Goal: Task Accomplishment & Management: Manage account settings

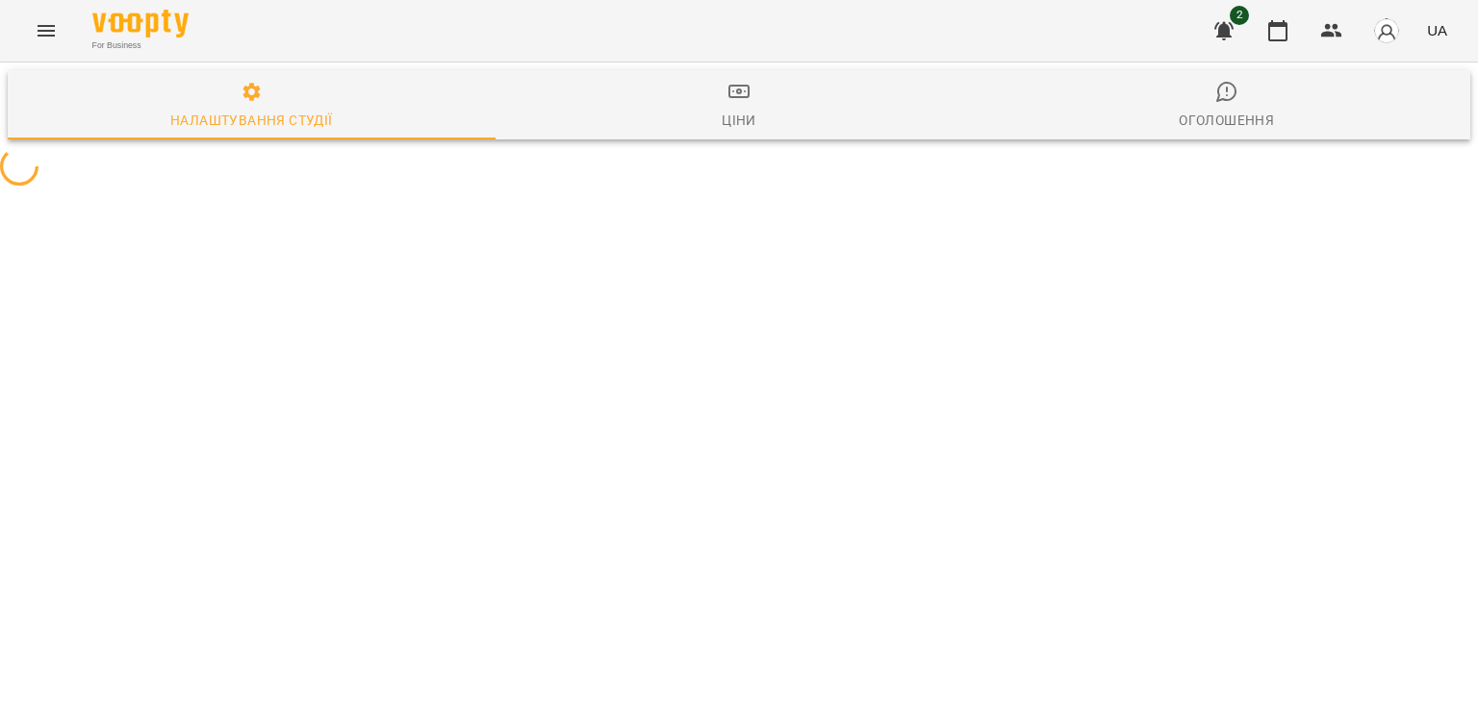
select select "**"
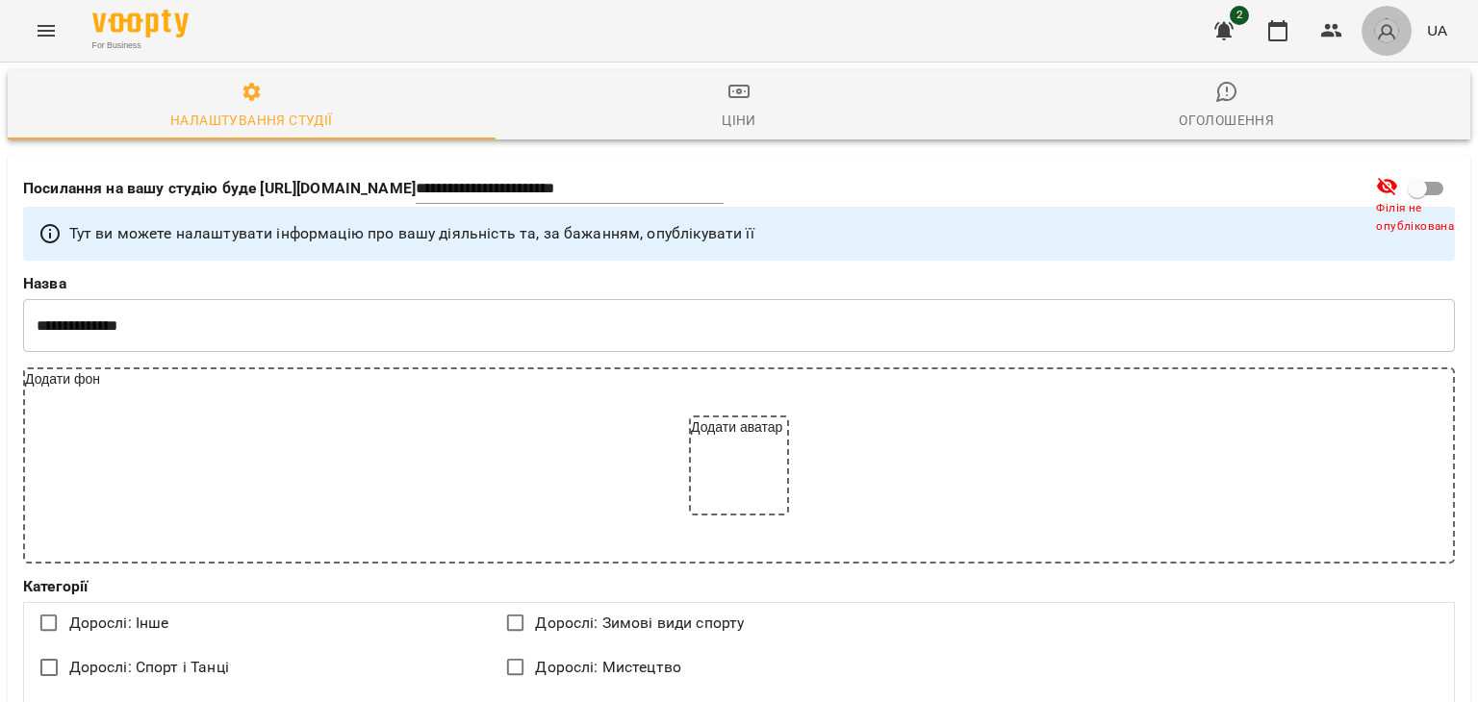
click at [1401, 28] on button "button" at bounding box center [1386, 31] width 50 height 50
click at [847, 56] on div at bounding box center [739, 351] width 1478 height 702
click at [51, 32] on icon "Menu" at bounding box center [46, 30] width 23 height 23
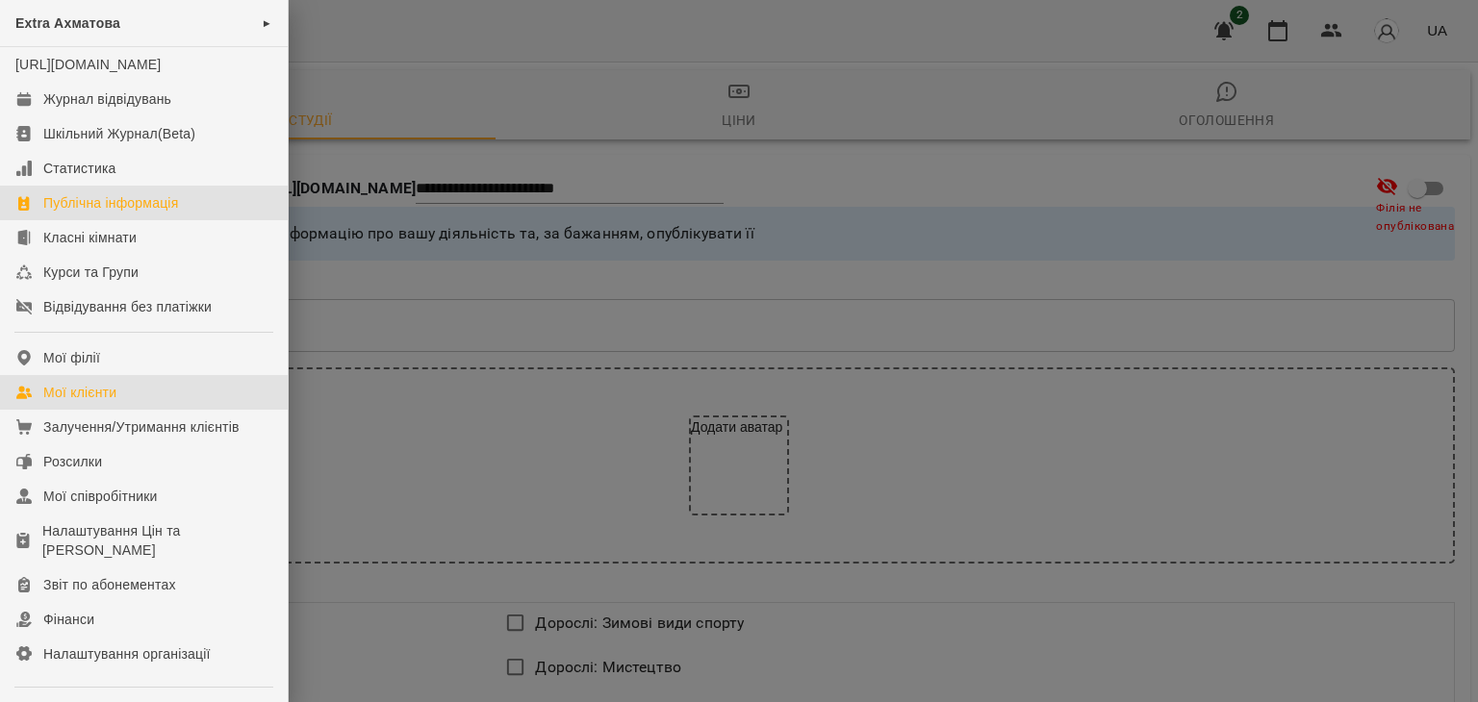
click at [164, 410] on link "Мої клієнти" at bounding box center [144, 392] width 288 height 35
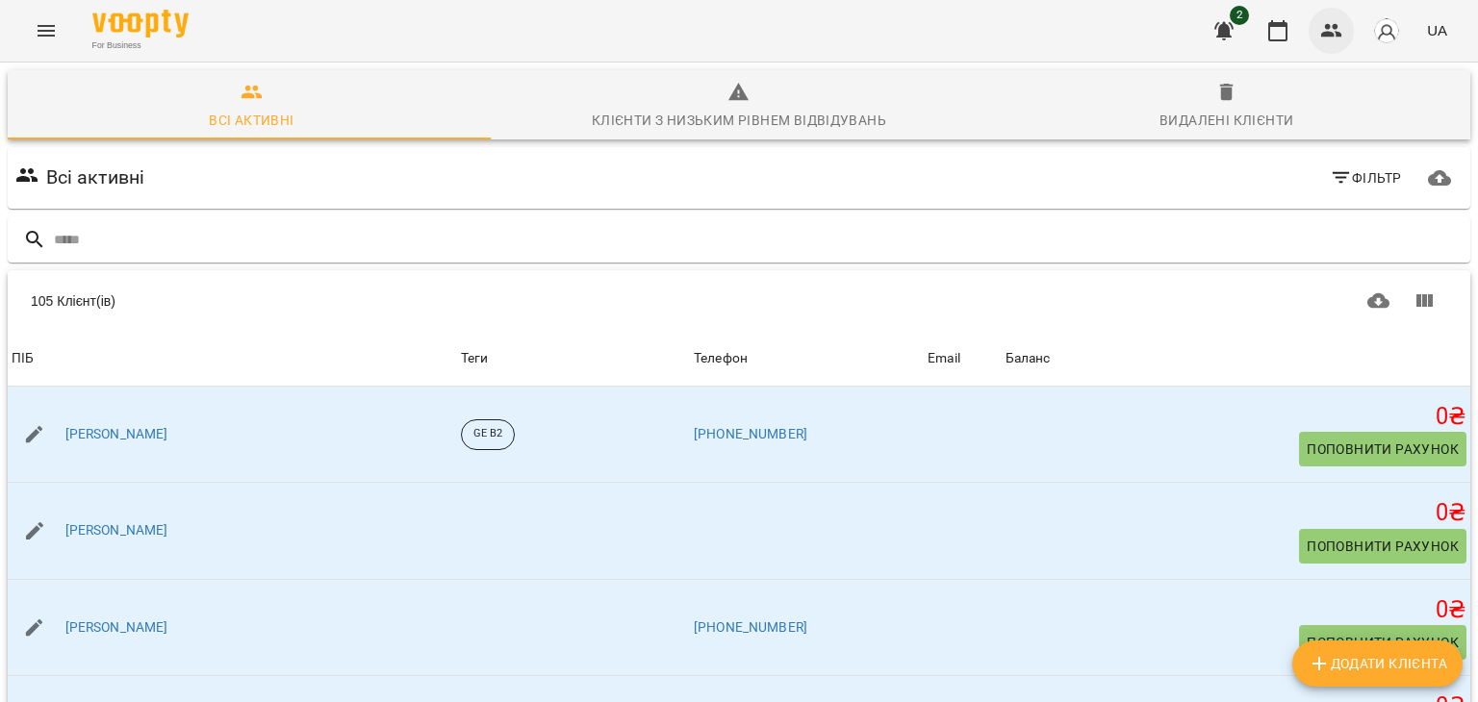
click at [1339, 32] on icon "button" at bounding box center [1331, 30] width 21 height 13
click at [1346, 166] on span "Фільтр" at bounding box center [1366, 177] width 72 height 23
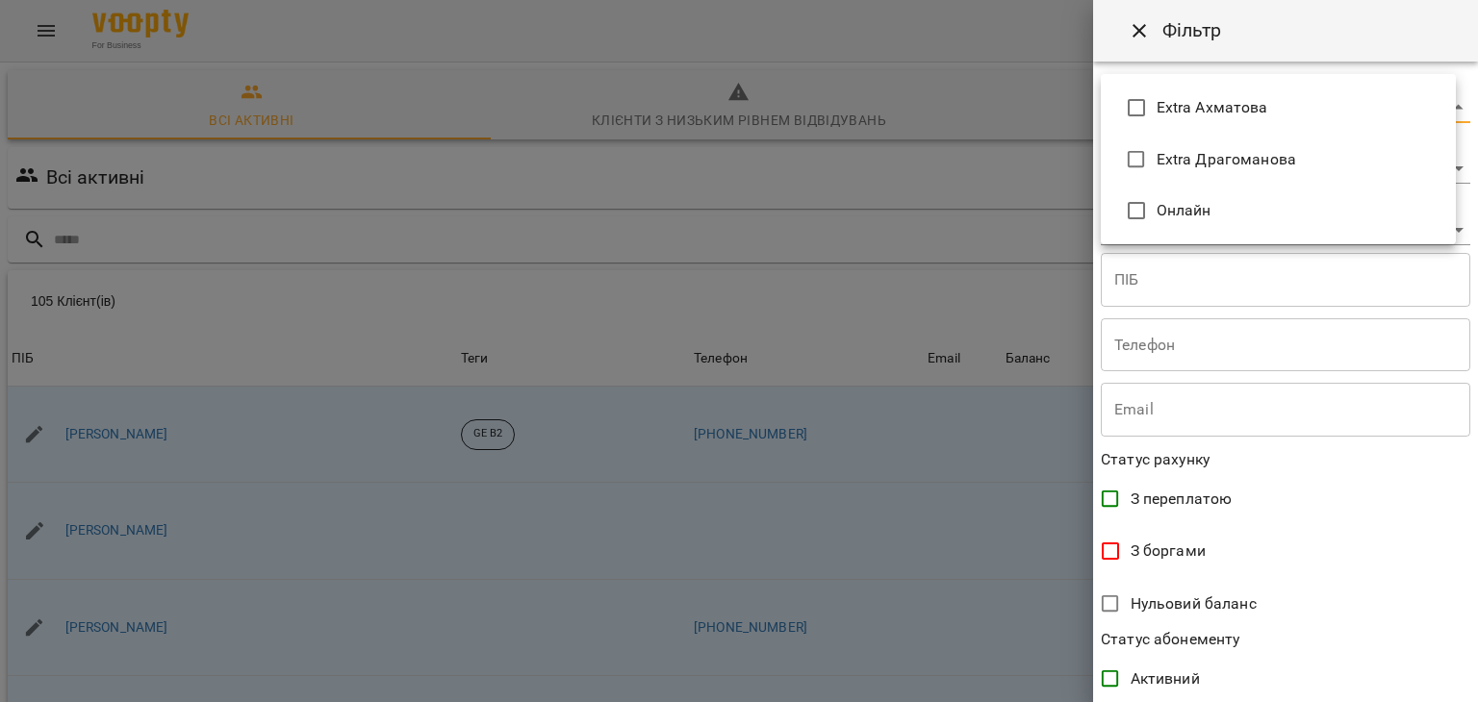
click at [1447, 98] on body "For Business 2 UA Всі активні Клієнти з низьким рівнем відвідувань Видалені клі…" at bounding box center [739, 501] width 1478 height 1002
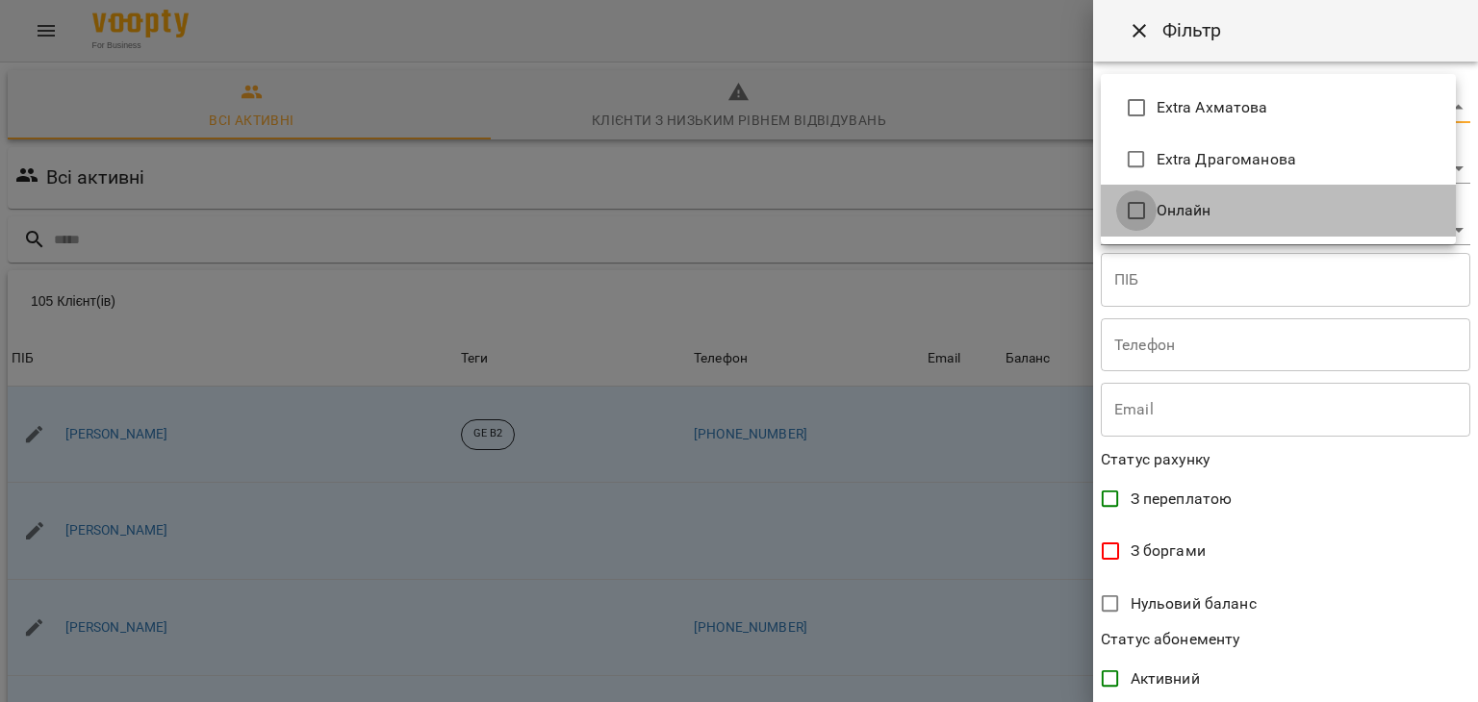
type input "**********"
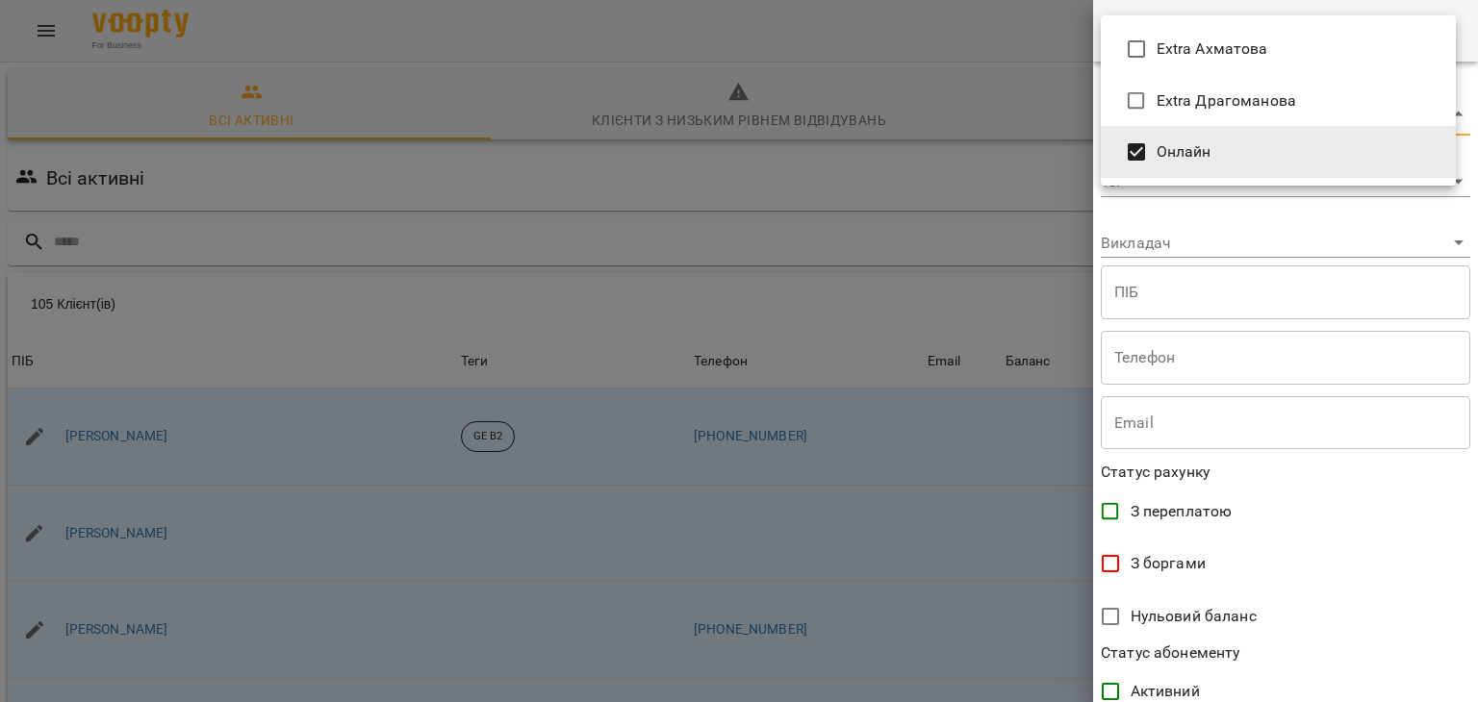
drag, startPoint x: 1471, startPoint y: 143, endPoint x: 1443, endPoint y: 311, distance: 169.7
click at [1443, 311] on div at bounding box center [739, 351] width 1478 height 702
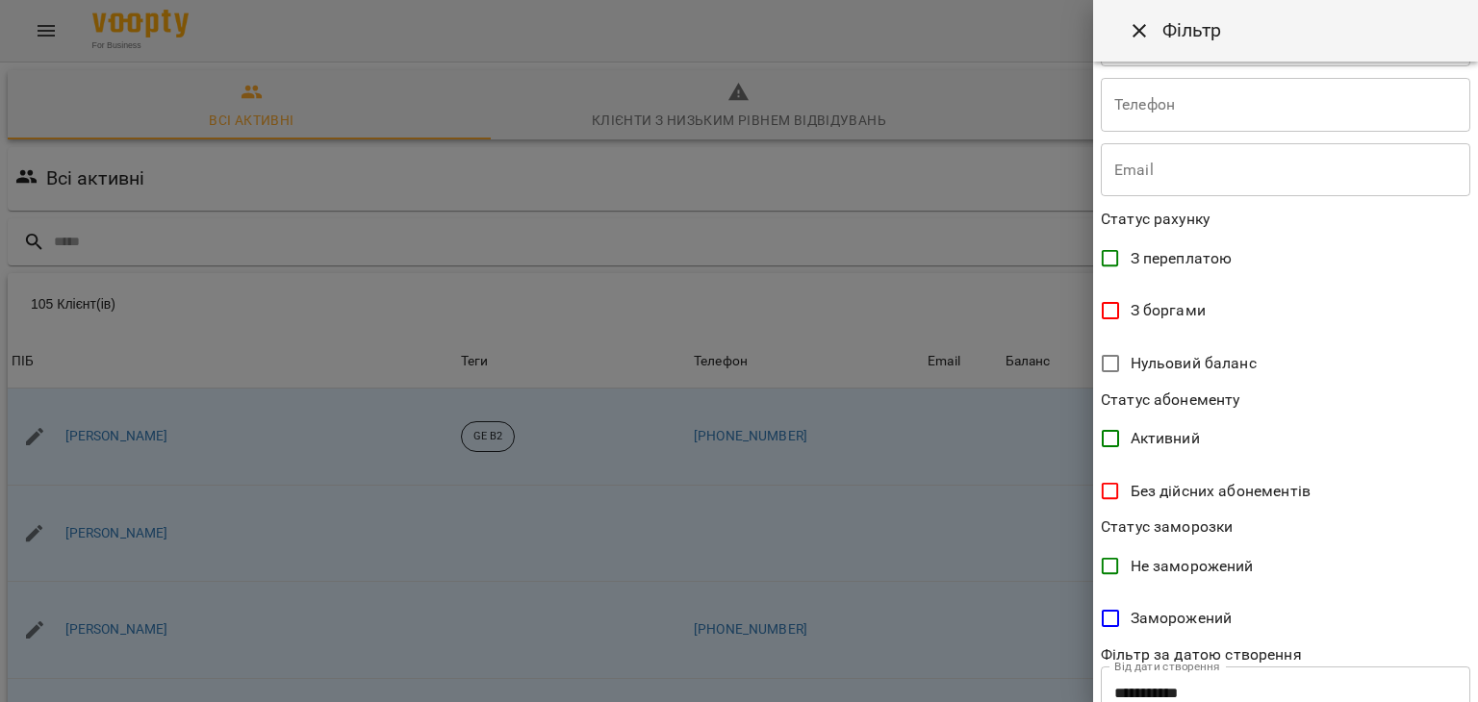
scroll to position [382, 0]
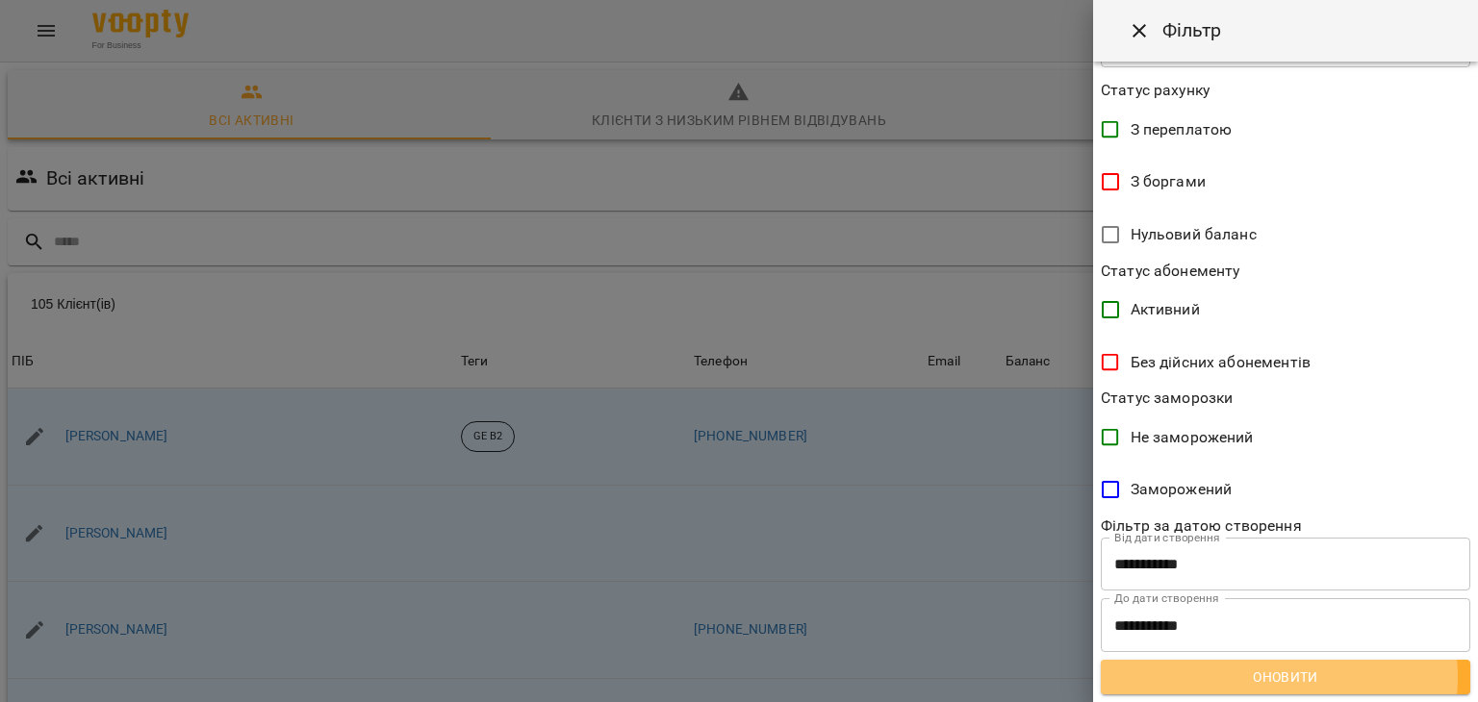
click at [1276, 676] on span "Оновити" at bounding box center [1285, 677] width 339 height 23
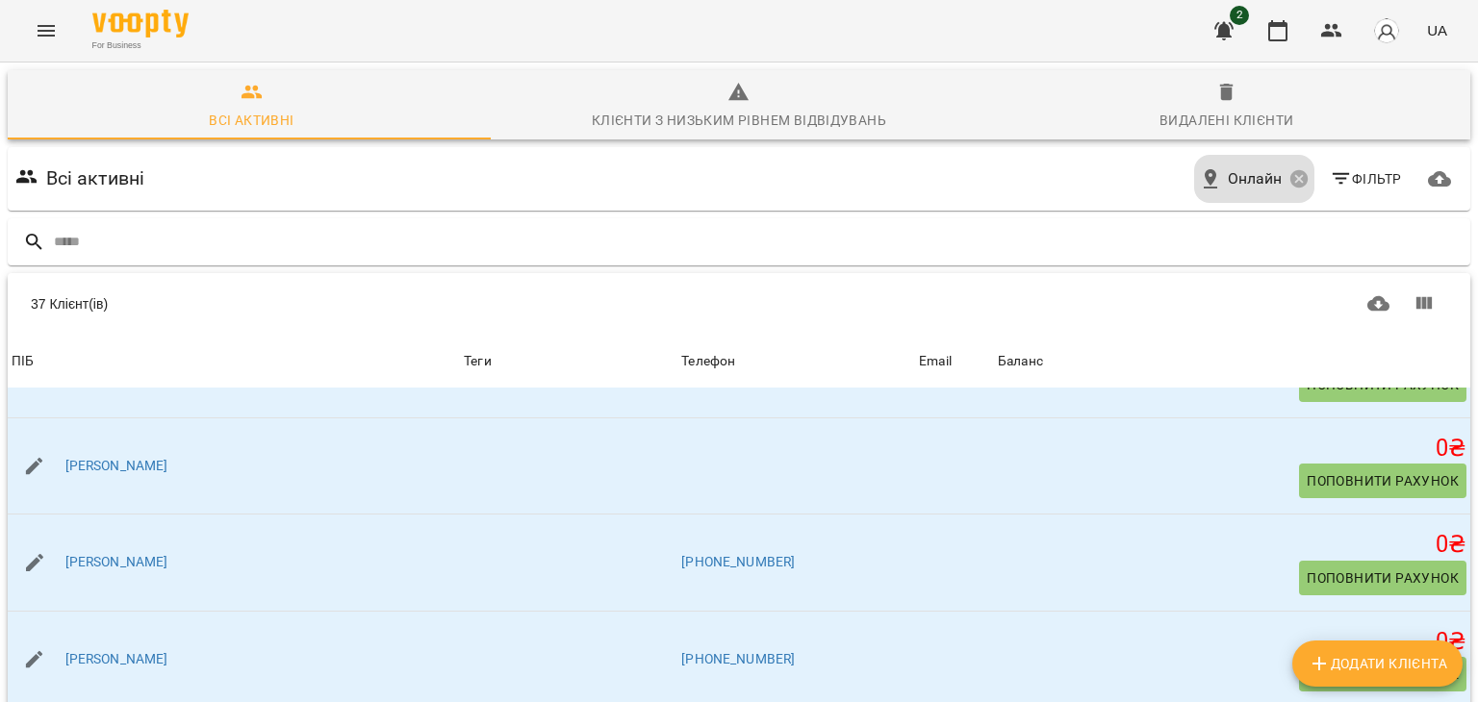
scroll to position [0, 0]
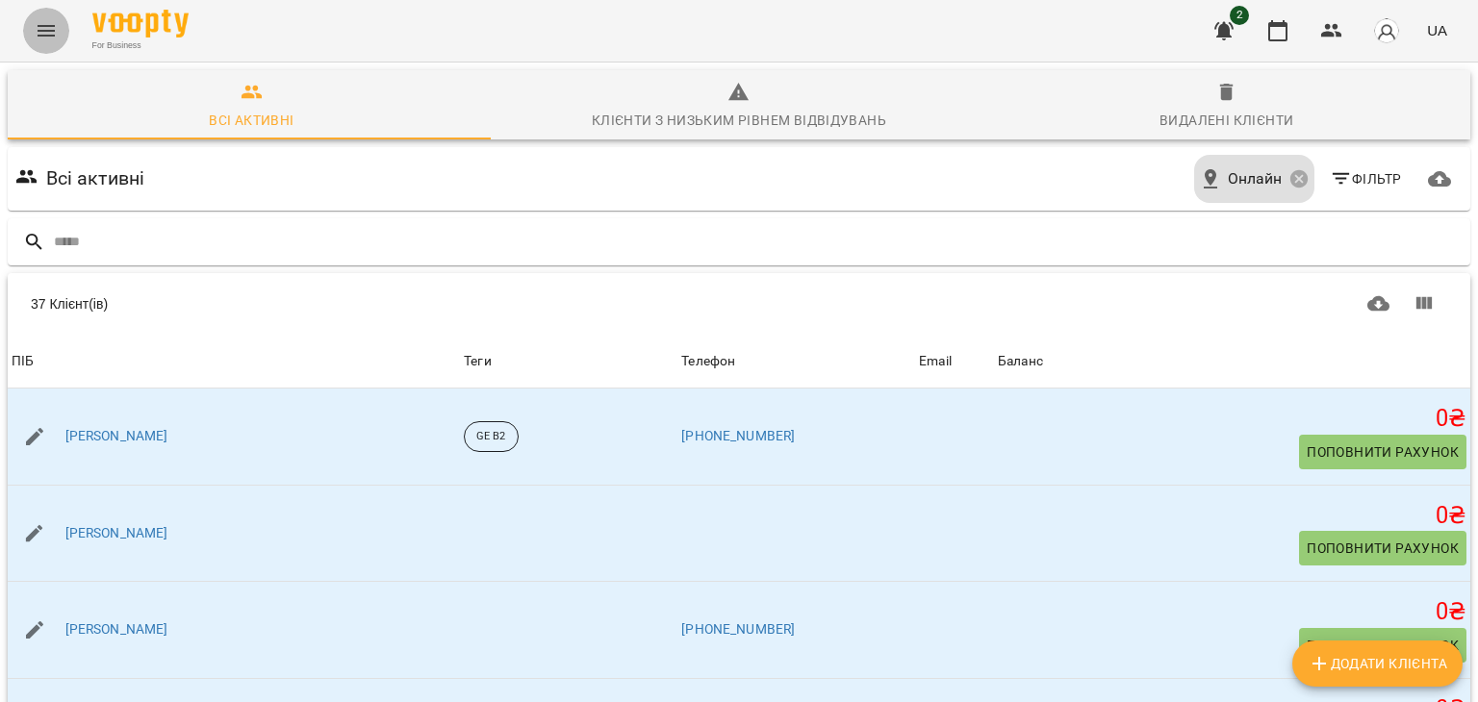
click at [53, 28] on icon "Menu" at bounding box center [46, 30] width 23 height 23
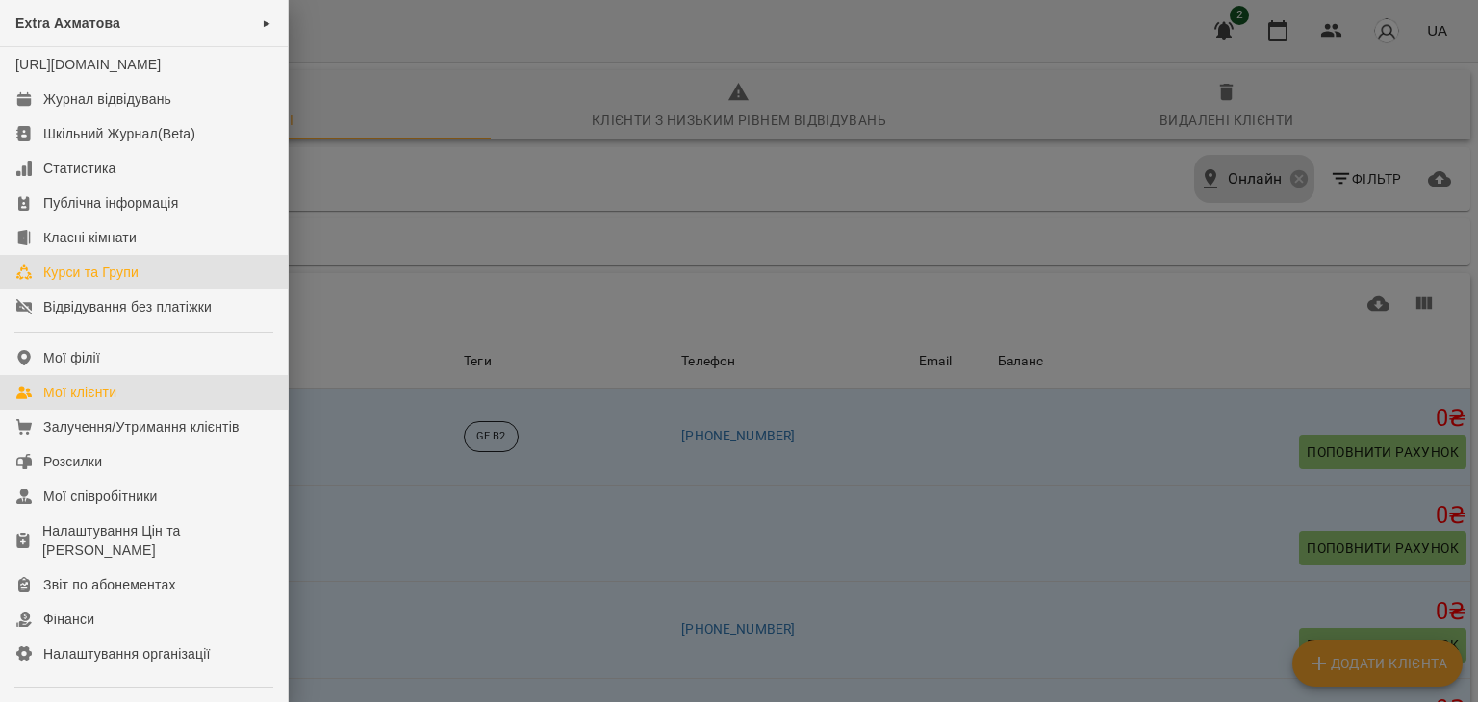
click at [120, 282] on div "Курси та Групи" at bounding box center [90, 272] width 95 height 19
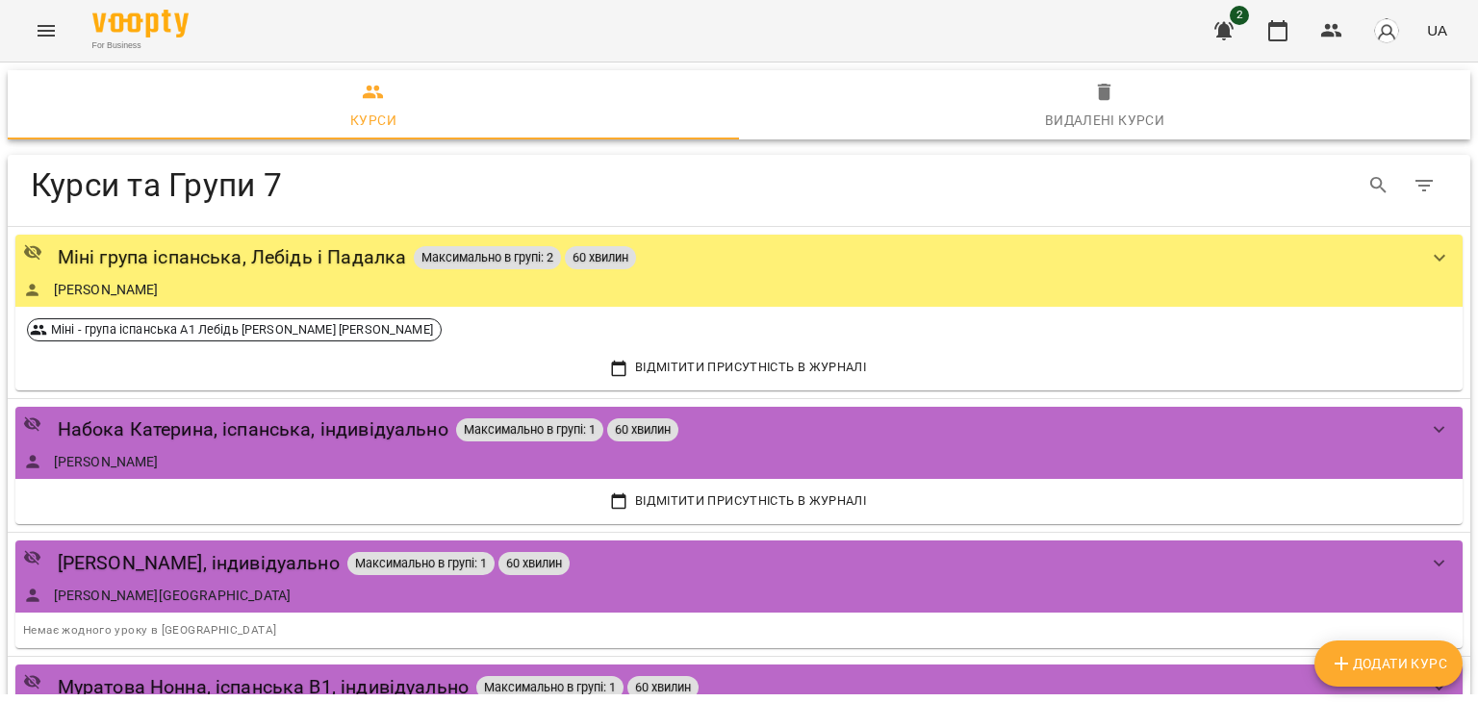
click at [57, 28] on icon "Menu" at bounding box center [46, 30] width 23 height 23
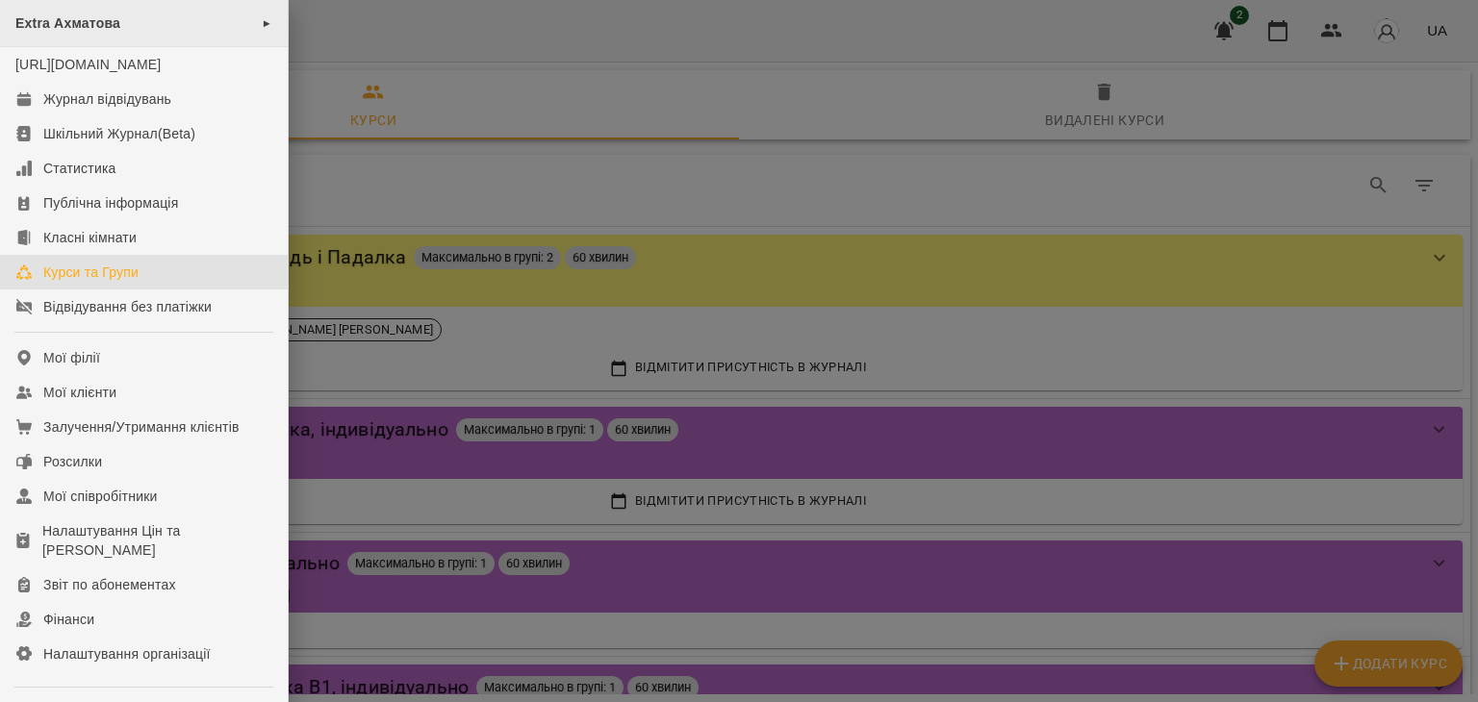
click at [100, 22] on span "Extra Ахматова" at bounding box center [67, 22] width 105 height 15
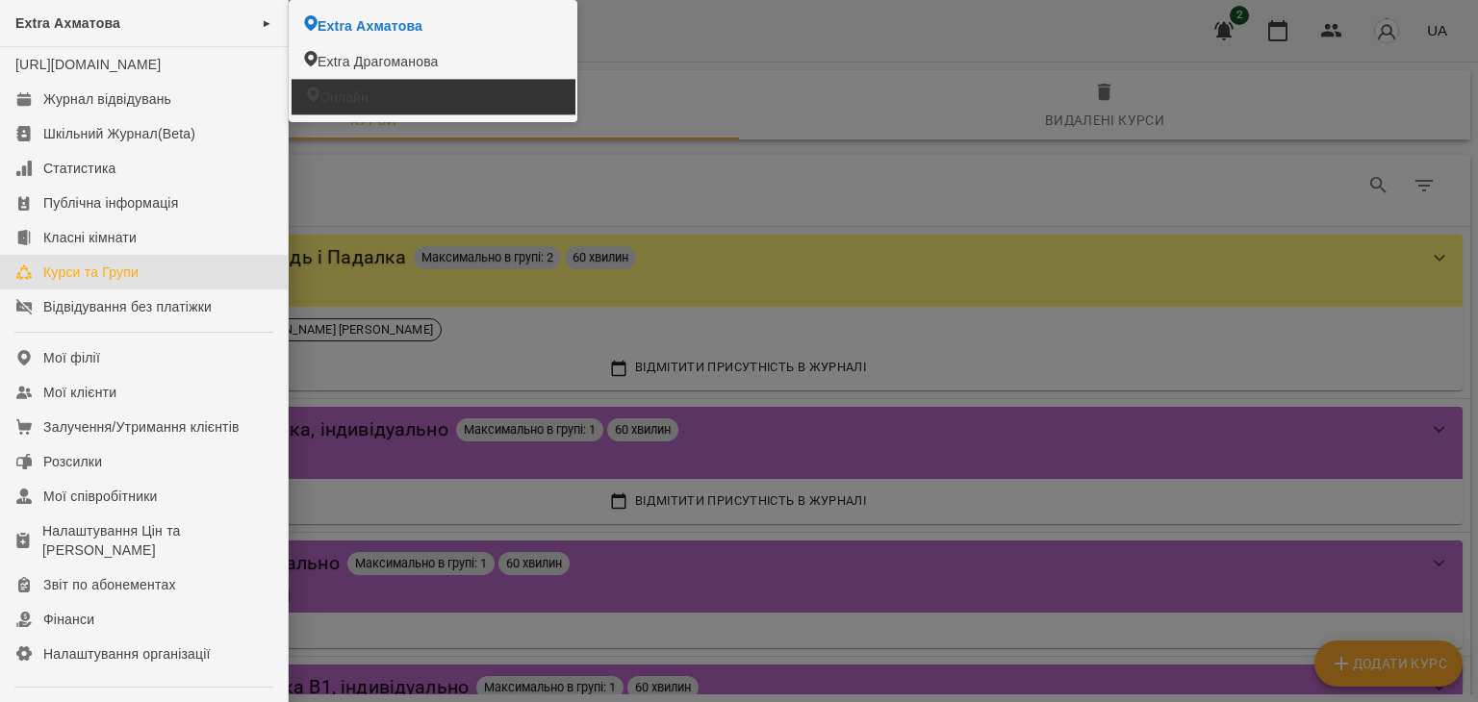
click at [356, 109] on li "Онлайн" at bounding box center [433, 96] width 283 height 35
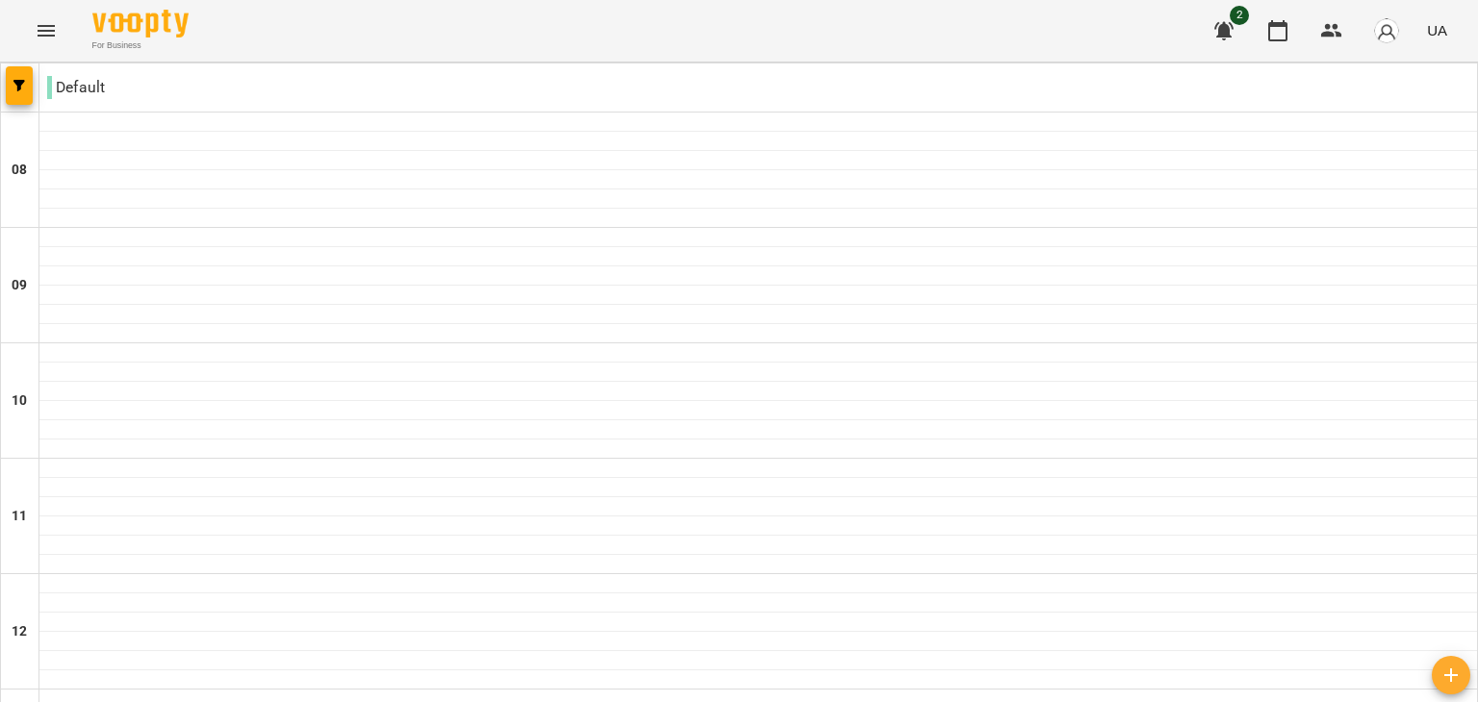
scroll to position [770, 0]
click at [78, 93] on p "Default" at bounding box center [76, 87] width 58 height 23
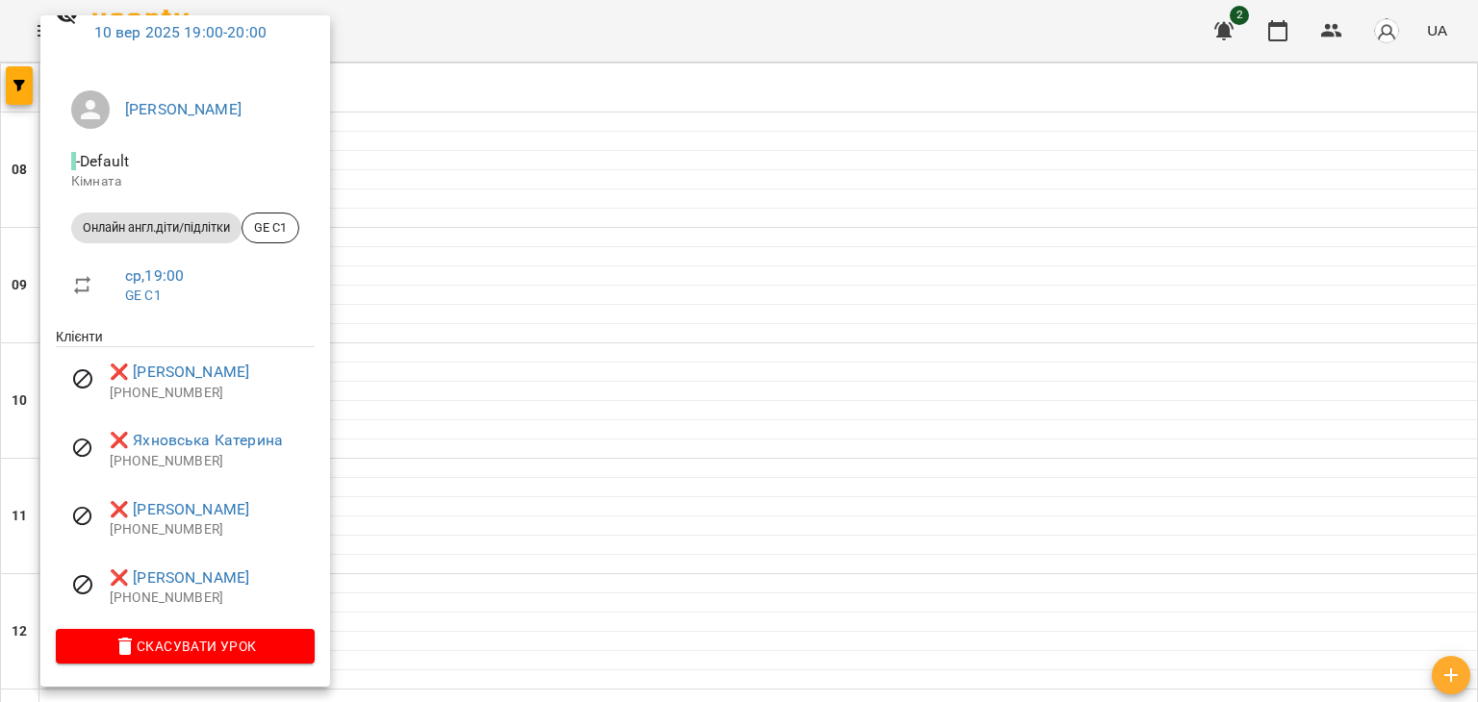
scroll to position [104, 0]
click at [192, 364] on link "❌ Юзвик Григорій" at bounding box center [180, 372] width 140 height 23
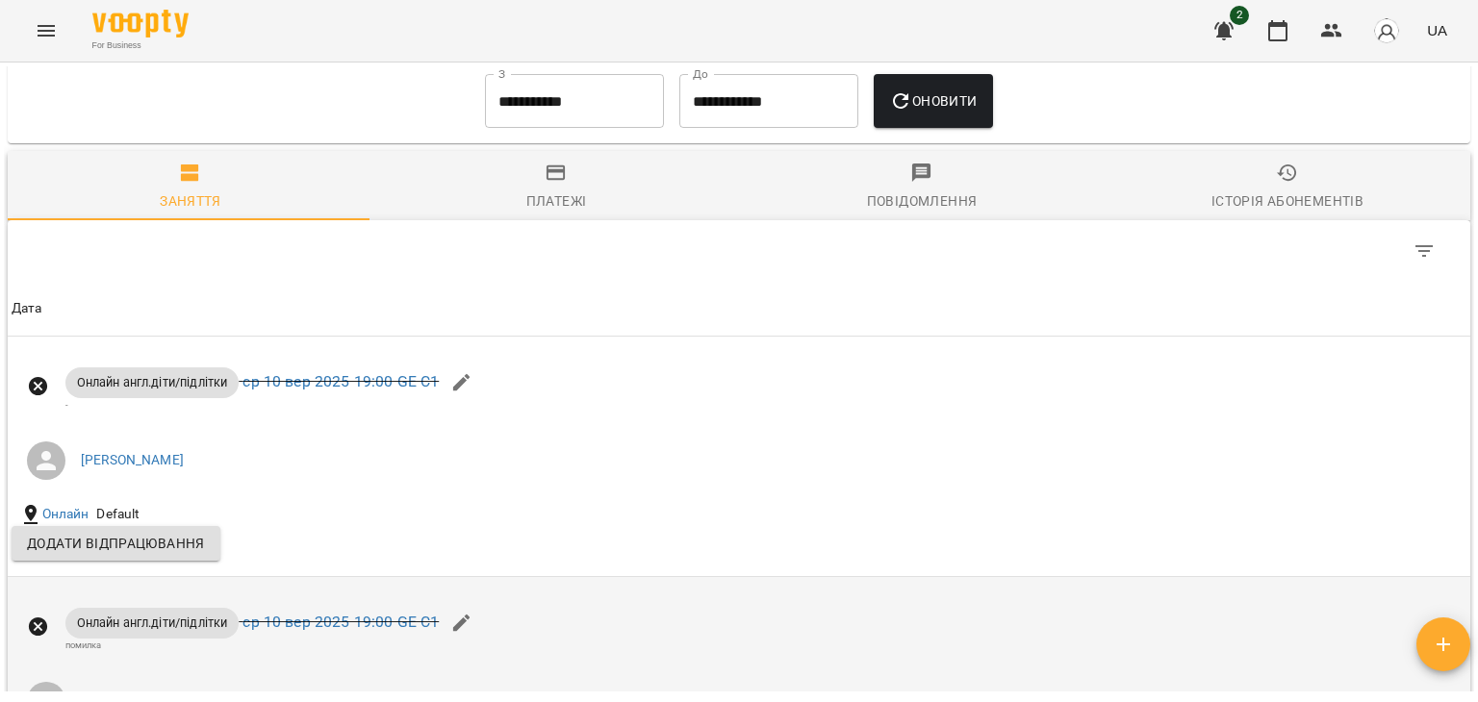
scroll to position [1180, 0]
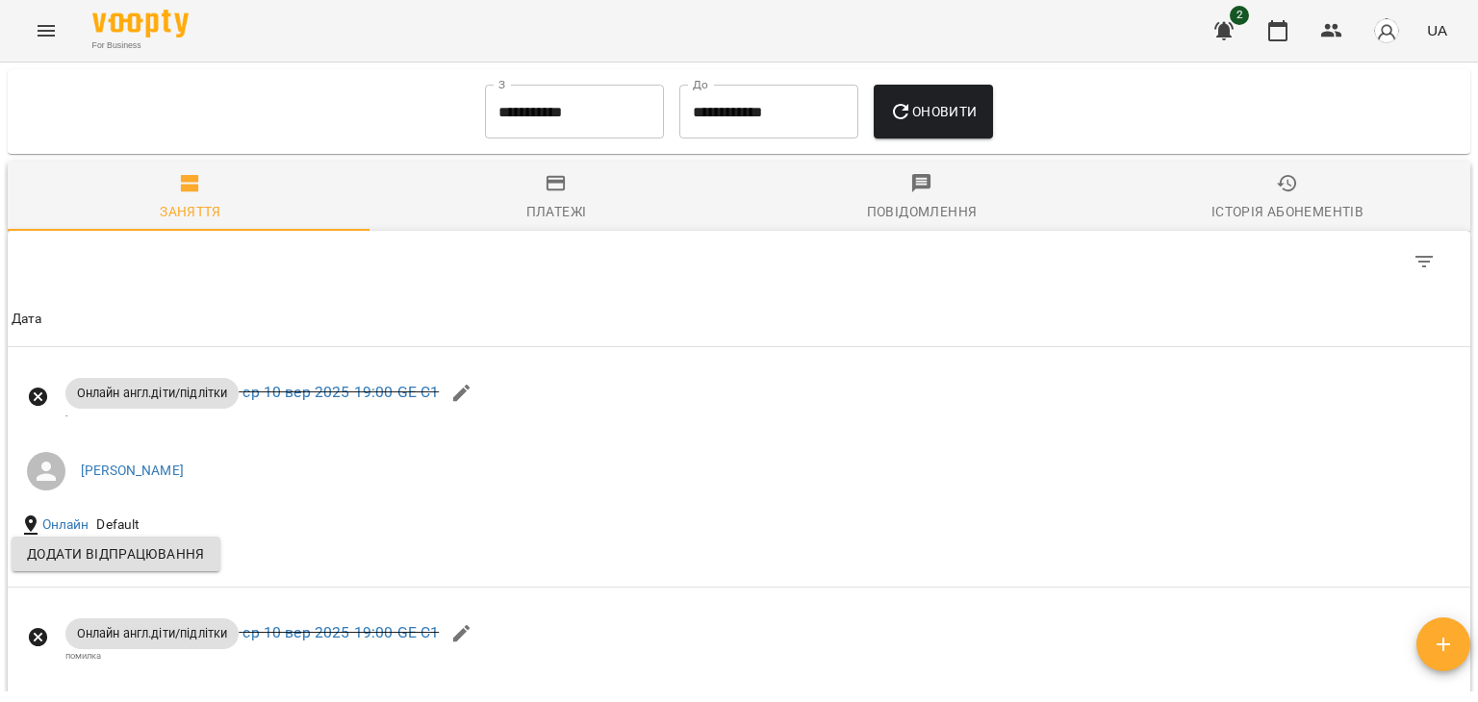
click at [570, 206] on span "Платежі" at bounding box center [556, 198] width 343 height 52
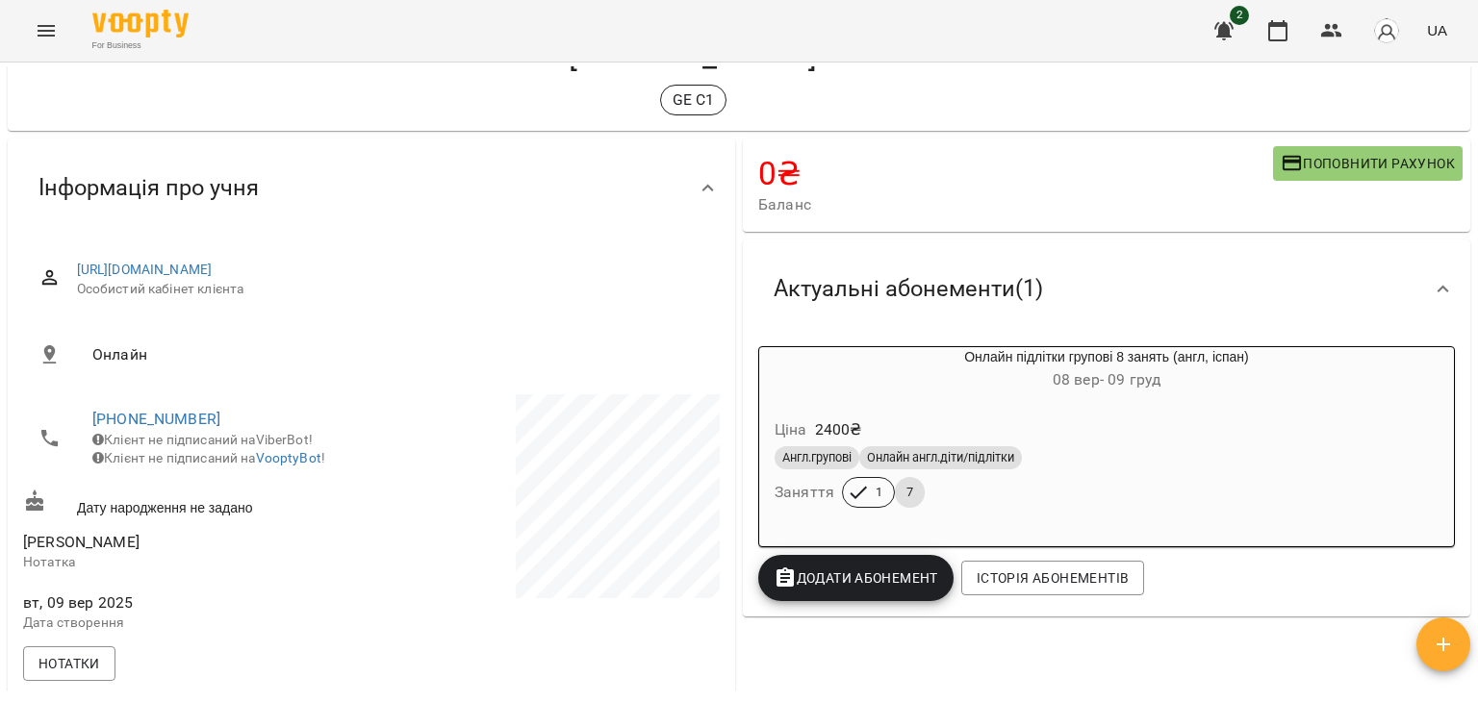
scroll to position [0, 0]
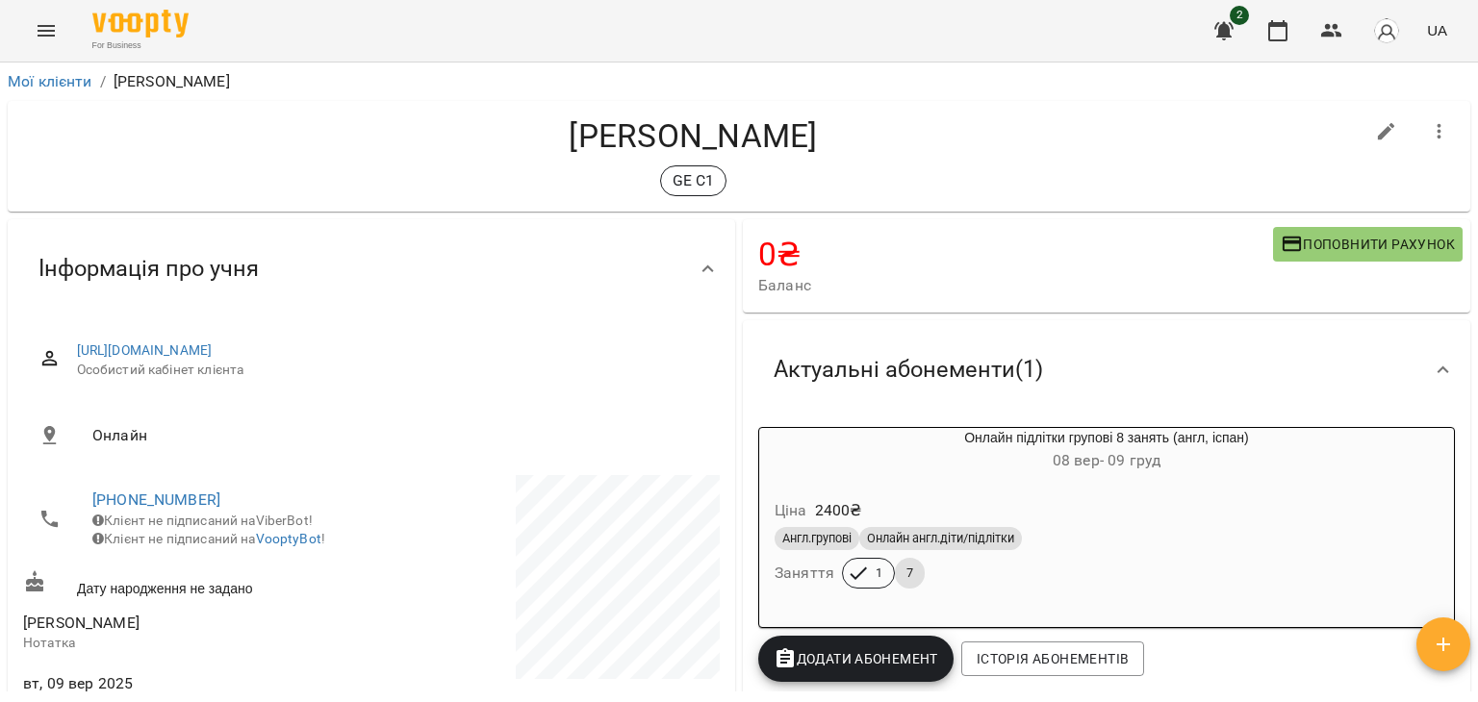
click at [1393, 233] on span "Поповнити рахунок" at bounding box center [1368, 244] width 174 height 23
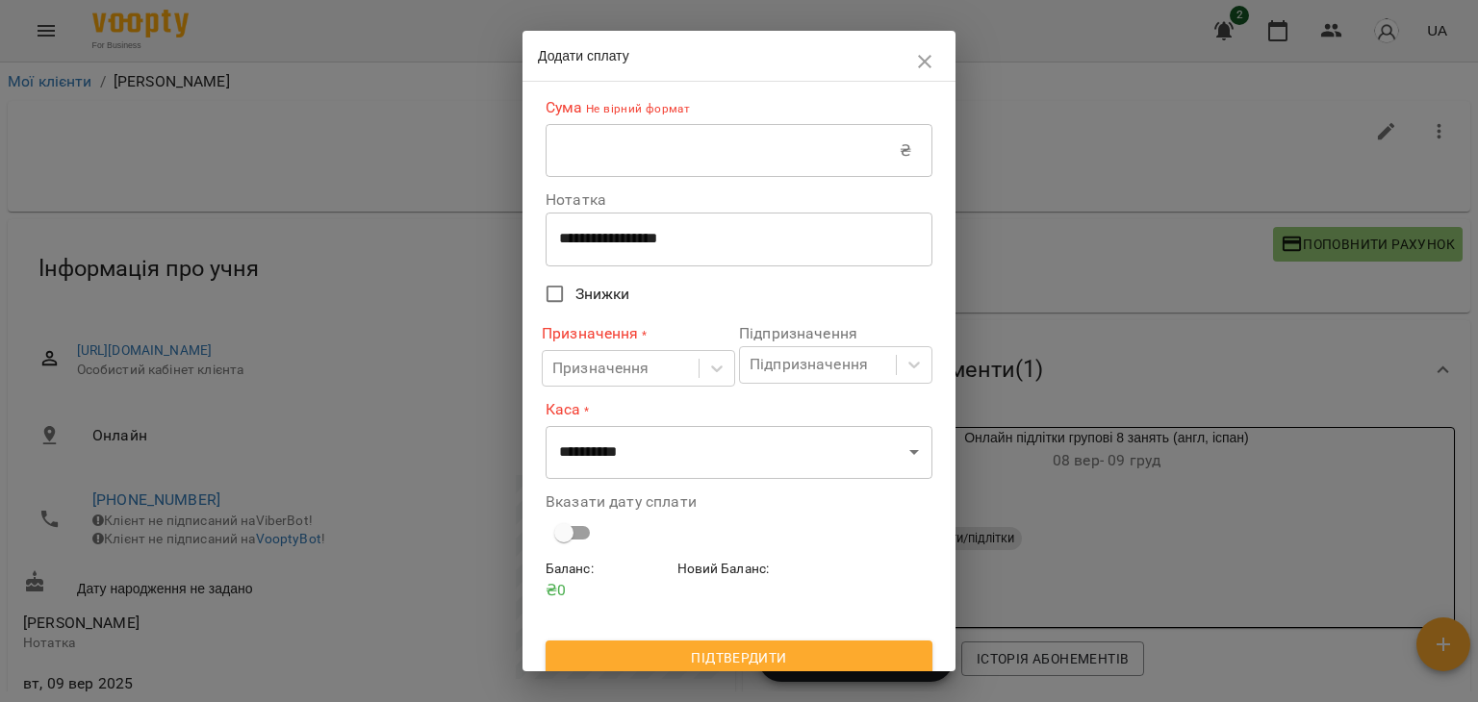
click at [643, 151] on input "text" at bounding box center [723, 151] width 354 height 54
type input "****"
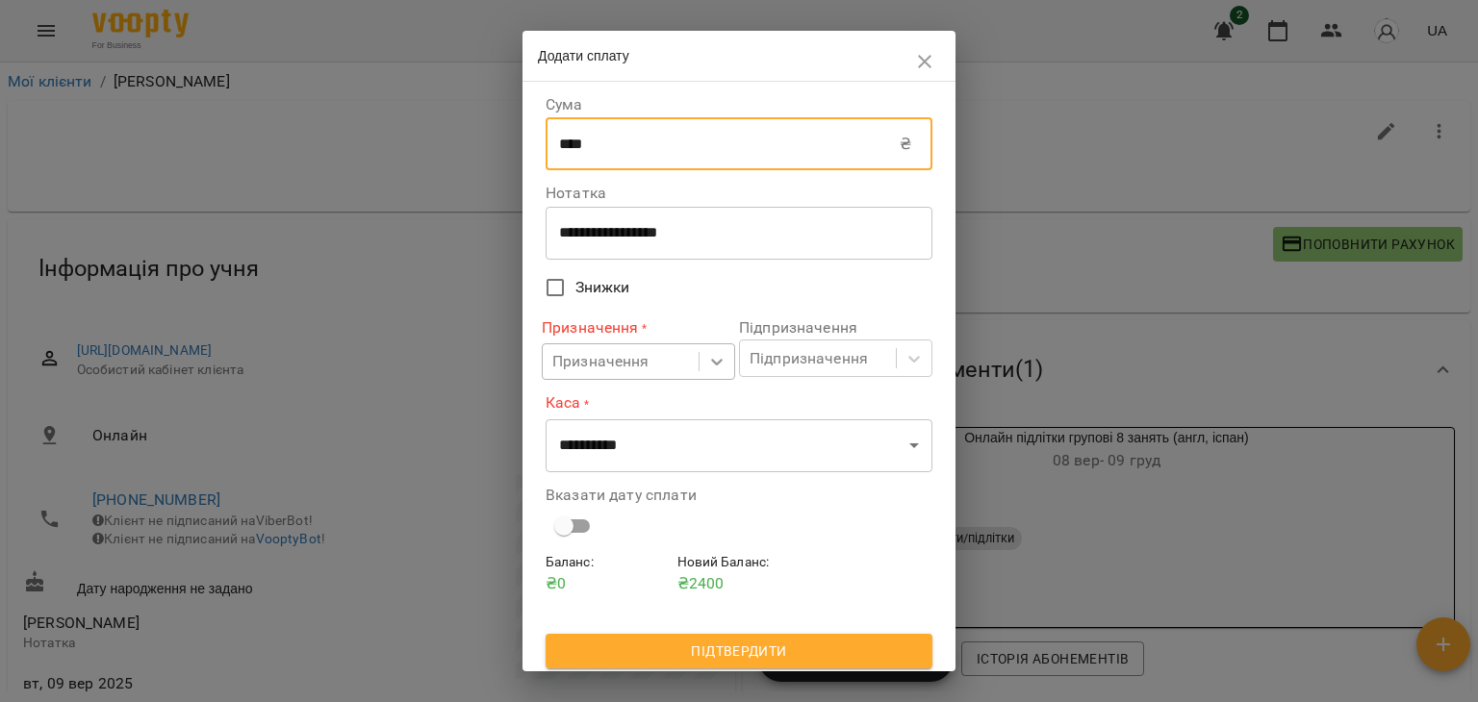
click at [711, 359] on icon at bounding box center [716, 361] width 19 height 19
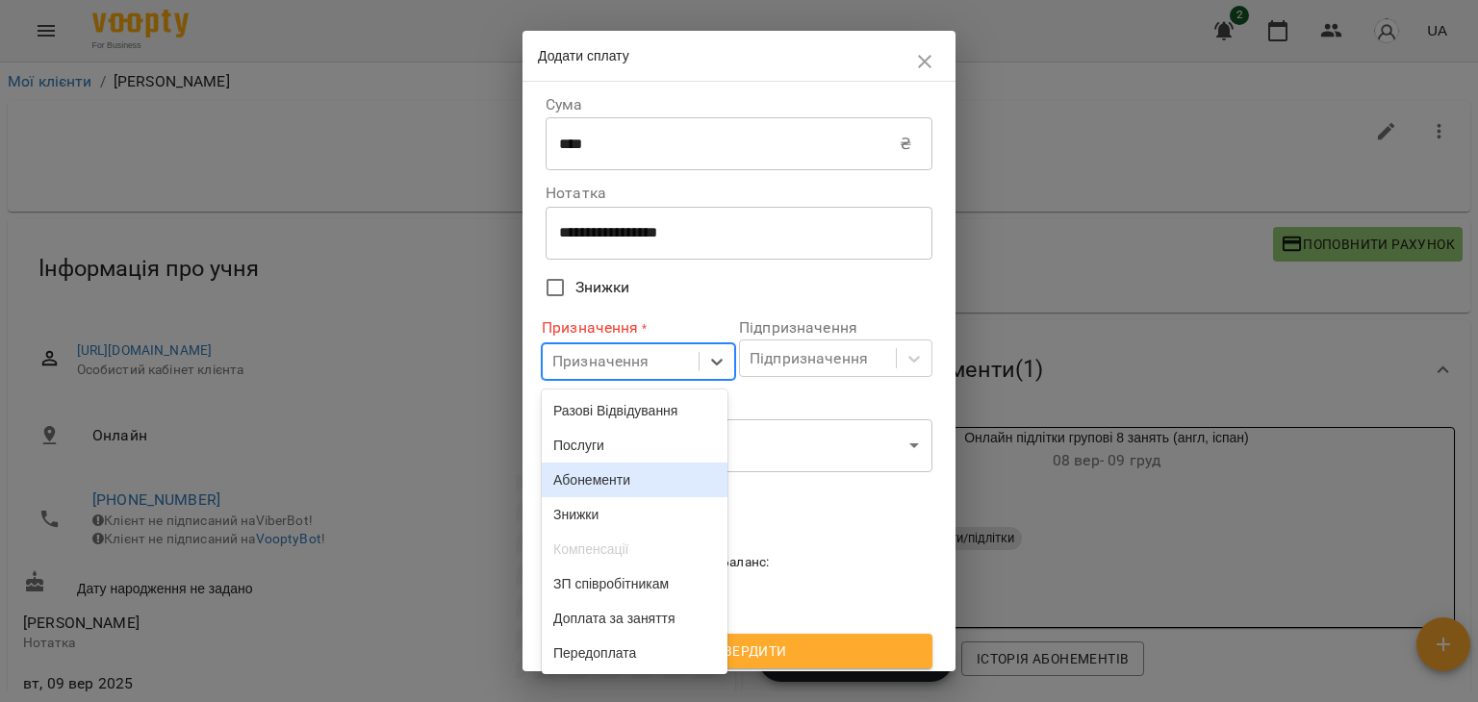
click at [613, 495] on div "Абонементи" at bounding box center [635, 480] width 186 height 35
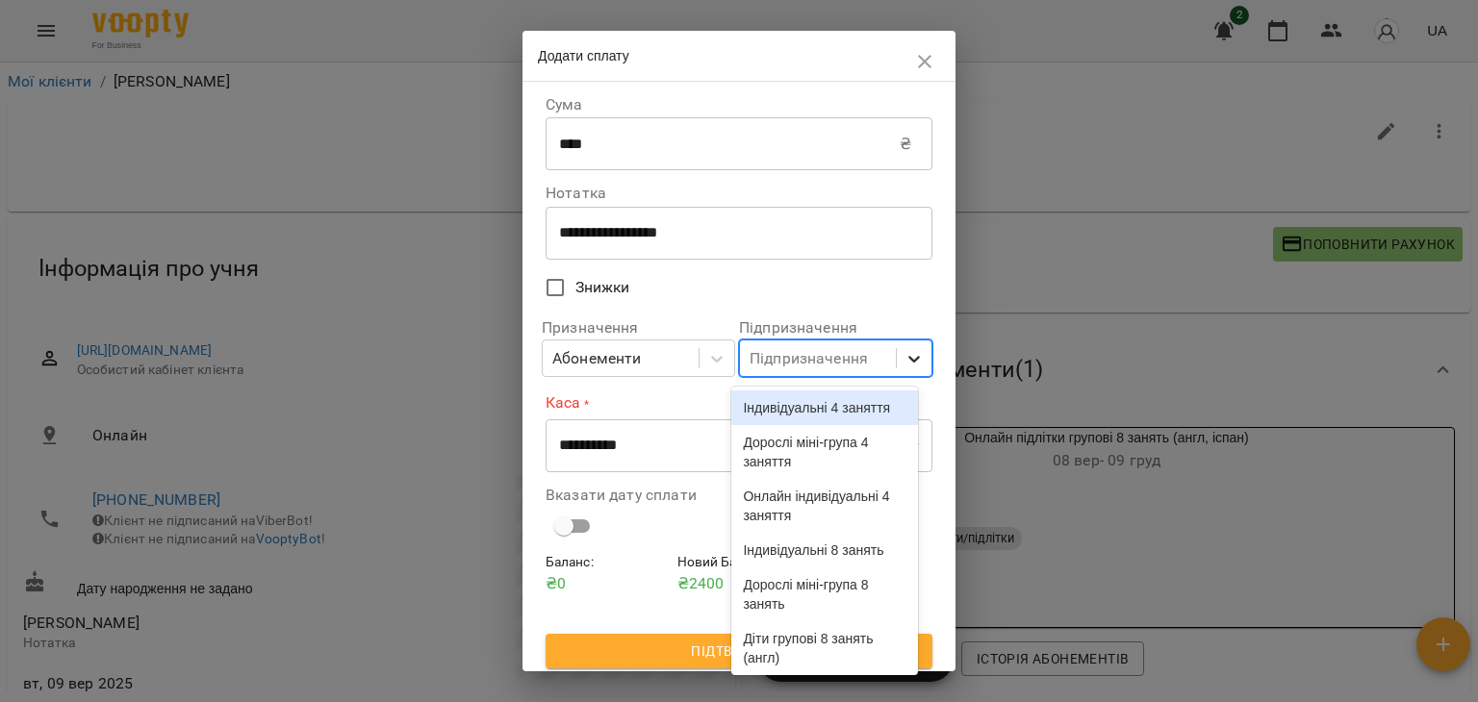
click at [908, 361] on icon at bounding box center [914, 359] width 12 height 7
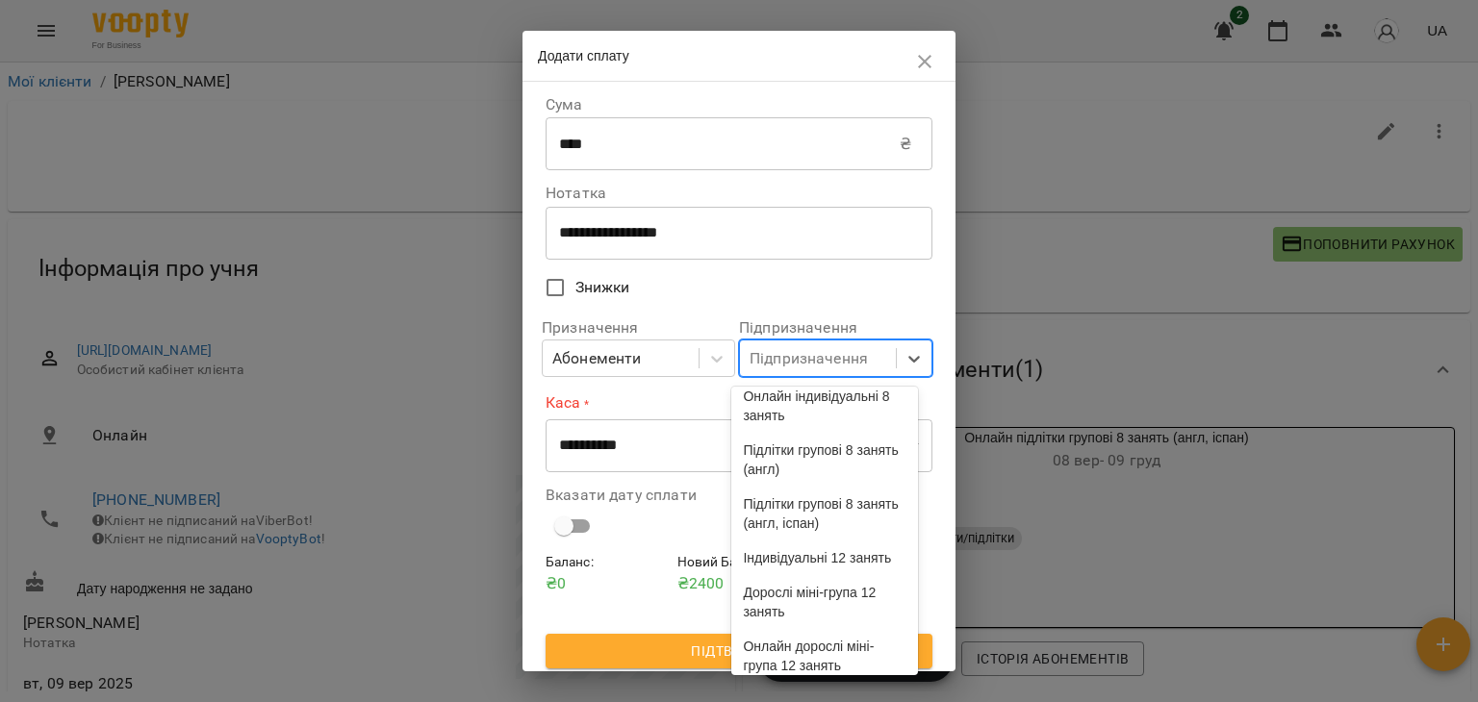
scroll to position [696, 0]
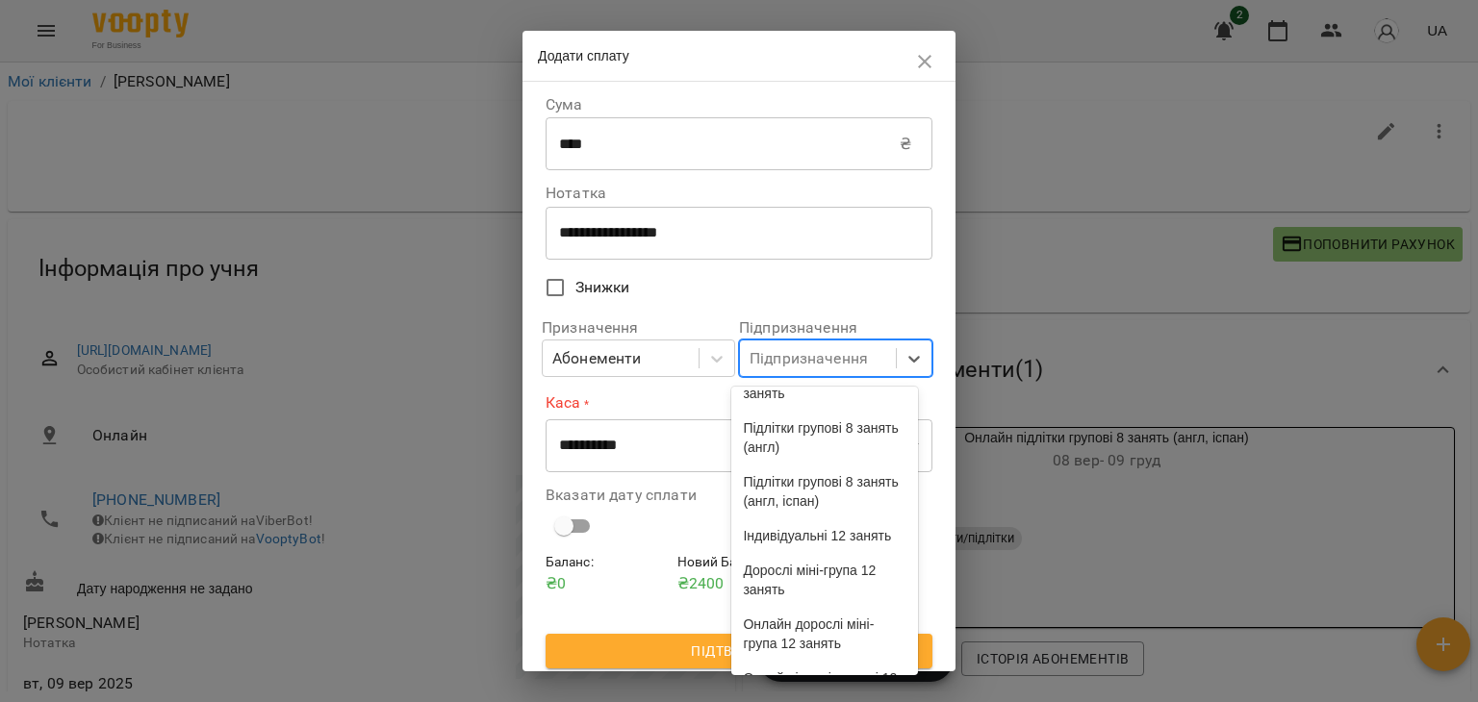
click at [792, 357] on div "Онлайн підлітки групові 8 занять (англ, іспан)" at bounding box center [824, 330] width 186 height 54
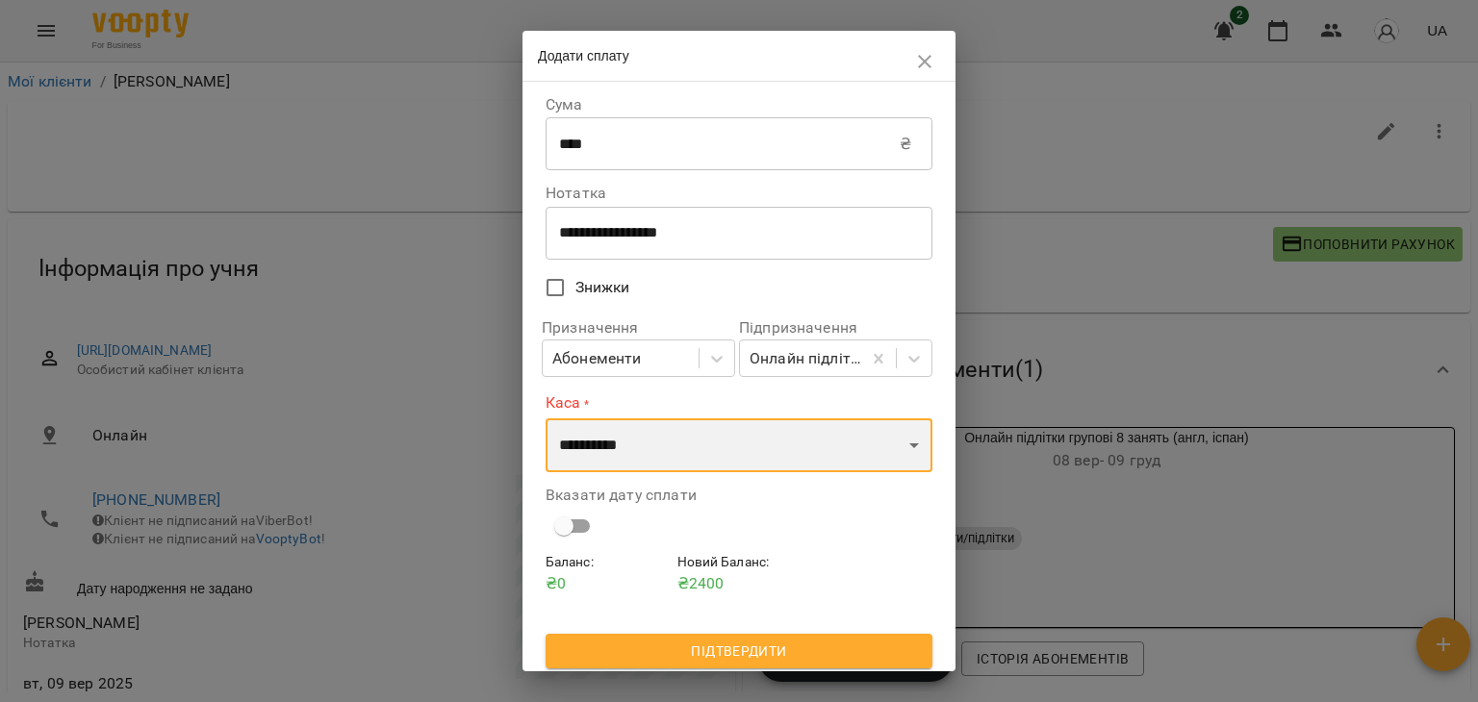
click at [904, 444] on select "**********" at bounding box center [739, 446] width 387 height 54
select select "****"
click at [546, 419] on select "**********" at bounding box center [739, 446] width 387 height 54
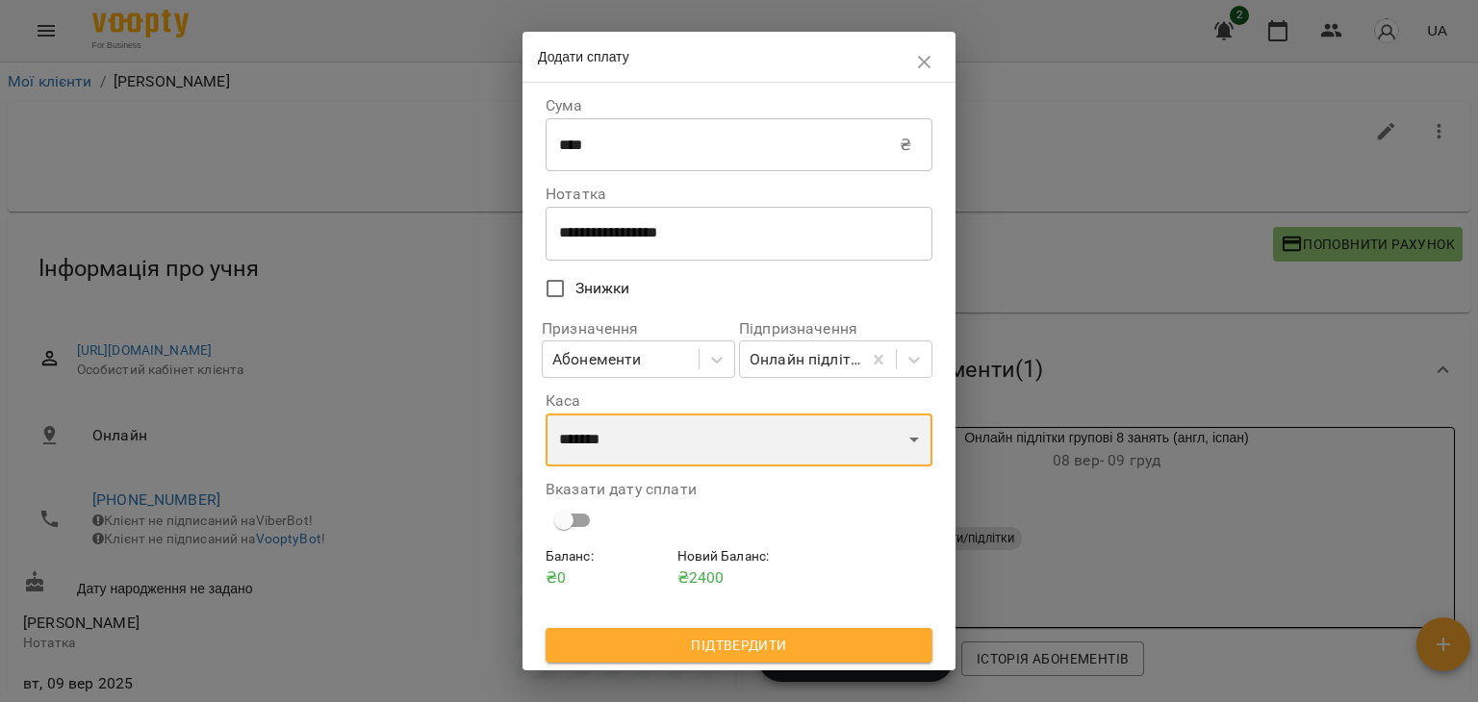
scroll to position [0, 0]
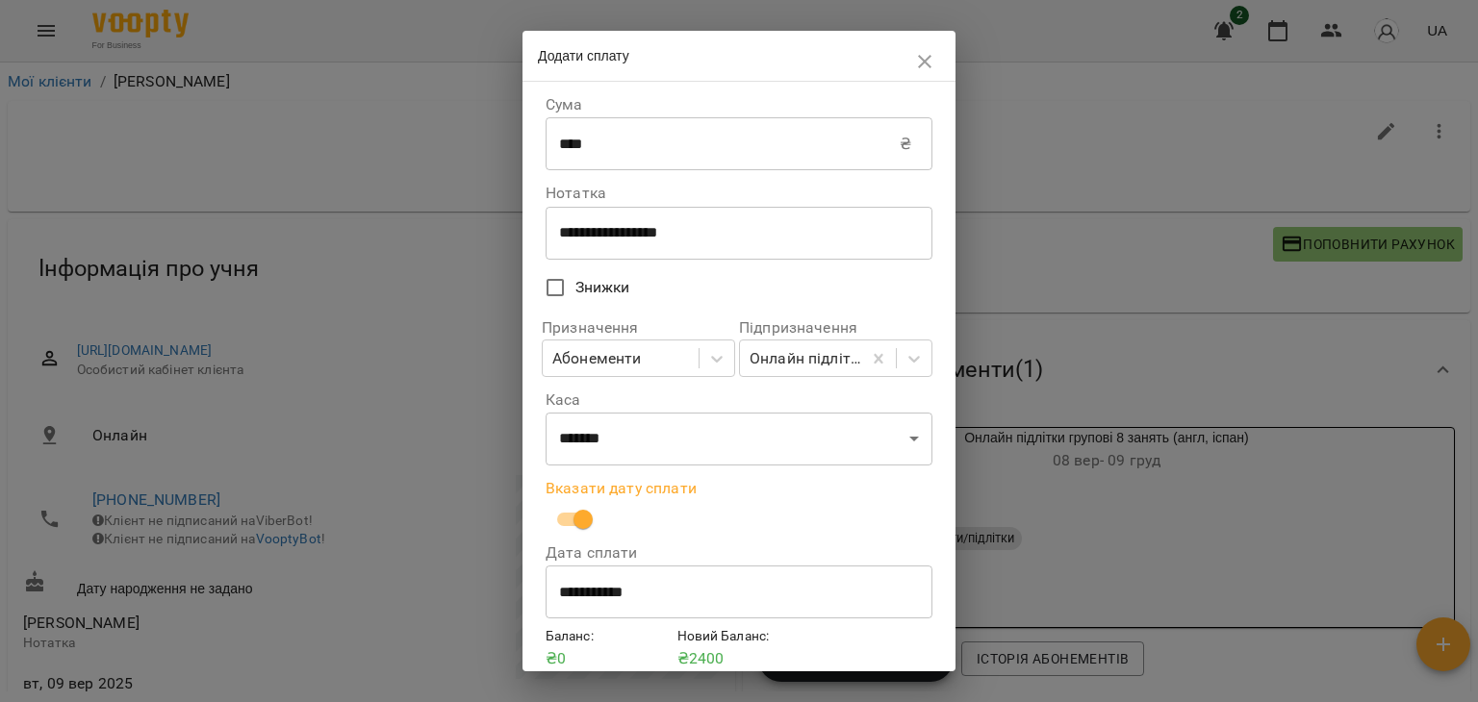
click at [571, 594] on input "**********" at bounding box center [739, 593] width 387 height 54
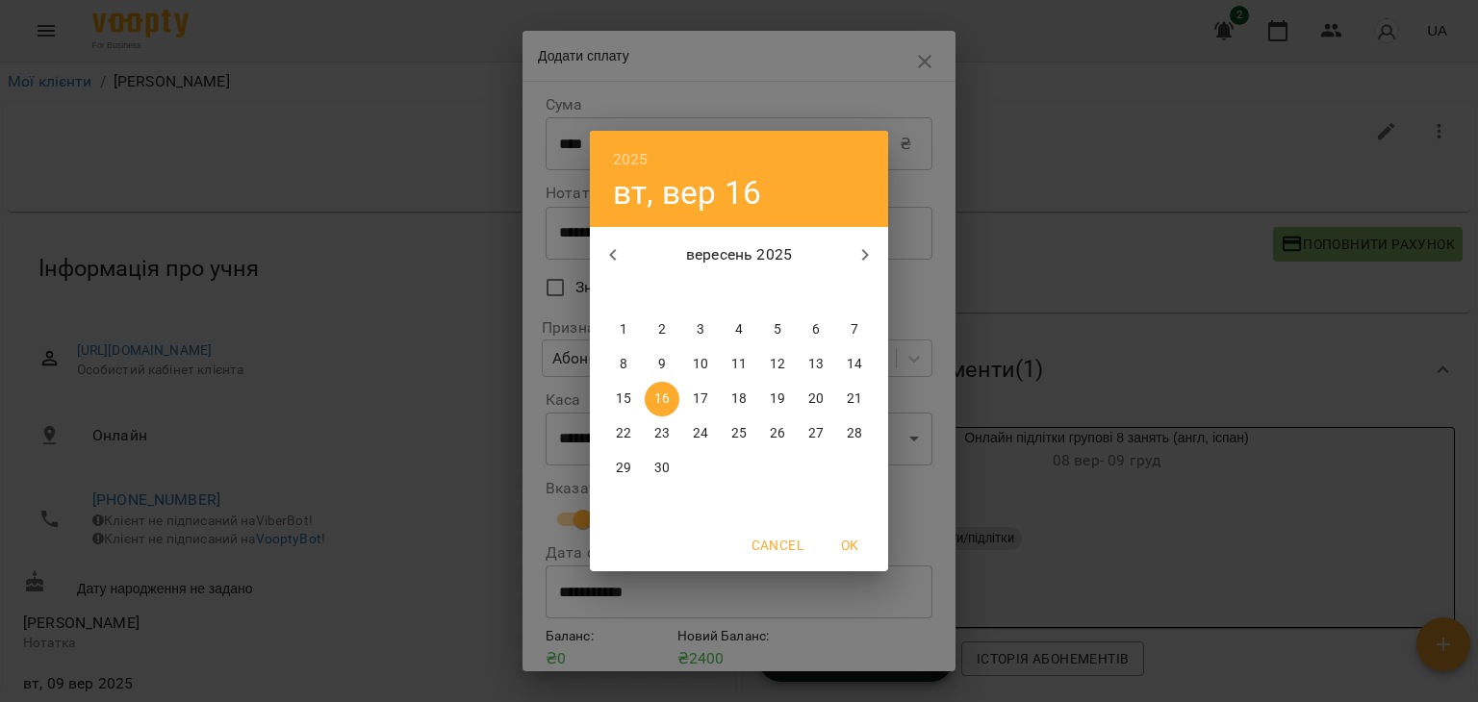
click at [671, 325] on span "2" at bounding box center [662, 329] width 35 height 19
type input "**********"
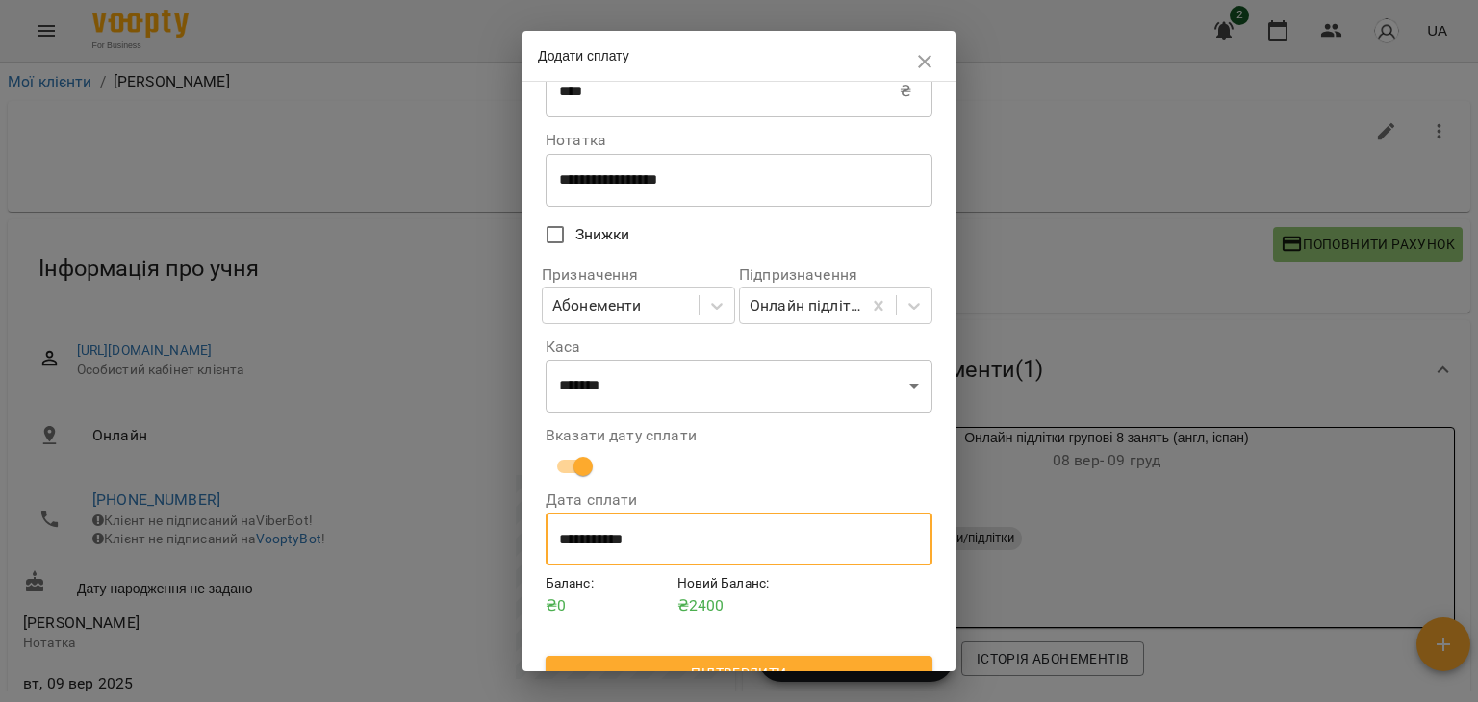
scroll to position [81, 0]
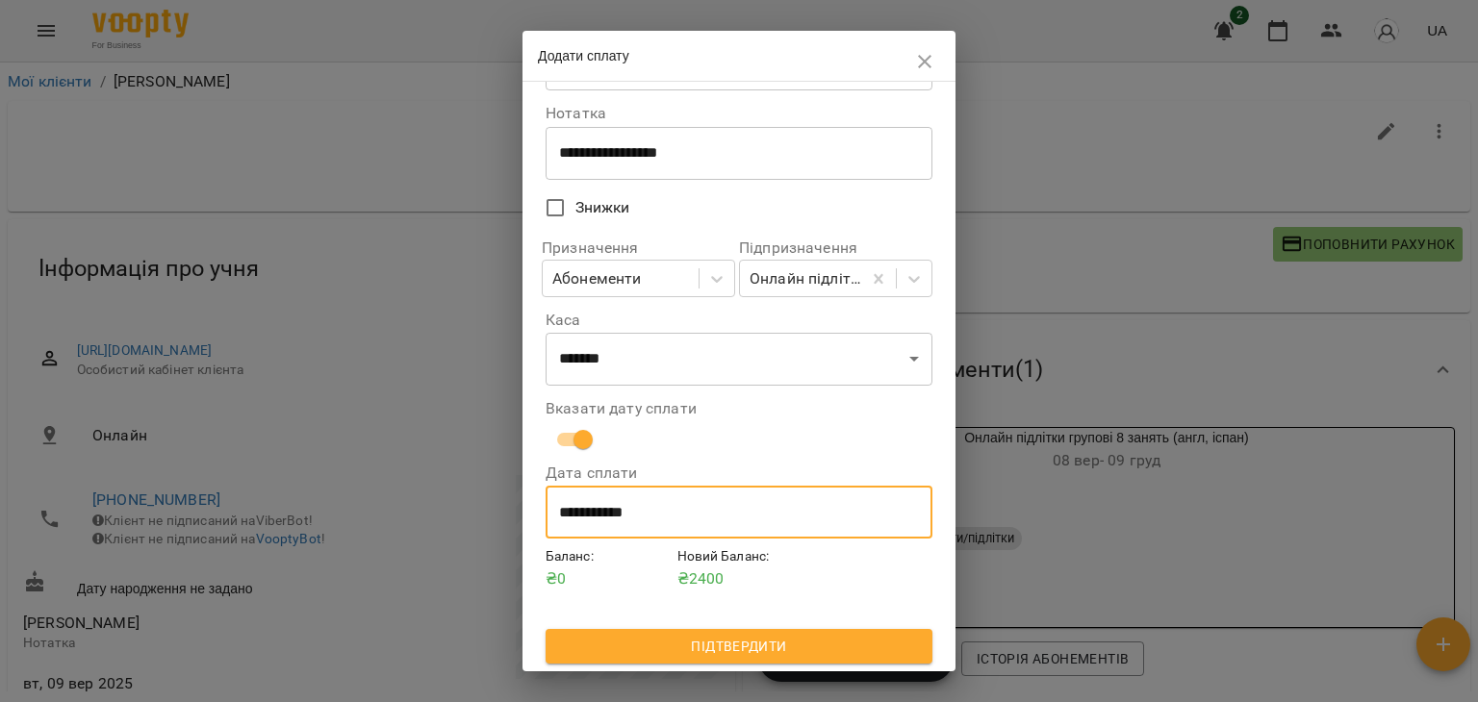
click at [744, 651] on span "Підтвердити" at bounding box center [739, 646] width 356 height 23
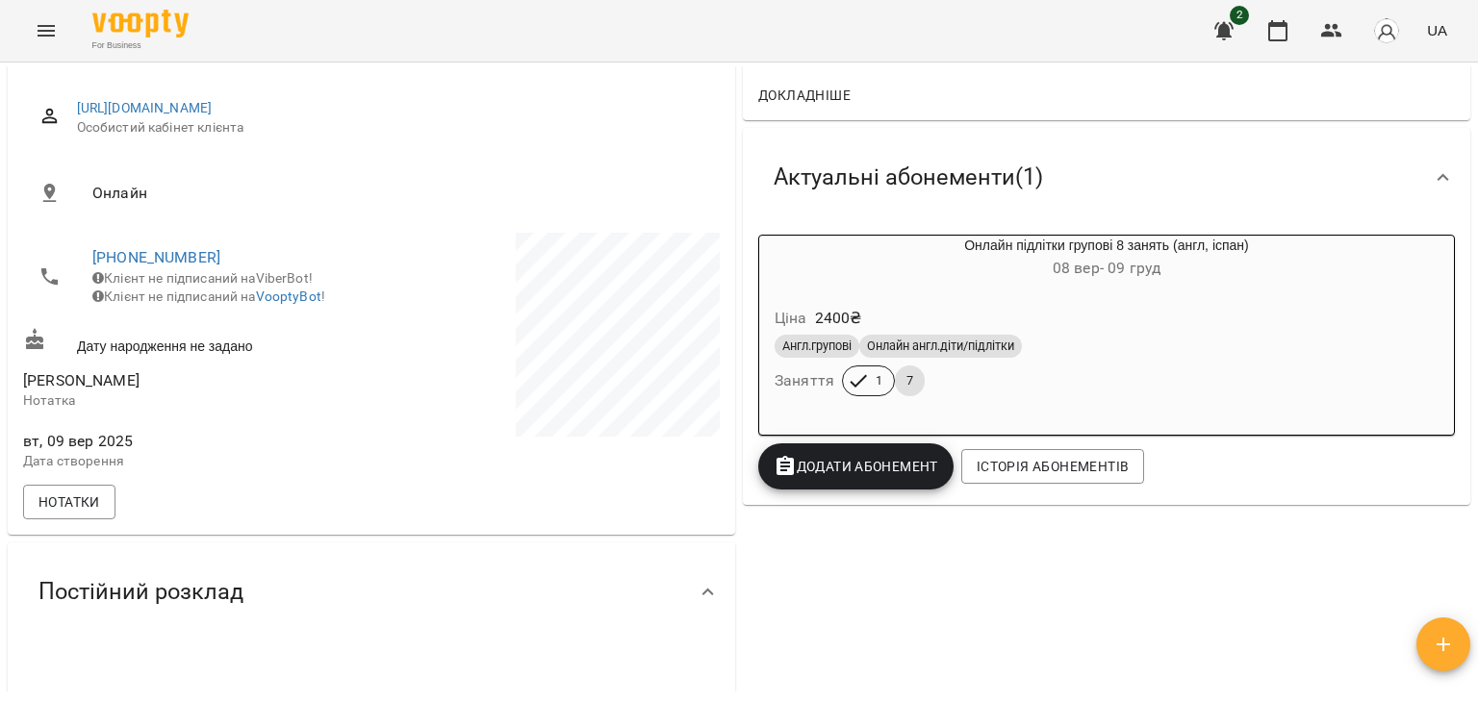
scroll to position [289, 0]
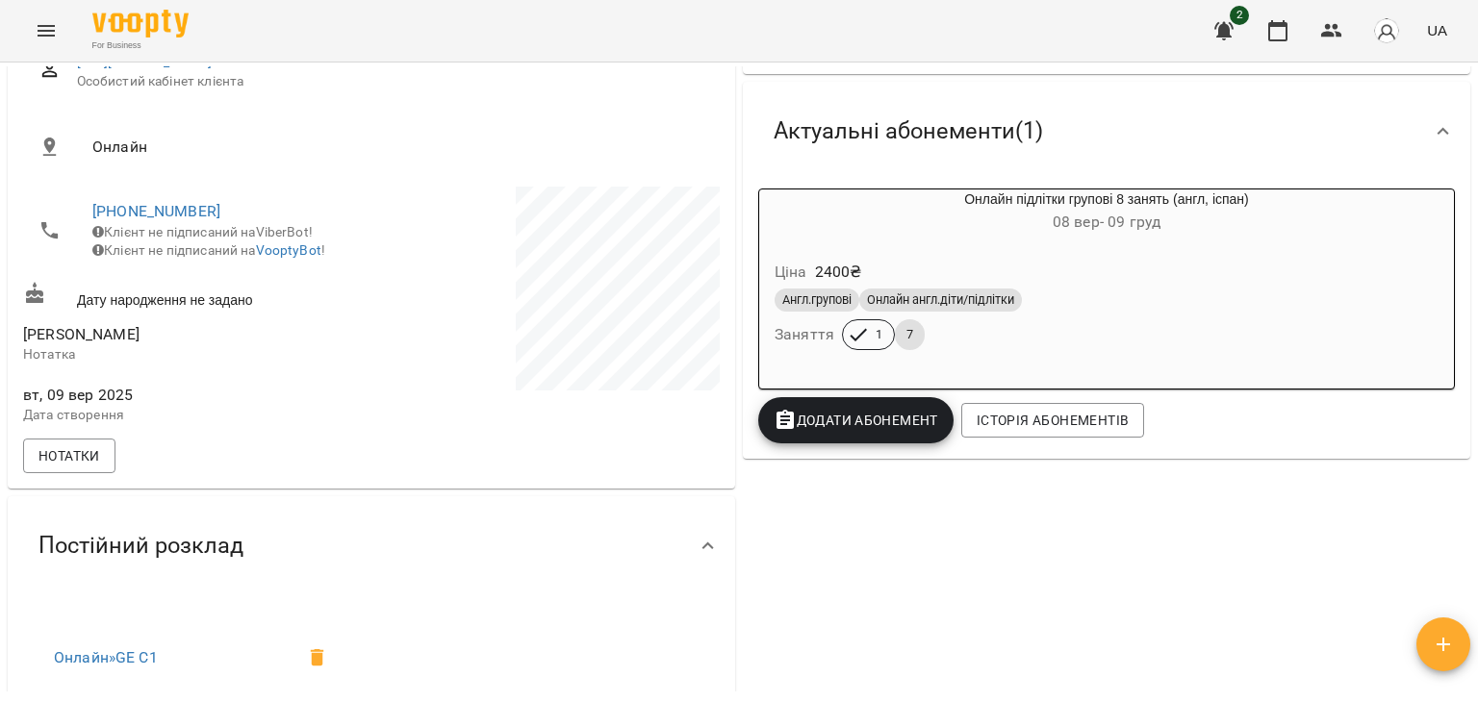
click at [829, 263] on p "2400 ₴" at bounding box center [838, 272] width 47 height 23
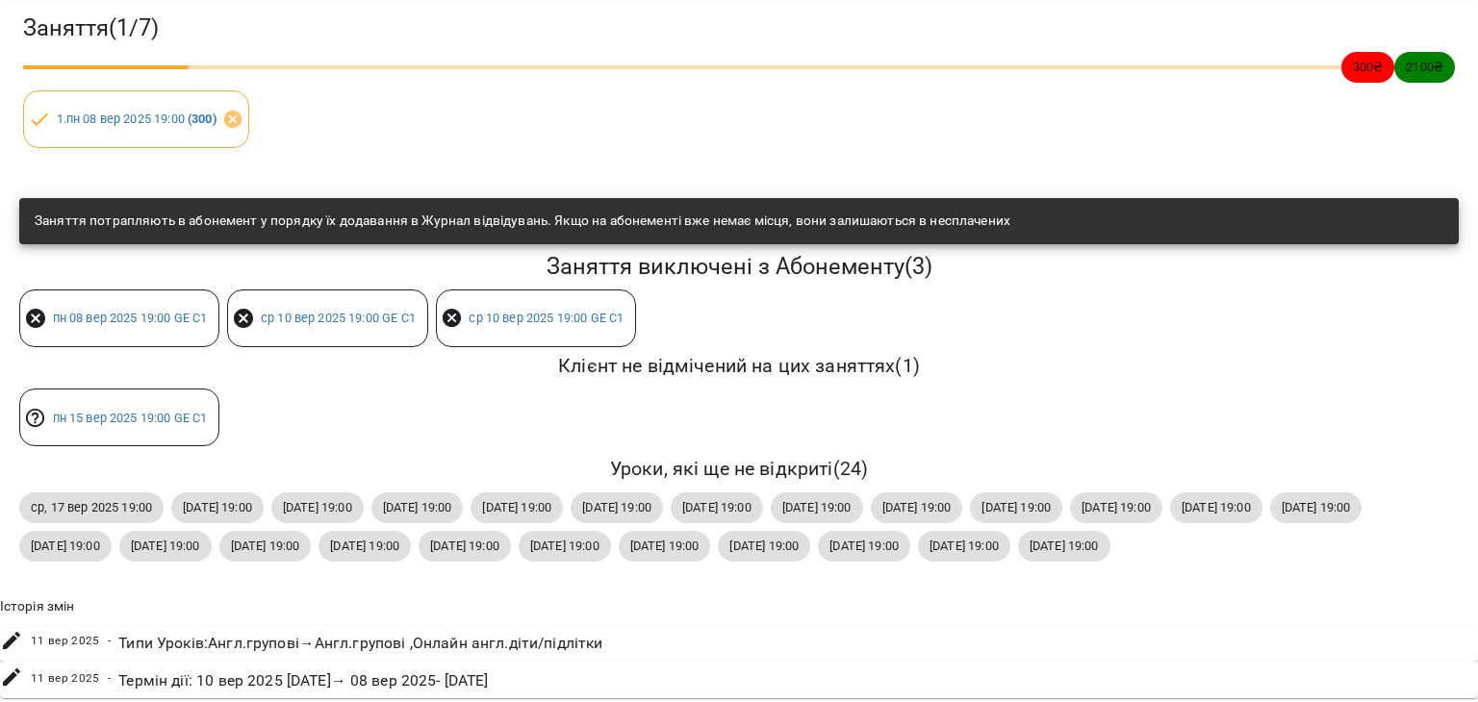
scroll to position [302, 0]
click at [454, 307] on icon at bounding box center [452, 318] width 23 height 23
click at [458, 307] on icon at bounding box center [452, 318] width 23 height 23
click at [247, 309] on icon at bounding box center [243, 318] width 19 height 19
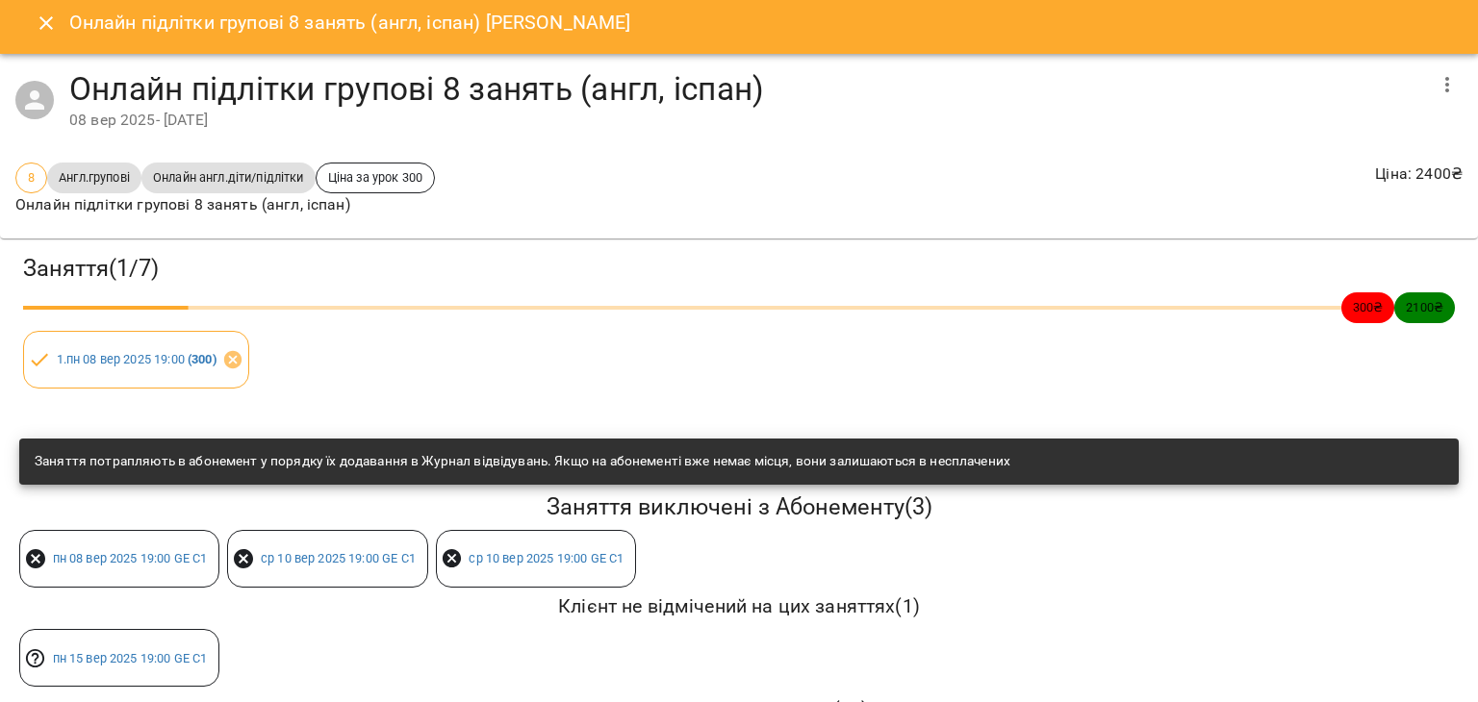
scroll to position [0, 0]
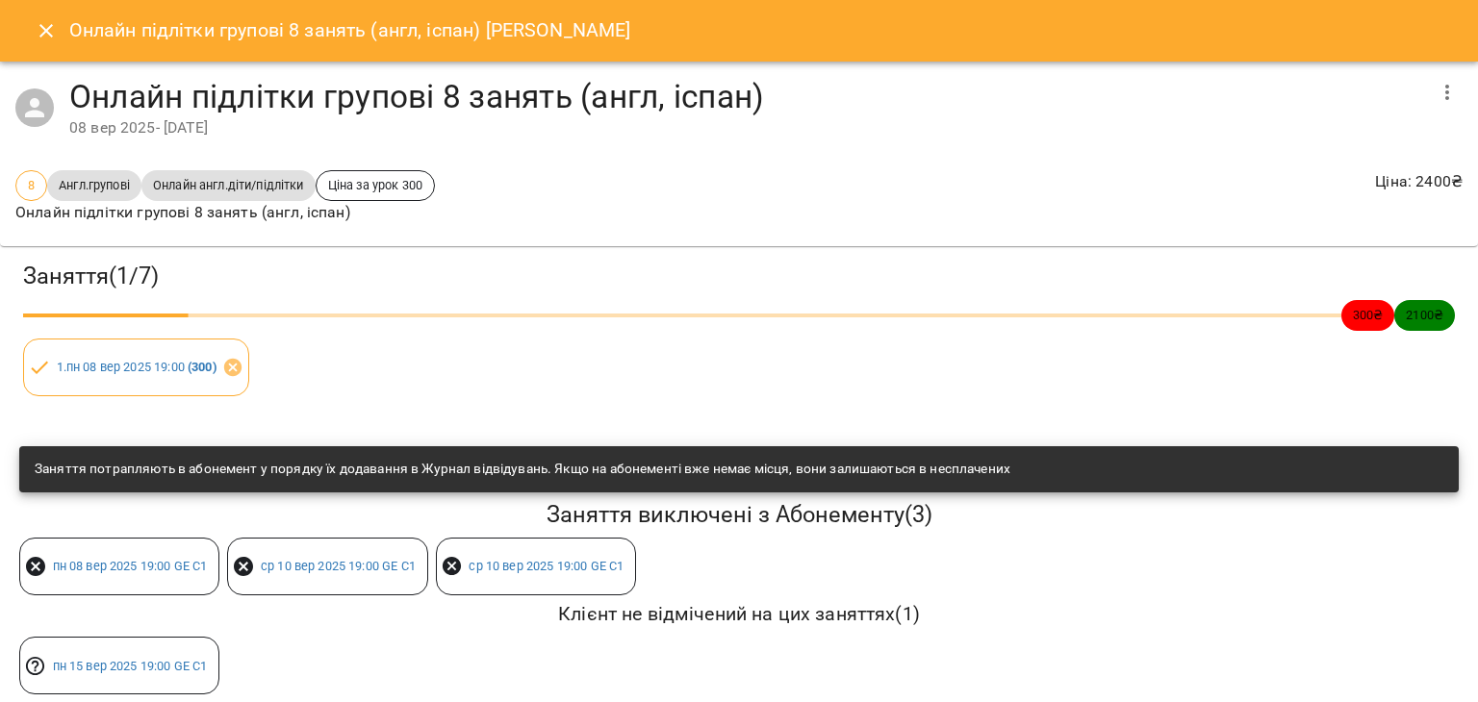
click at [46, 38] on icon "Close" at bounding box center [46, 30] width 23 height 23
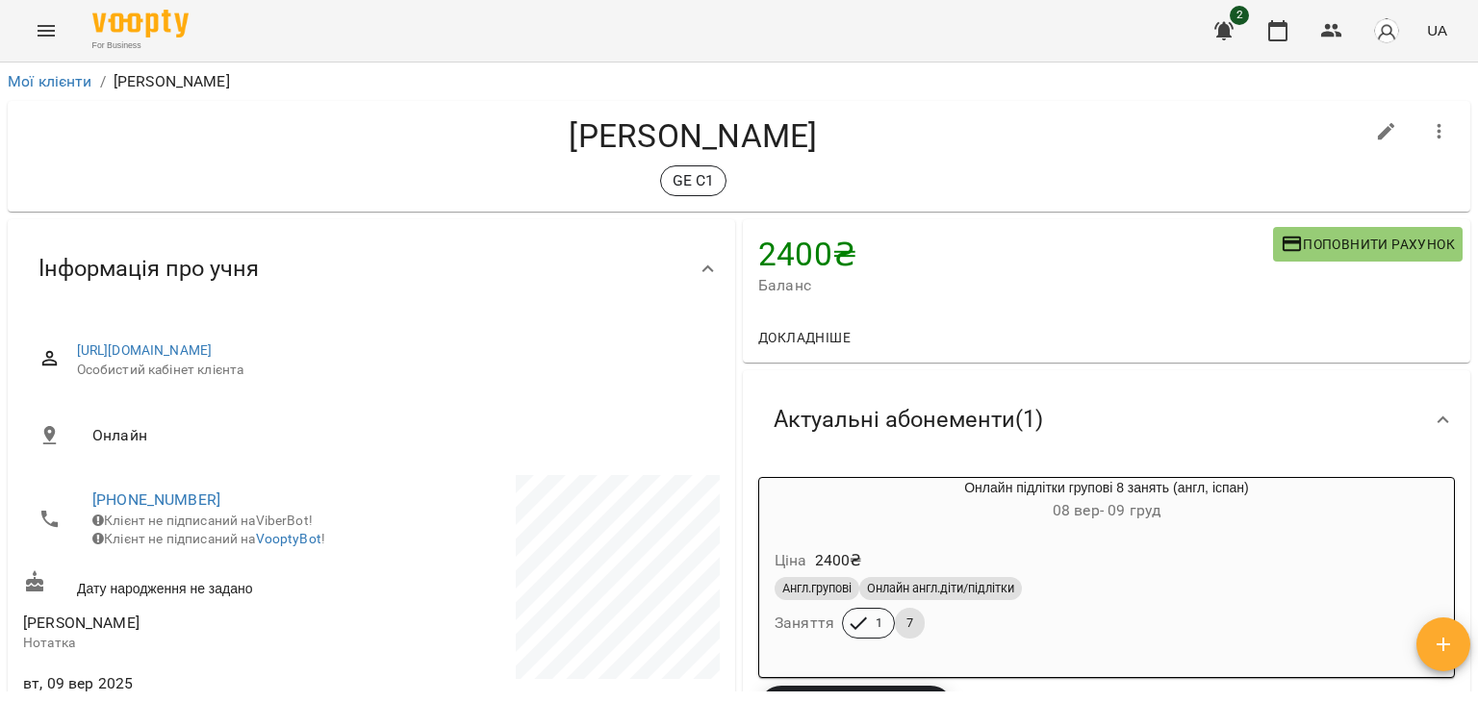
click at [35, 31] on icon "Menu" at bounding box center [46, 30] width 23 height 23
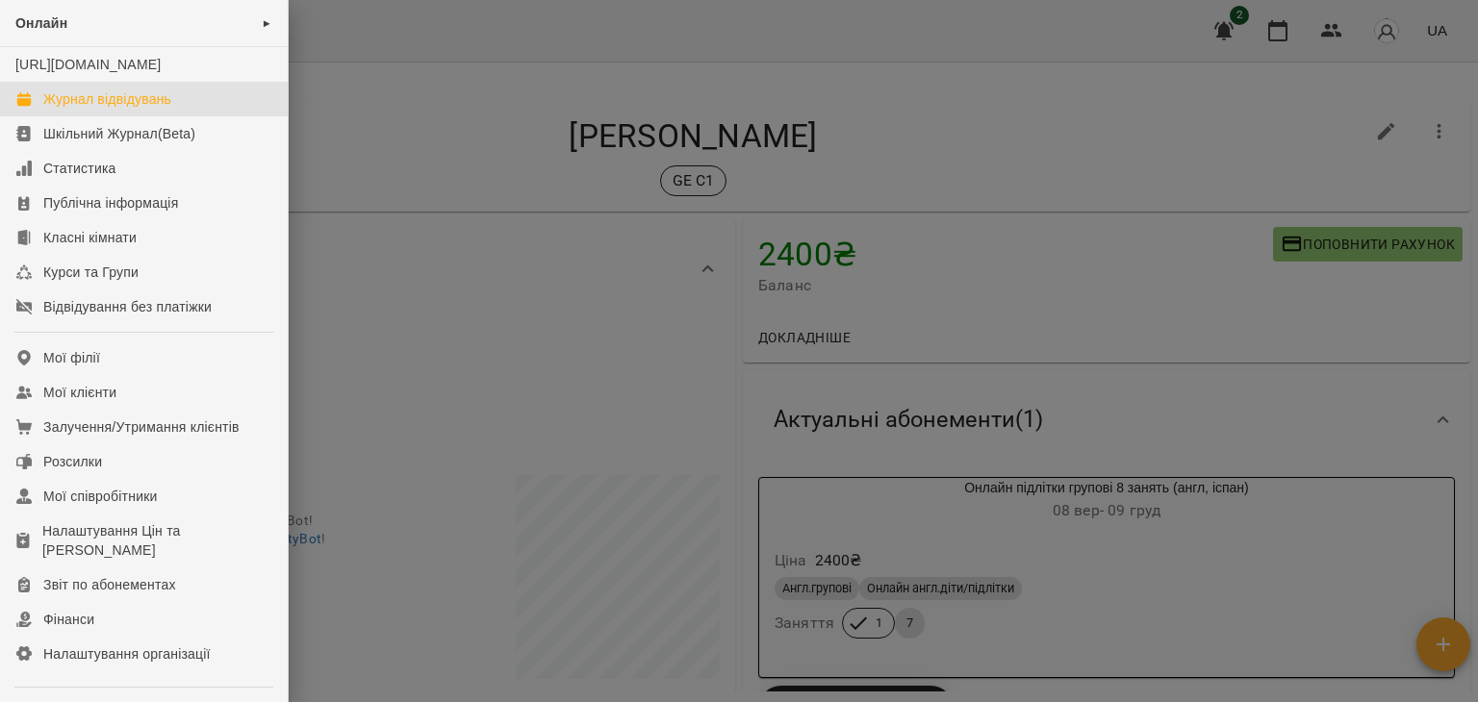
click at [60, 109] on div "Журнал відвідувань" at bounding box center [107, 98] width 128 height 19
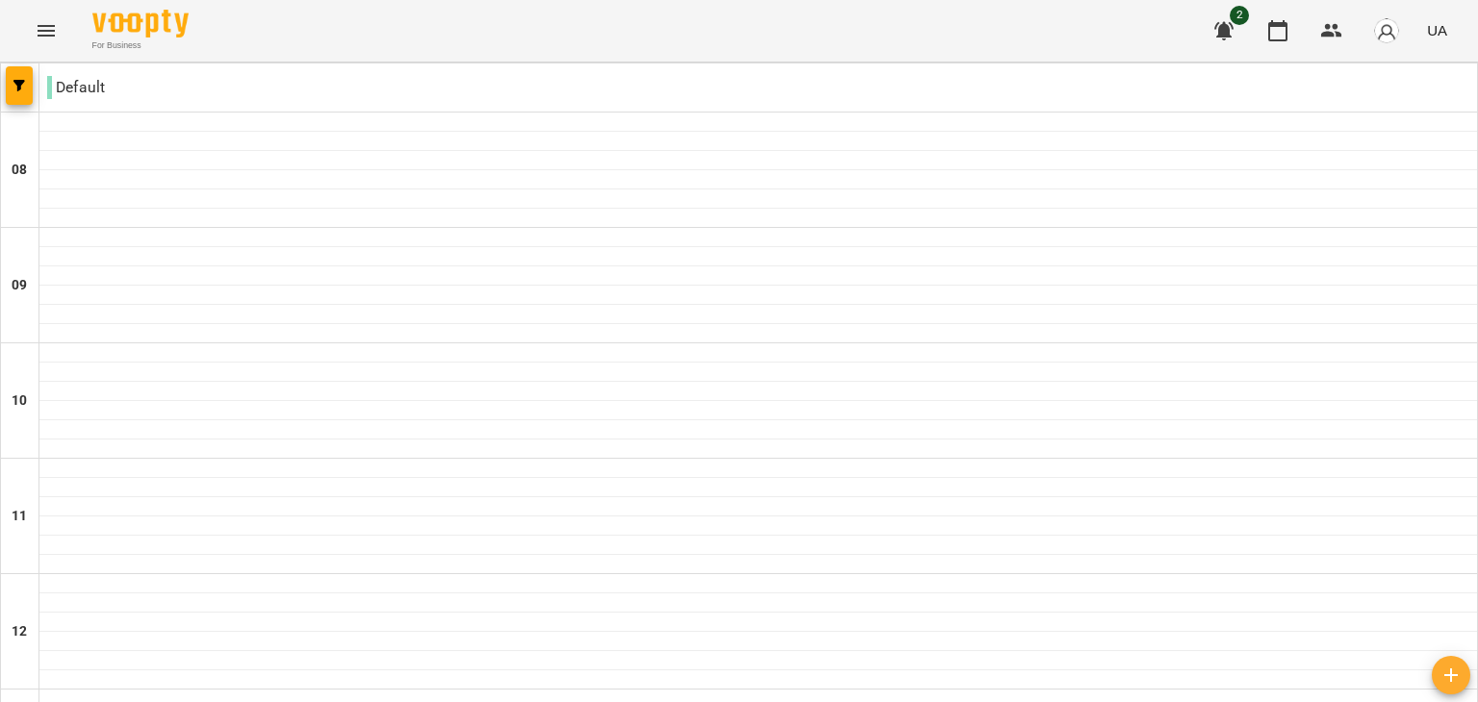
scroll to position [924, 0]
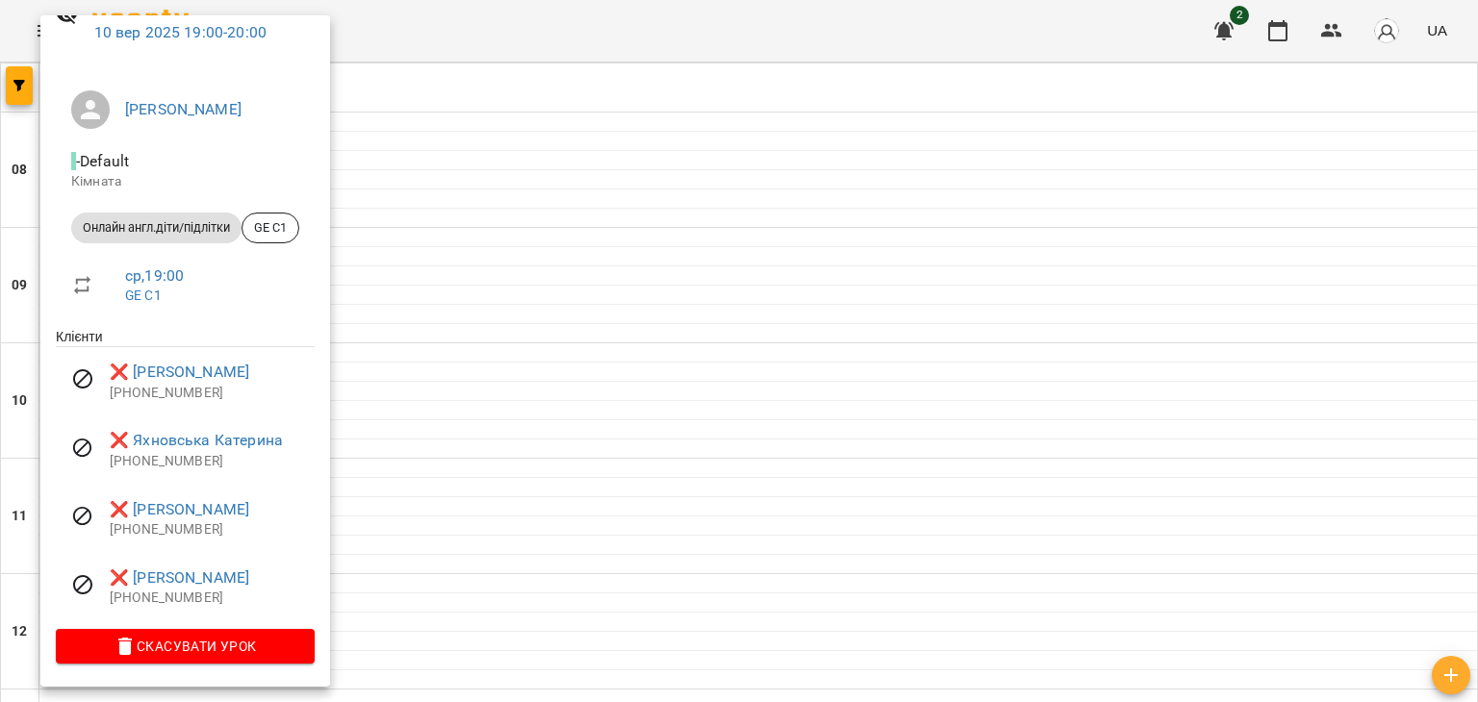
scroll to position [104, 0]
click at [175, 100] on link "[PERSON_NAME]" at bounding box center [183, 109] width 116 height 18
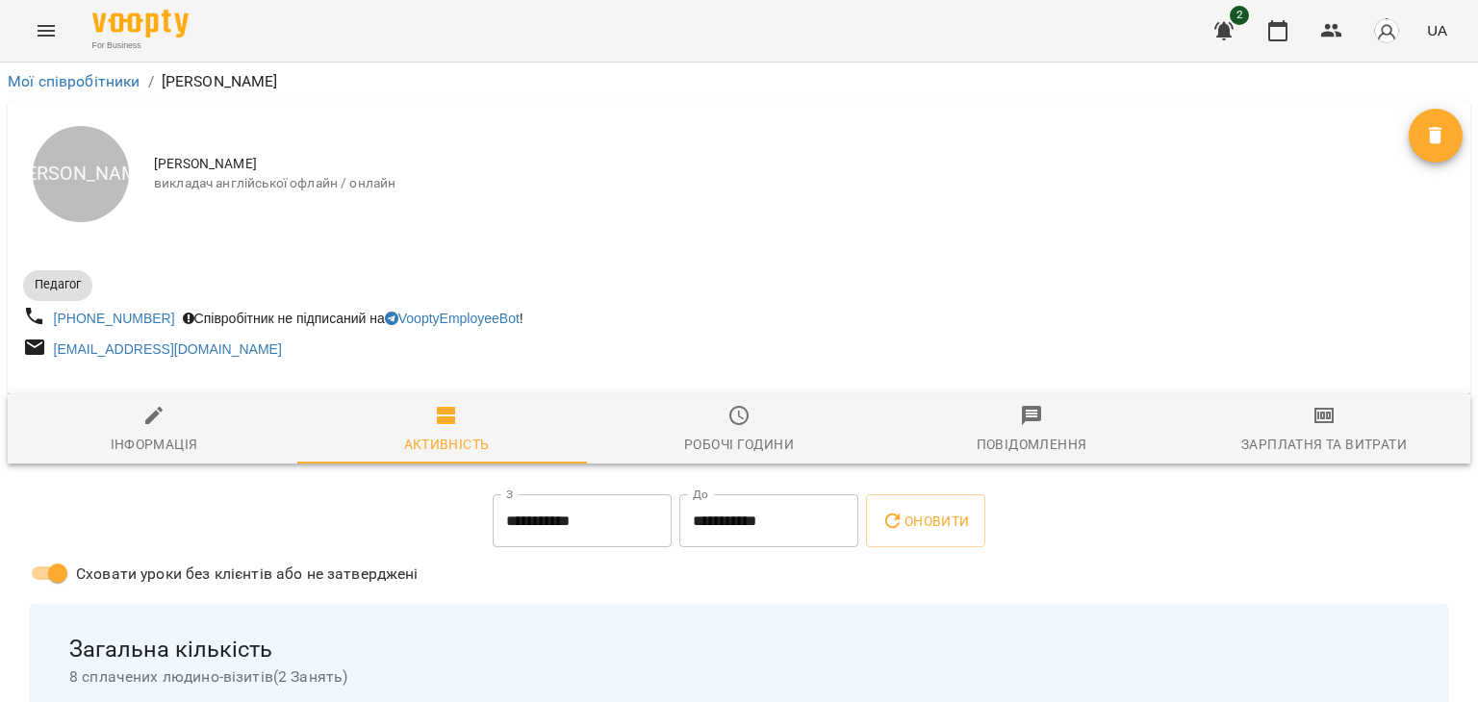
click at [44, 30] on icon "Menu" at bounding box center [46, 31] width 17 height 12
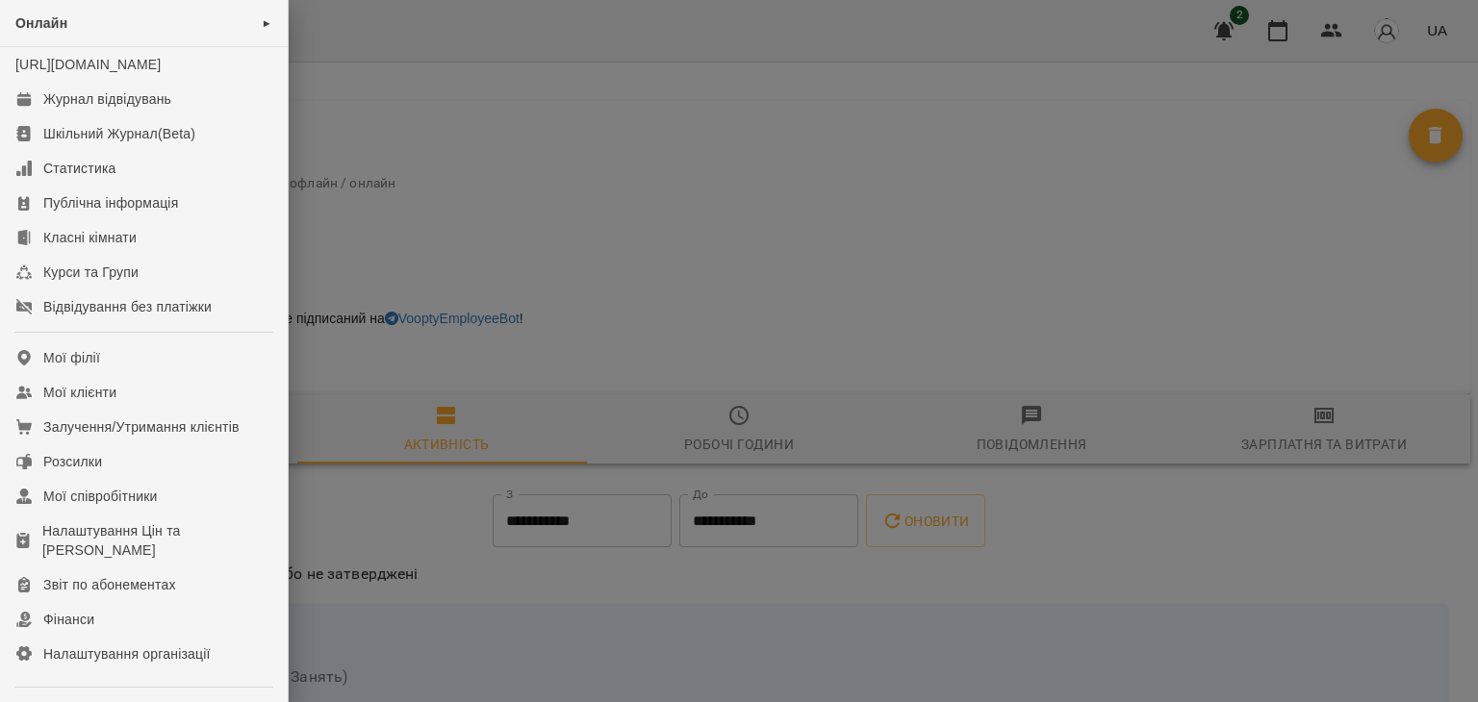
click at [466, 87] on div at bounding box center [739, 351] width 1478 height 702
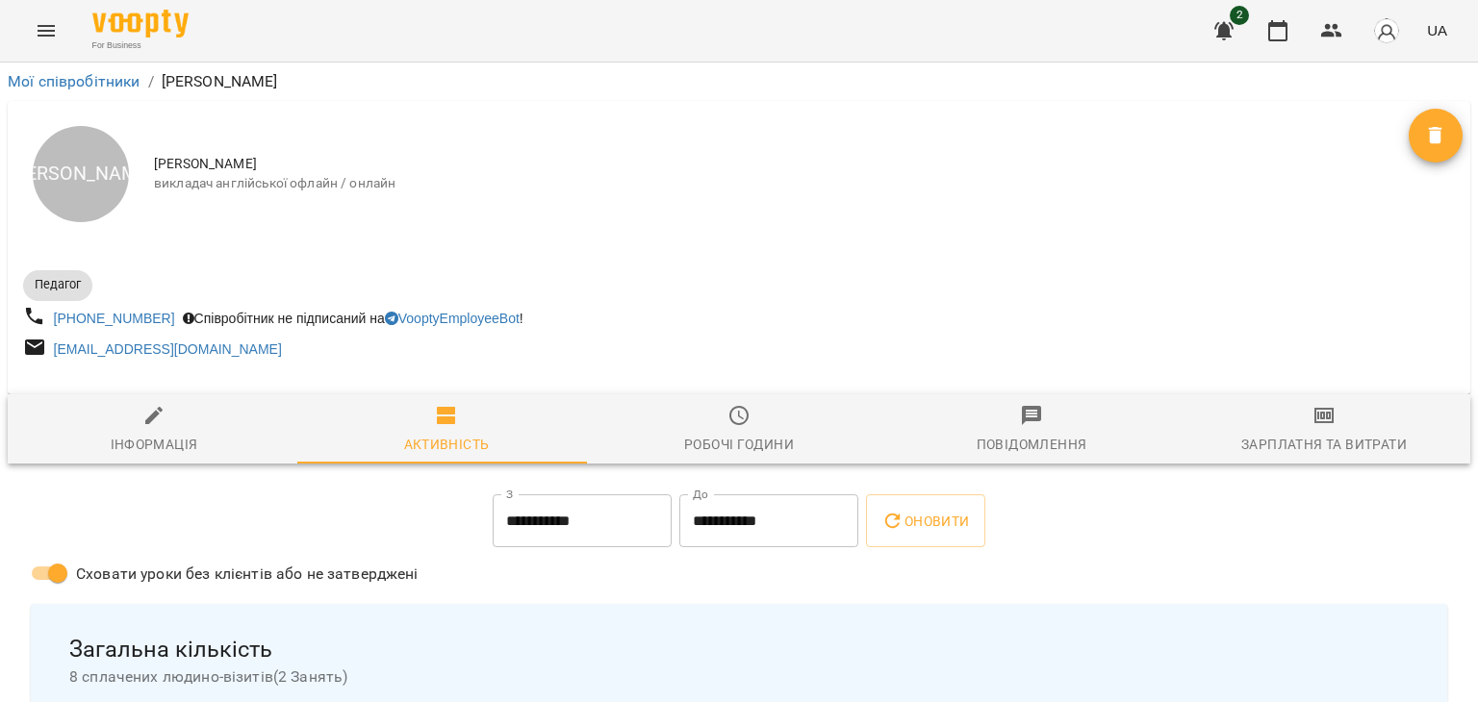
click at [7, 38] on div "For Business 2 UA" at bounding box center [739, 31] width 1478 height 62
click at [35, 27] on icon "Menu" at bounding box center [46, 30] width 23 height 23
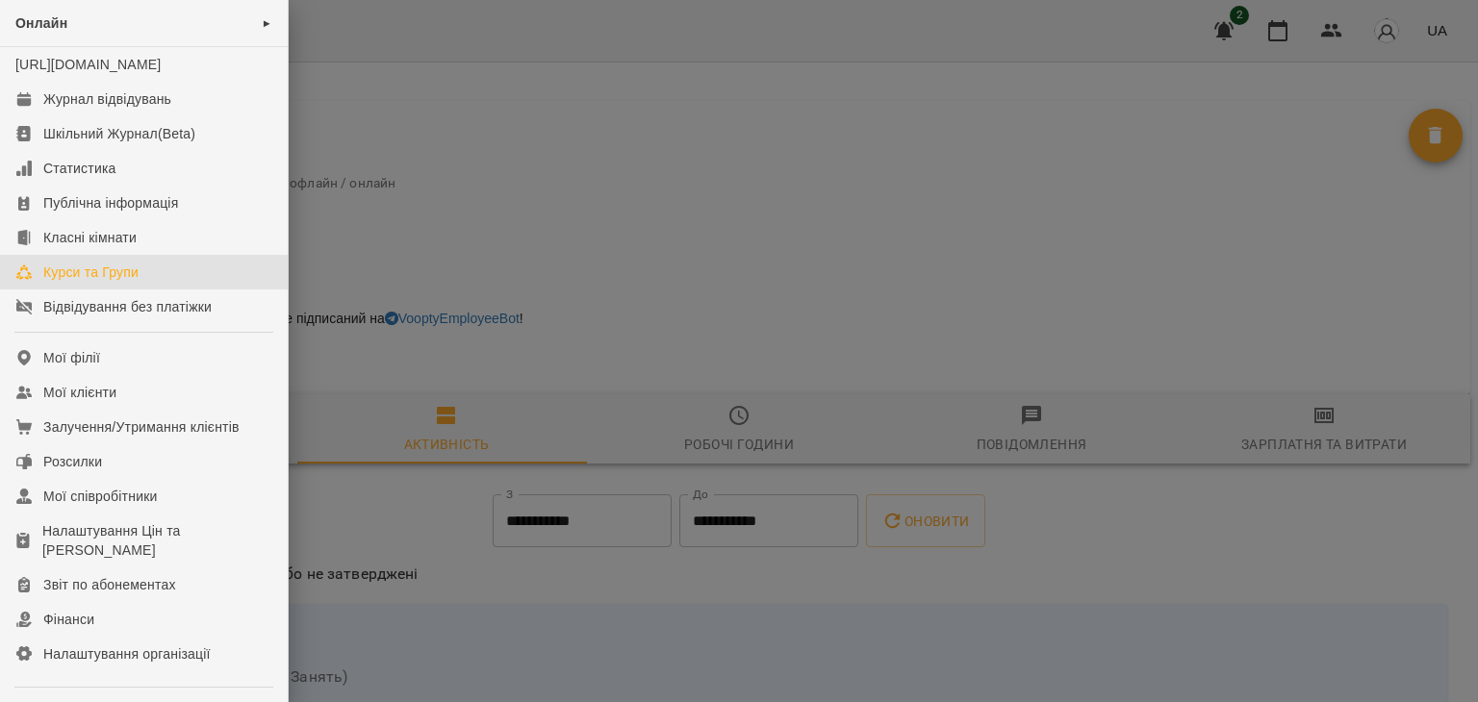
click at [65, 282] on div "Курси та Групи" at bounding box center [90, 272] width 95 height 19
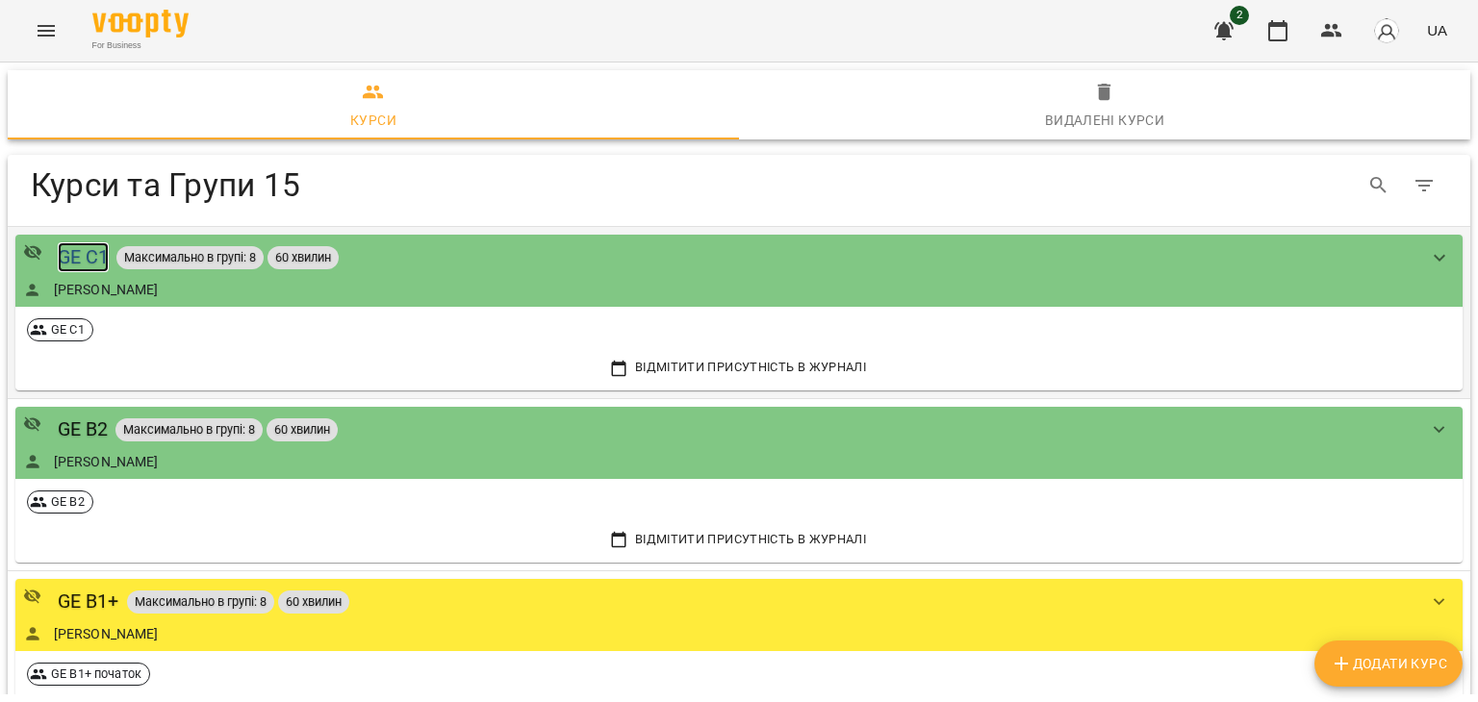
click at [73, 256] on div "GE C1" at bounding box center [84, 257] width 52 height 30
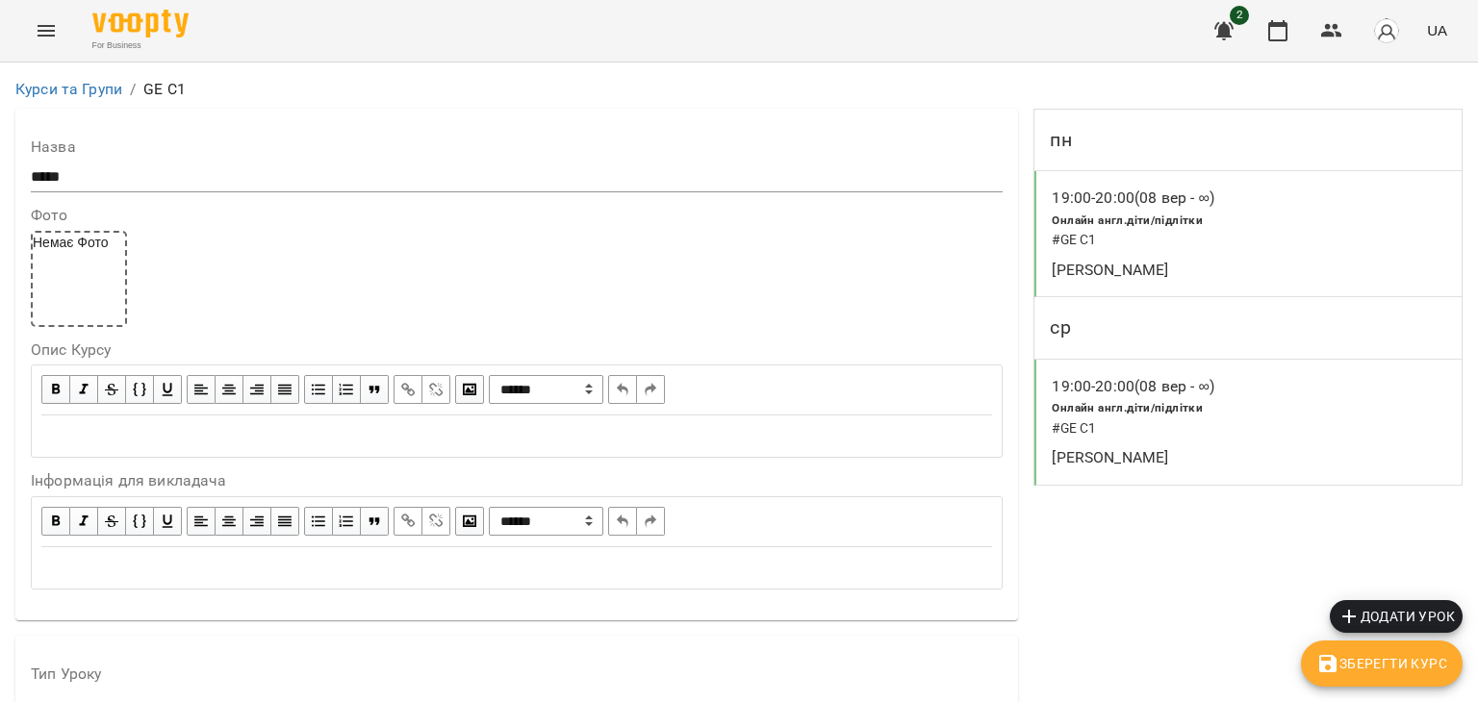
scroll to position [1636, 0]
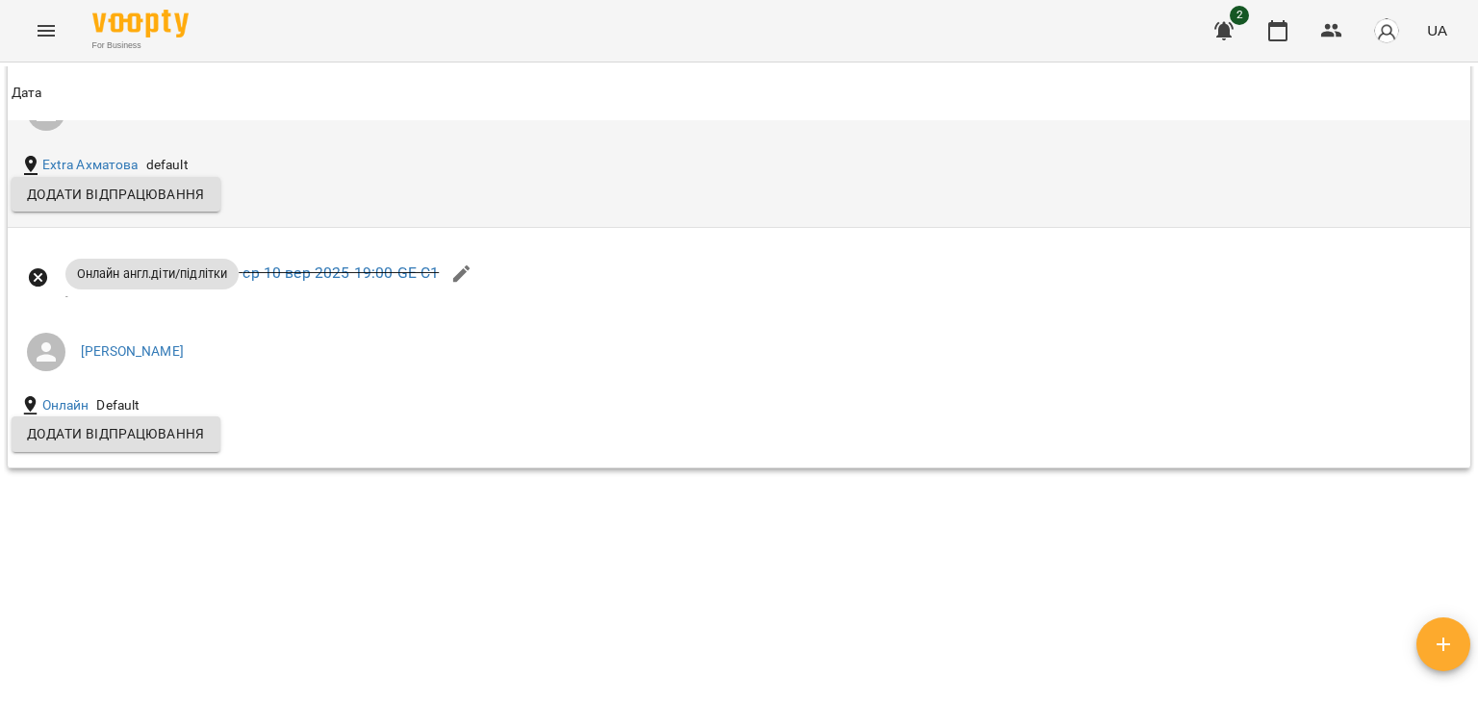
scroll to position [1563, 0]
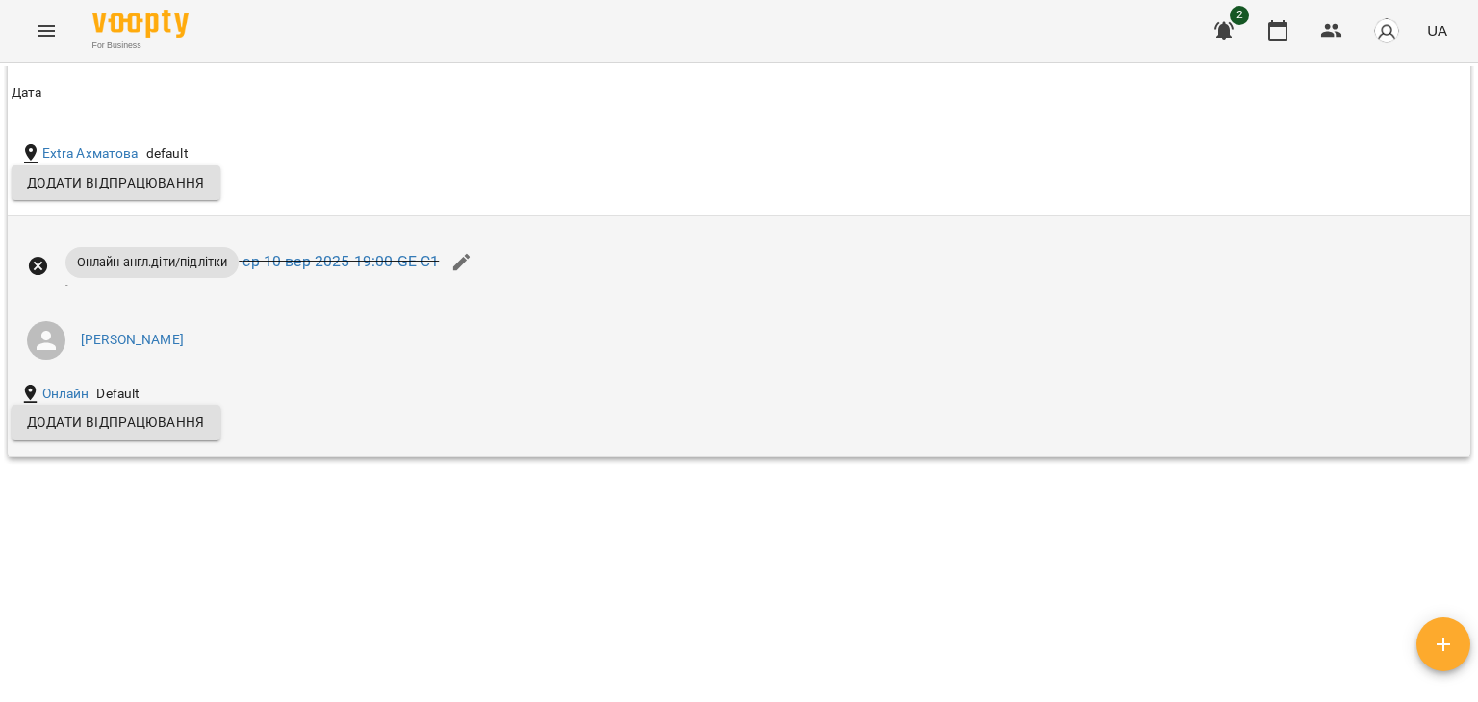
click at [454, 258] on icon "button" at bounding box center [461, 262] width 23 height 23
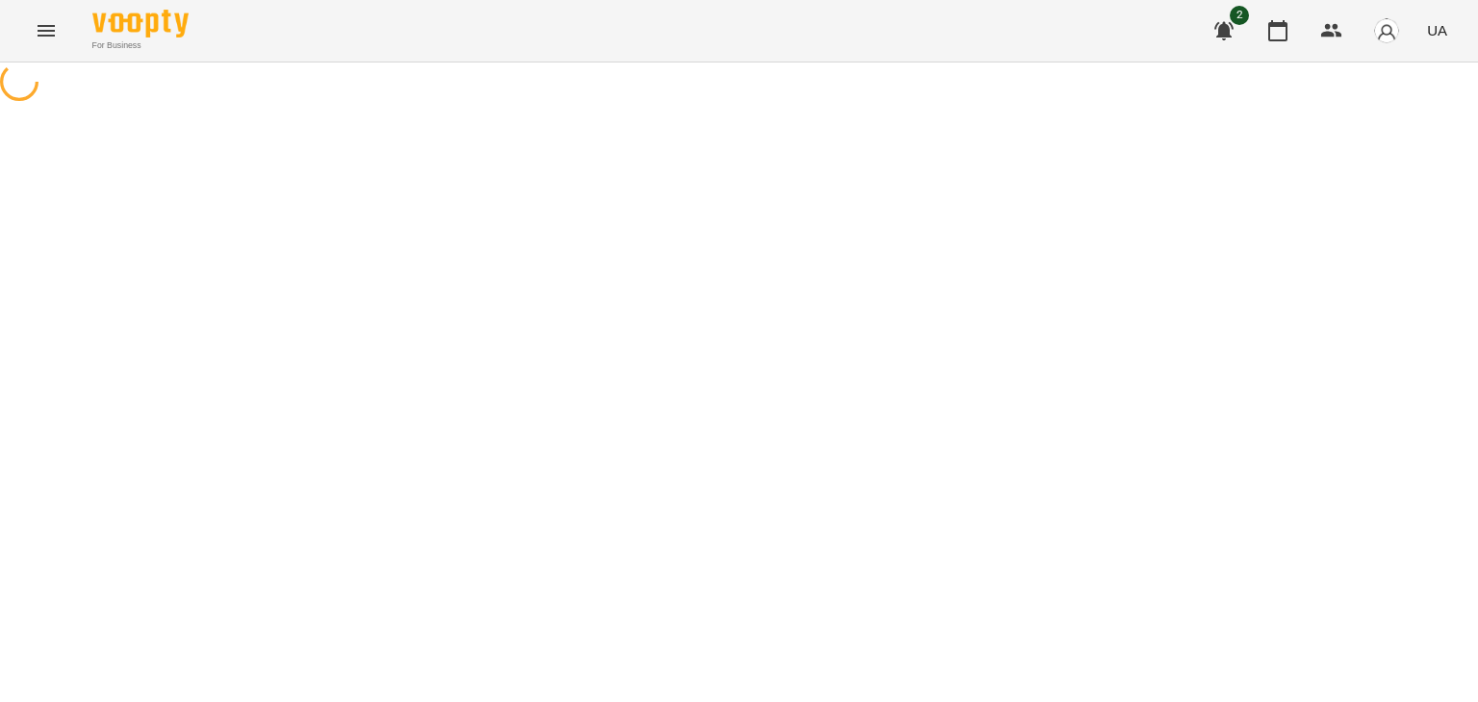
select select "**********"
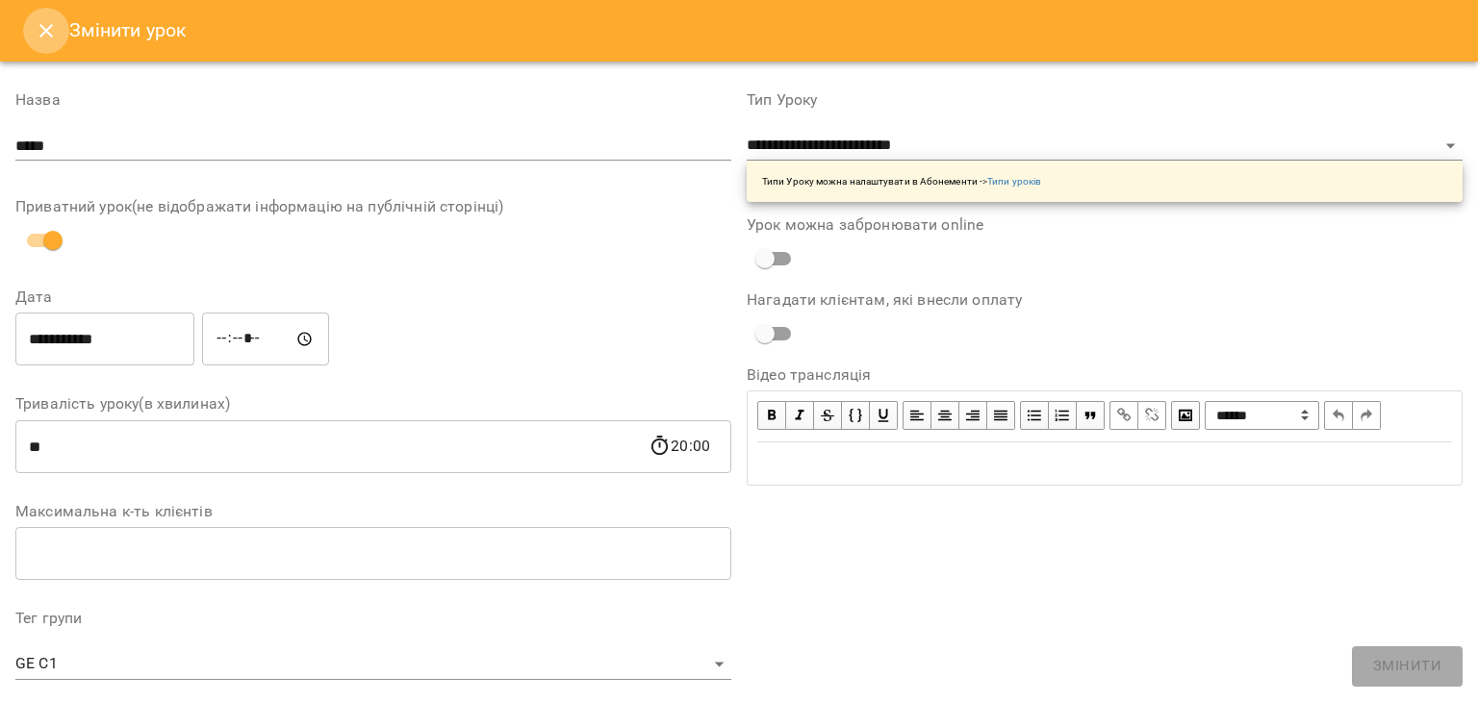
click at [44, 33] on icon "Close" at bounding box center [45, 30] width 13 height 13
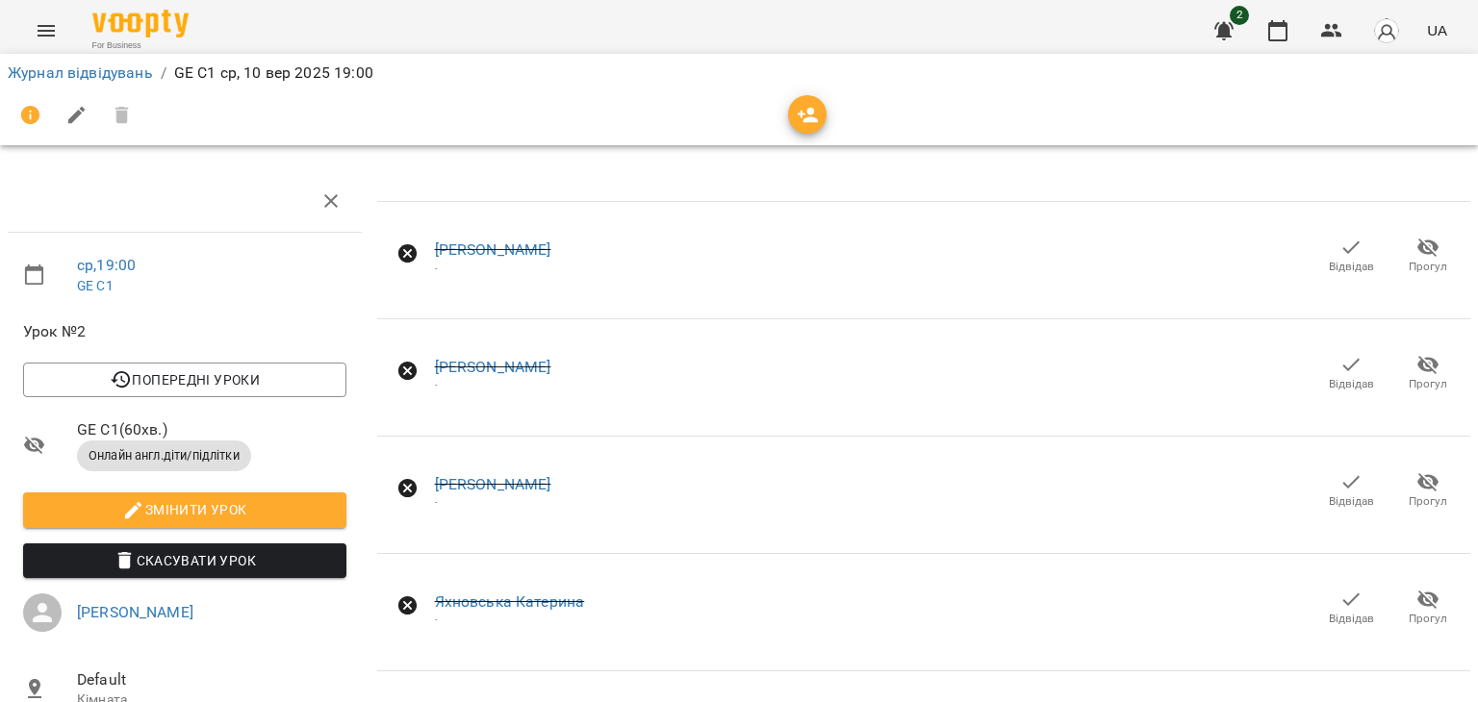
click at [1339, 248] on icon "button" at bounding box center [1350, 247] width 23 height 23
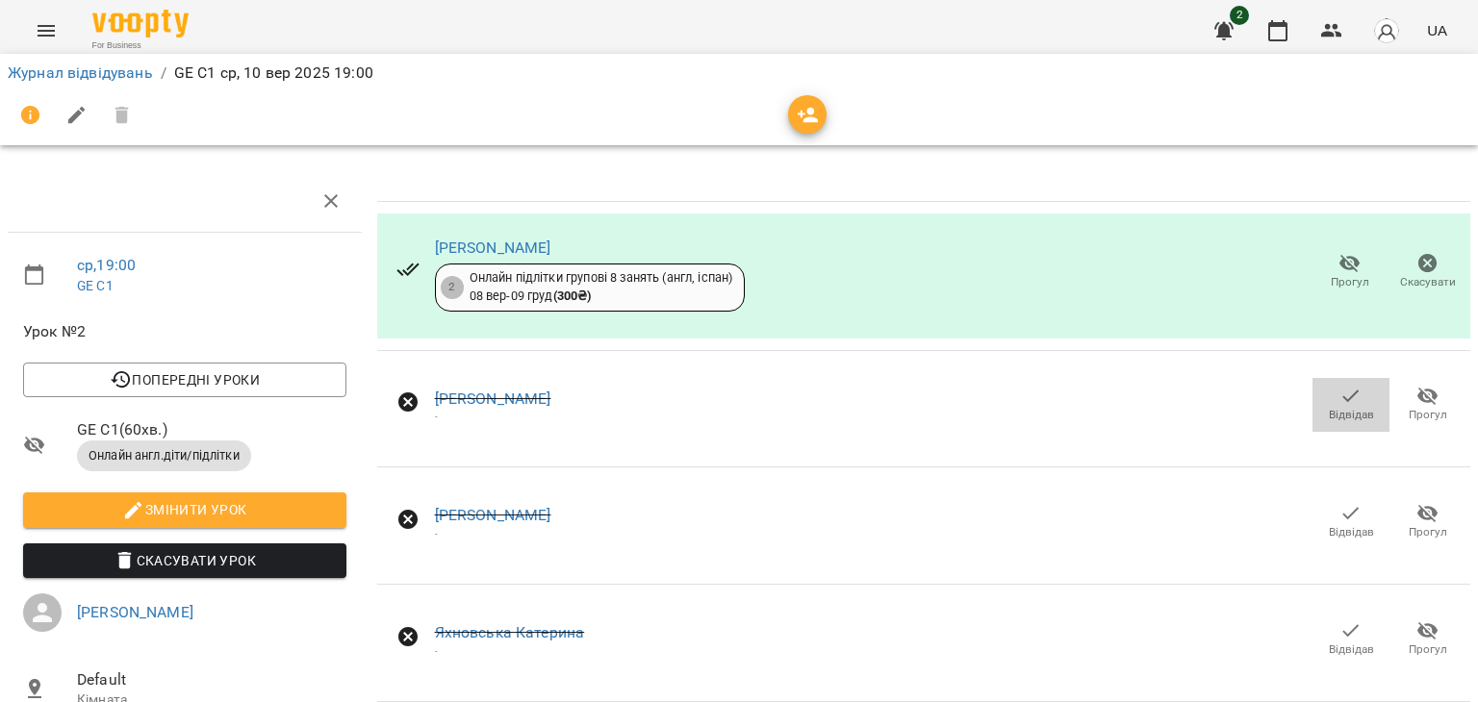
click at [1329, 411] on span "Відвідав" at bounding box center [1351, 415] width 45 height 16
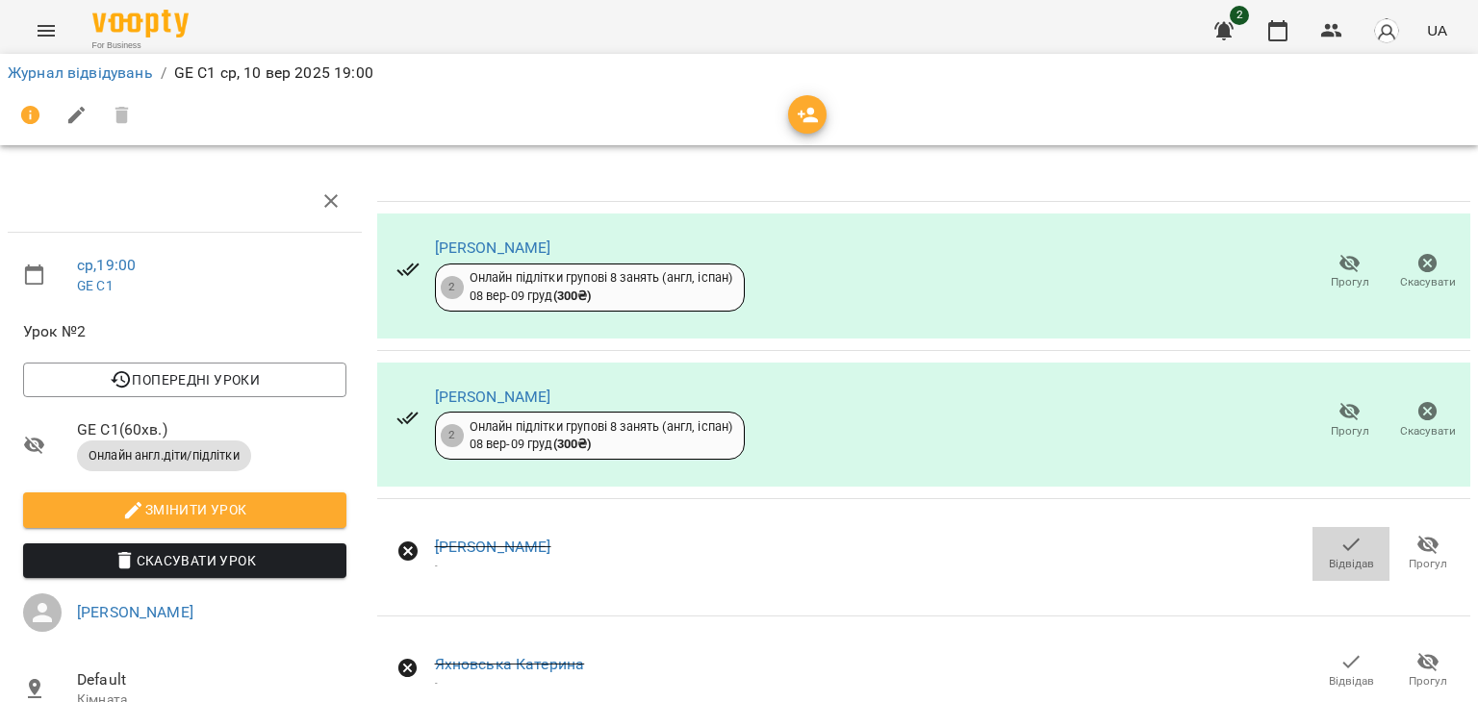
click at [1339, 544] on icon "button" at bounding box center [1350, 544] width 23 height 23
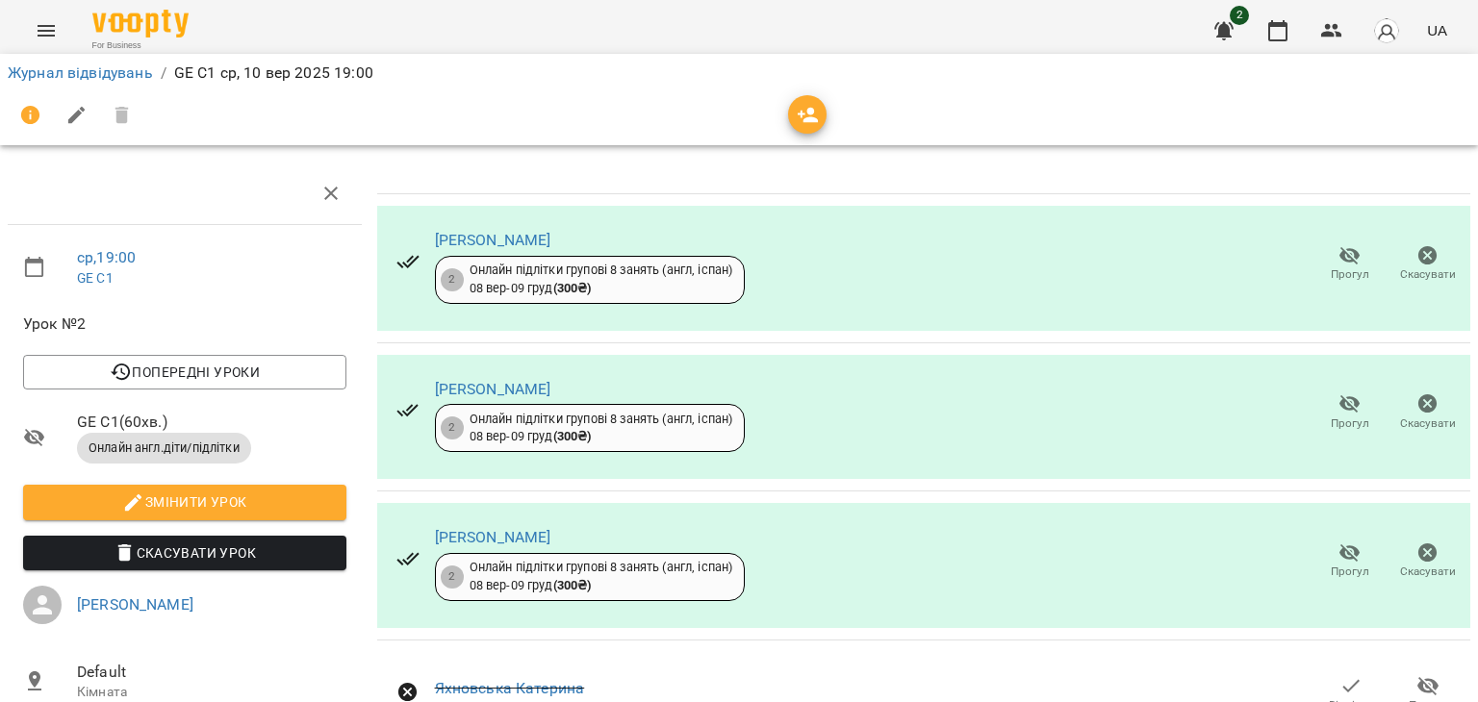
scroll to position [196, 0]
click at [1342, 674] on icon "button" at bounding box center [1350, 685] width 23 height 23
click at [1339, 674] on icon "button" at bounding box center [1350, 685] width 23 height 23
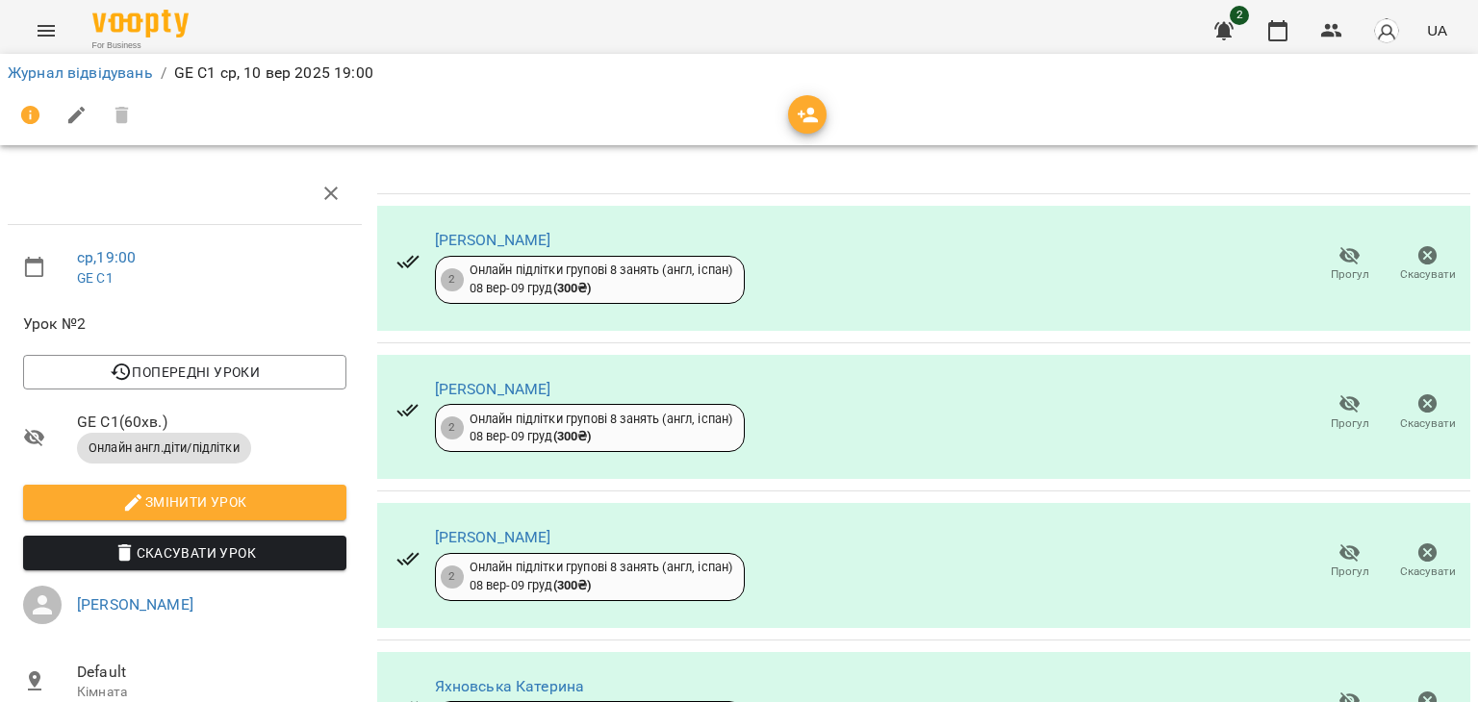
scroll to position [0, 0]
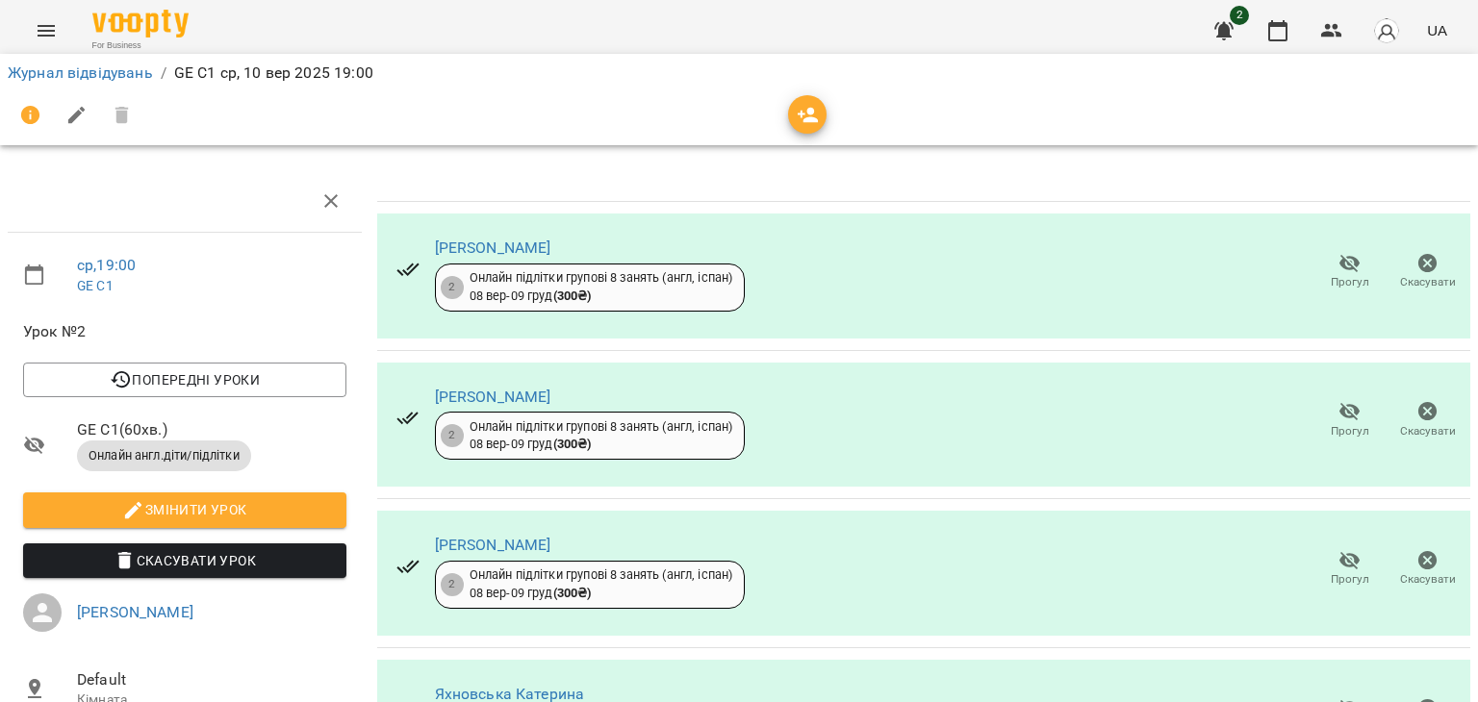
click at [242, 513] on span "Змінити урок" at bounding box center [184, 509] width 292 height 23
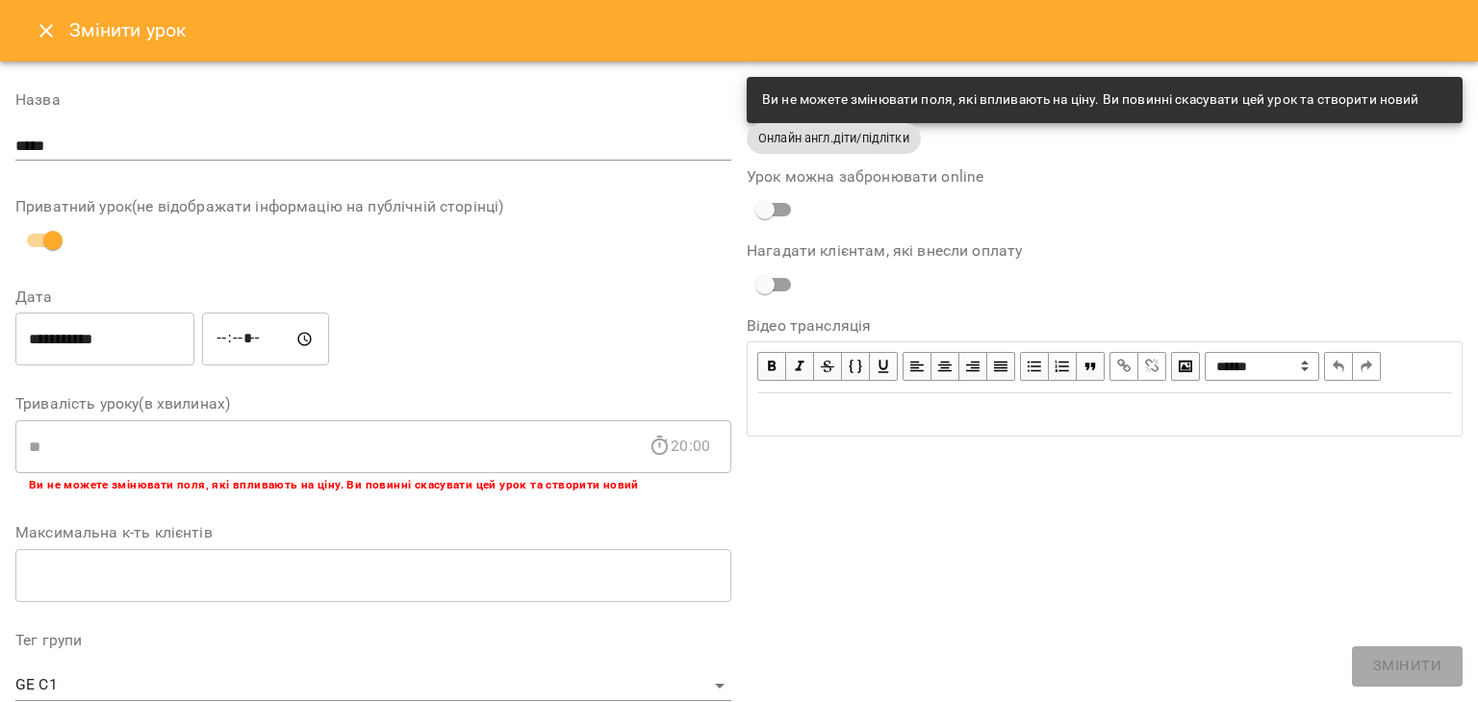
click at [50, 21] on icon "Close" at bounding box center [46, 30] width 23 height 23
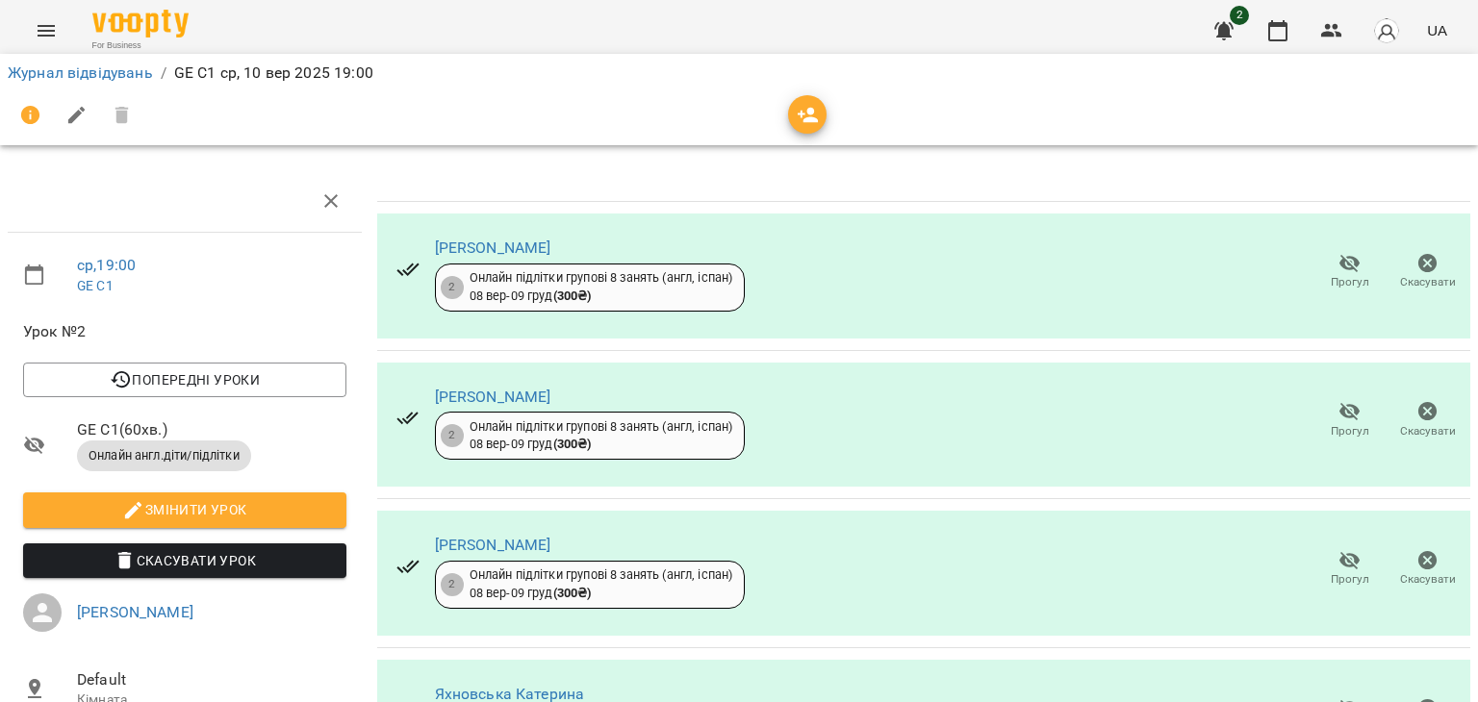
click at [292, 65] on p "GE C1 ср, 10 вер 2025 19:00" at bounding box center [273, 73] width 199 height 23
click at [39, 70] on link "Журнал відвідувань" at bounding box center [80, 73] width 145 height 18
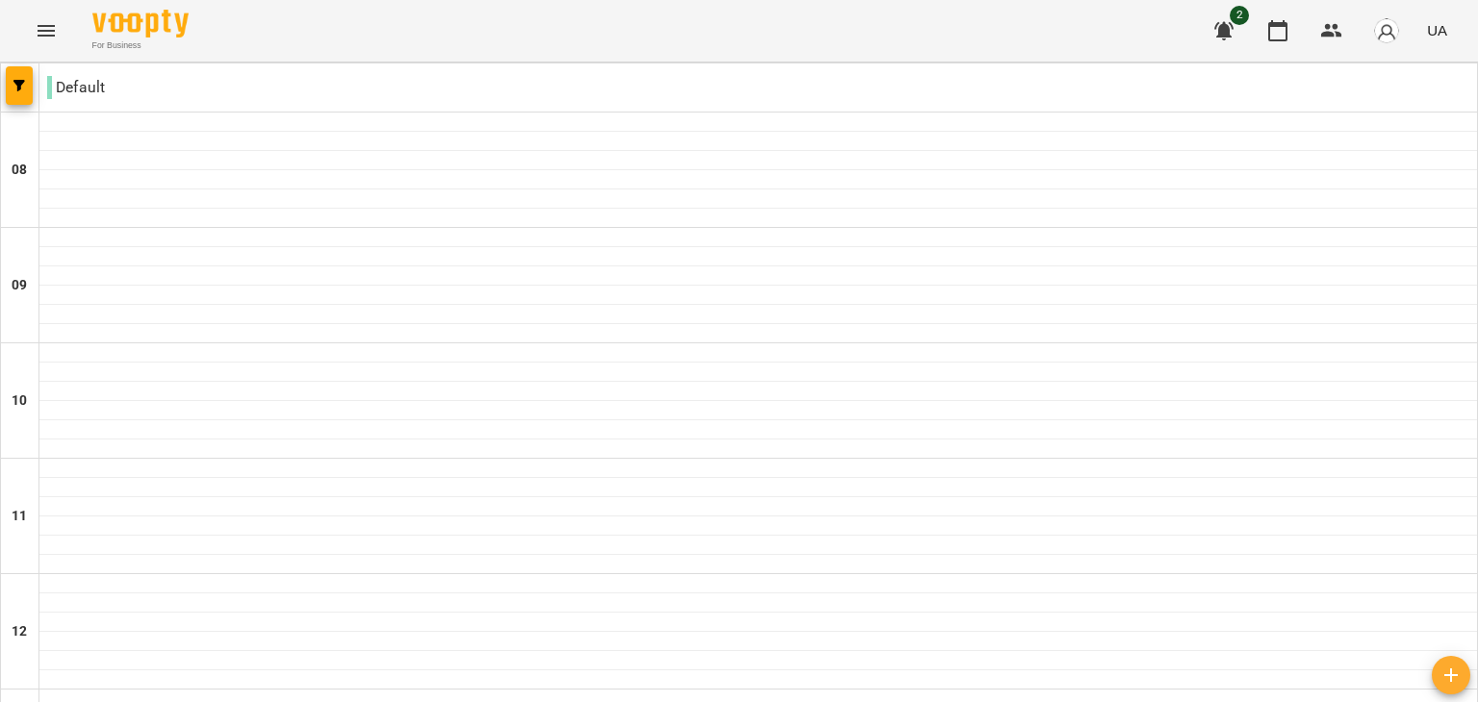
scroll to position [924, 0]
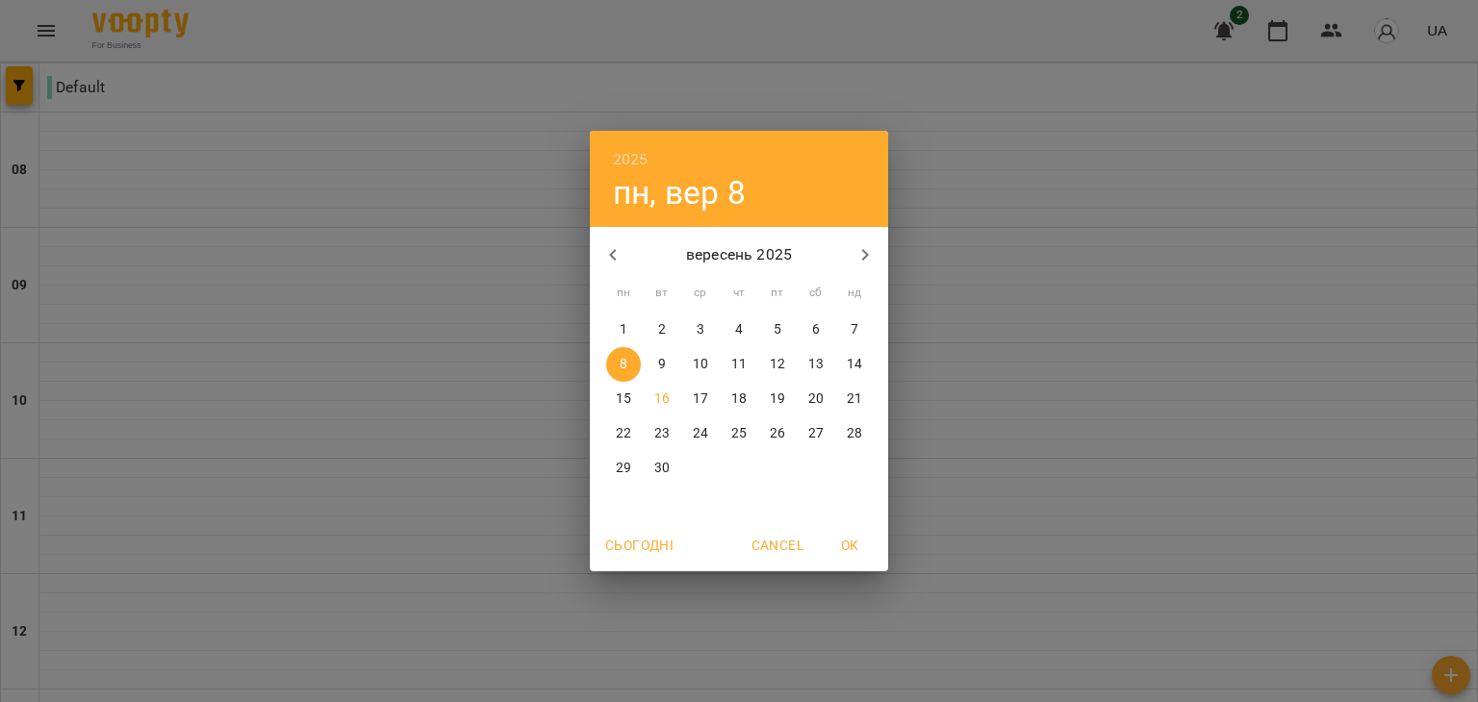
click at [692, 364] on span "10" at bounding box center [700, 364] width 35 height 19
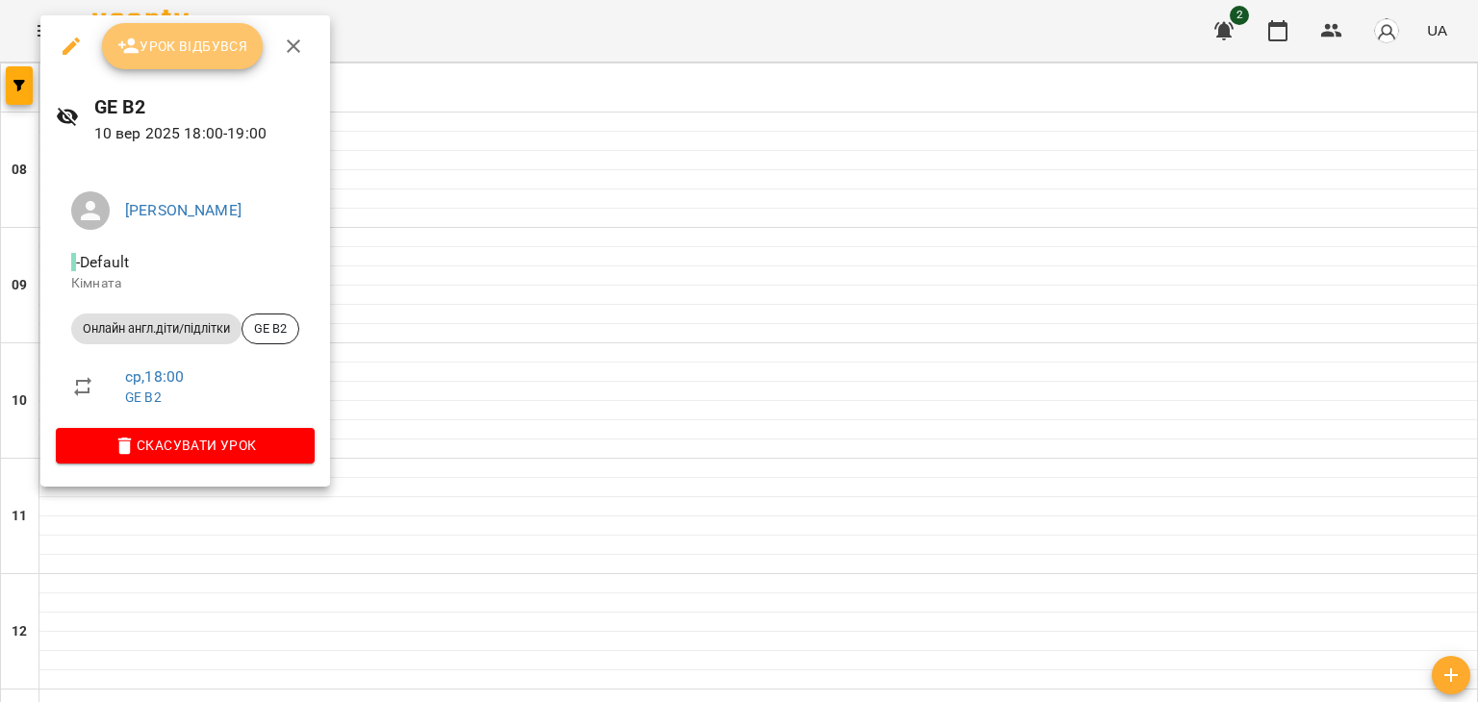
click at [185, 27] on button "Урок відбувся" at bounding box center [183, 46] width 162 height 46
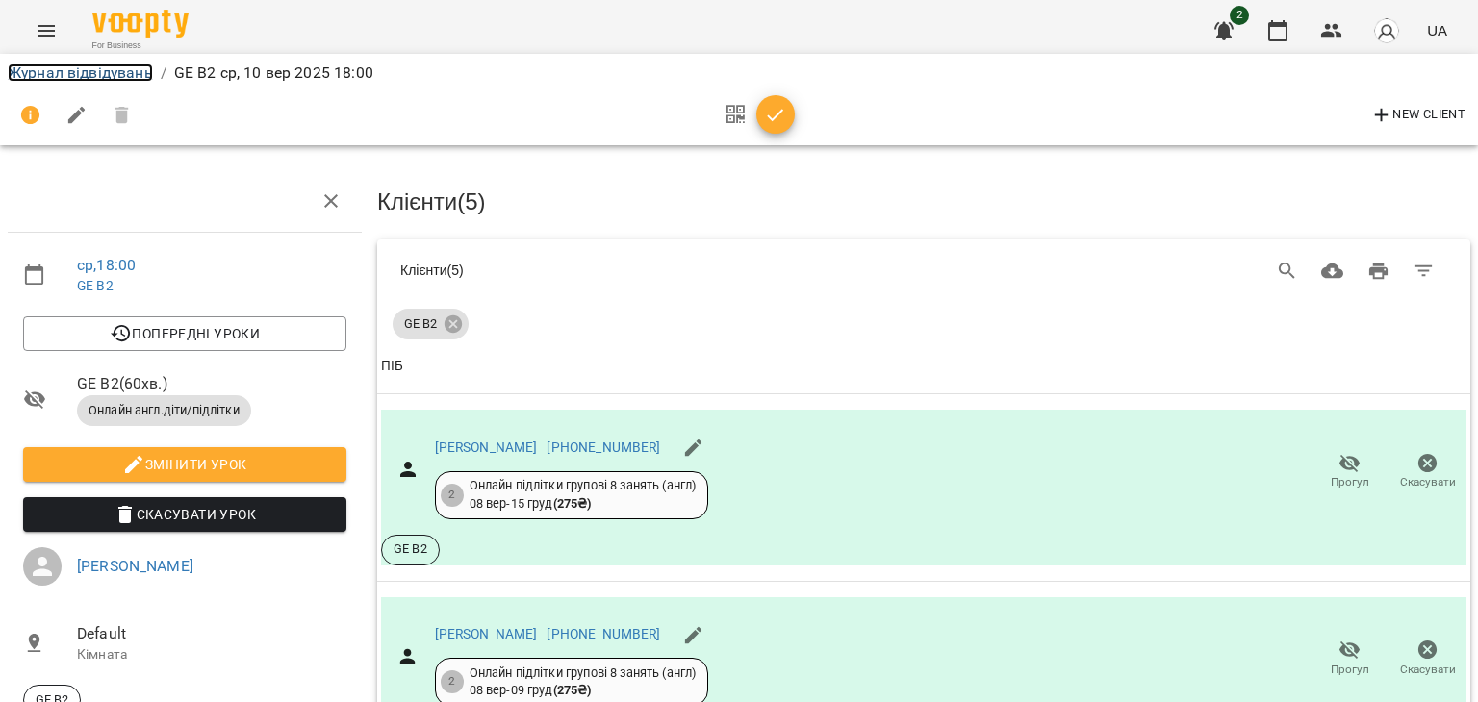
drag, startPoint x: 113, startPoint y: 64, endPoint x: 122, endPoint y: 68, distance: 10.4
click at [113, 64] on link "Журнал відвідувань" at bounding box center [80, 73] width 145 height 18
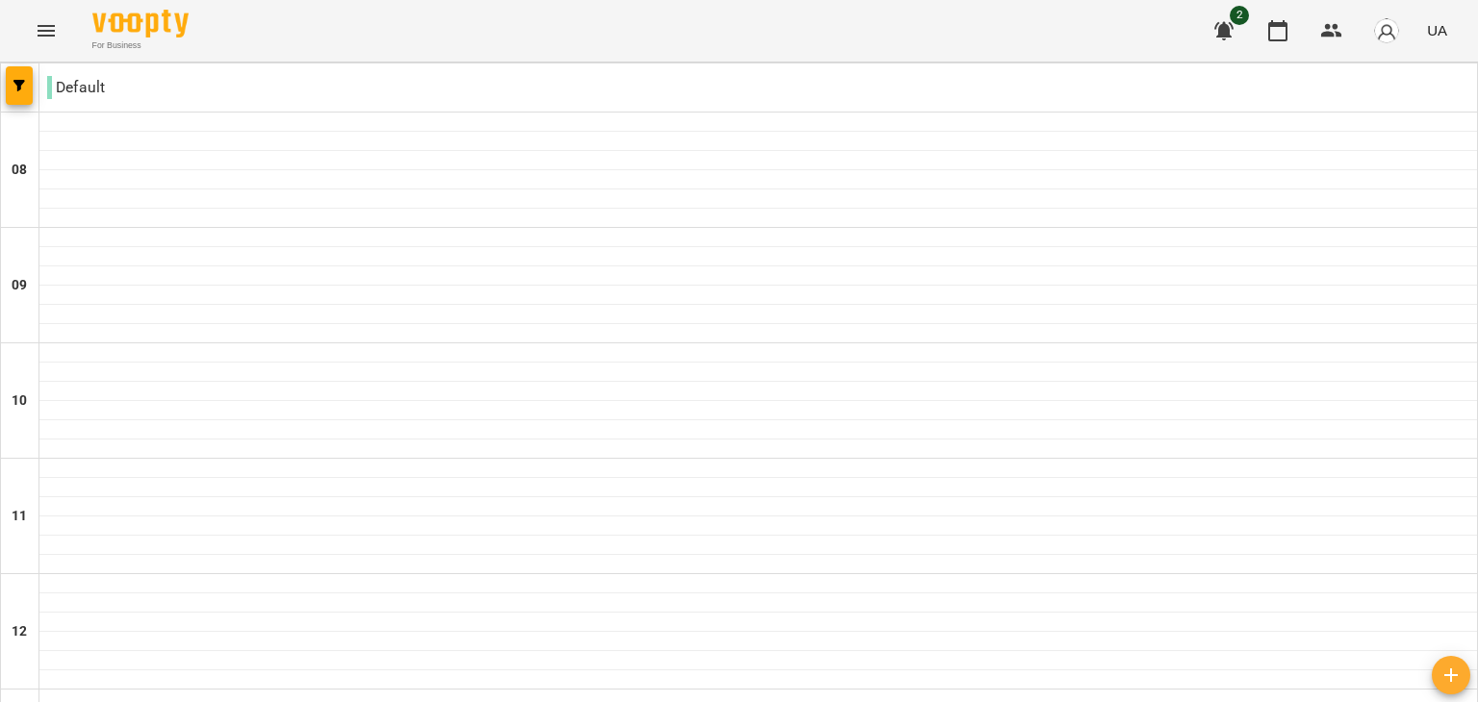
scroll to position [924, 0]
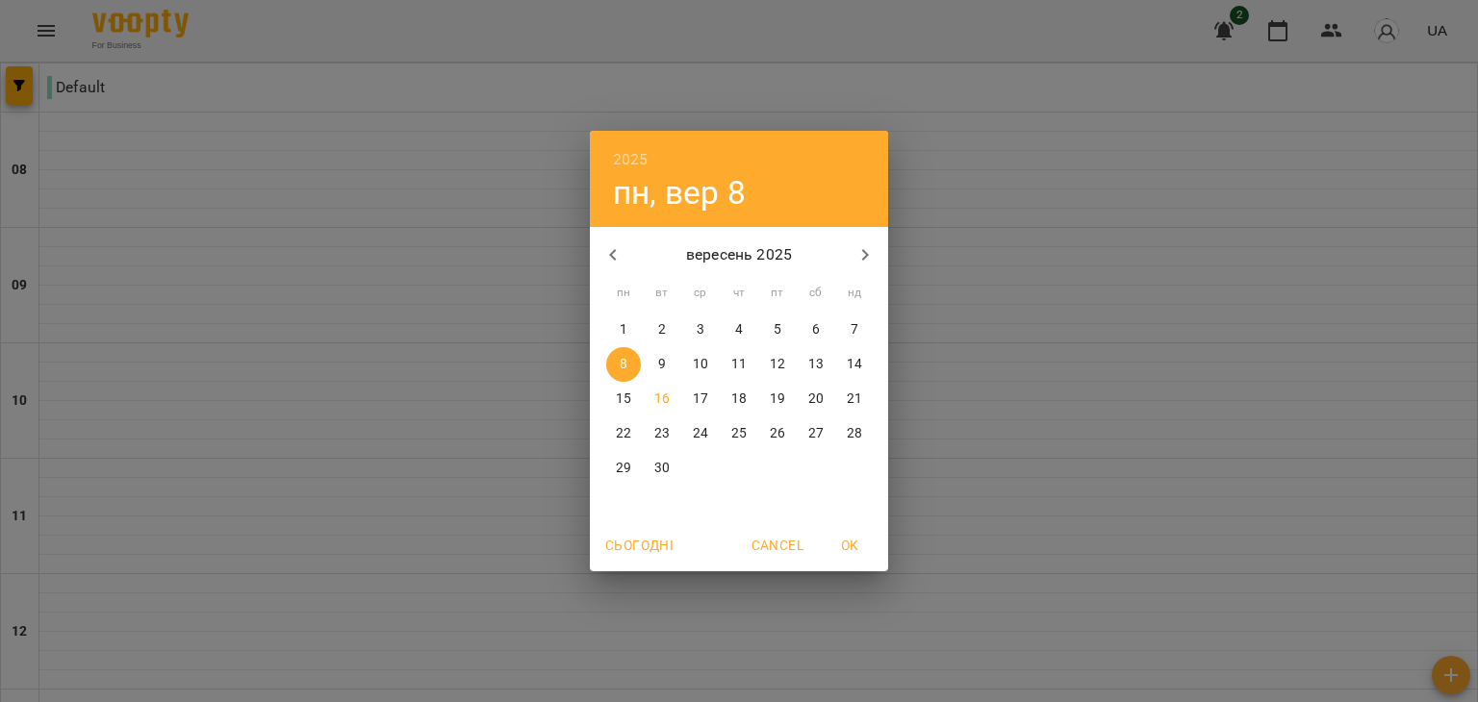
click at [699, 367] on p "10" at bounding box center [700, 364] width 15 height 19
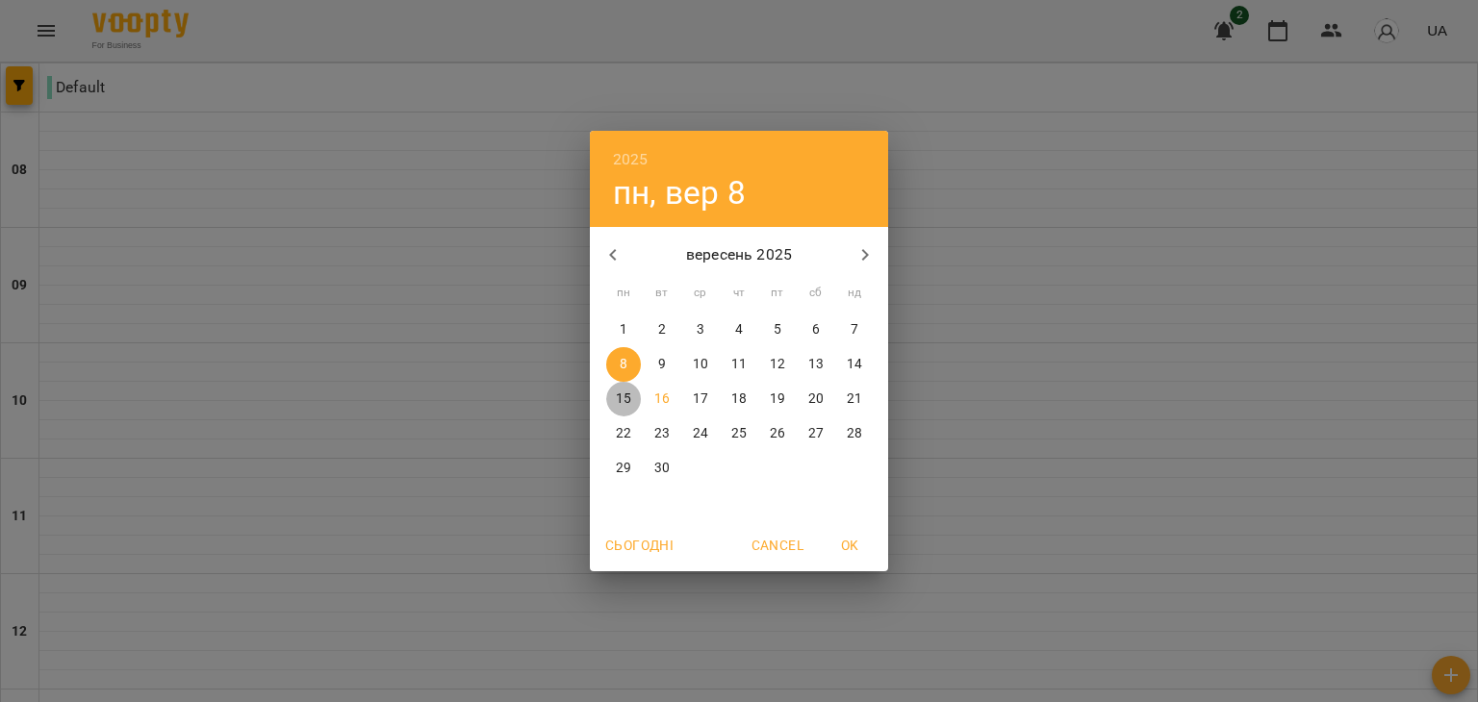
click at [618, 394] on p "15" at bounding box center [623, 399] width 15 height 19
type input "**********"
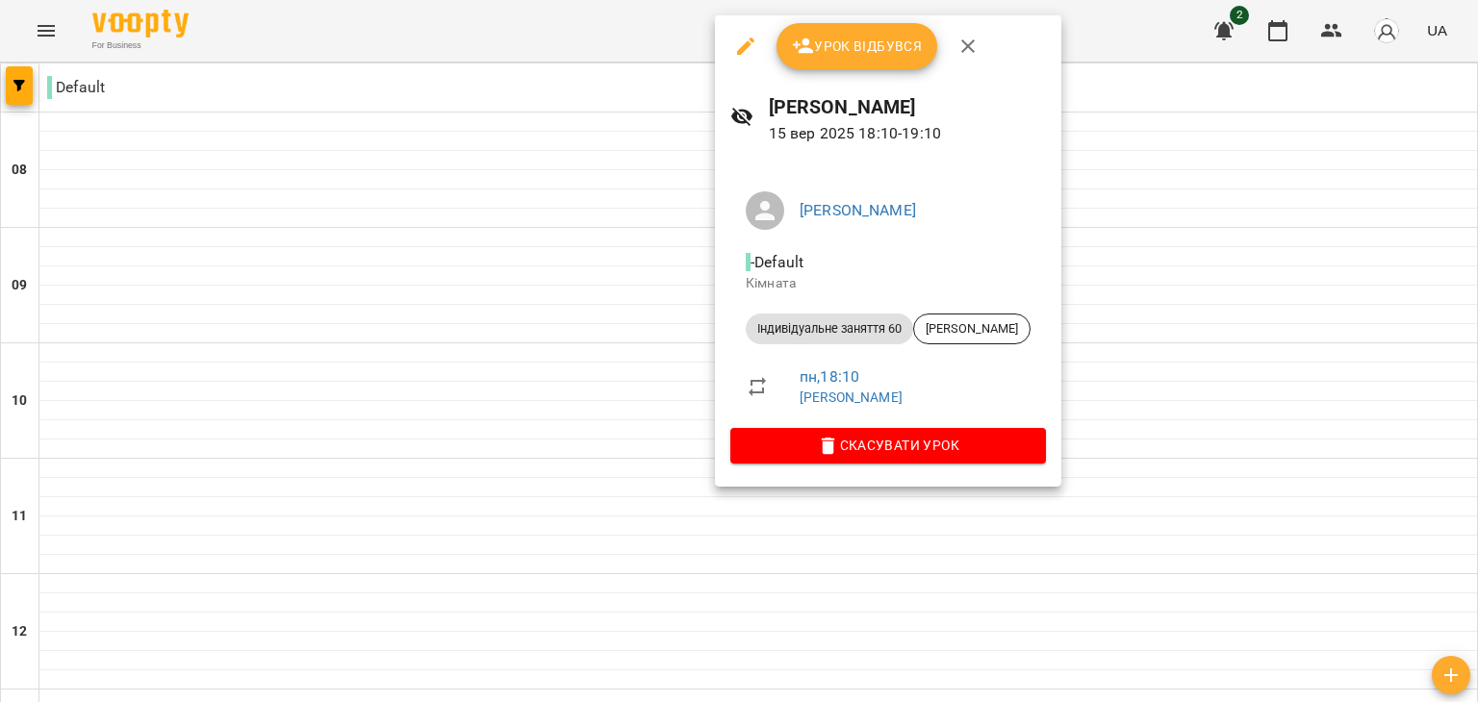
click at [423, 136] on div at bounding box center [739, 351] width 1478 height 702
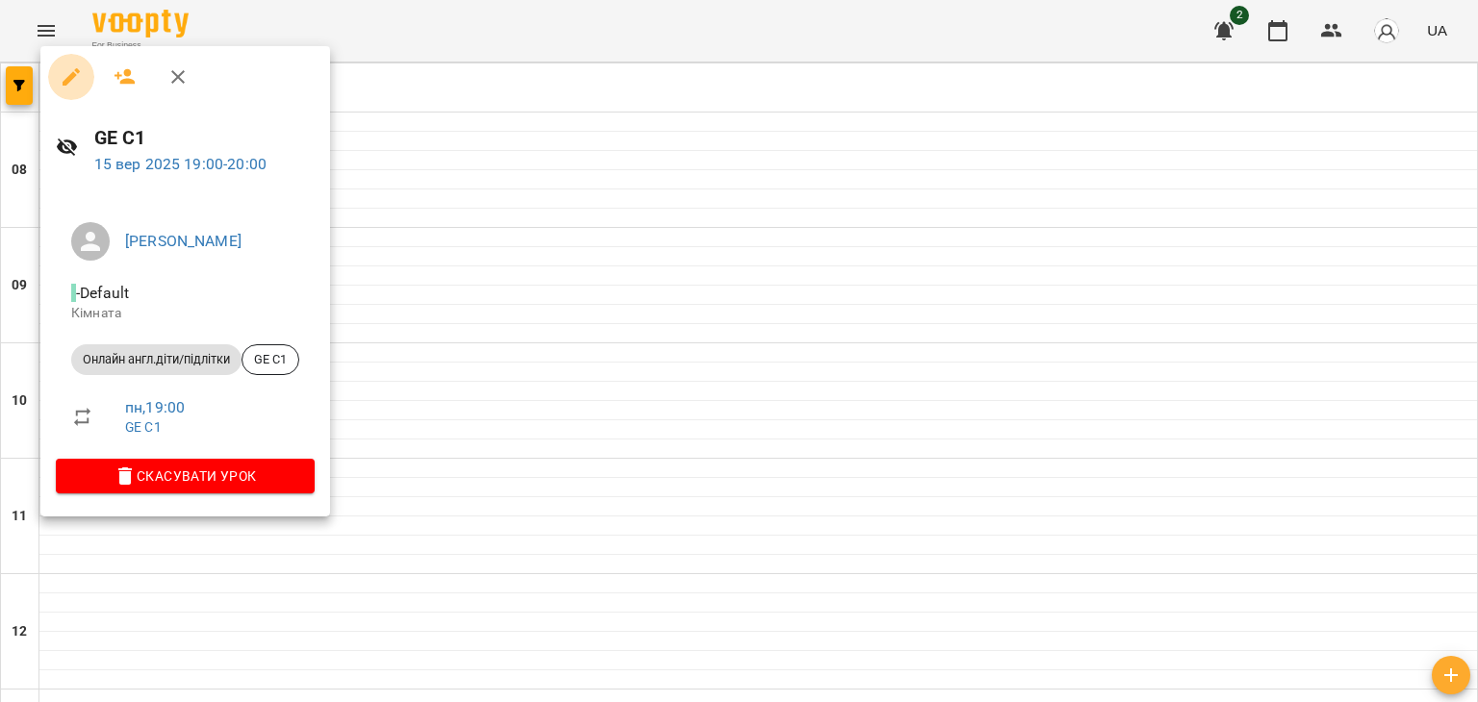
click at [58, 78] on button "button" at bounding box center [71, 77] width 46 height 46
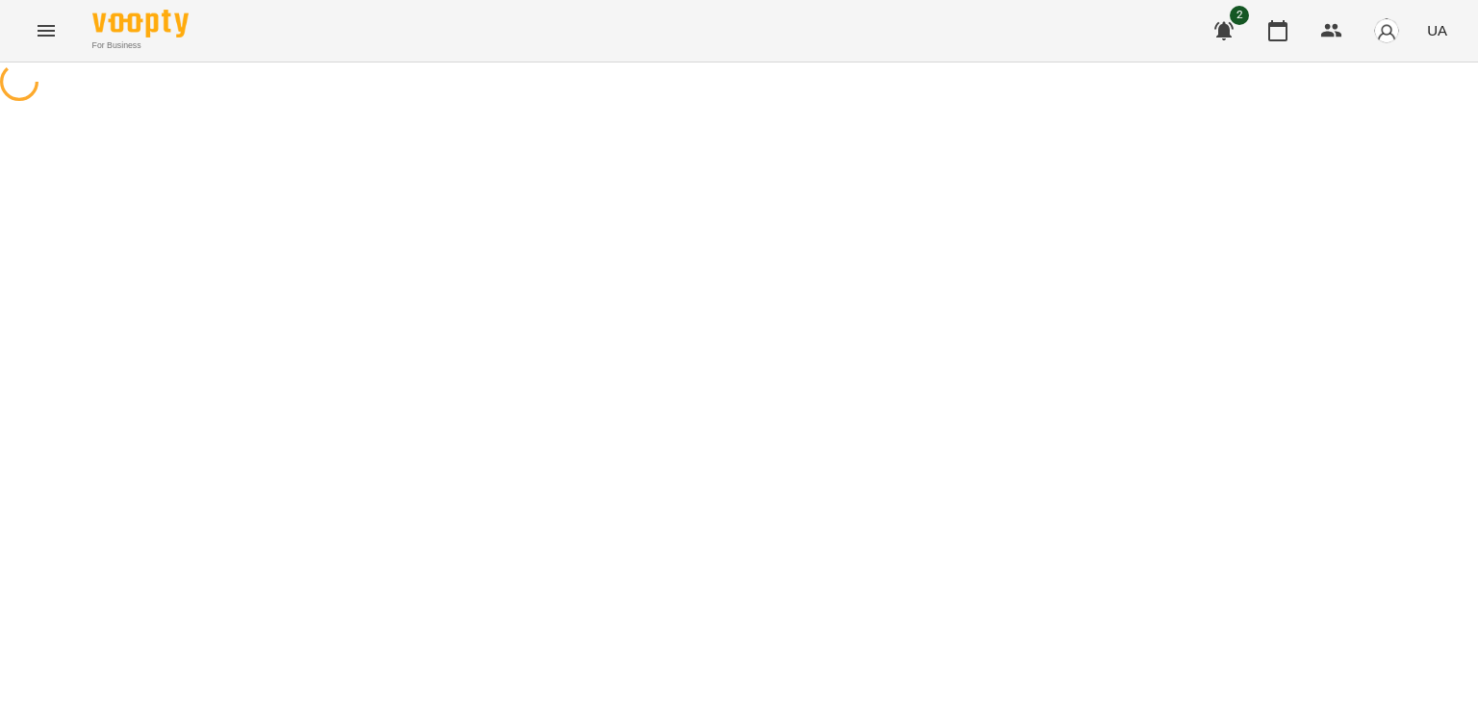
select select "**********"
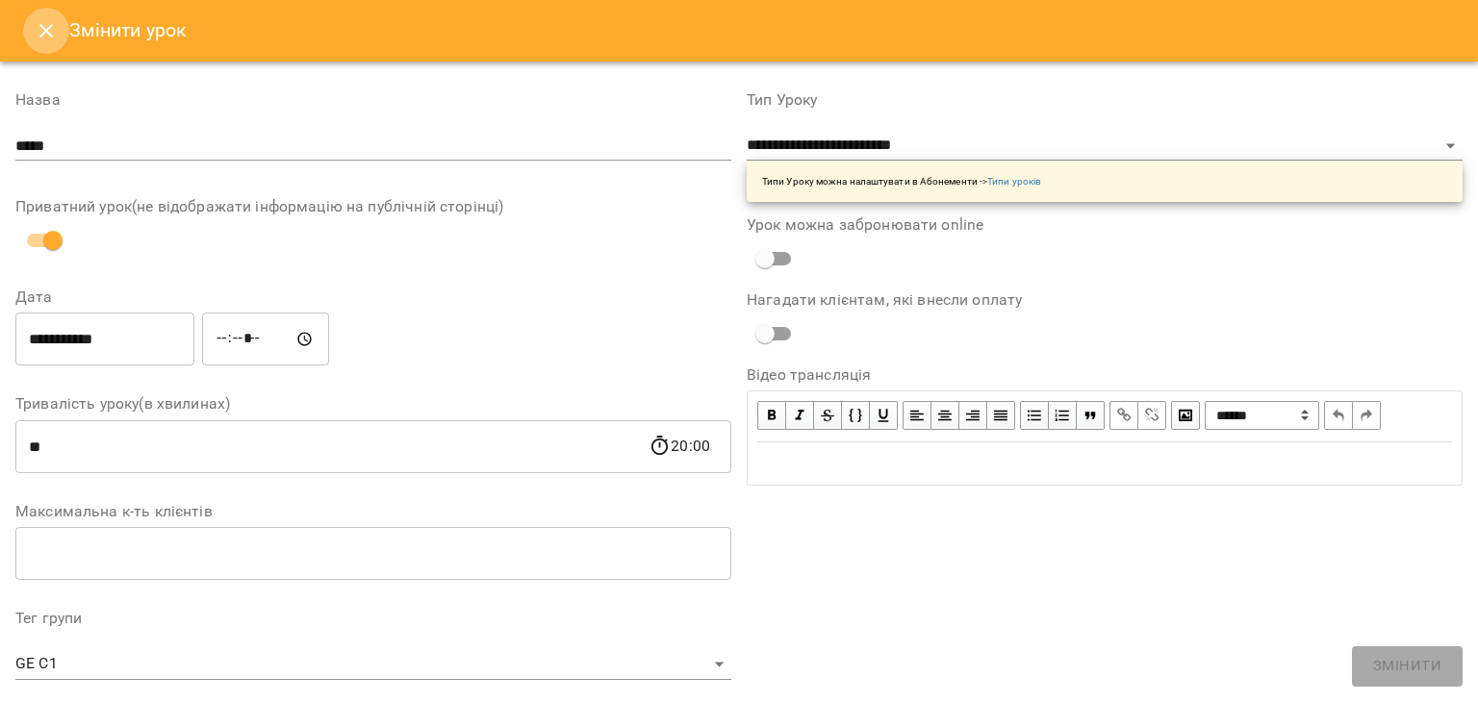
click at [45, 23] on icon "Close" at bounding box center [46, 30] width 23 height 23
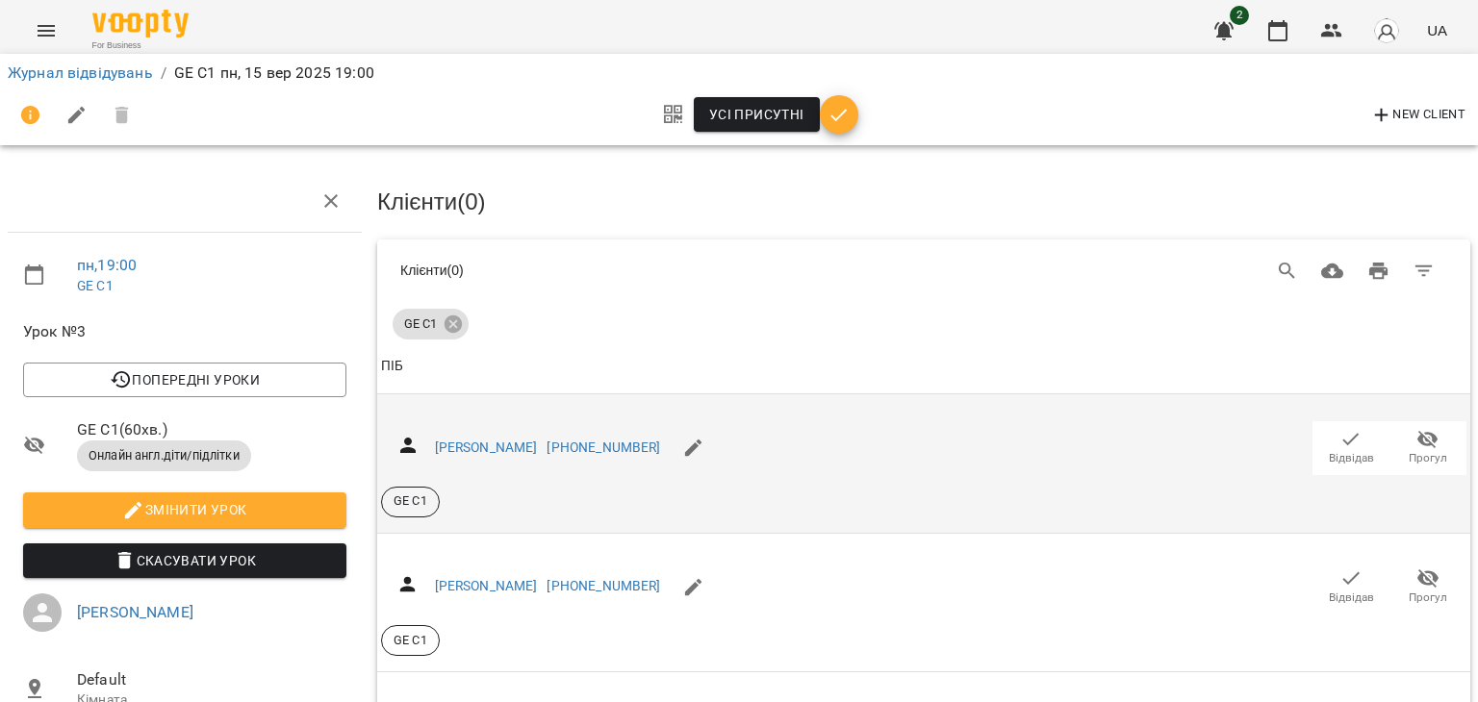
click at [1340, 439] on icon "button" at bounding box center [1350, 439] width 23 height 23
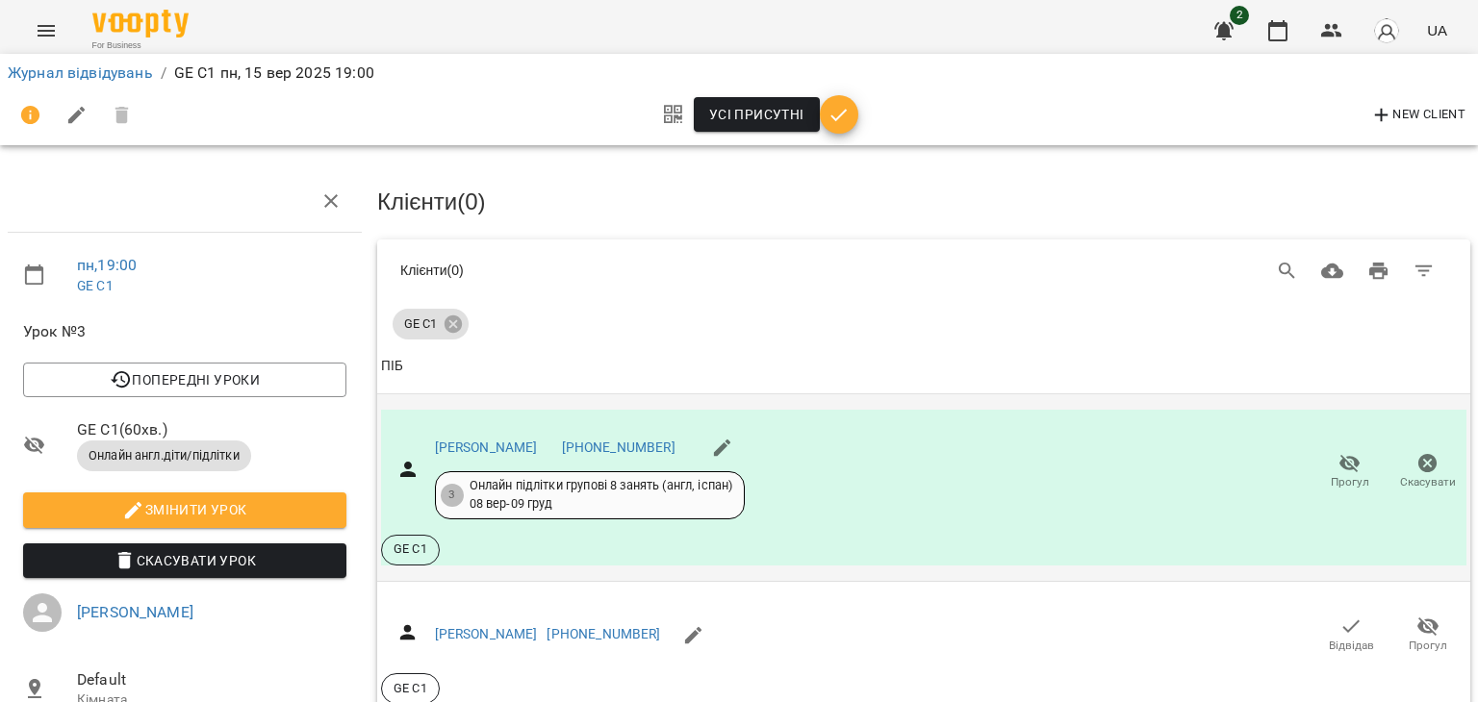
scroll to position [192, 0]
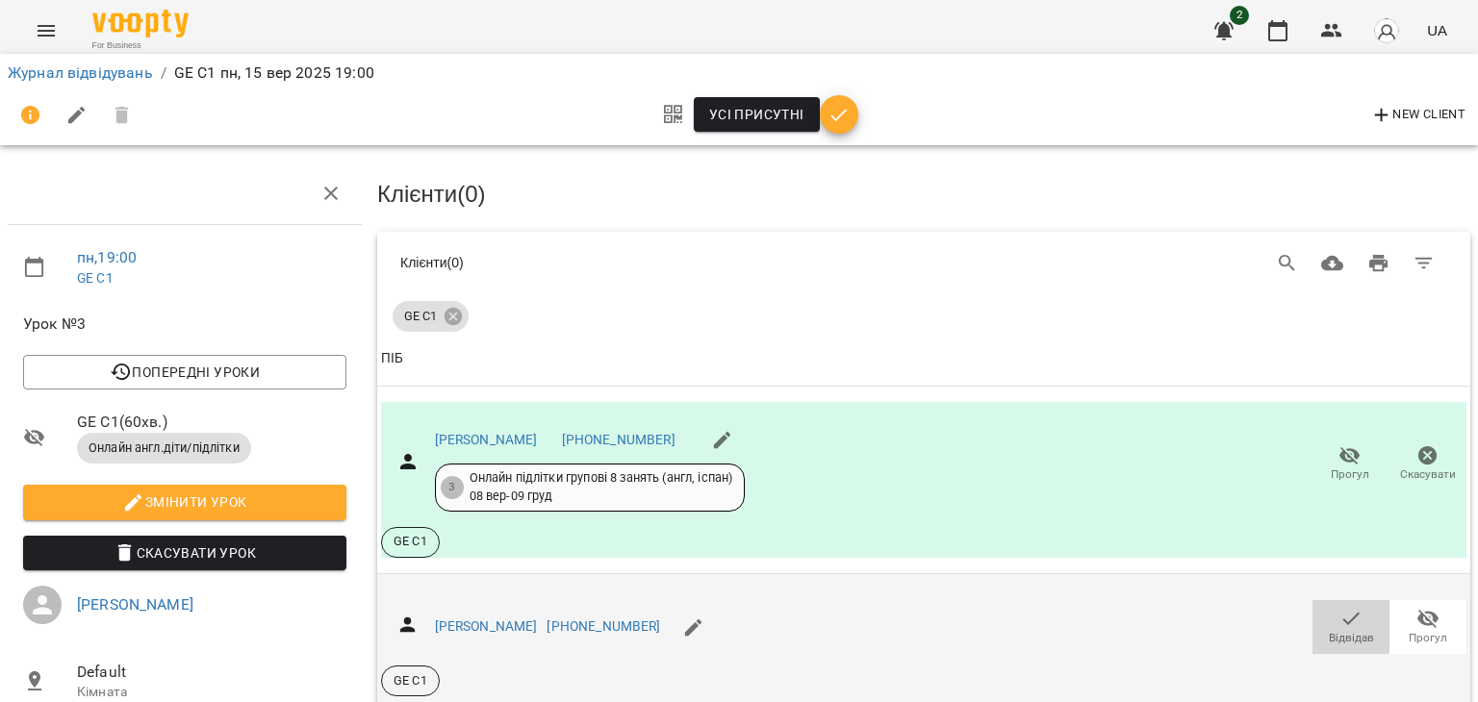
click at [1339, 607] on icon "button" at bounding box center [1350, 618] width 23 height 23
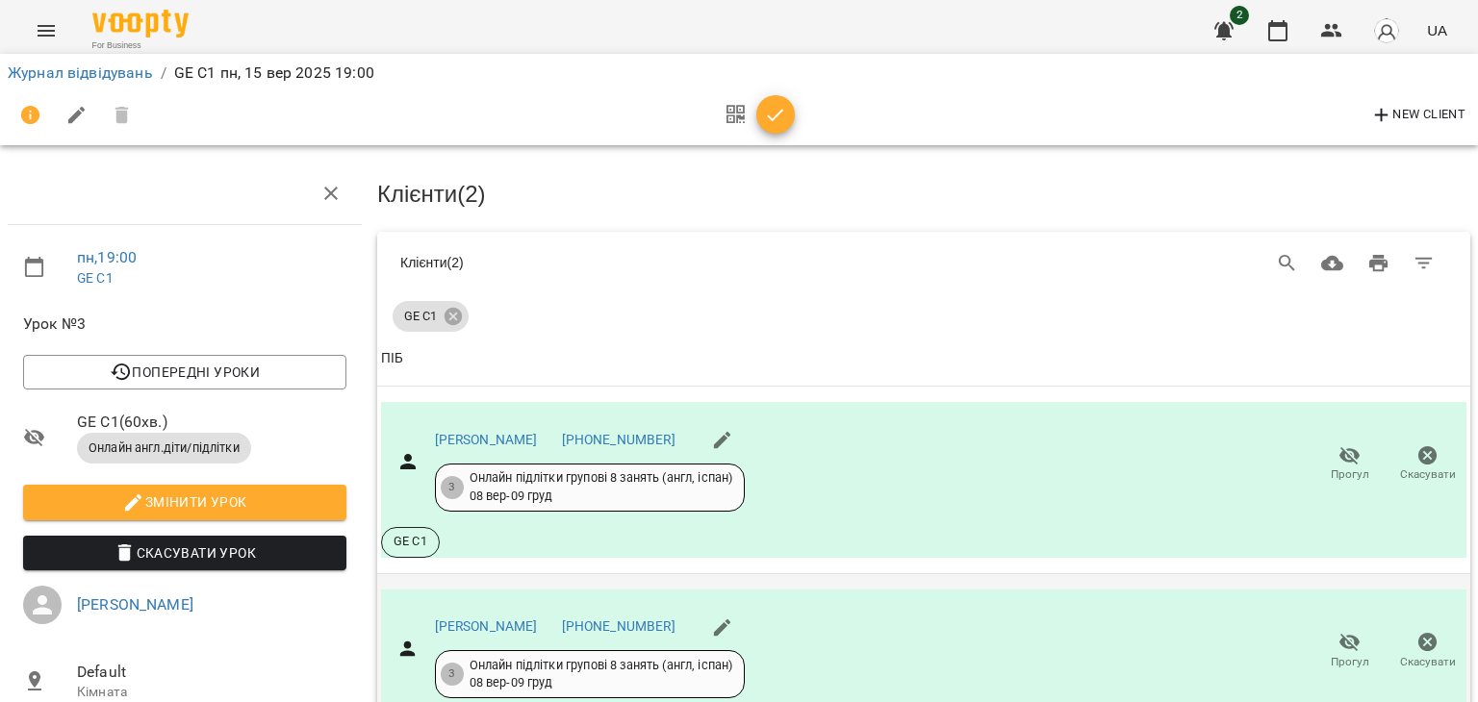
scroll to position [385, 0]
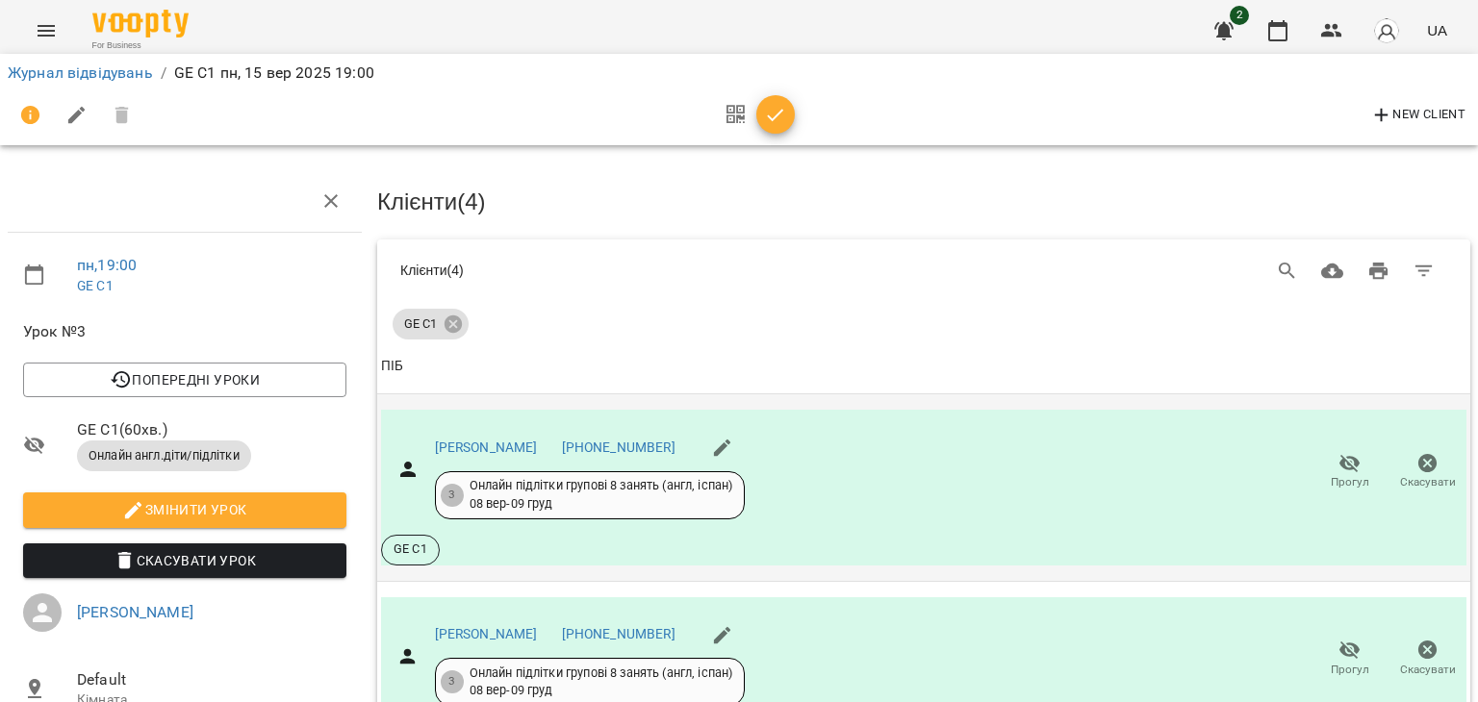
scroll to position [0, 0]
click at [87, 76] on link "Журнал відвідувань" at bounding box center [80, 73] width 145 height 18
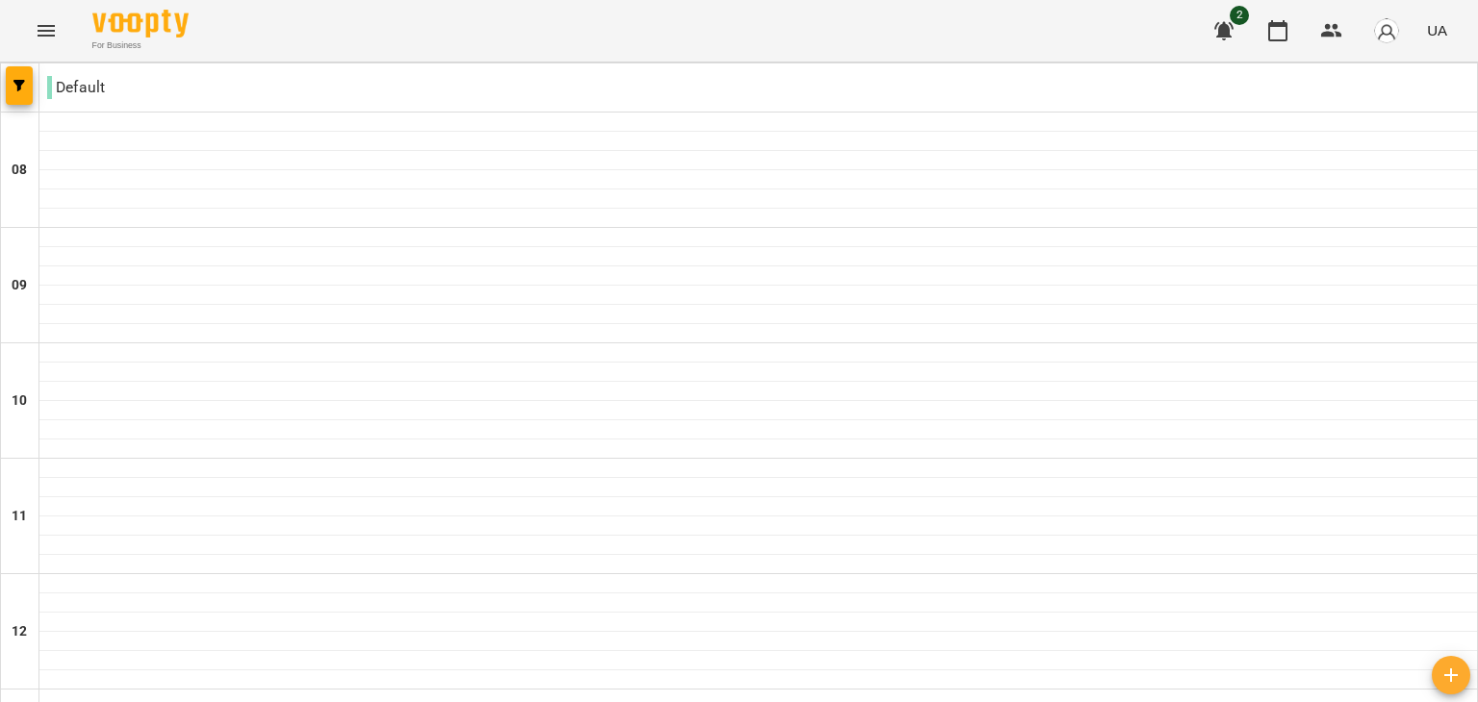
scroll to position [924, 0]
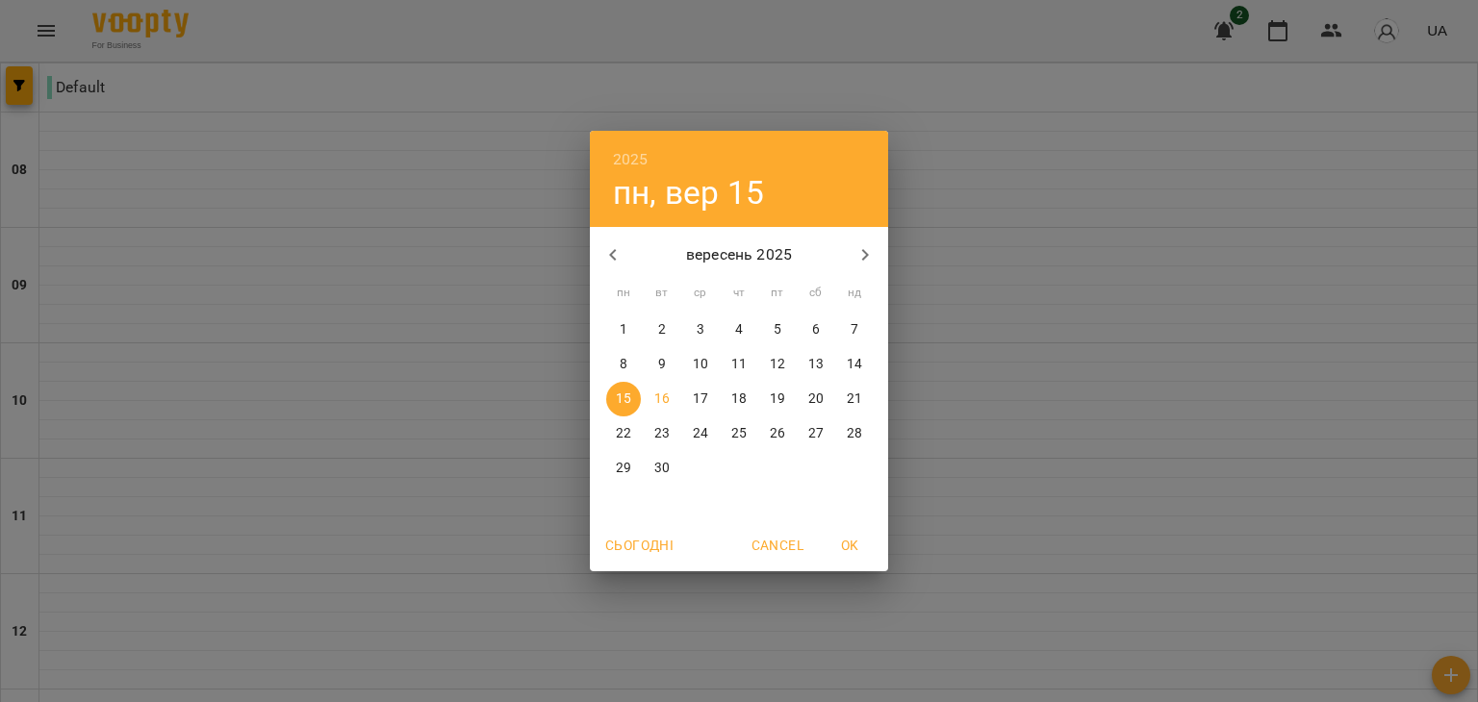
click at [696, 394] on p "17" at bounding box center [700, 399] width 15 height 19
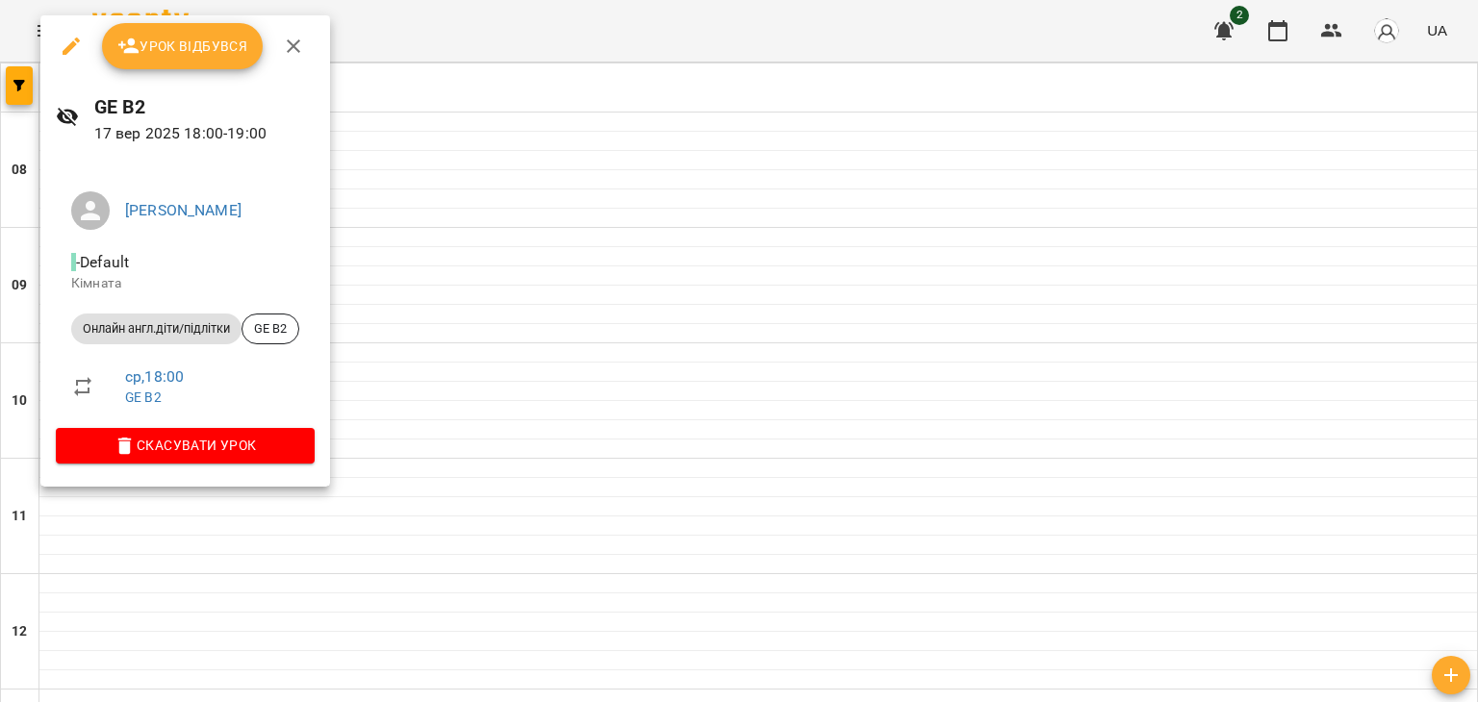
click at [622, 245] on div at bounding box center [739, 351] width 1478 height 702
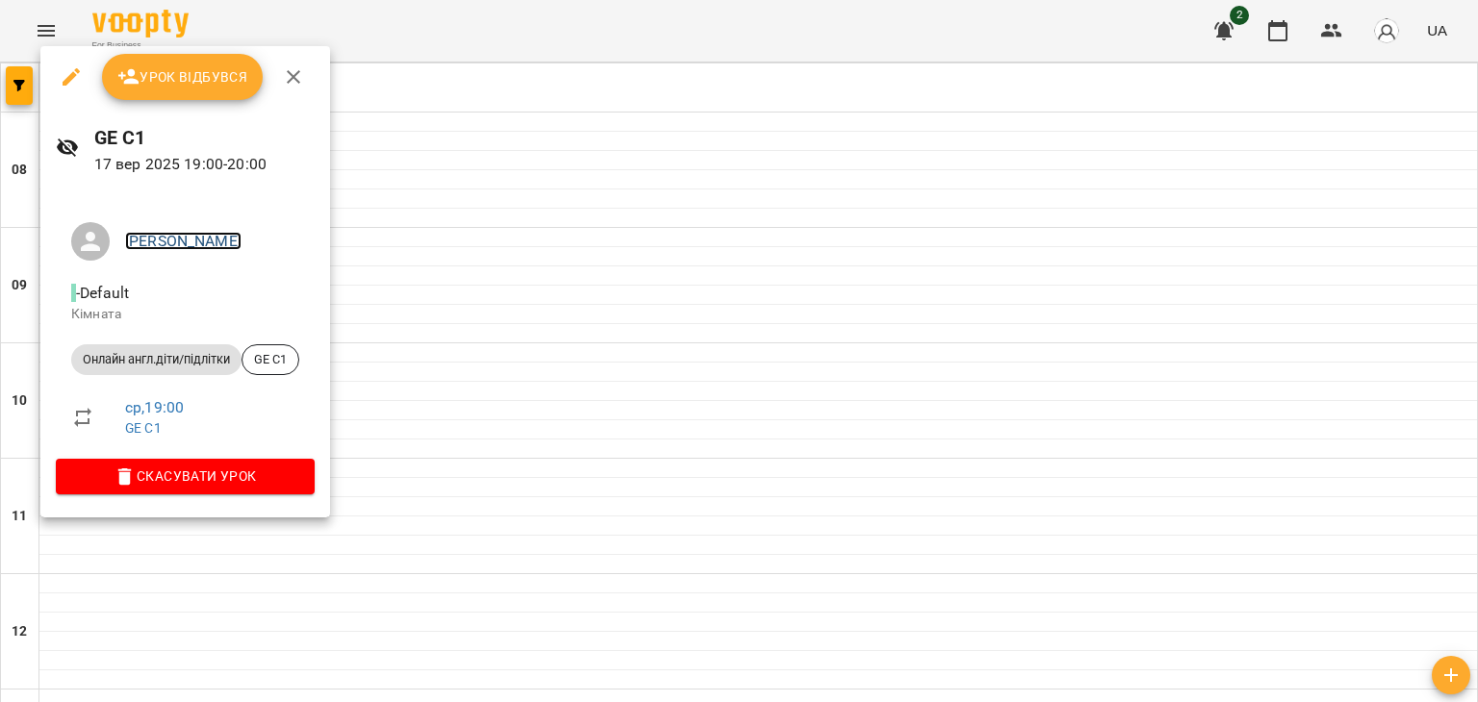
click at [155, 238] on link "[PERSON_NAME]" at bounding box center [183, 241] width 116 height 18
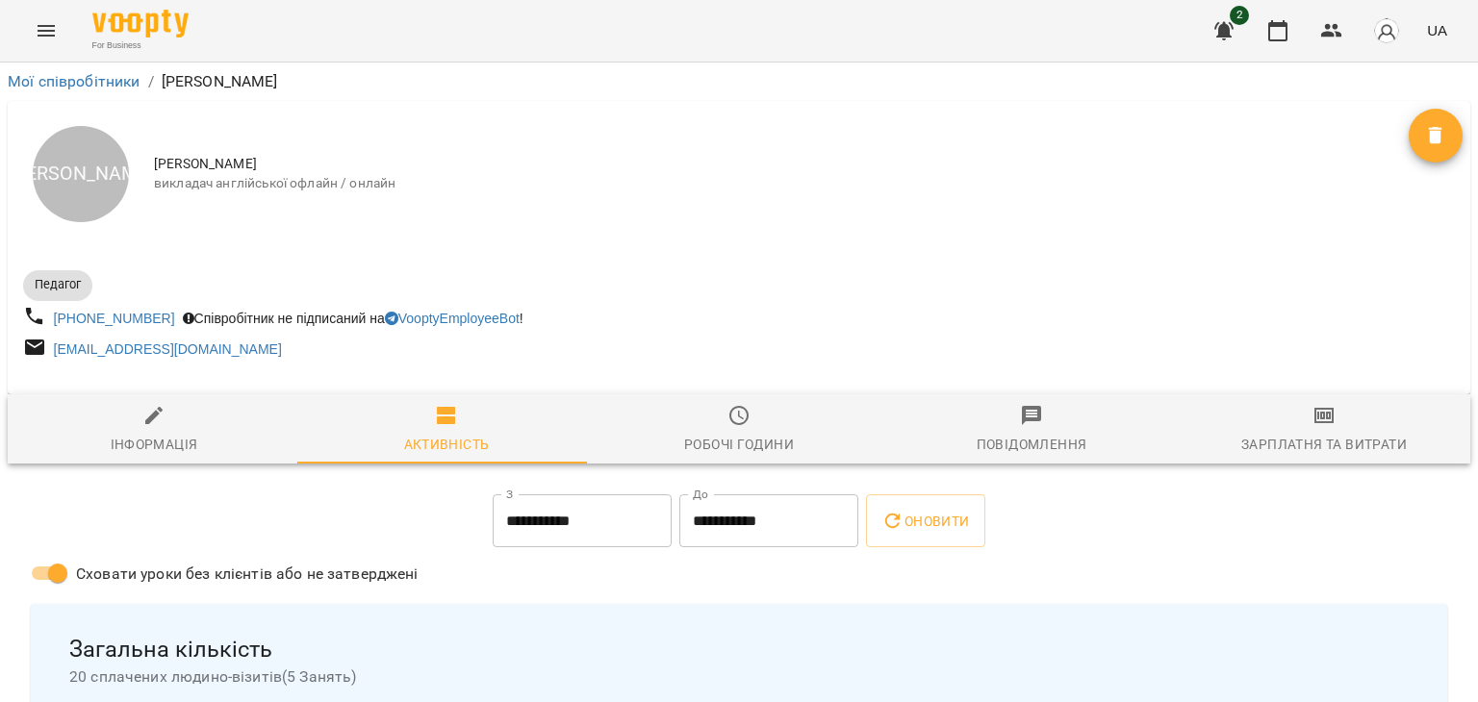
click at [161, 452] on div "Інформація" at bounding box center [155, 444] width 88 height 23
select select "**"
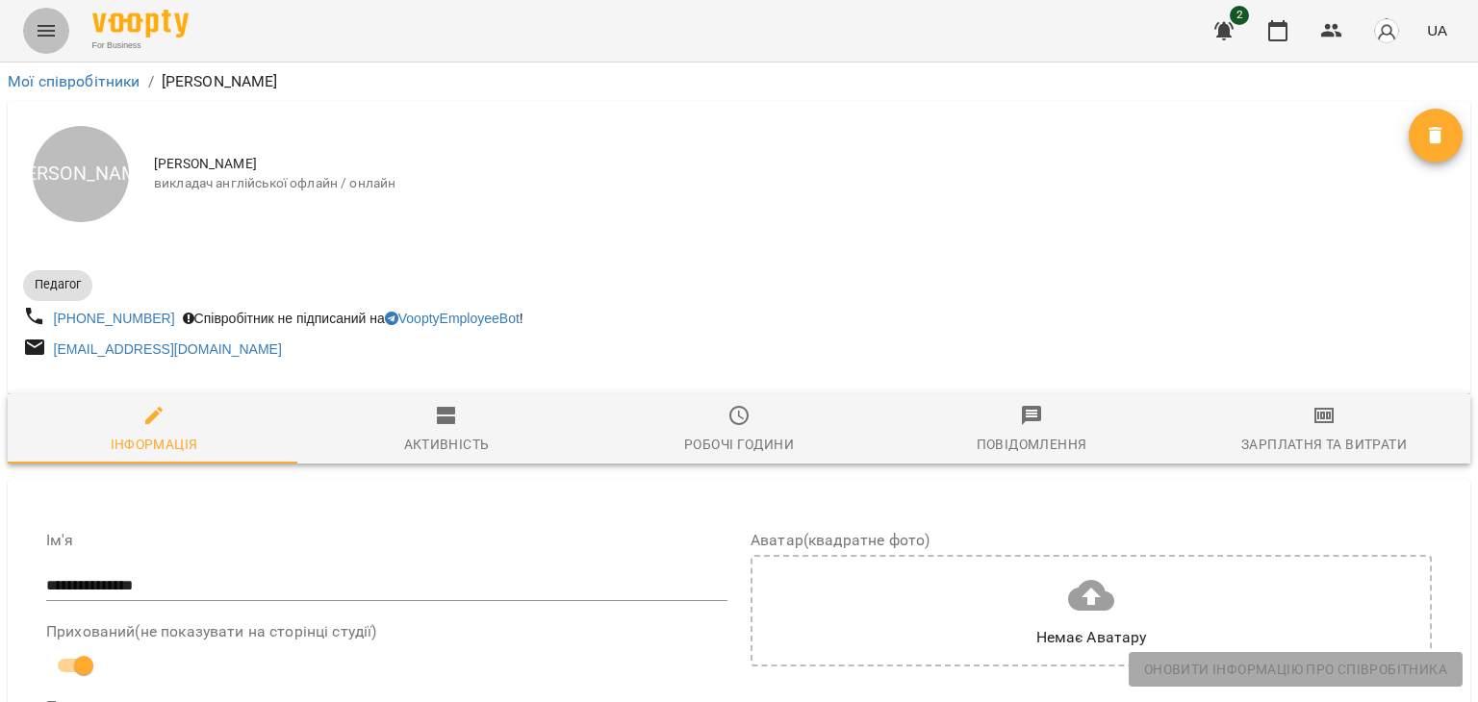
click at [38, 33] on icon "Menu" at bounding box center [46, 30] width 23 height 23
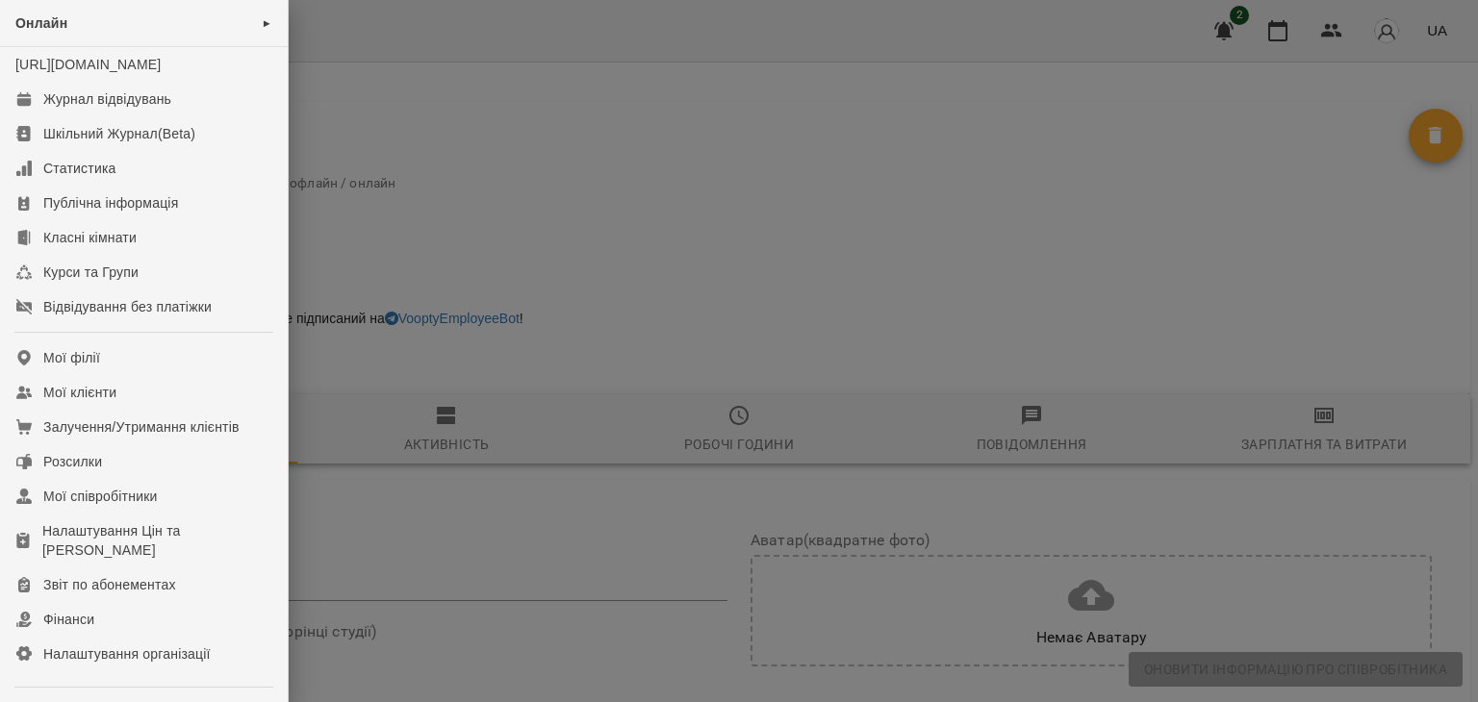
click at [568, 138] on div at bounding box center [739, 351] width 1478 height 702
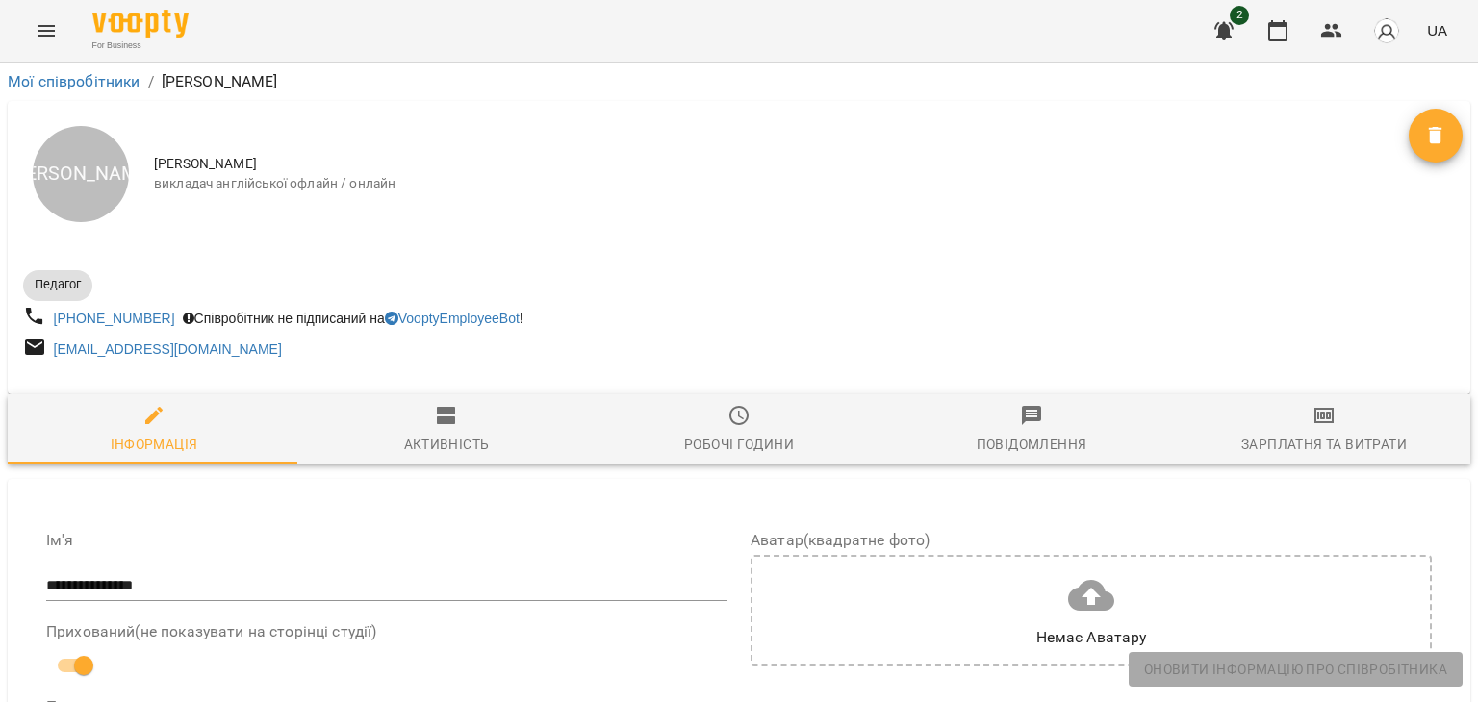
click at [49, 38] on icon "Menu" at bounding box center [46, 30] width 23 height 23
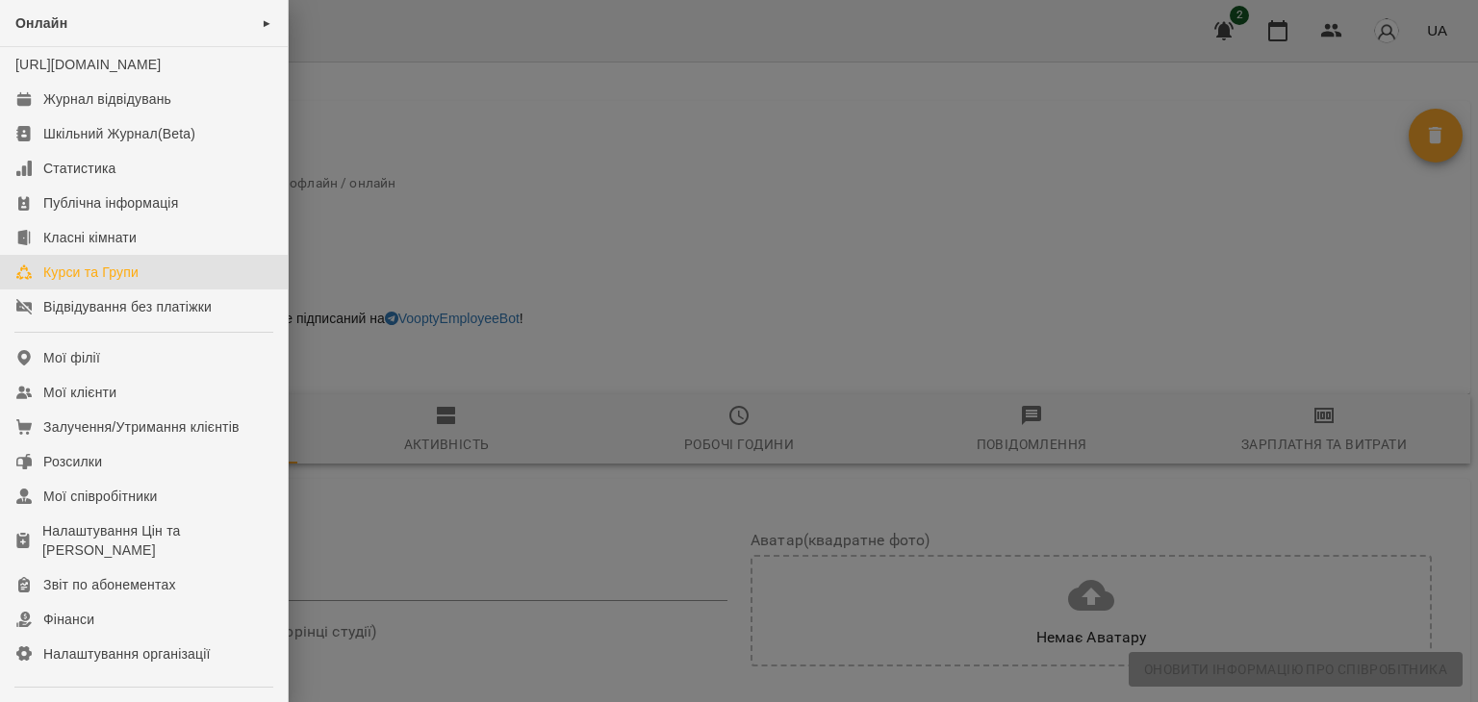
click at [125, 282] on div "Курси та Групи" at bounding box center [90, 272] width 95 height 19
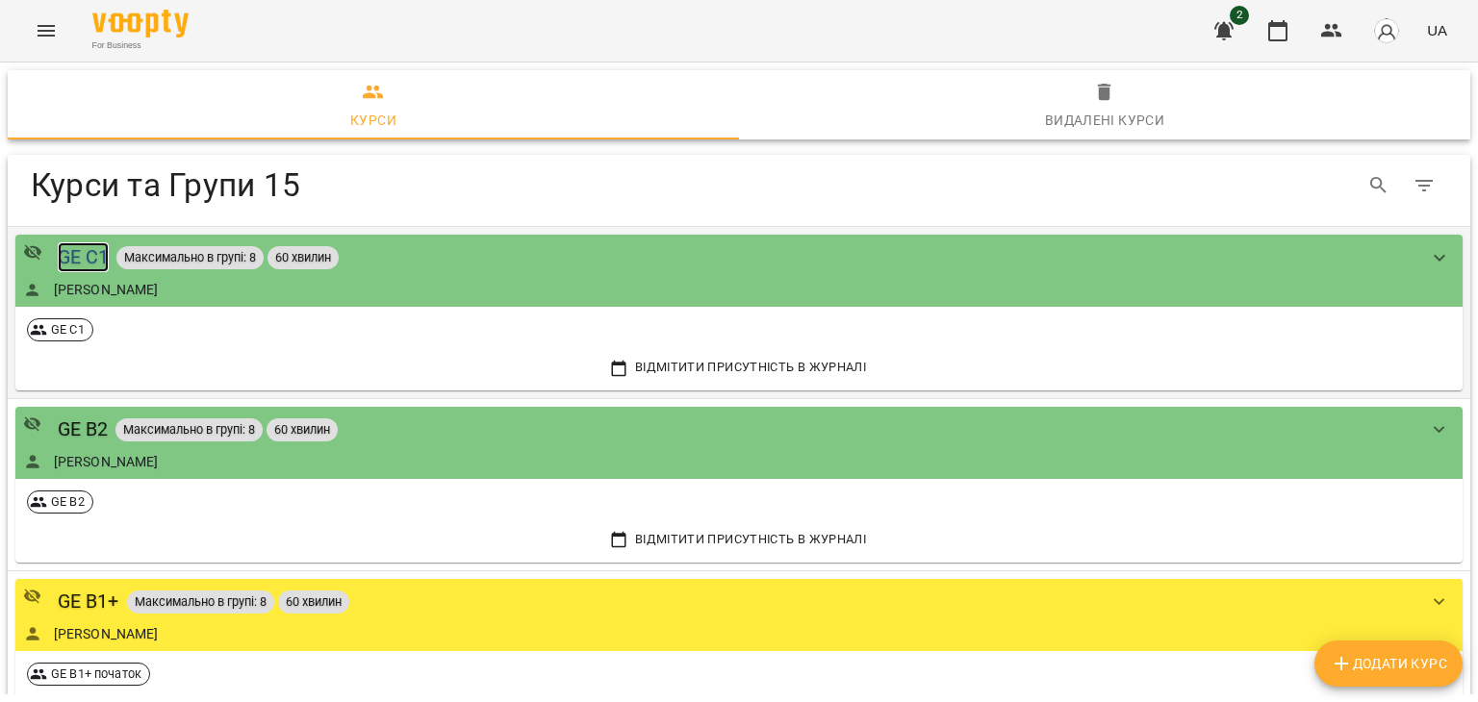
click at [69, 248] on div "GE C1" at bounding box center [84, 257] width 52 height 30
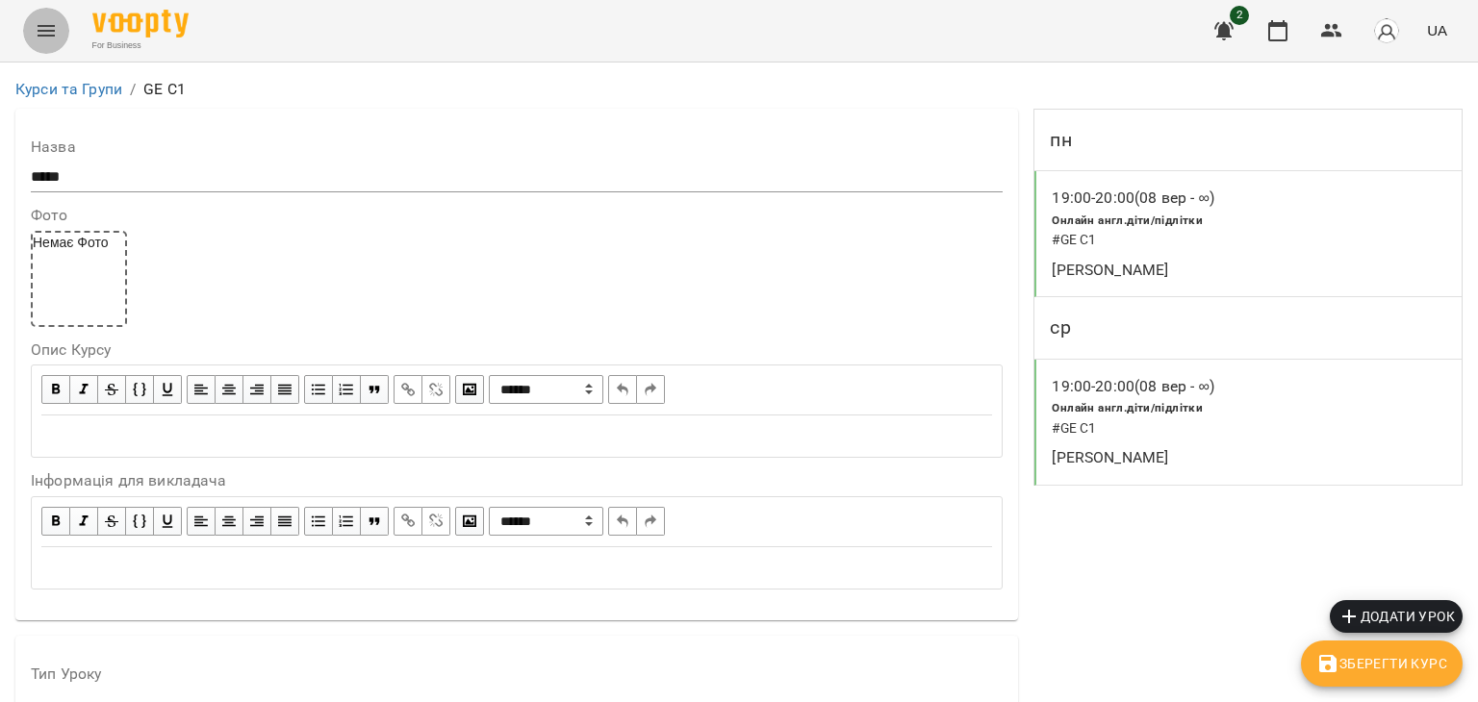
click at [46, 23] on icon "Menu" at bounding box center [46, 30] width 23 height 23
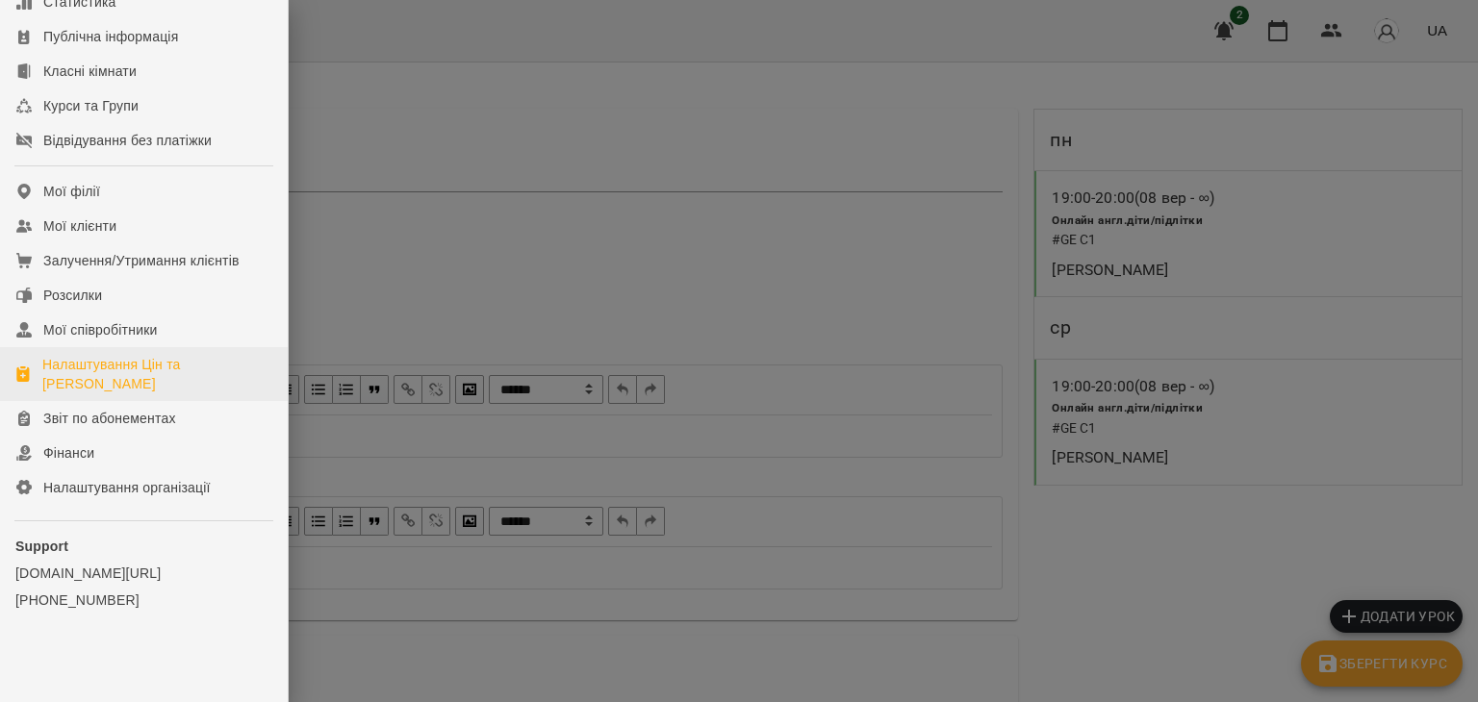
scroll to position [186, 0]
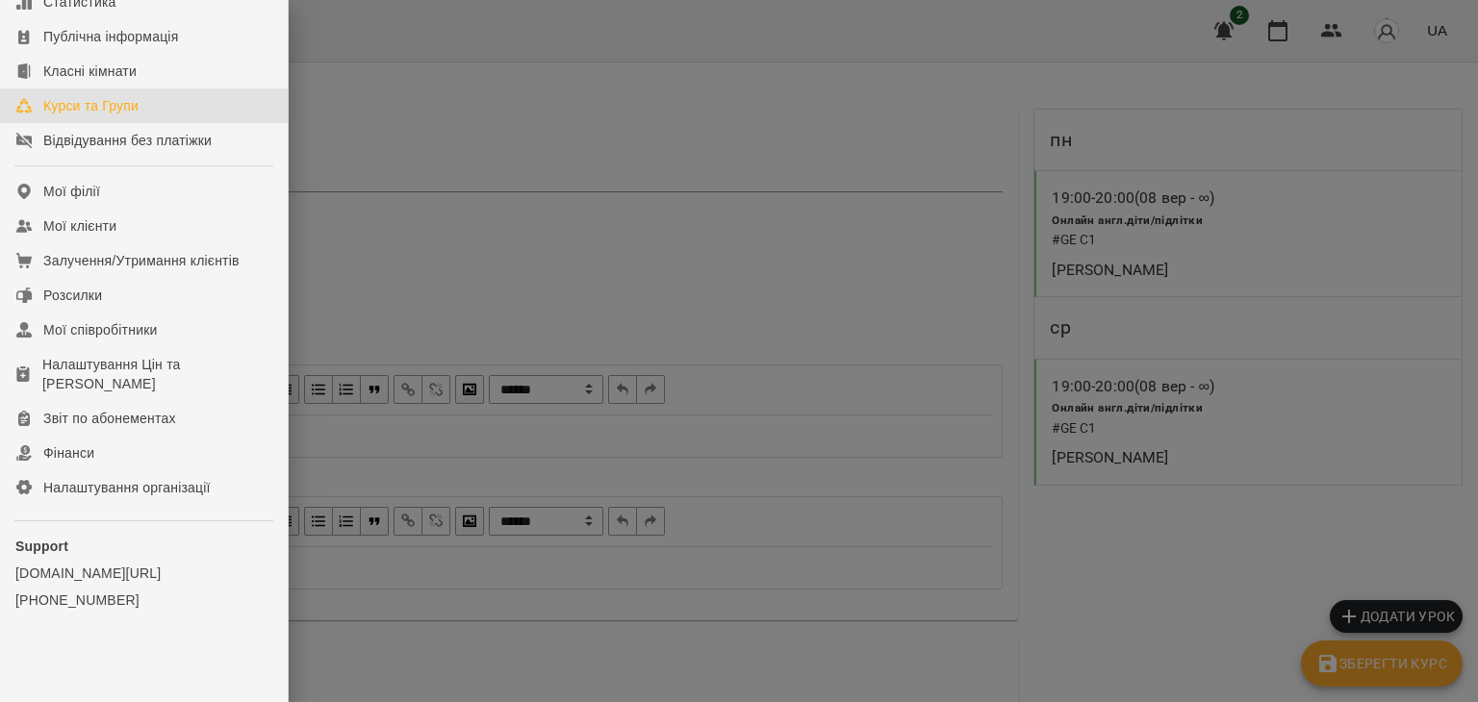
click at [93, 105] on div "Курси та Групи" at bounding box center [90, 105] width 95 height 19
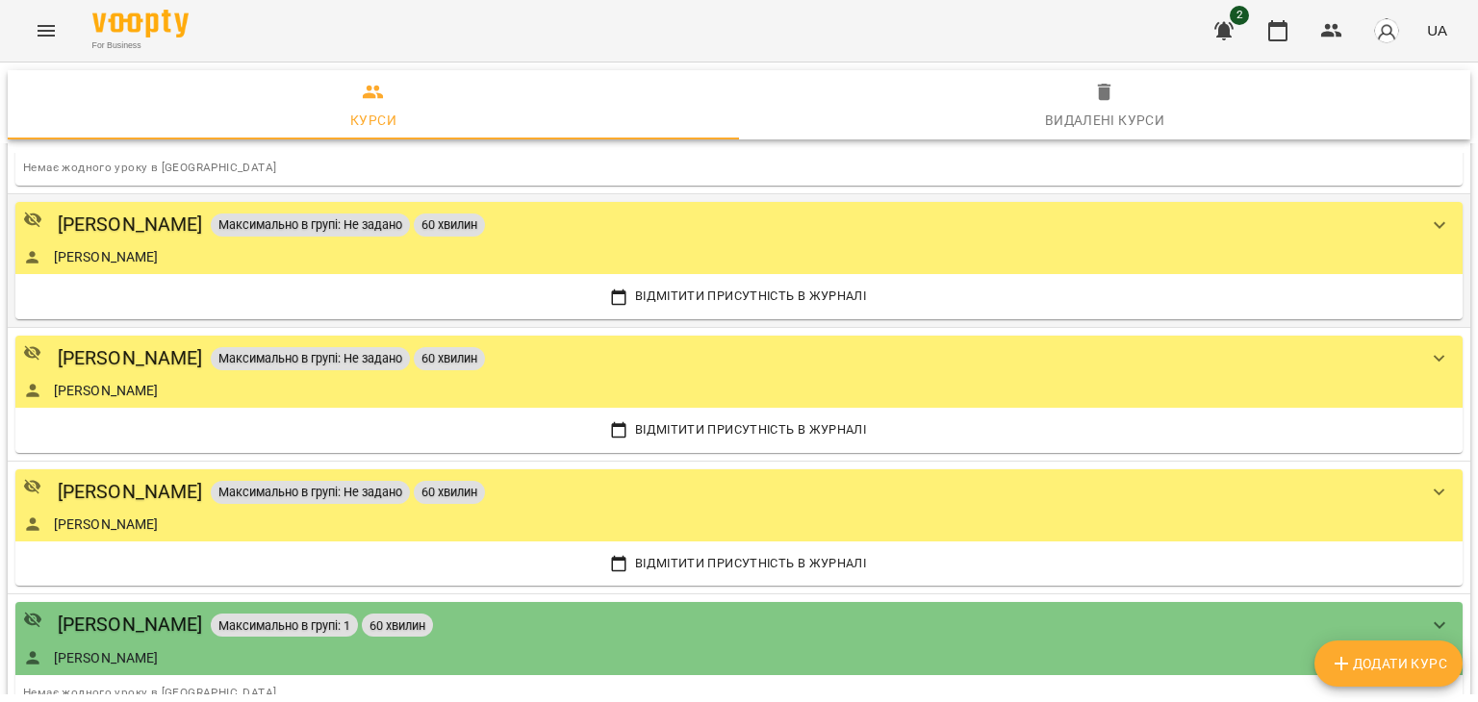
scroll to position [1094, 0]
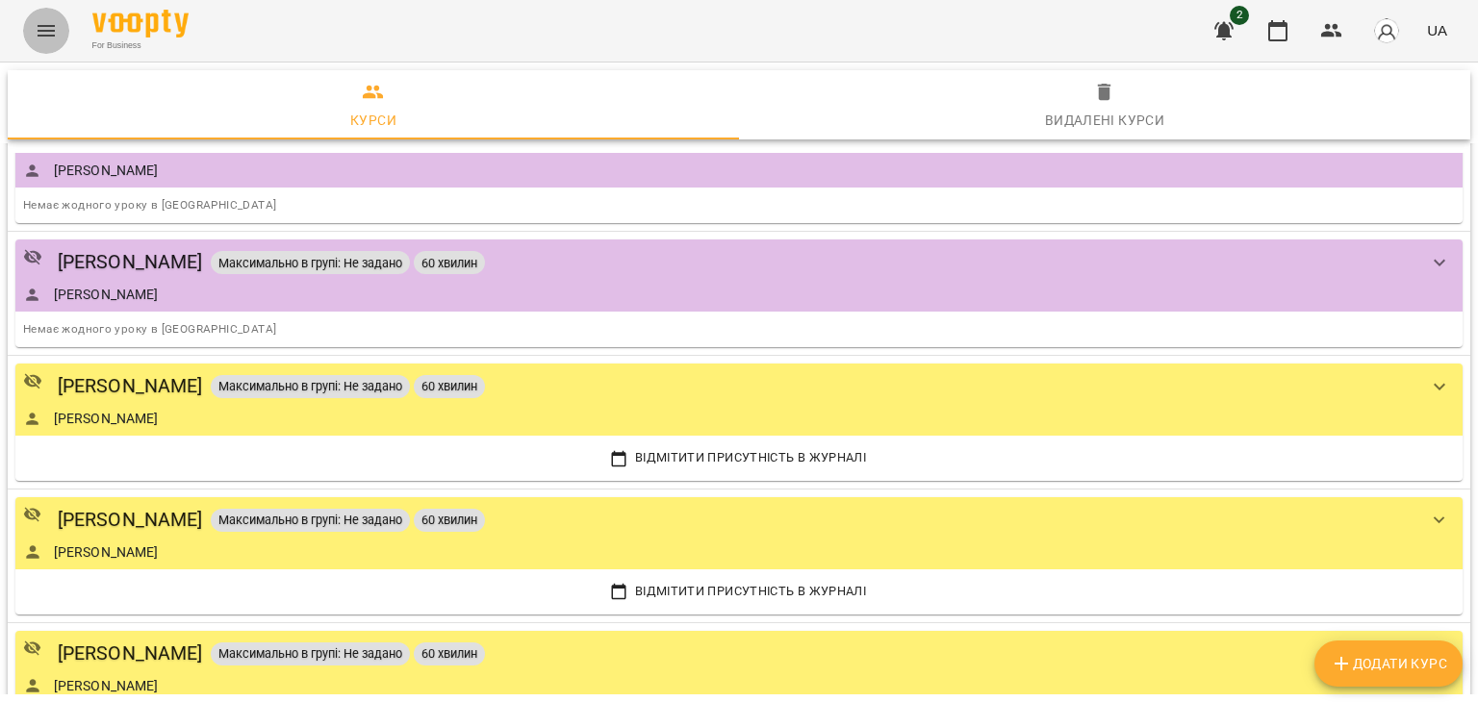
click at [45, 23] on icon "Menu" at bounding box center [46, 30] width 23 height 23
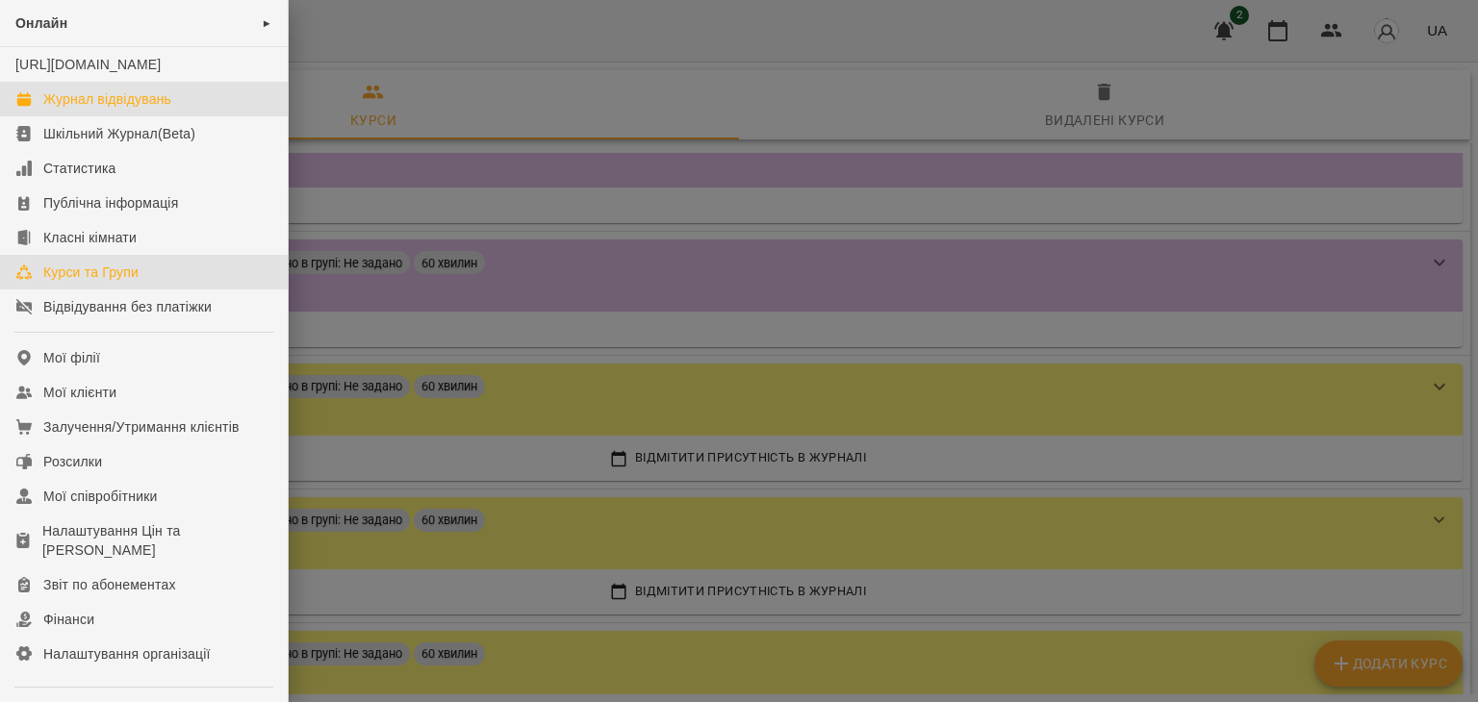
click at [114, 109] on div "Журнал відвідувань" at bounding box center [107, 98] width 128 height 19
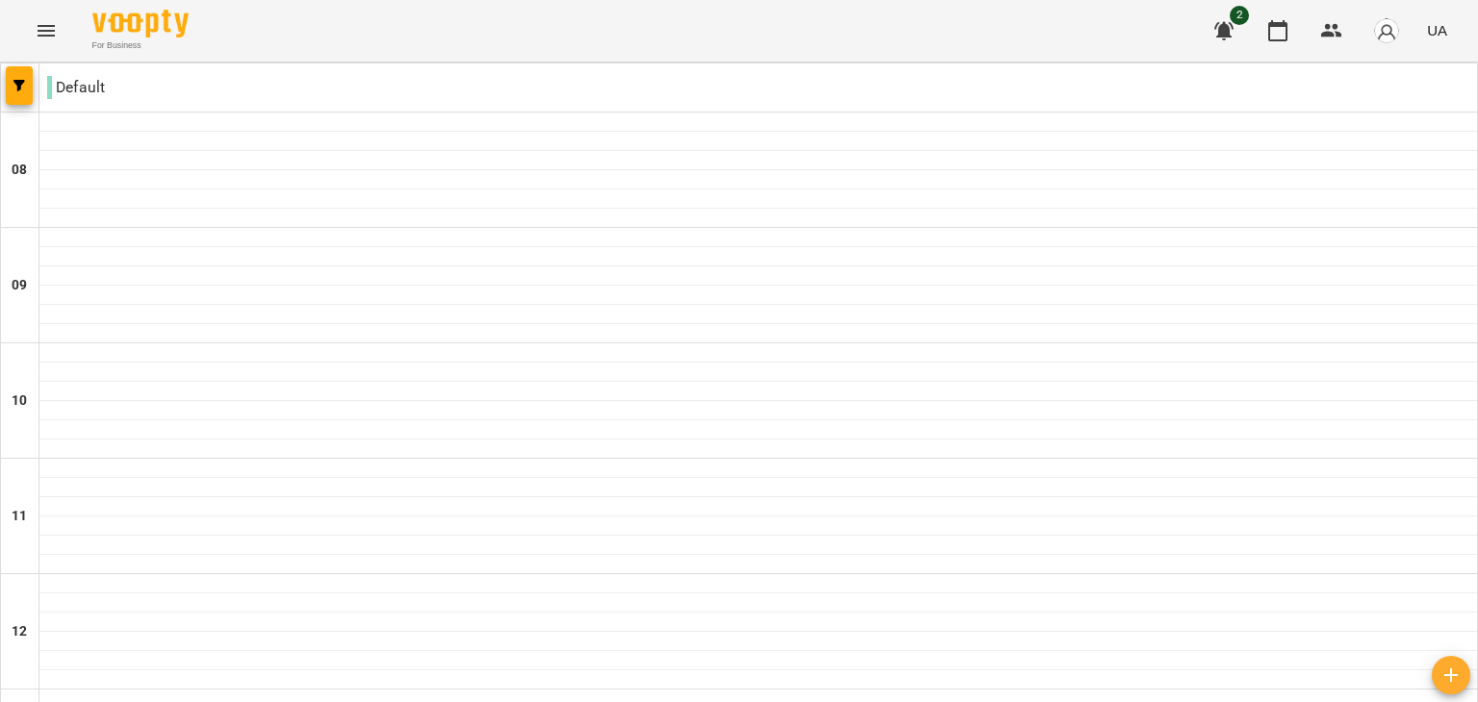
scroll to position [924, 0]
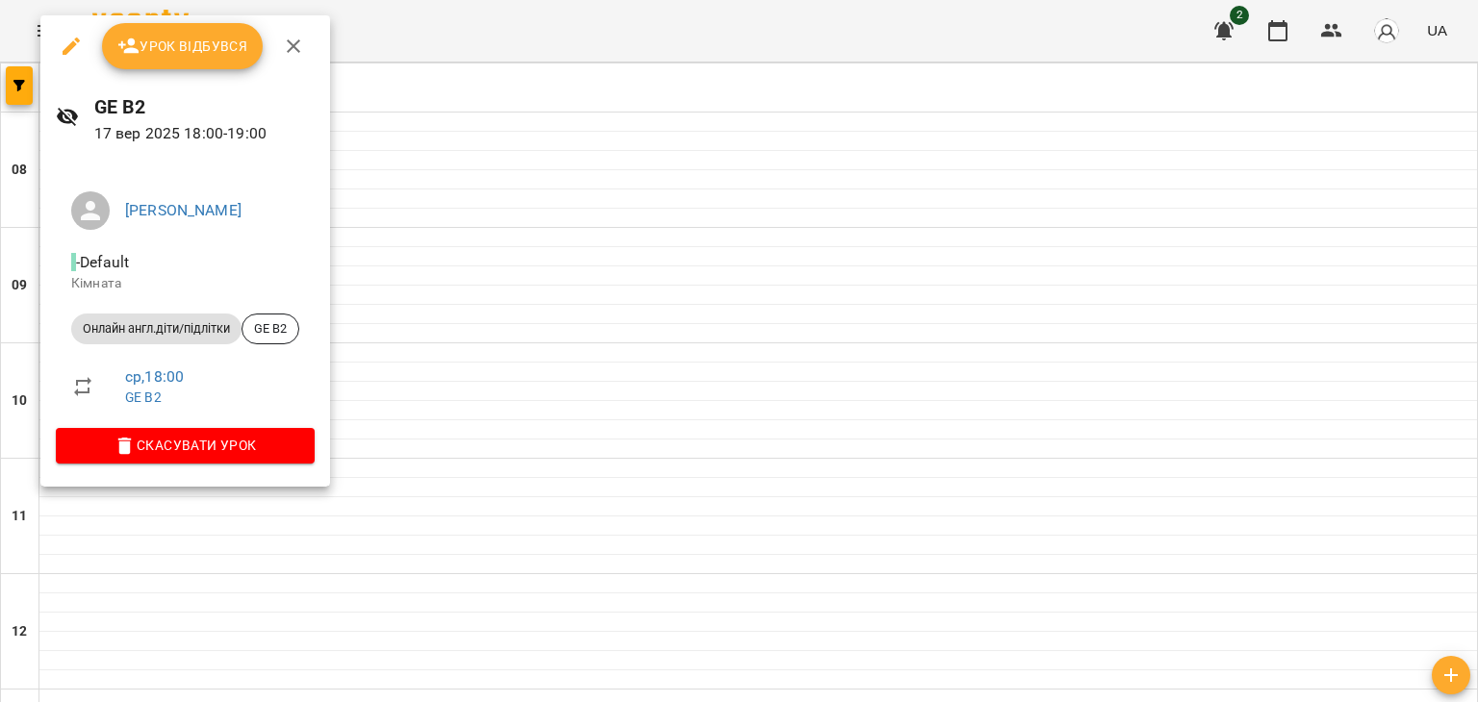
click at [483, 170] on div at bounding box center [739, 351] width 1478 height 702
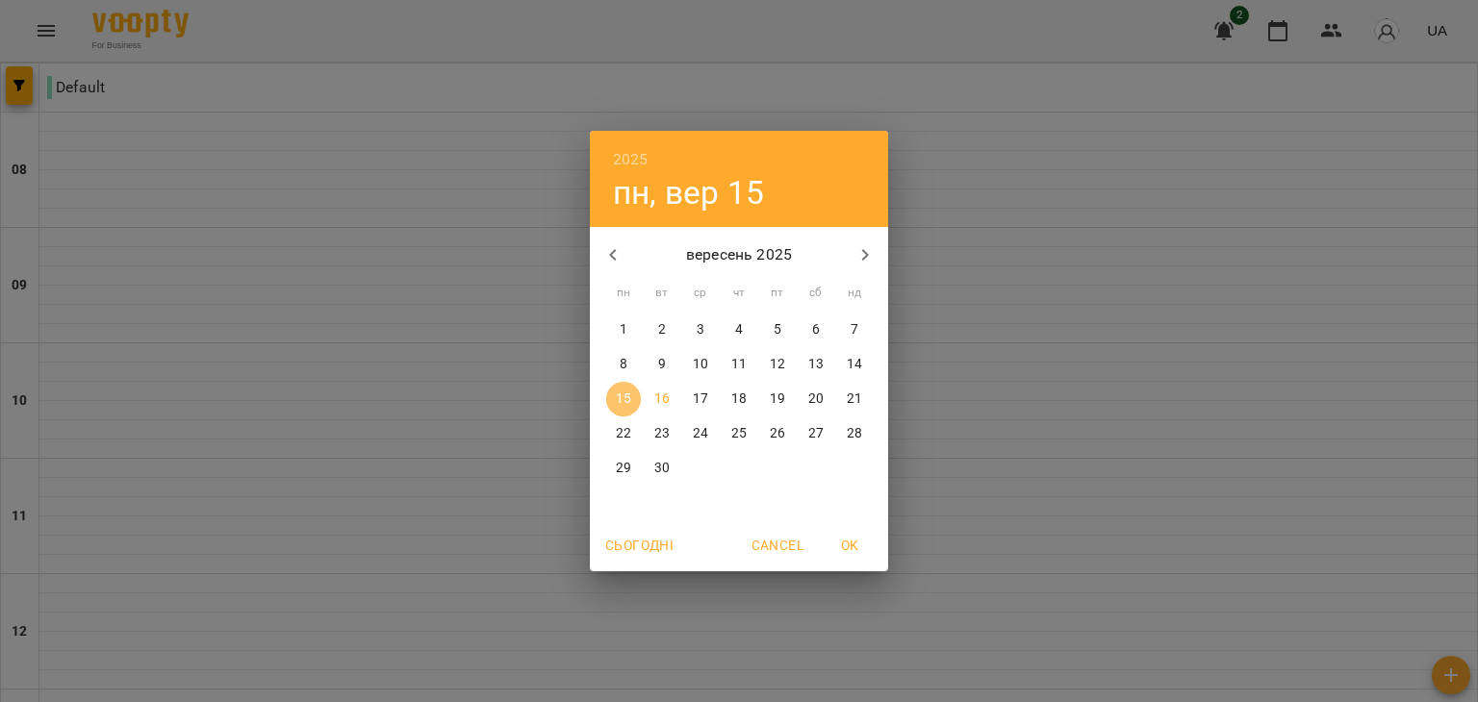
click at [622, 396] on p "15" at bounding box center [623, 399] width 15 height 19
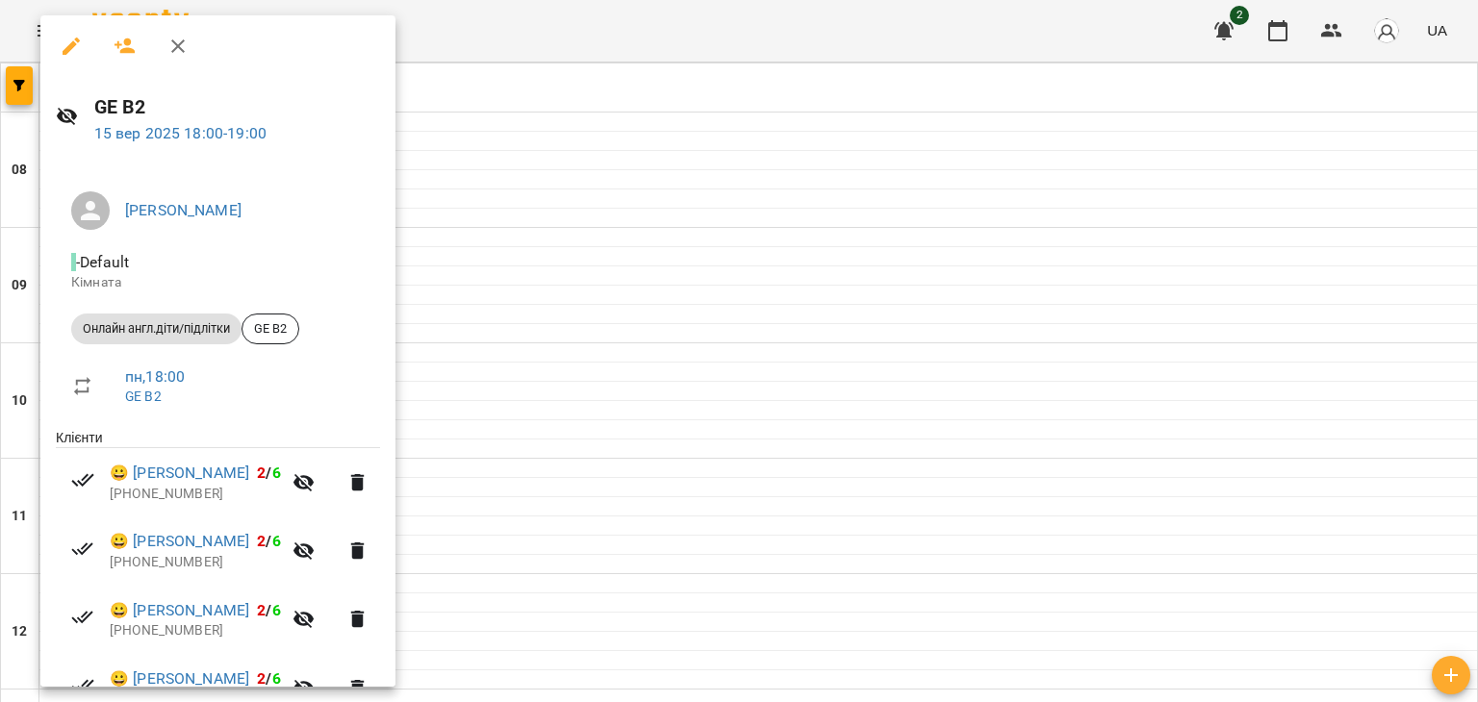
click at [316, 481] on icon "button" at bounding box center [303, 482] width 23 height 23
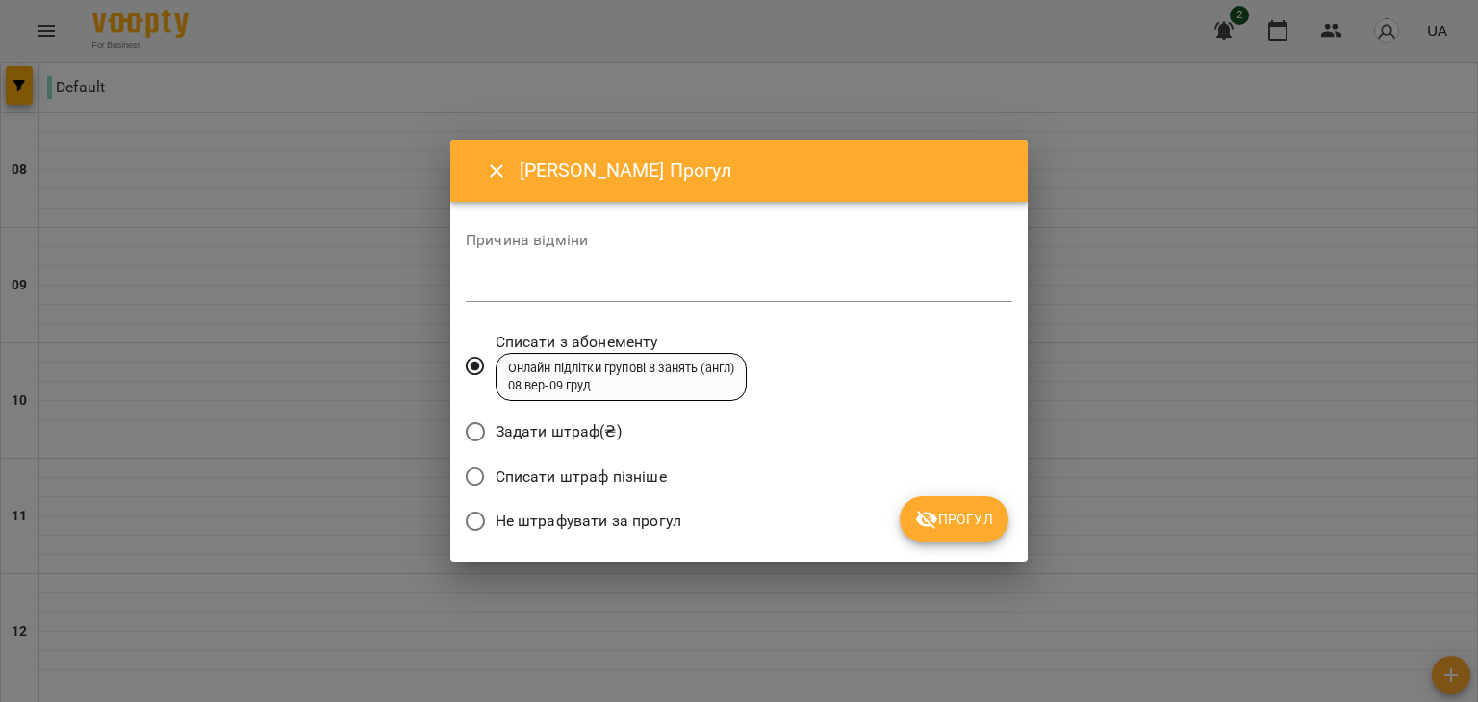
click at [497, 162] on icon "Close" at bounding box center [496, 171] width 23 height 23
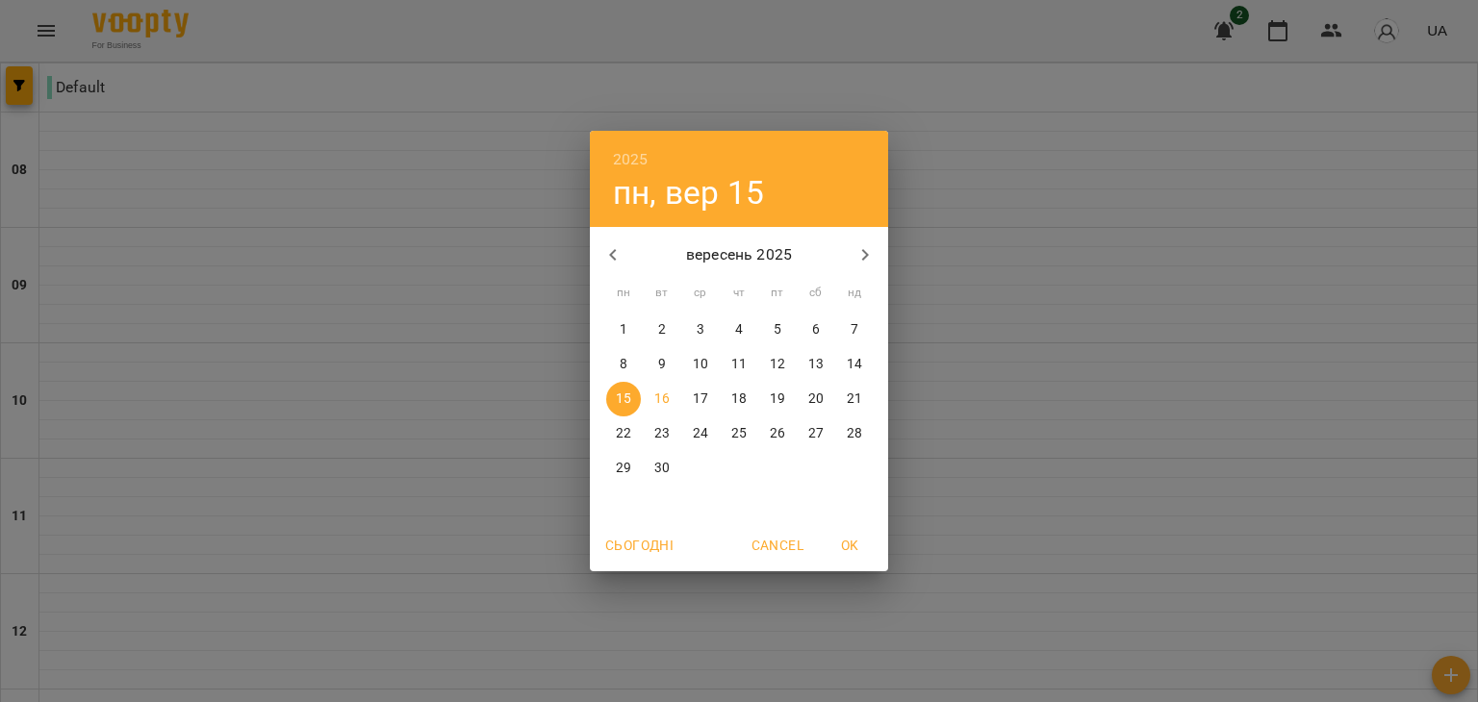
click at [699, 404] on p "17" at bounding box center [700, 399] width 15 height 19
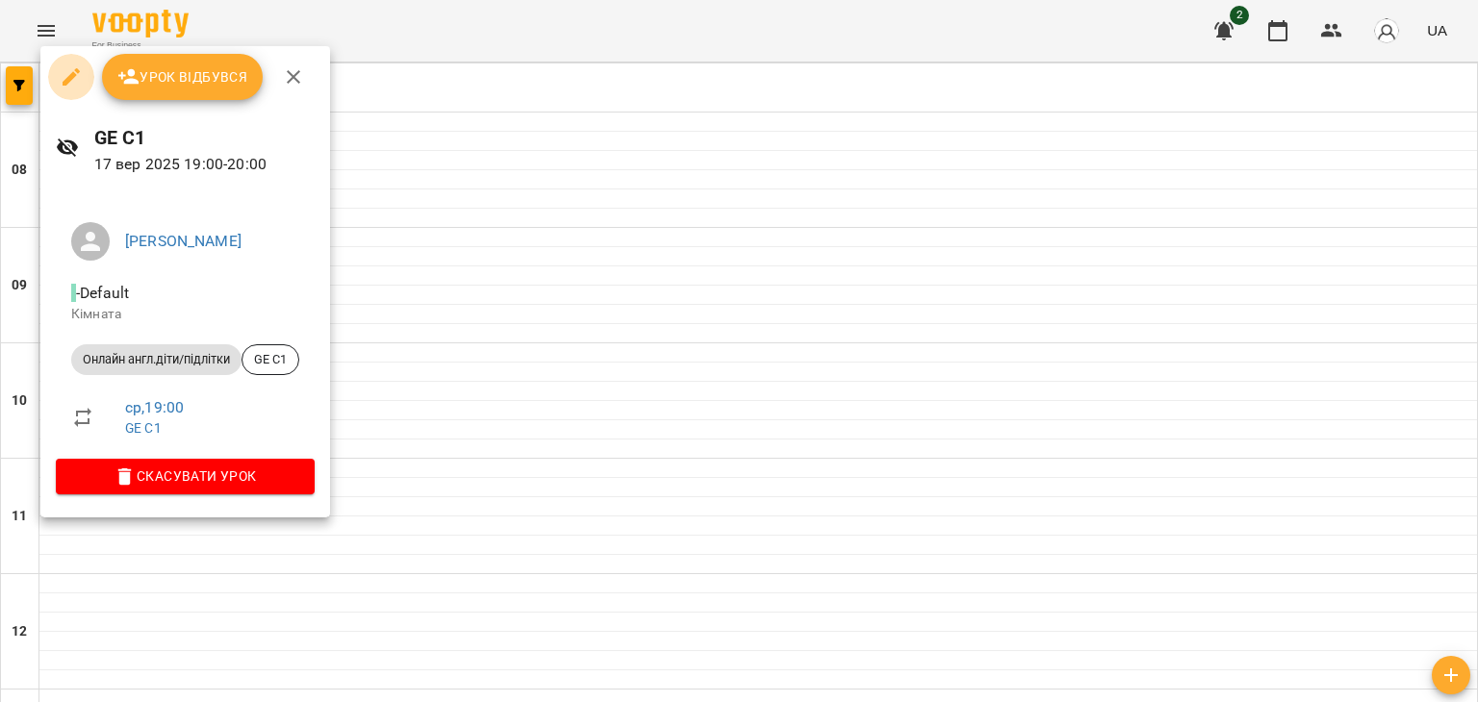
click at [73, 68] on icon "button" at bounding box center [71, 76] width 23 height 23
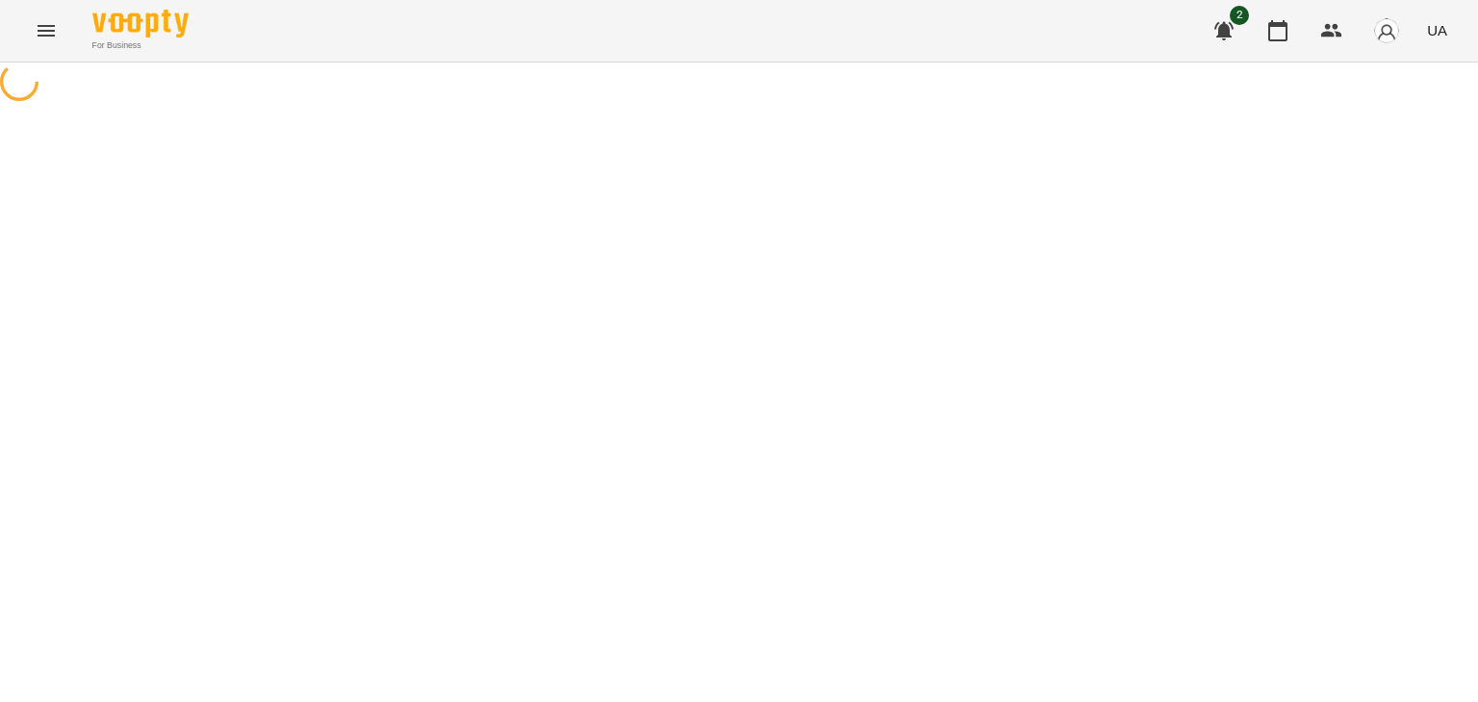
select select "**********"
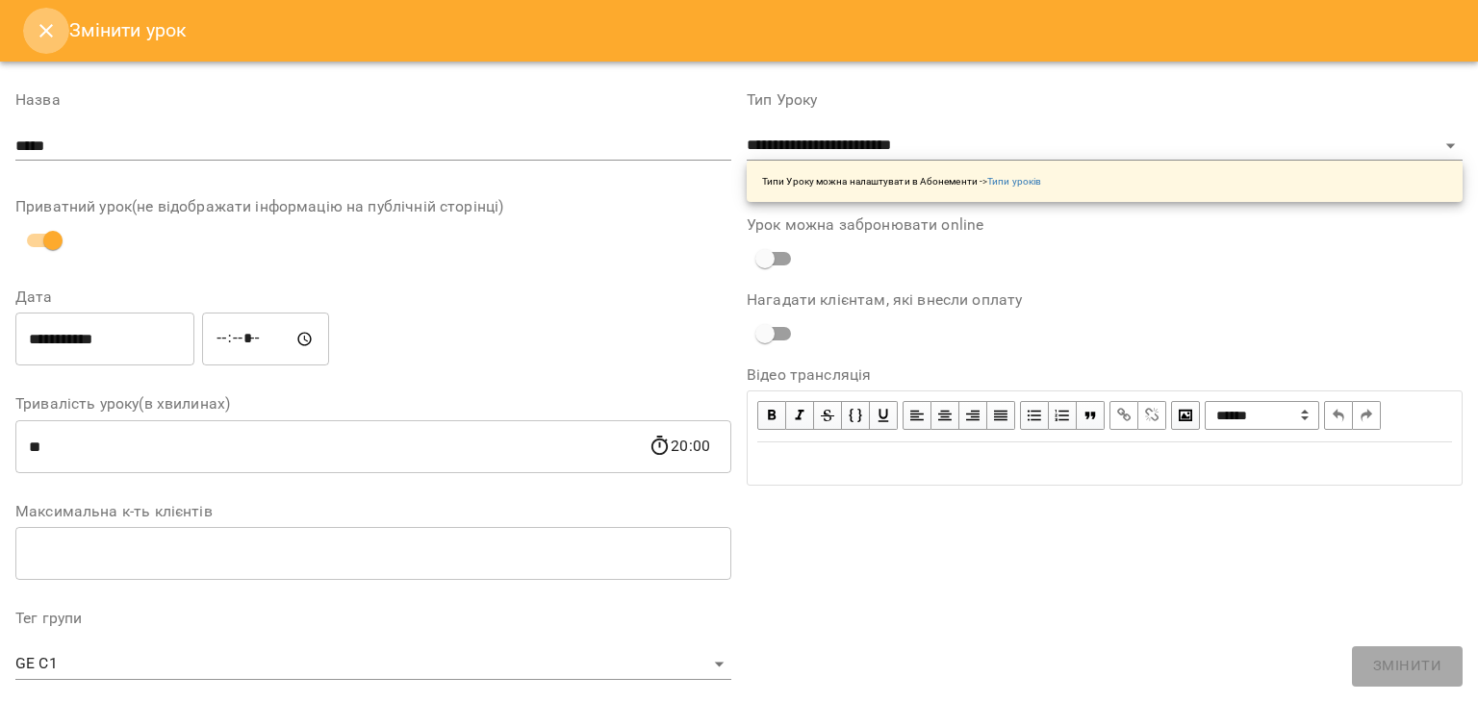
click at [49, 36] on icon "Close" at bounding box center [46, 30] width 23 height 23
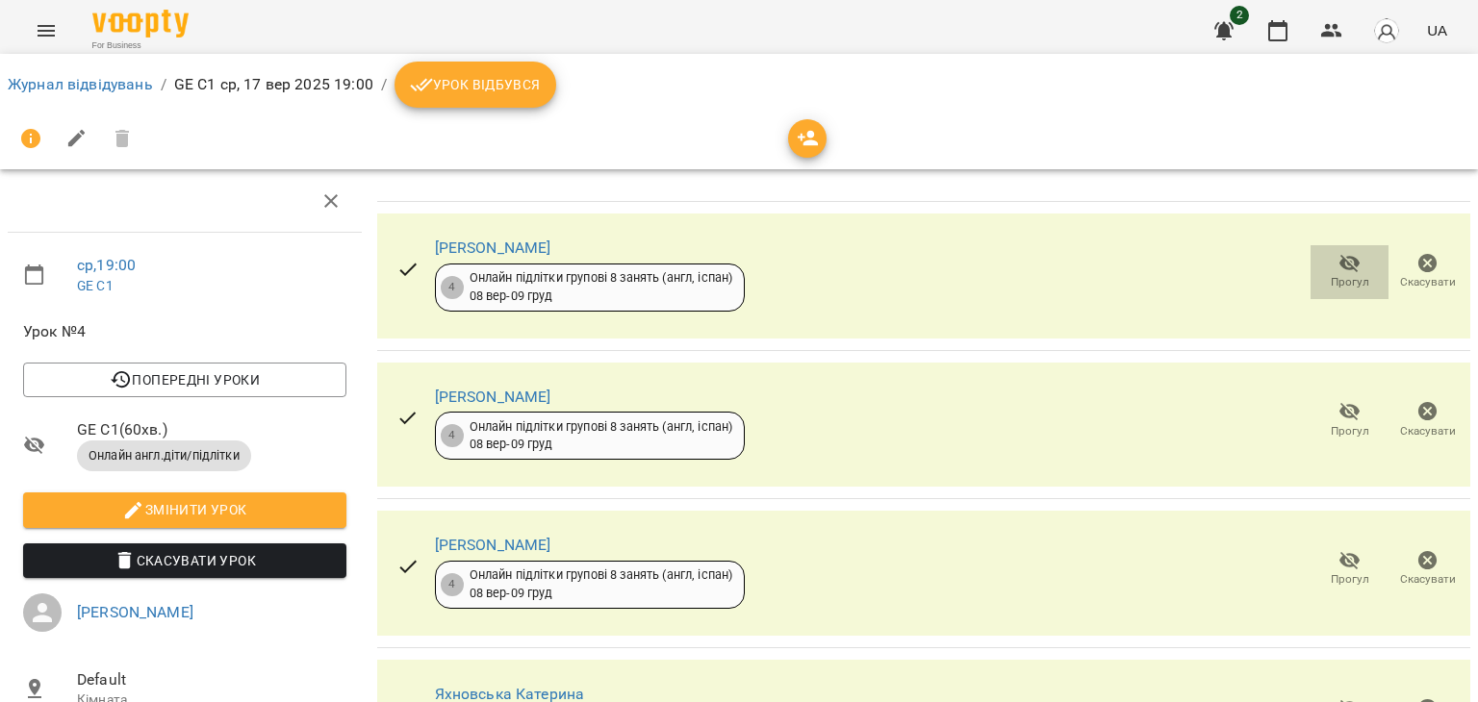
click at [1339, 267] on icon "button" at bounding box center [1349, 264] width 21 height 18
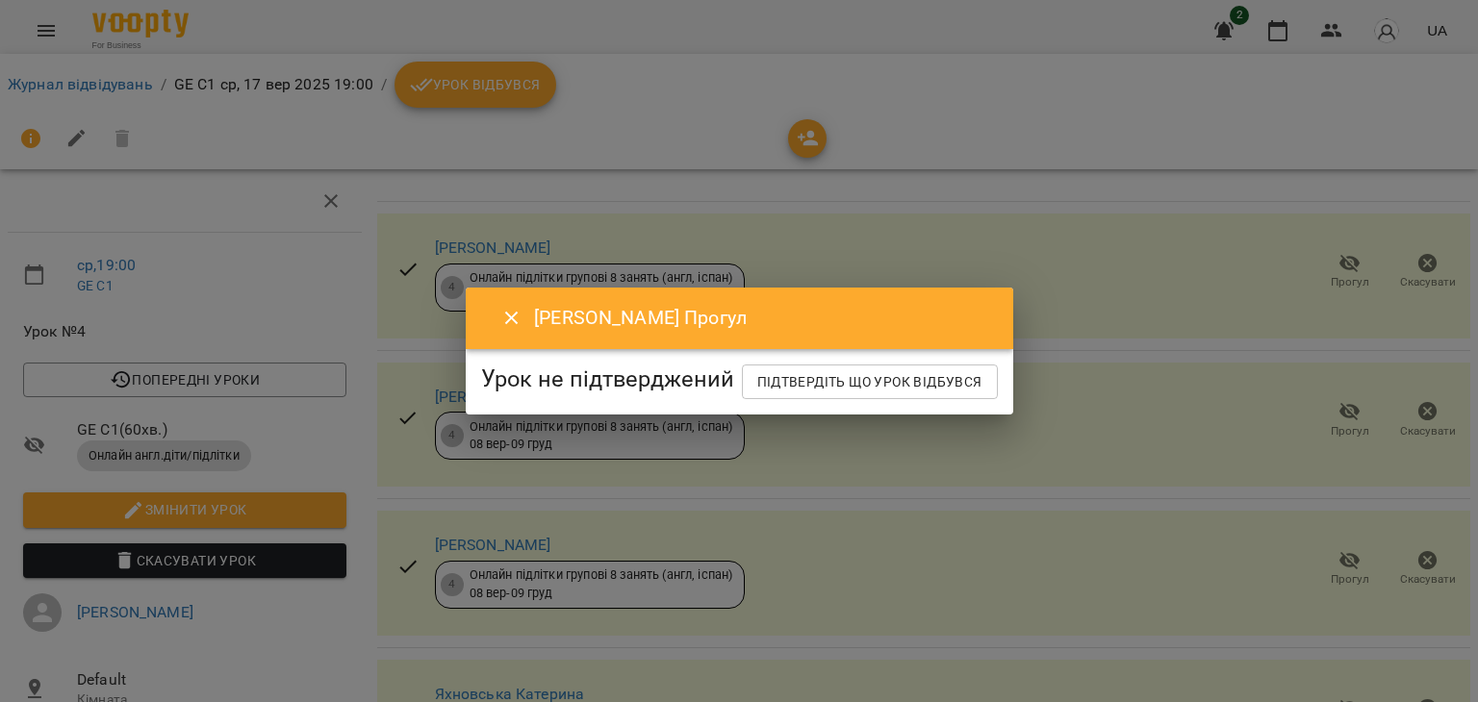
click at [500, 307] on icon "Close" at bounding box center [511, 318] width 23 height 23
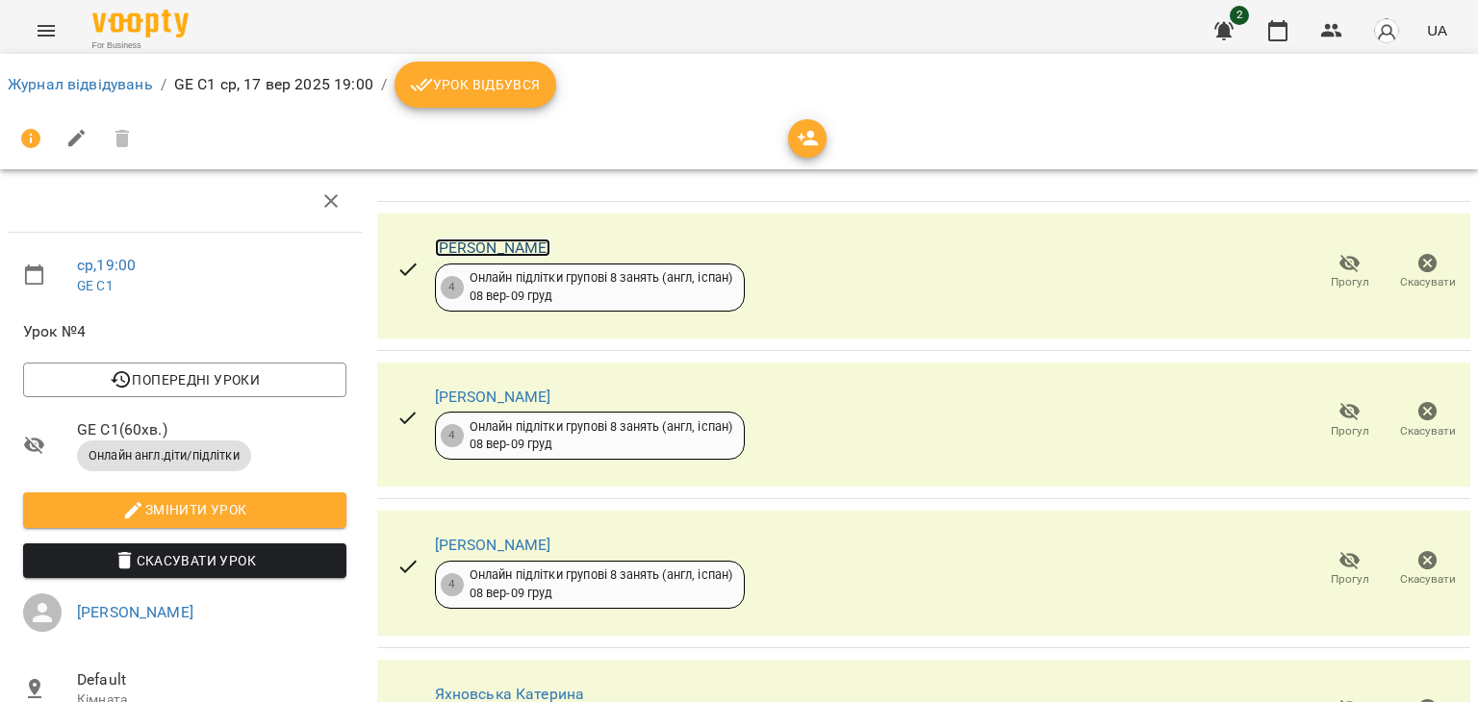
click at [522, 241] on link "[PERSON_NAME]" at bounding box center [493, 248] width 116 height 18
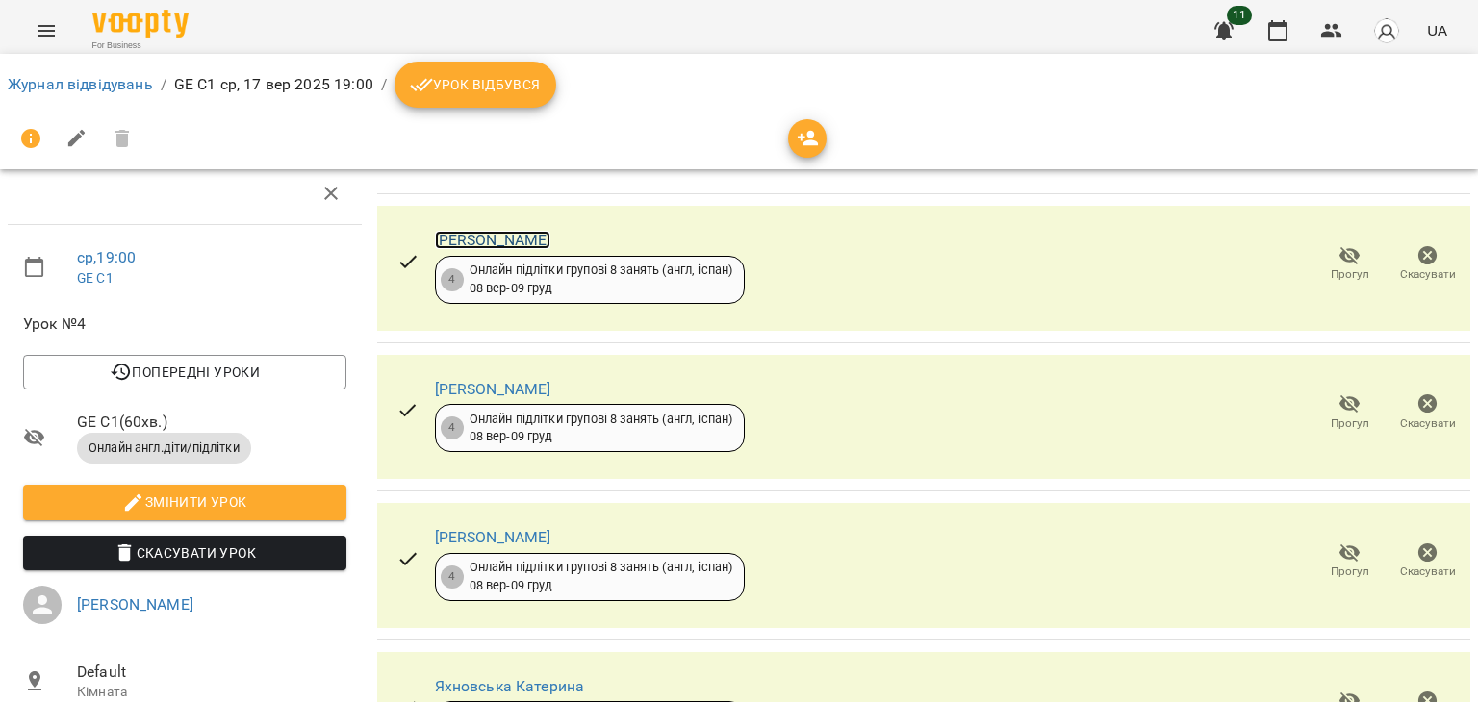
scroll to position [73, 0]
click at [66, 135] on icon "button" at bounding box center [76, 138] width 23 height 23
select select "**********"
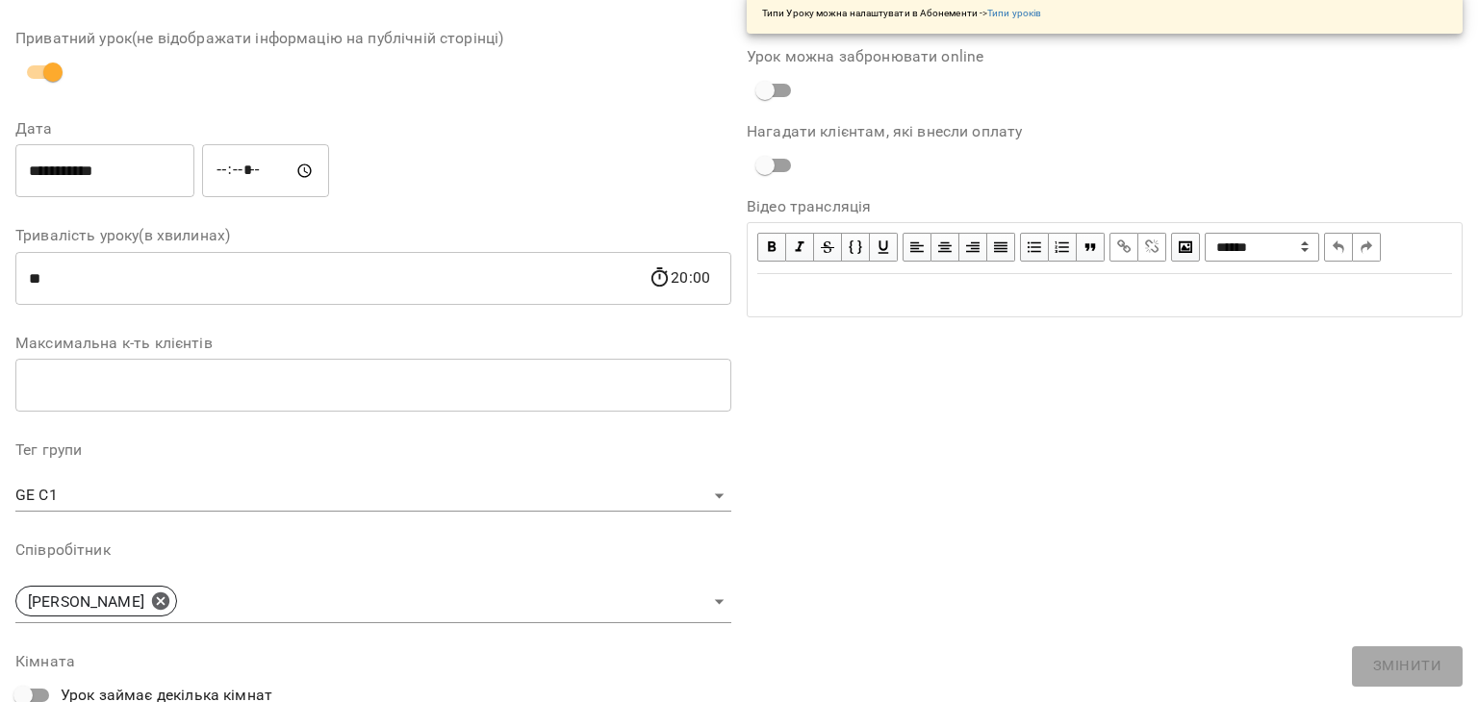
scroll to position [0, 0]
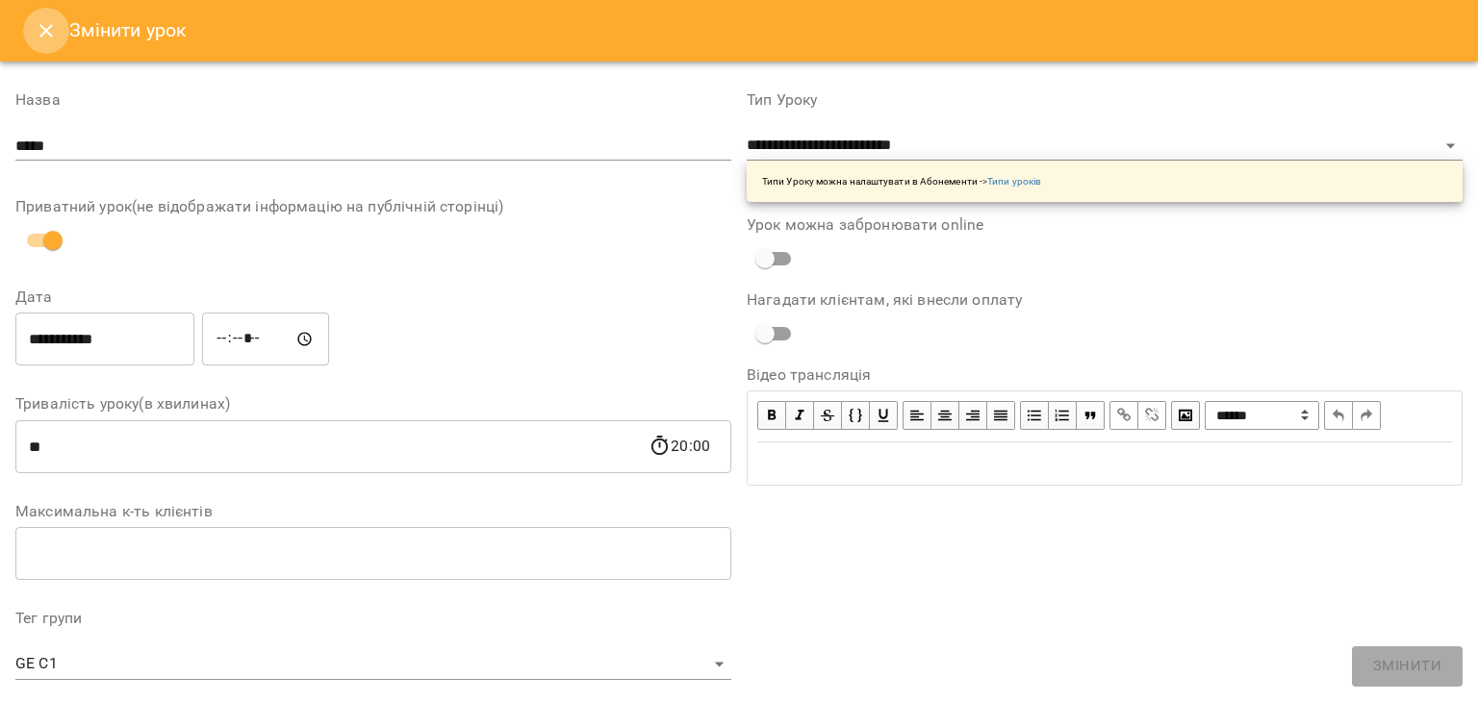
click at [38, 28] on icon "Close" at bounding box center [46, 30] width 23 height 23
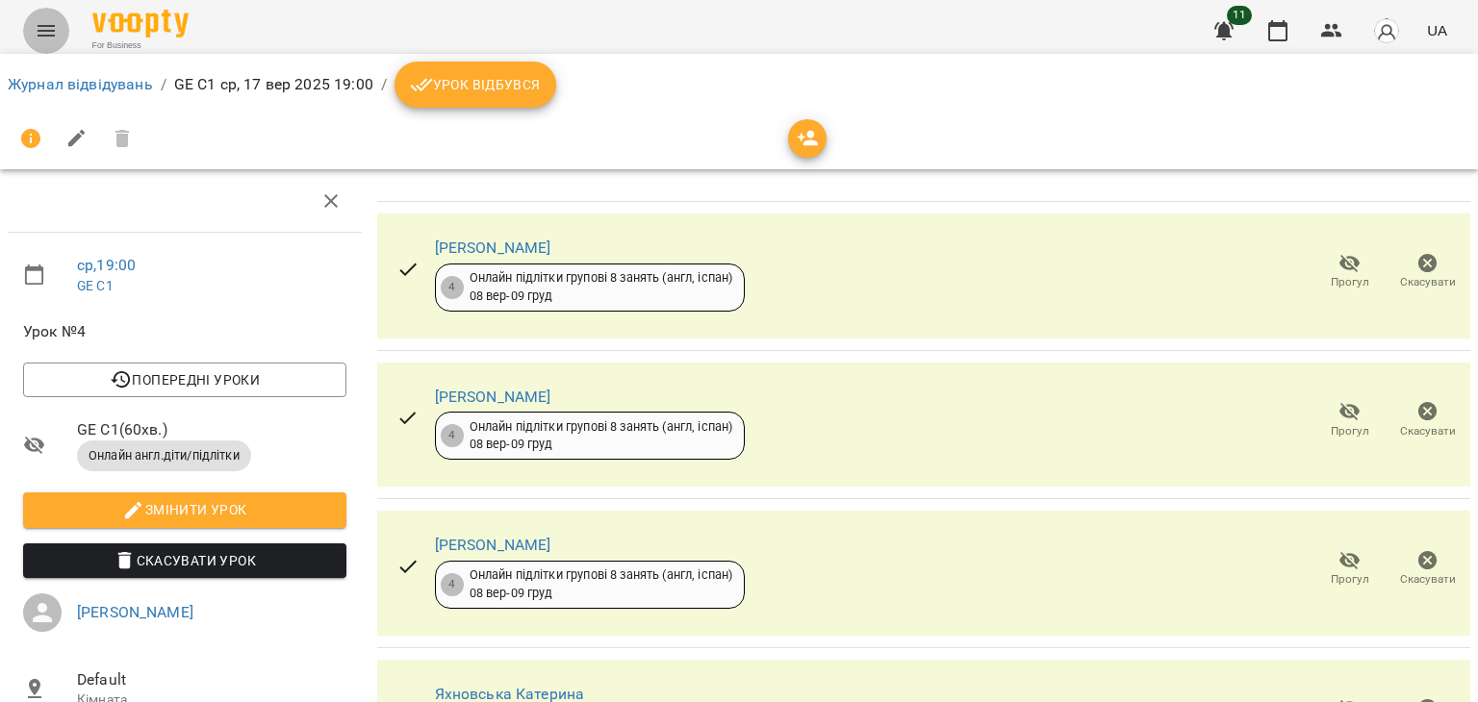
click at [42, 24] on icon "Menu" at bounding box center [46, 30] width 23 height 23
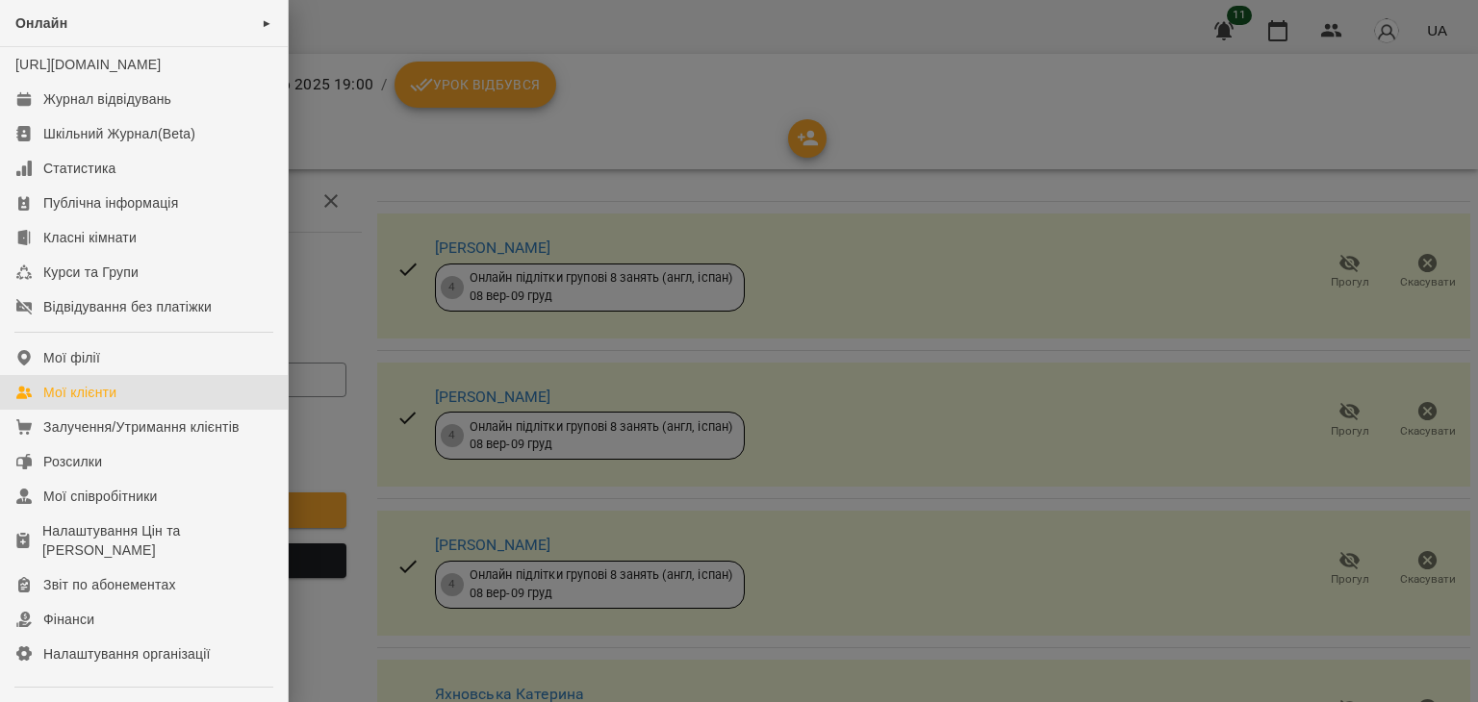
click at [52, 402] on div "Мої клієнти" at bounding box center [79, 392] width 73 height 19
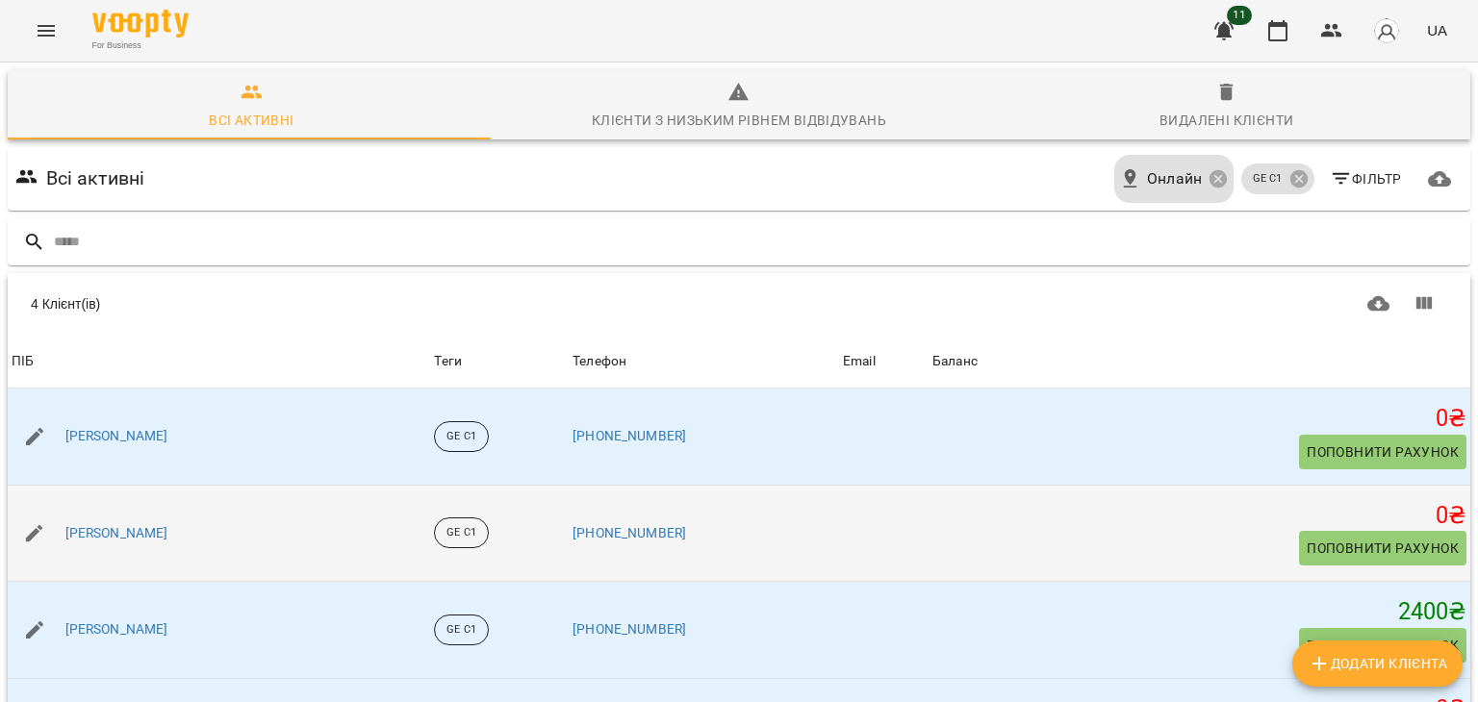
scroll to position [115, 0]
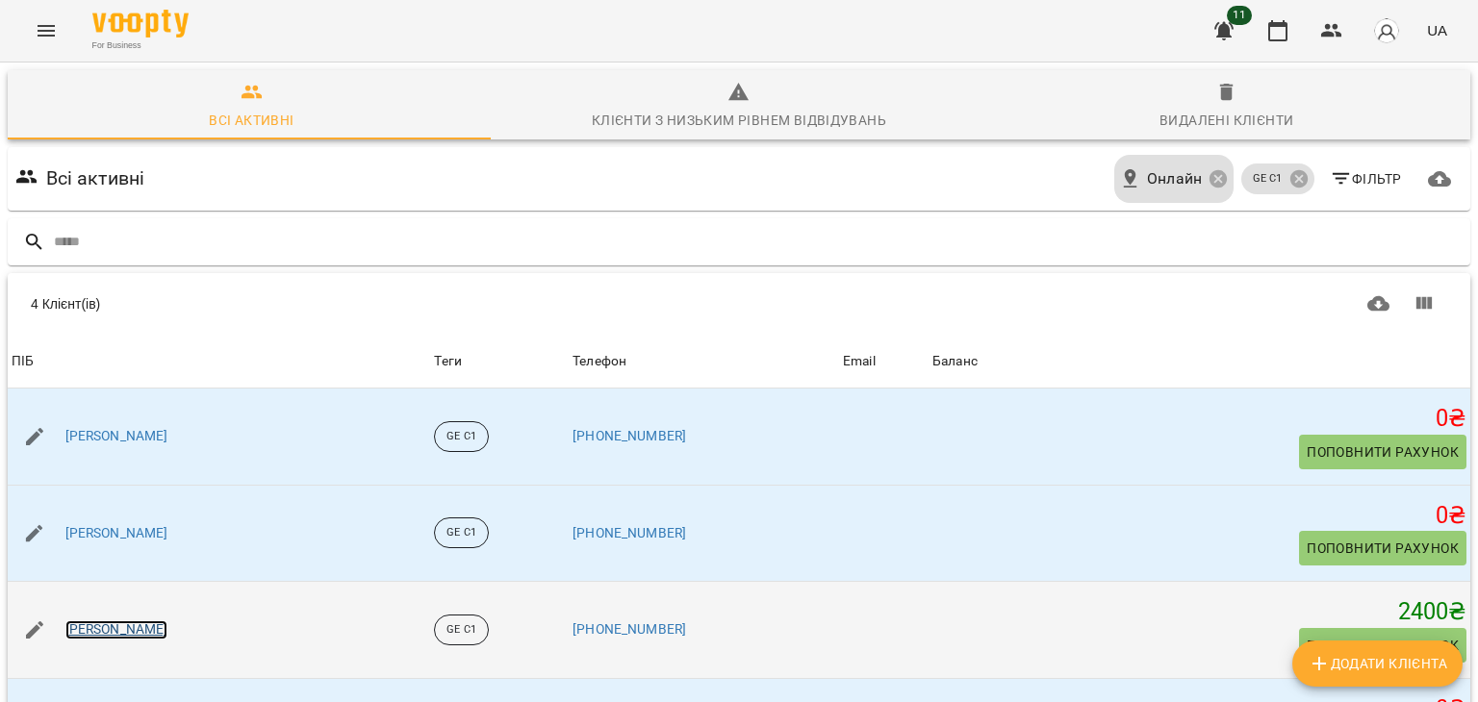
click at [89, 621] on link "[PERSON_NAME]" at bounding box center [116, 630] width 103 height 19
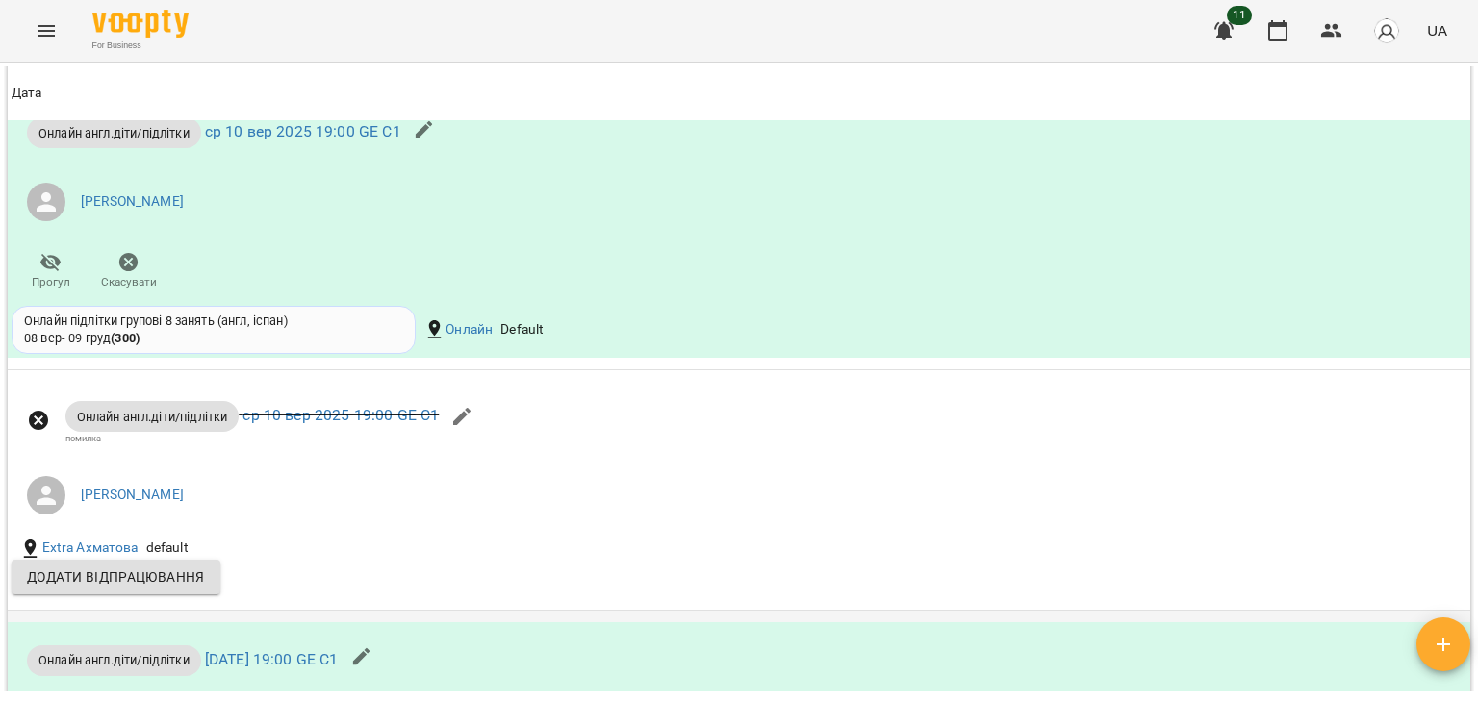
scroll to position [962, 0]
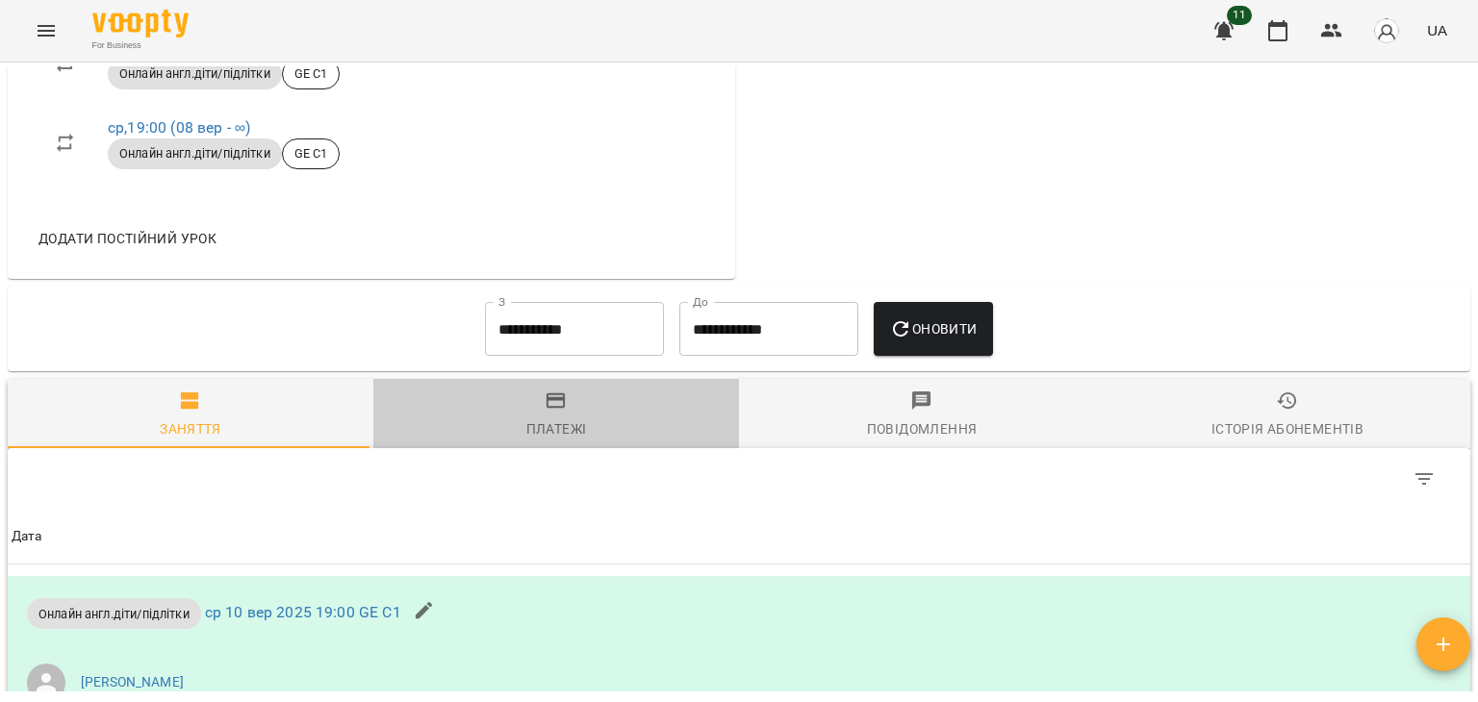
drag, startPoint x: 568, startPoint y: 419, endPoint x: 726, endPoint y: 413, distance: 158.9
click at [570, 418] on span "Платежі" at bounding box center [556, 416] width 343 height 52
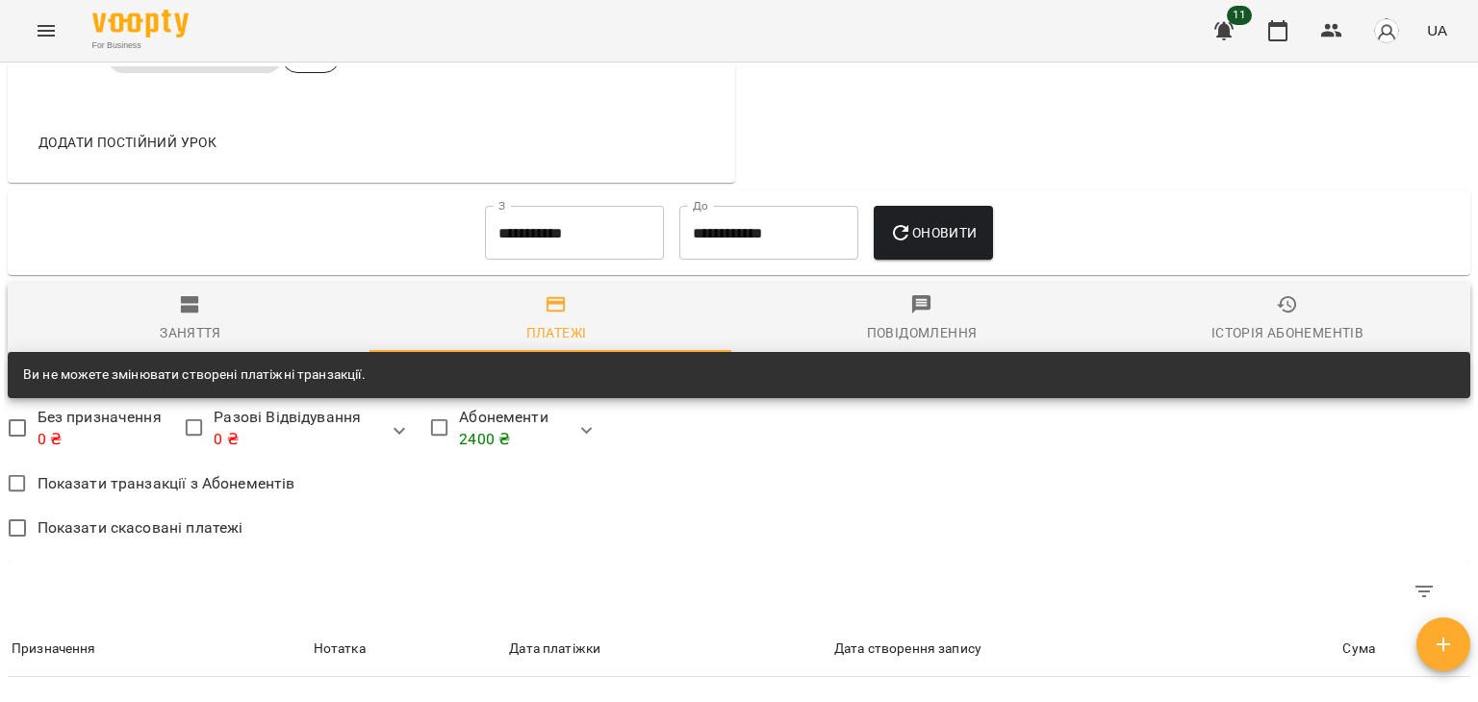
scroll to position [1251, 0]
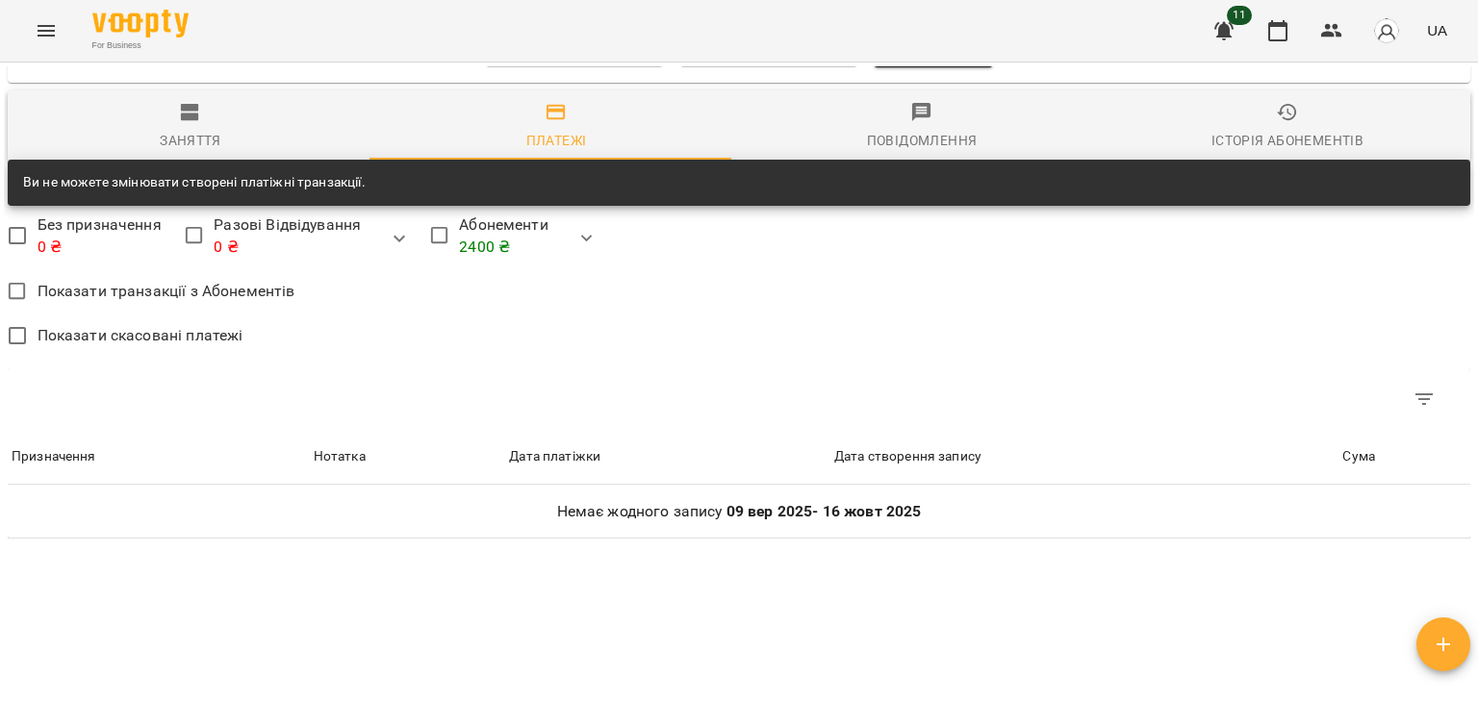
click at [935, 148] on div "Повідомлення" at bounding box center [922, 140] width 111 height 23
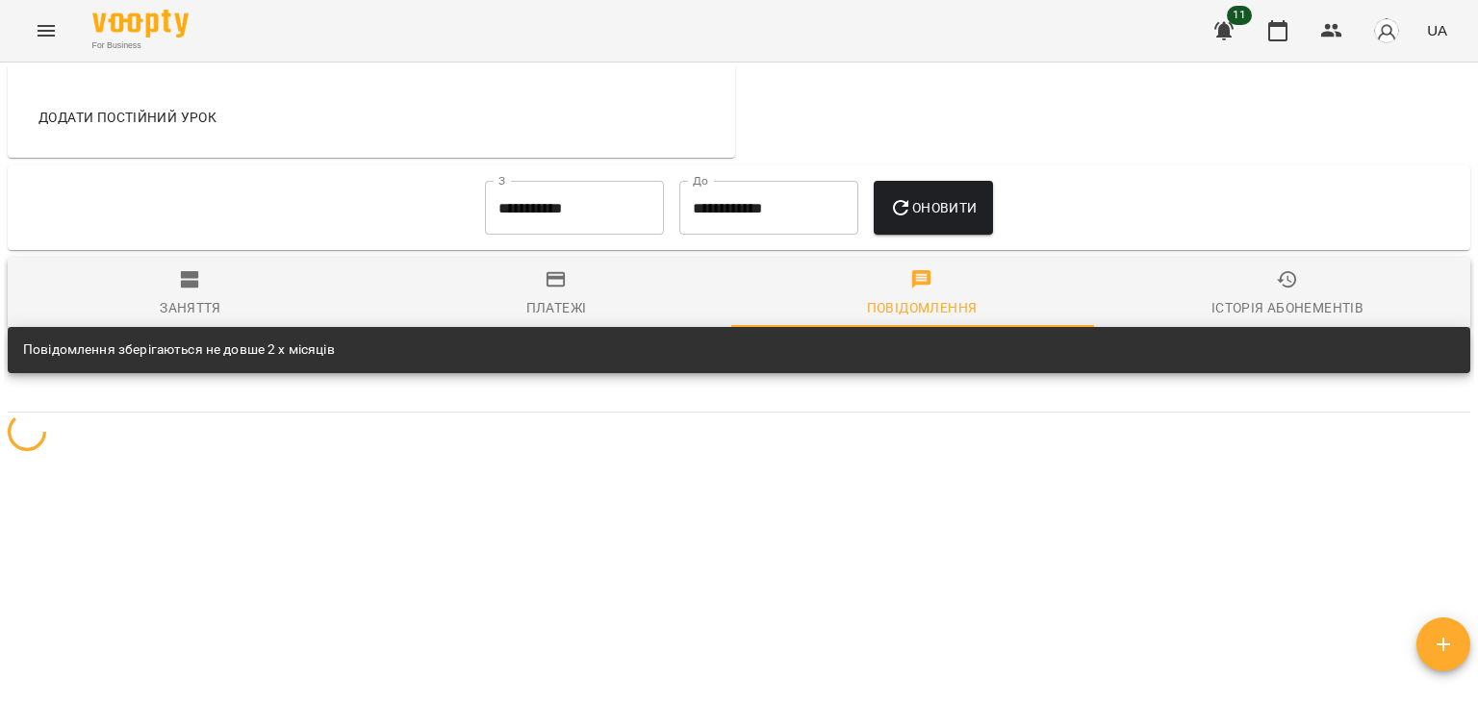
scroll to position [1097, 0]
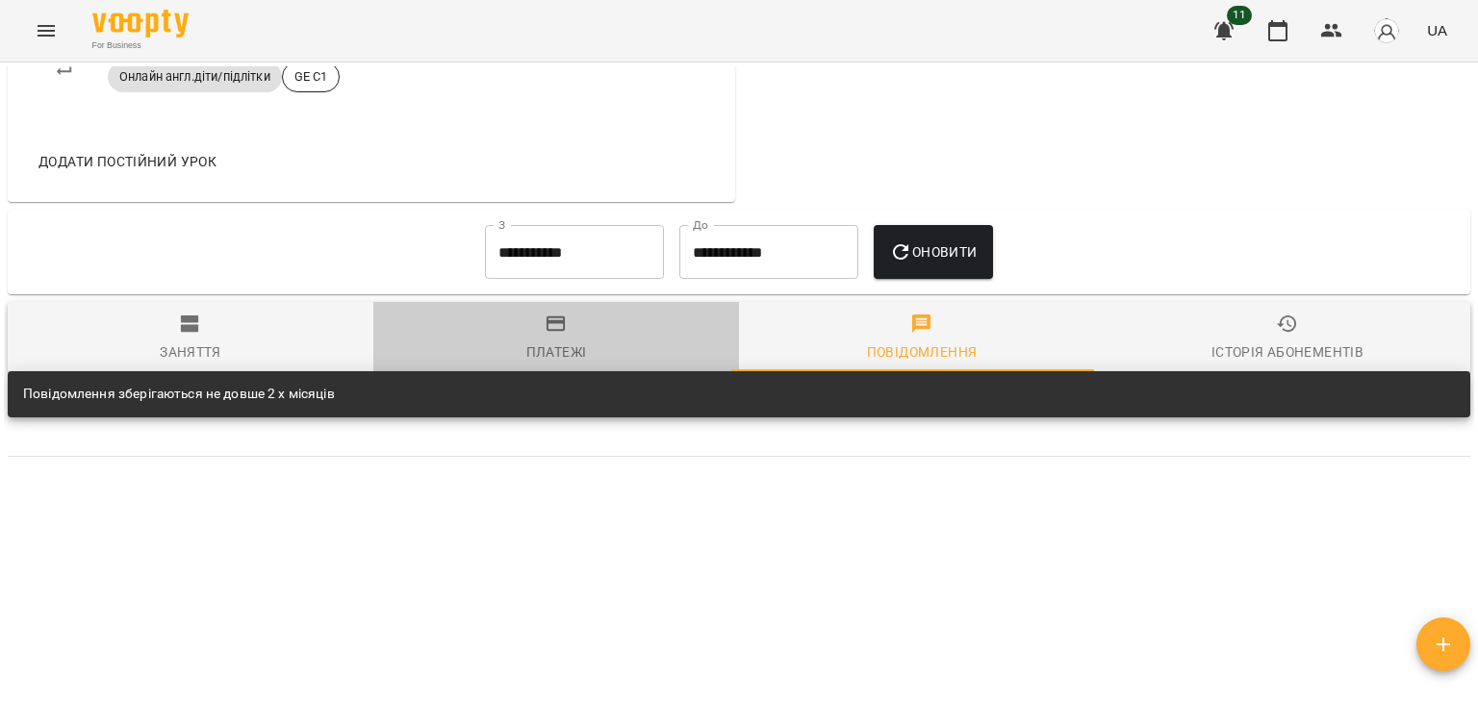
click at [558, 348] on div "Платежі" at bounding box center [556, 352] width 61 height 23
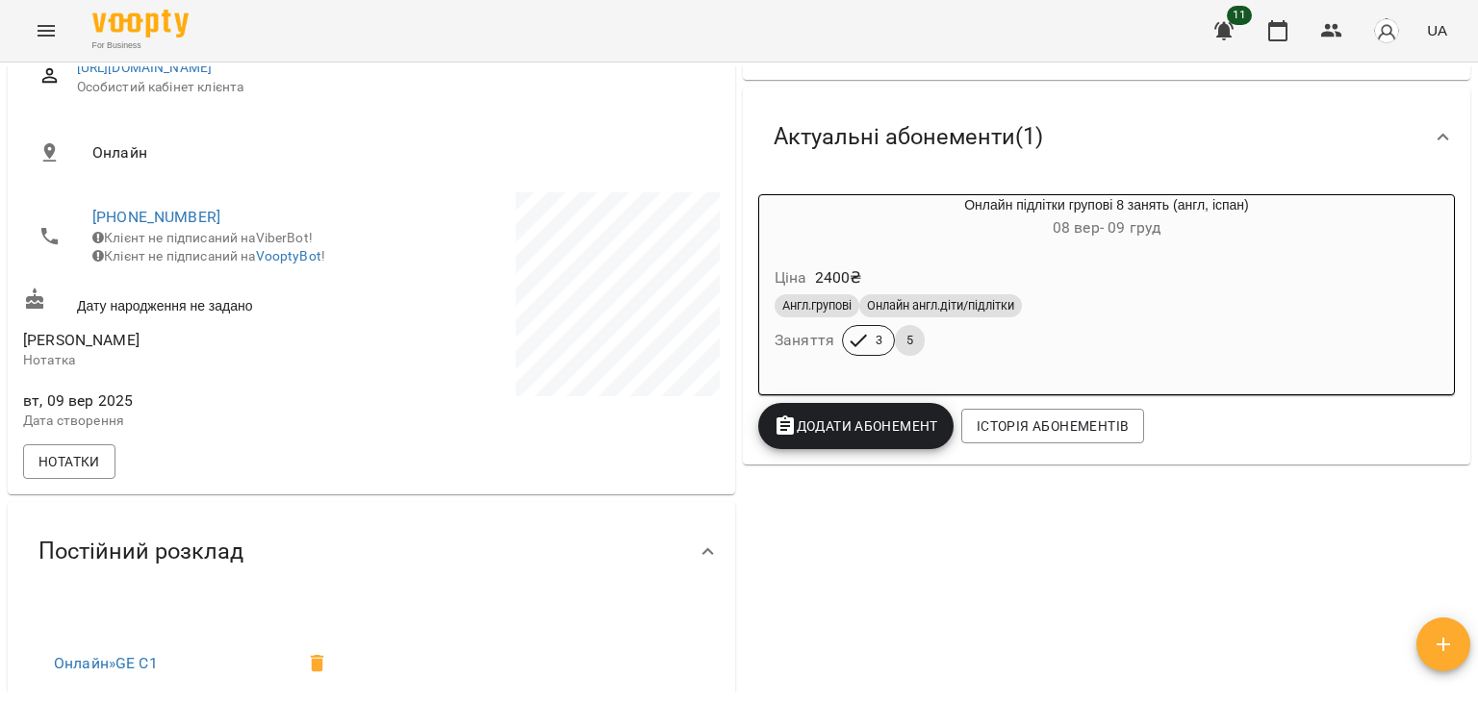
scroll to position [0, 0]
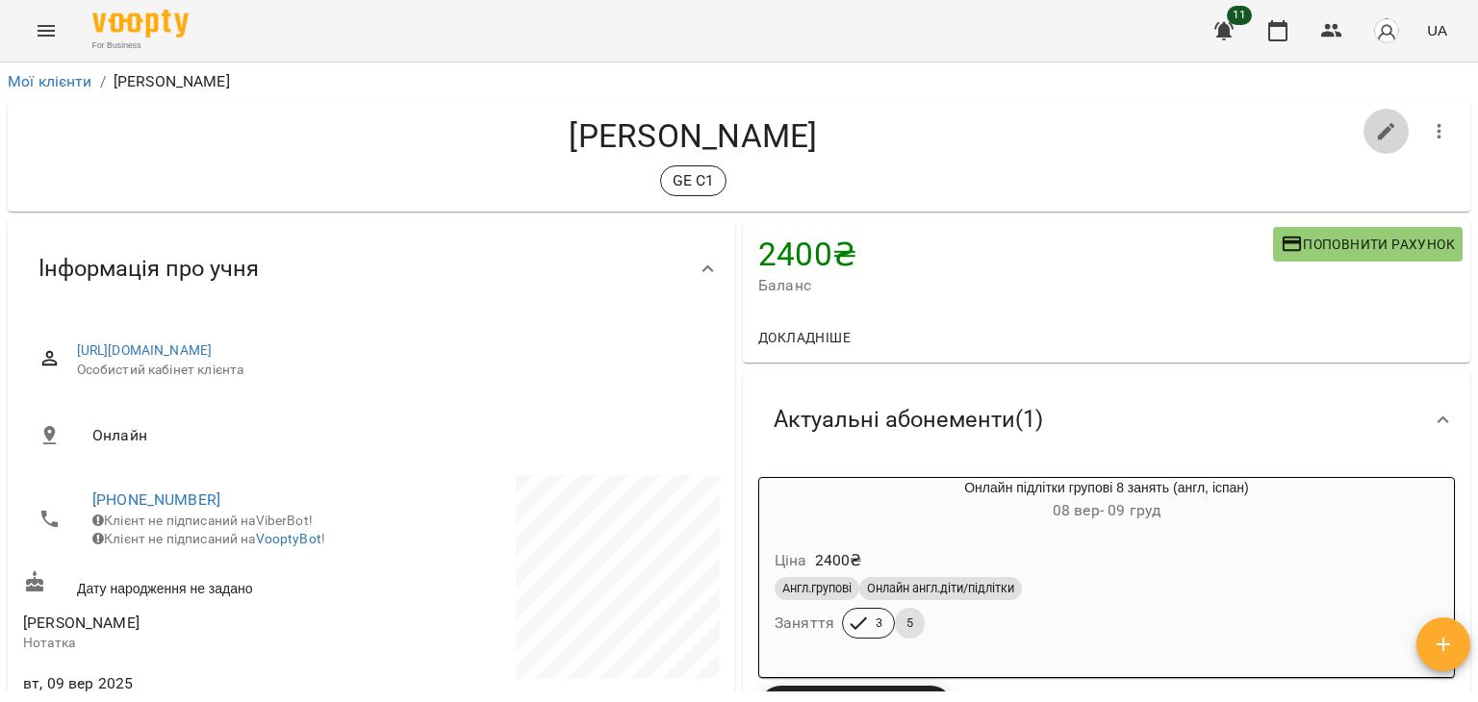
drag, startPoint x: 1312, startPoint y: 243, endPoint x: 1379, endPoint y: 128, distance: 133.2
click at [1379, 128] on icon "button" at bounding box center [1386, 131] width 23 height 23
select select "**"
click at [1428, 134] on icon "button" at bounding box center [1439, 131] width 23 height 23
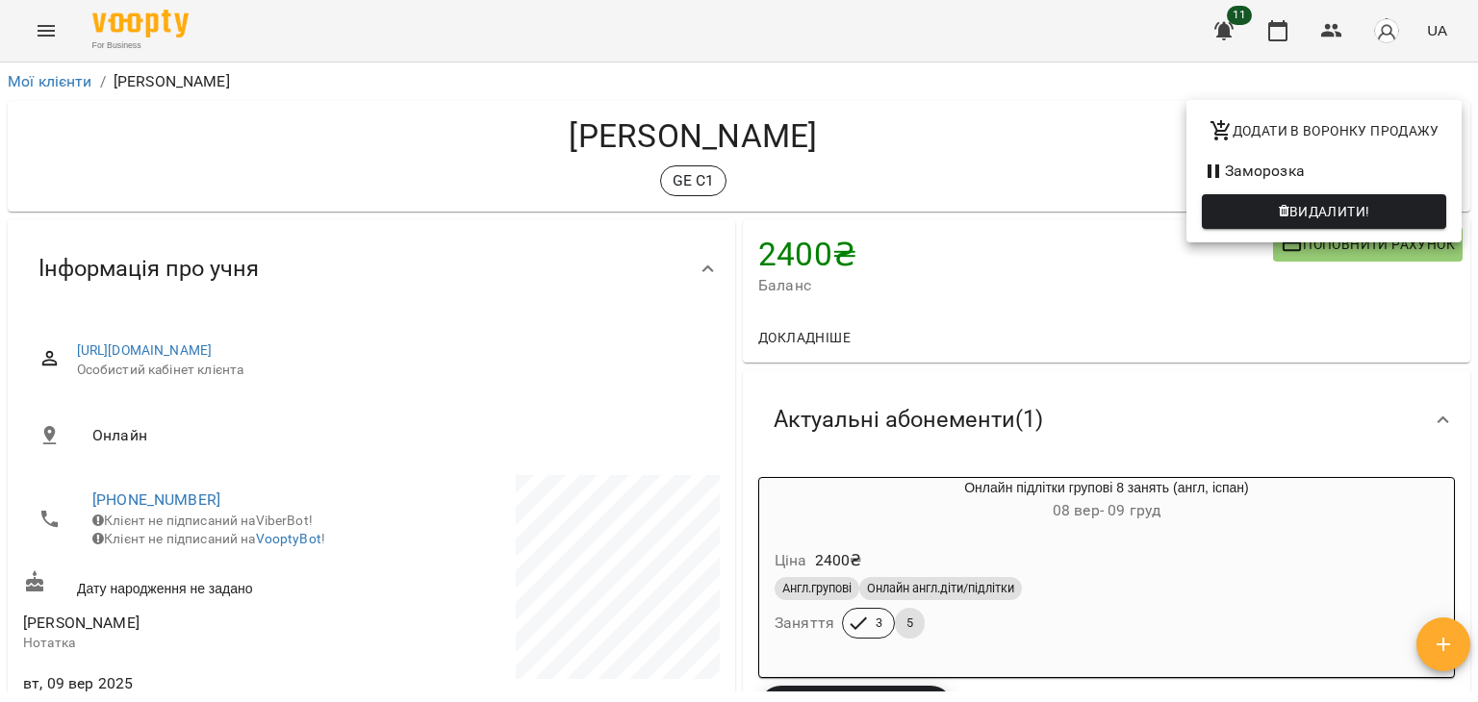
click at [1108, 144] on div at bounding box center [739, 351] width 1478 height 702
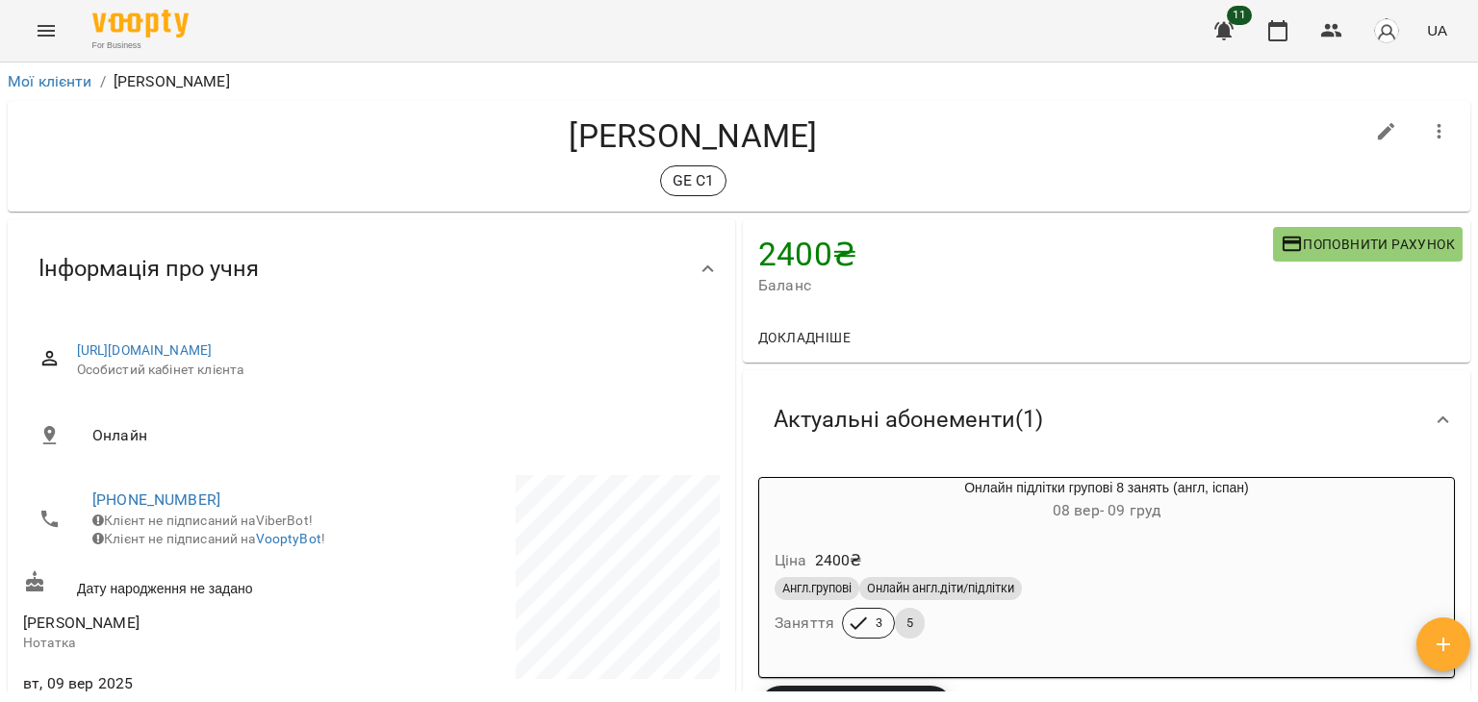
click at [1380, 128] on icon "button" at bounding box center [1386, 131] width 23 height 23
select select "**"
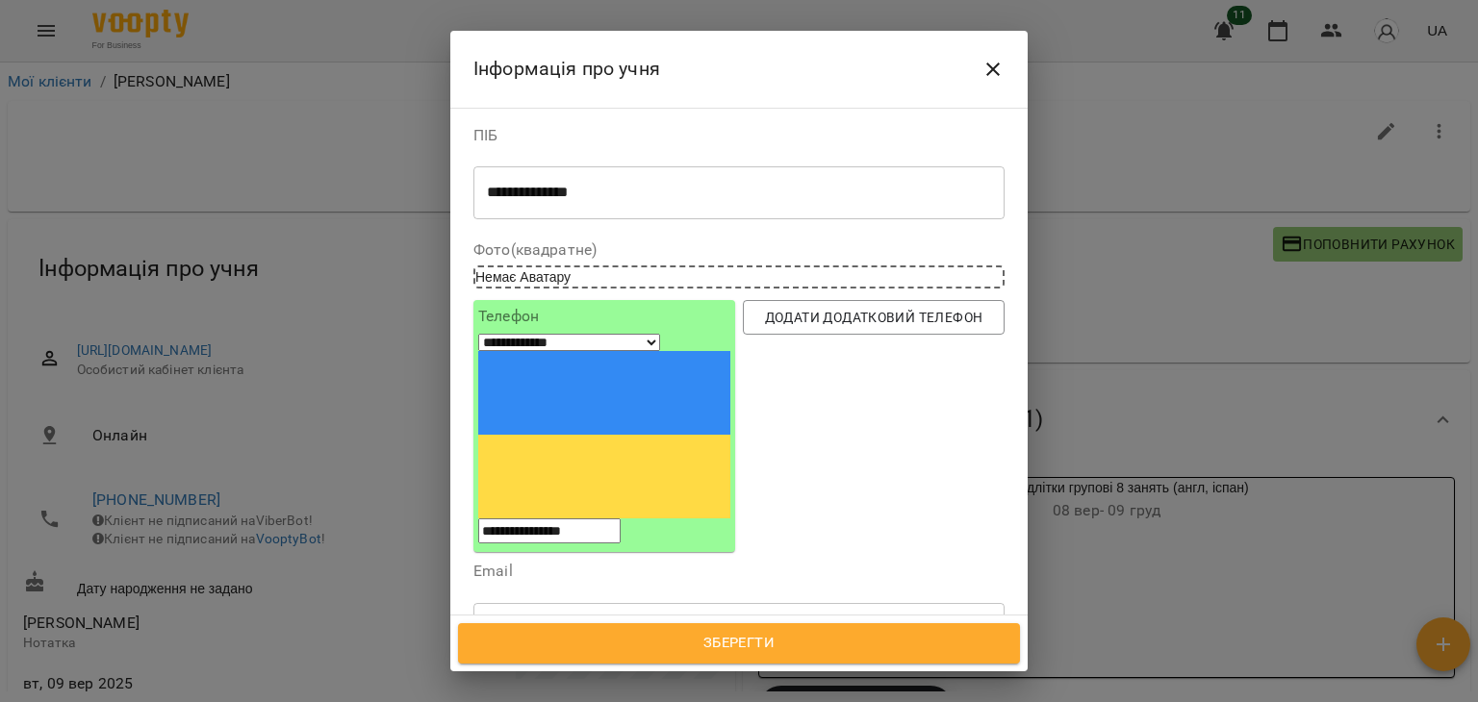
click at [986, 69] on icon "Close" at bounding box center [992, 69] width 23 height 23
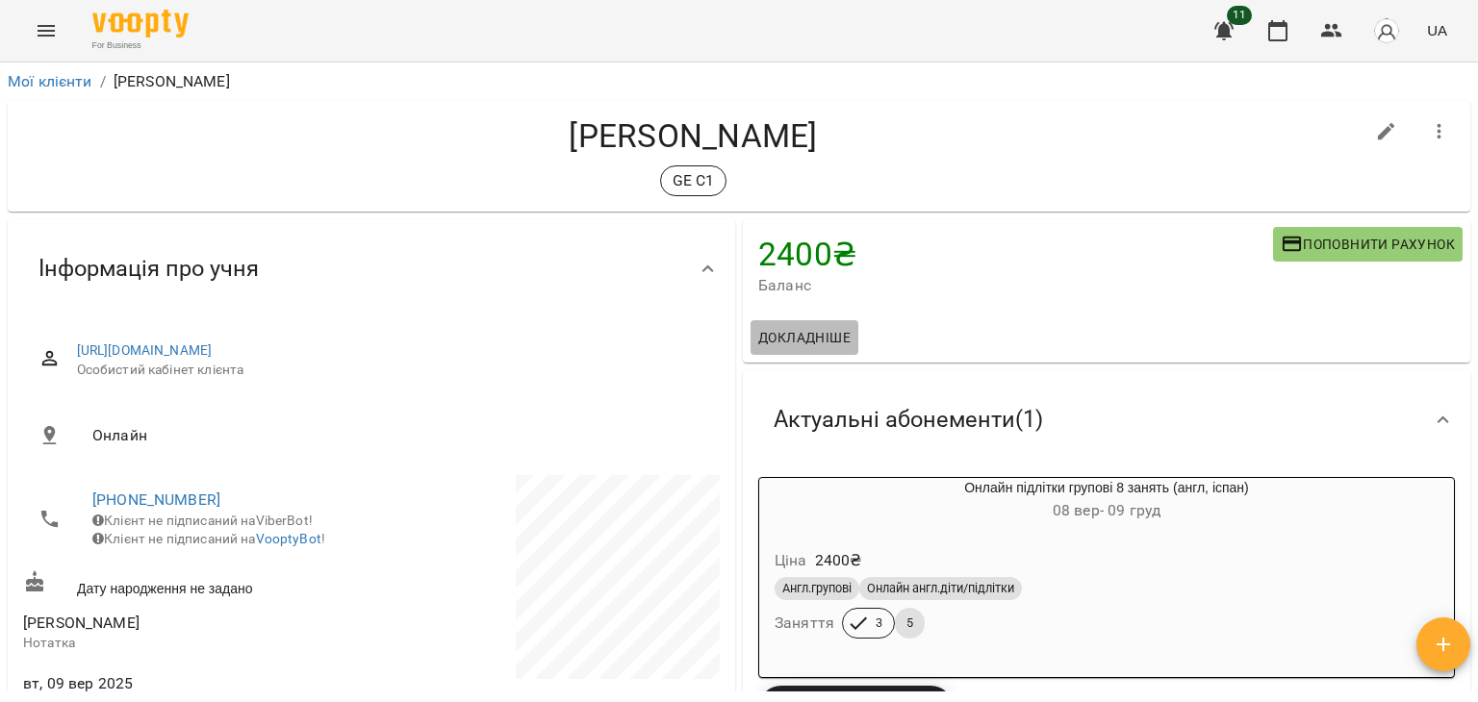
click at [794, 340] on span "Докладніше" at bounding box center [804, 337] width 92 height 23
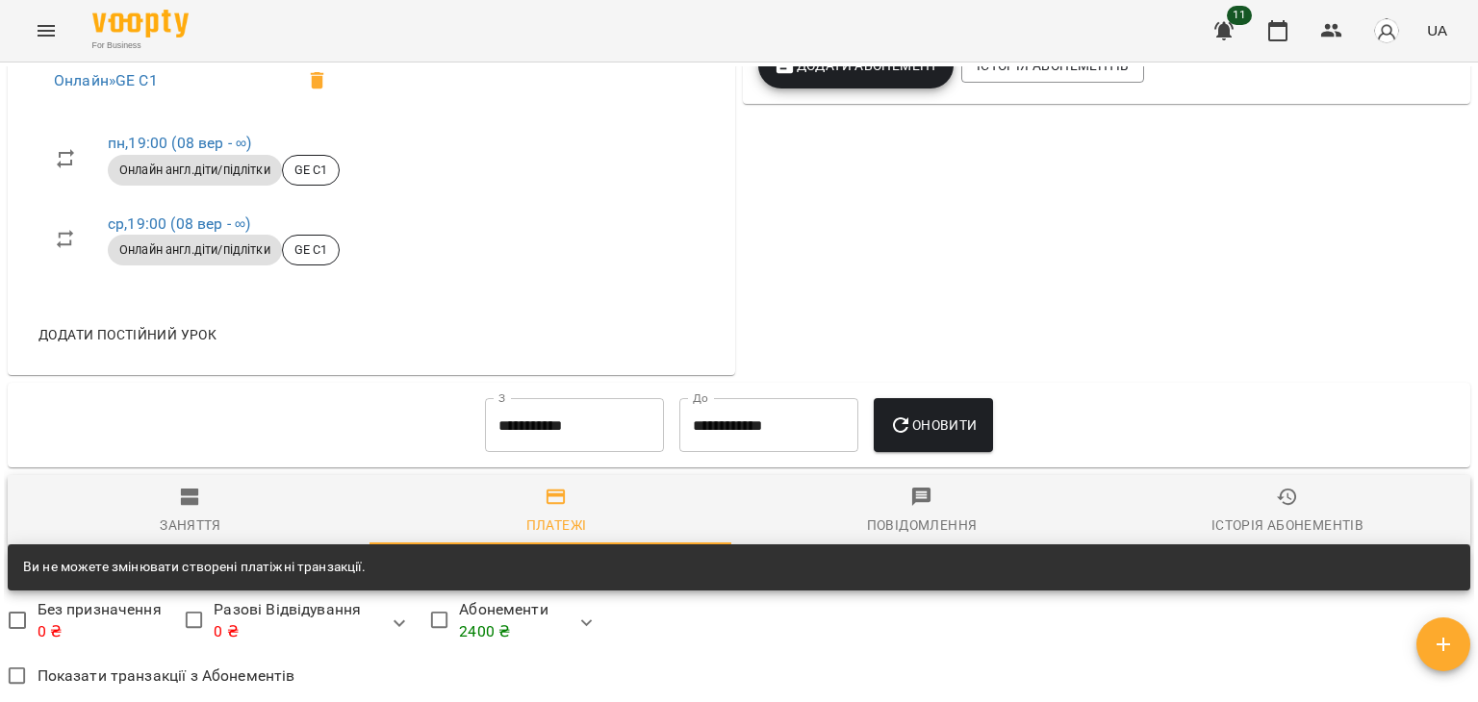
scroll to position [1058, 0]
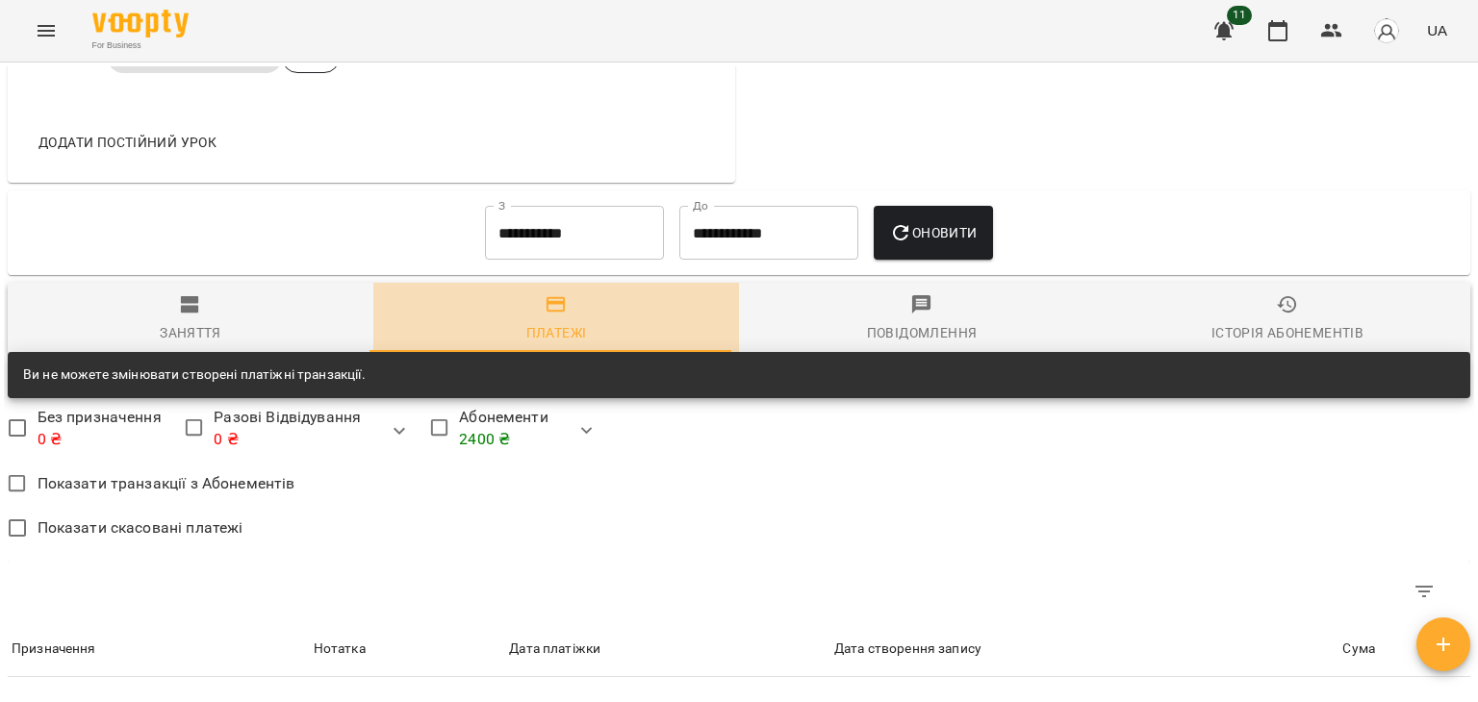
click at [558, 313] on icon "button" at bounding box center [555, 304] width 19 height 15
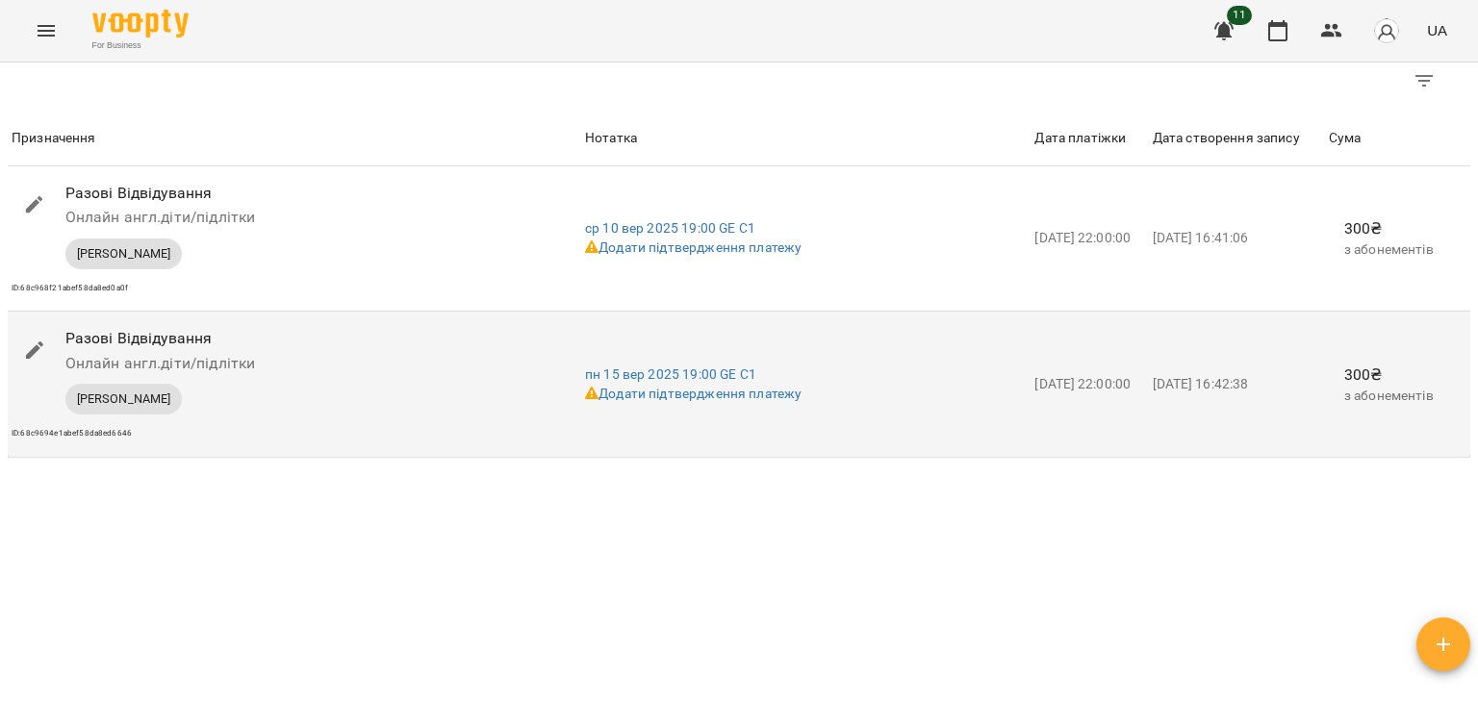
scroll to position [1584, 0]
click at [639, 390] on link "Додати підтвердження платежу" at bounding box center [693, 392] width 216 height 15
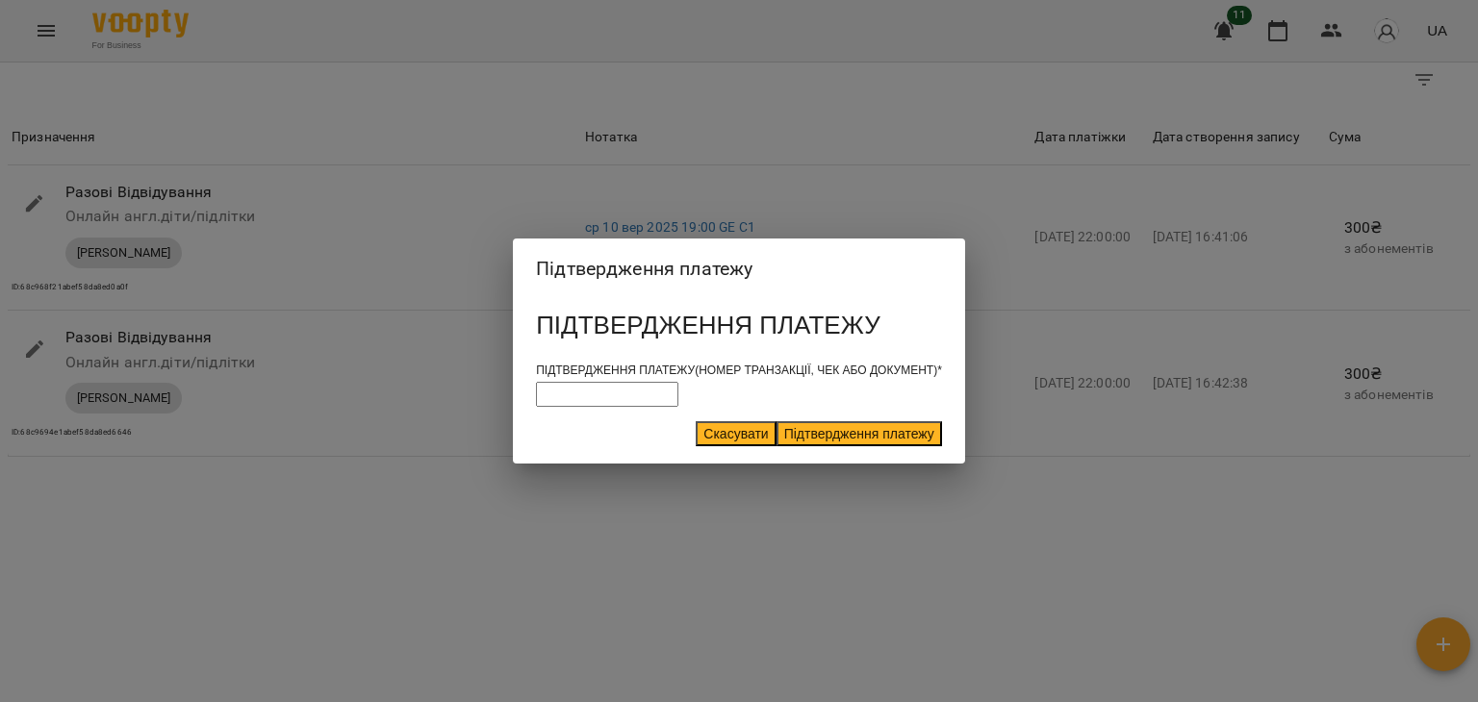
click at [696, 440] on button "Скасувати" at bounding box center [736, 433] width 80 height 25
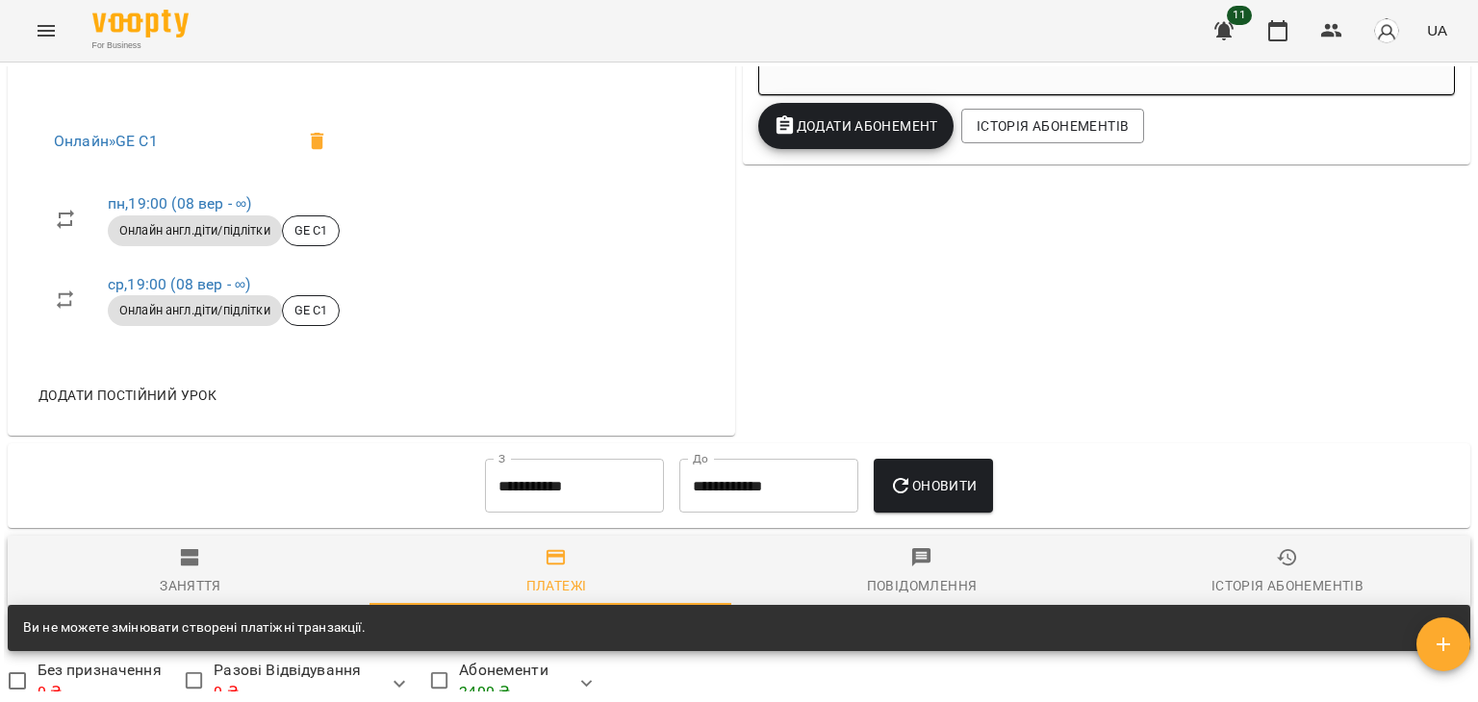
scroll to position [1006, 0]
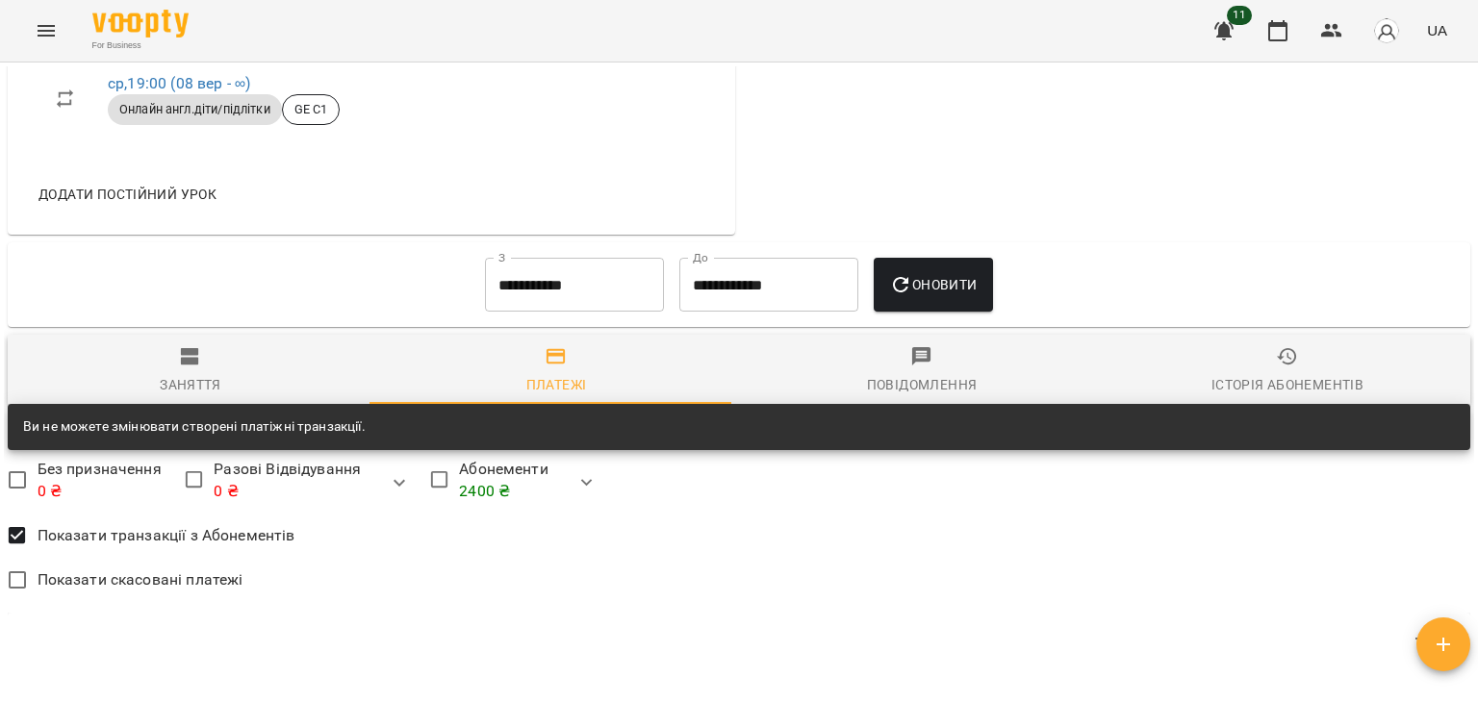
click at [178, 592] on span "Показати скасовані платежі" at bounding box center [141, 580] width 206 height 23
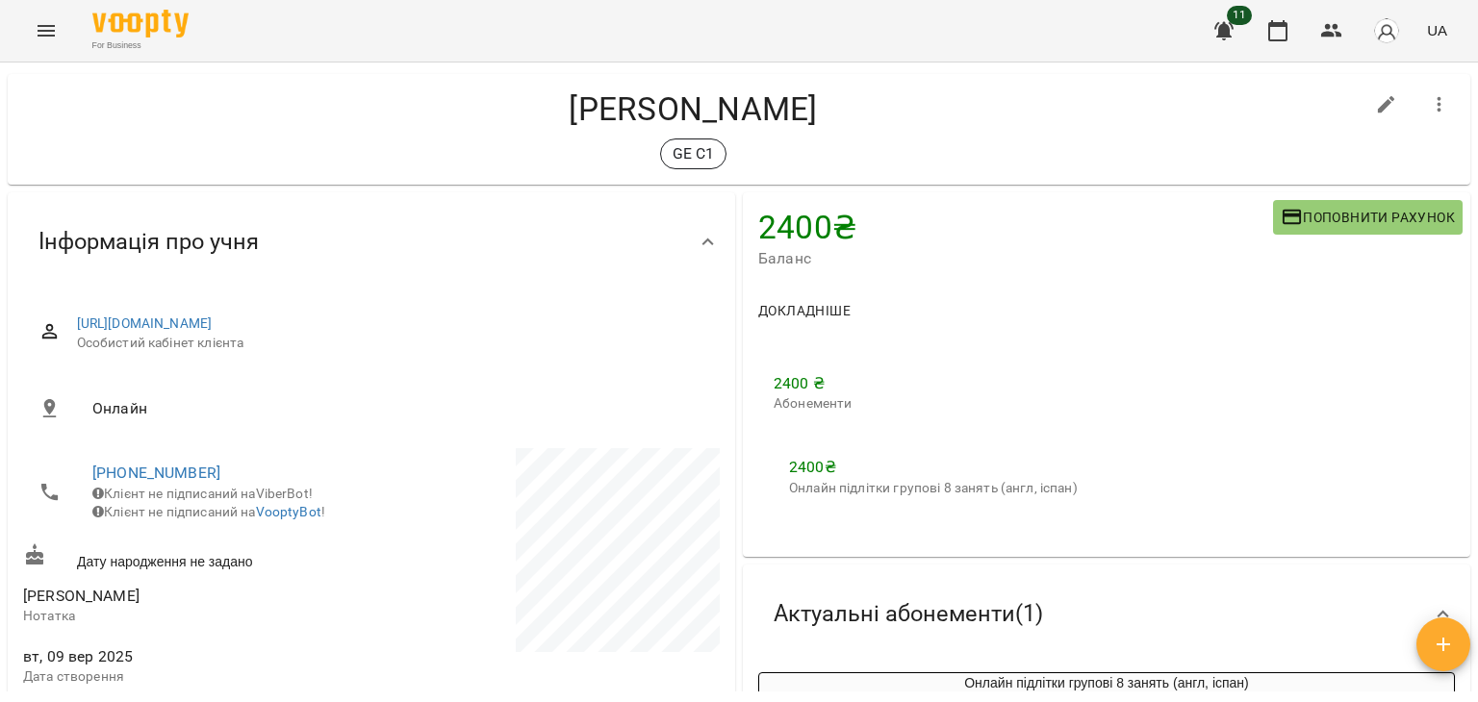
scroll to position [0, 0]
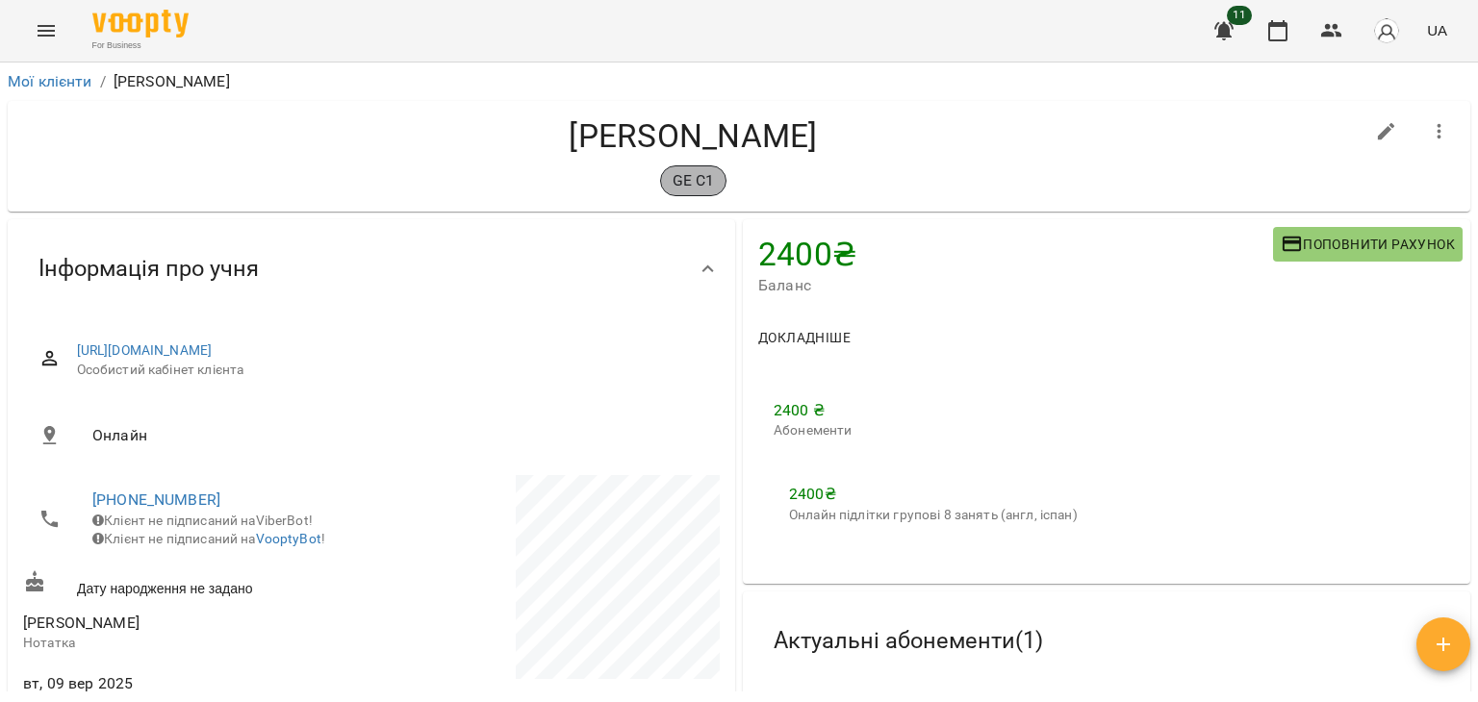
click at [682, 181] on p "GE C1" at bounding box center [694, 180] width 42 height 23
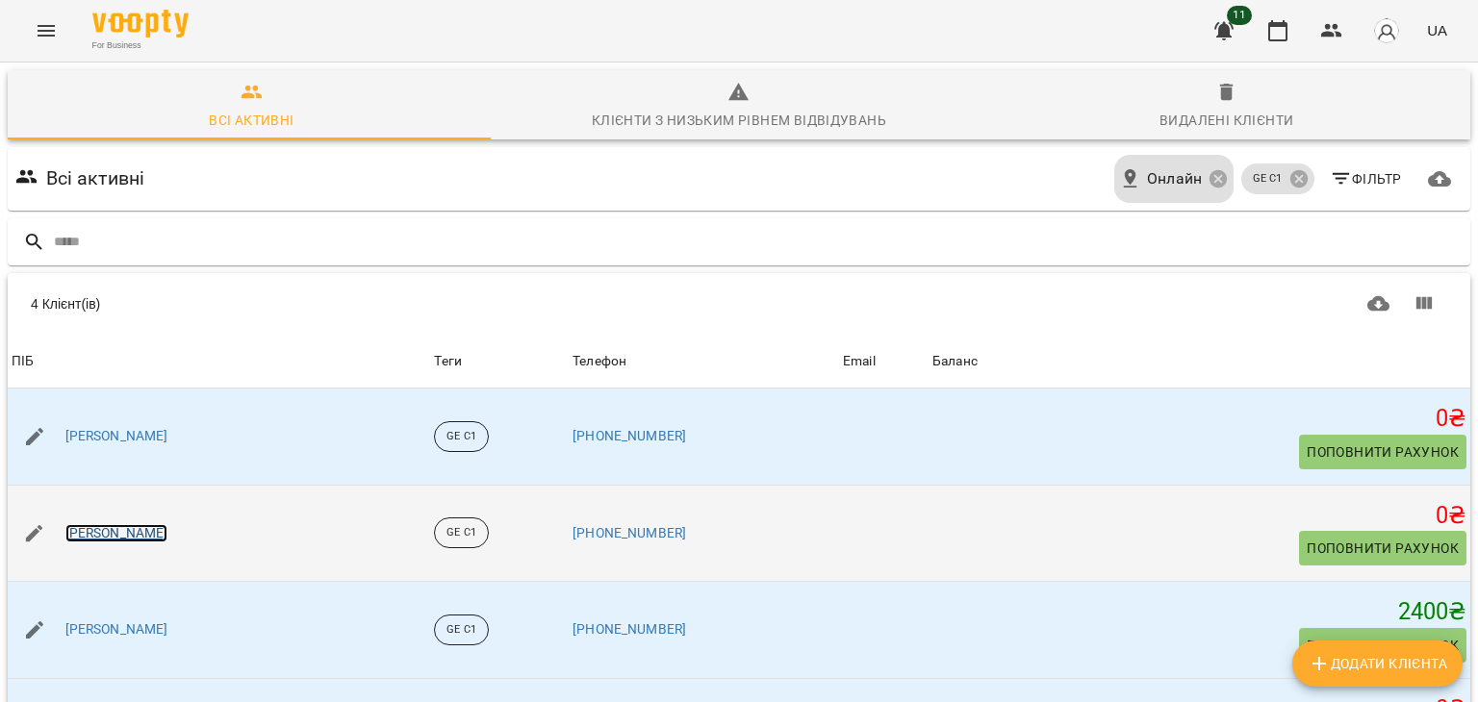
click at [133, 524] on link "[PERSON_NAME]" at bounding box center [116, 533] width 103 height 19
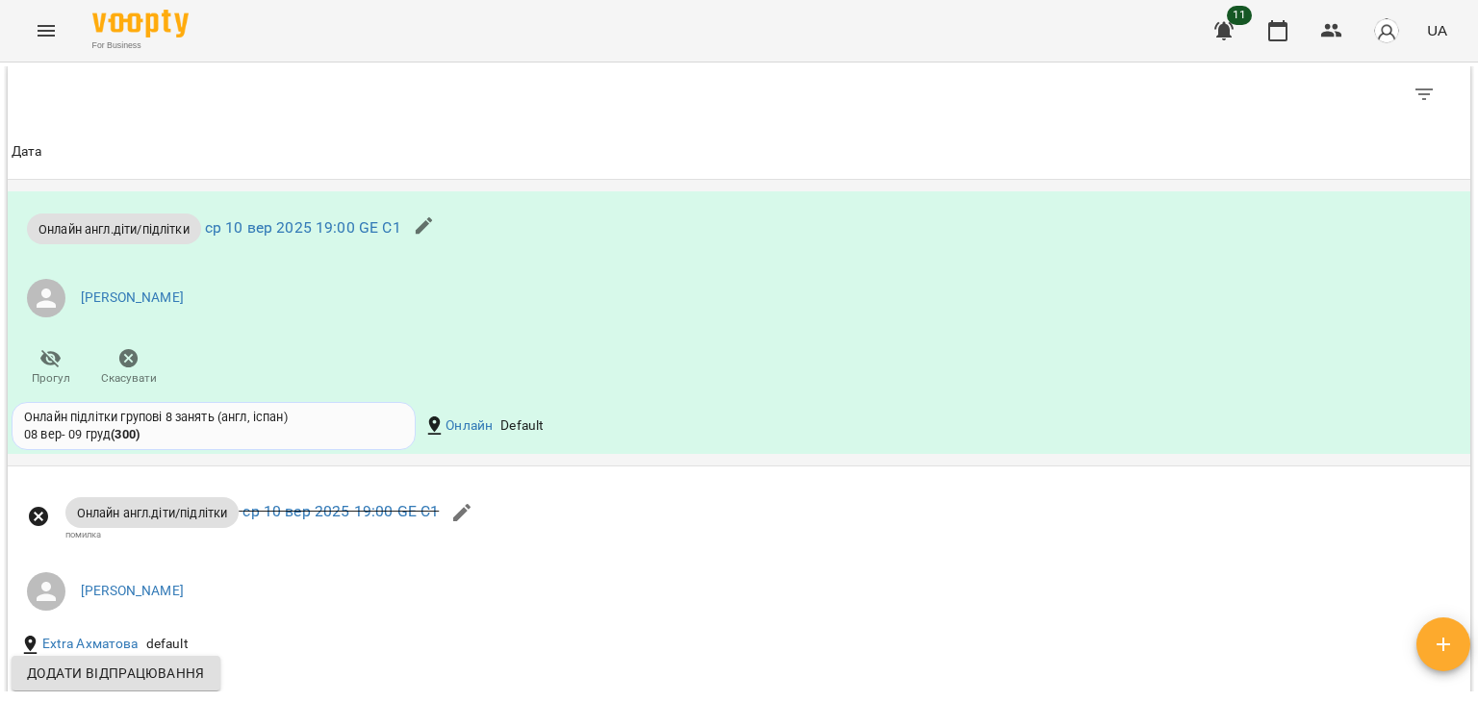
scroll to position [1058, 0]
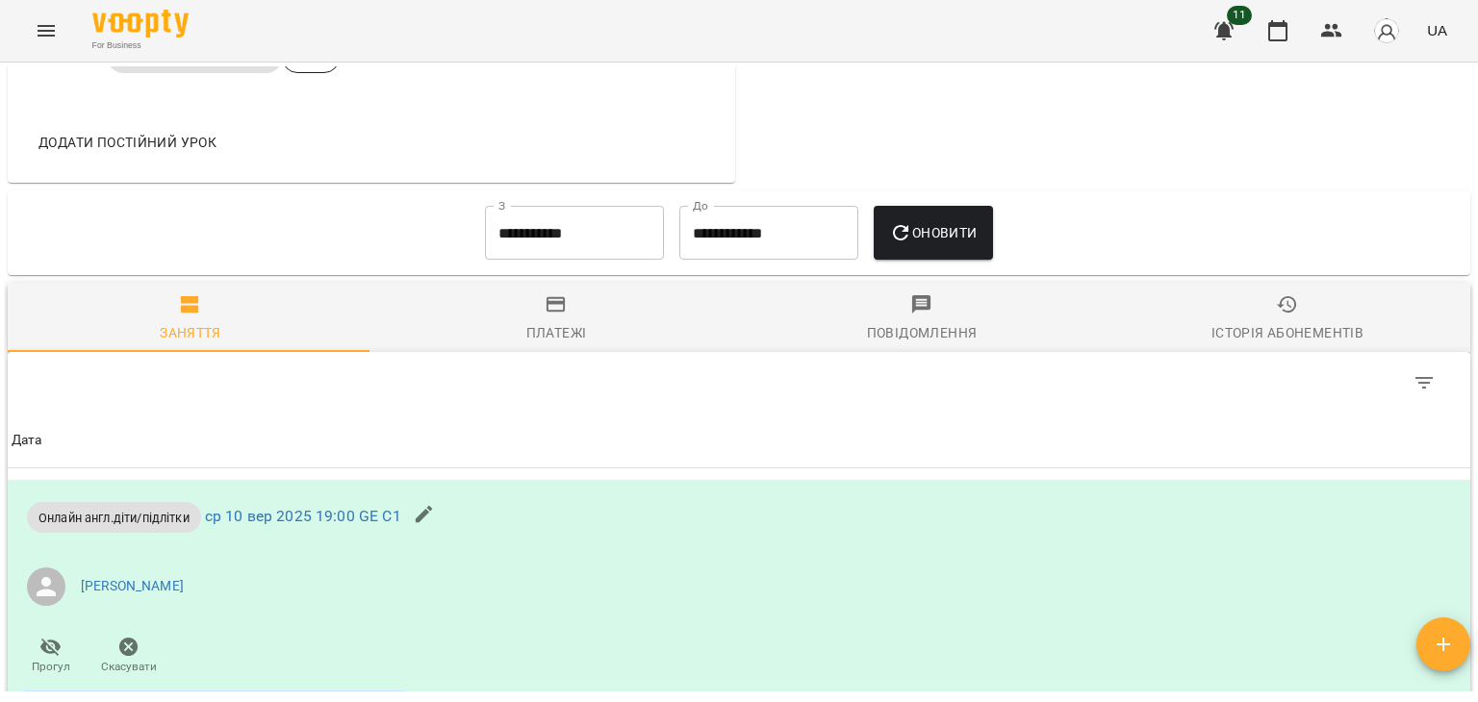
click at [552, 313] on icon "button" at bounding box center [555, 304] width 19 height 15
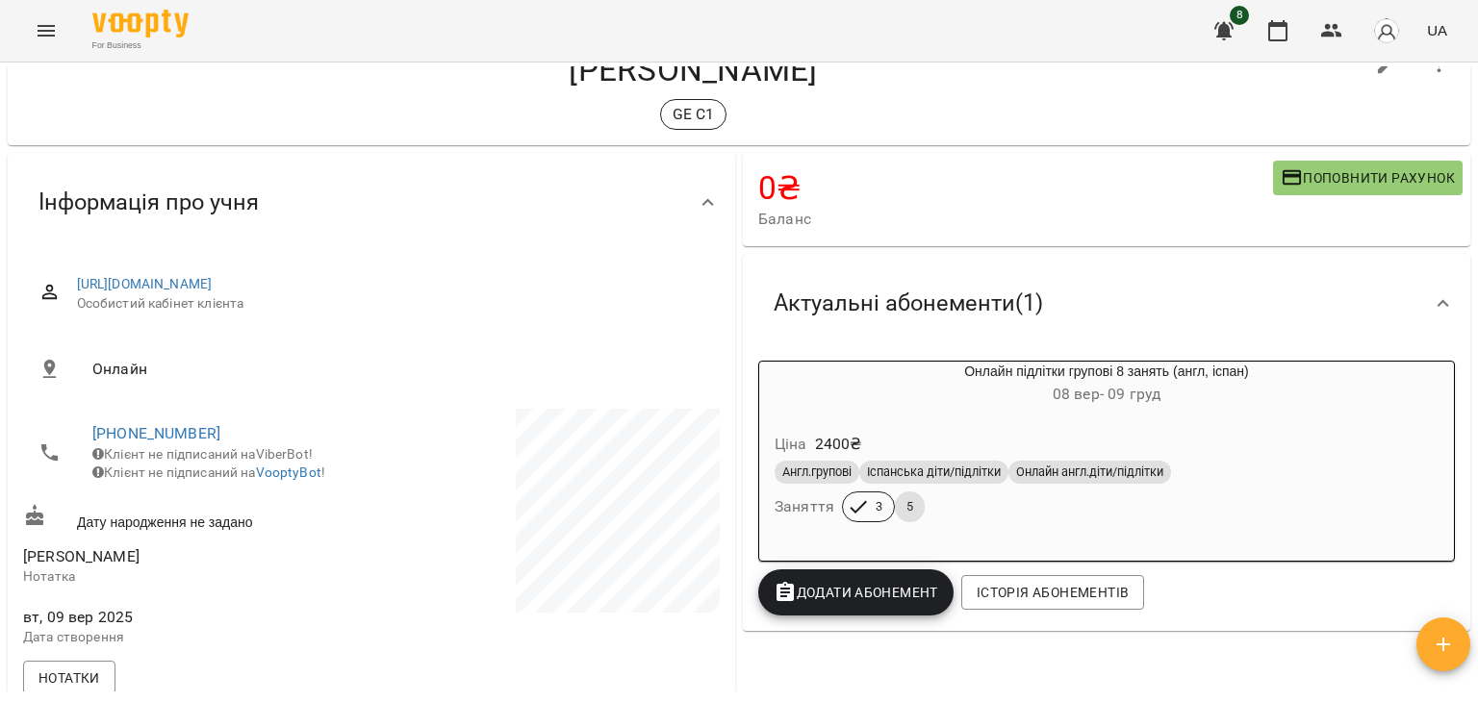
scroll to position [0, 0]
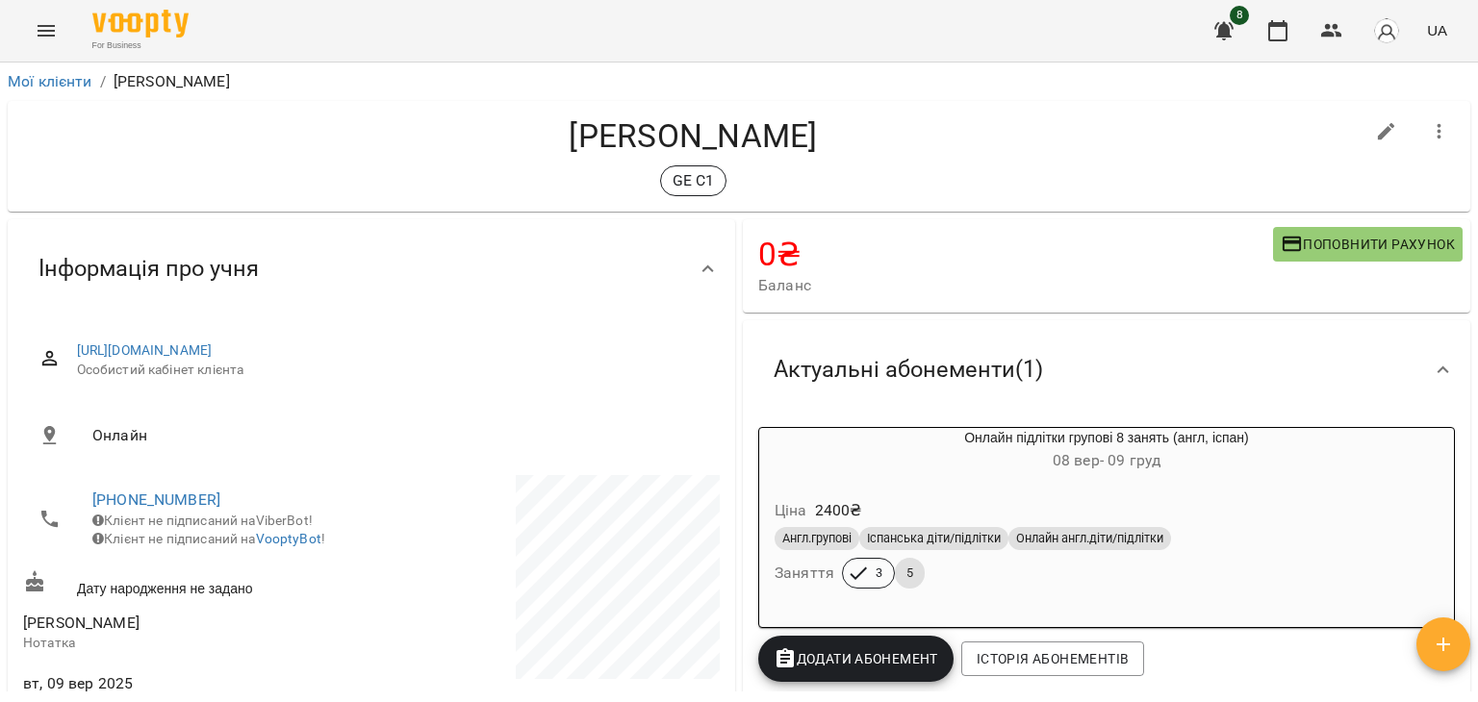
click at [48, 21] on icon "Menu" at bounding box center [46, 30] width 23 height 23
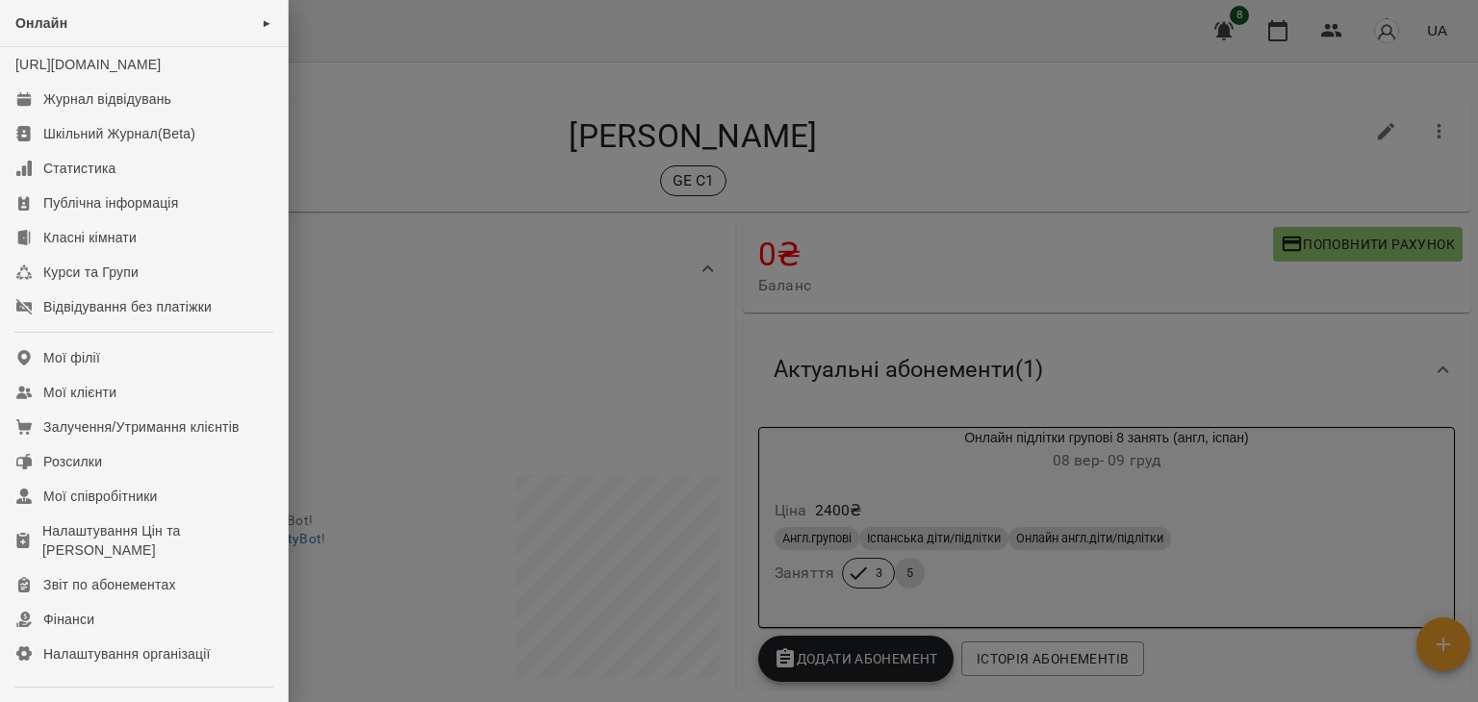
click at [447, 124] on div at bounding box center [739, 351] width 1478 height 702
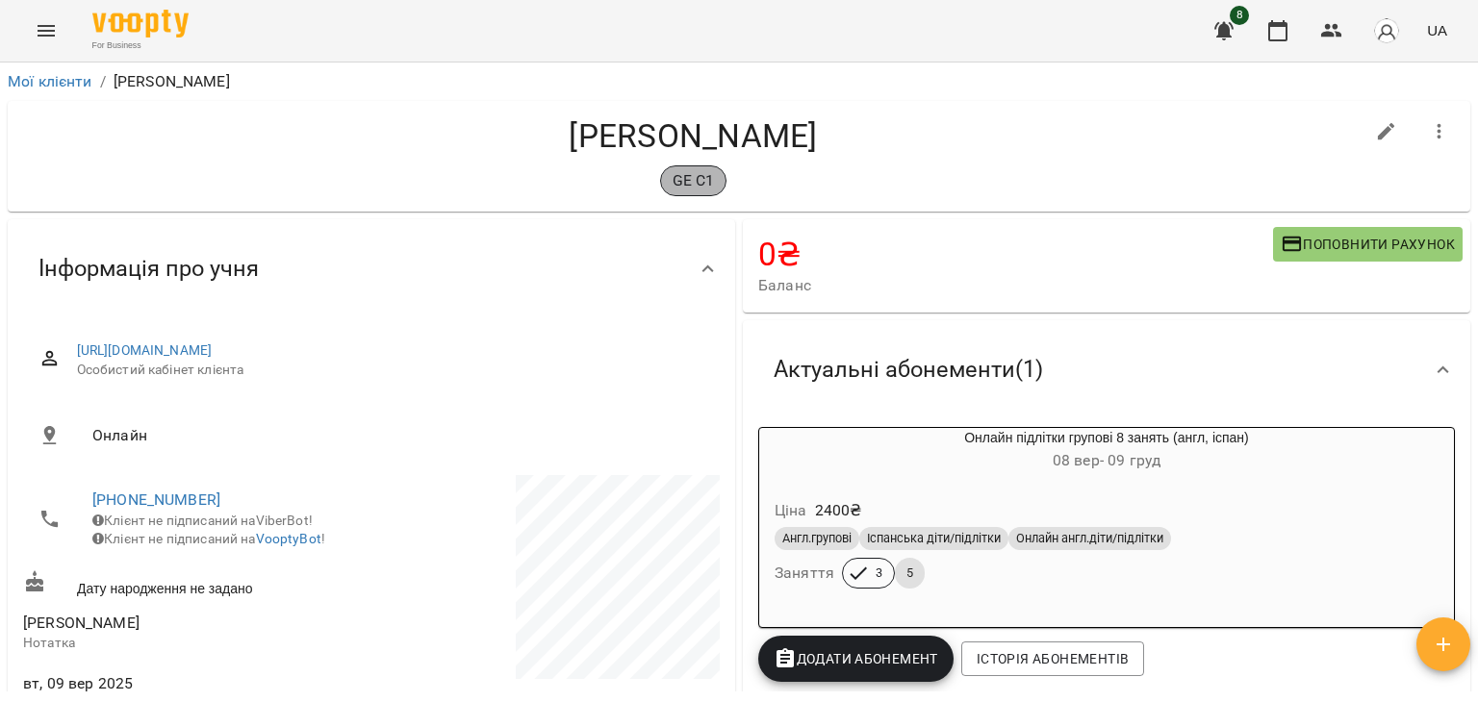
click at [688, 185] on p "GE C1" at bounding box center [694, 180] width 42 height 23
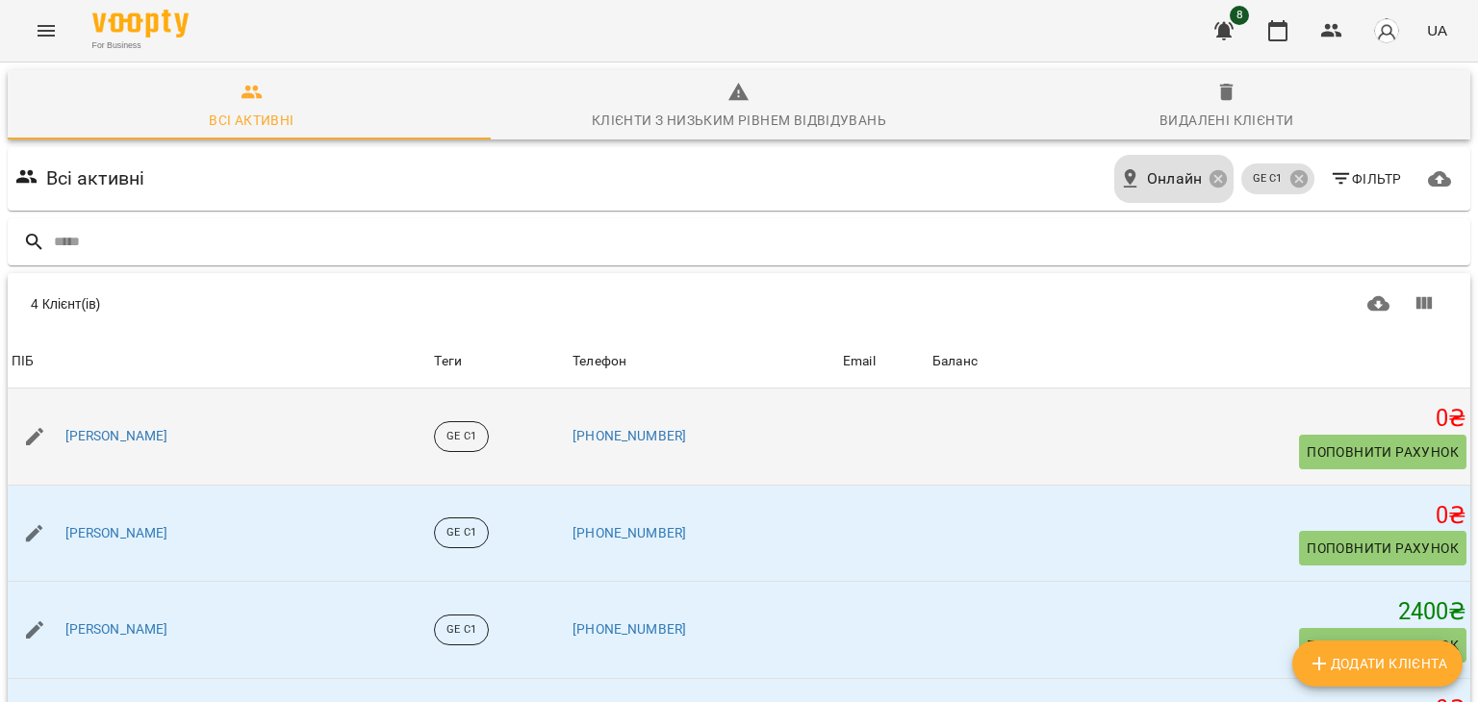
scroll to position [115, 0]
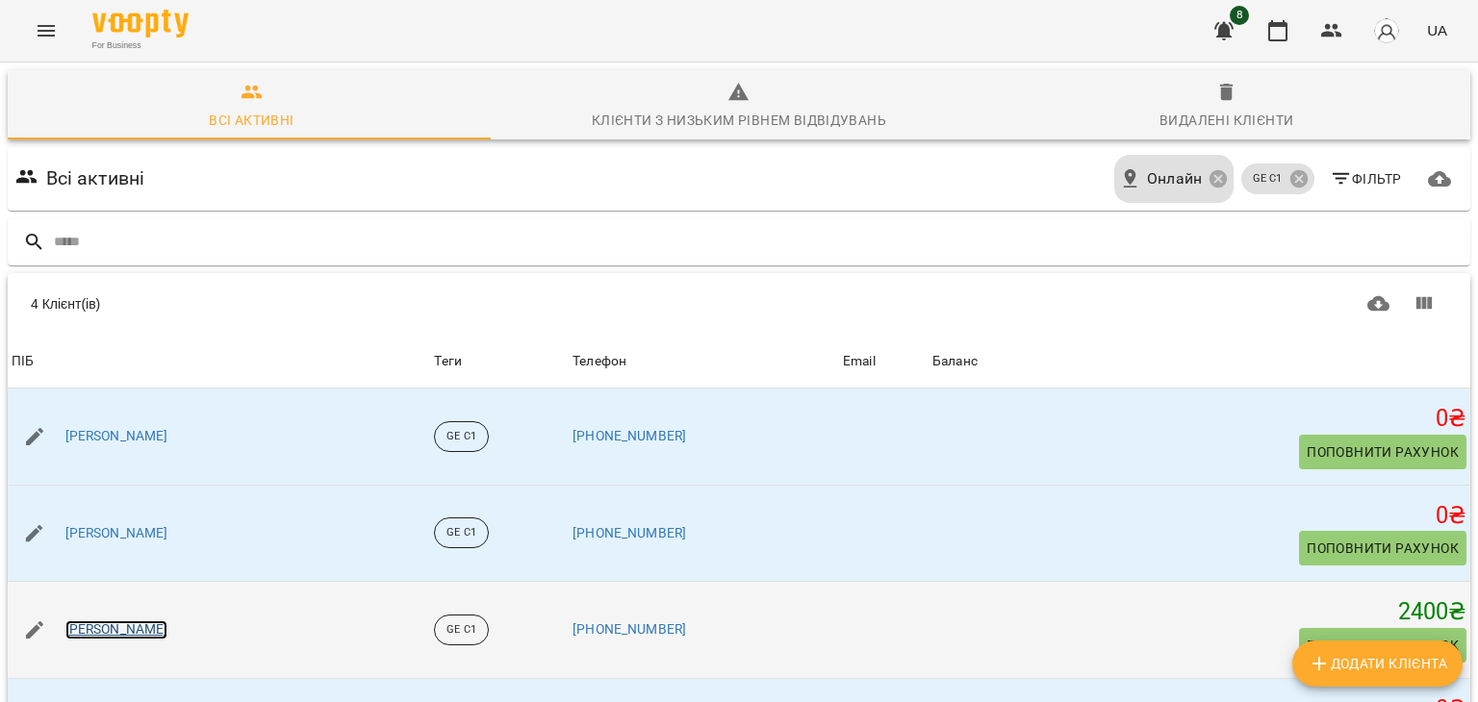
click at [93, 621] on link "[PERSON_NAME]" at bounding box center [116, 630] width 103 height 19
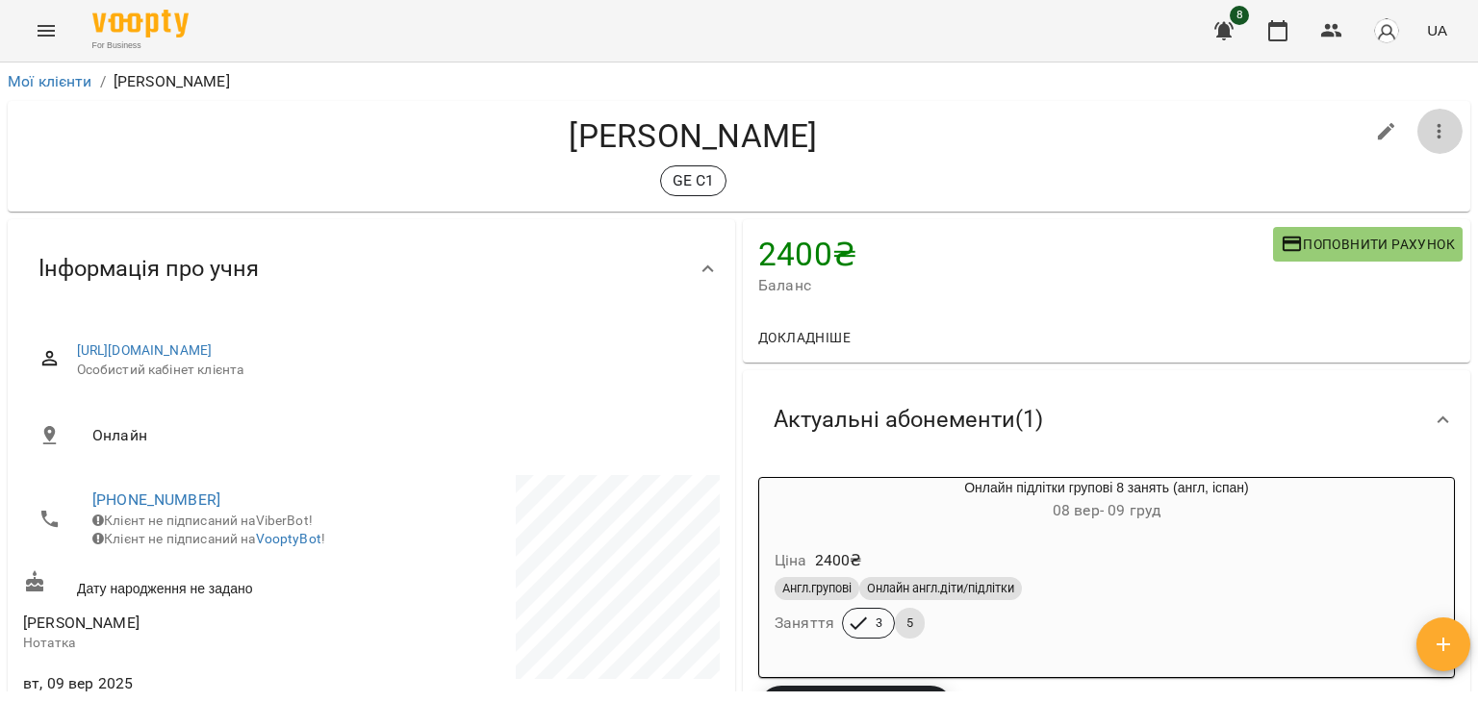
click at [1429, 137] on icon "button" at bounding box center [1439, 131] width 23 height 23
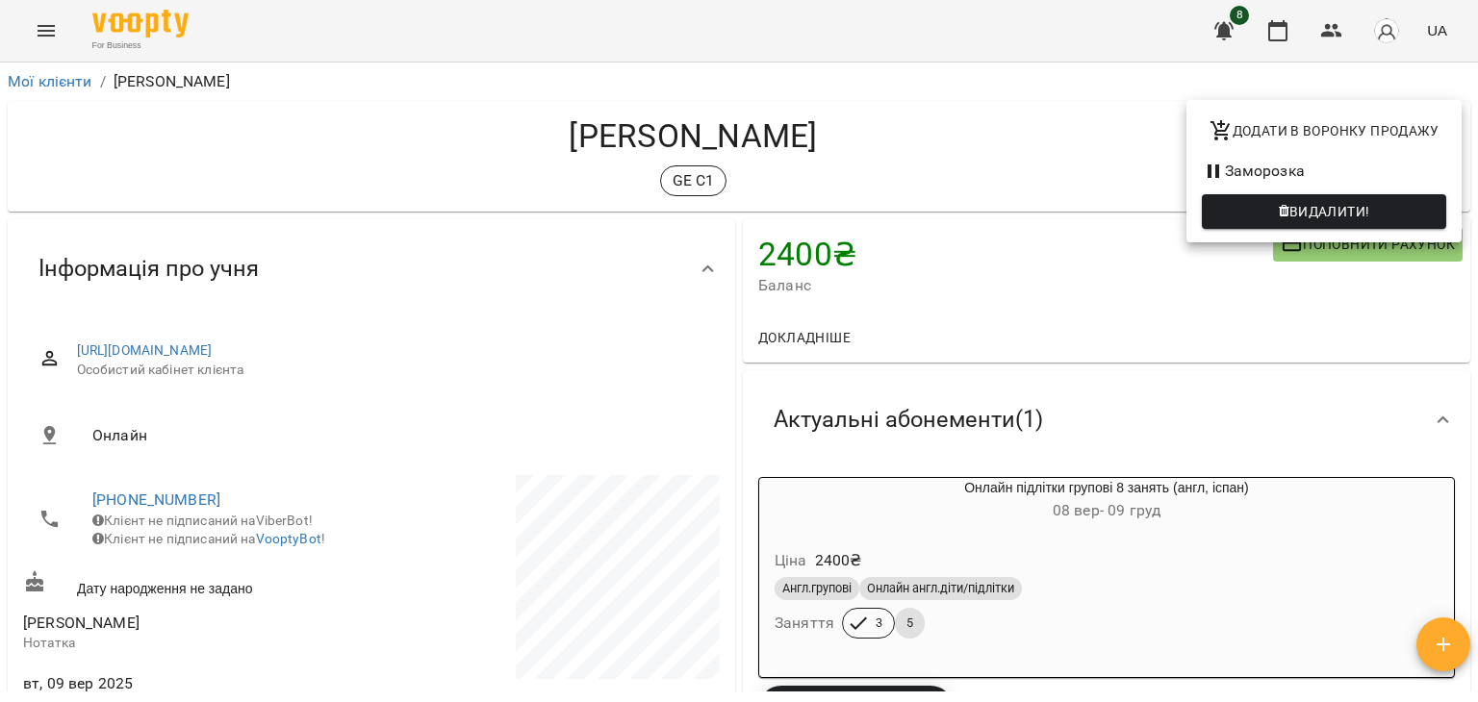
click at [1000, 154] on div at bounding box center [739, 351] width 1478 height 702
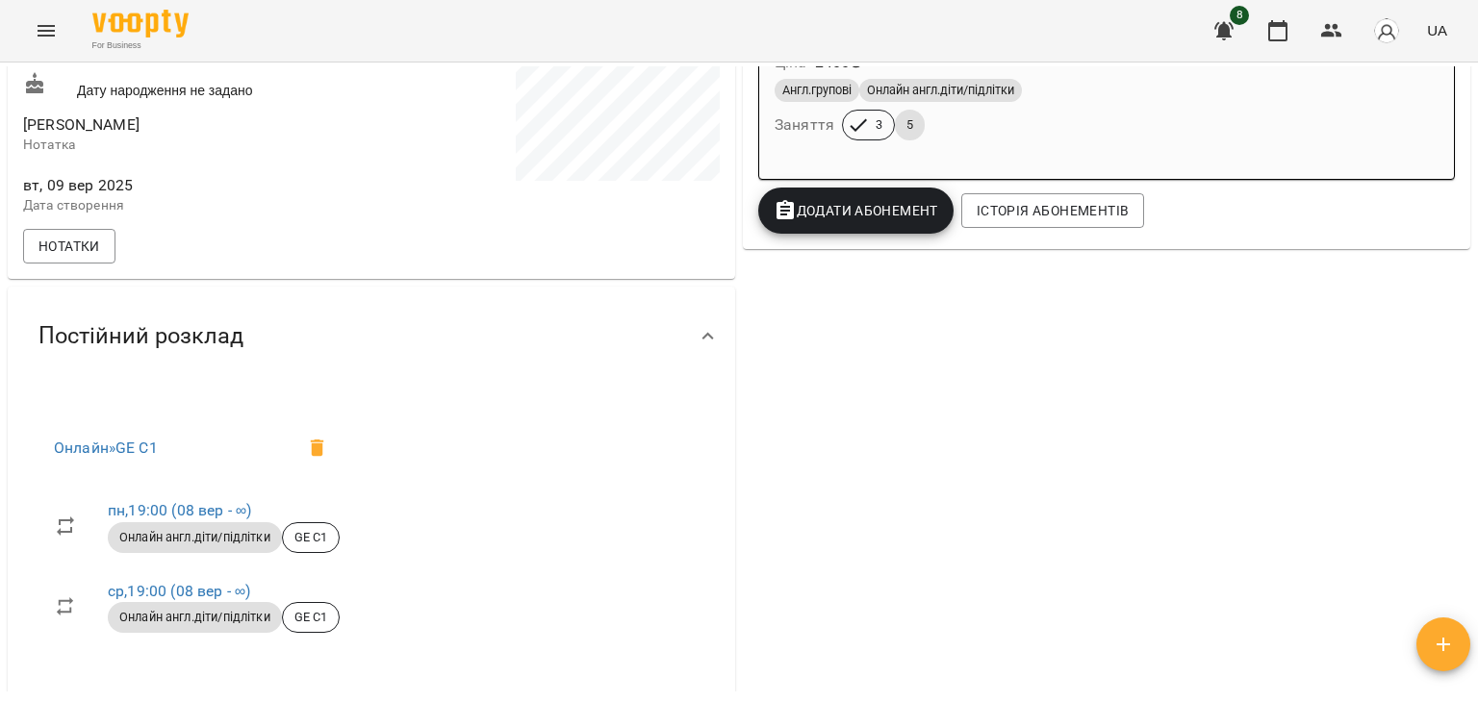
scroll to position [577, 0]
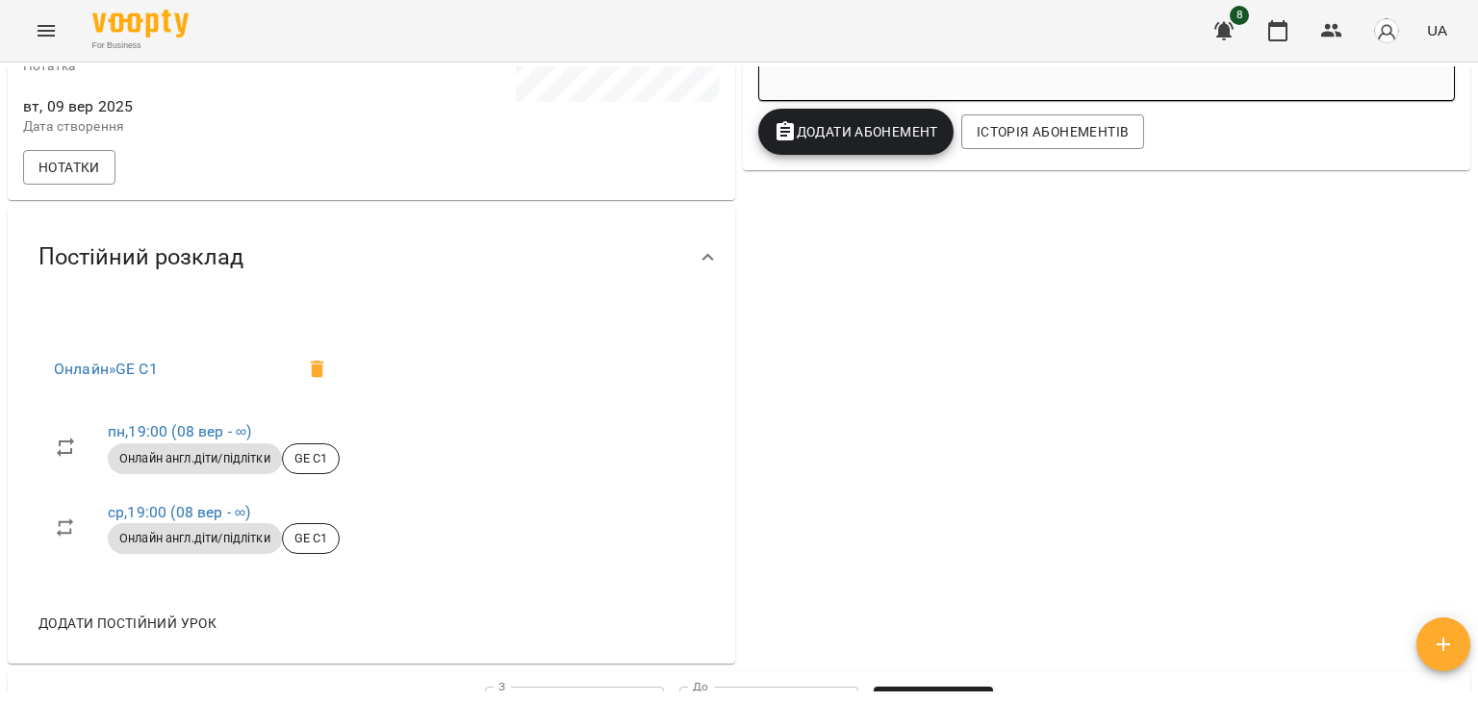
click at [1031, 159] on div "Онлайн підлітки групові 8 занять (англ, іспан) 08 вер - 09 груд Ціна 2400 ₴ Анг…" at bounding box center [1106, 27] width 704 height 263
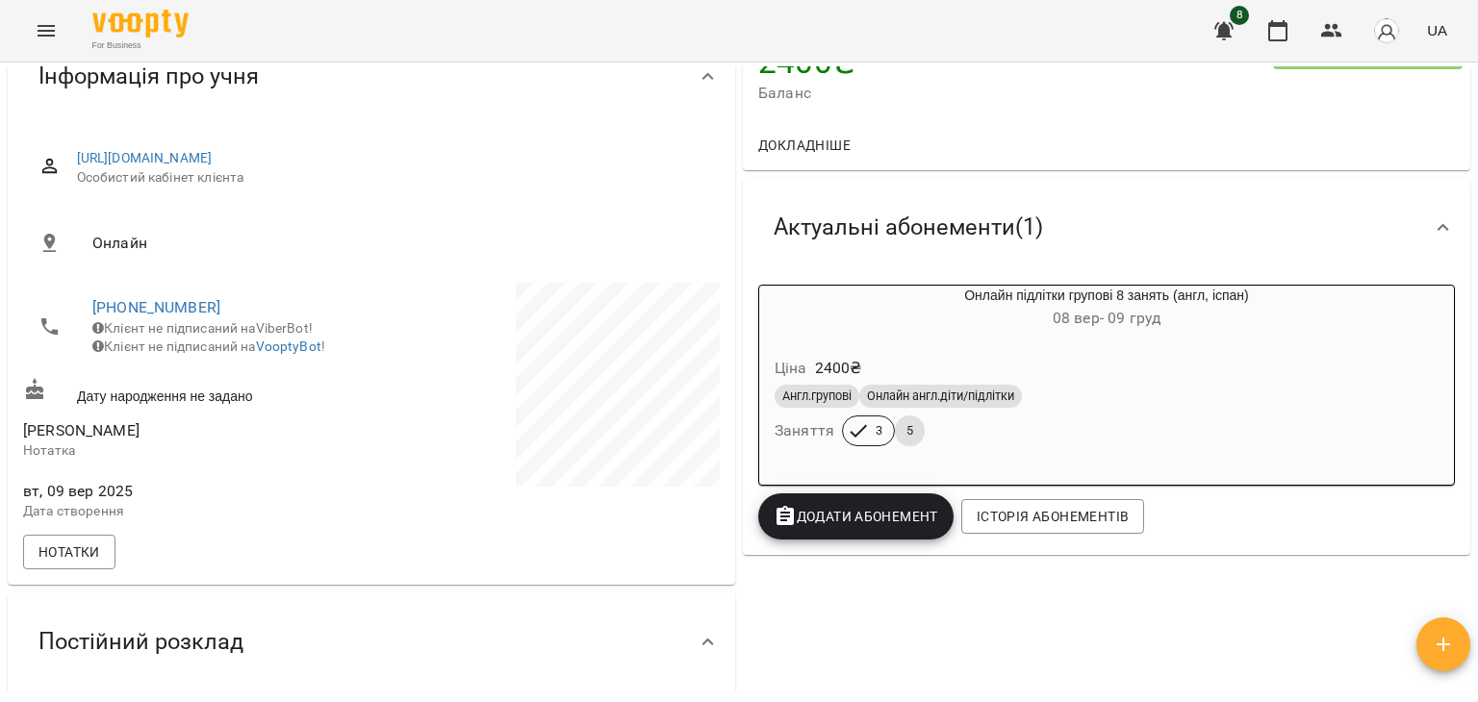
scroll to position [0, 0]
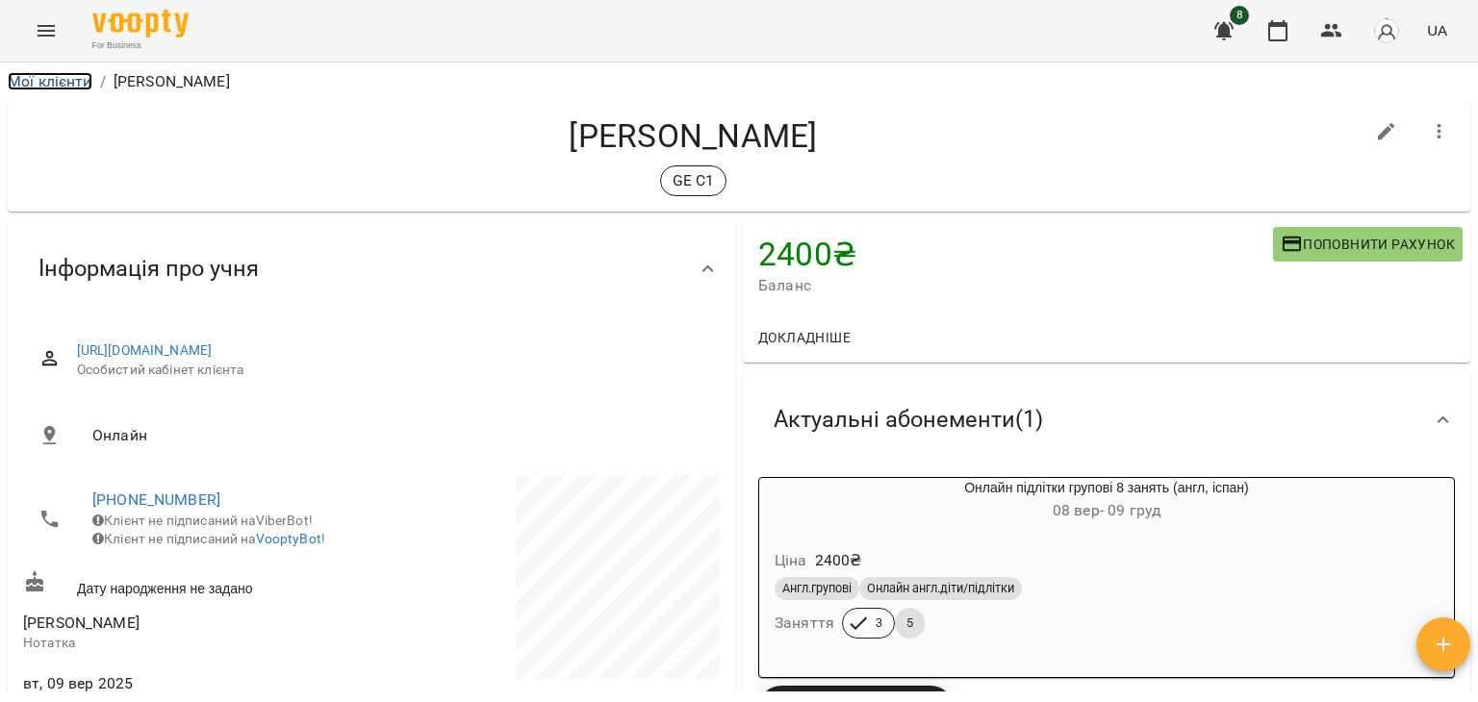
click at [63, 86] on link "Мої клієнти" at bounding box center [50, 81] width 85 height 18
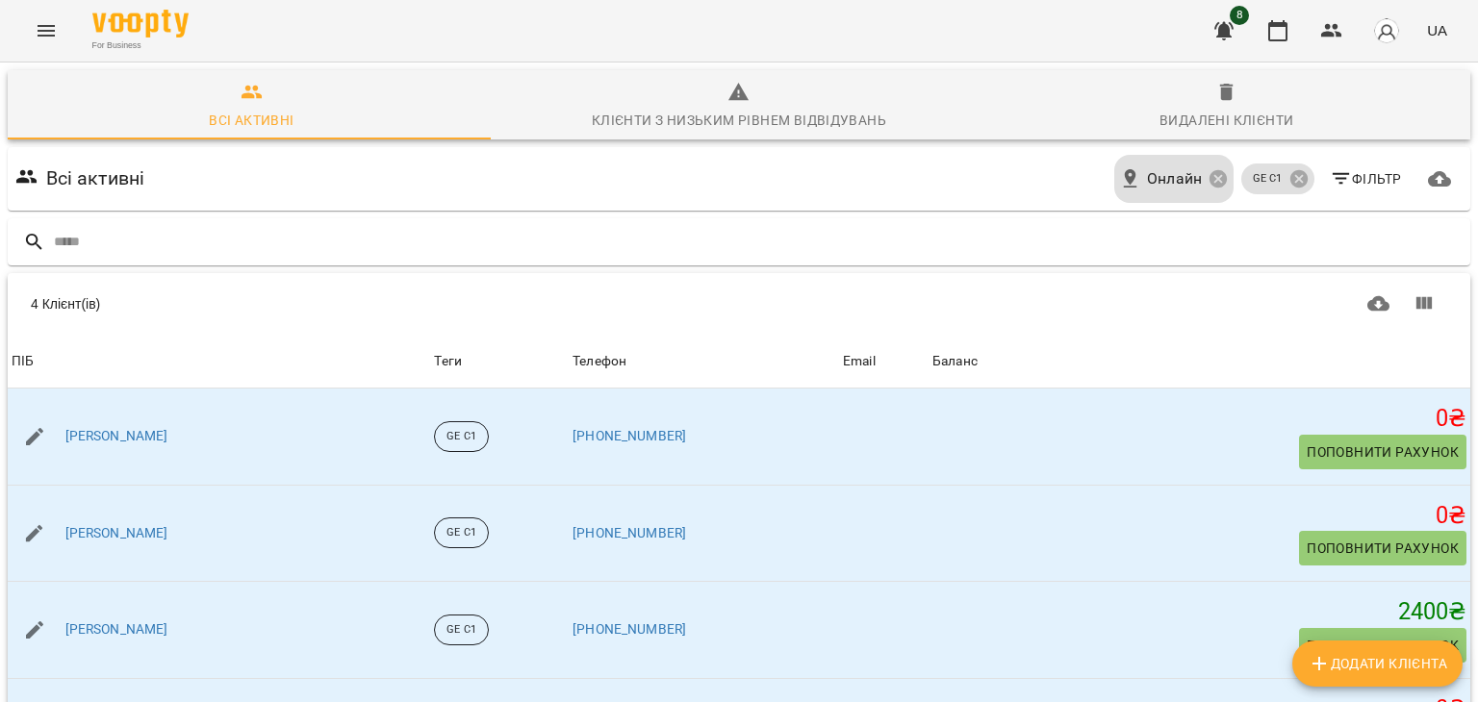
click at [43, 41] on icon "Menu" at bounding box center [46, 30] width 23 height 23
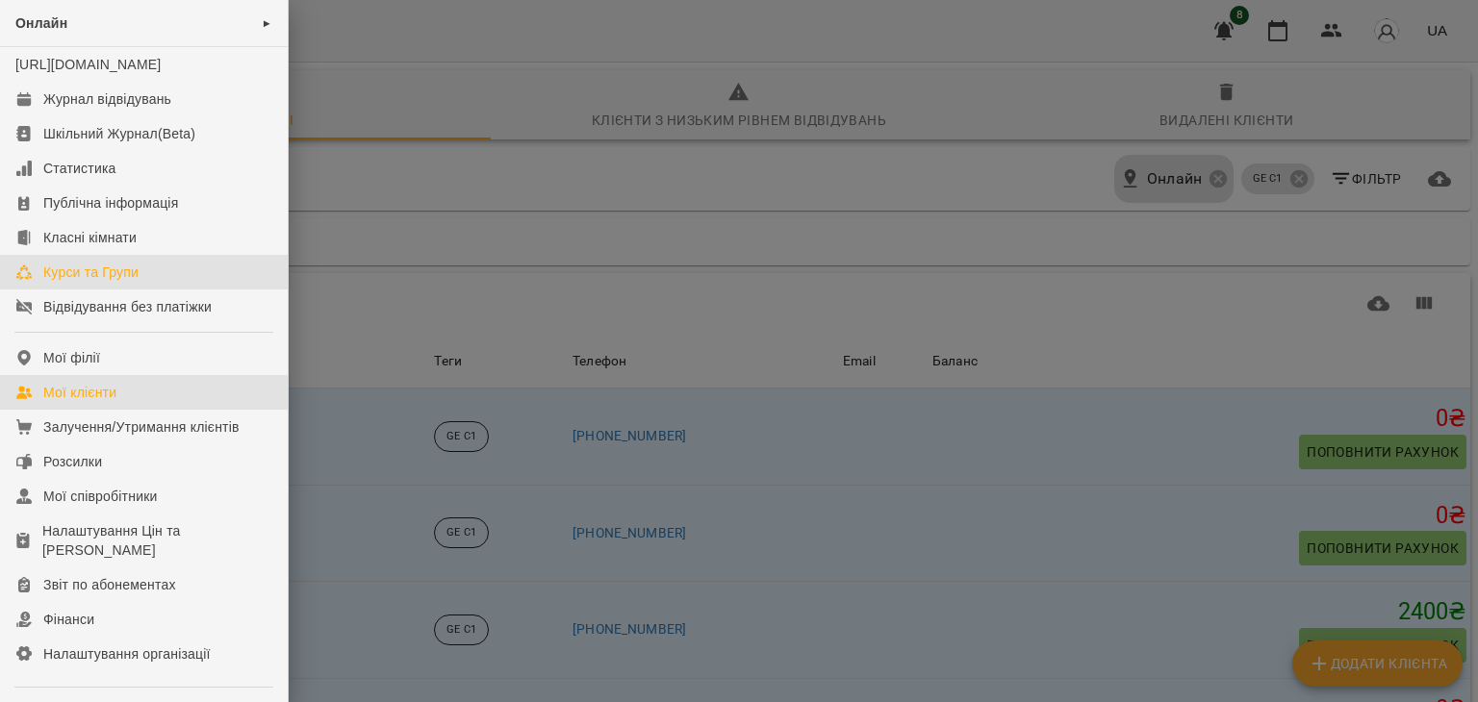
click at [63, 282] on div "Курси та Групи" at bounding box center [90, 272] width 95 height 19
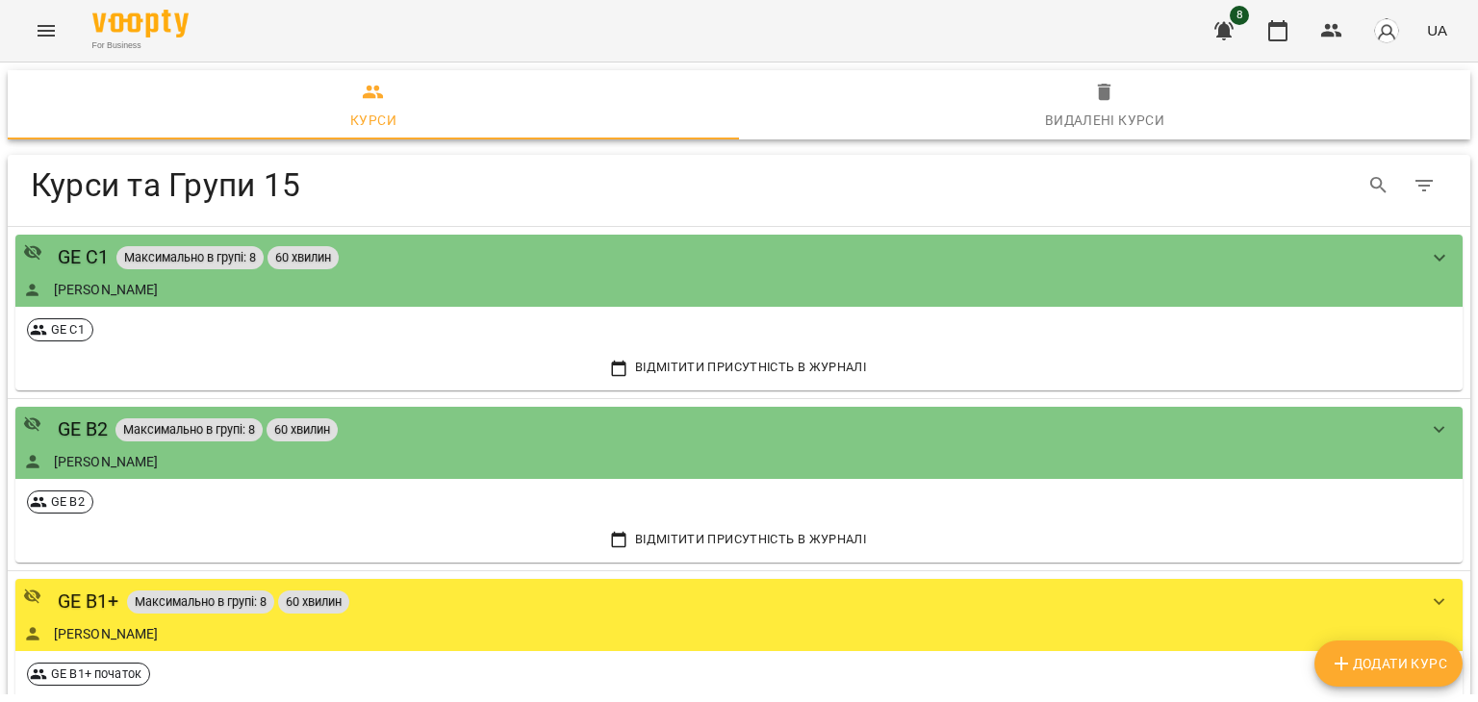
click at [42, 29] on icon "Menu" at bounding box center [46, 30] width 23 height 23
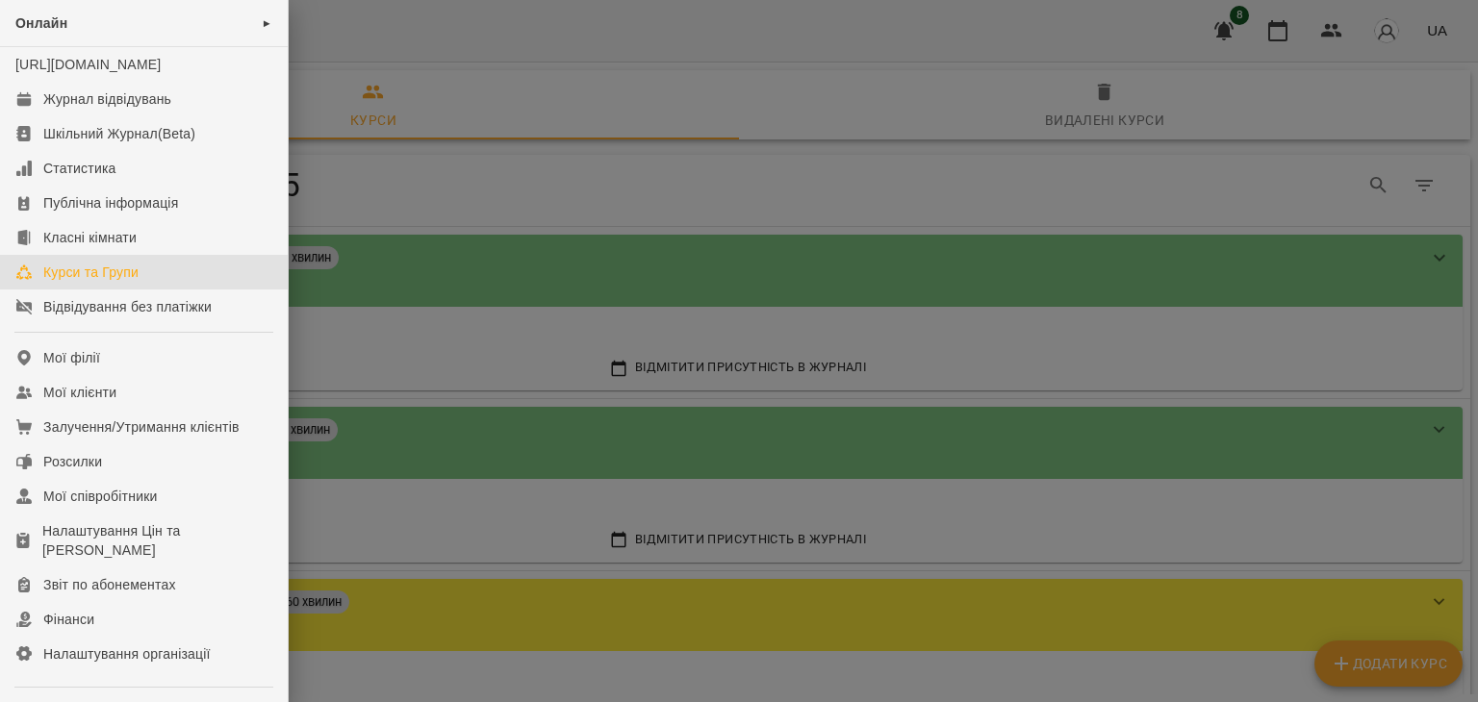
click at [95, 282] on div "Курси та Групи" at bounding box center [90, 272] width 95 height 19
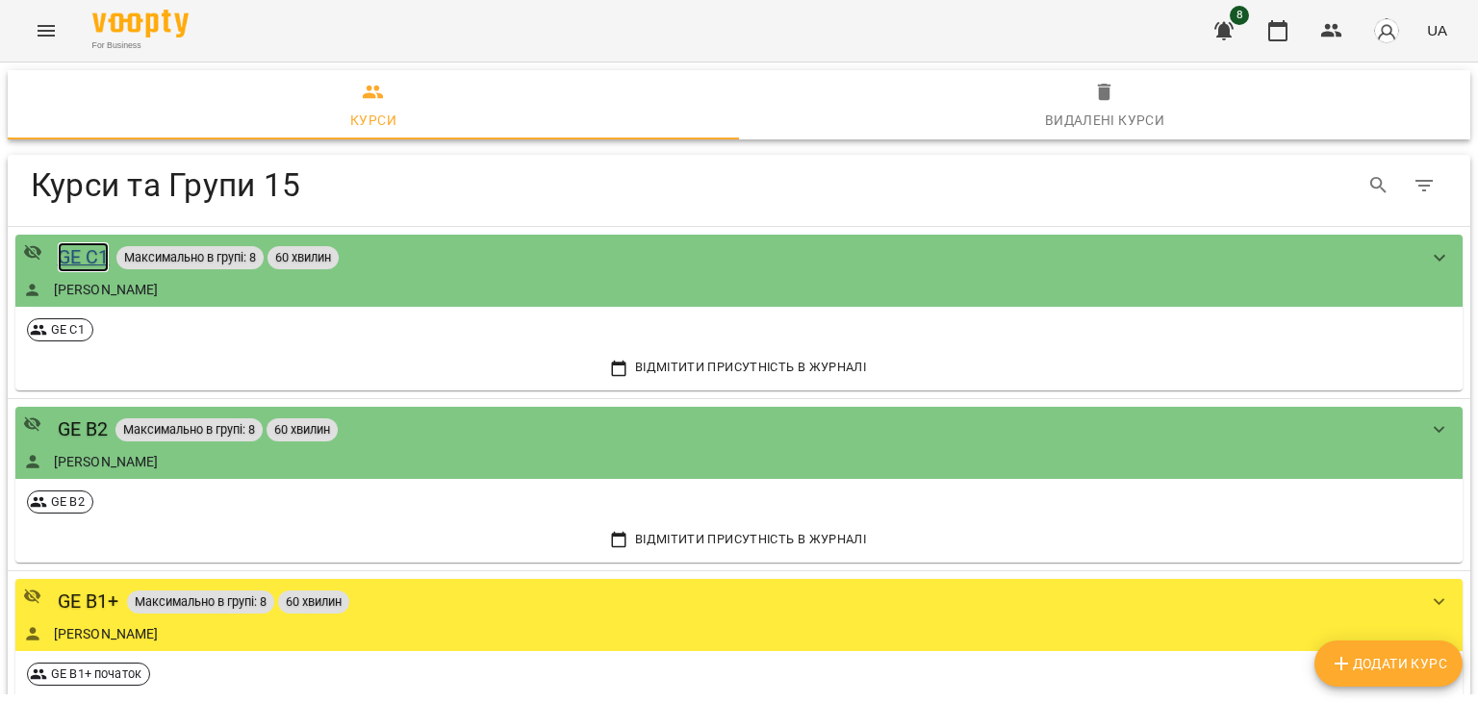
drag, startPoint x: 74, startPoint y: 251, endPoint x: 483, endPoint y: 246, distance: 408.9
click at [74, 251] on div "GE C1" at bounding box center [84, 257] width 52 height 30
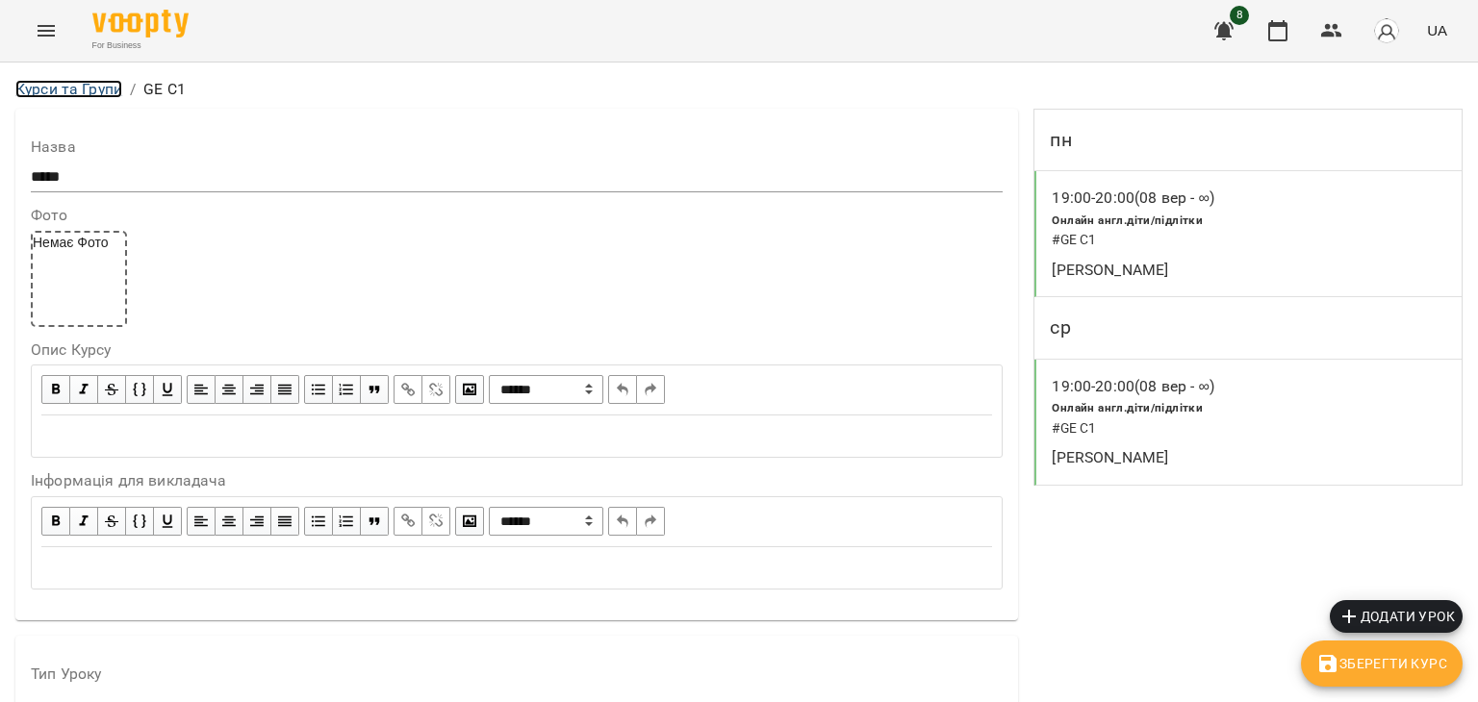
click at [89, 93] on link "Курси та Групи" at bounding box center [68, 89] width 107 height 18
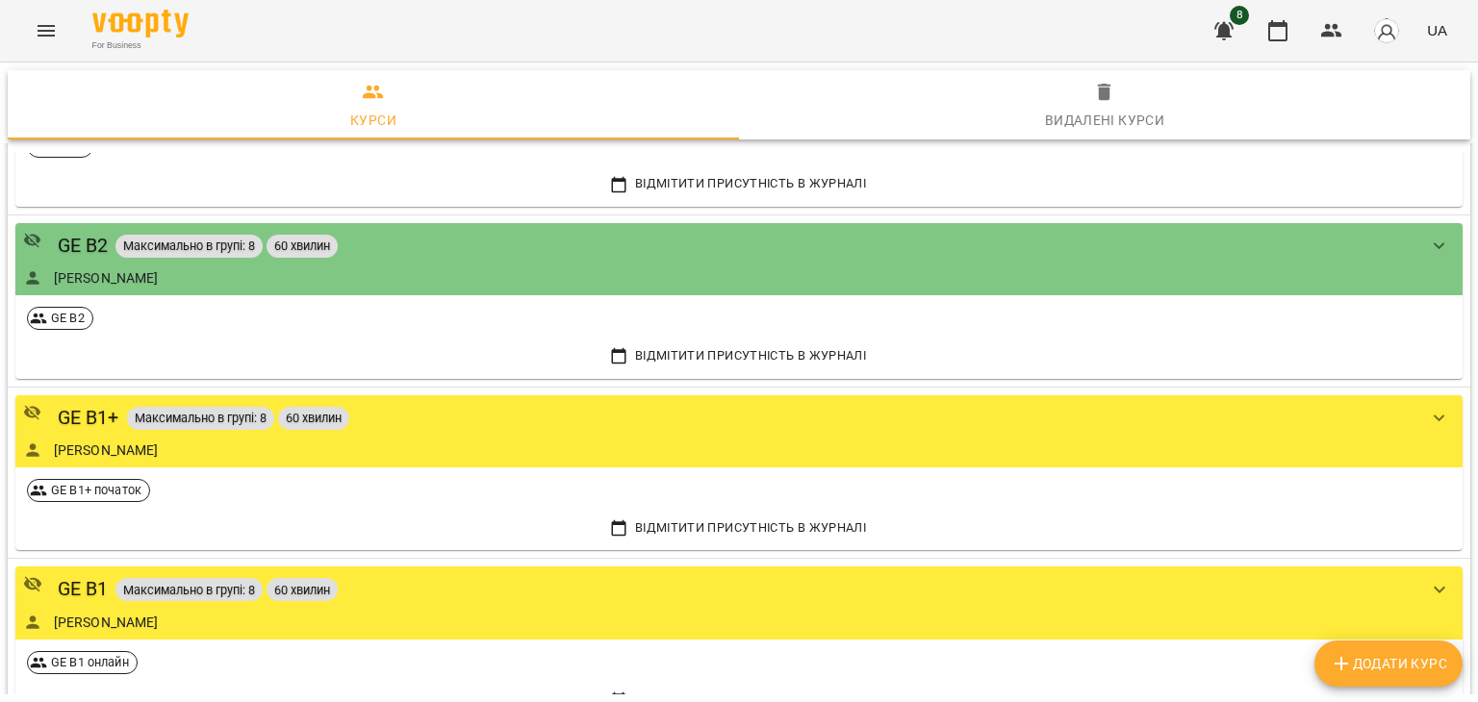
scroll to position [192, 0]
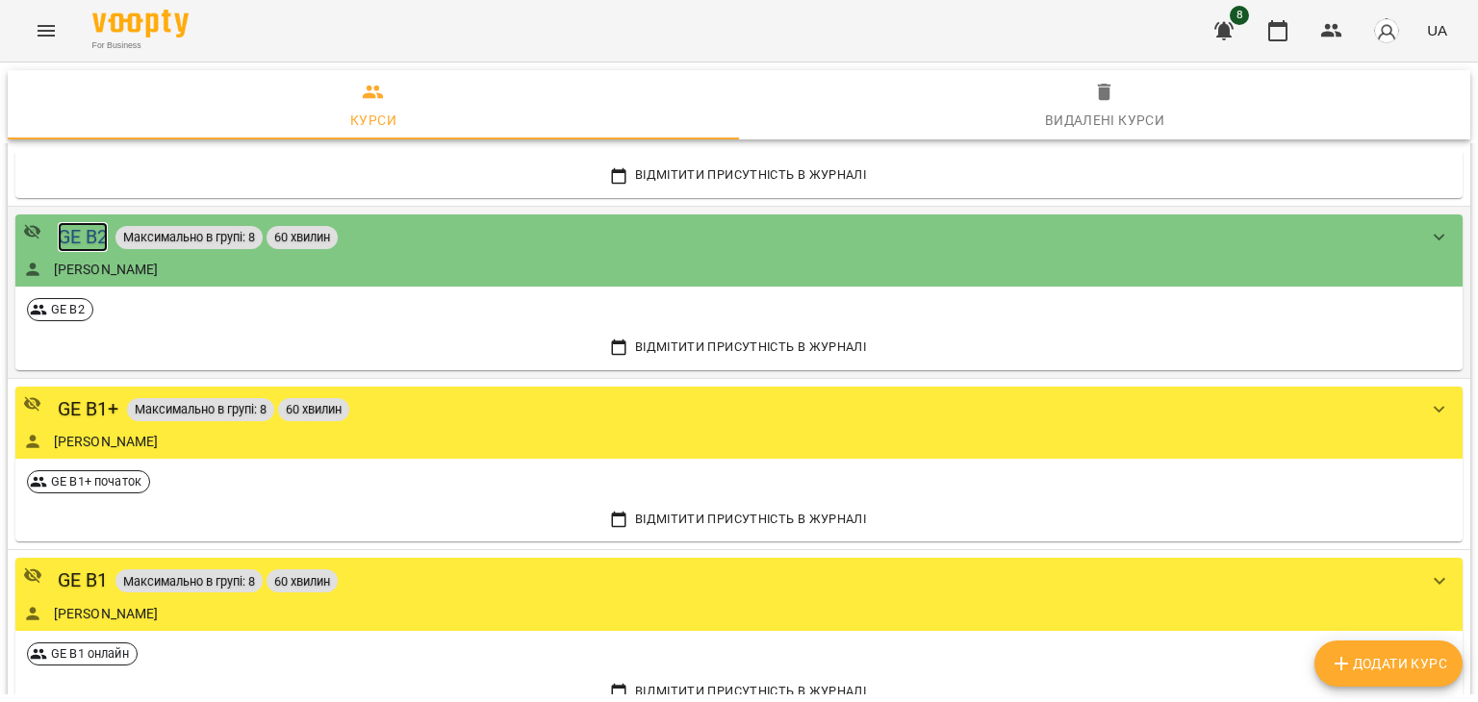
click at [69, 230] on div "GE B2" at bounding box center [83, 237] width 51 height 30
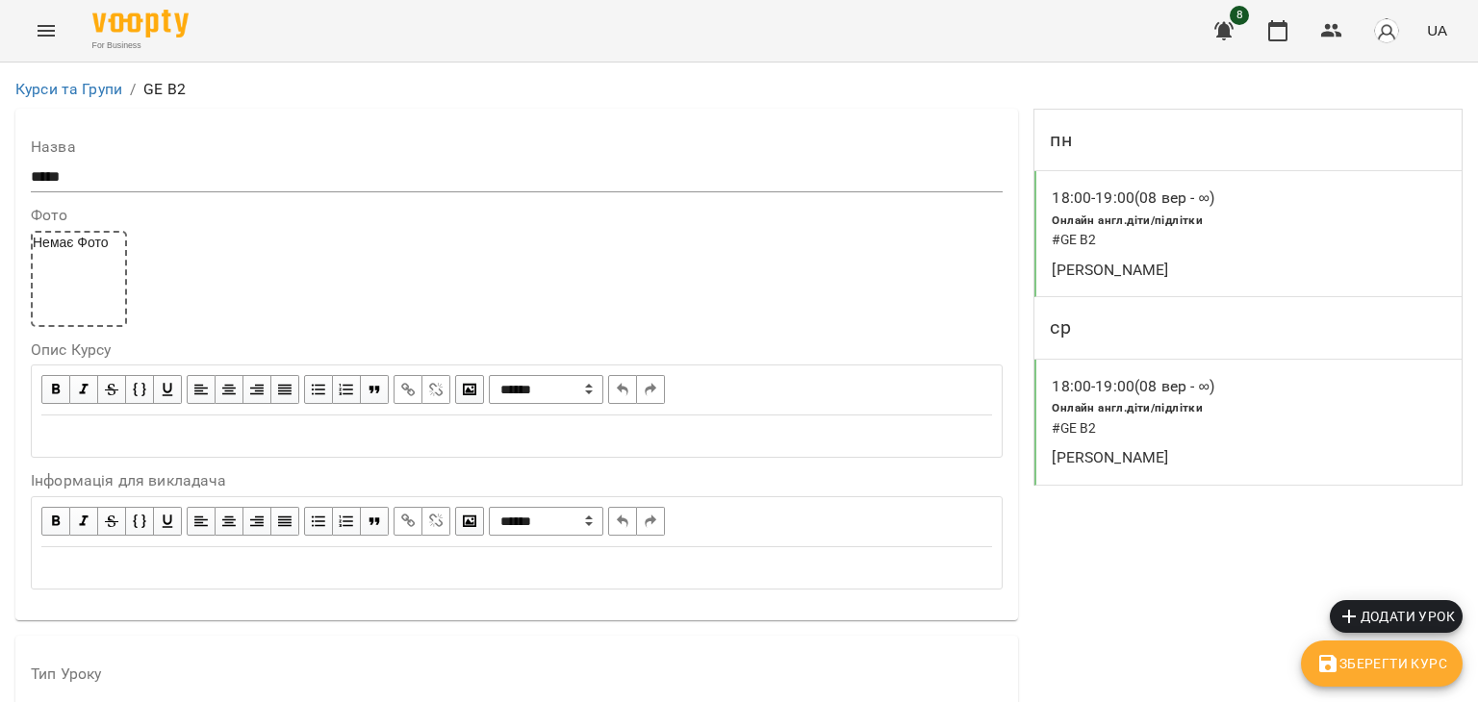
scroll to position [1636, 0]
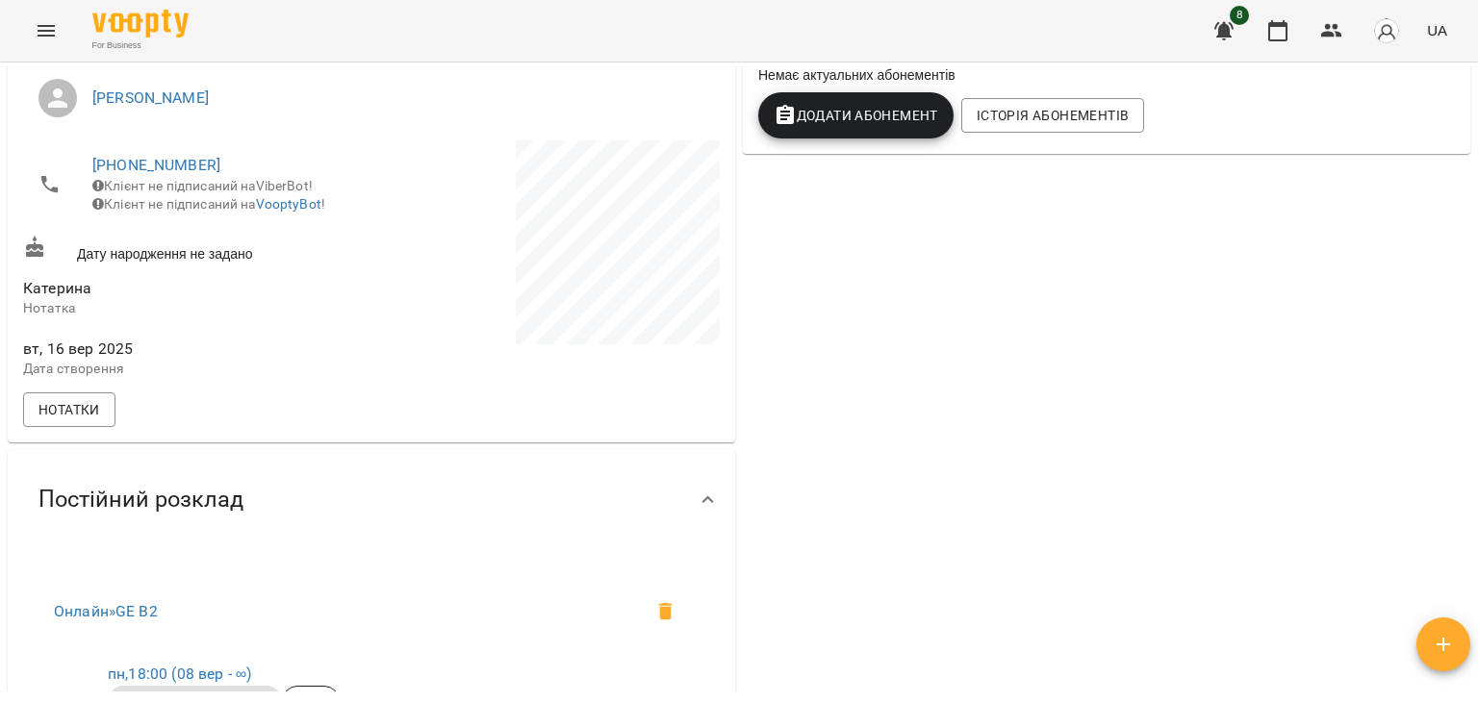
scroll to position [192, 0]
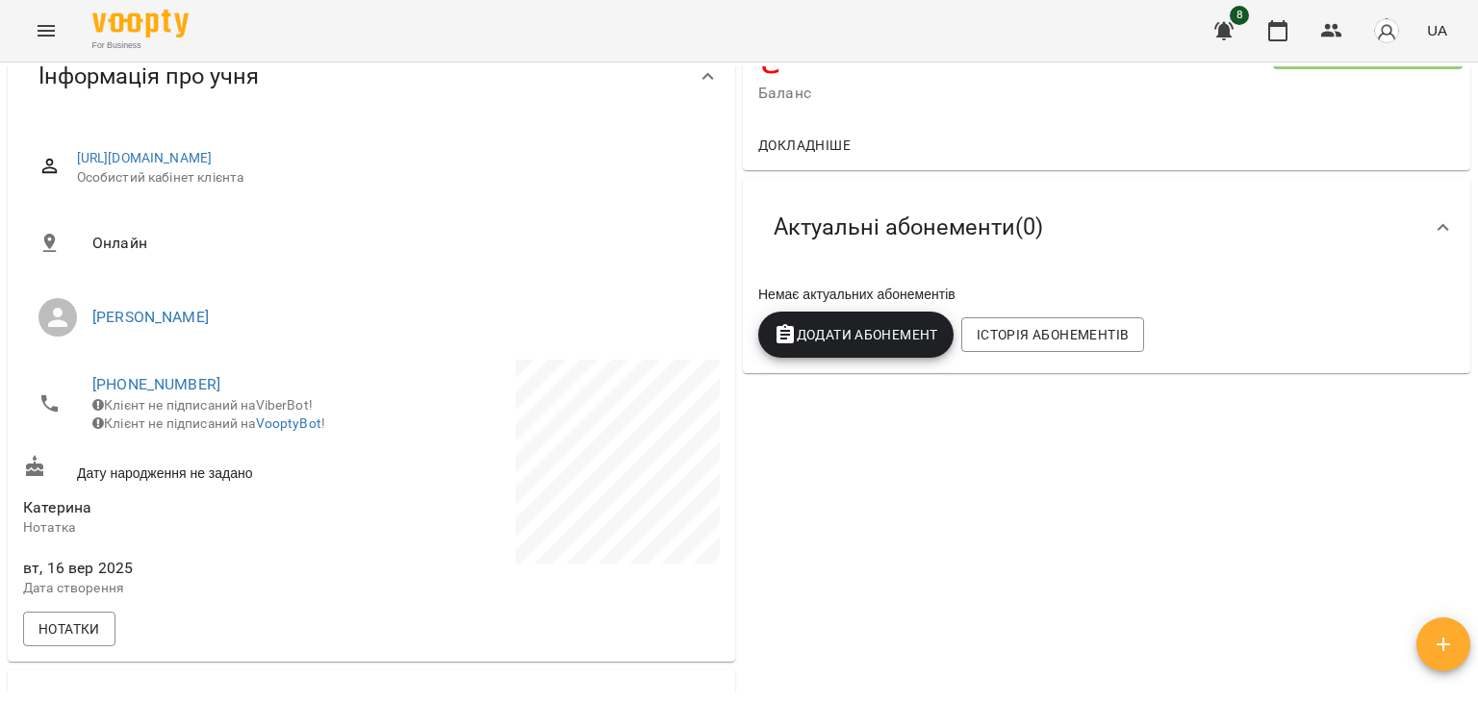
click at [44, 43] on button "Menu" at bounding box center [46, 31] width 46 height 46
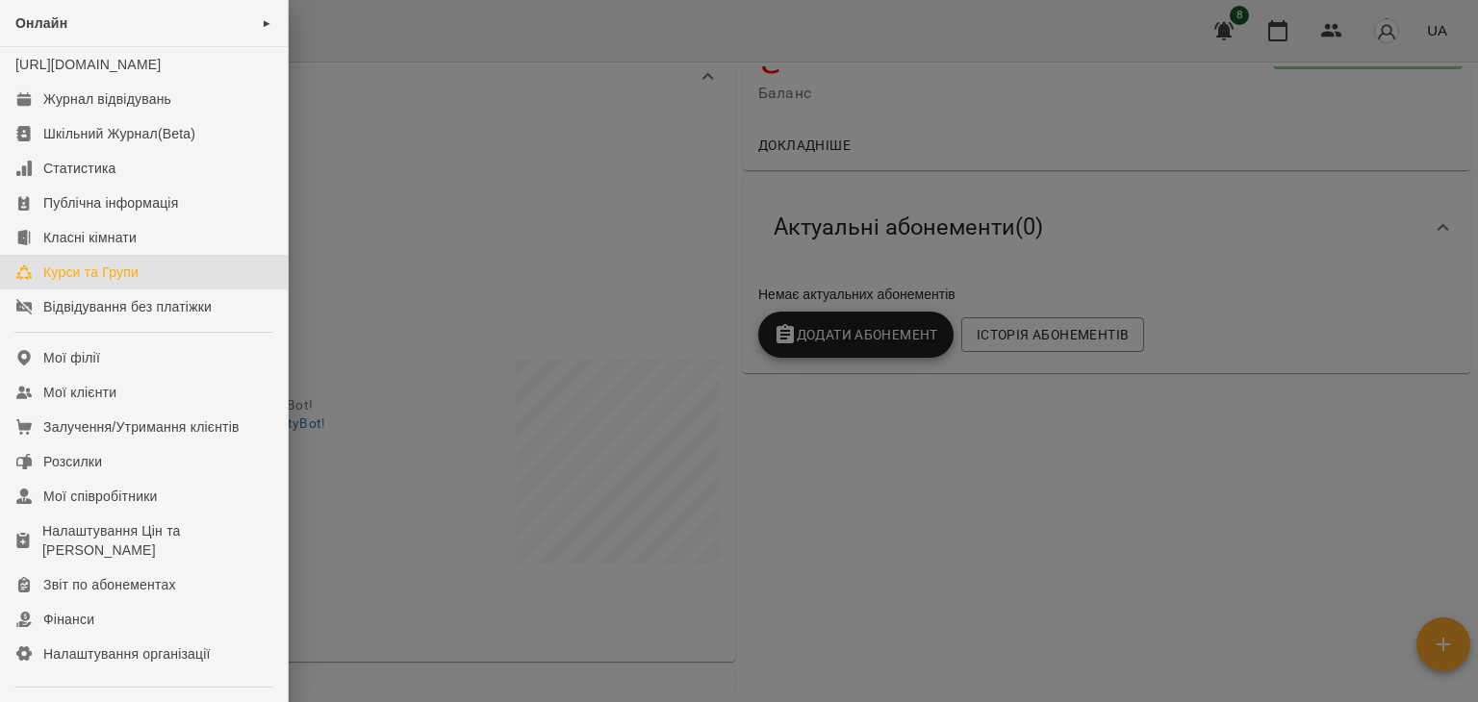
click at [62, 282] on div "Курси та Групи" at bounding box center [90, 272] width 95 height 19
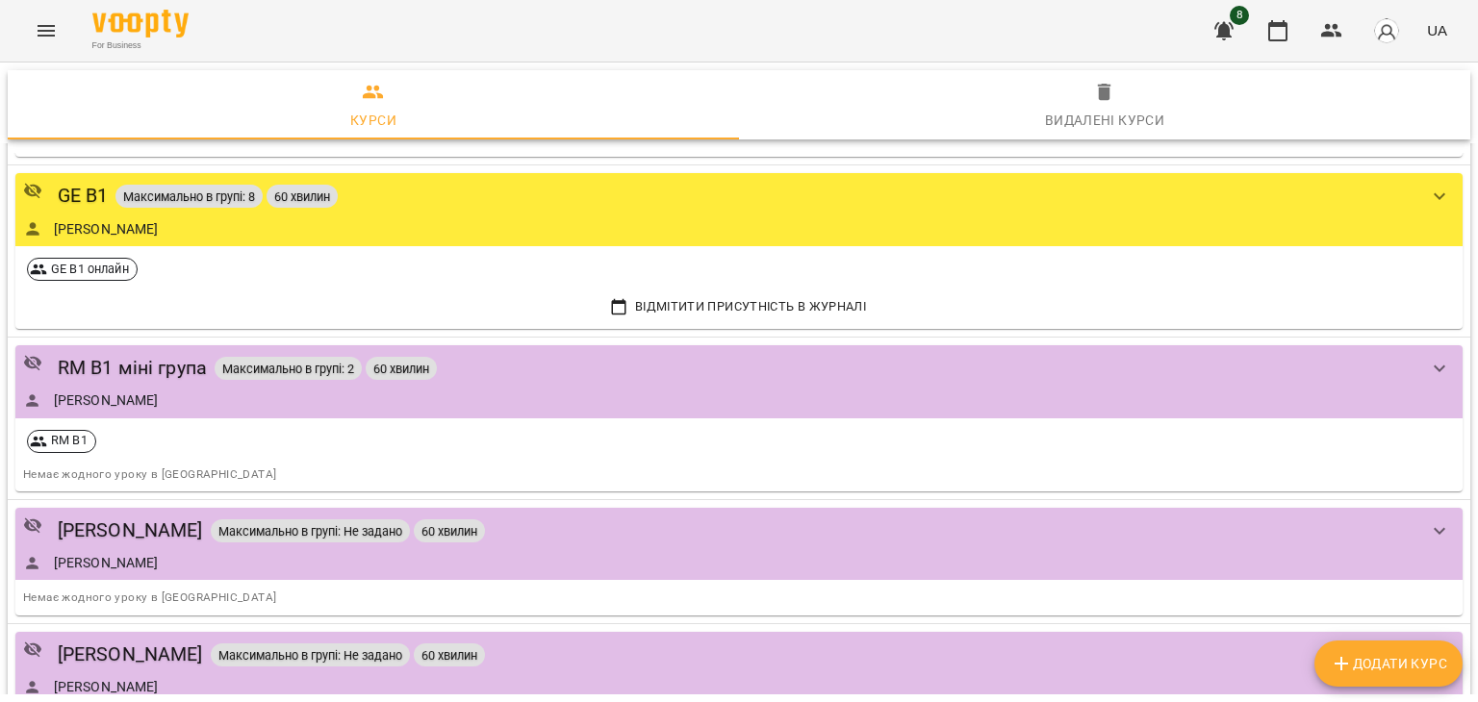
scroll to position [1058, 0]
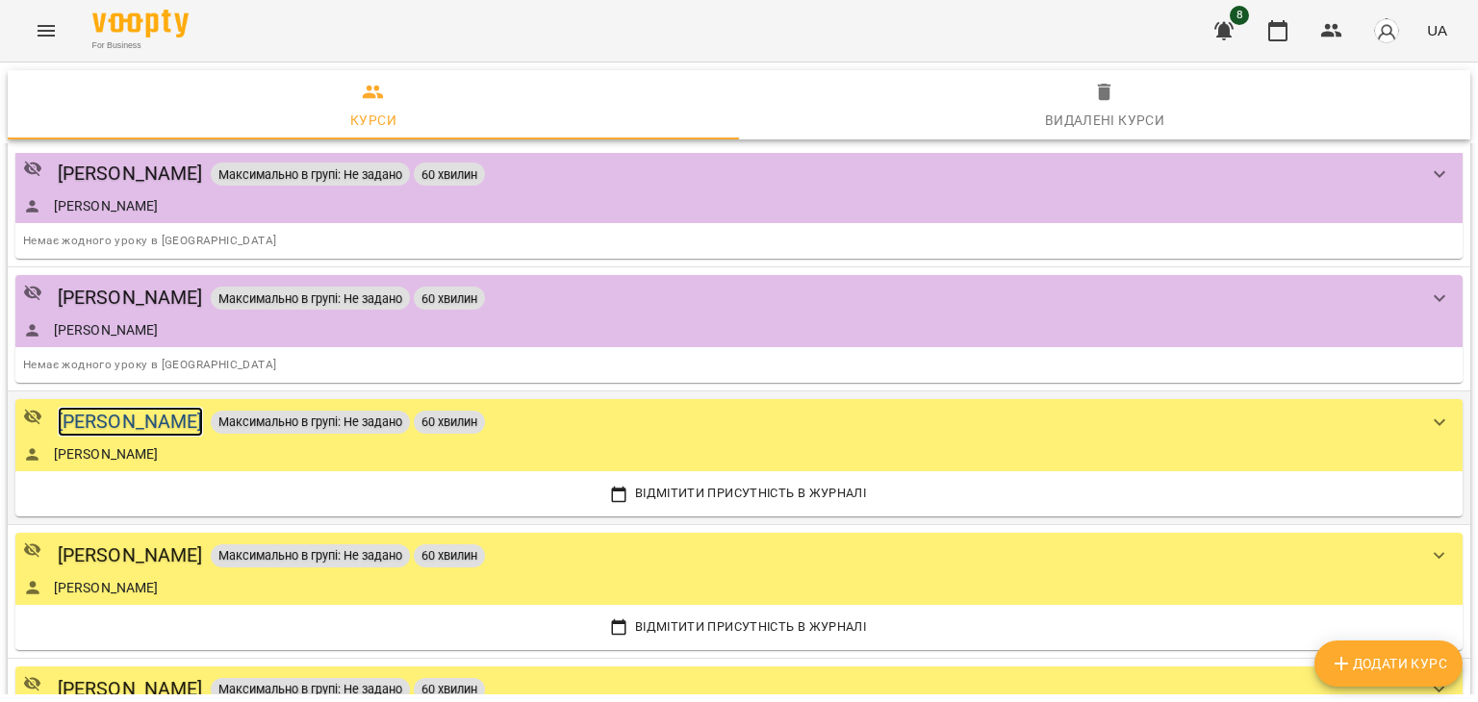
click at [123, 415] on div "[PERSON_NAME]" at bounding box center [130, 422] width 145 height 30
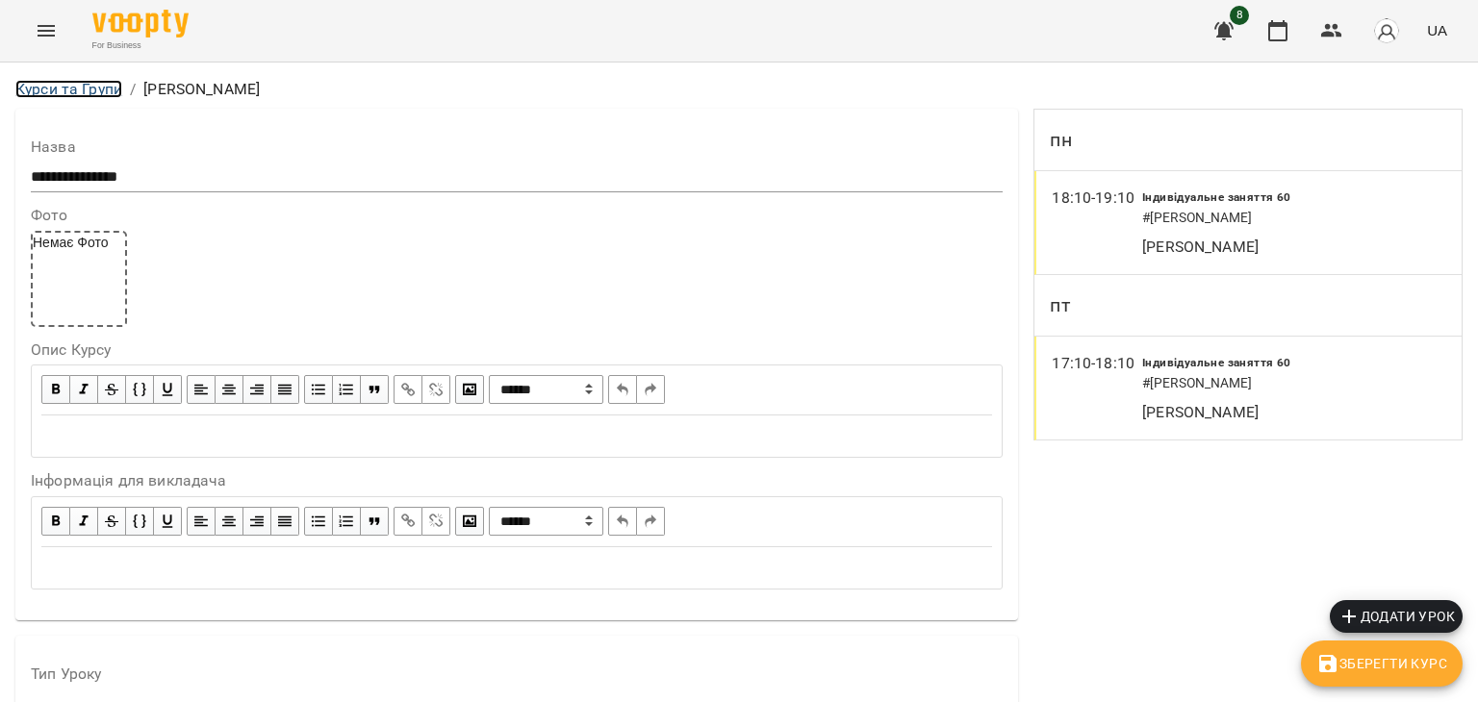
click at [69, 82] on link "Курси та Групи" at bounding box center [68, 89] width 107 height 18
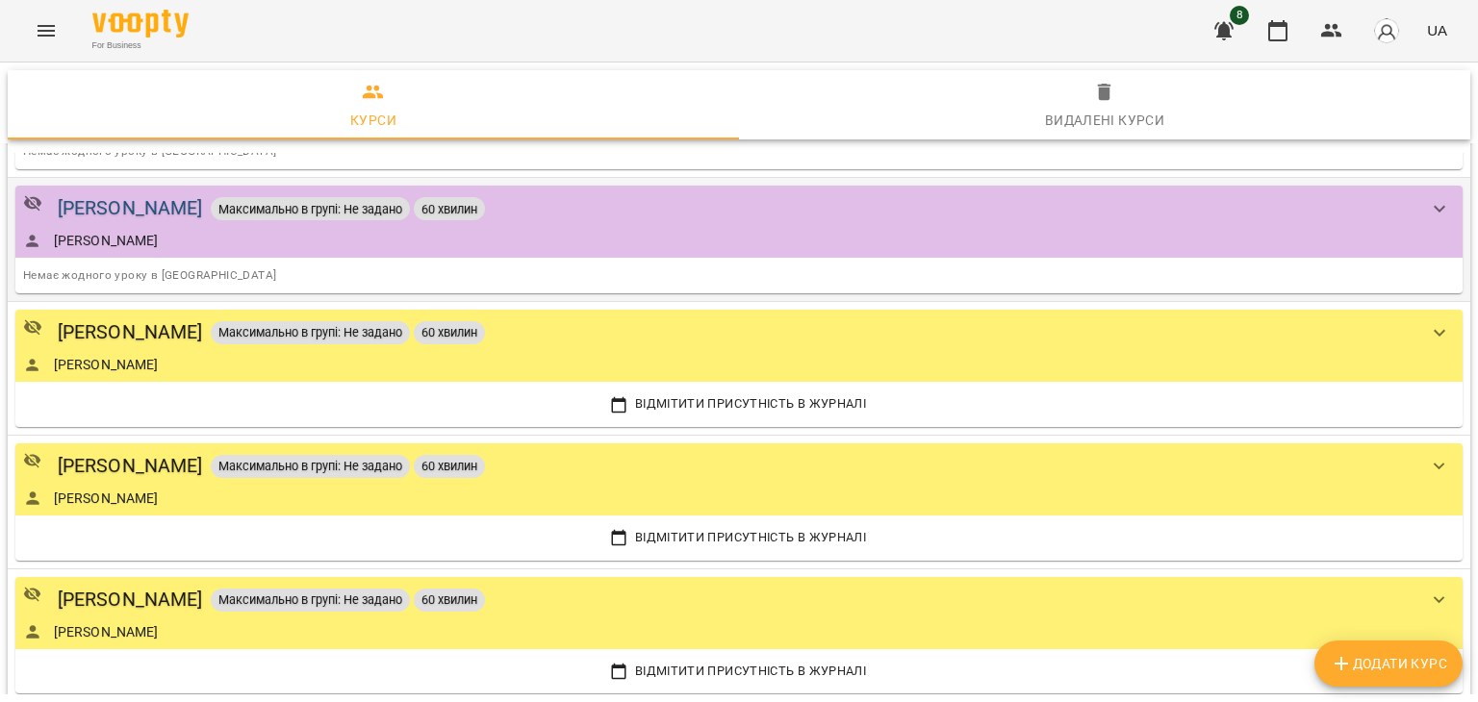
scroll to position [1155, 0]
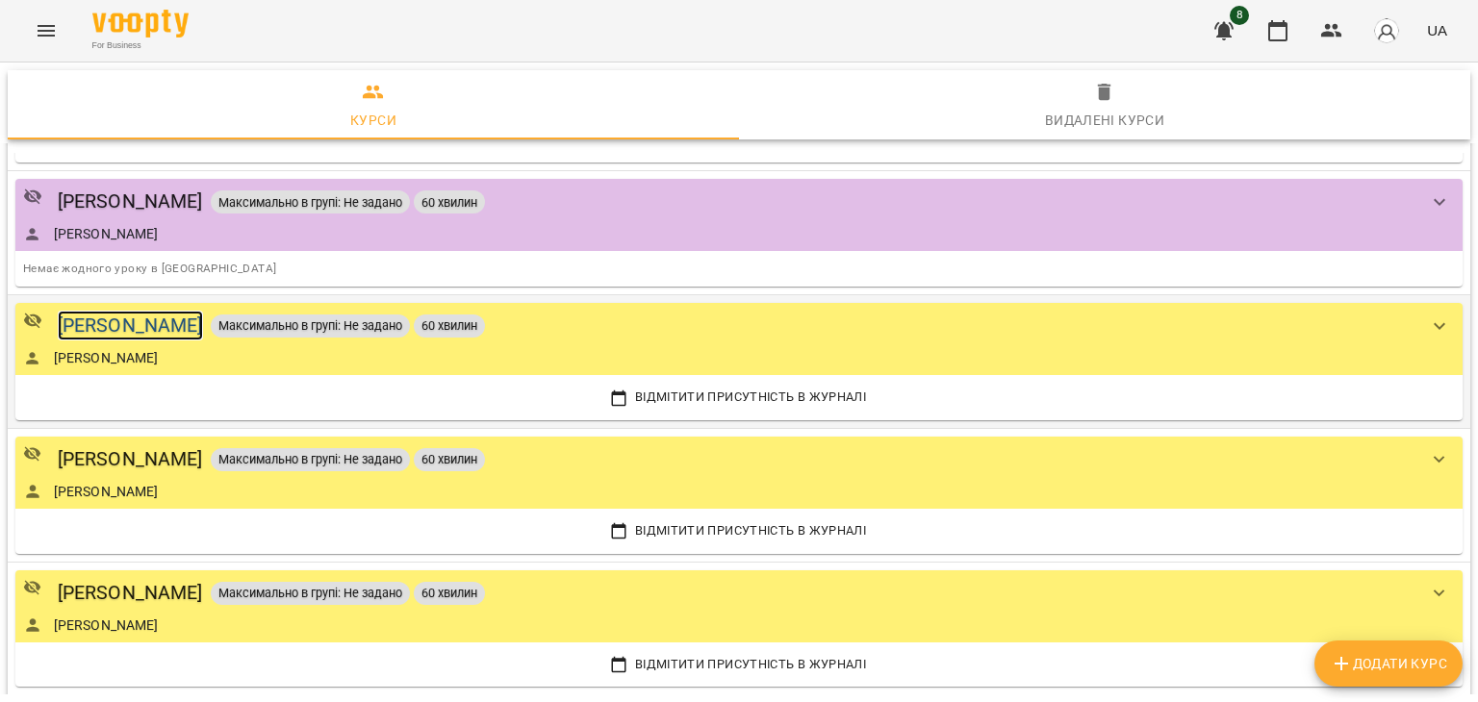
click at [136, 322] on div "[PERSON_NAME]" at bounding box center [130, 326] width 145 height 30
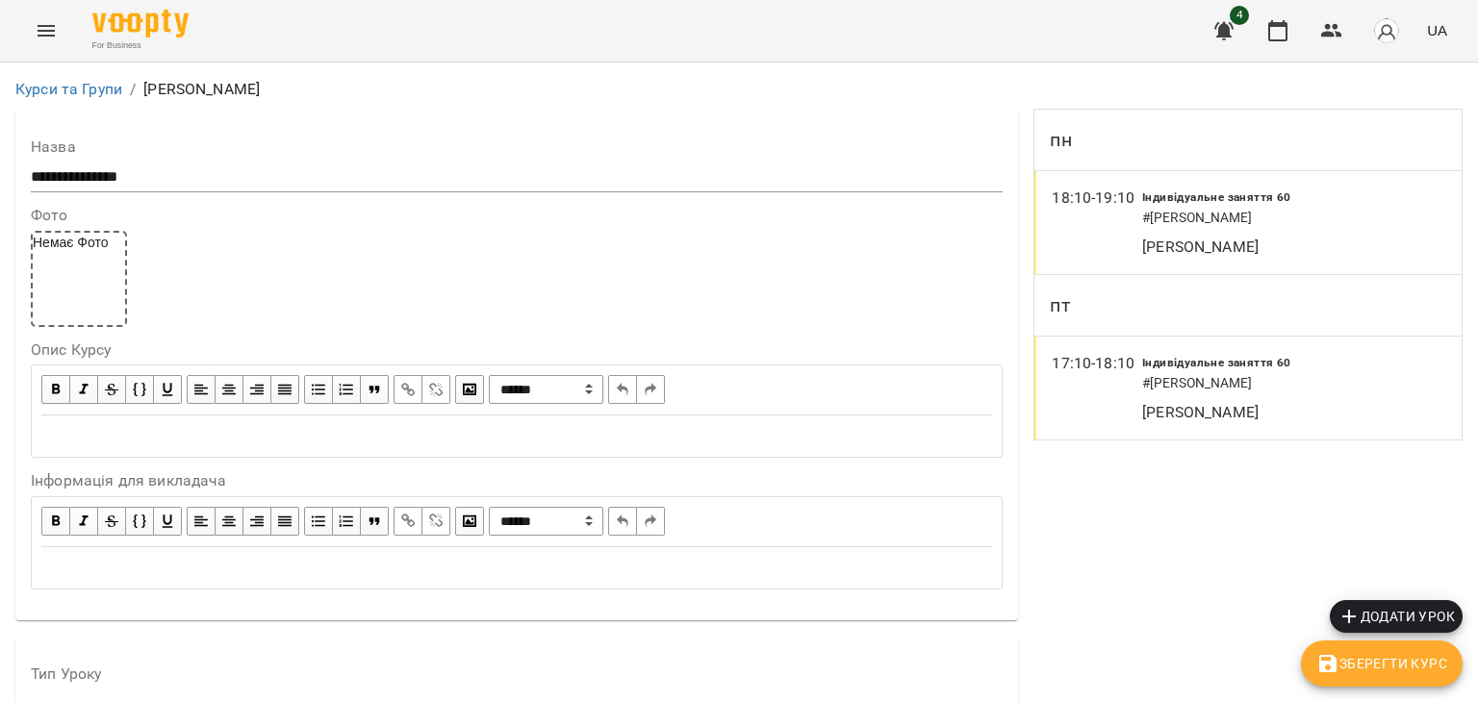
click at [35, 27] on button "Menu" at bounding box center [46, 31] width 46 height 46
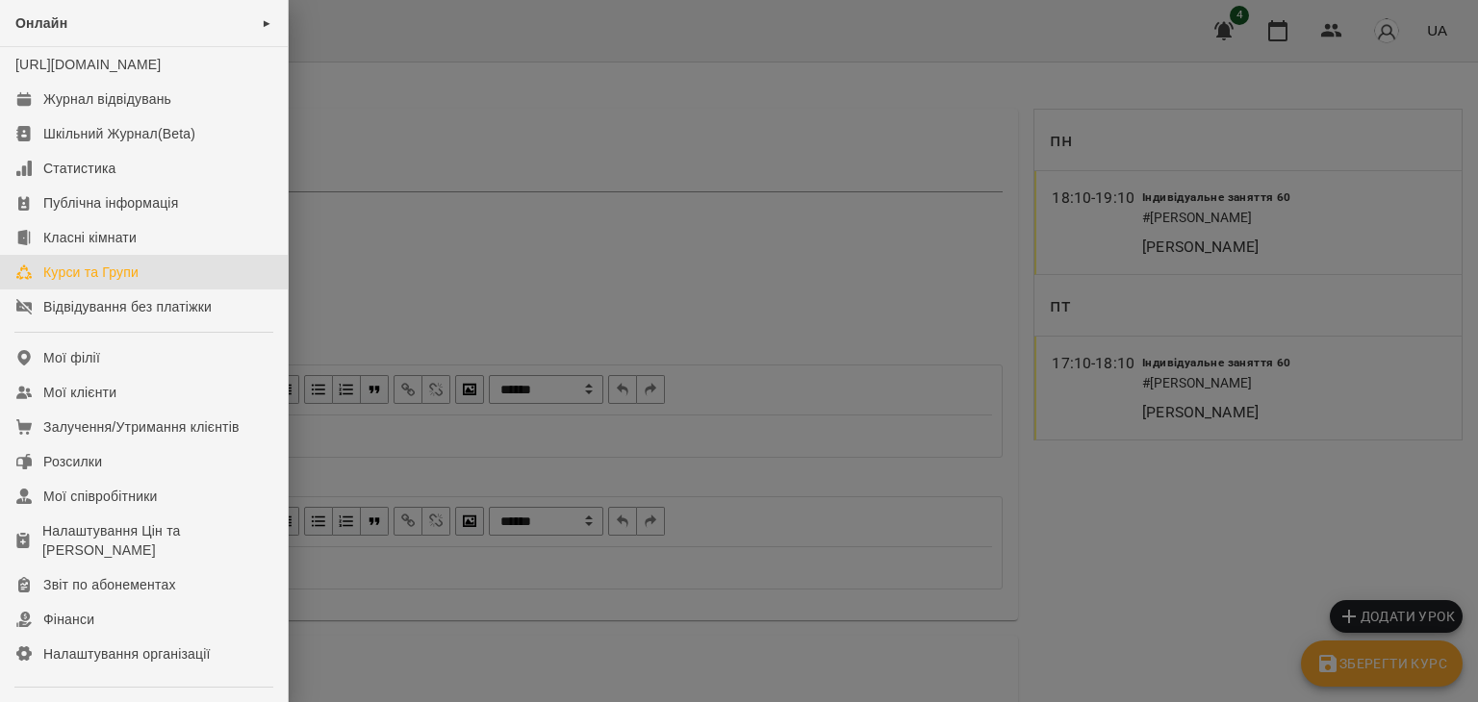
drag, startPoint x: 105, startPoint y: 275, endPoint x: 164, endPoint y: 286, distance: 59.6
click at [105, 274] on link "Курси та Групи" at bounding box center [144, 272] width 288 height 35
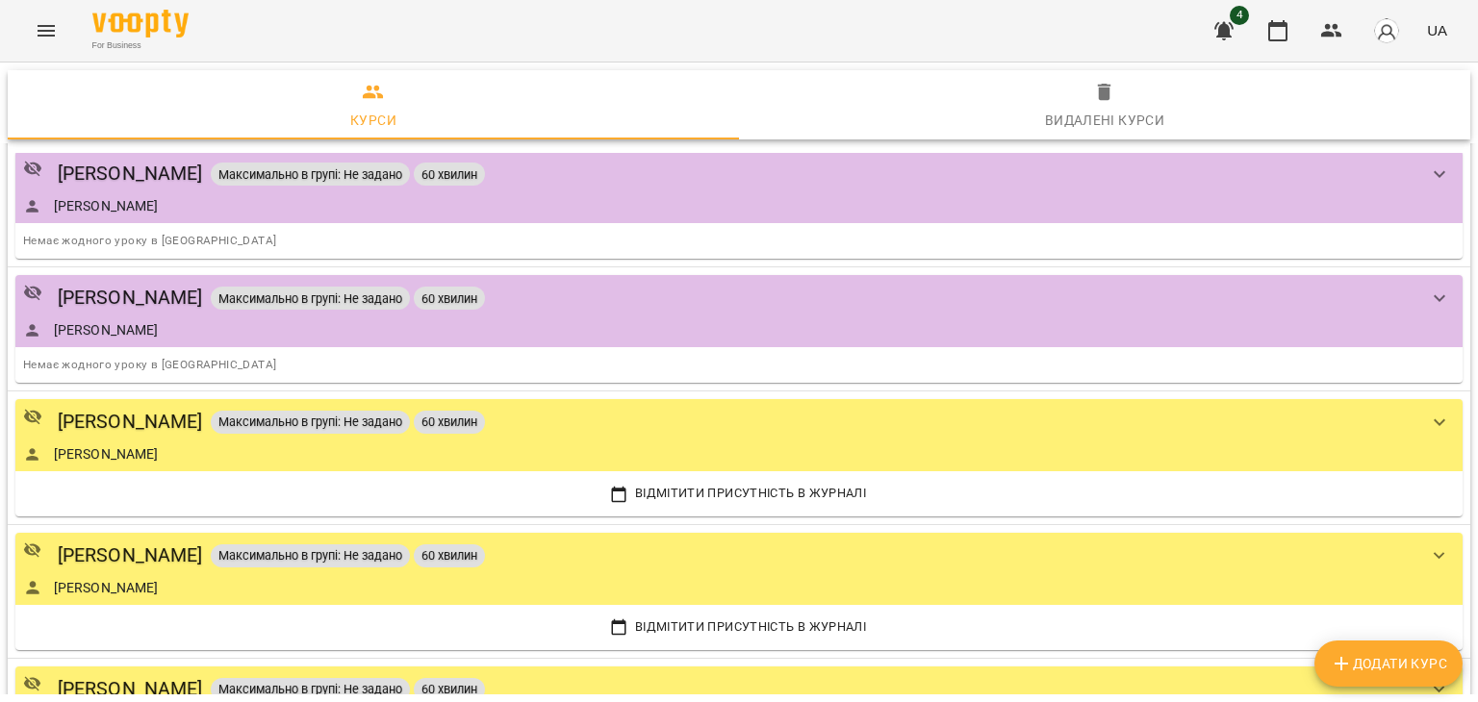
scroll to position [1443, 0]
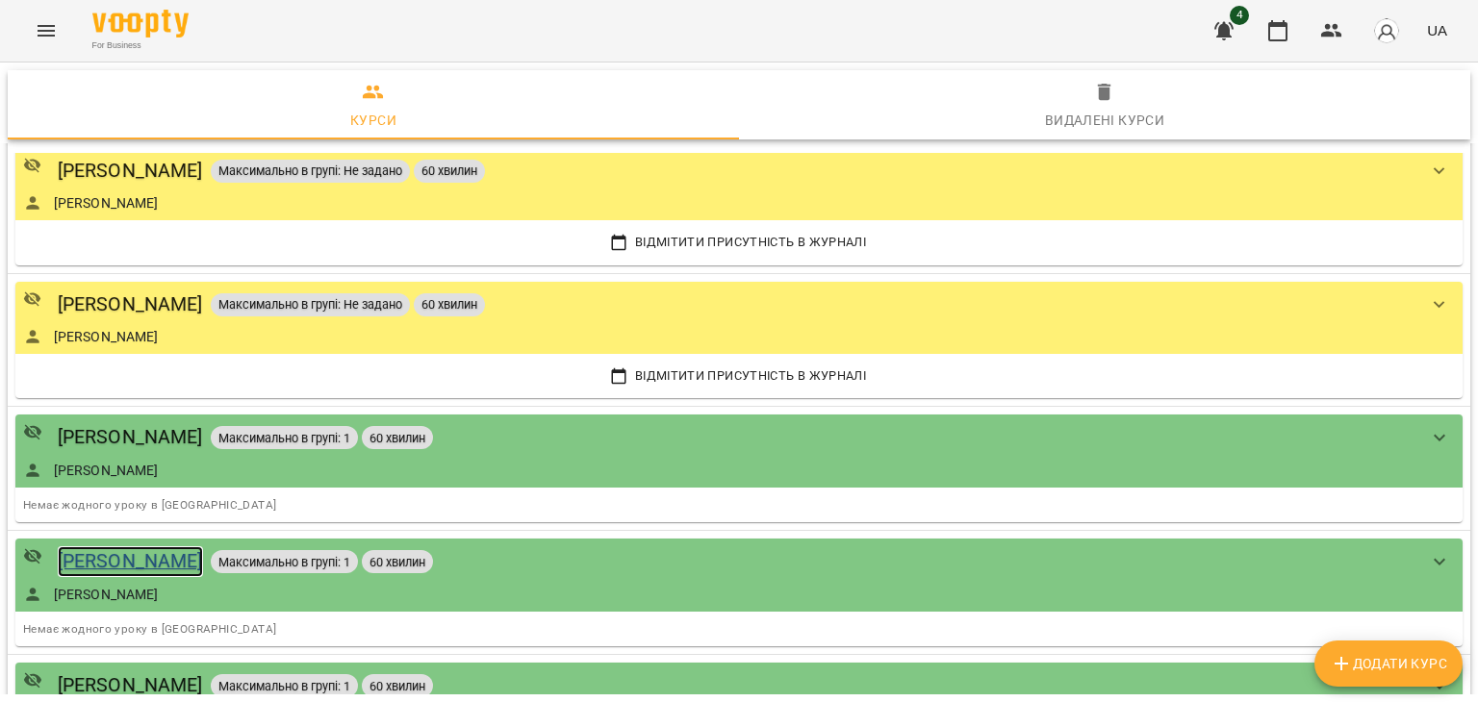
click at [151, 554] on div "[PERSON_NAME]" at bounding box center [130, 561] width 145 height 30
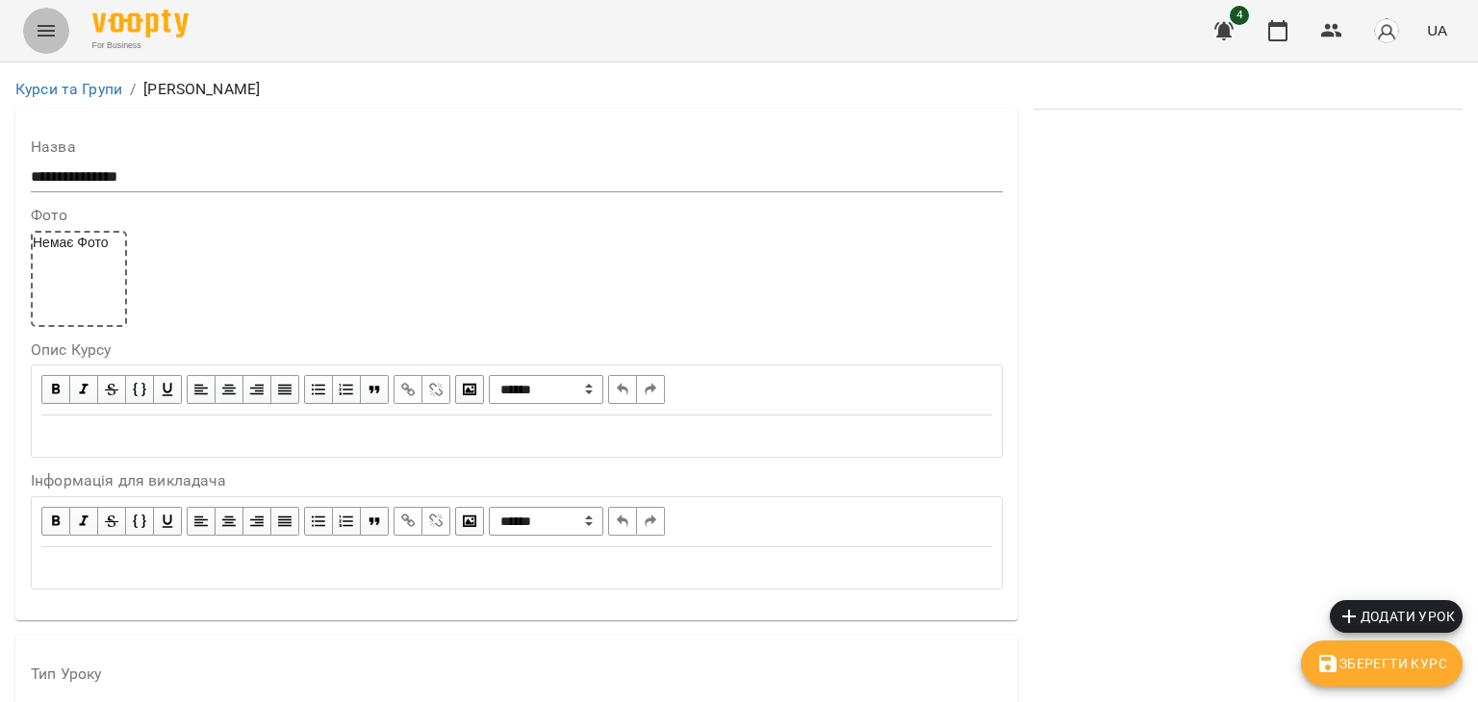
click at [27, 43] on button "Menu" at bounding box center [46, 31] width 46 height 46
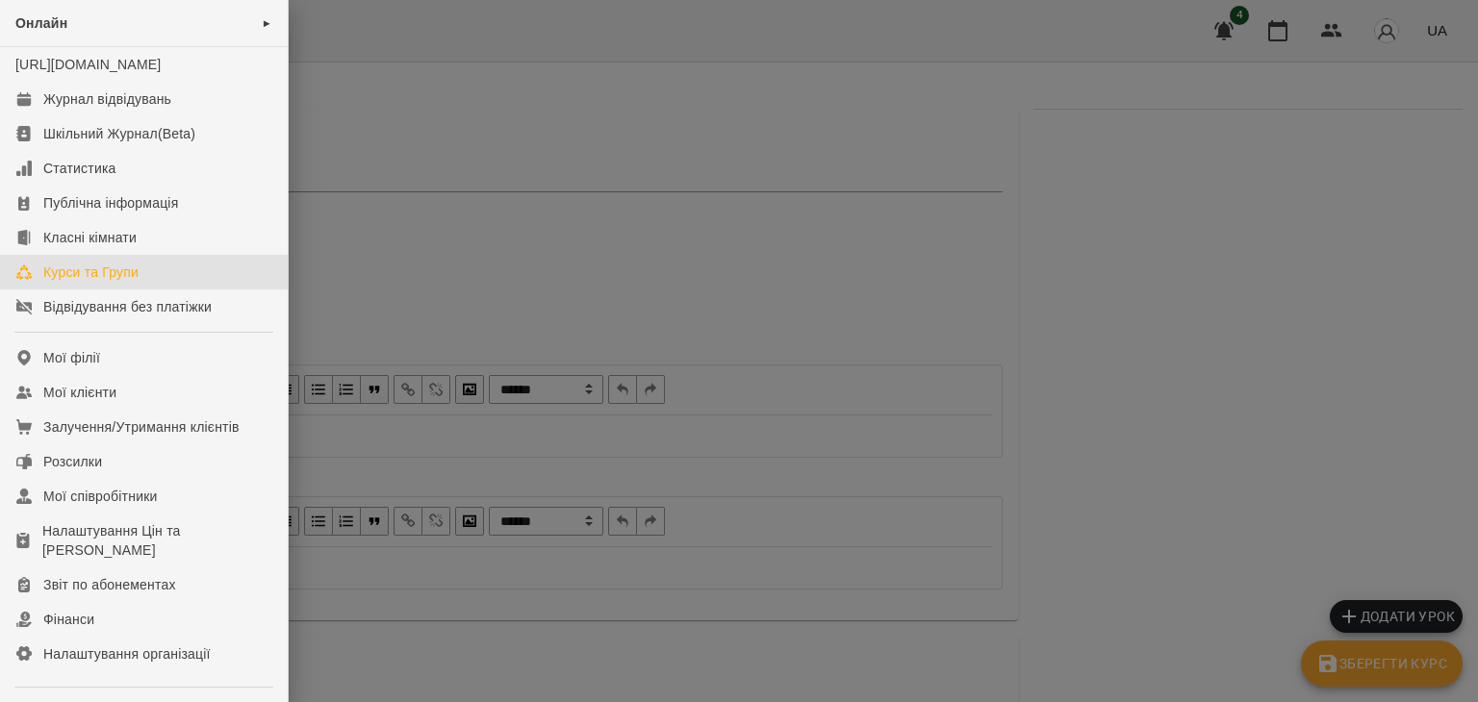
click at [104, 282] on div "Курси та Групи" at bounding box center [90, 272] width 95 height 19
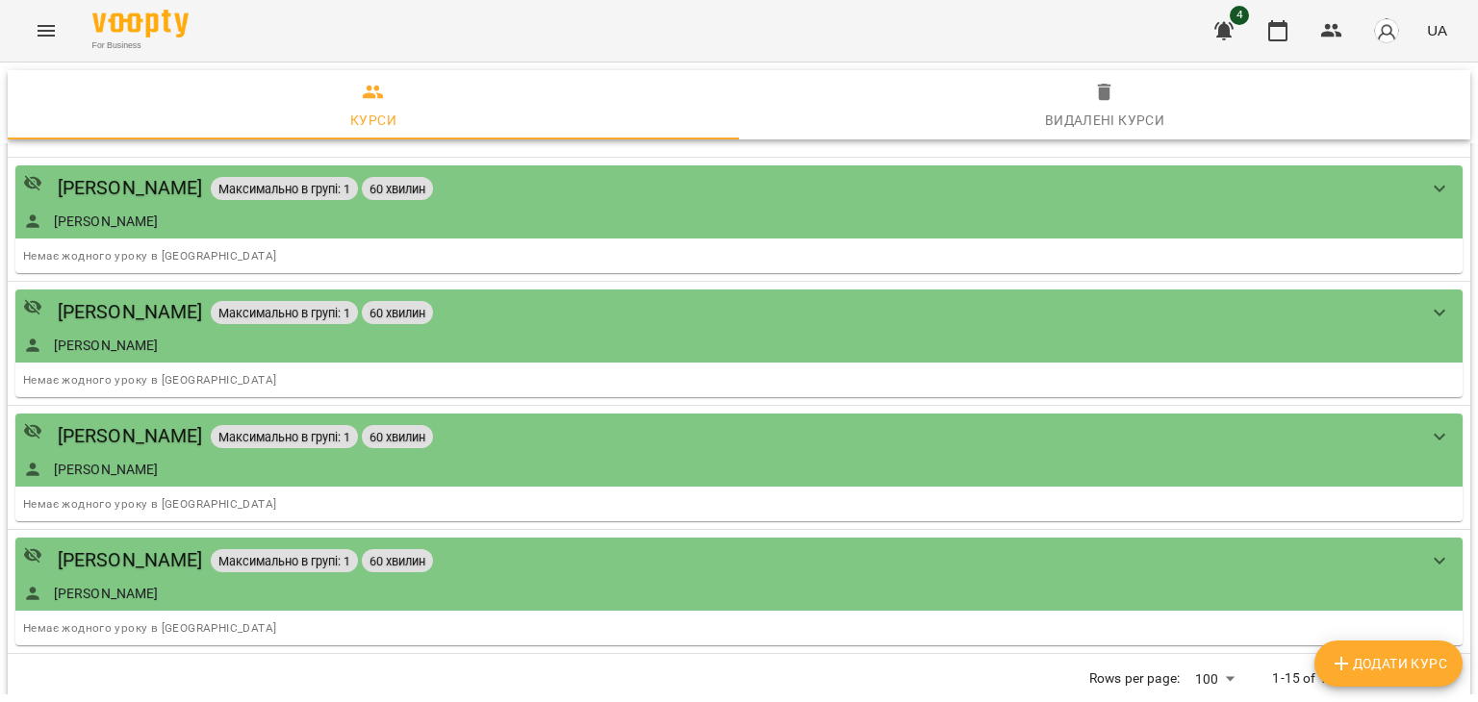
scroll to position [1732, 0]
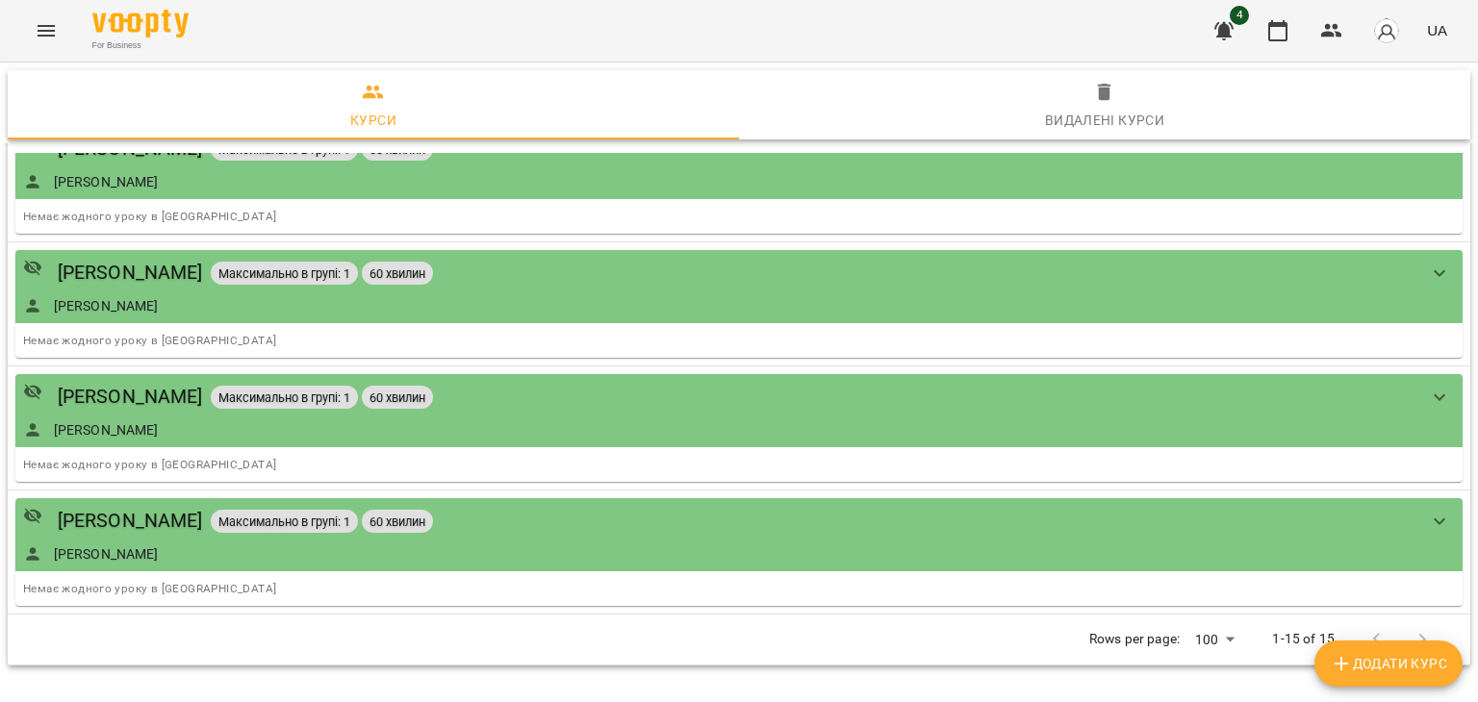
click at [35, 33] on icon "Menu" at bounding box center [46, 30] width 23 height 23
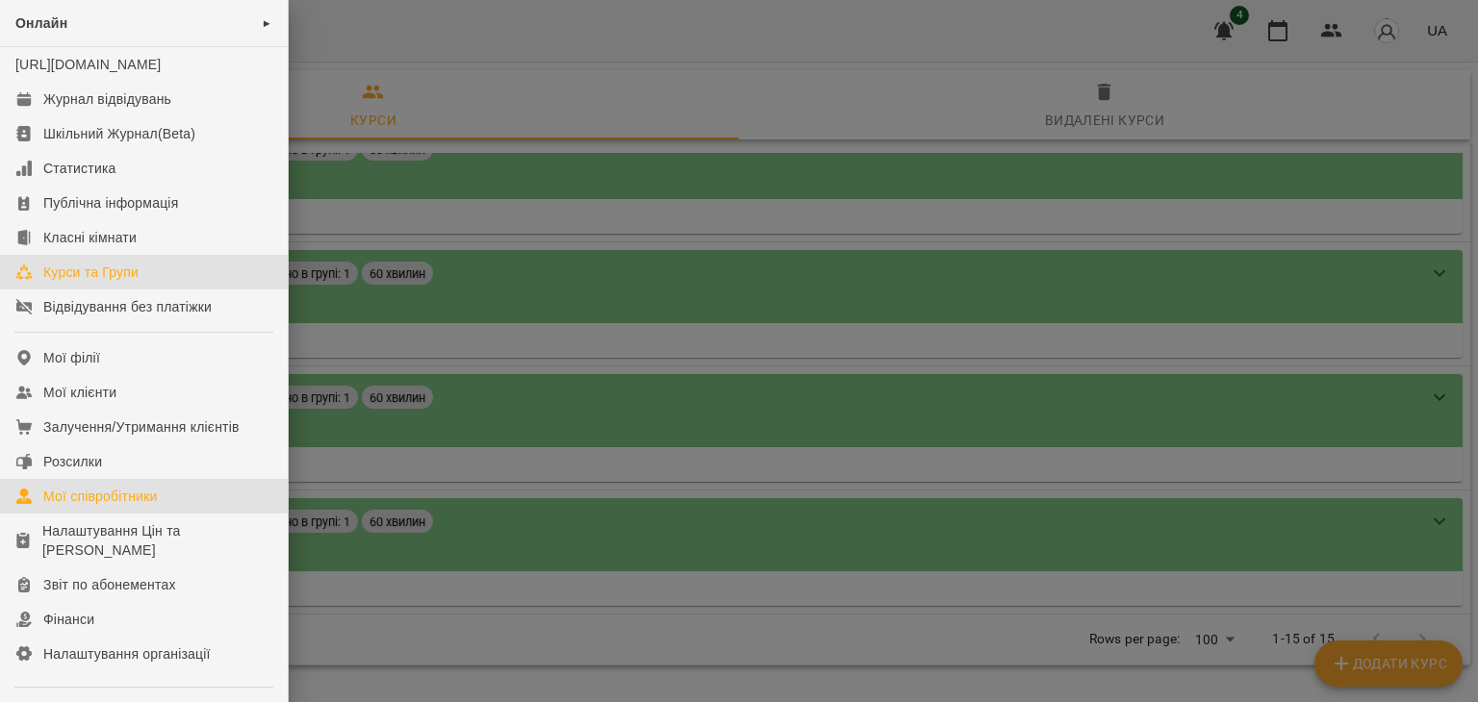
click at [105, 506] on div "Мої співробітники" at bounding box center [100, 496] width 114 height 19
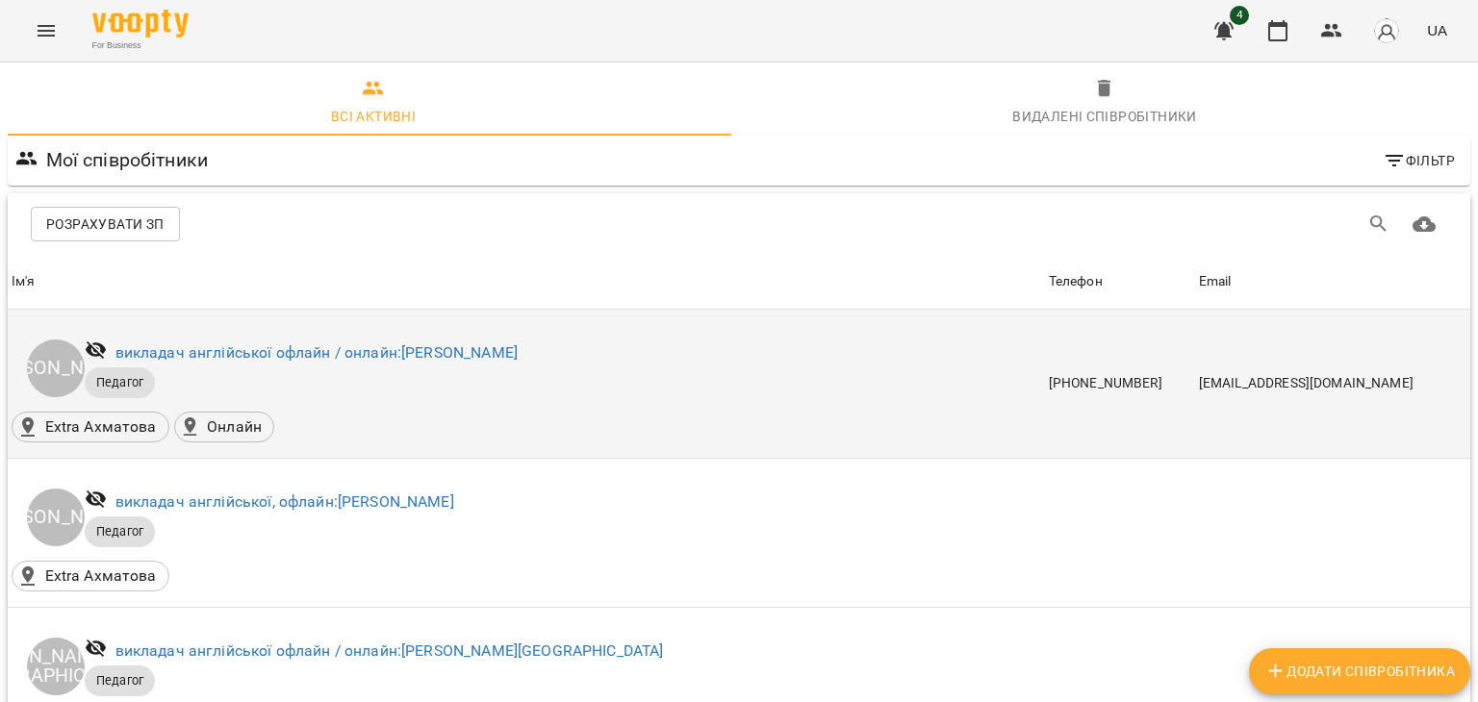
scroll to position [1058, 0]
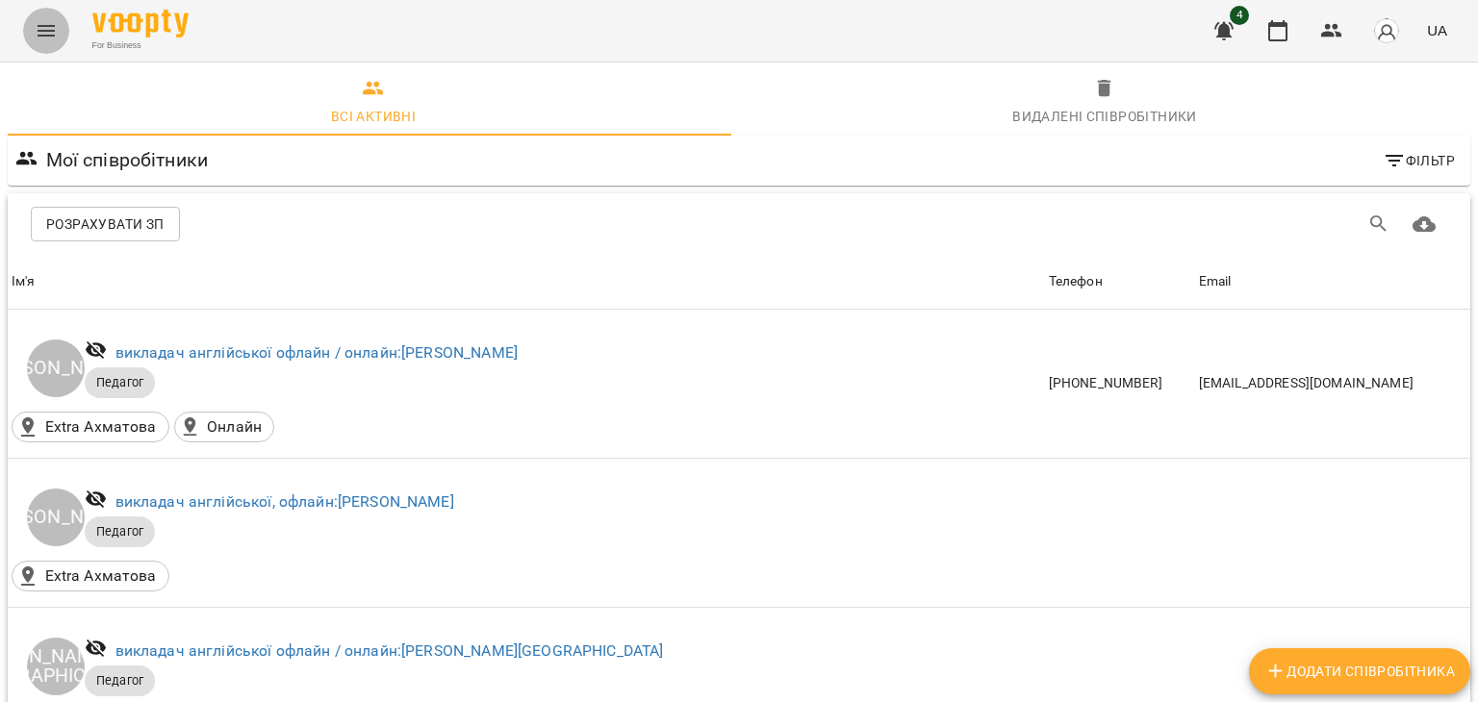
click at [46, 28] on icon "Menu" at bounding box center [46, 30] width 23 height 23
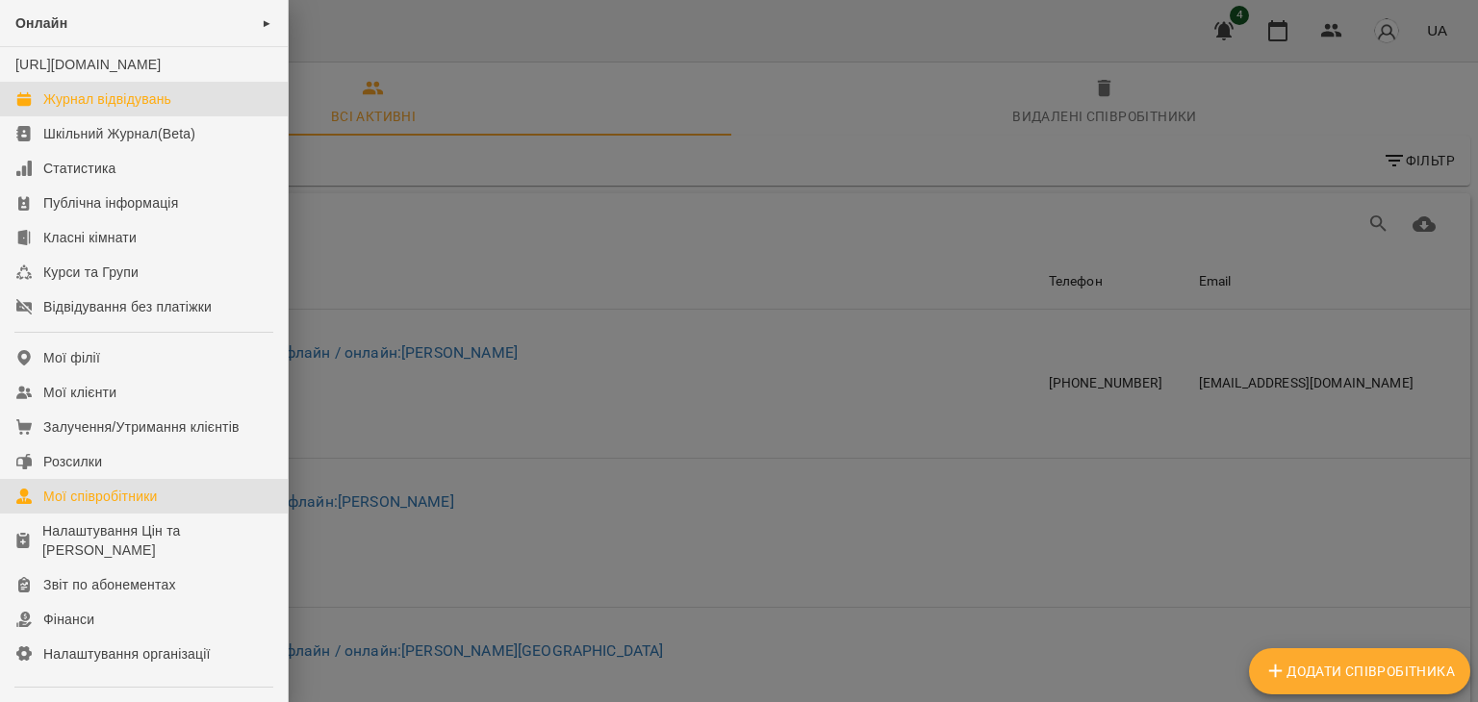
click at [114, 109] on div "Журнал відвідувань" at bounding box center [107, 98] width 128 height 19
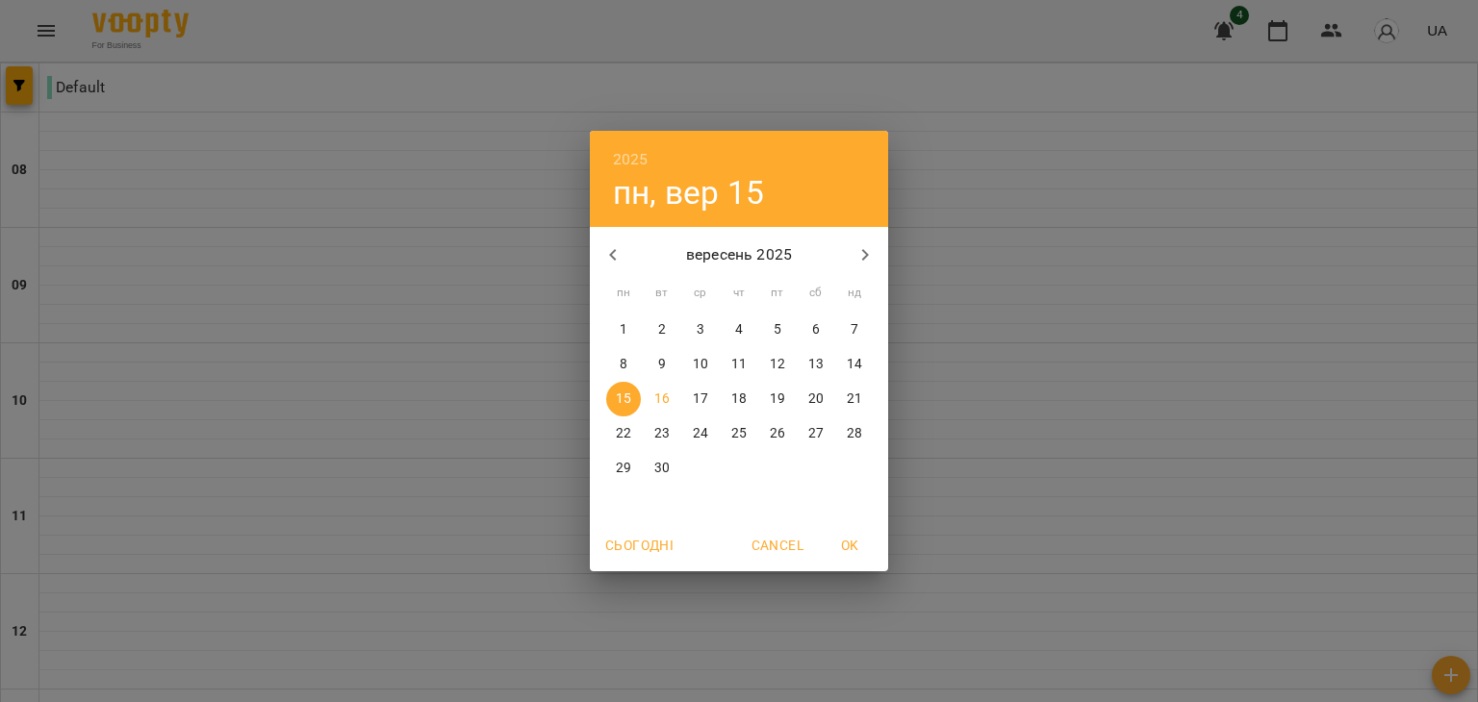
click at [654, 395] on p "16" at bounding box center [661, 399] width 15 height 19
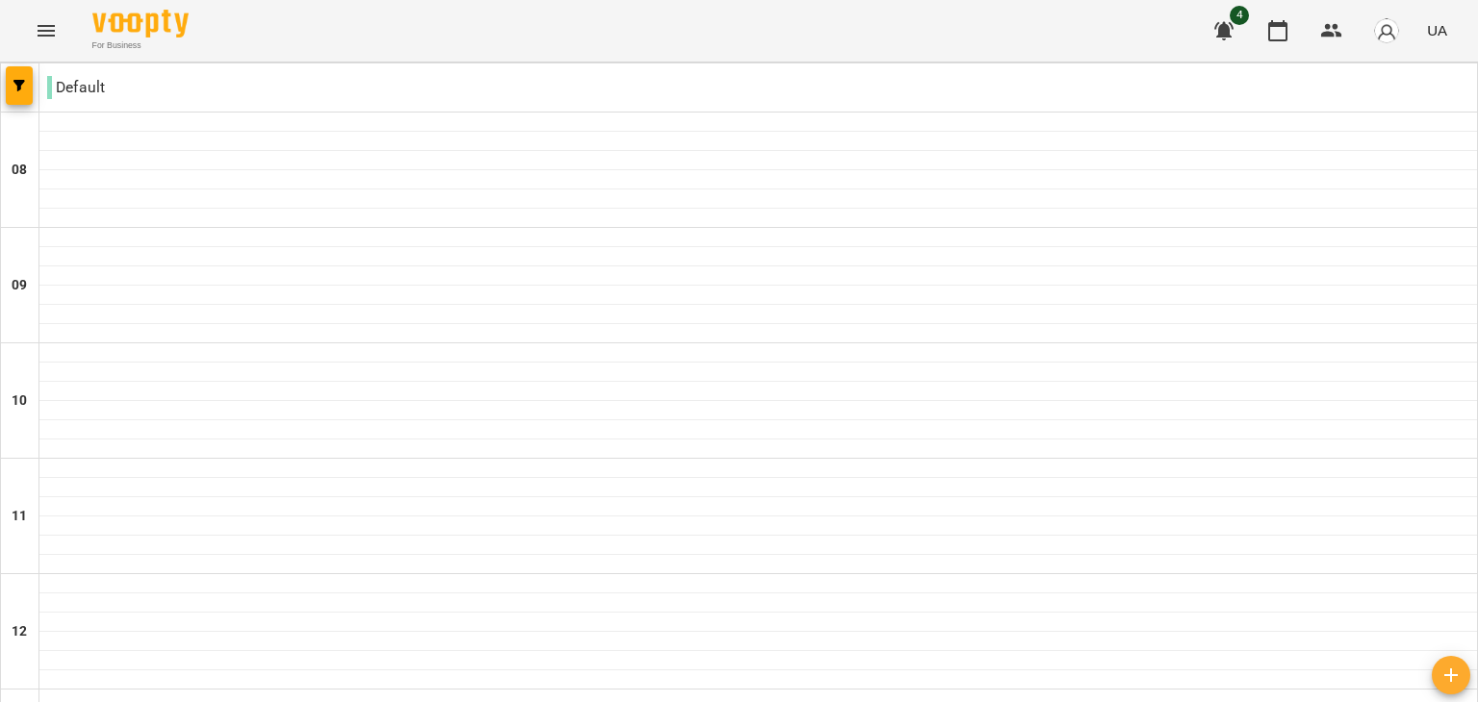
scroll to position [924, 0]
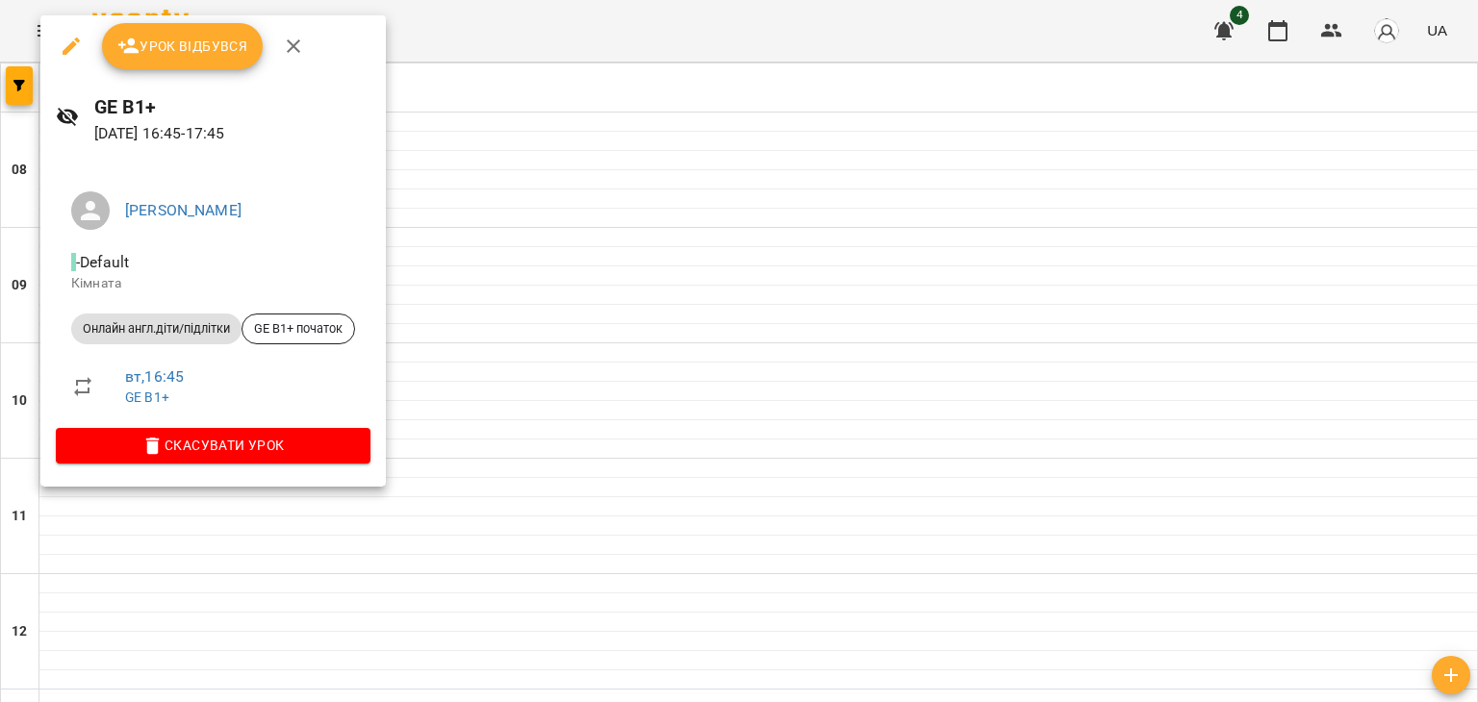
click at [648, 109] on div at bounding box center [739, 351] width 1478 height 702
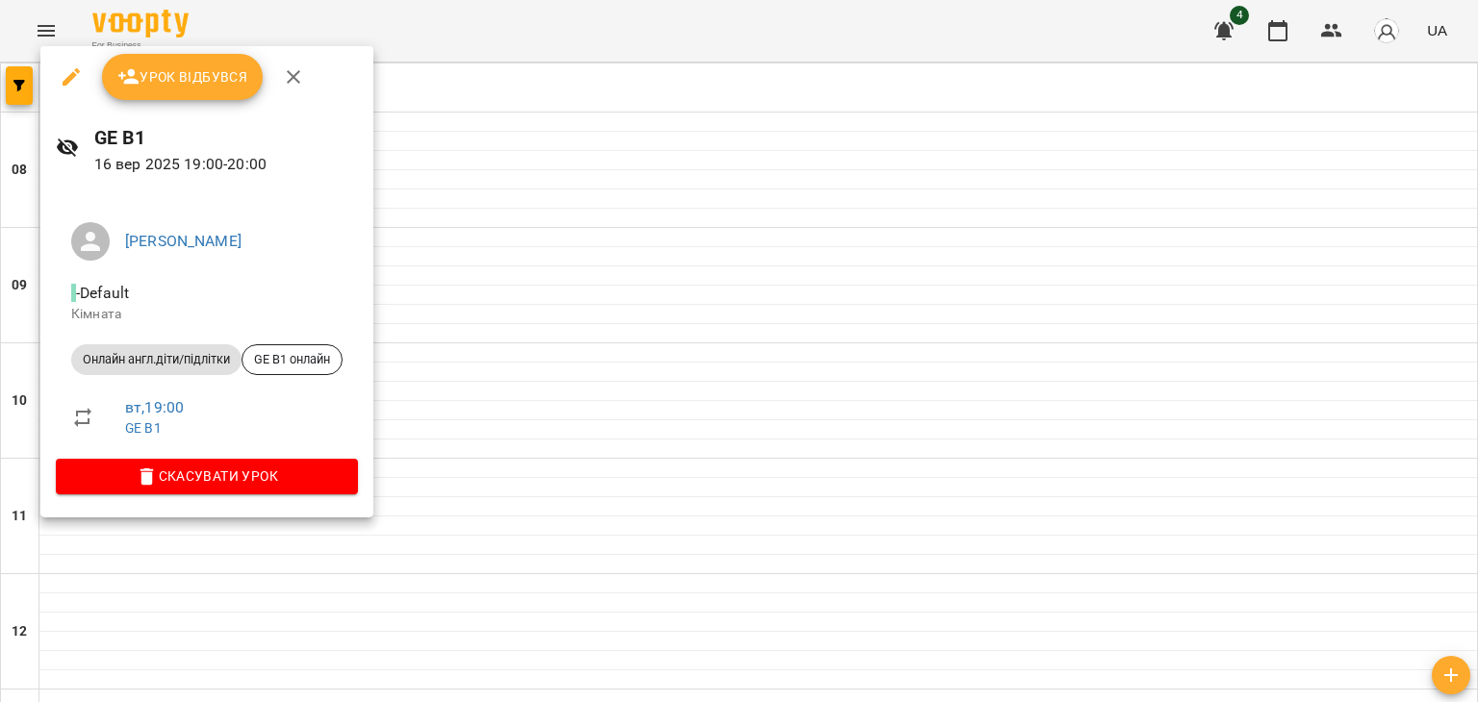
click at [536, 117] on div at bounding box center [739, 351] width 1478 height 702
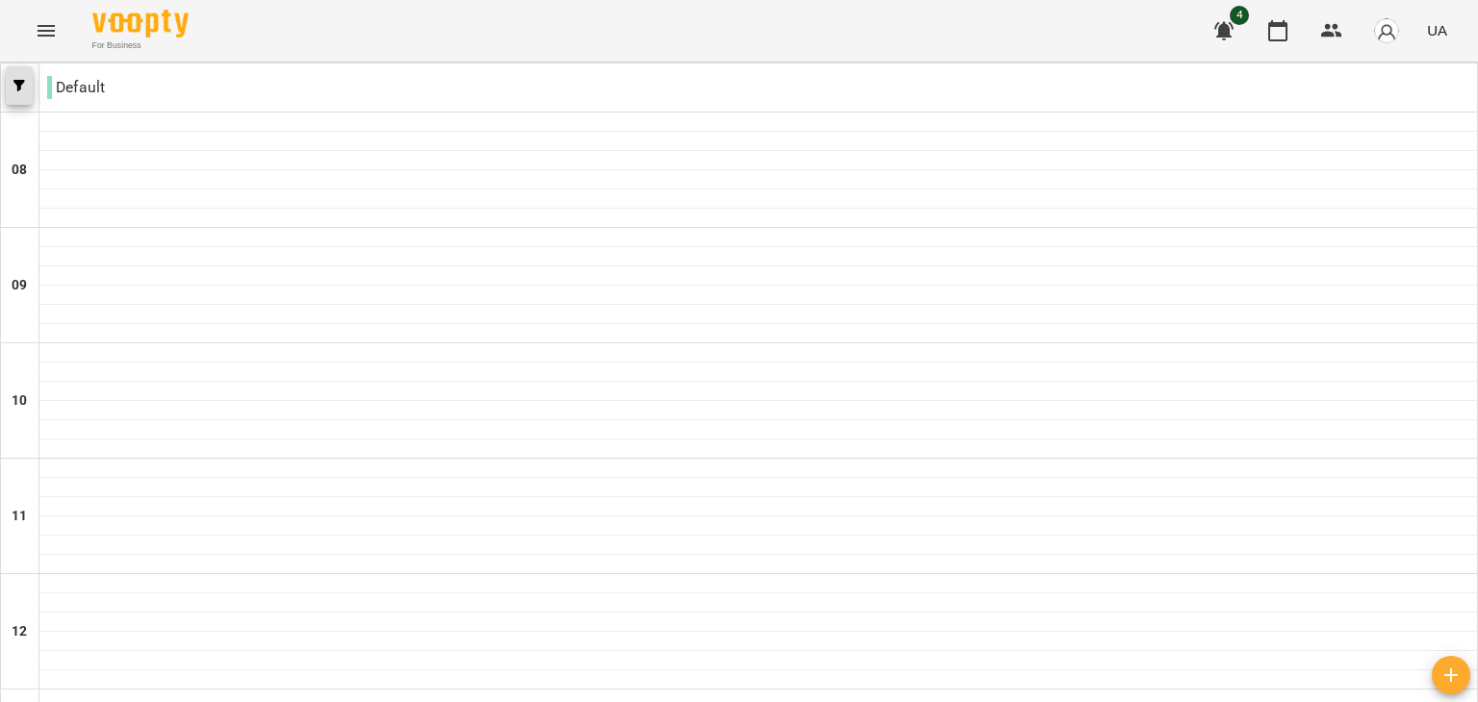
click at [27, 90] on span "button" at bounding box center [19, 86] width 27 height 12
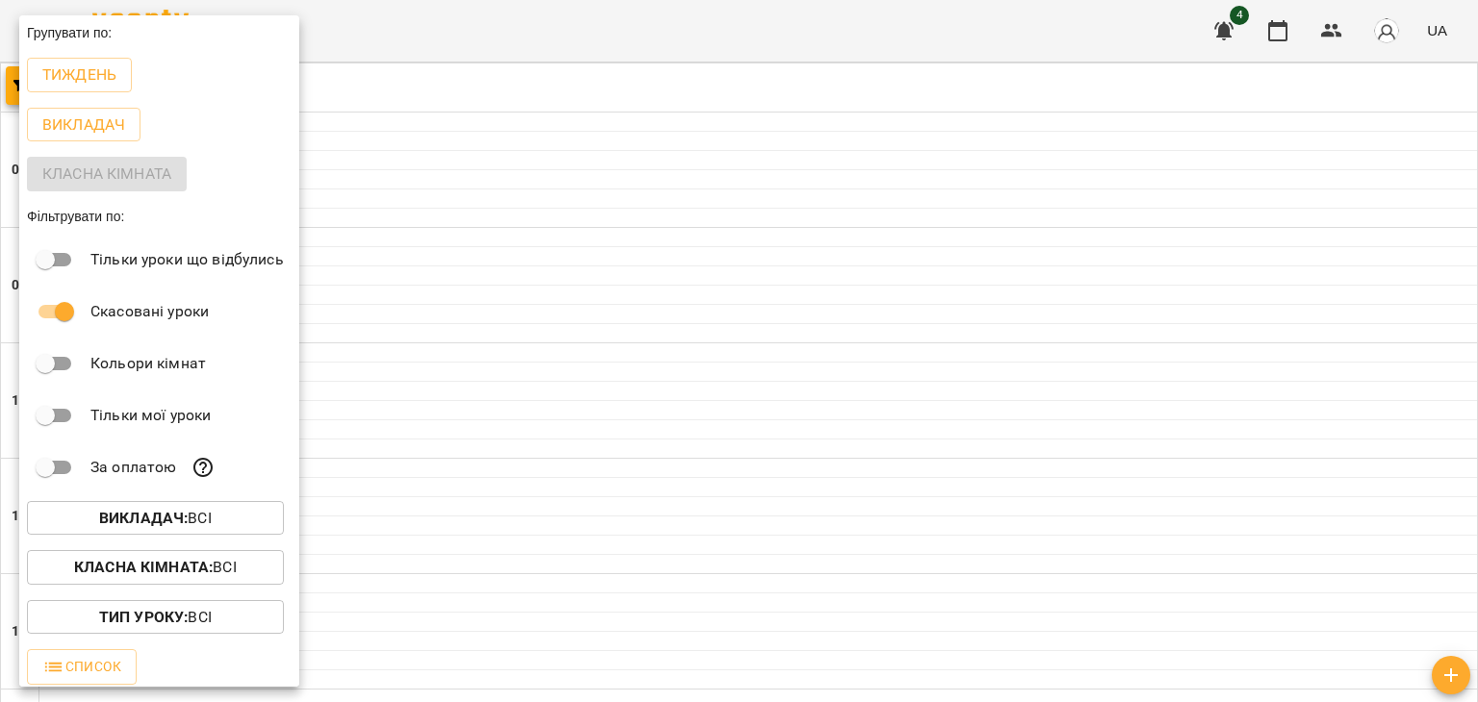
click at [542, 138] on div at bounding box center [739, 351] width 1478 height 702
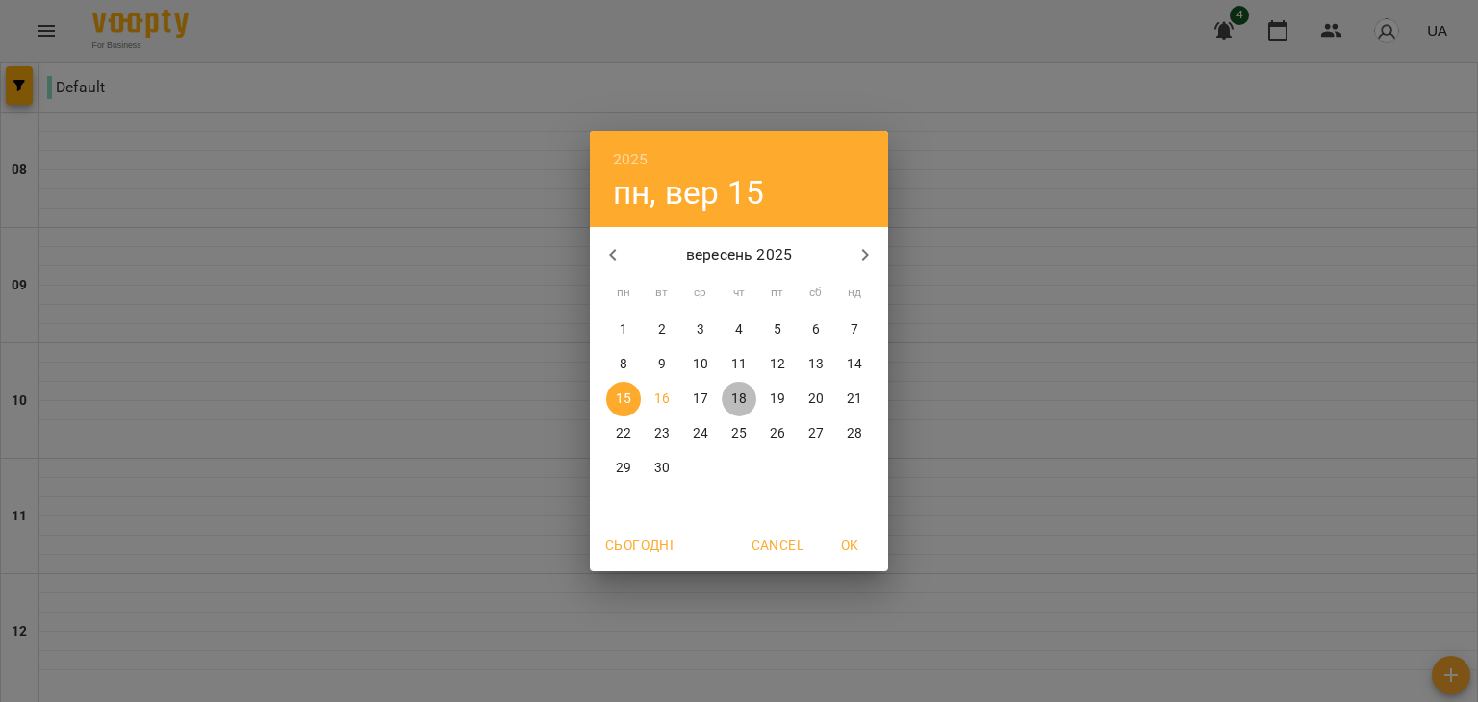
click at [750, 401] on span "18" at bounding box center [739, 399] width 35 height 19
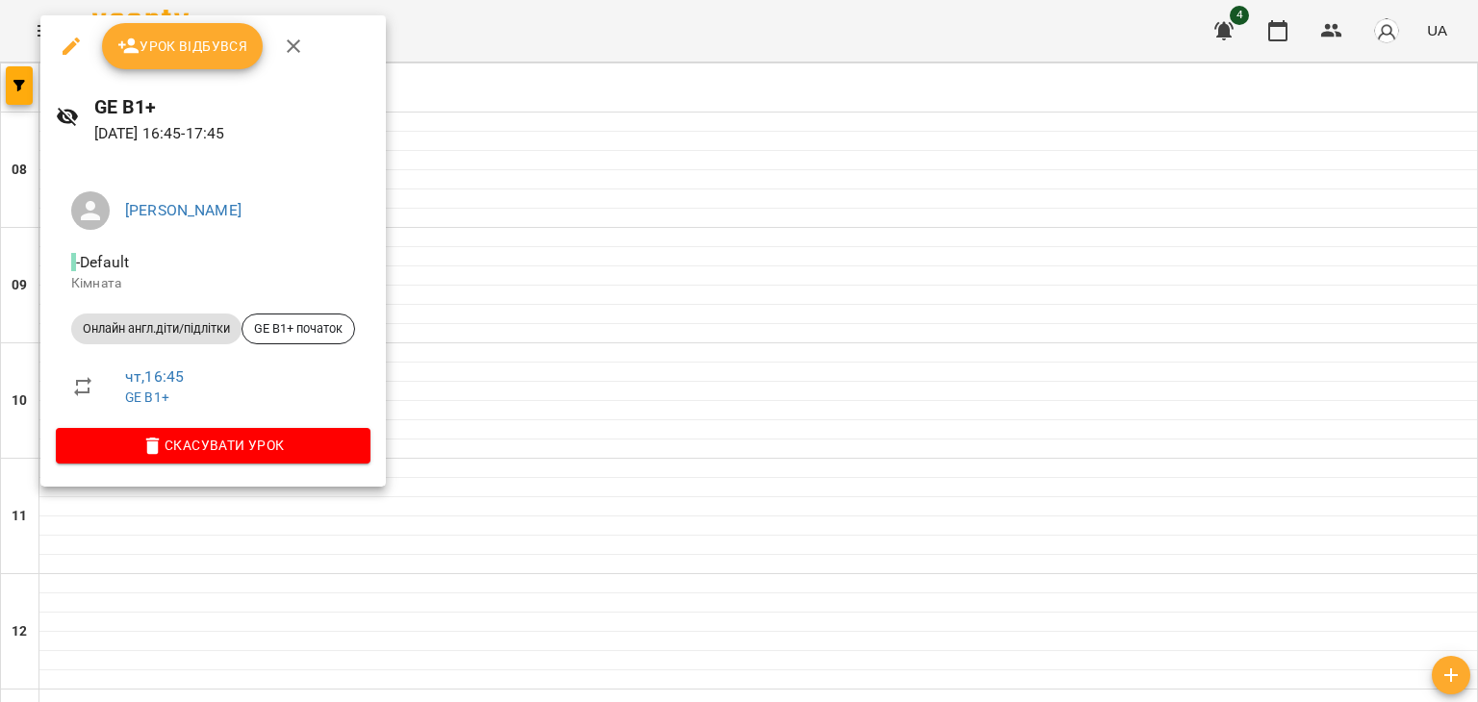
click at [631, 115] on div at bounding box center [739, 351] width 1478 height 702
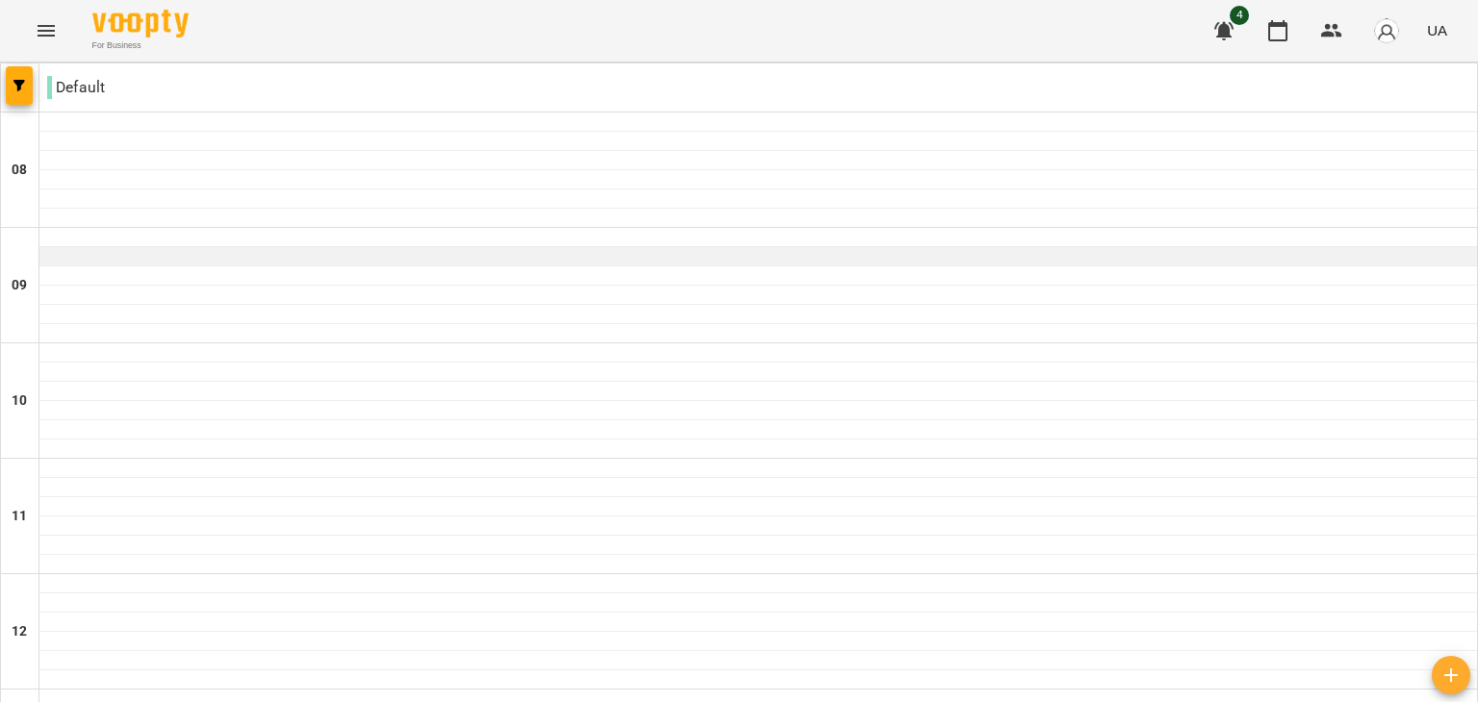
scroll to position [0, 0]
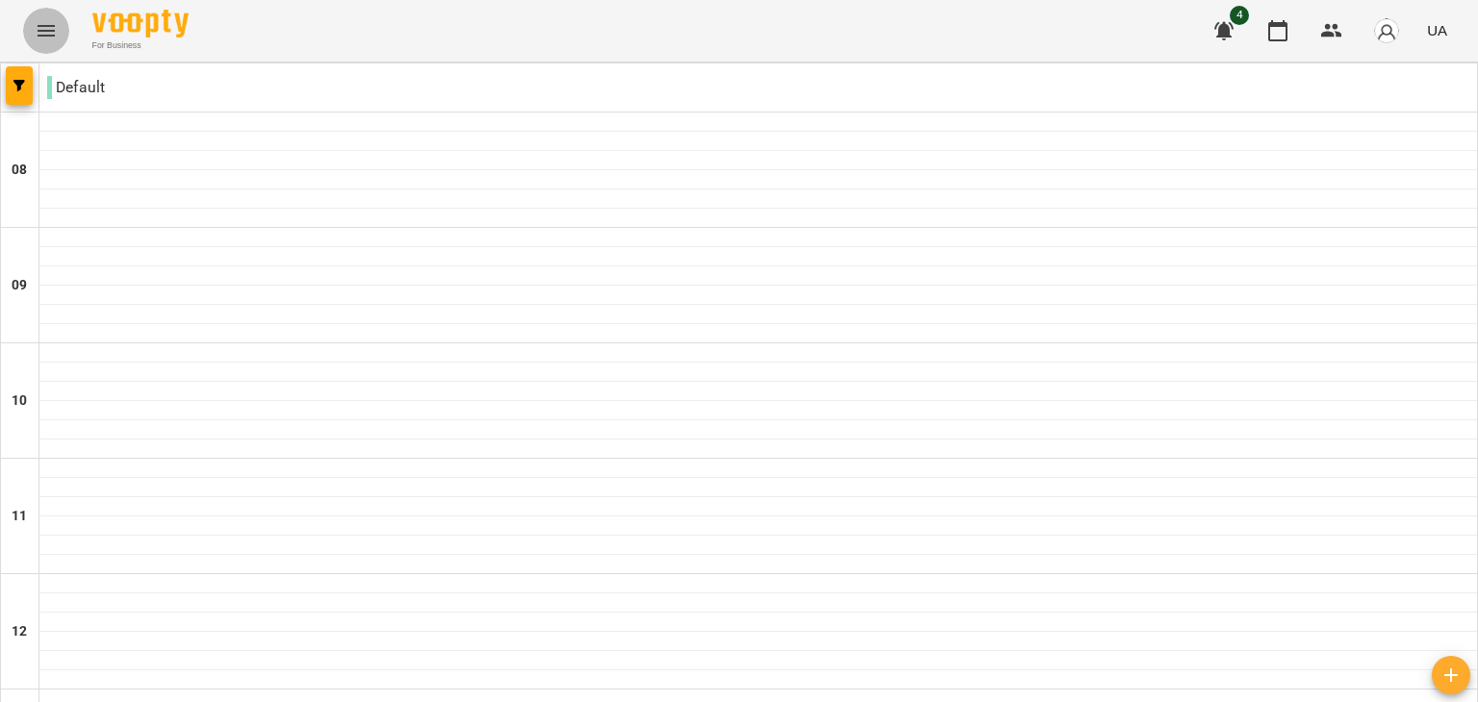
click at [39, 16] on button "Menu" at bounding box center [46, 31] width 46 height 46
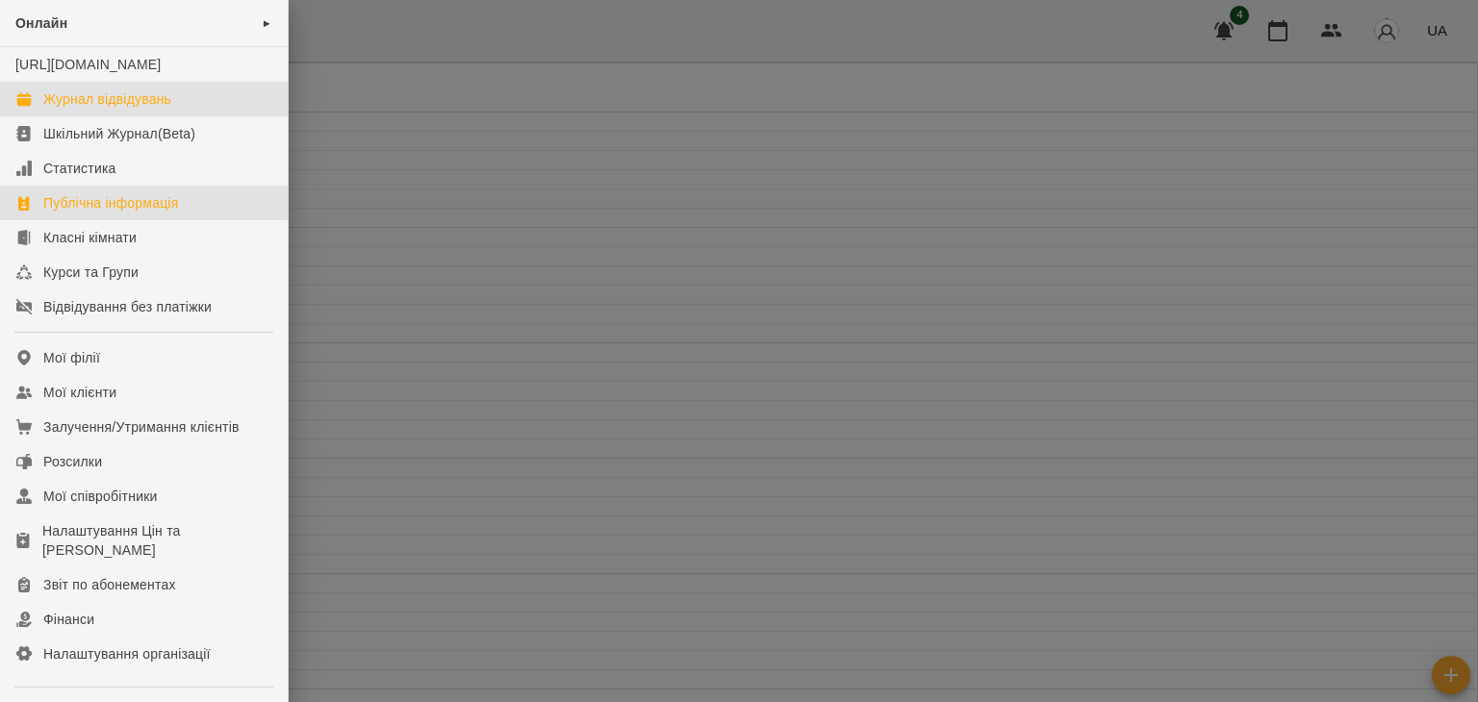
drag, startPoint x: 87, startPoint y: 221, endPoint x: 813, endPoint y: 340, distance: 736.0
click at [89, 213] on div "Публічна інформація" at bounding box center [110, 202] width 135 height 19
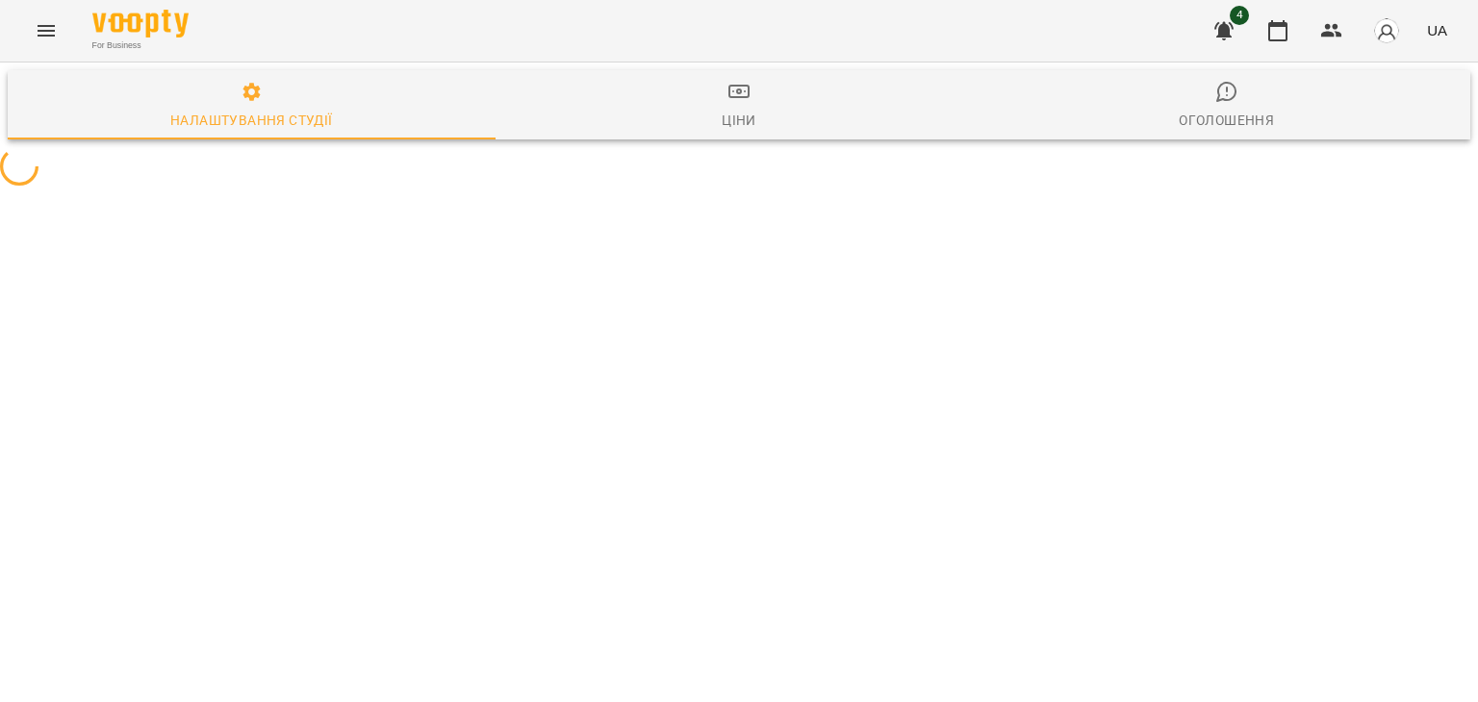
select select "**"
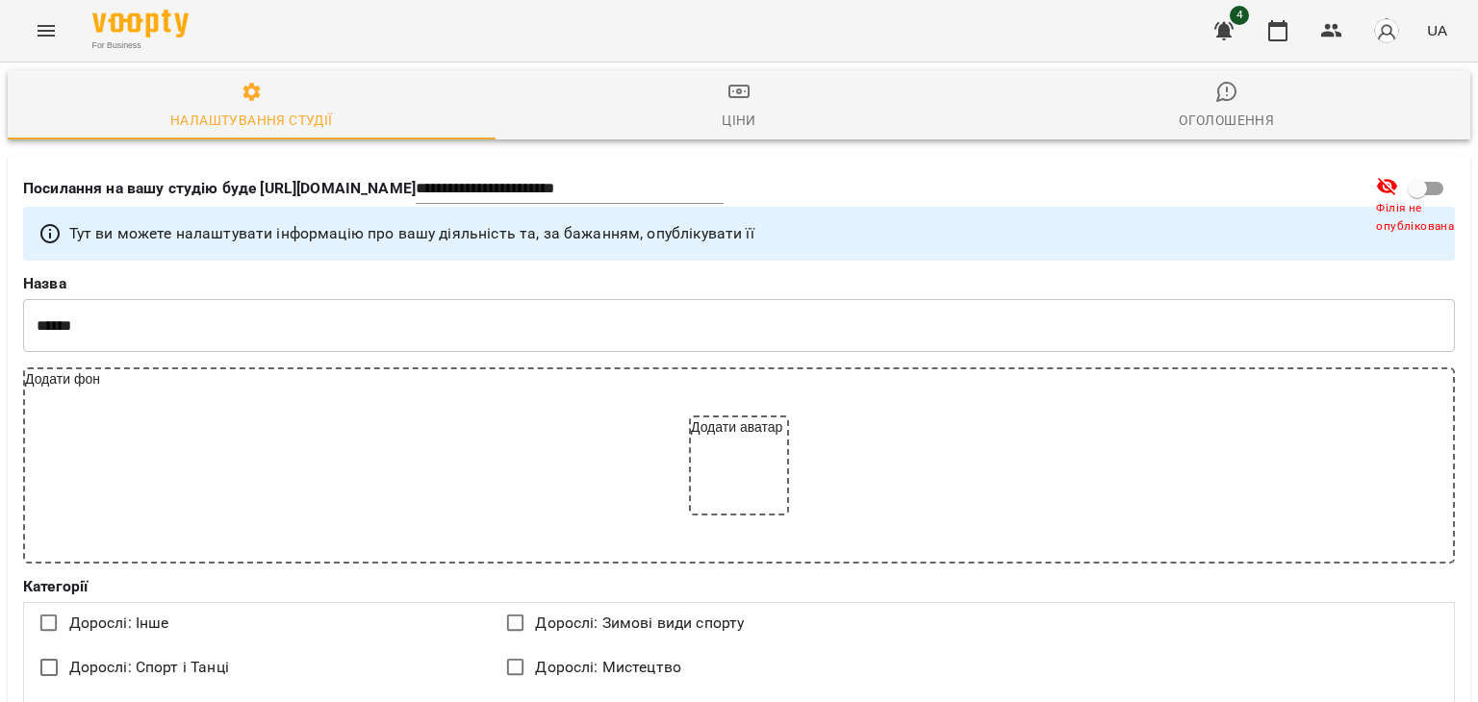
scroll to position [866, 0]
click at [54, 23] on icon "Menu" at bounding box center [46, 30] width 23 height 23
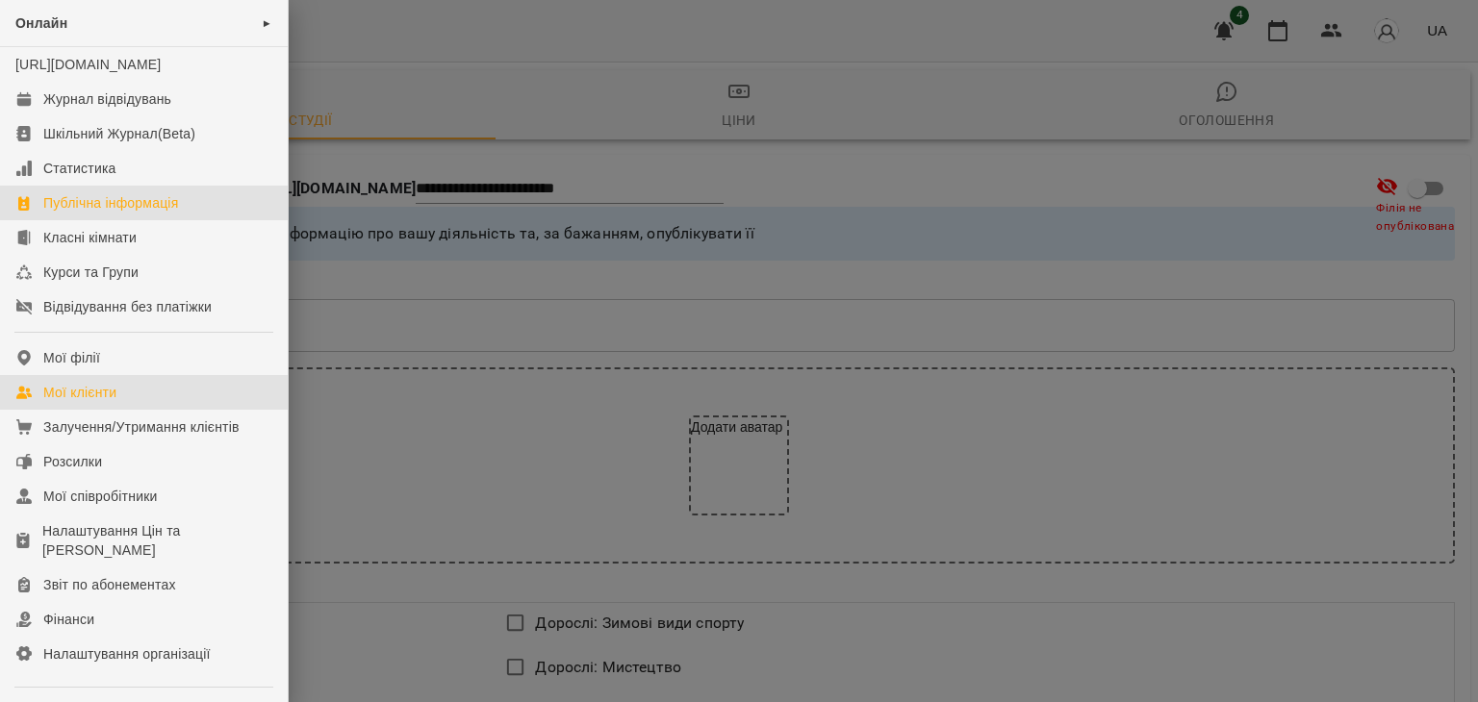
click at [131, 410] on link "Мої клієнти" at bounding box center [144, 392] width 288 height 35
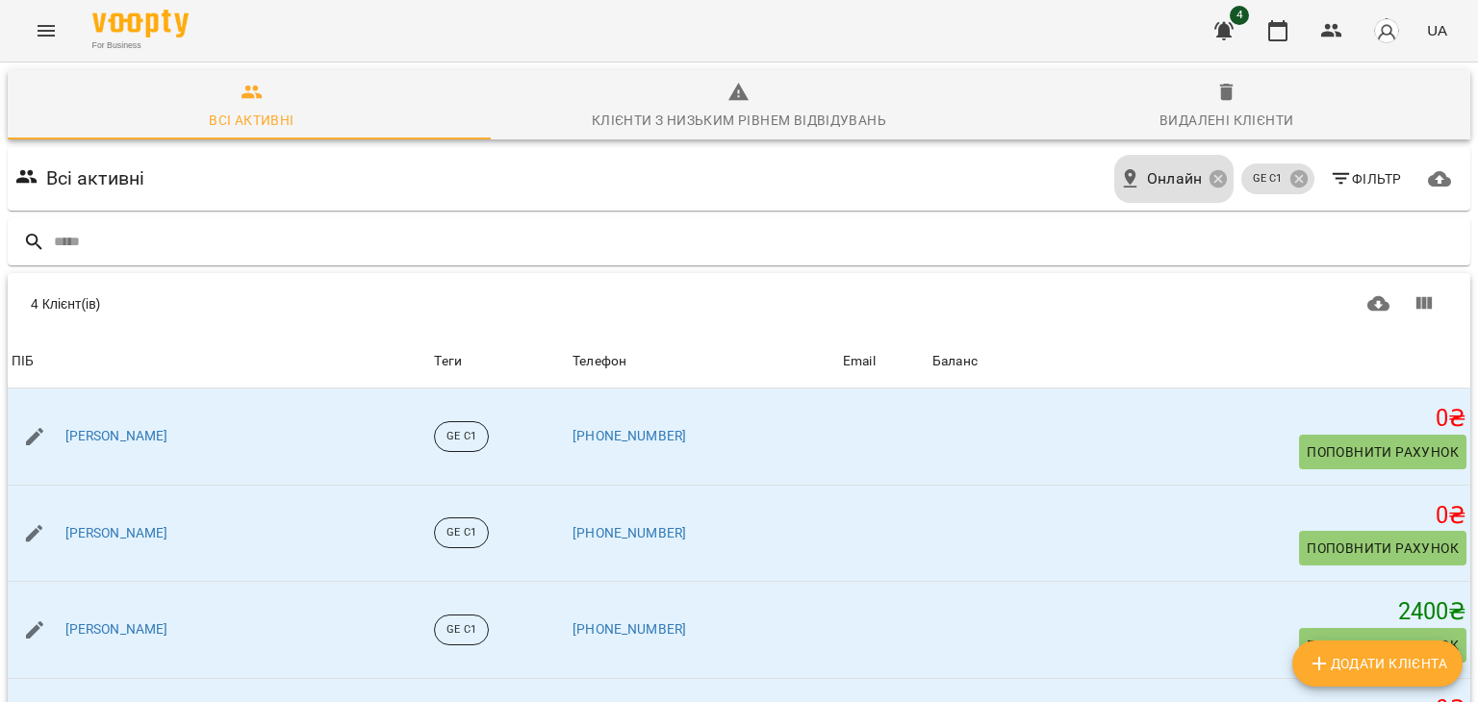
scroll to position [115, 0]
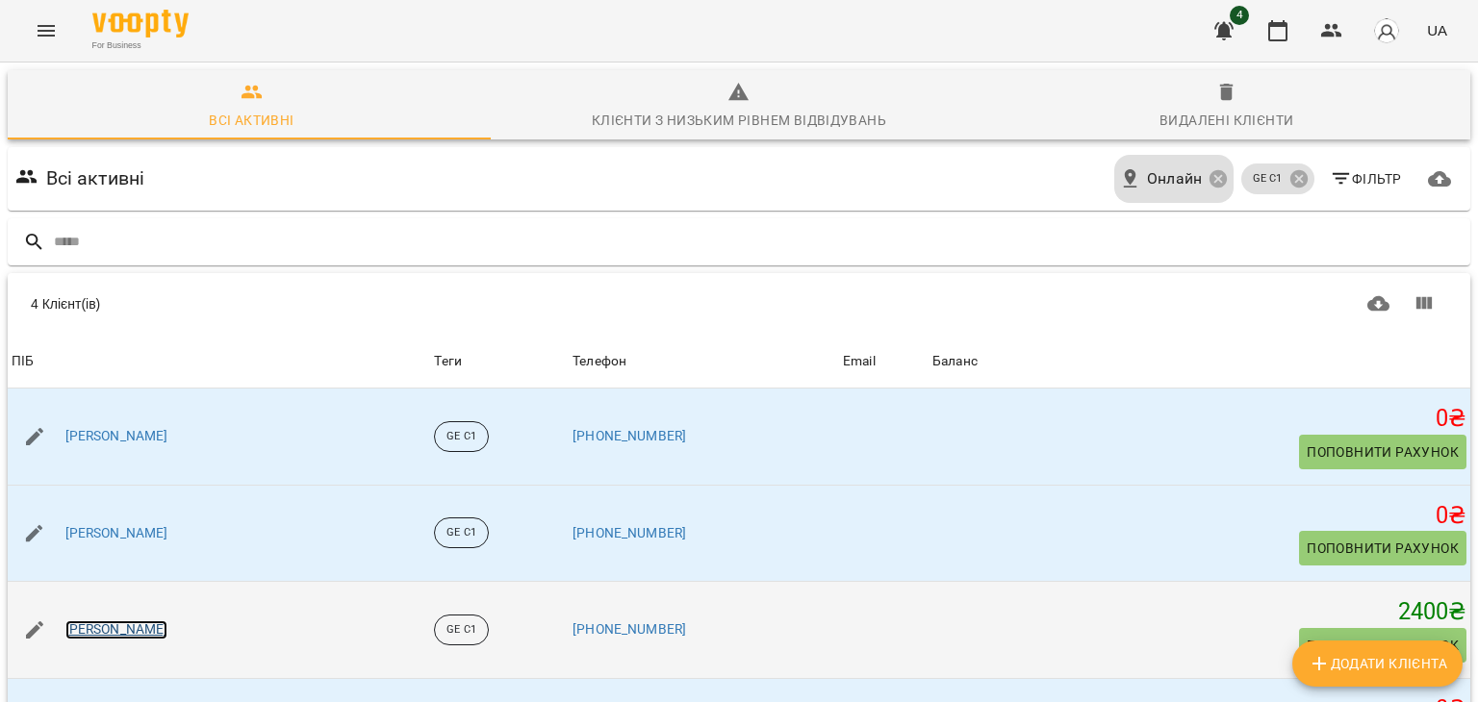
click at [139, 621] on link "[PERSON_NAME]" at bounding box center [116, 630] width 103 height 19
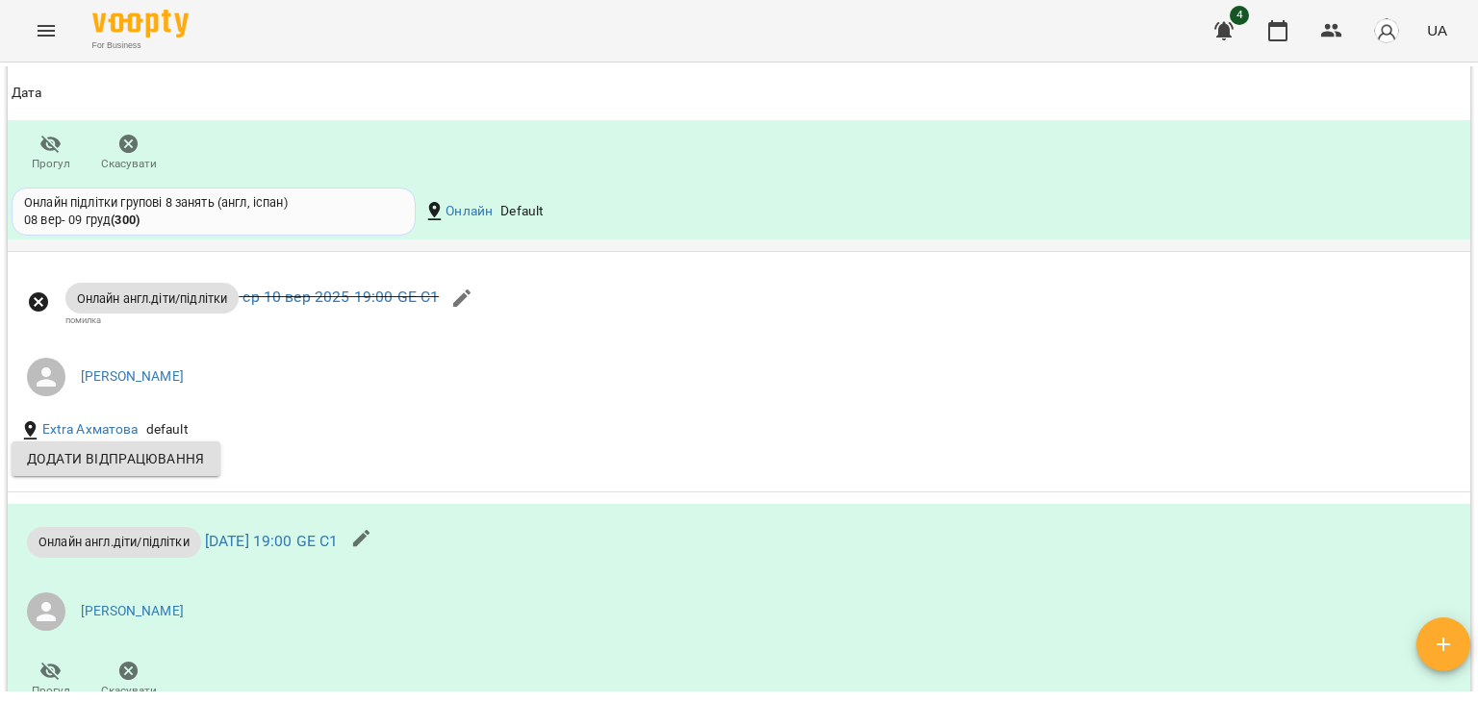
scroll to position [1732, 0]
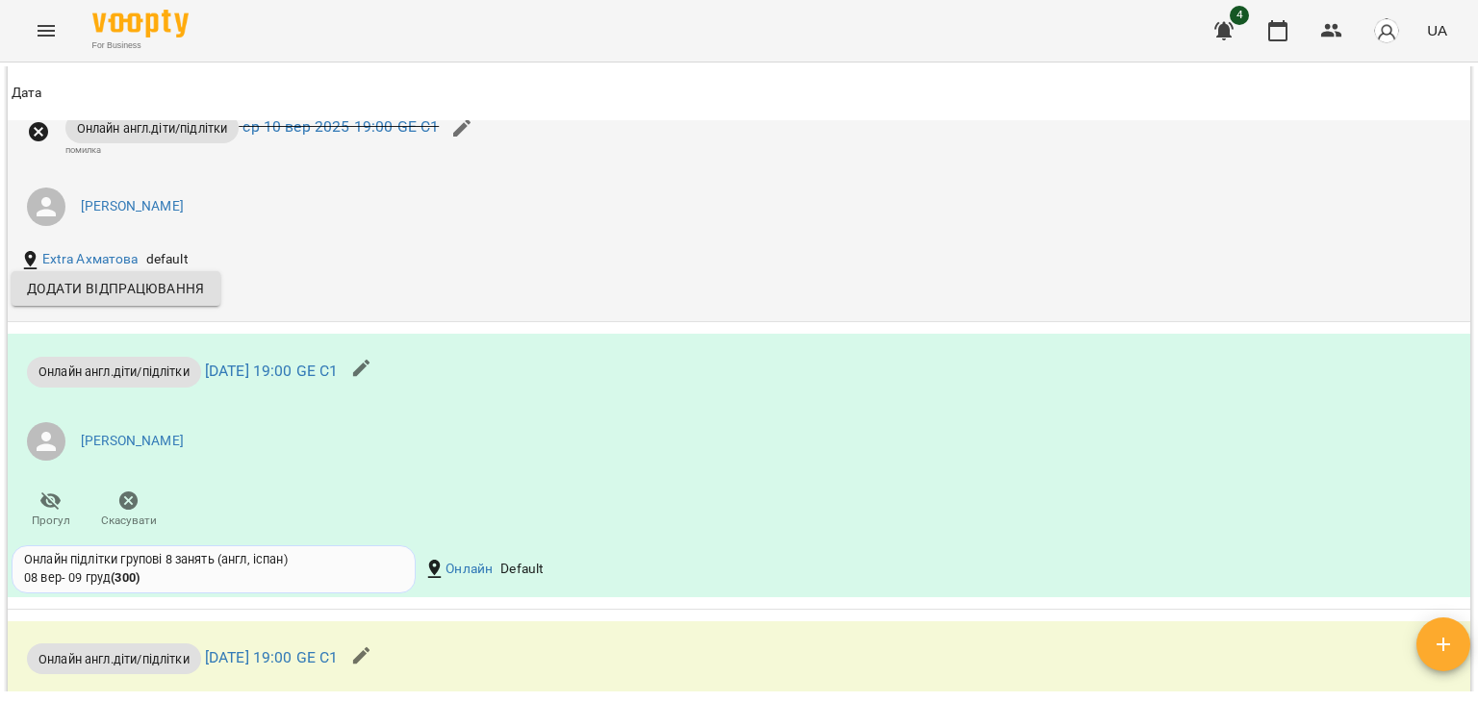
click at [135, 297] on span "Додати відпрацювання" at bounding box center [116, 288] width 178 height 23
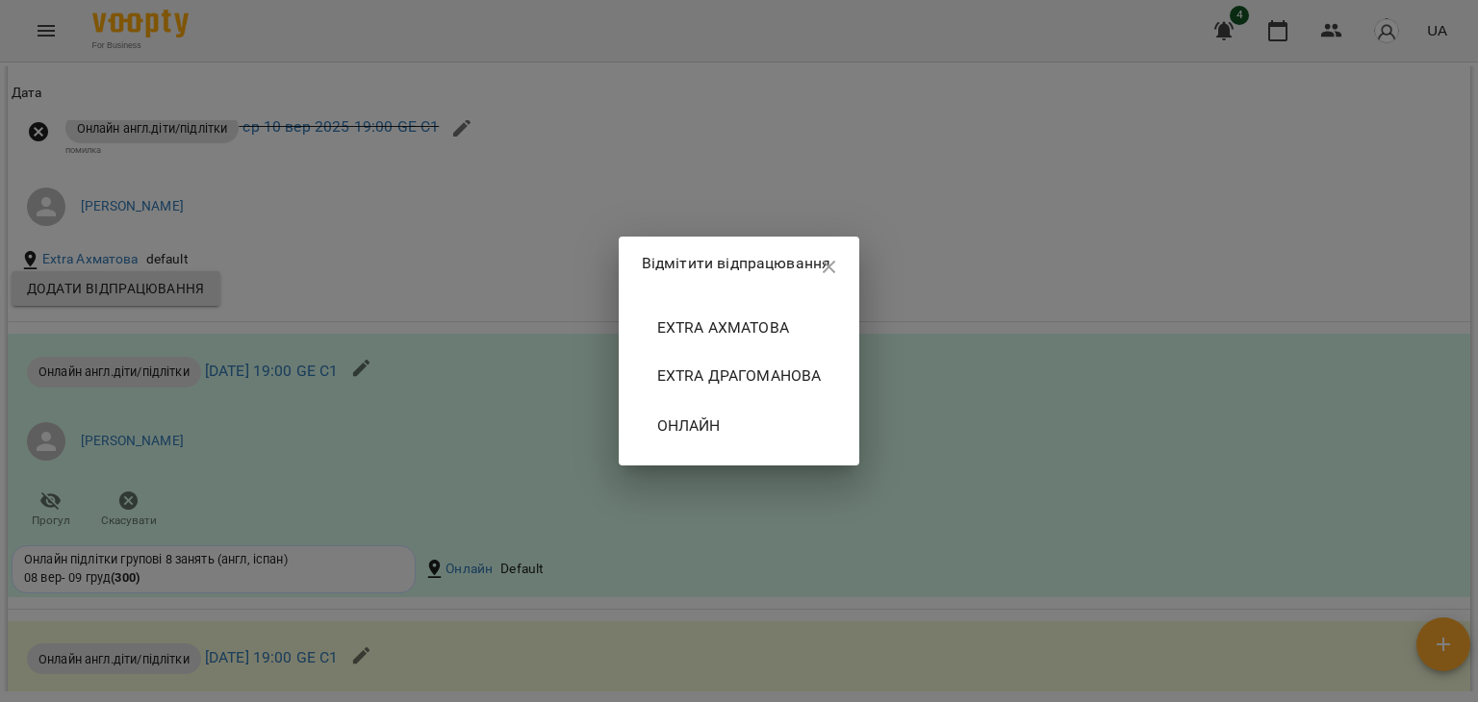
click at [829, 262] on icon "button" at bounding box center [829, 267] width 23 height 23
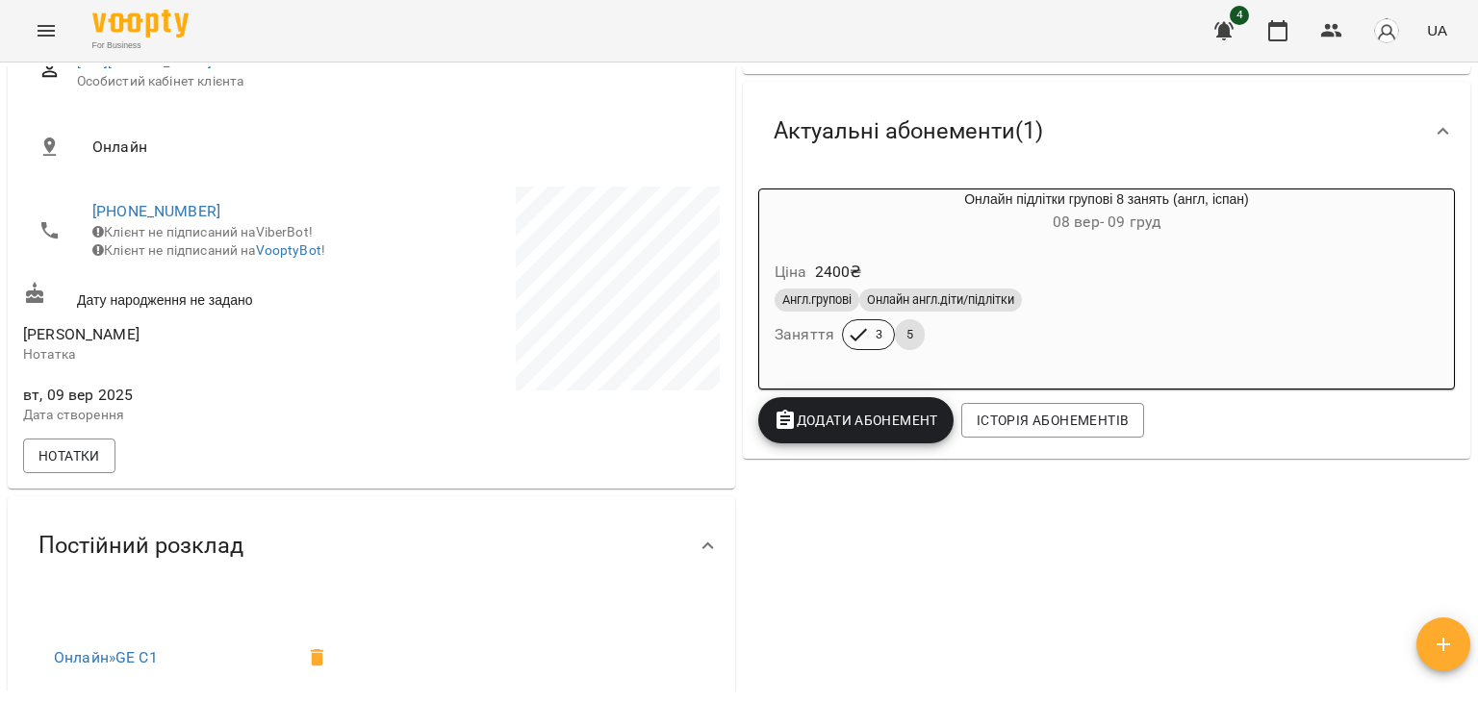
scroll to position [0, 0]
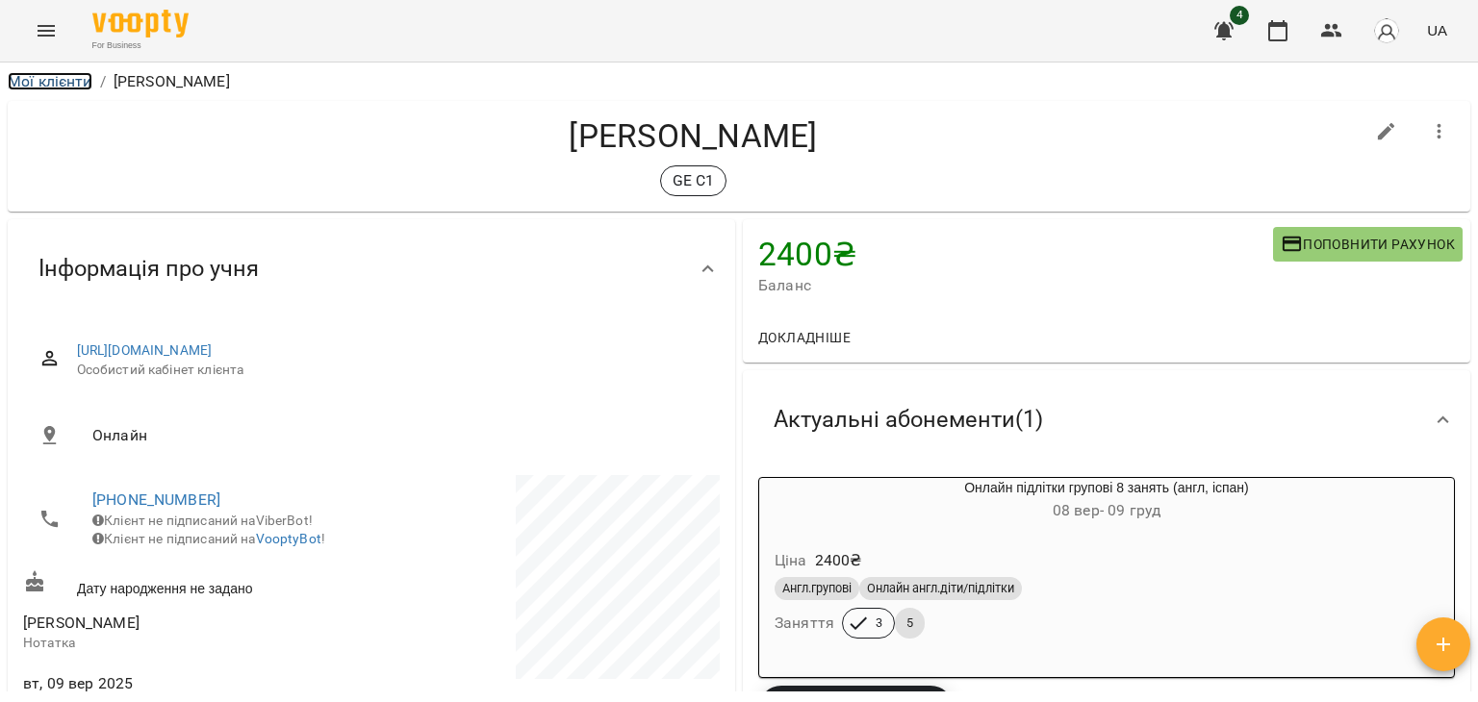
click at [46, 82] on link "Мої клієнти" at bounding box center [50, 81] width 85 height 18
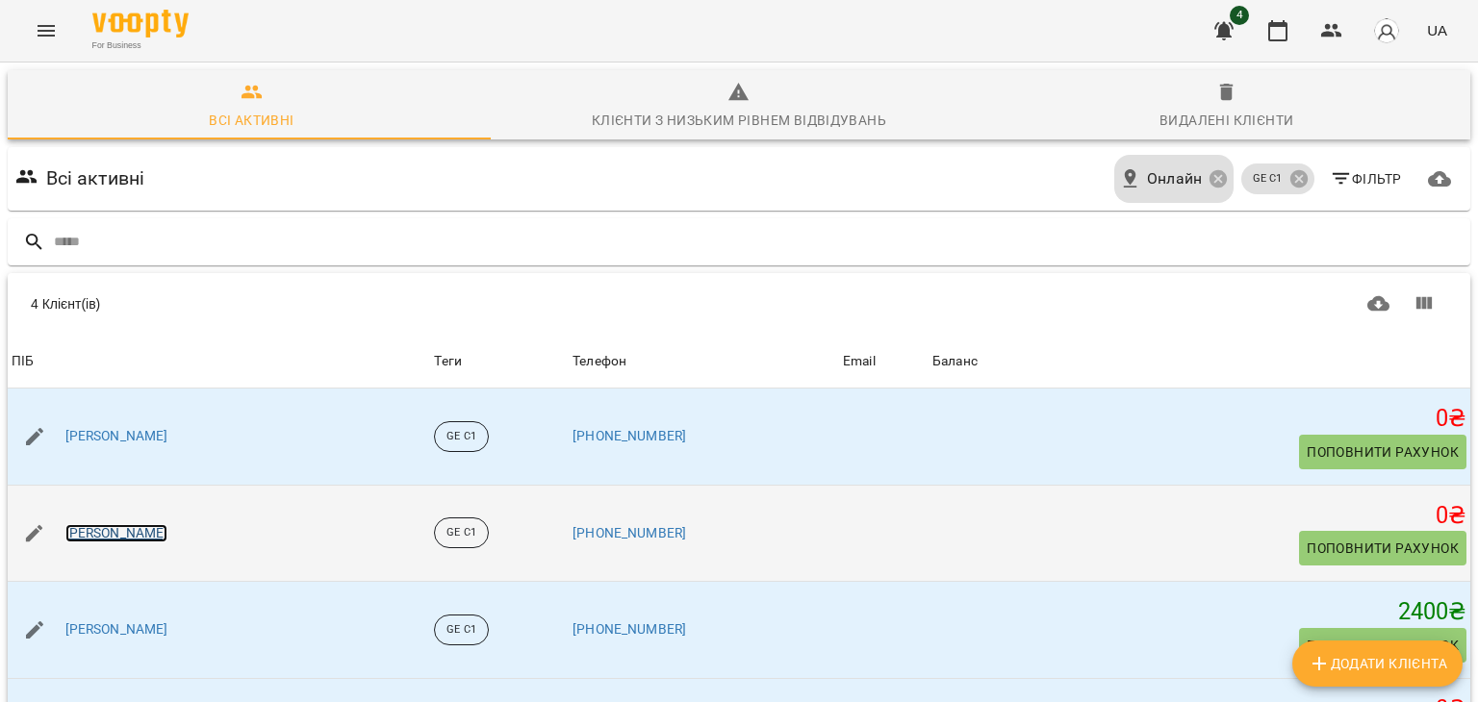
click at [138, 527] on link "[PERSON_NAME]" at bounding box center [116, 533] width 103 height 19
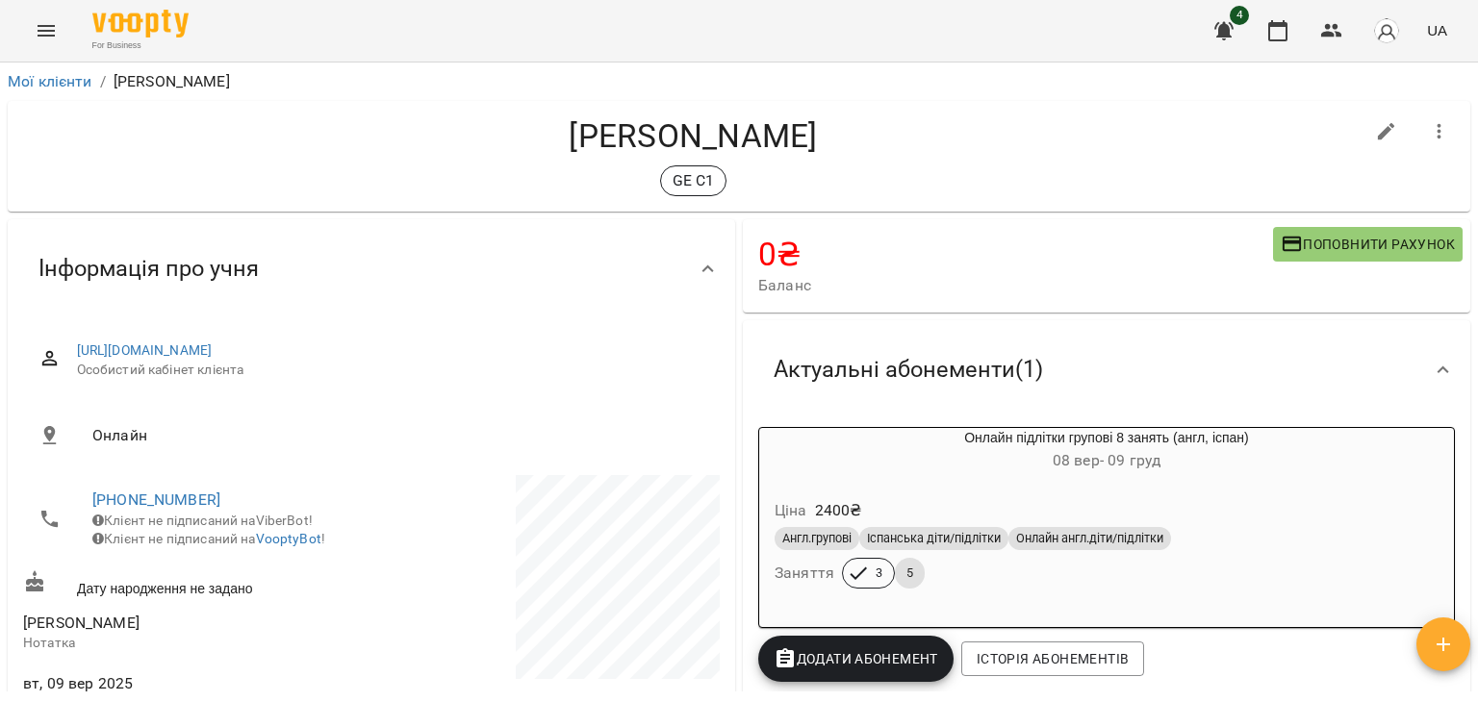
click at [57, 31] on icon "Menu" at bounding box center [46, 30] width 23 height 23
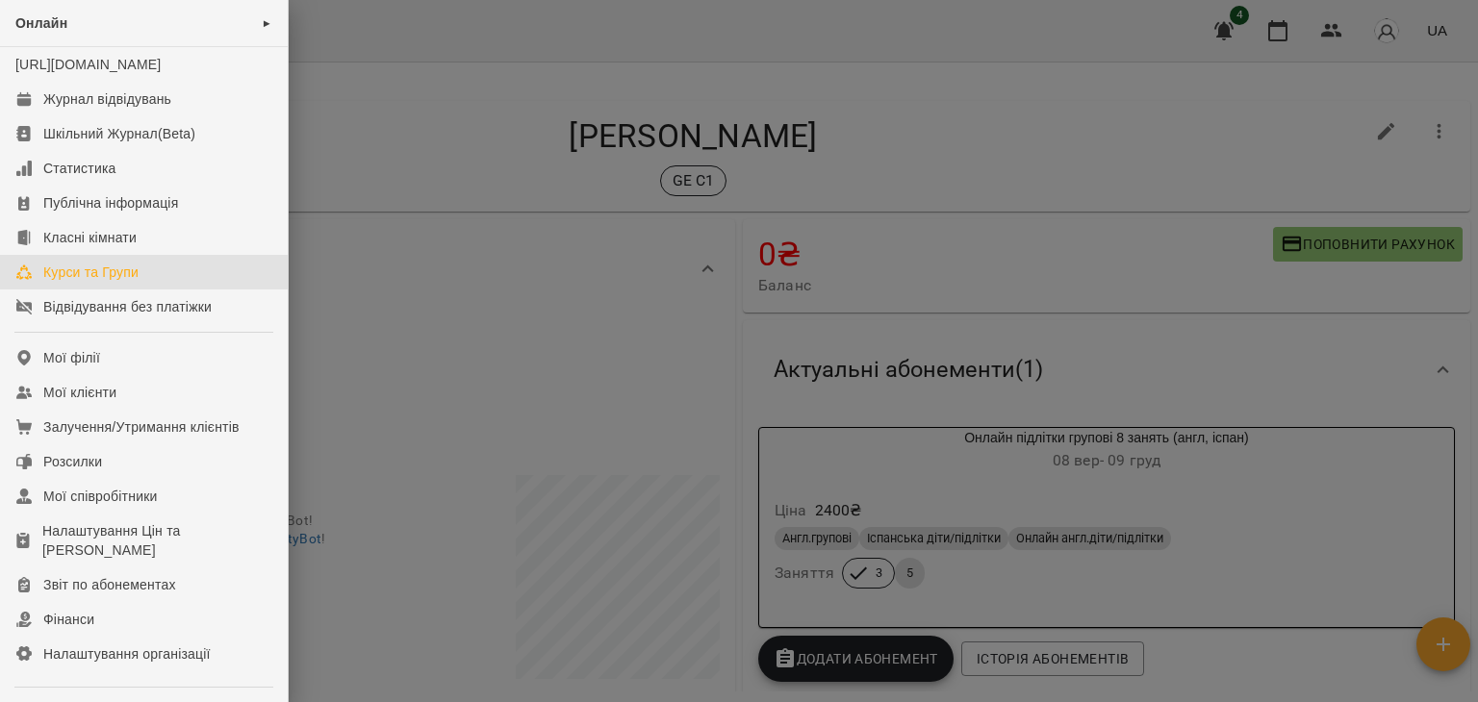
click at [89, 282] on div "Курси та Групи" at bounding box center [90, 272] width 95 height 19
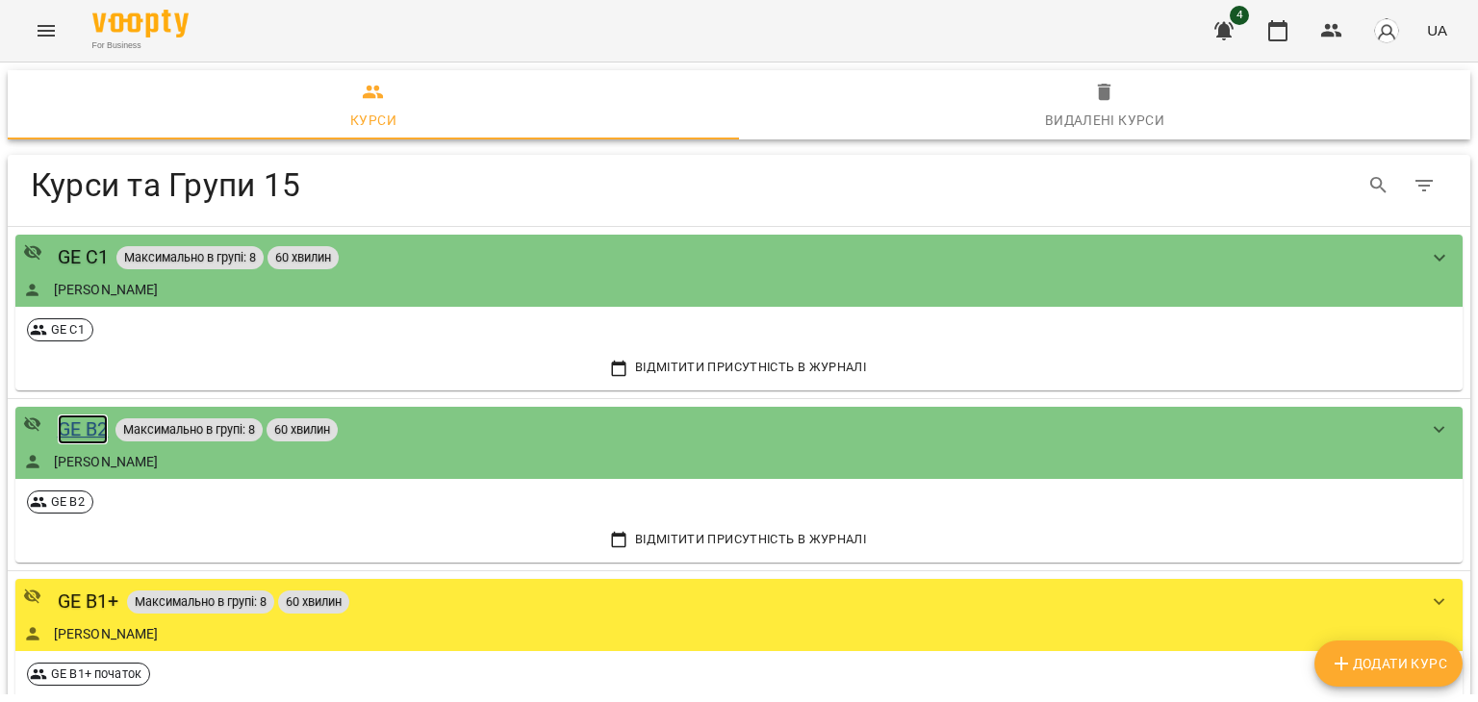
click at [71, 423] on div "GE B2" at bounding box center [83, 430] width 51 height 30
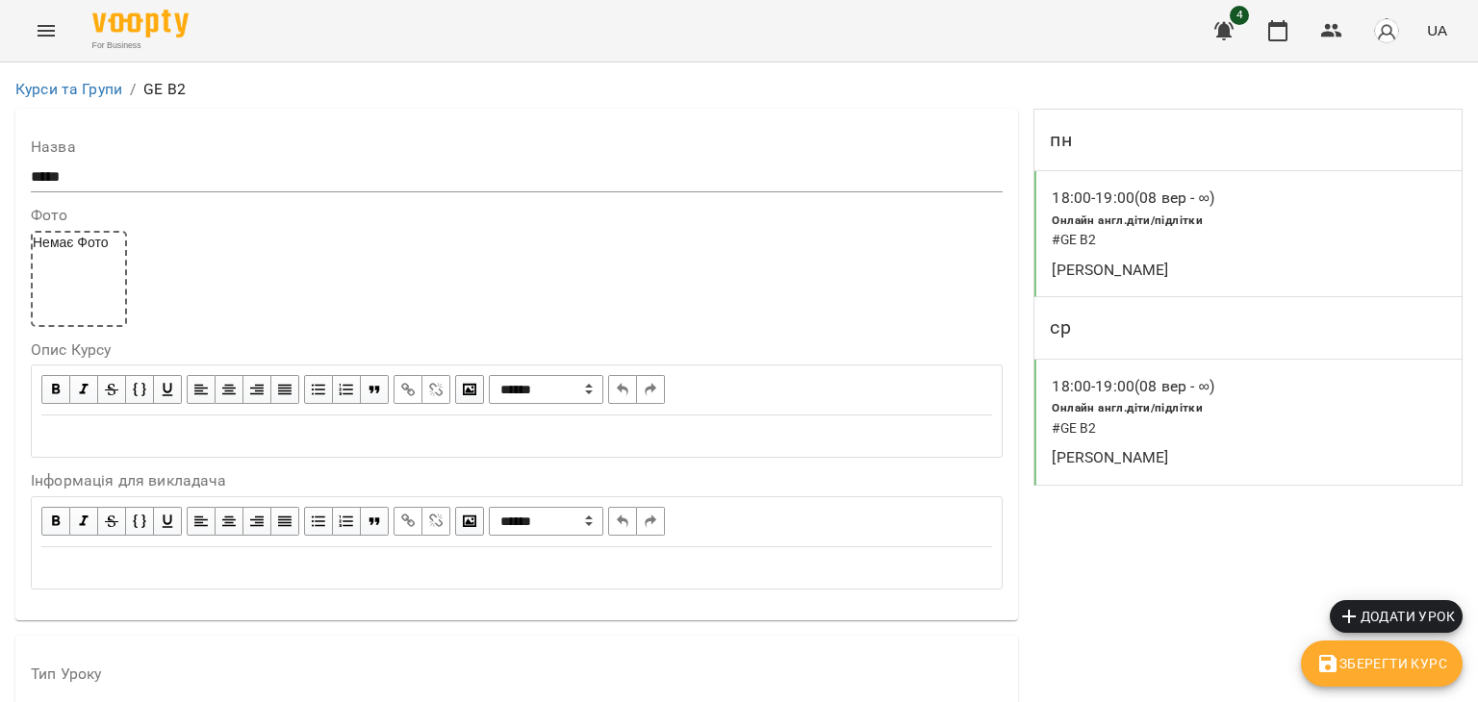
scroll to position [1636, 0]
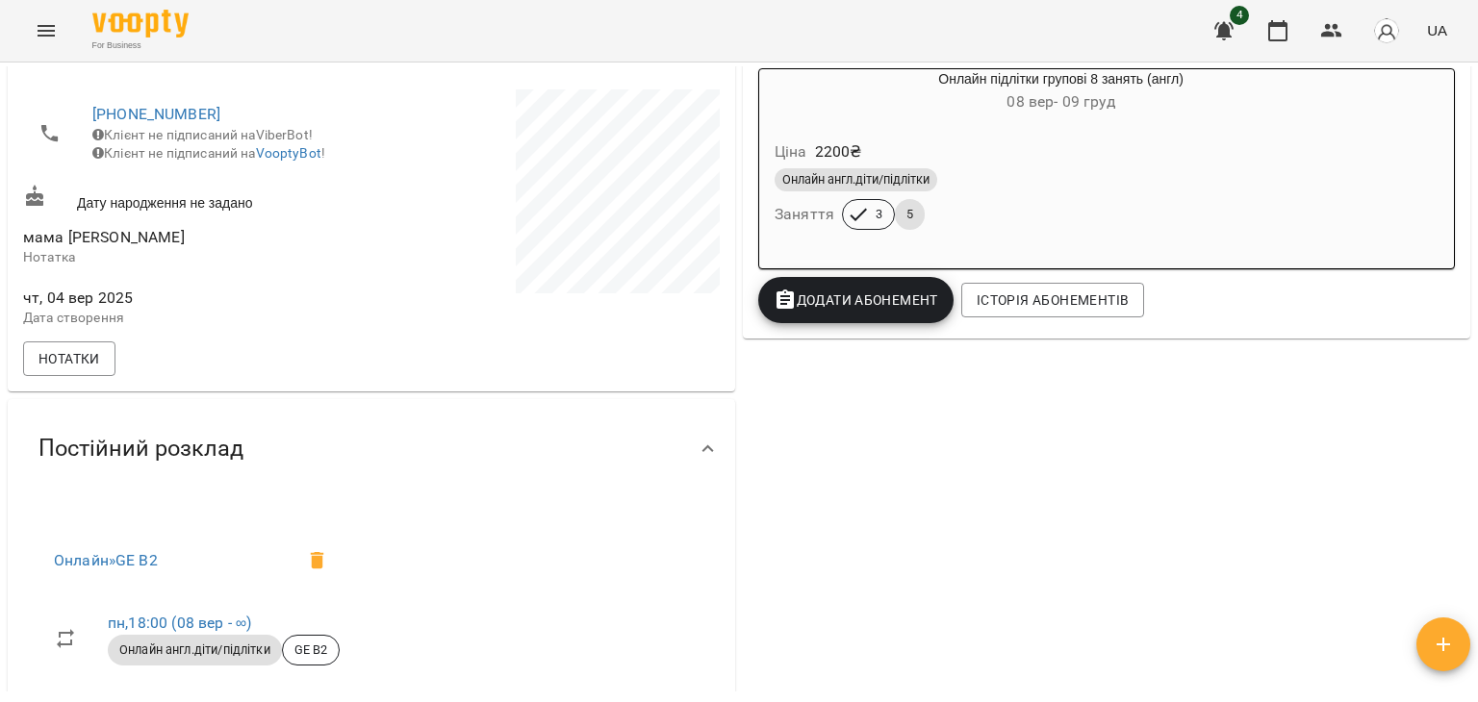
scroll to position [399, 0]
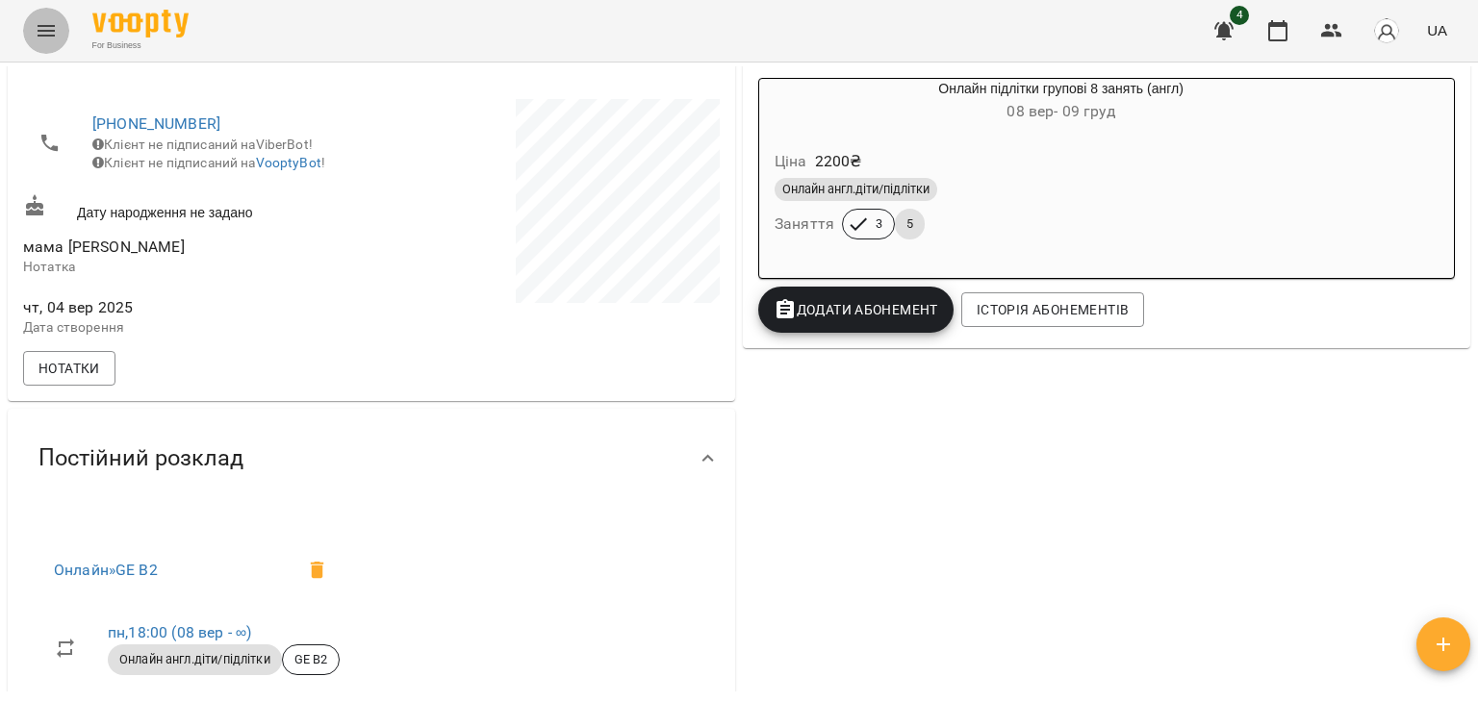
click at [54, 15] on button "Menu" at bounding box center [46, 31] width 46 height 46
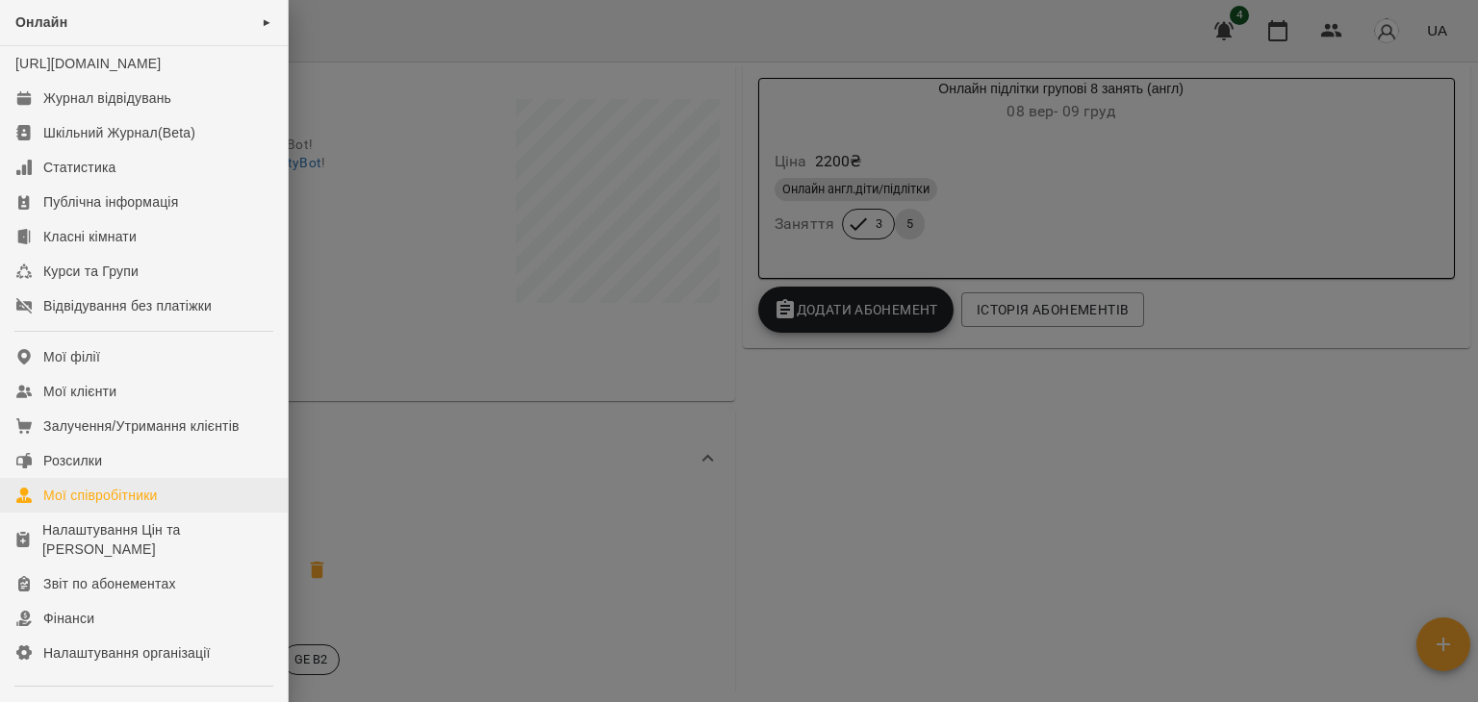
scroll to position [0, 0]
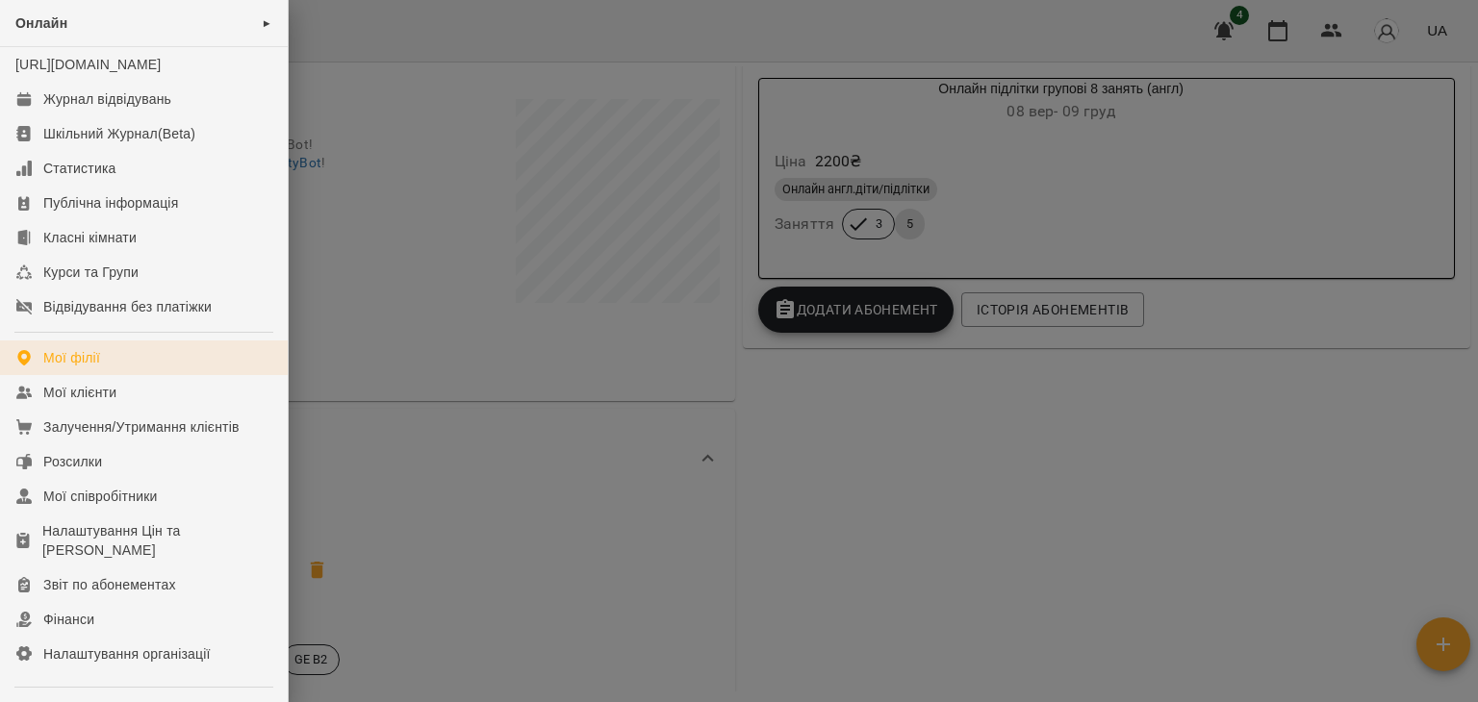
click at [74, 368] on div "Мої філії" at bounding box center [71, 357] width 57 height 19
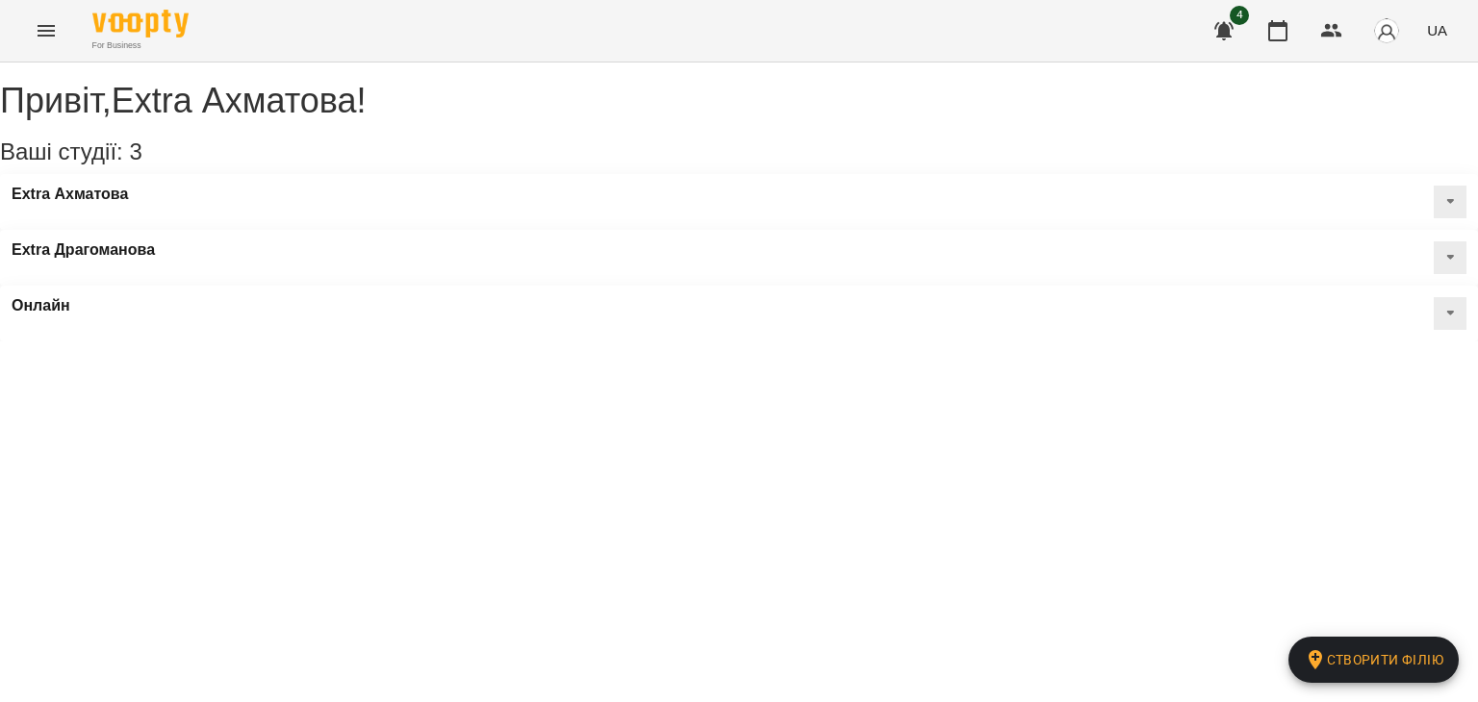
click at [1441, 297] on button at bounding box center [1450, 313] width 33 height 33
click at [1135, 342] on div "Привіт , Extra Ахматова ! Ваші студії: 3 Створити філію Extra Ахматова Extra Др…" at bounding box center [739, 202] width 1478 height 279
click at [42, 48] on button "Menu" at bounding box center [46, 31] width 46 height 46
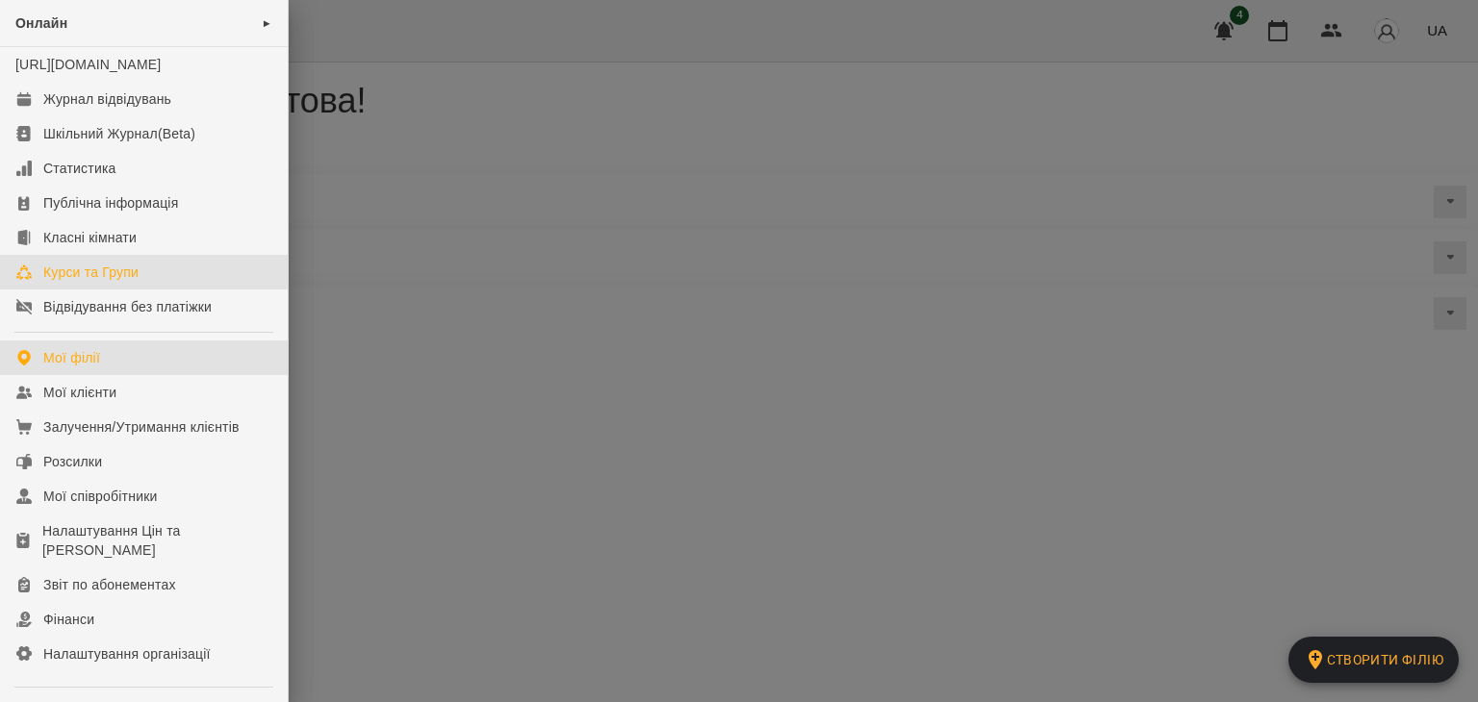
click at [82, 282] on div "Курси та Групи" at bounding box center [90, 272] width 95 height 19
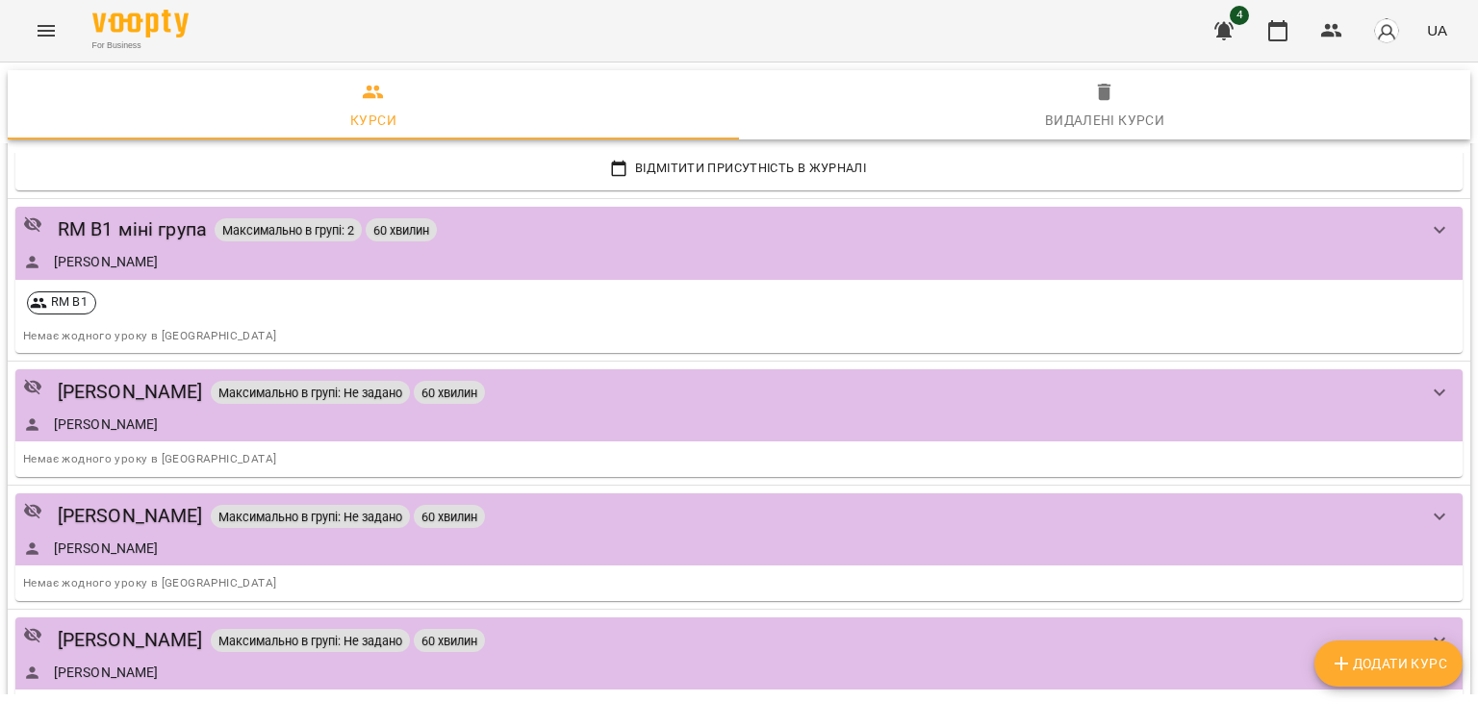
scroll to position [770, 0]
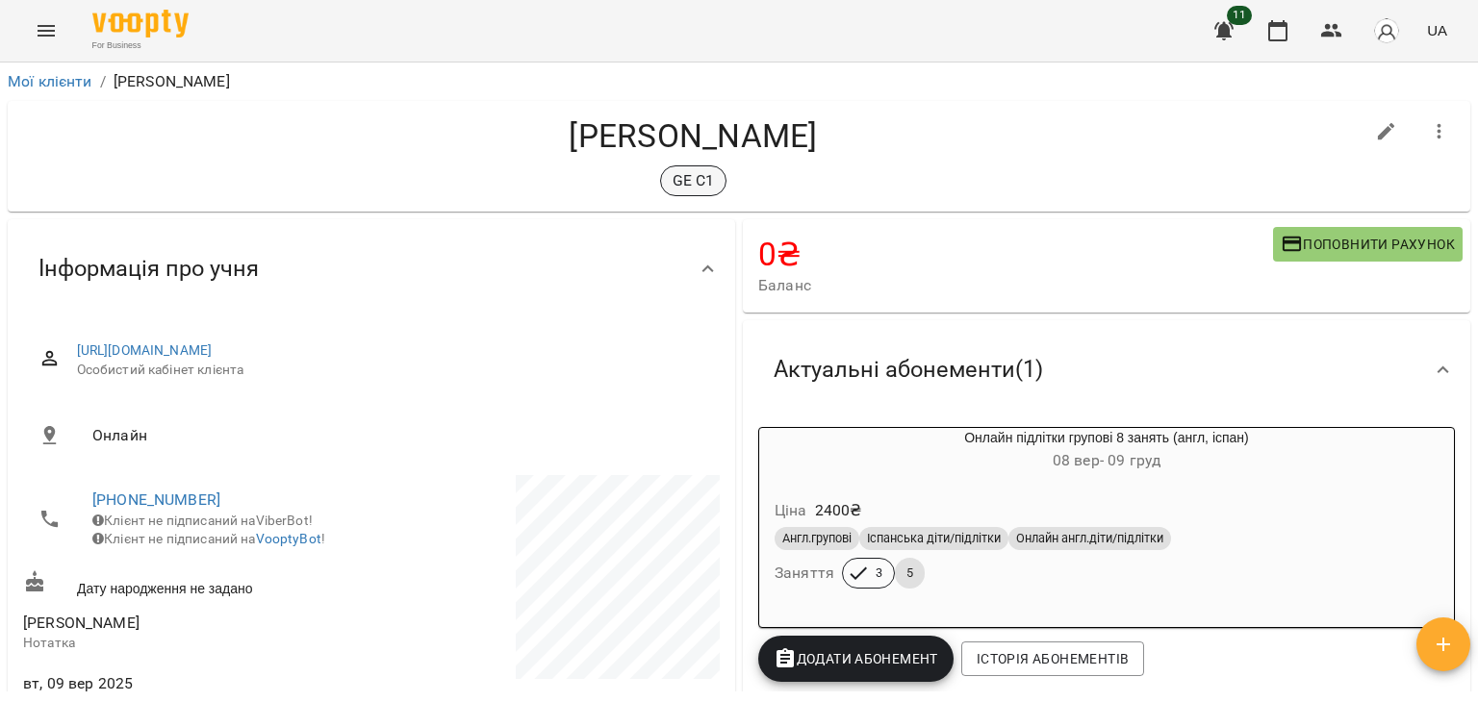
click at [692, 181] on p "GE C1" at bounding box center [694, 180] width 42 height 23
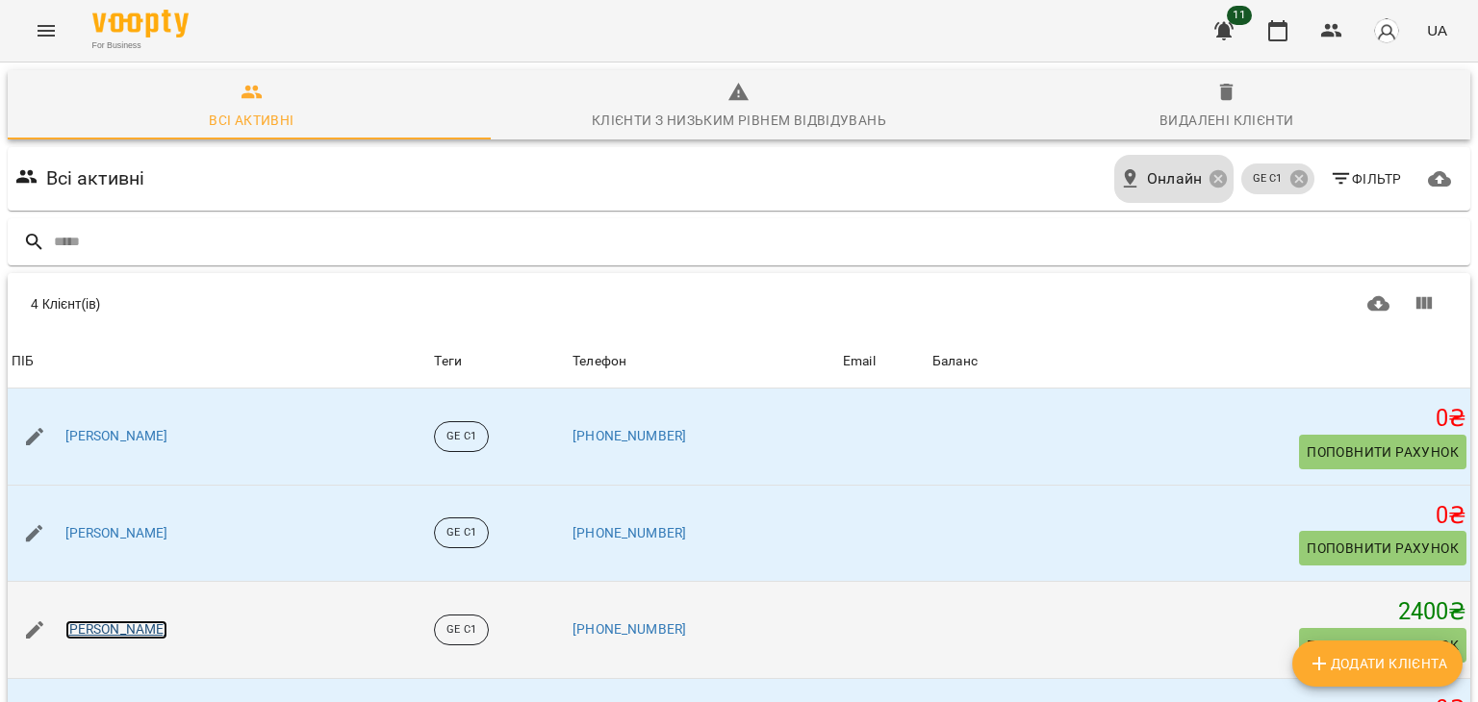
click at [89, 623] on link "[PERSON_NAME]" at bounding box center [116, 630] width 103 height 19
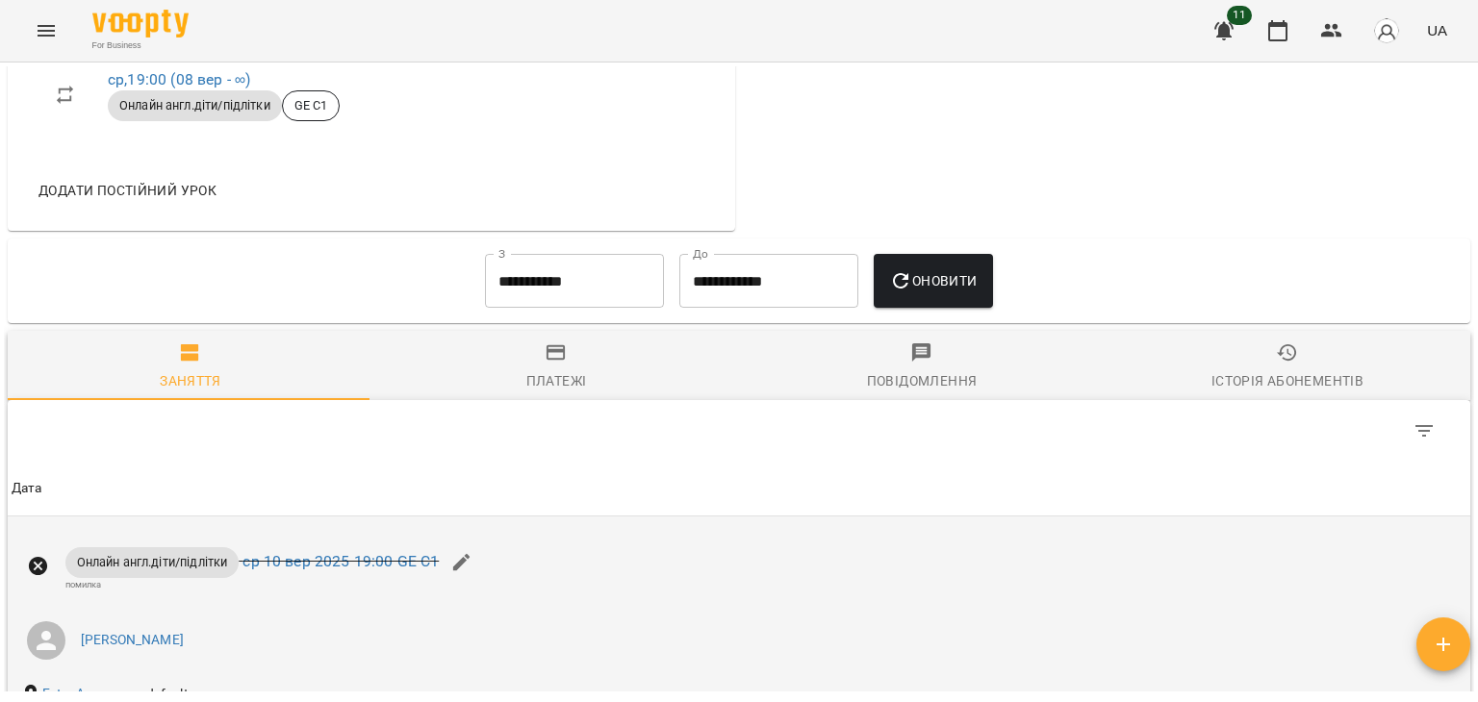
scroll to position [866, 0]
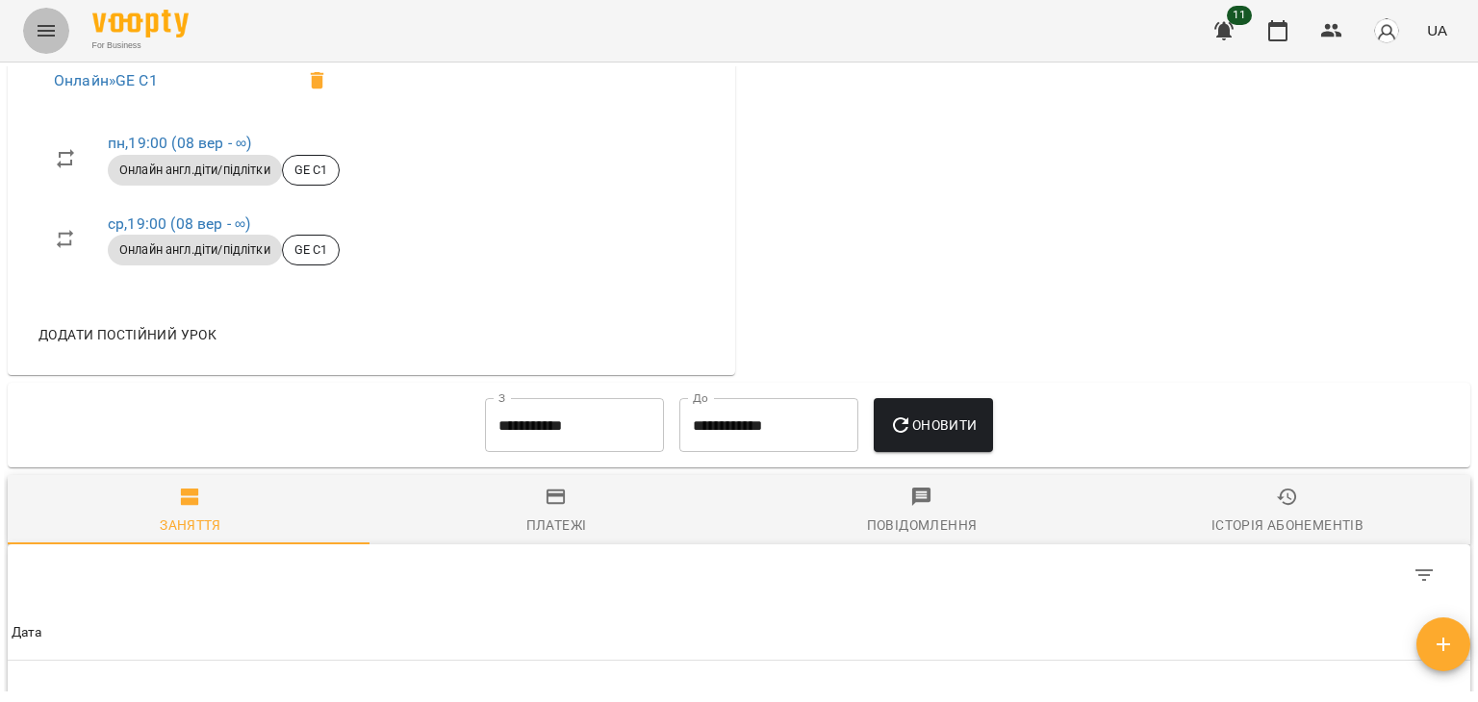
click at [49, 29] on icon "Menu" at bounding box center [46, 30] width 23 height 23
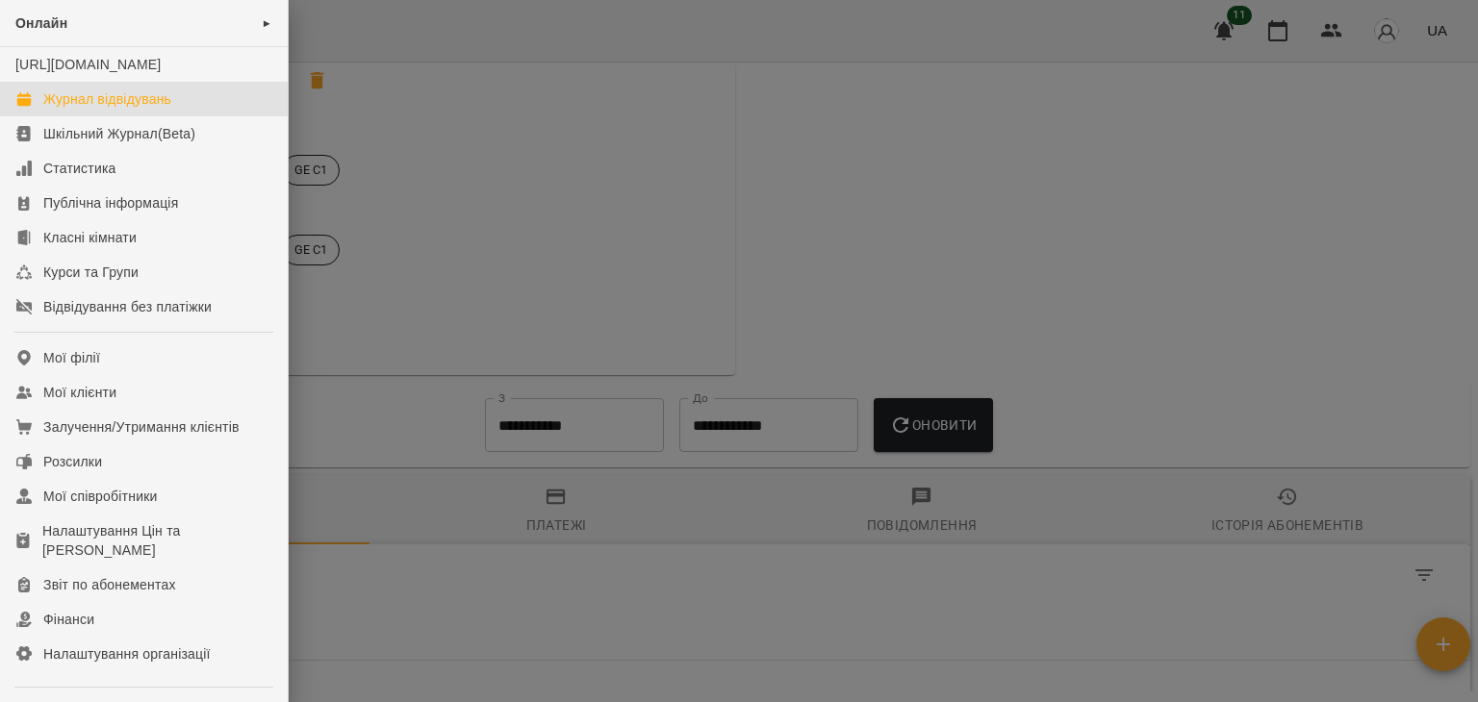
click at [97, 109] on div "Журнал відвідувань" at bounding box center [107, 98] width 128 height 19
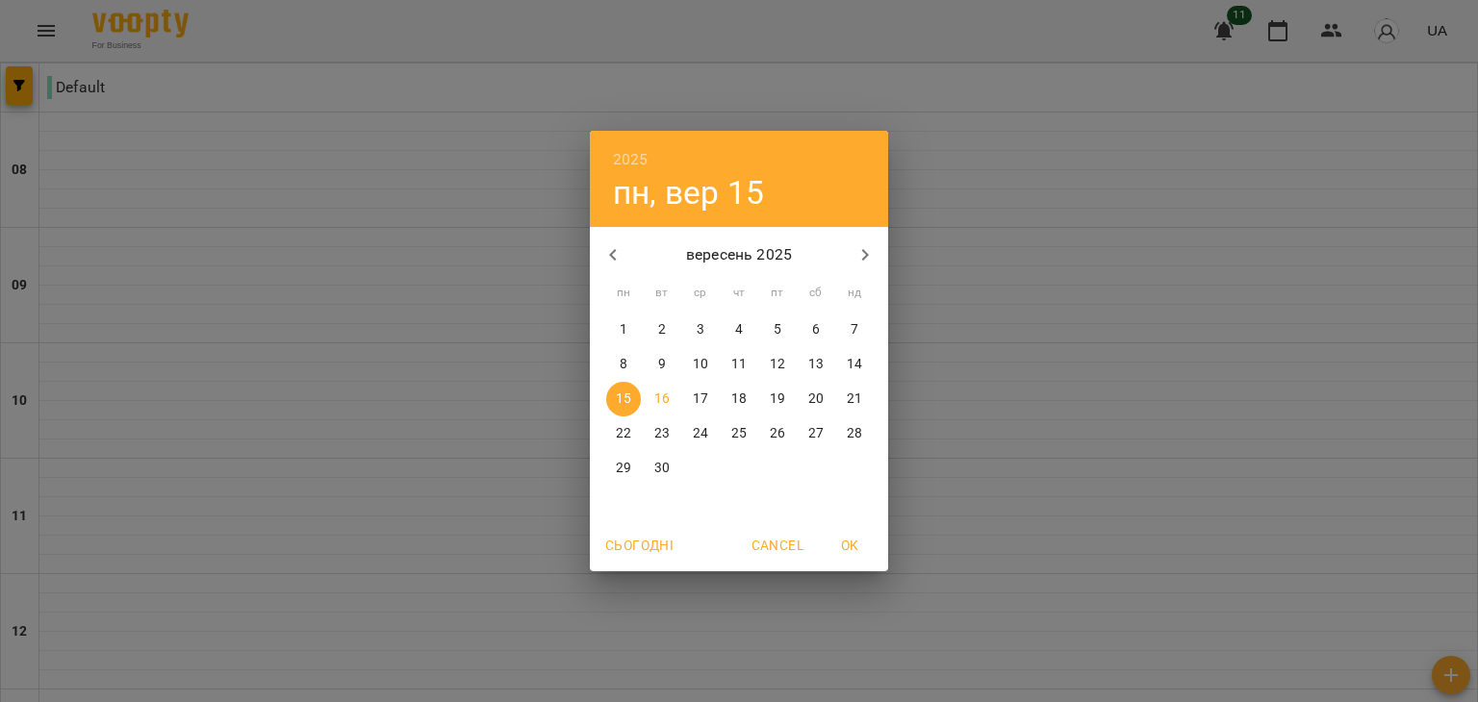
click at [628, 363] on span "8" at bounding box center [623, 364] width 35 height 19
type input "**********"
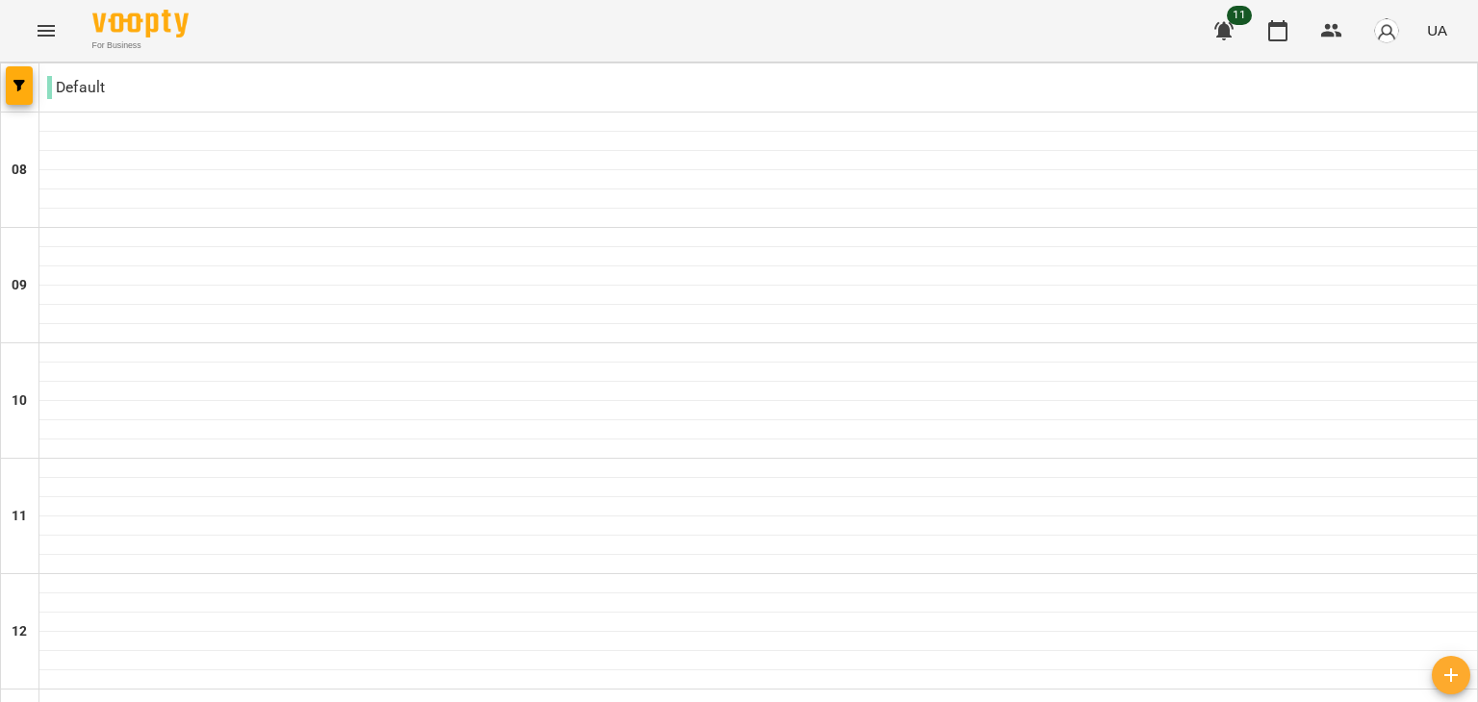
scroll to position [924, 0]
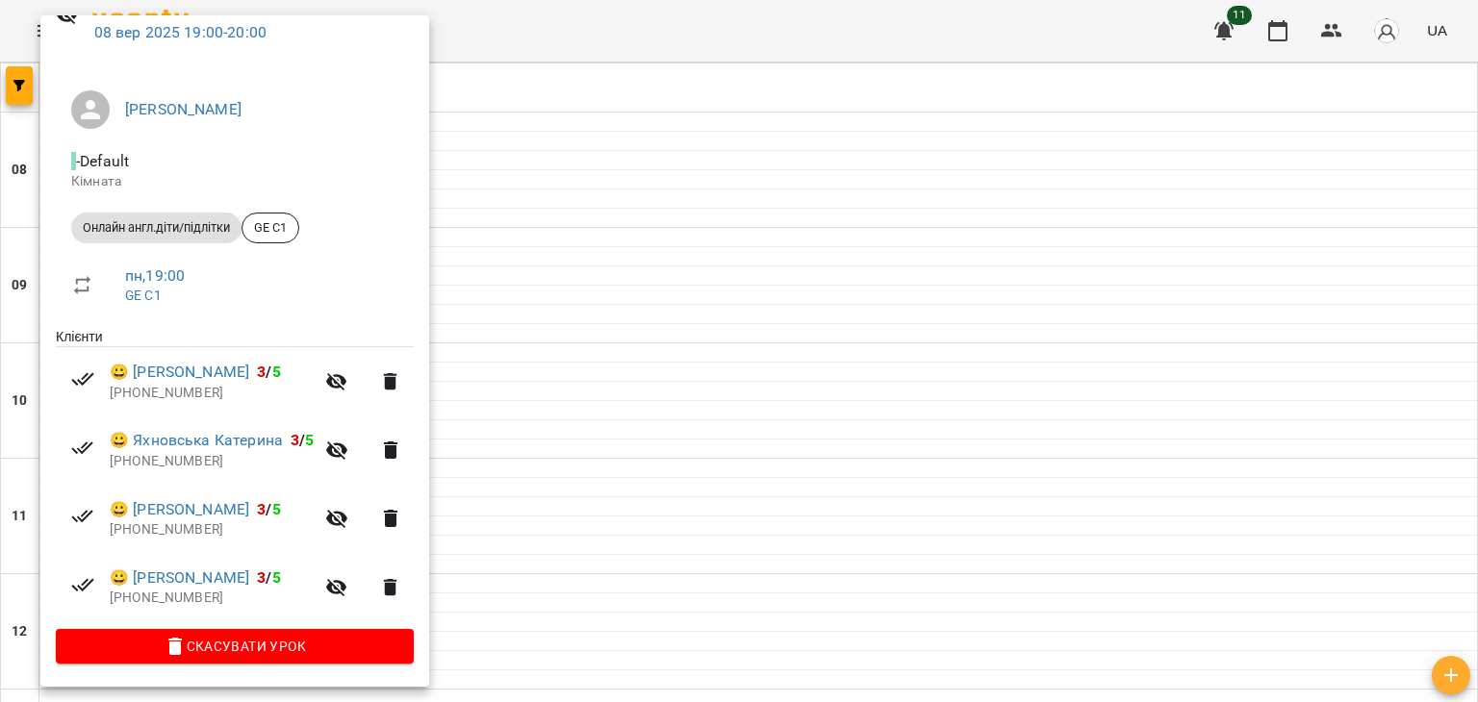
scroll to position [104, 0]
click at [529, 66] on div at bounding box center [739, 351] width 1478 height 702
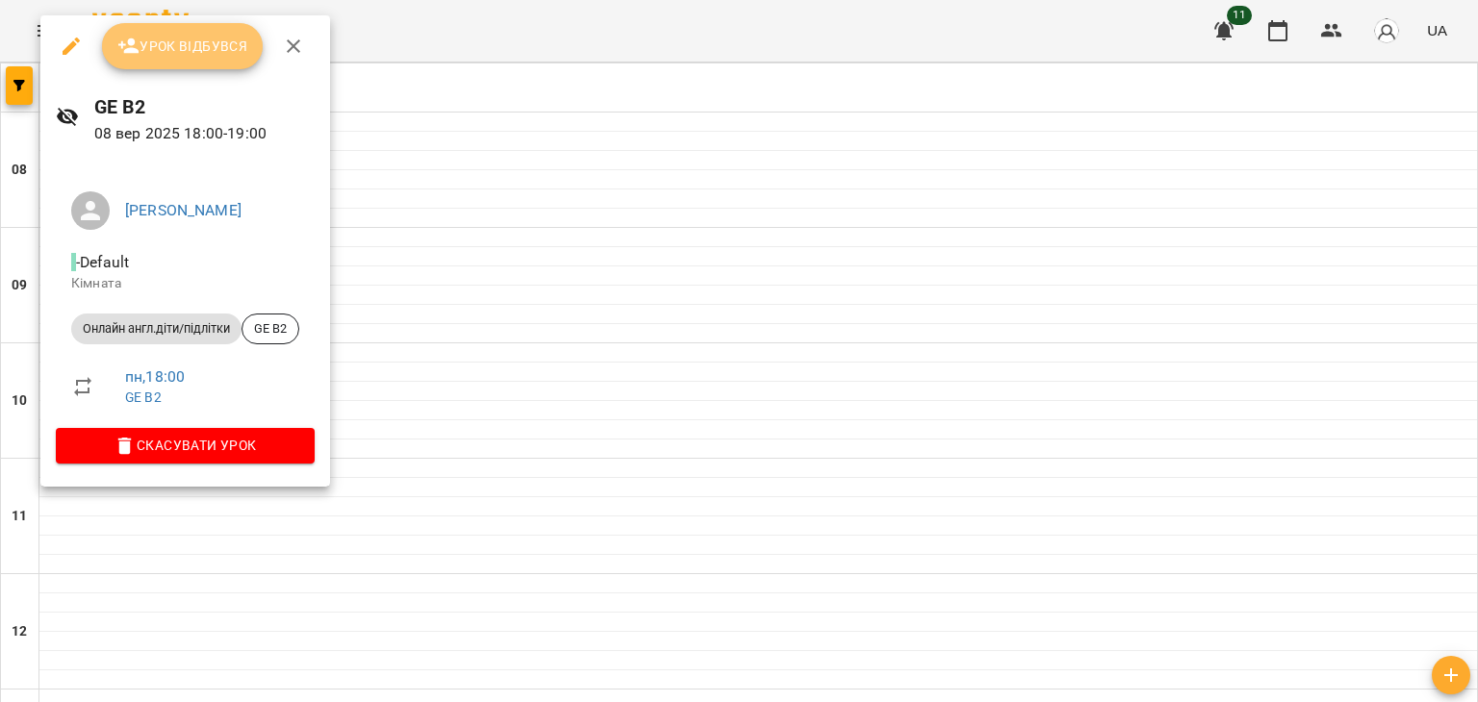
click at [165, 44] on span "Урок відбувся" at bounding box center [182, 46] width 131 height 23
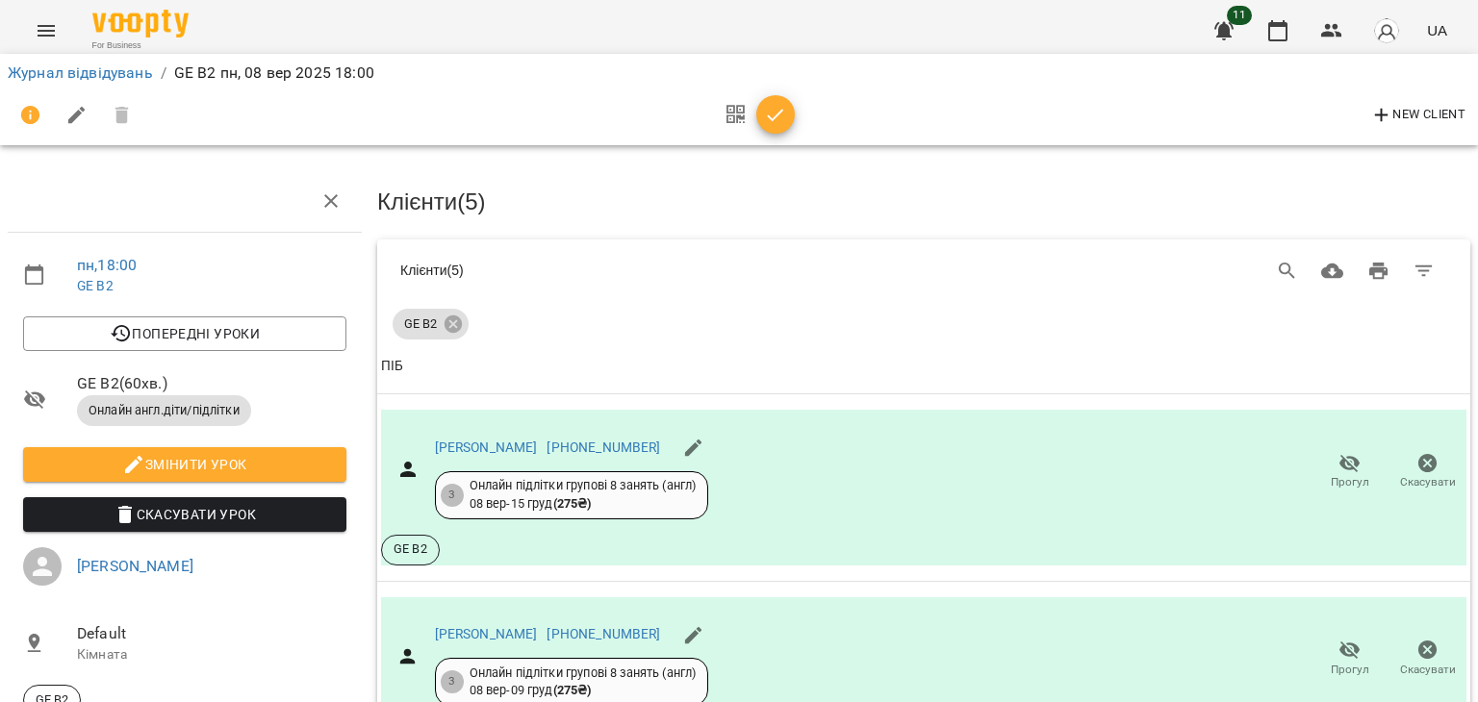
click at [62, 27] on button "Menu" at bounding box center [46, 31] width 46 height 46
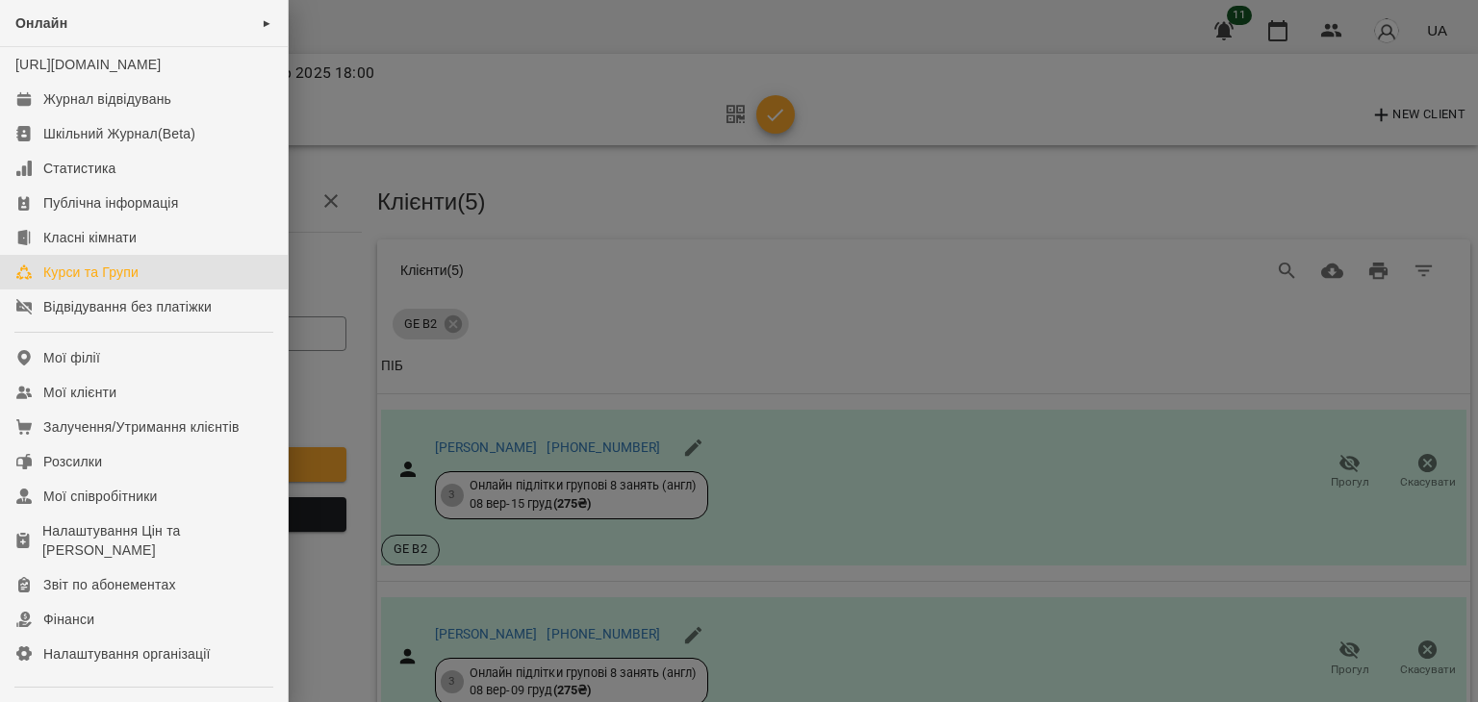
click at [119, 282] on div "Курси та Групи" at bounding box center [90, 272] width 95 height 19
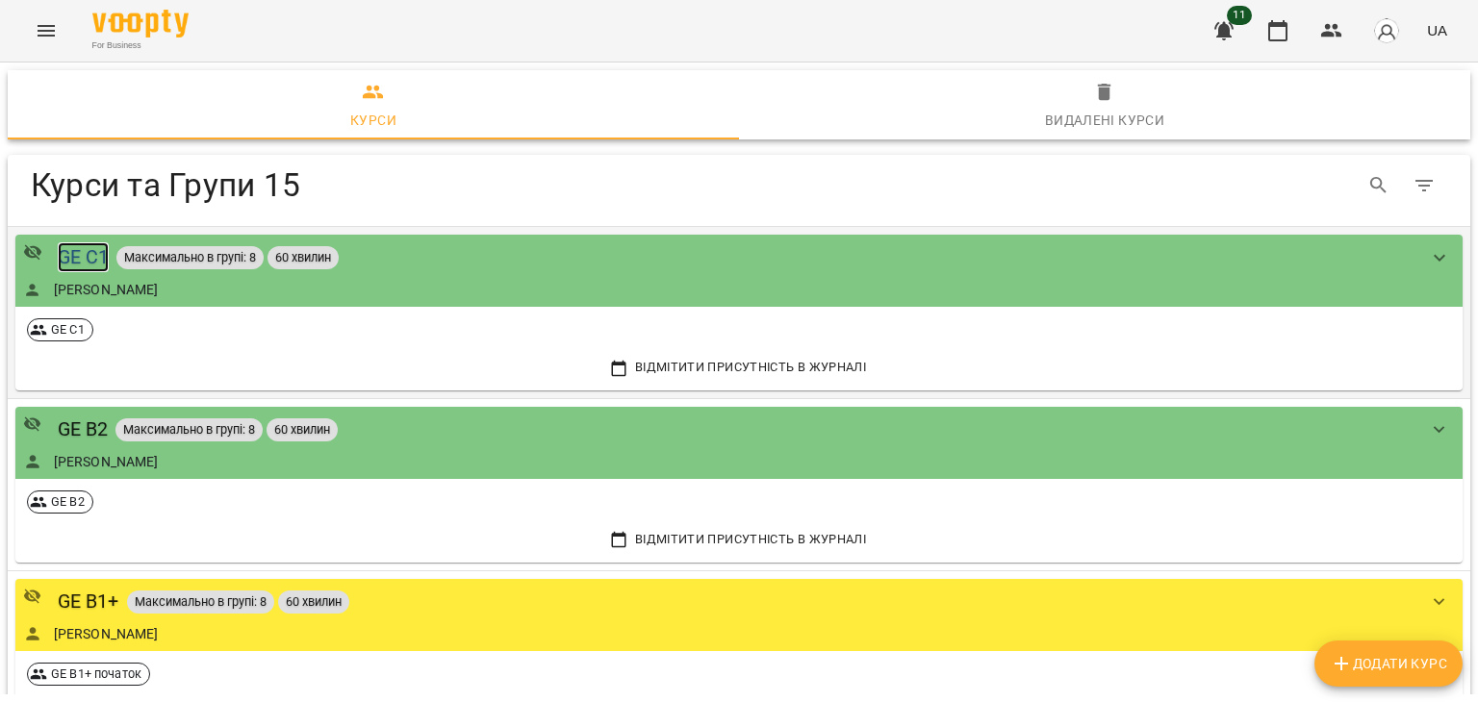
click at [66, 262] on div "GE C1" at bounding box center [84, 257] width 52 height 30
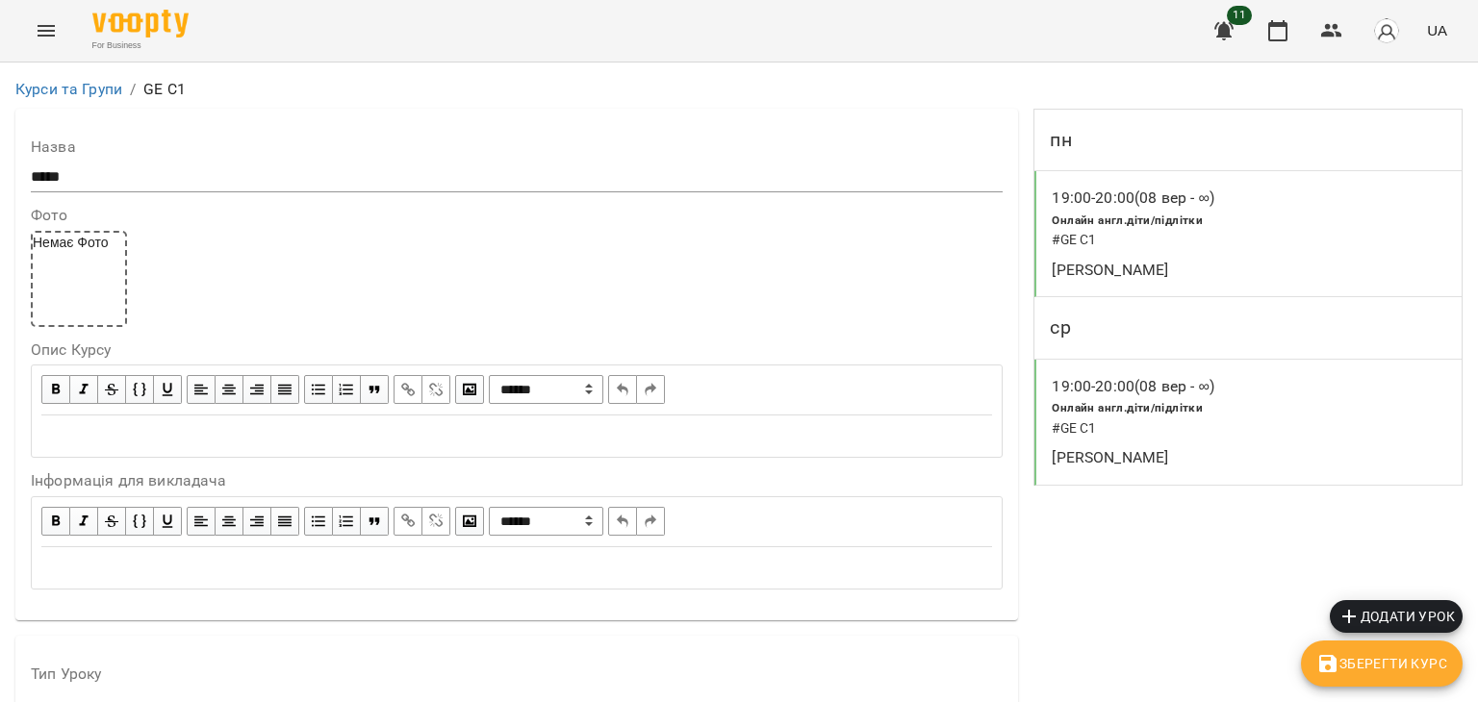
scroll to position [1689, 0]
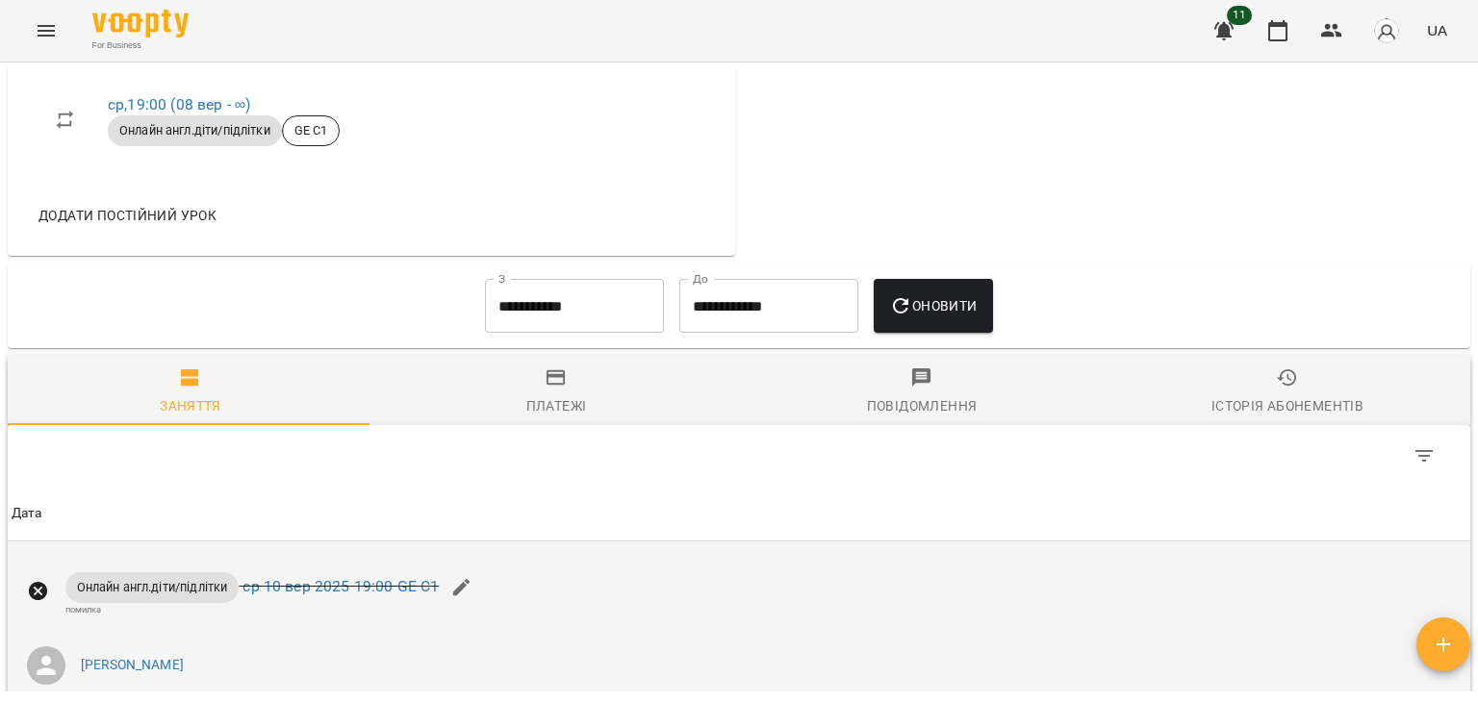
scroll to position [953, 0]
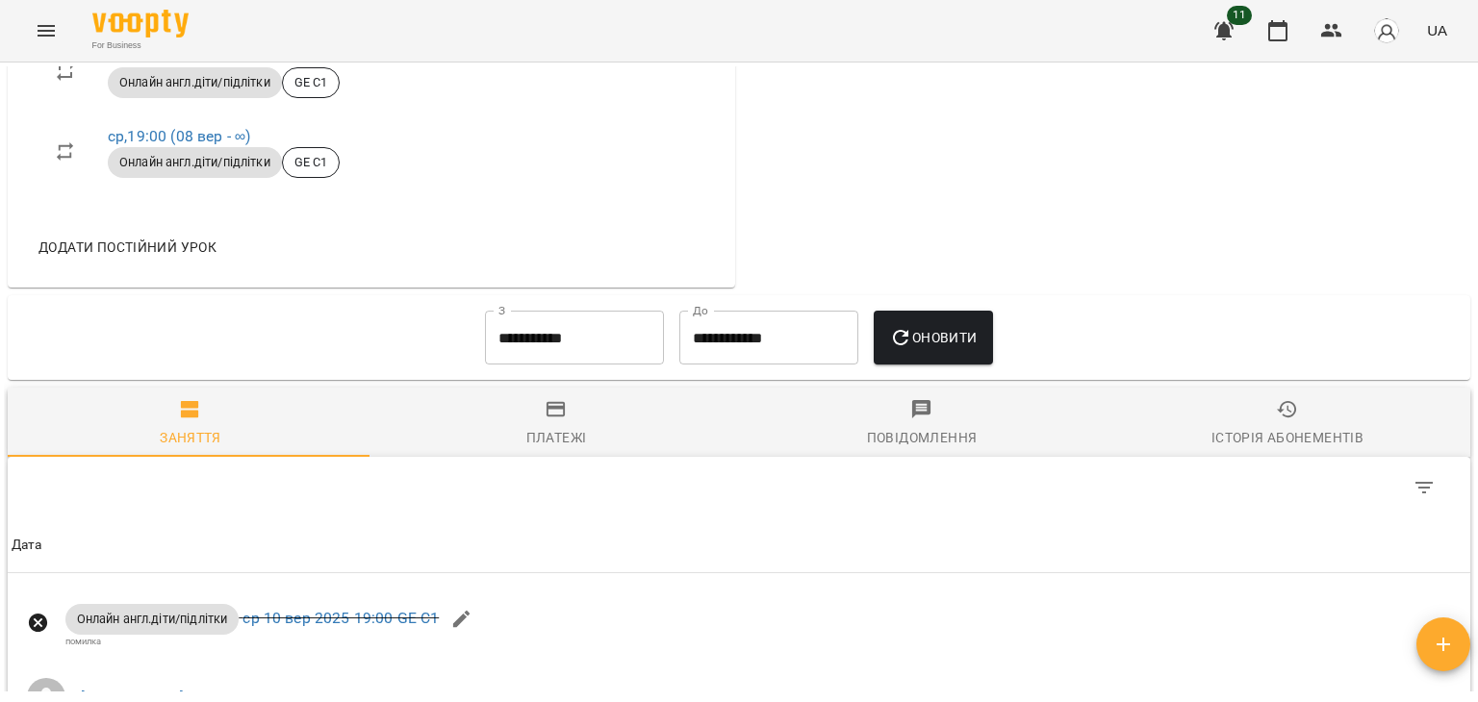
click at [547, 421] on icon "button" at bounding box center [556, 409] width 23 height 23
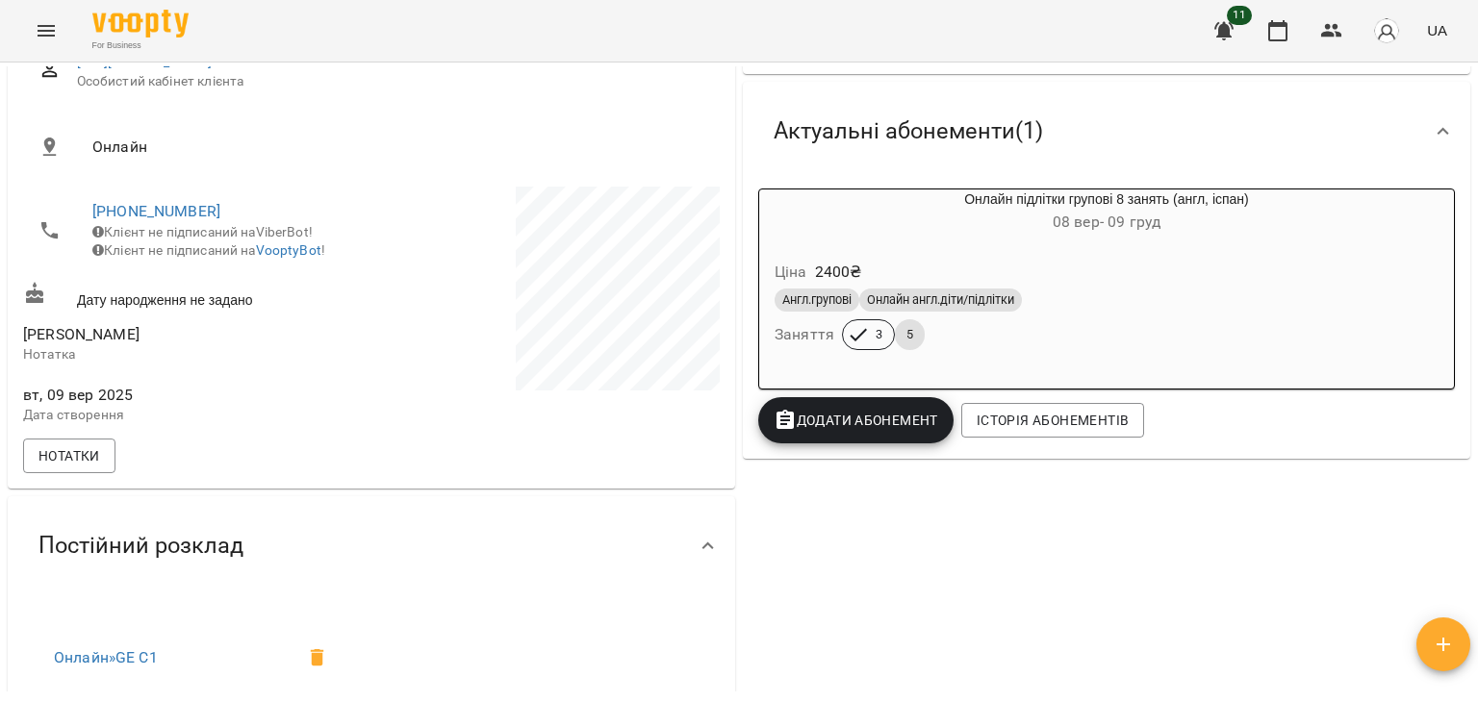
scroll to position [96, 0]
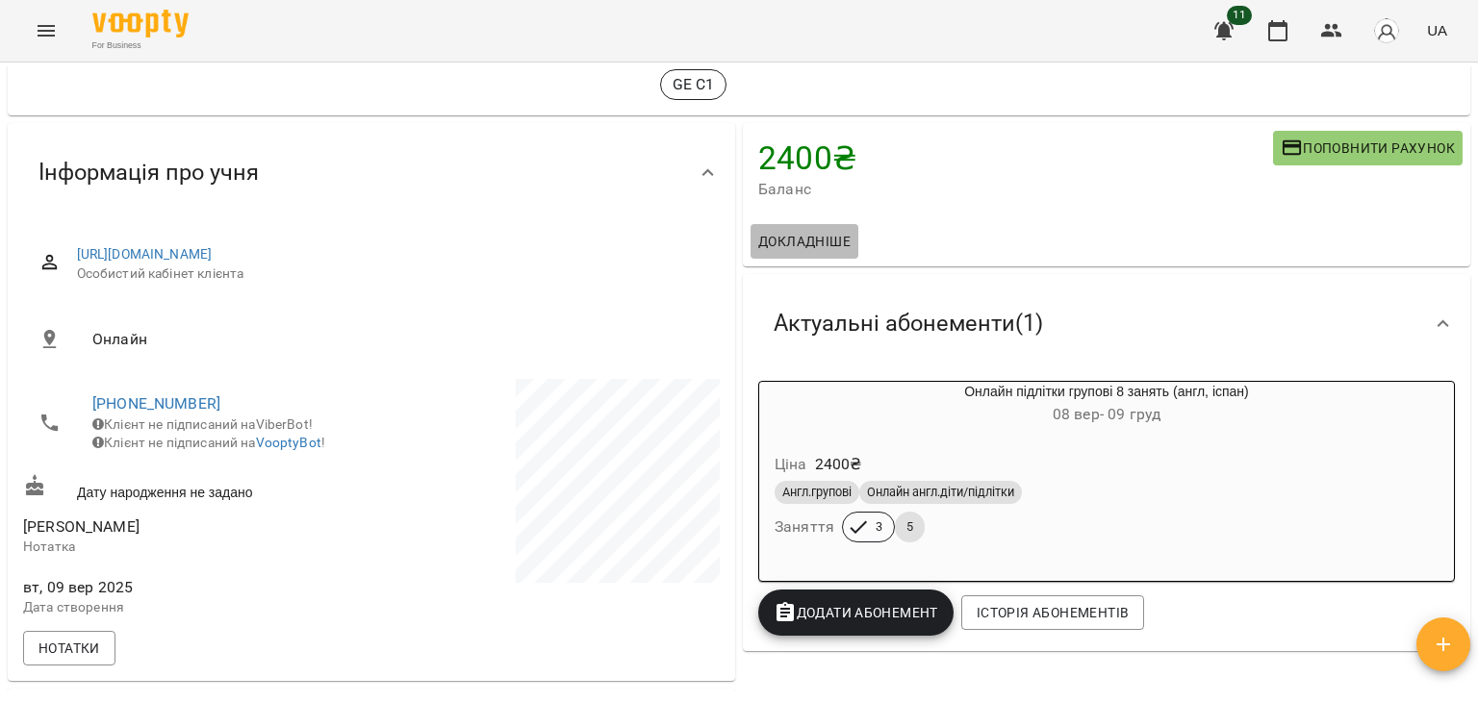
click at [813, 236] on span "Докладніше" at bounding box center [804, 241] width 92 height 23
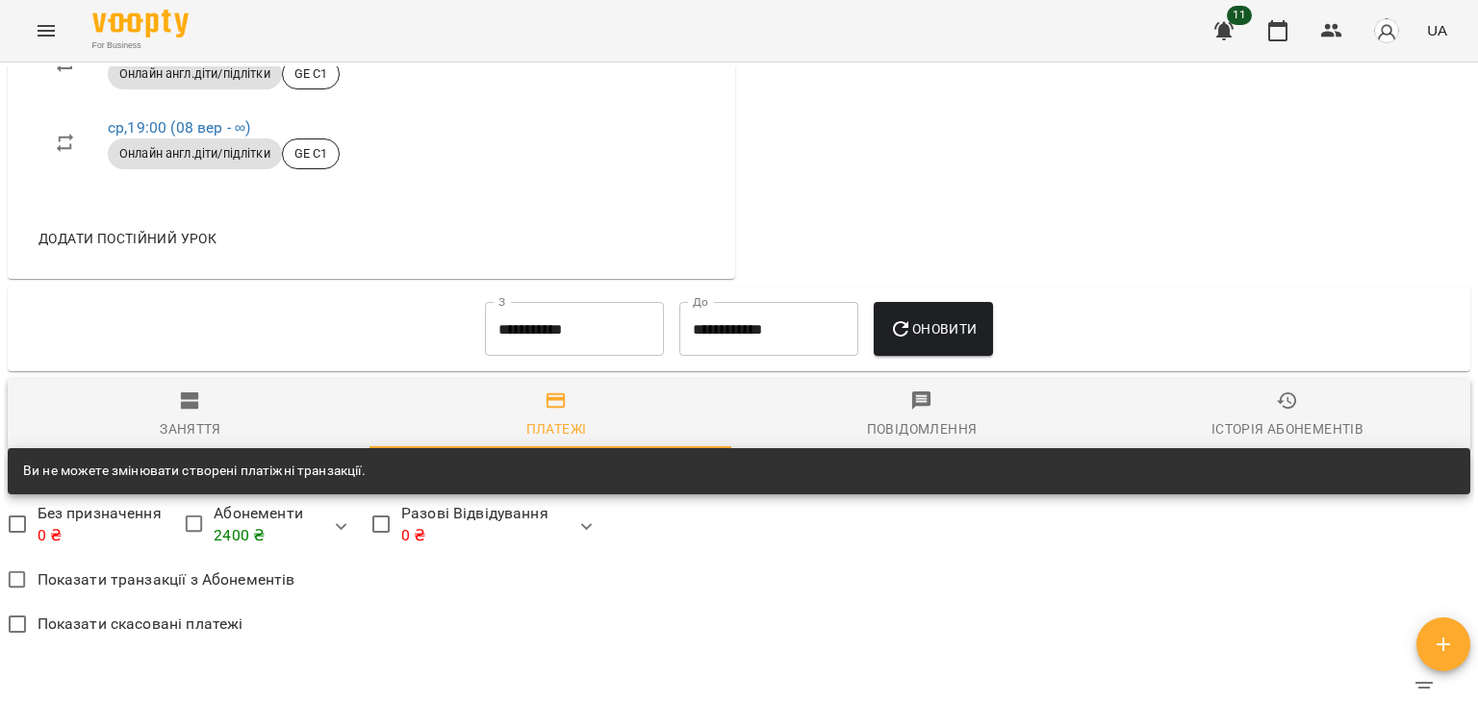
scroll to position [962, 0]
click at [204, 437] on div "Заняття" at bounding box center [191, 429] width 62 height 23
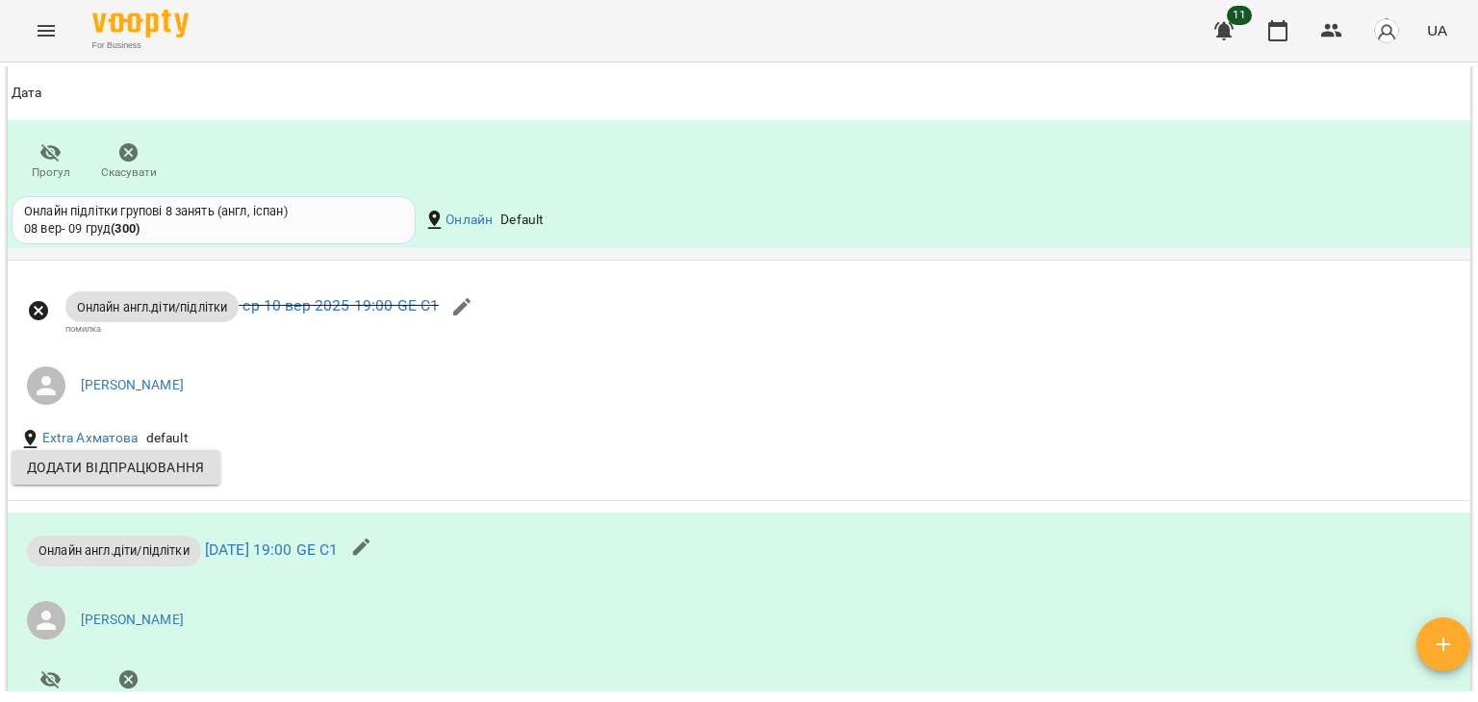
scroll to position [1636, 0]
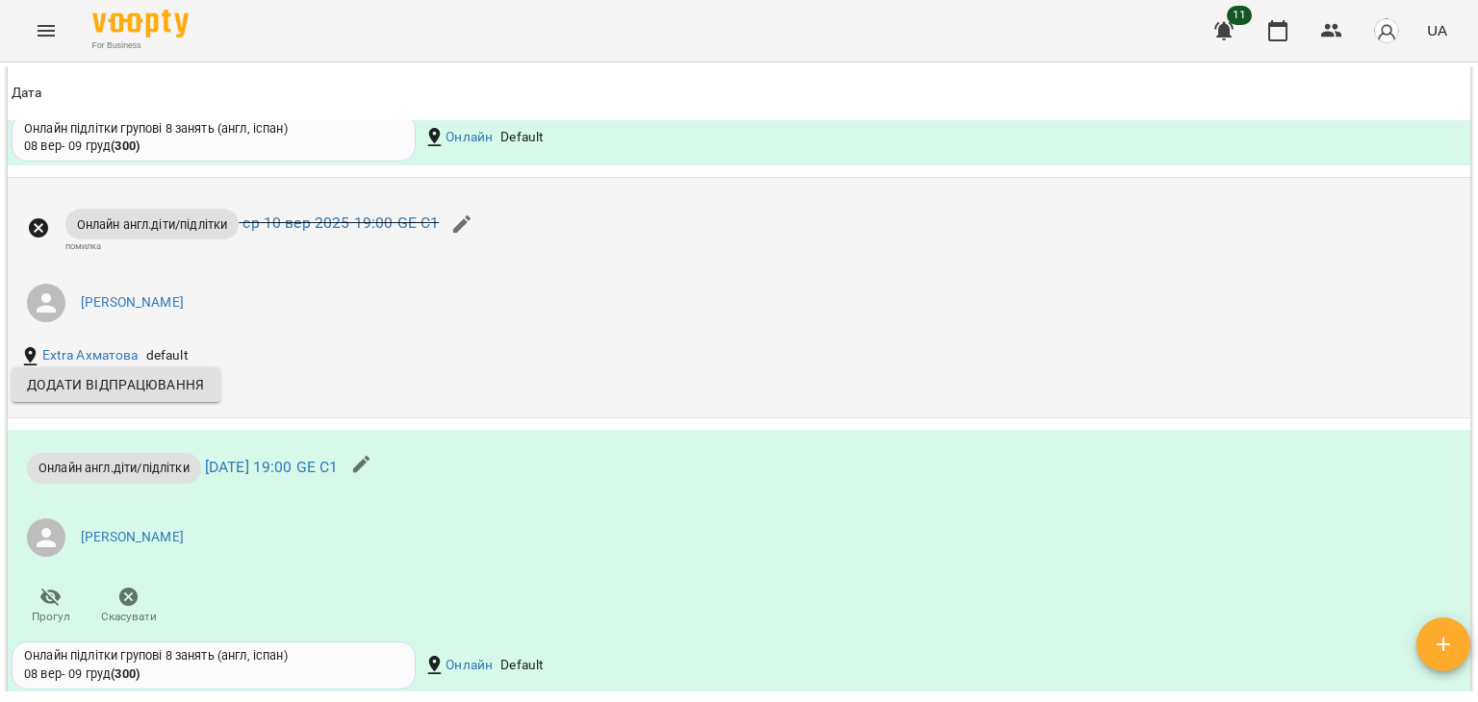
click at [31, 238] on icon at bounding box center [38, 227] width 19 height 19
click at [38, 238] on icon at bounding box center [38, 227] width 19 height 19
click at [470, 235] on icon "button" at bounding box center [461, 224] width 23 height 23
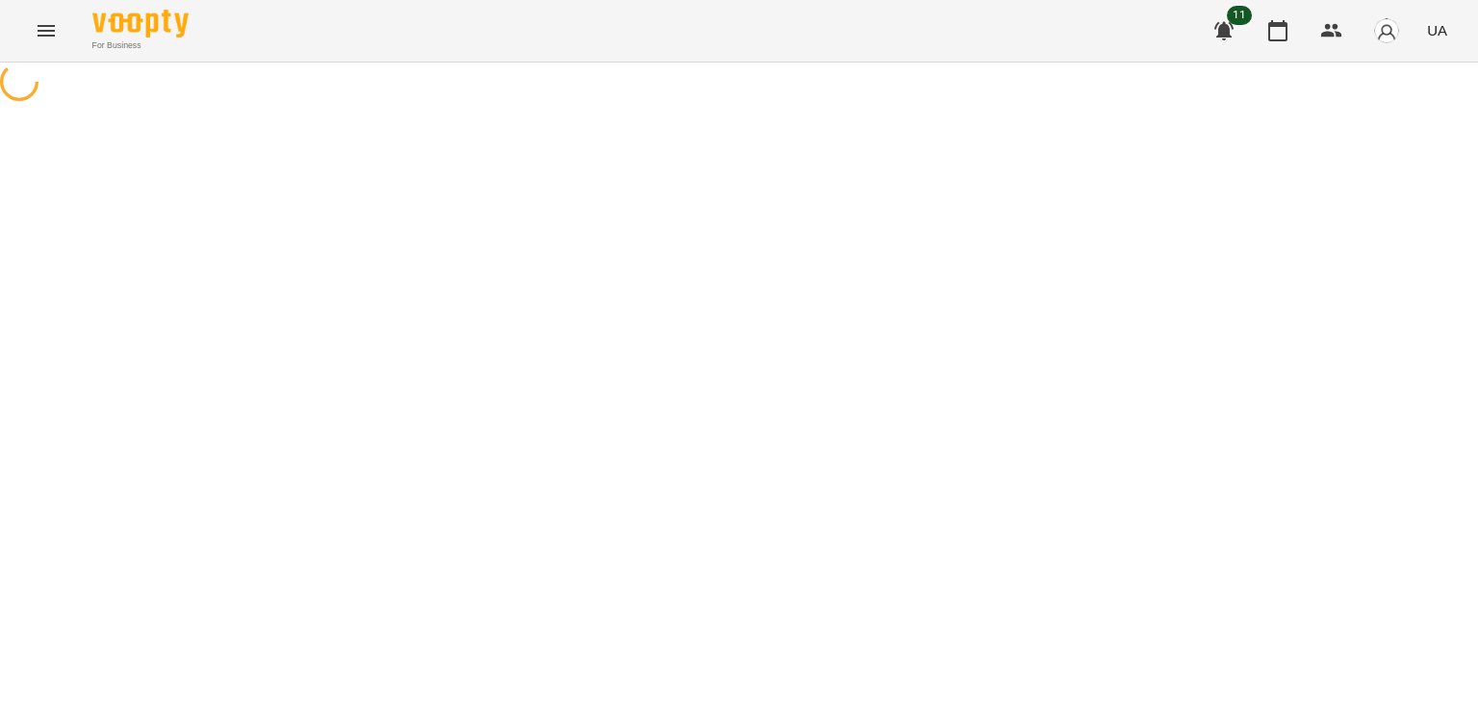
select select "**********"
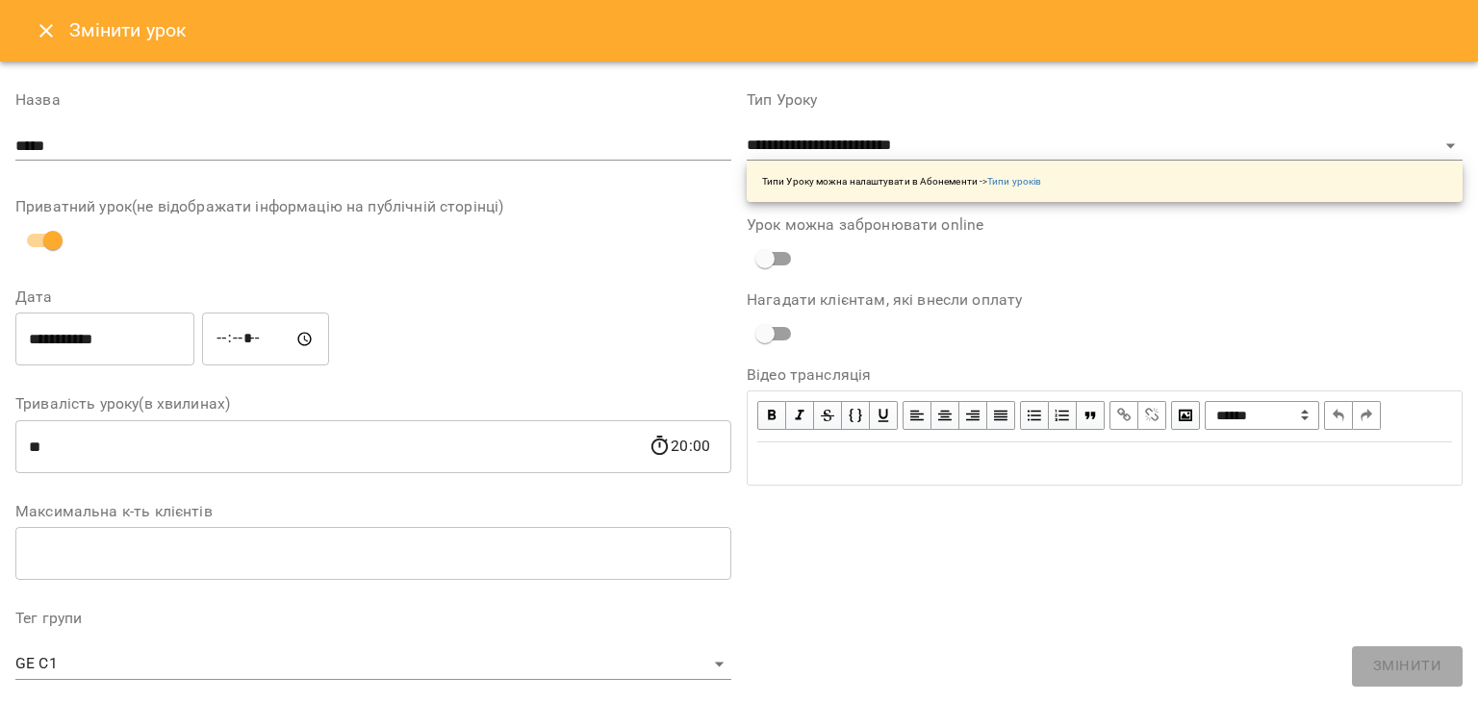
click at [51, 36] on icon "Close" at bounding box center [45, 30] width 13 height 13
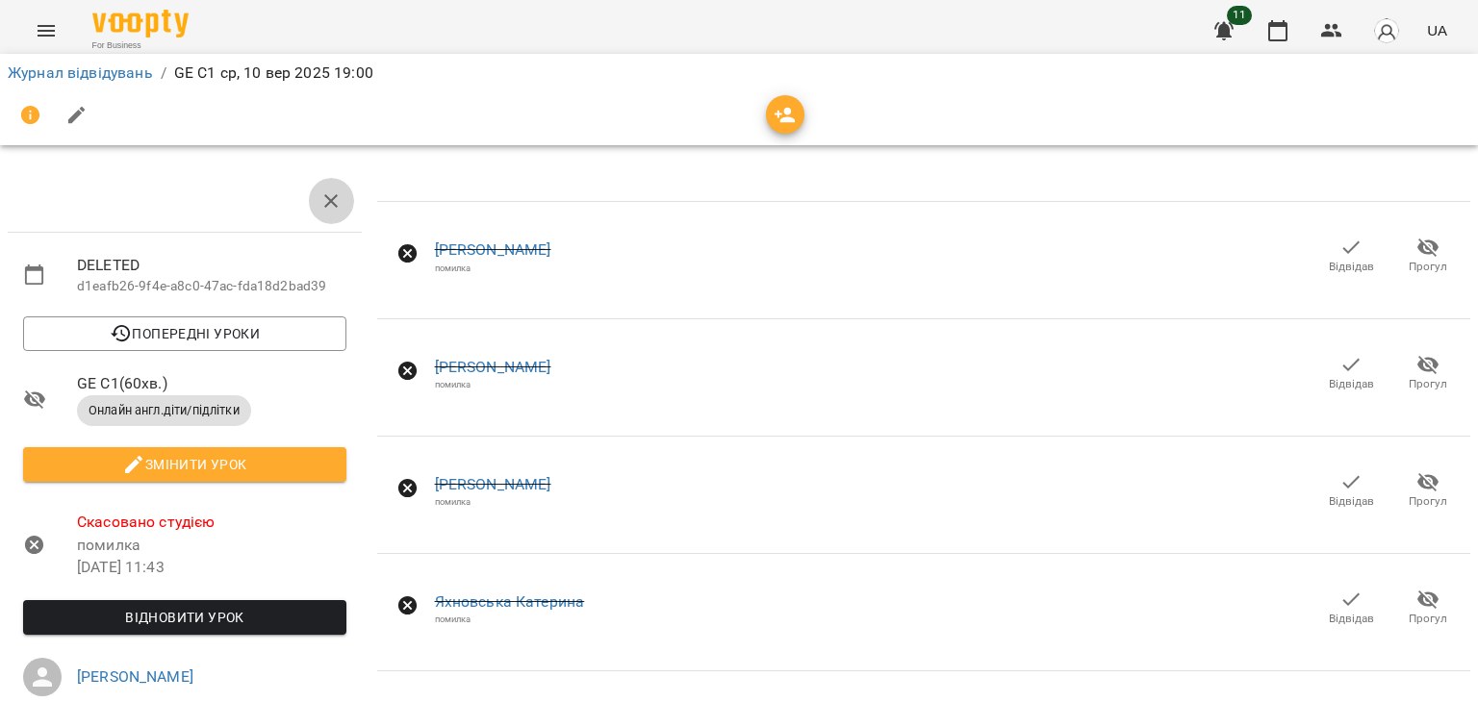
click at [335, 202] on icon "button" at bounding box center [330, 201] width 23 height 23
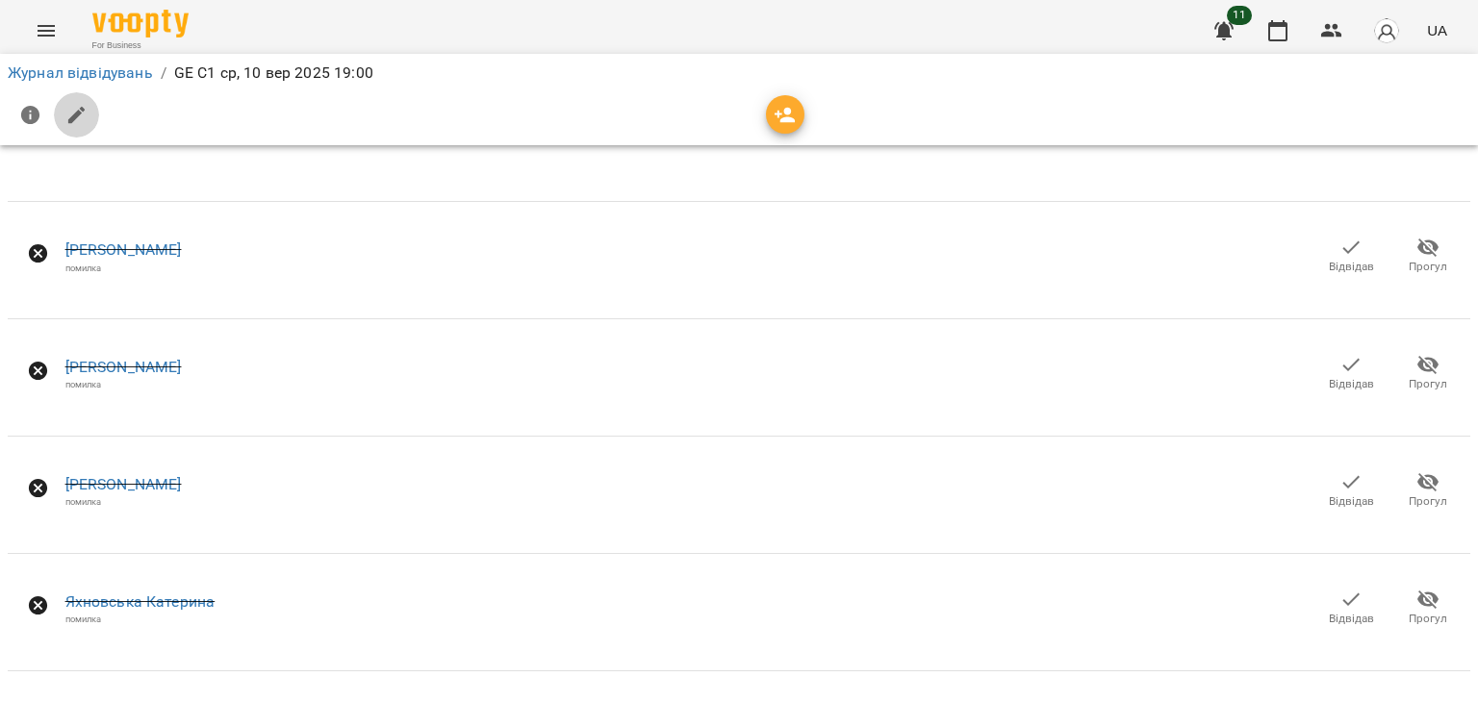
click at [77, 124] on icon "button" at bounding box center [76, 115] width 23 height 23
select select "**********"
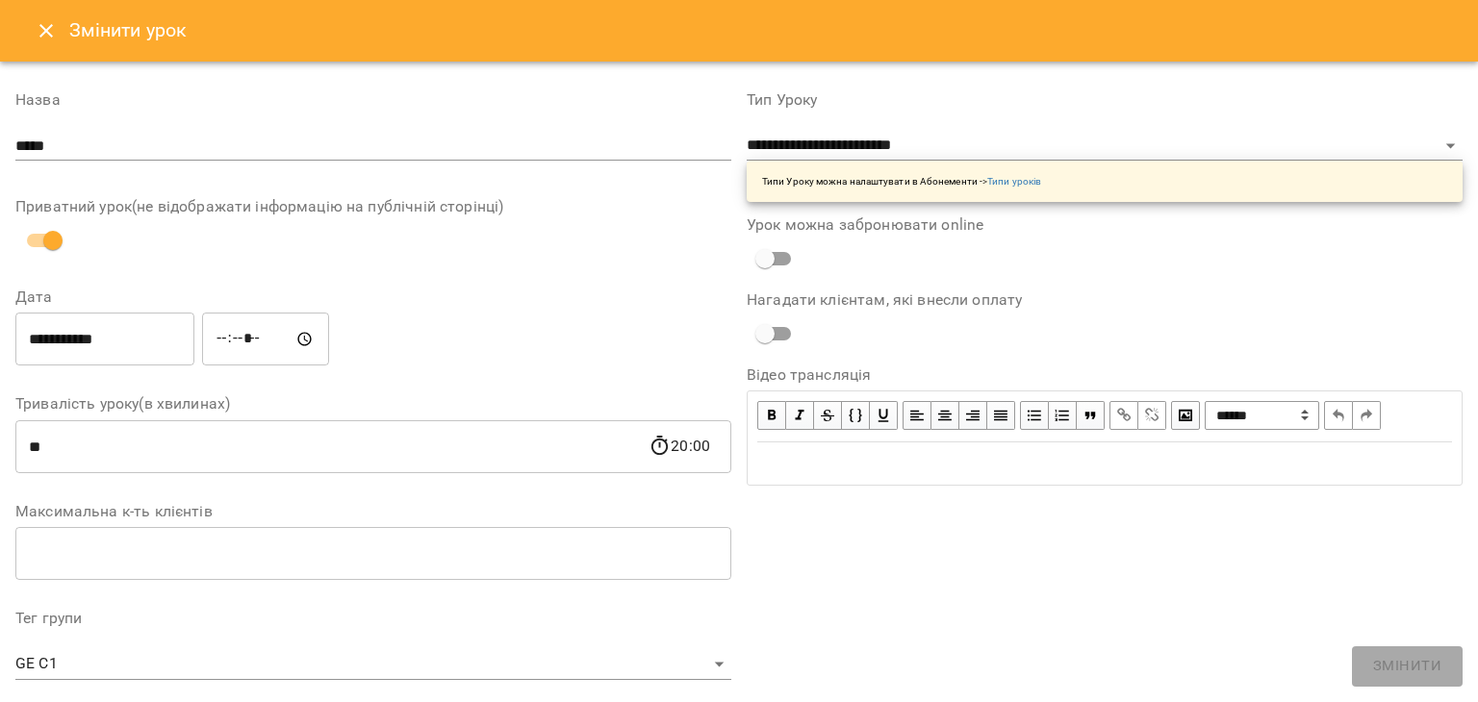
click at [34, 25] on button "Close" at bounding box center [46, 31] width 46 height 46
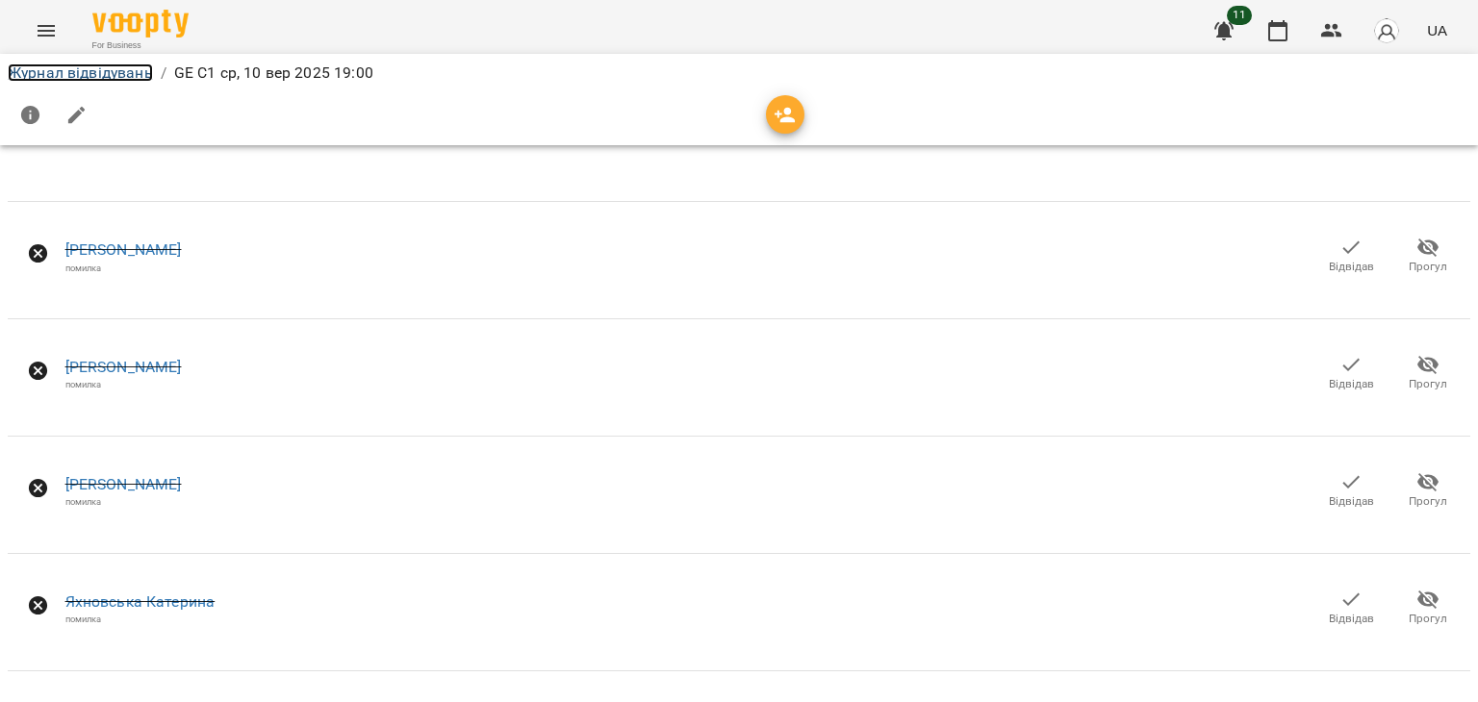
click at [38, 65] on link "Журнал відвідувань" at bounding box center [80, 73] width 145 height 18
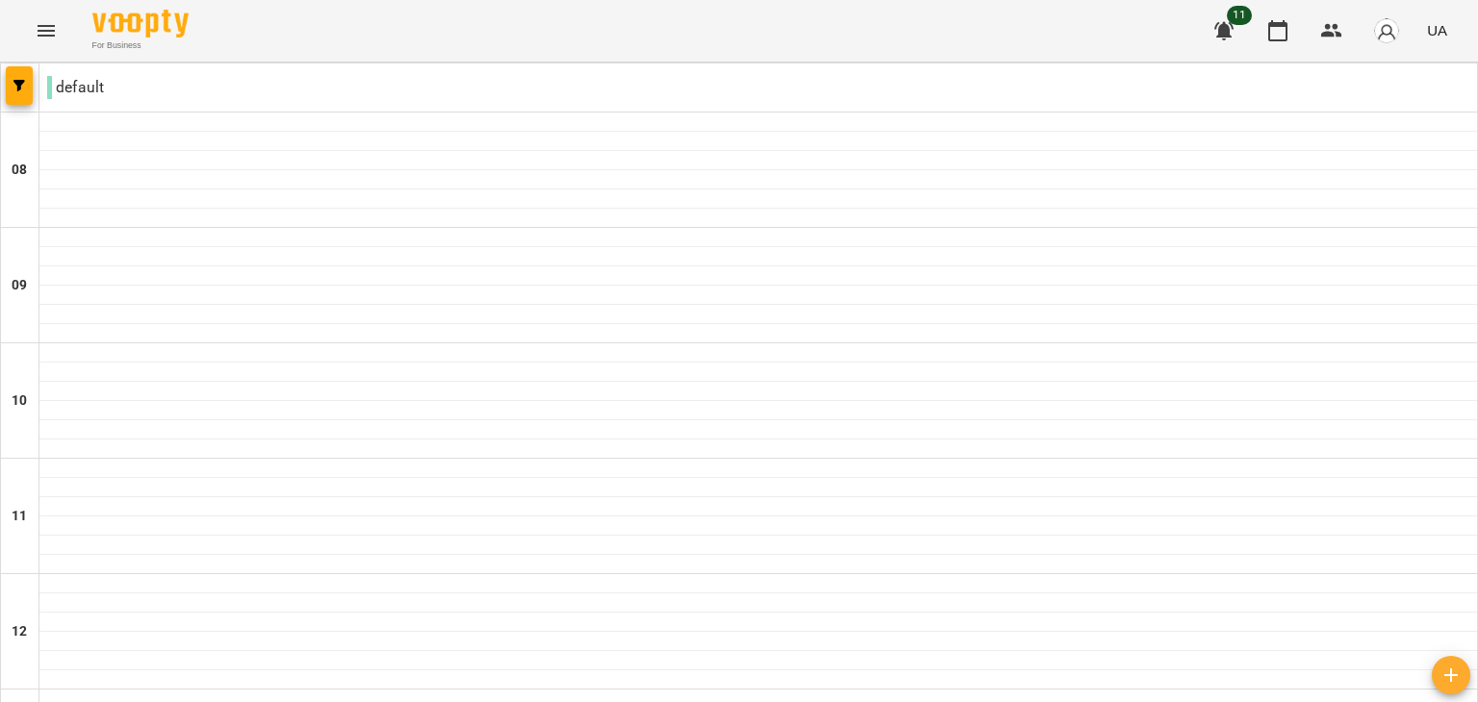
click at [36, 24] on icon "Menu" at bounding box center [46, 30] width 23 height 23
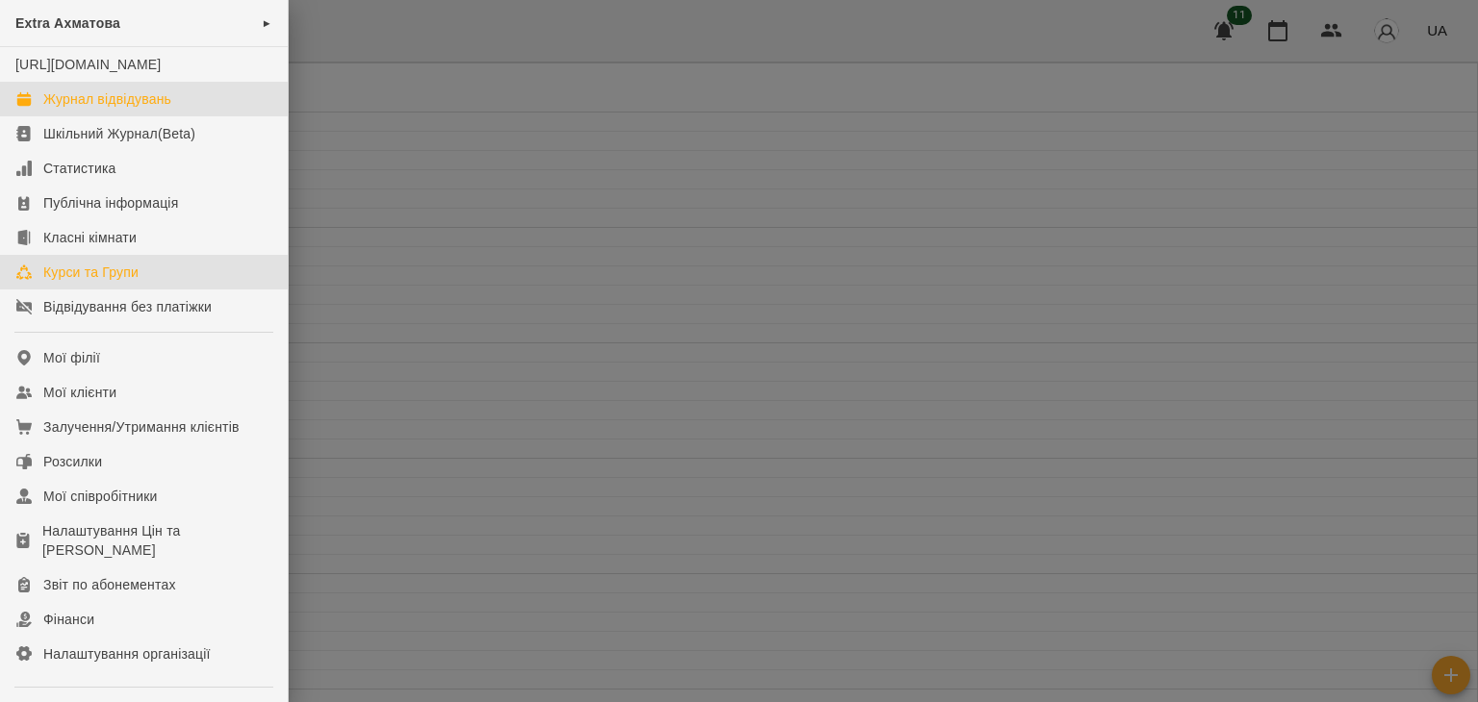
click at [88, 282] on div "Курси та Групи" at bounding box center [90, 272] width 95 height 19
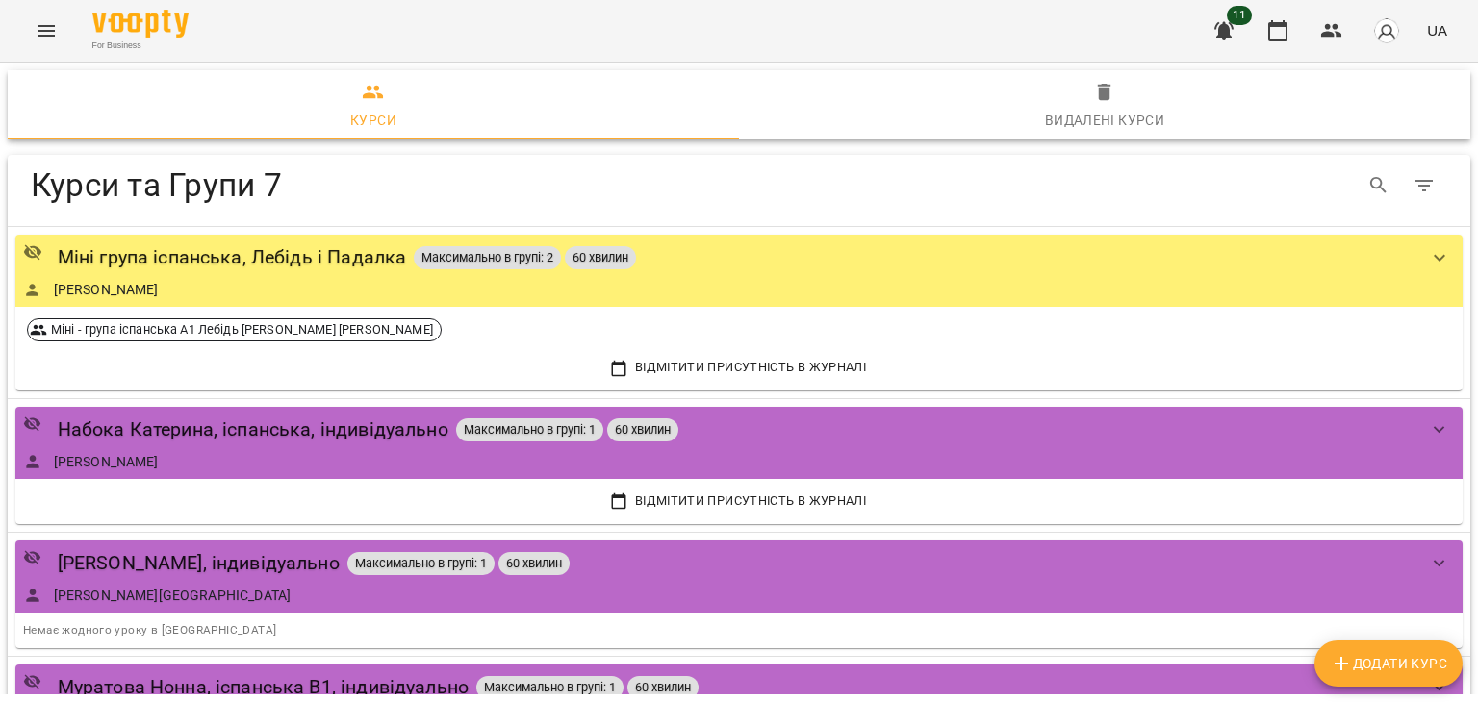
click at [36, 20] on icon "Menu" at bounding box center [46, 30] width 23 height 23
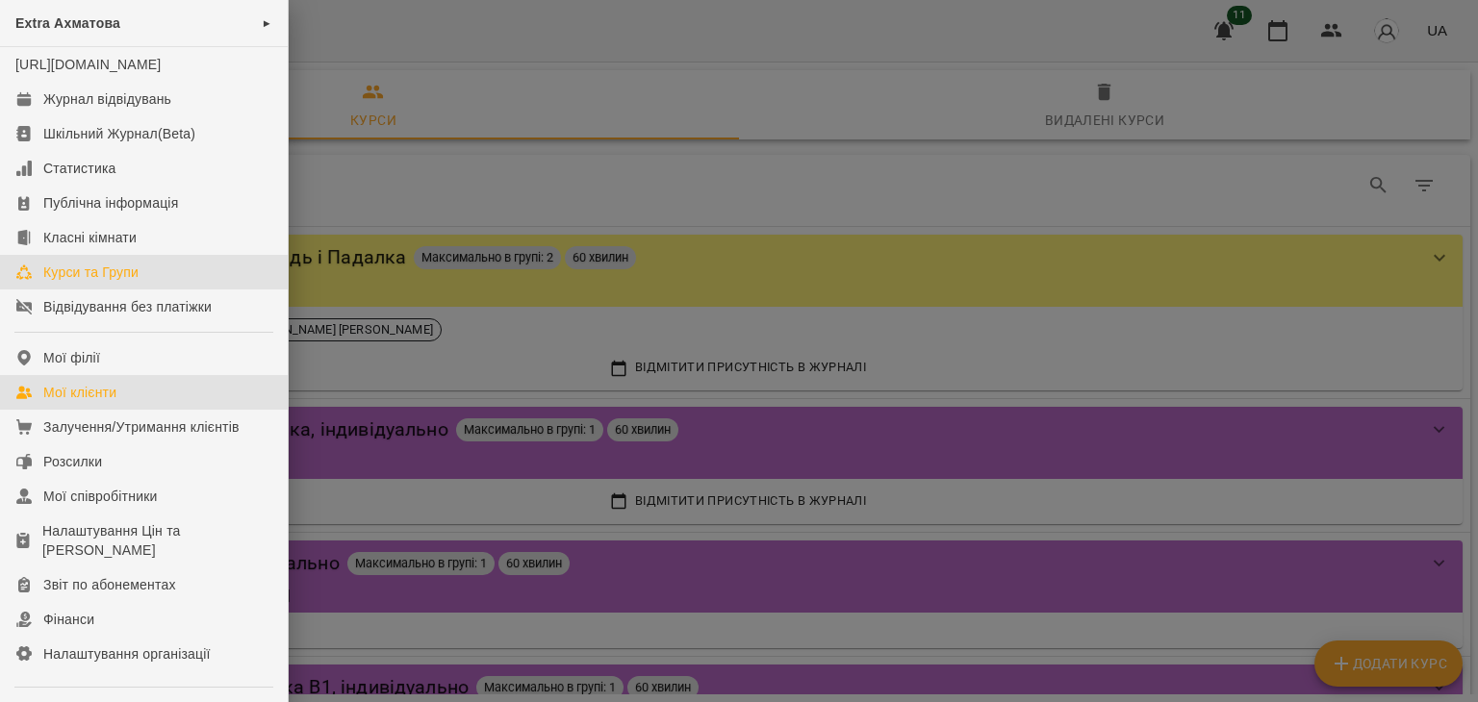
click at [47, 402] on div "Мої клієнти" at bounding box center [79, 392] width 73 height 19
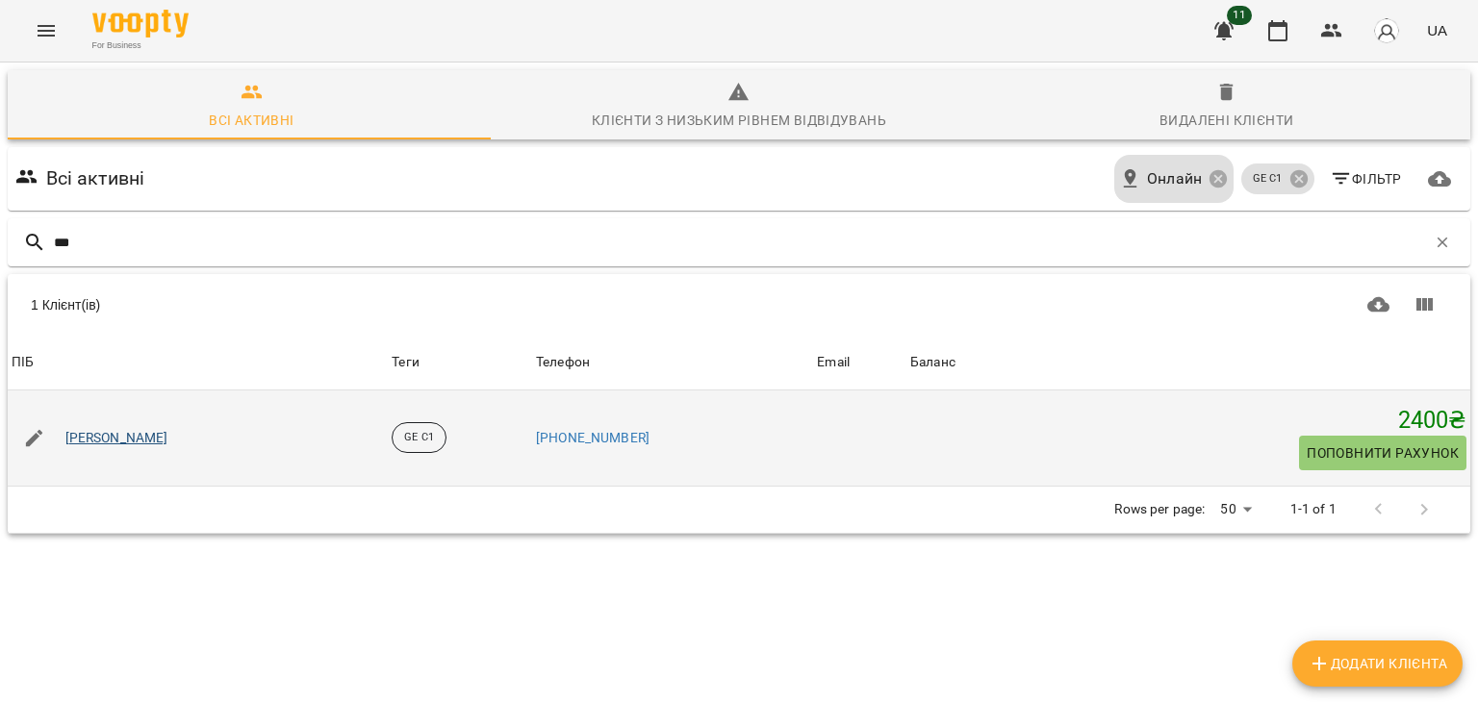
type input "***"
click at [116, 440] on link "[PERSON_NAME]" at bounding box center [116, 438] width 103 height 19
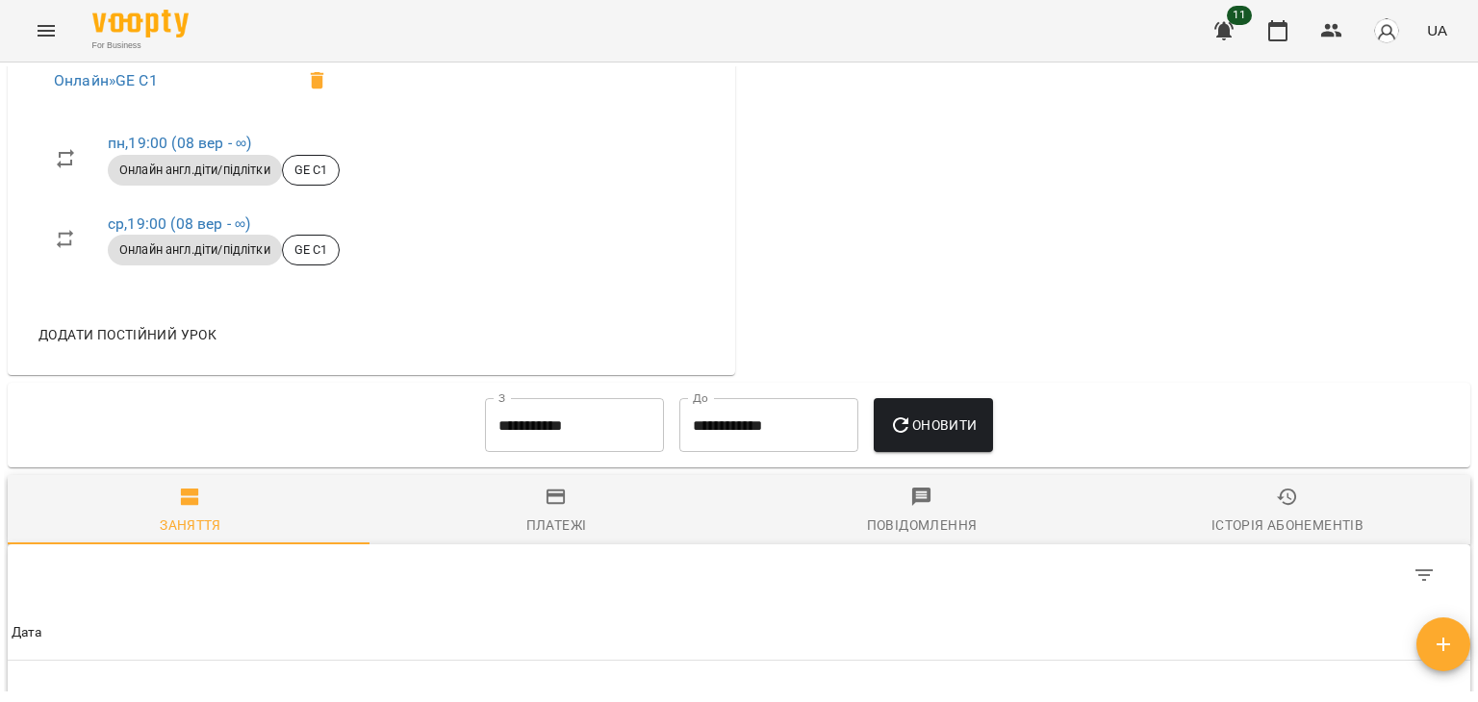
scroll to position [1251, 0]
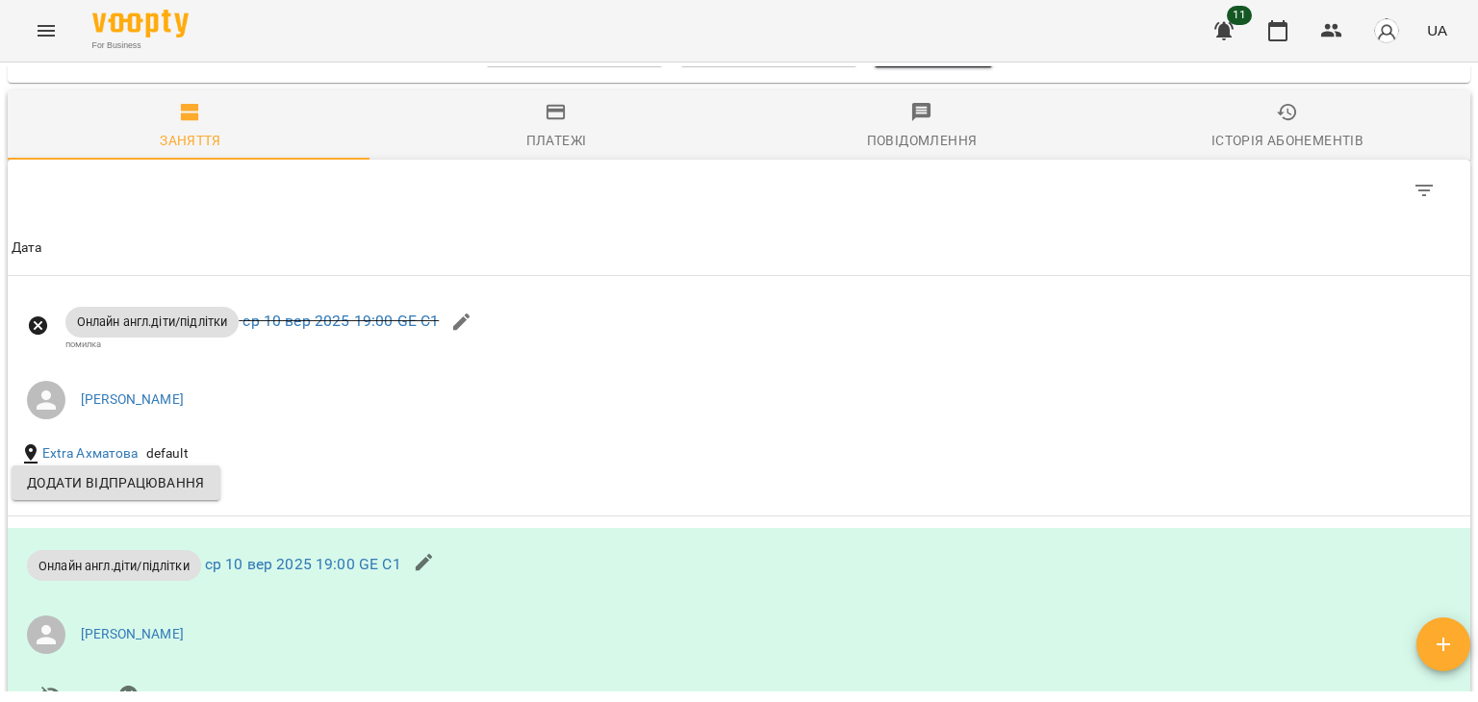
click at [566, 136] on span "Платежі" at bounding box center [556, 127] width 343 height 52
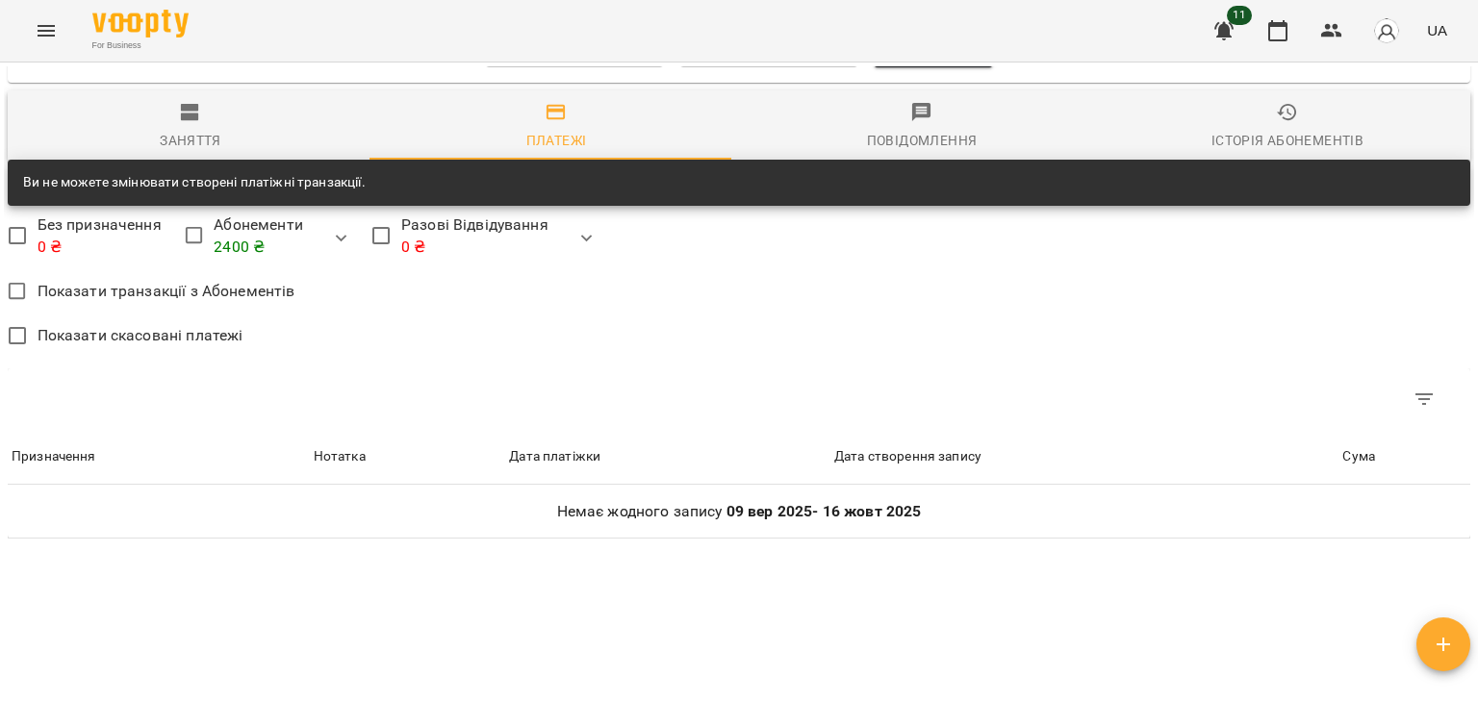
click at [279, 196] on div "Ви не можете змінювати створені платіжні транзакції." at bounding box center [194, 182] width 343 height 35
click at [591, 250] on icon "button" at bounding box center [586, 238] width 23 height 23
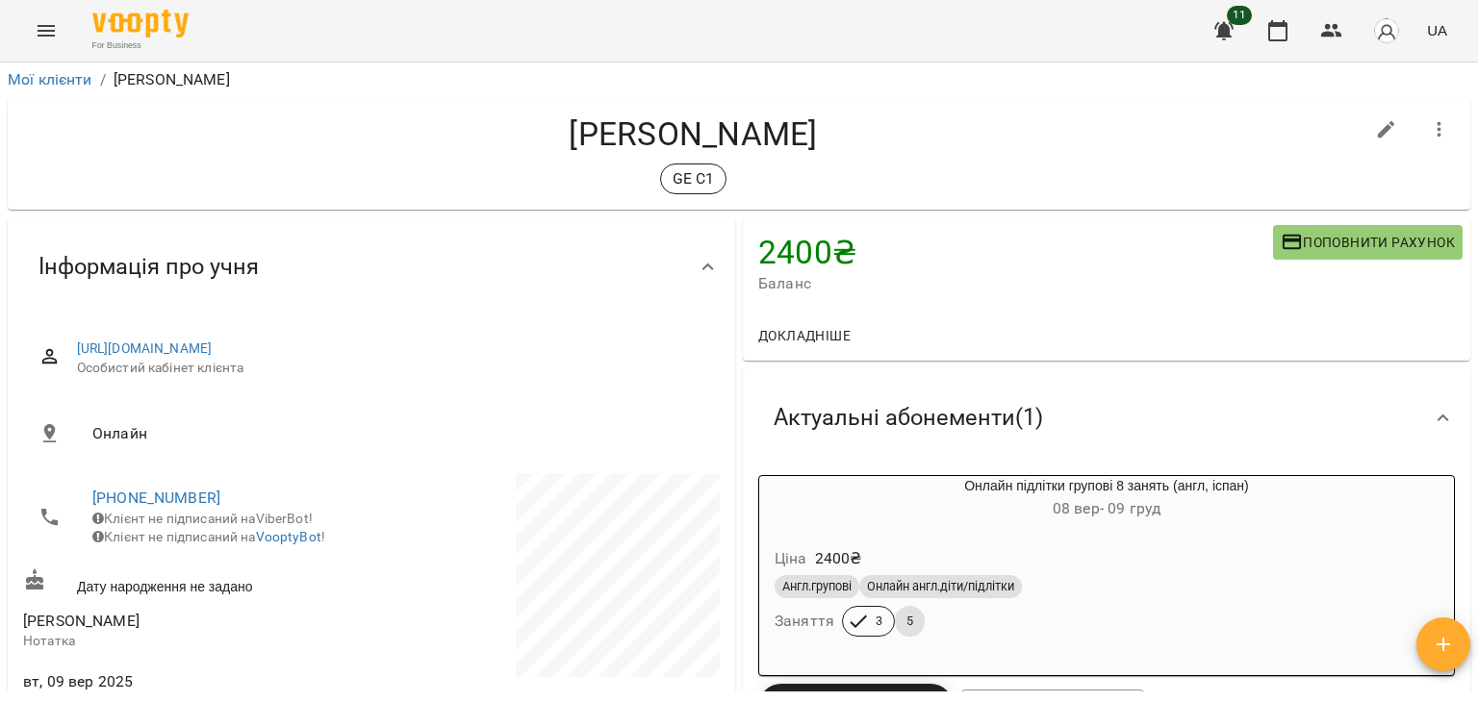
scroll to position [0, 0]
click at [1363, 136] on button "button" at bounding box center [1386, 132] width 46 height 46
select select "**"
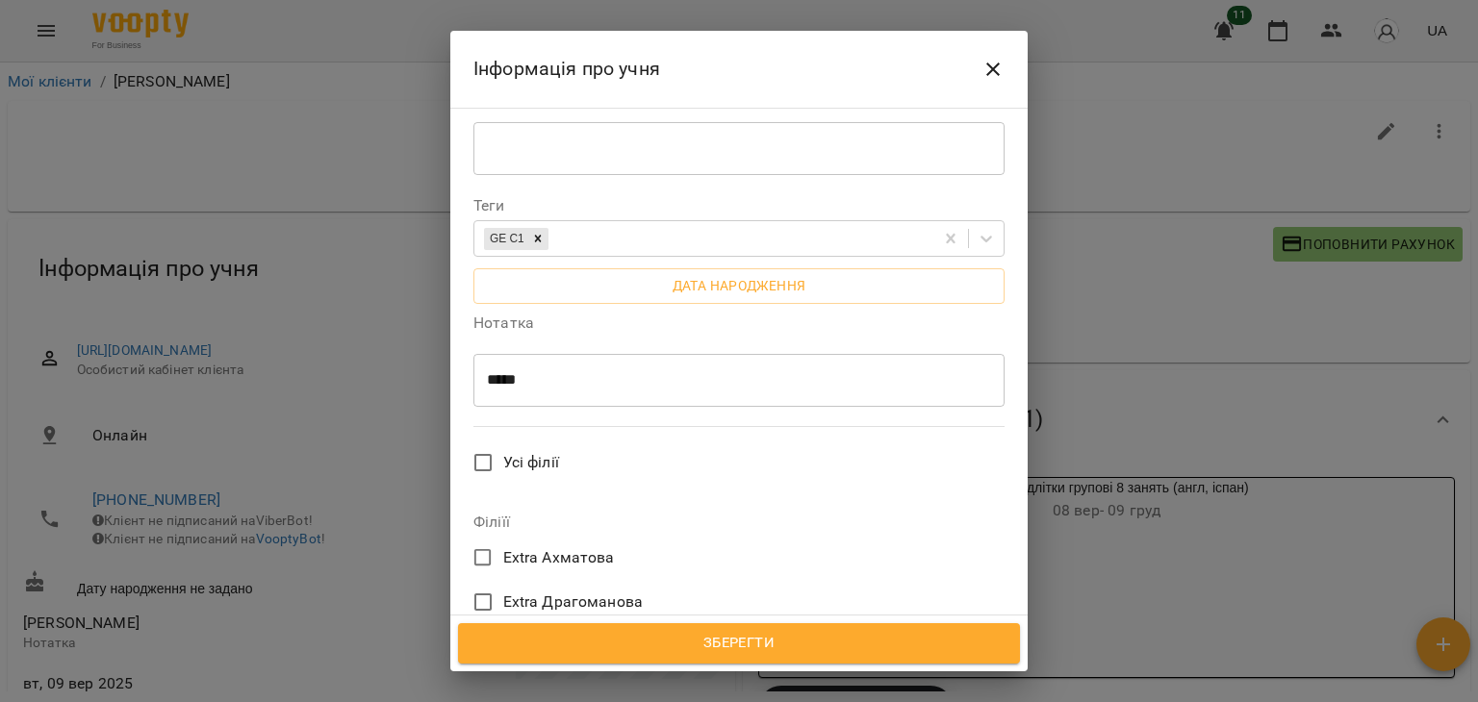
scroll to position [636, 0]
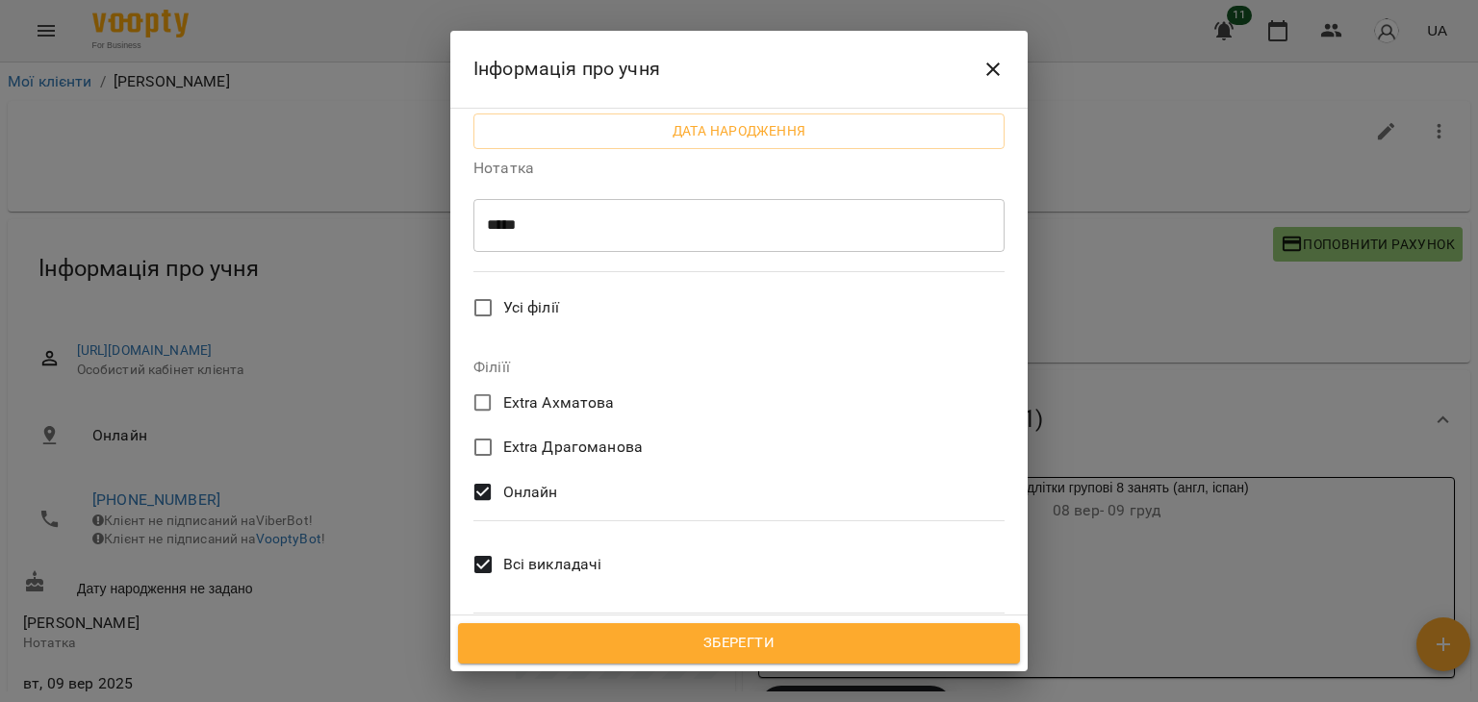
click at [996, 70] on icon "Close" at bounding box center [992, 69] width 23 height 23
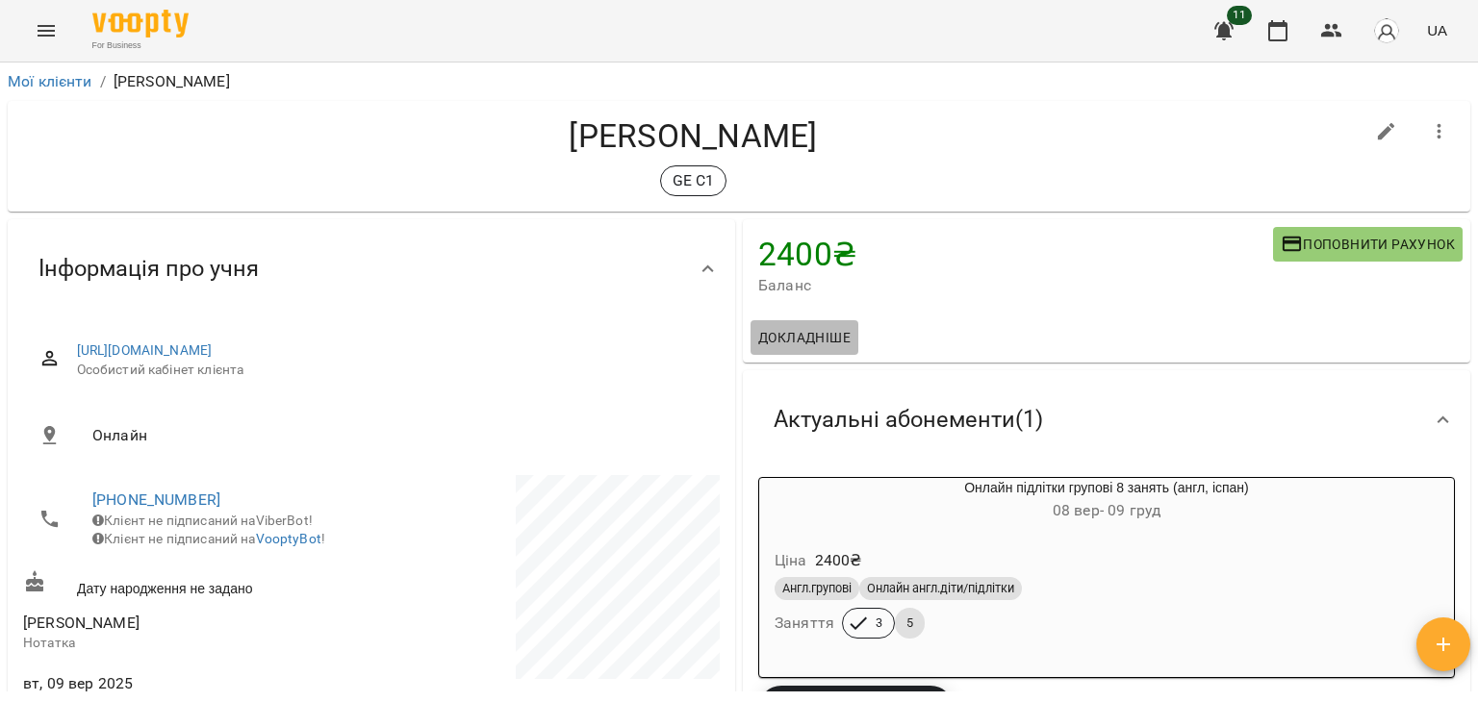
click at [820, 340] on span "Докладніше" at bounding box center [804, 337] width 92 height 23
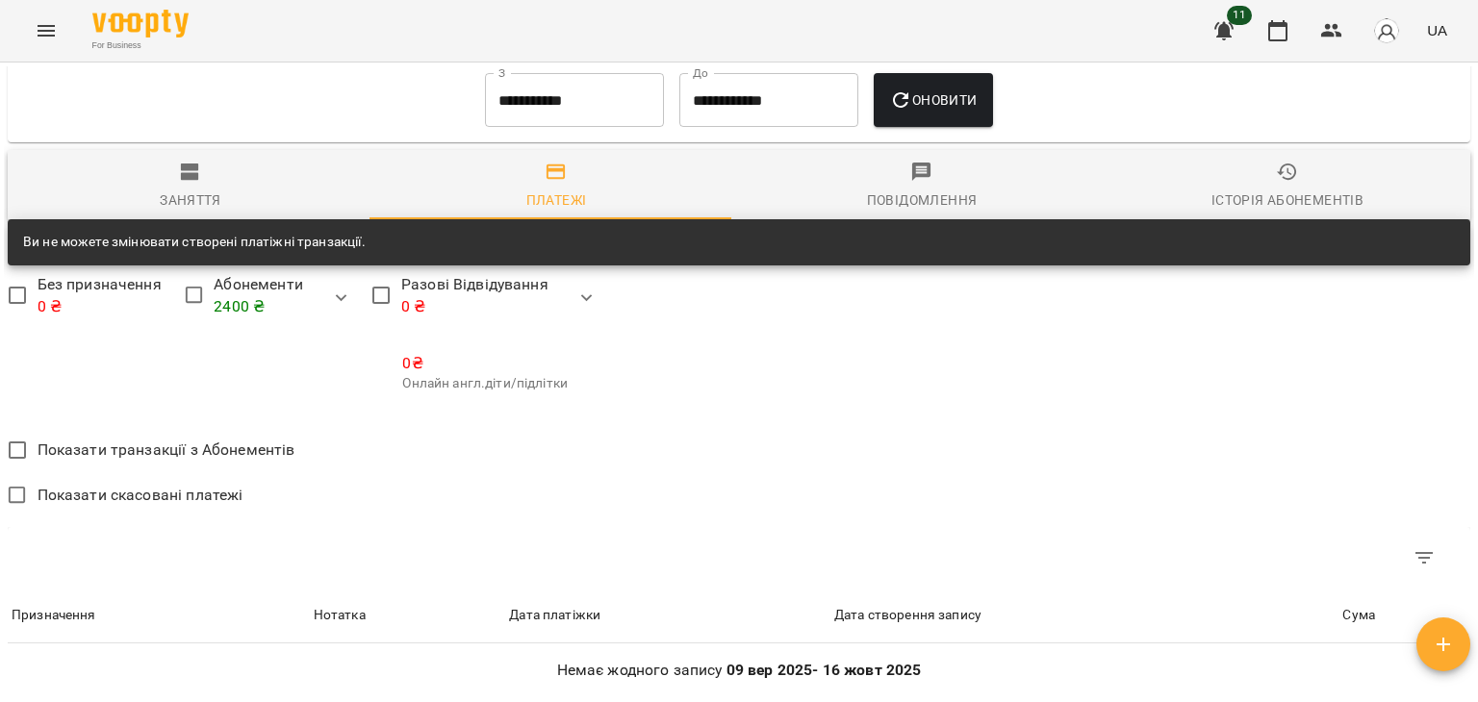
scroll to position [1061, 0]
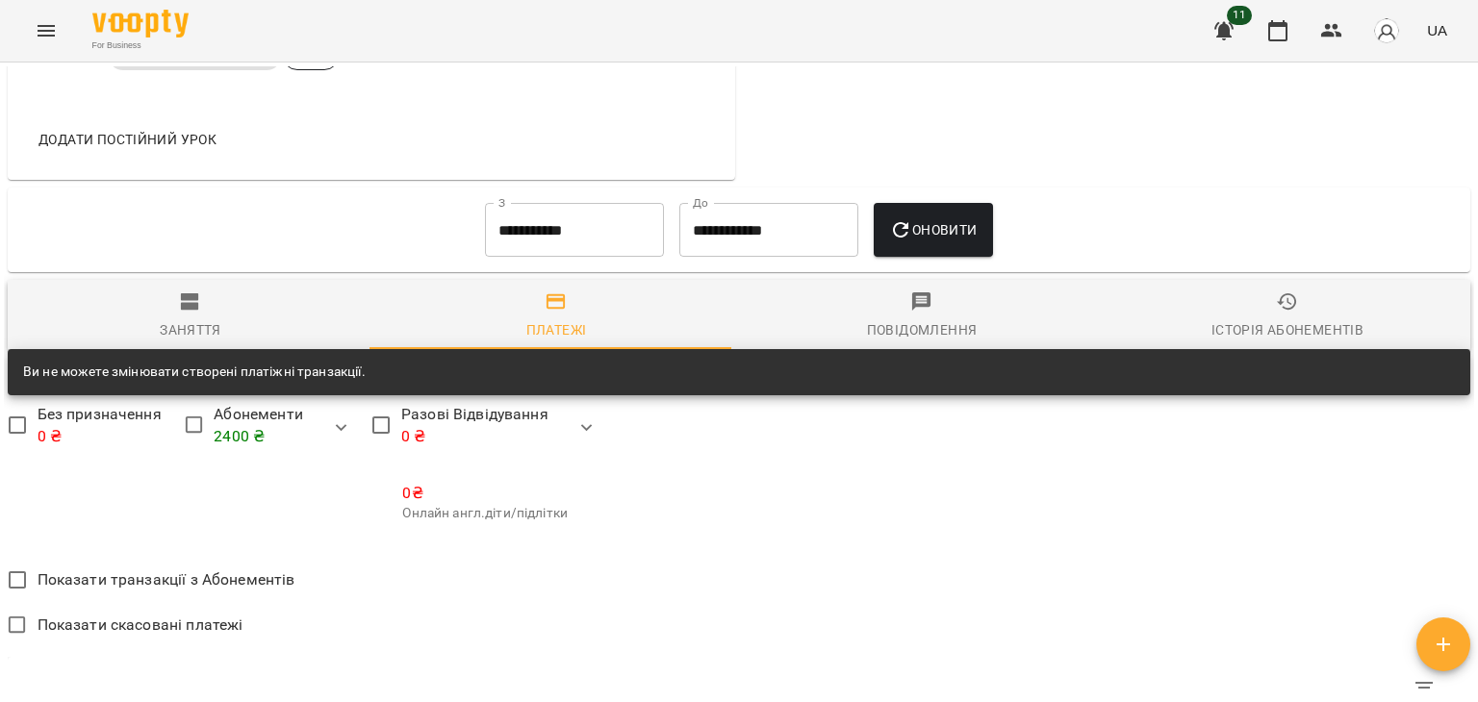
click at [216, 328] on span "Заняття" at bounding box center [190, 317] width 343 height 52
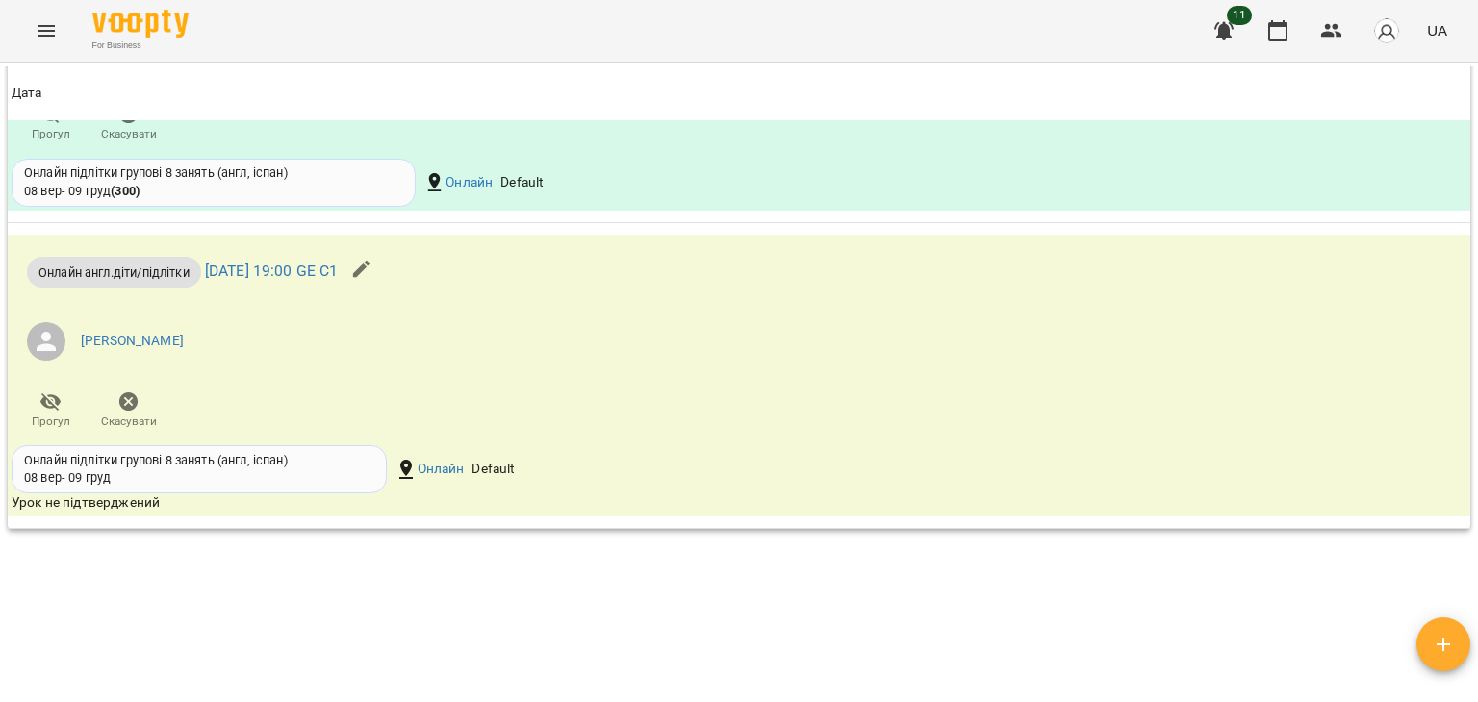
scroll to position [2120, 0]
click at [373, 280] on icon "button" at bounding box center [361, 268] width 23 height 23
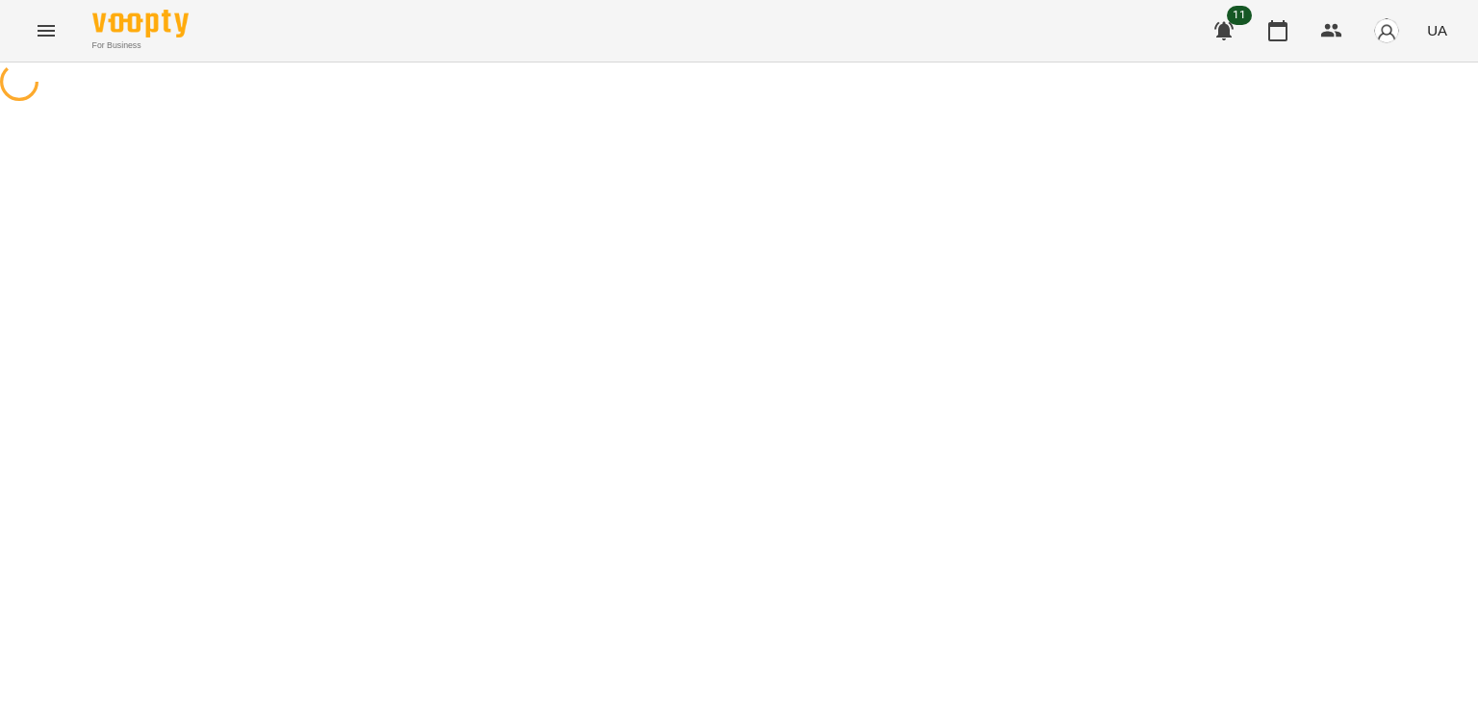
select select "**********"
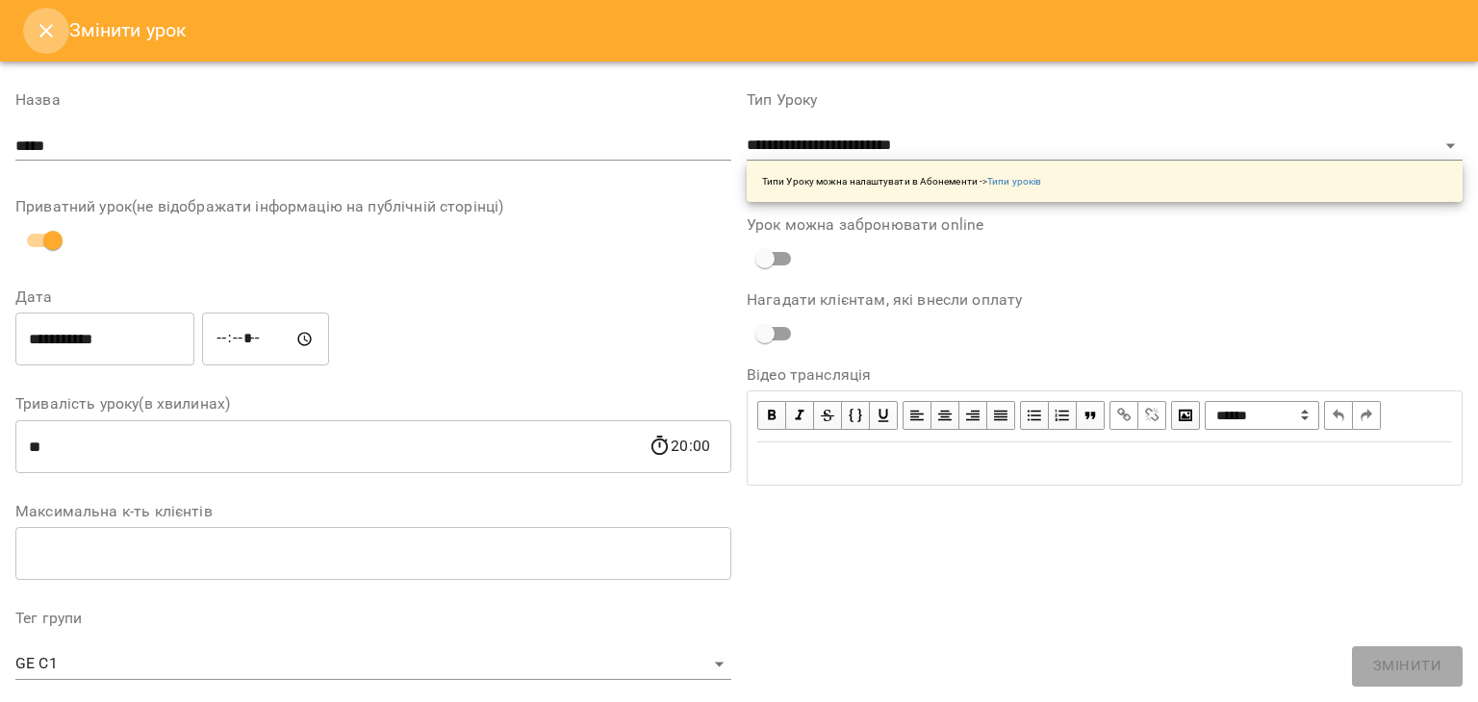
click at [54, 36] on icon "Close" at bounding box center [46, 30] width 23 height 23
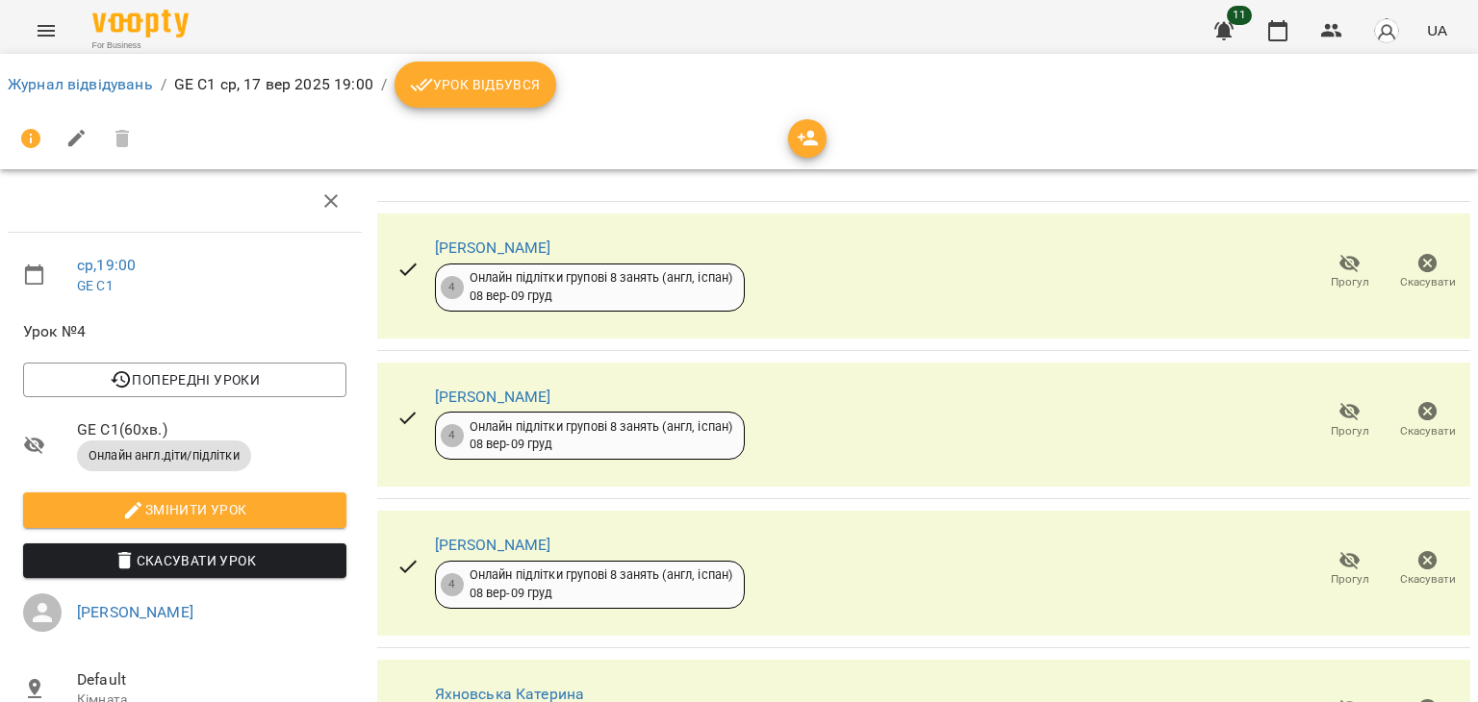
click at [47, 36] on icon "Menu" at bounding box center [46, 31] width 17 height 12
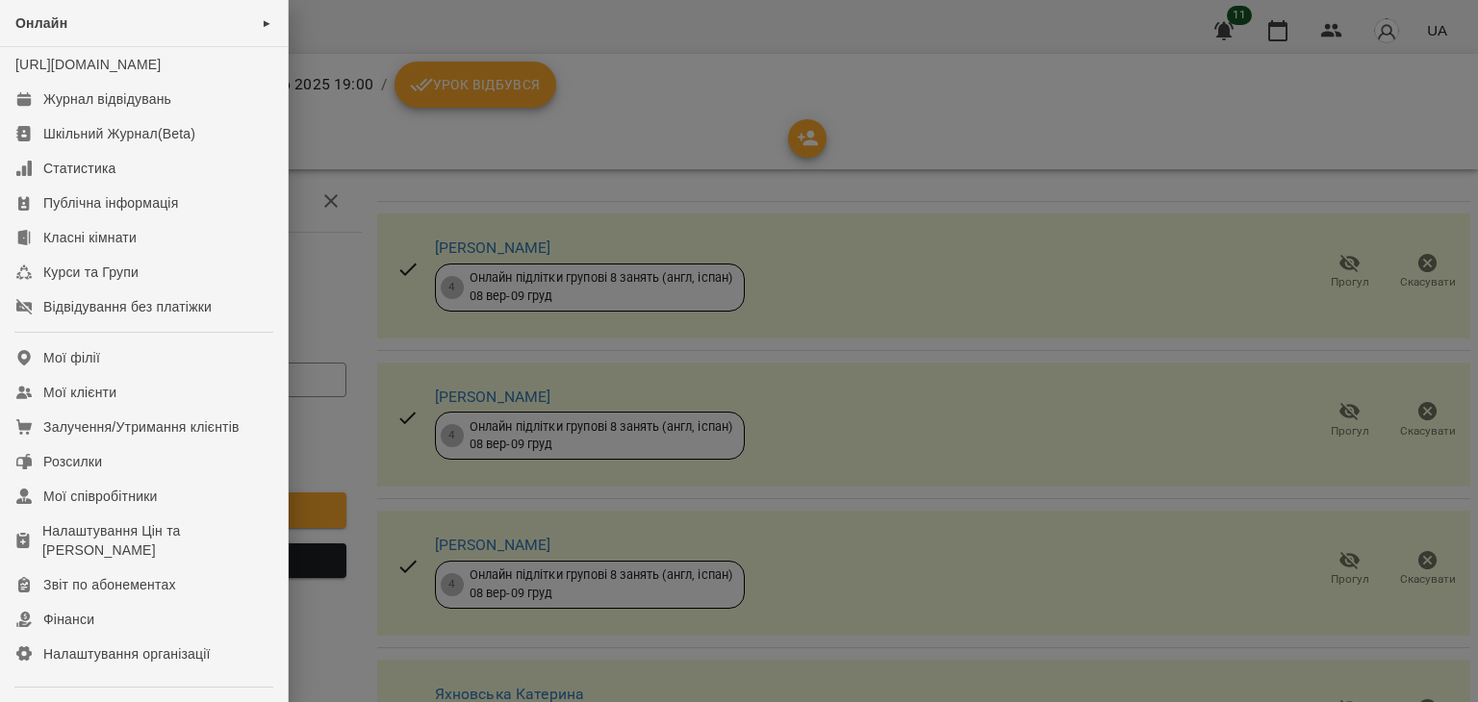
click at [331, 317] on div at bounding box center [739, 351] width 1478 height 702
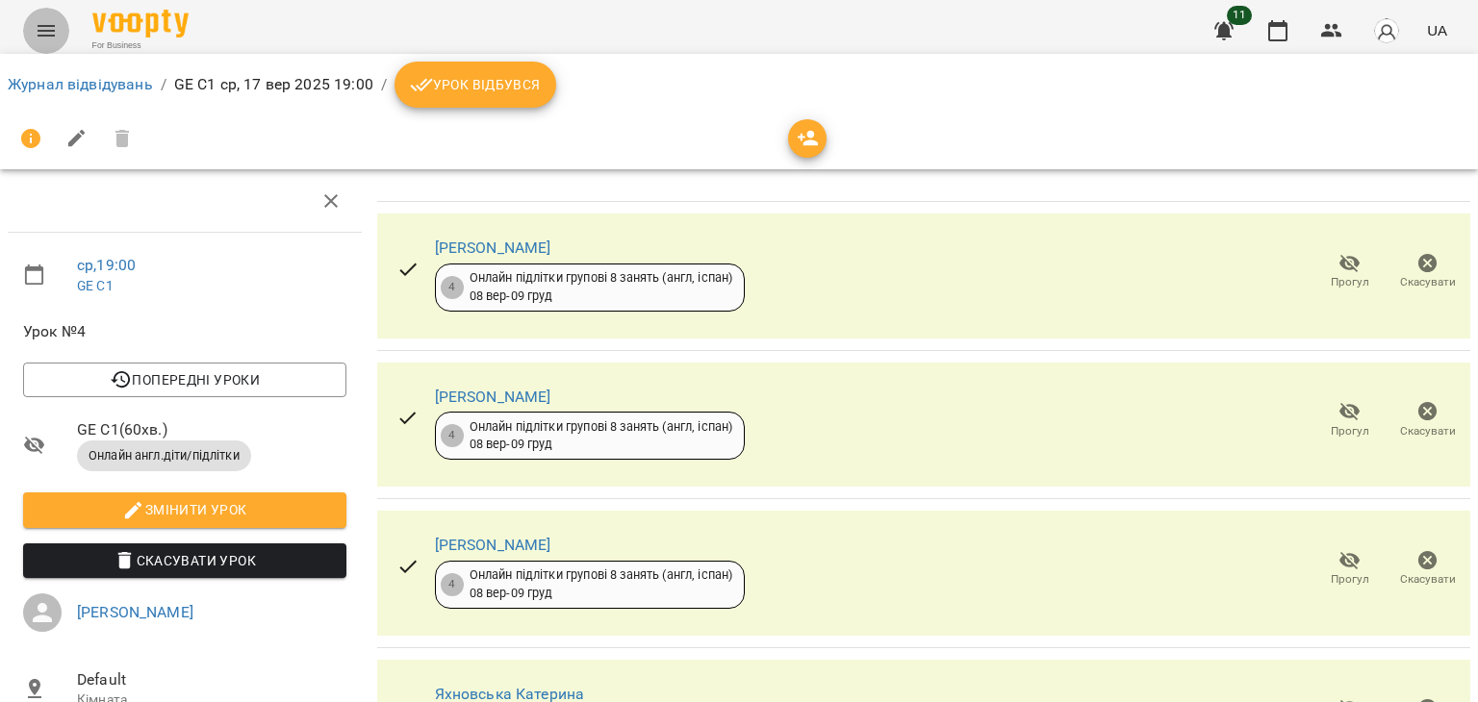
click at [43, 30] on icon "Menu" at bounding box center [46, 31] width 17 height 12
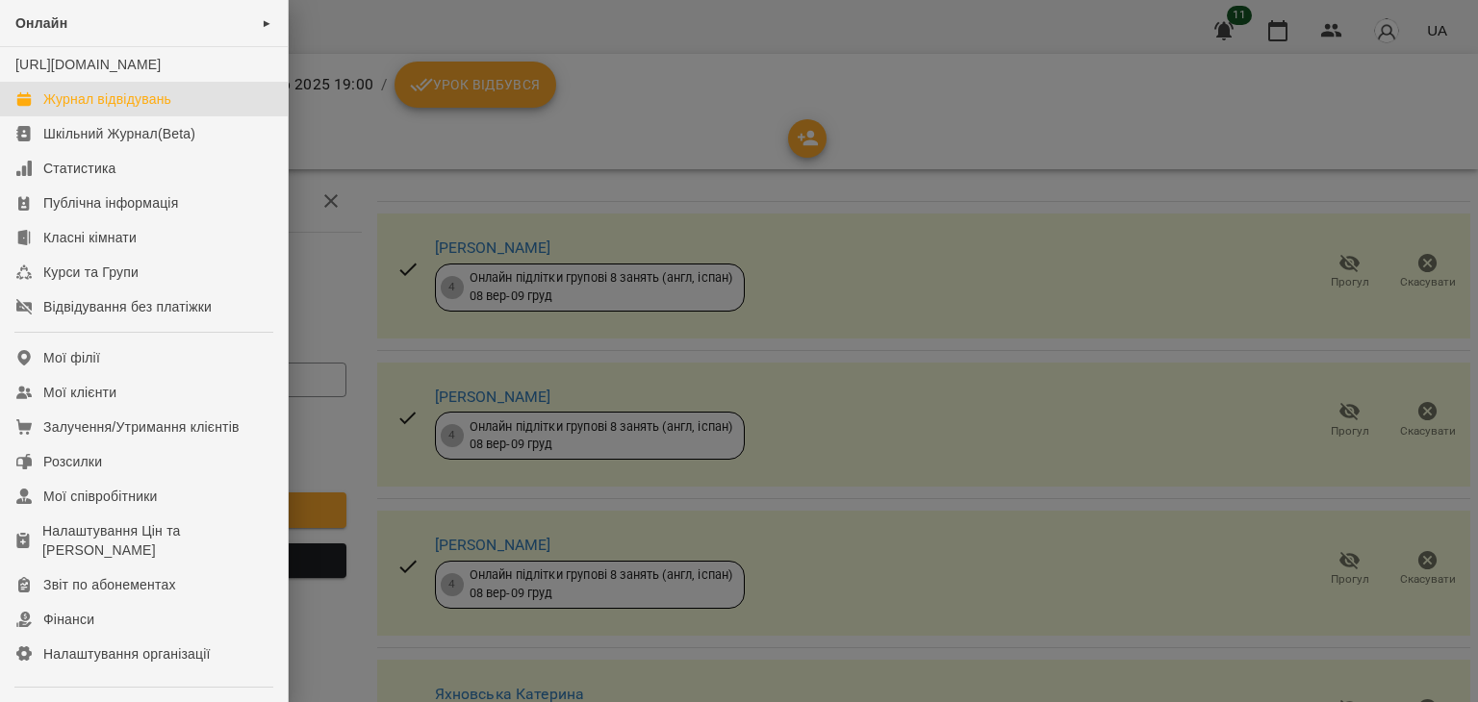
click at [67, 109] on div "Журнал відвідувань" at bounding box center [107, 98] width 128 height 19
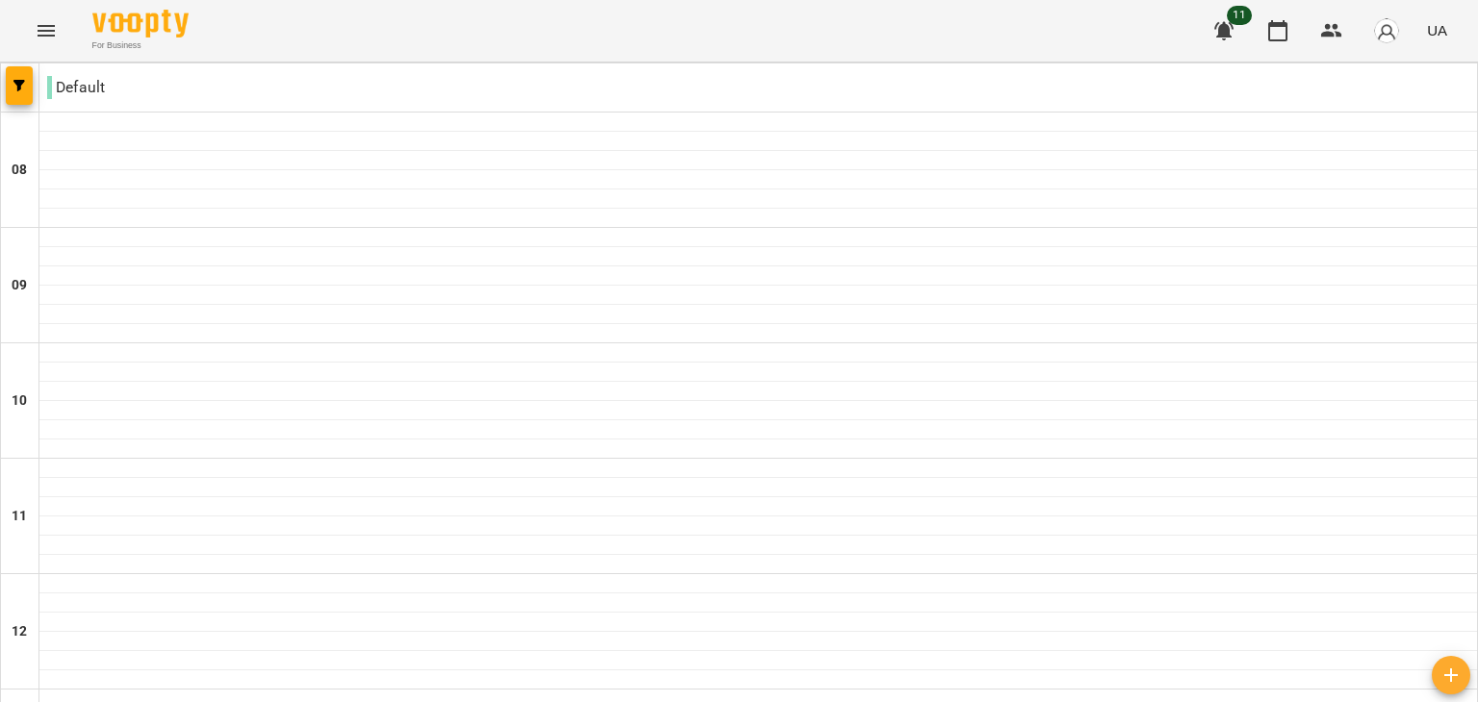
scroll to position [924, 0]
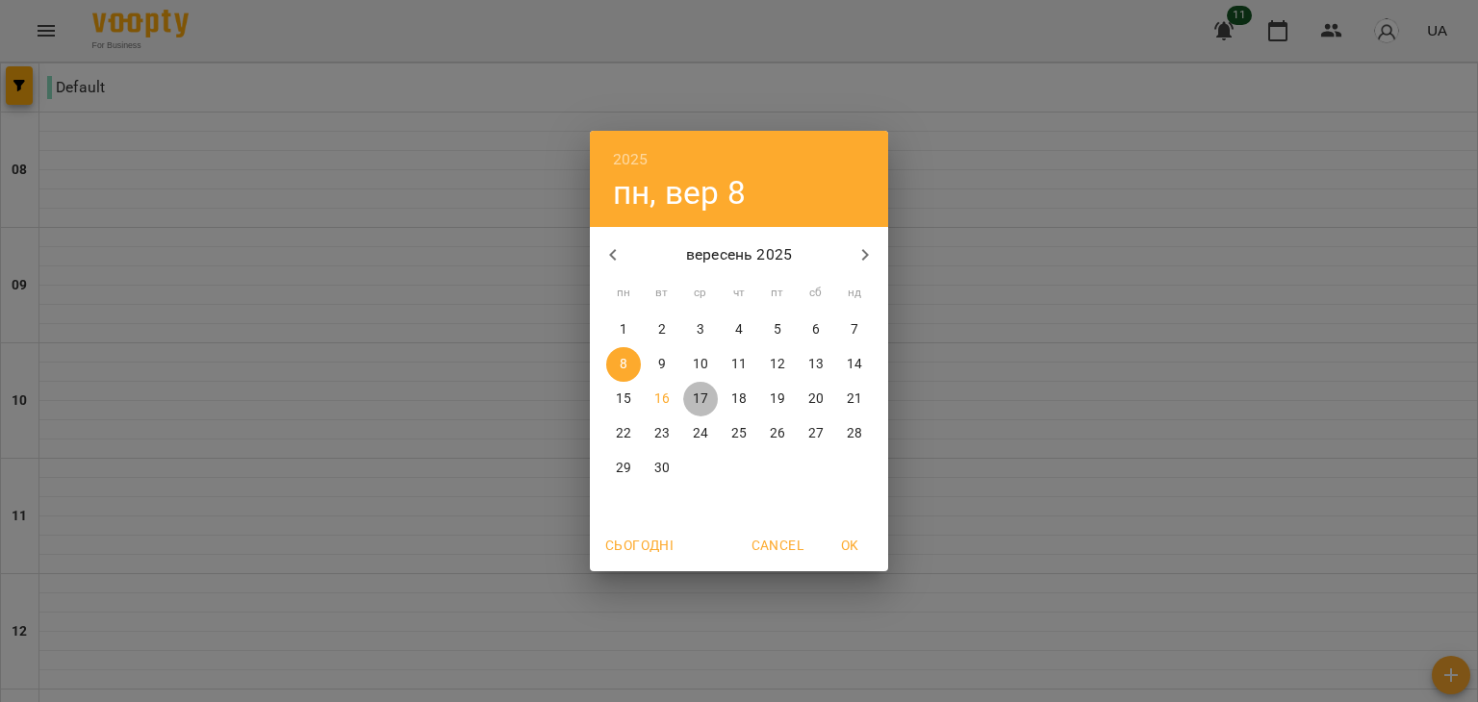
click at [710, 401] on span "17" at bounding box center [700, 399] width 35 height 19
type input "**********"
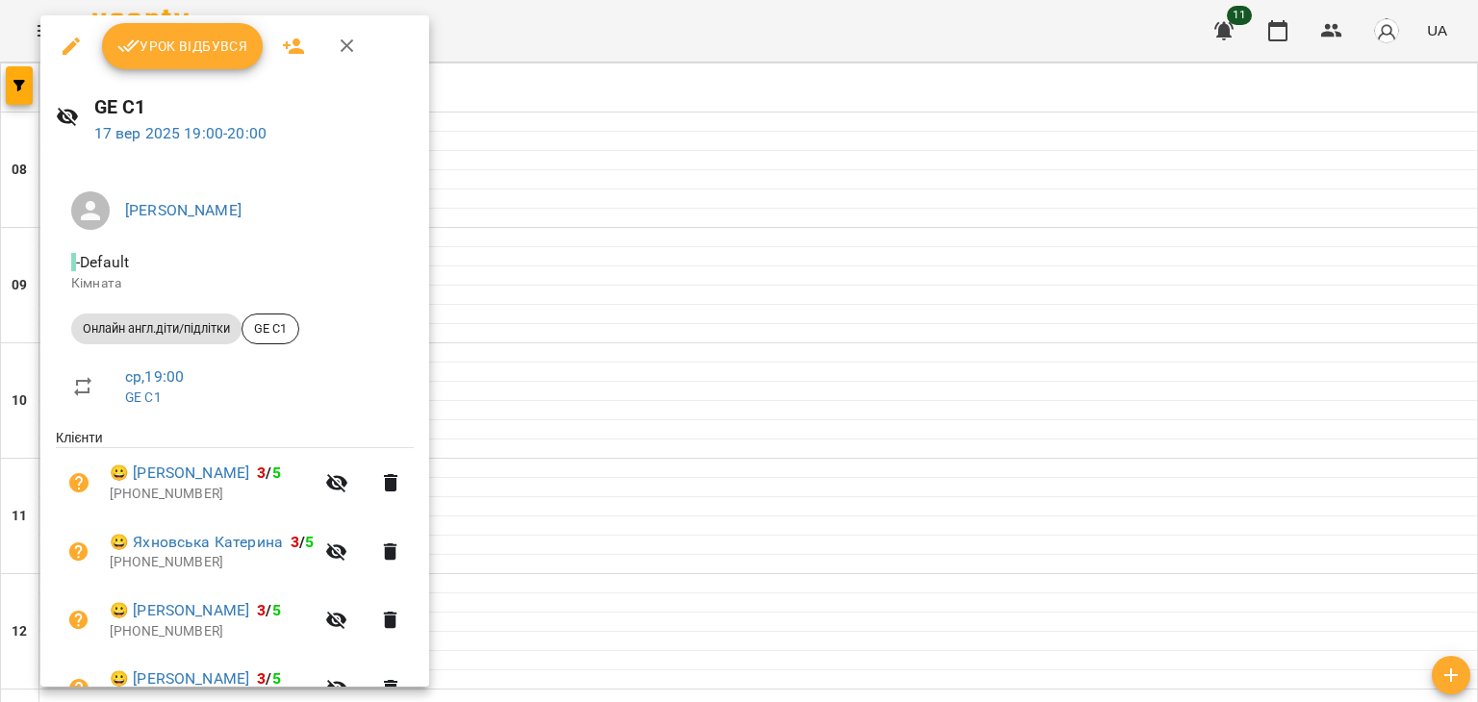
click at [76, 51] on icon "button" at bounding box center [71, 46] width 23 height 23
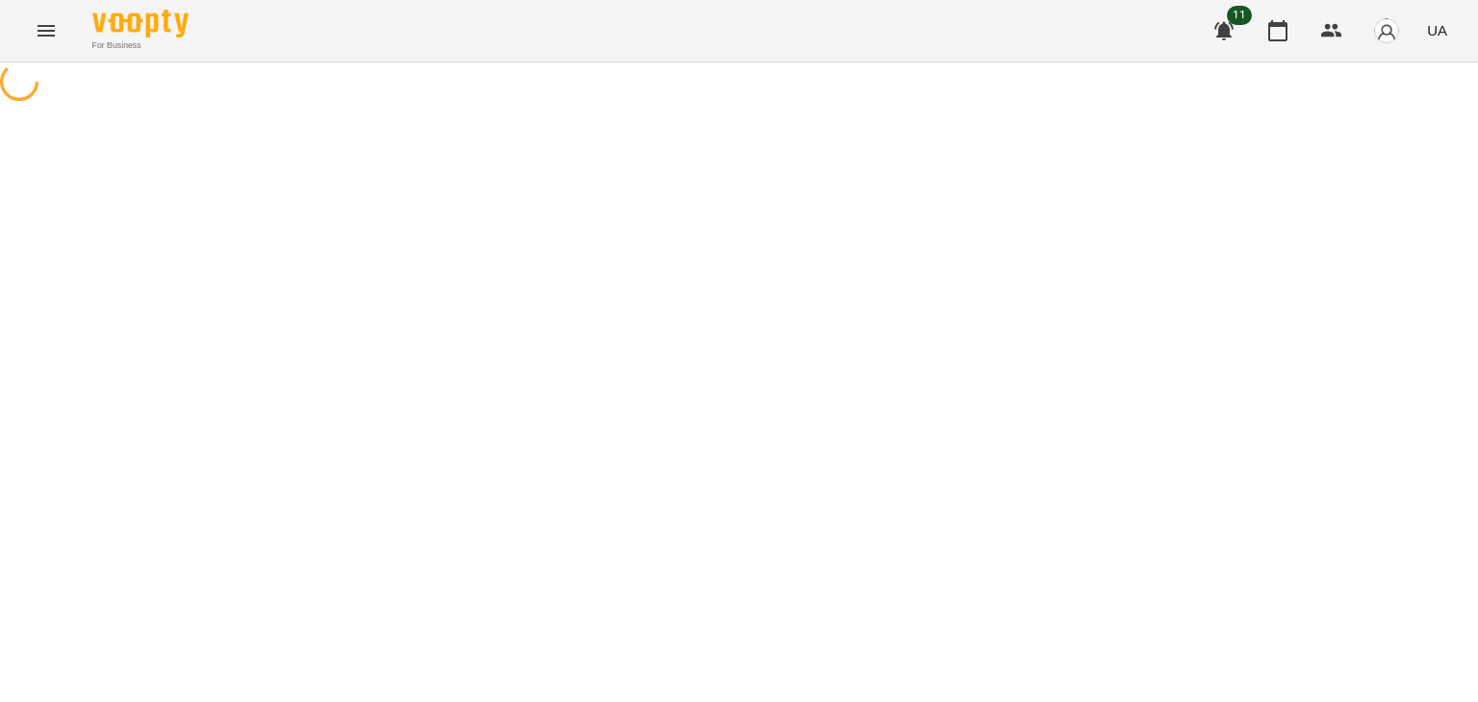
select select "**********"
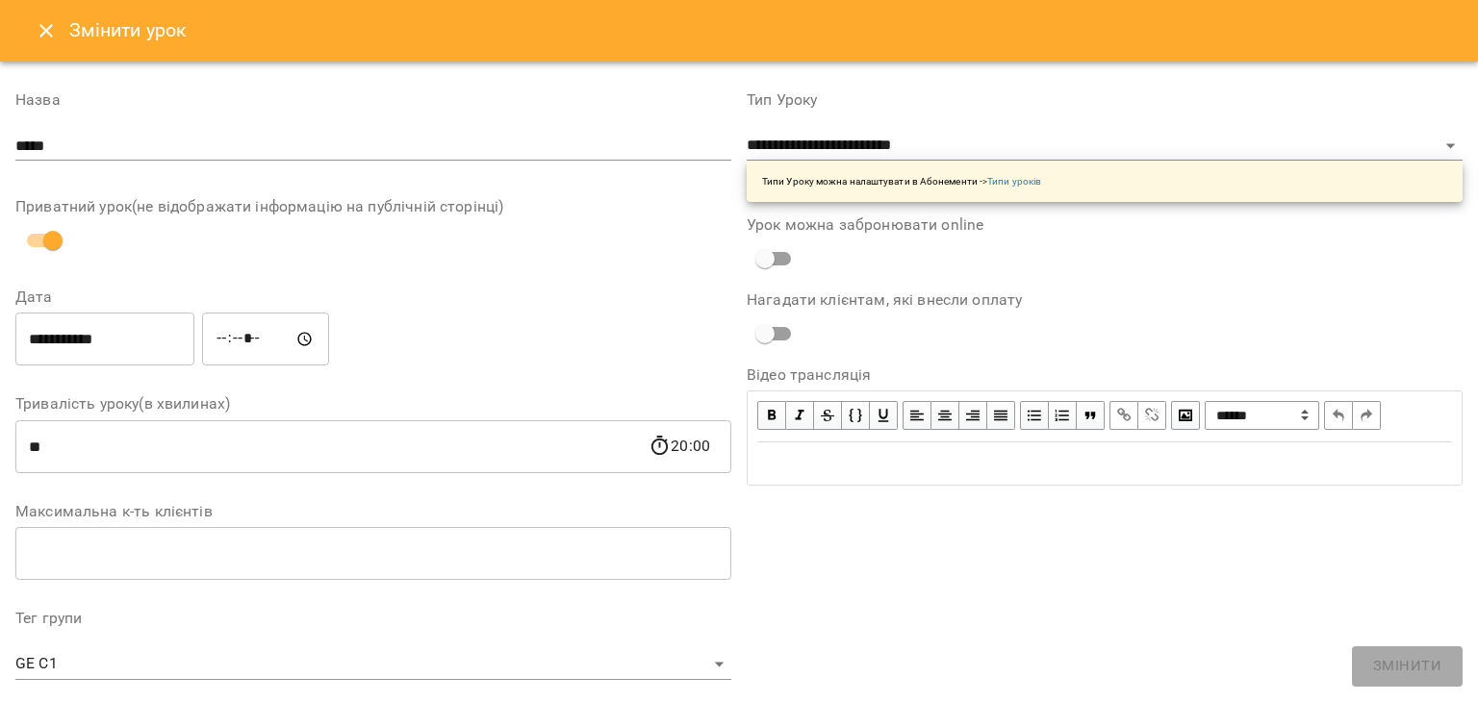
click at [50, 26] on icon "Close" at bounding box center [45, 30] width 13 height 13
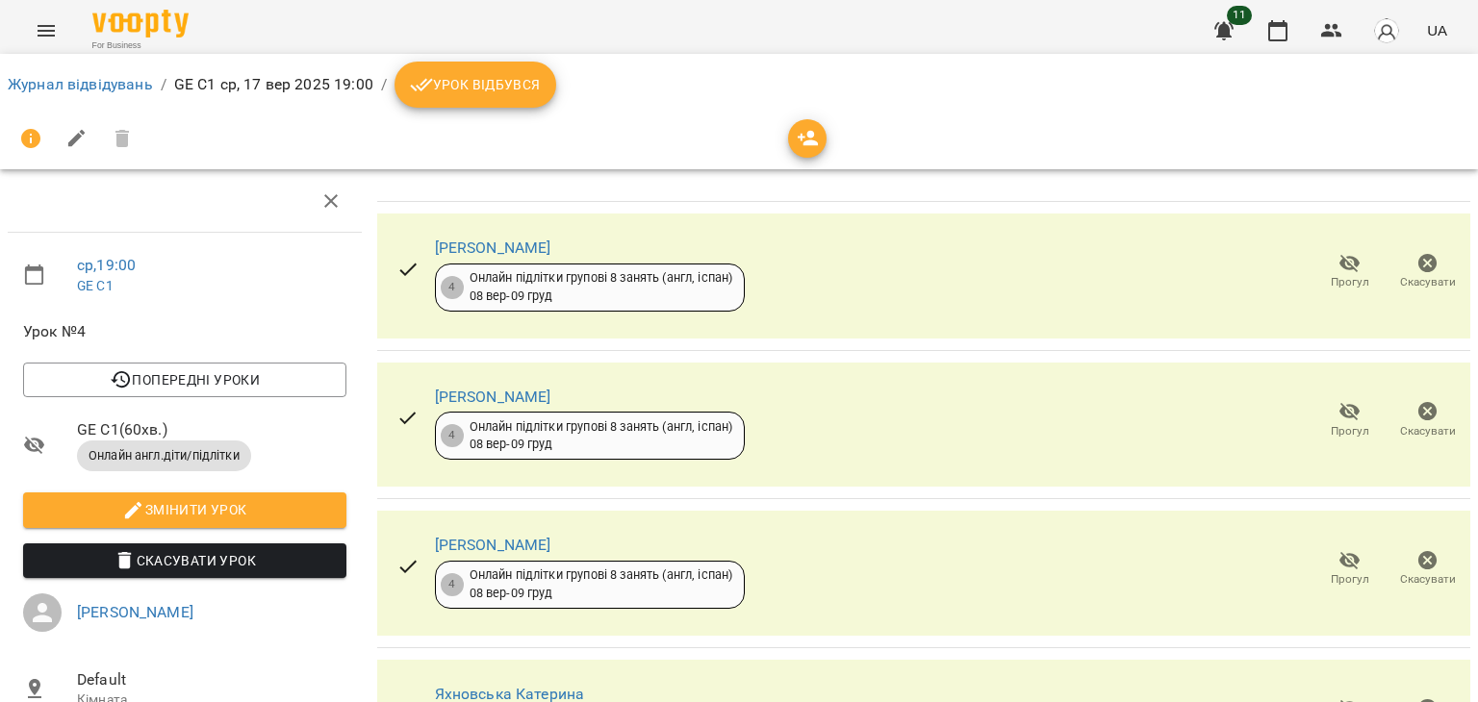
click at [56, 32] on icon "Menu" at bounding box center [46, 30] width 23 height 23
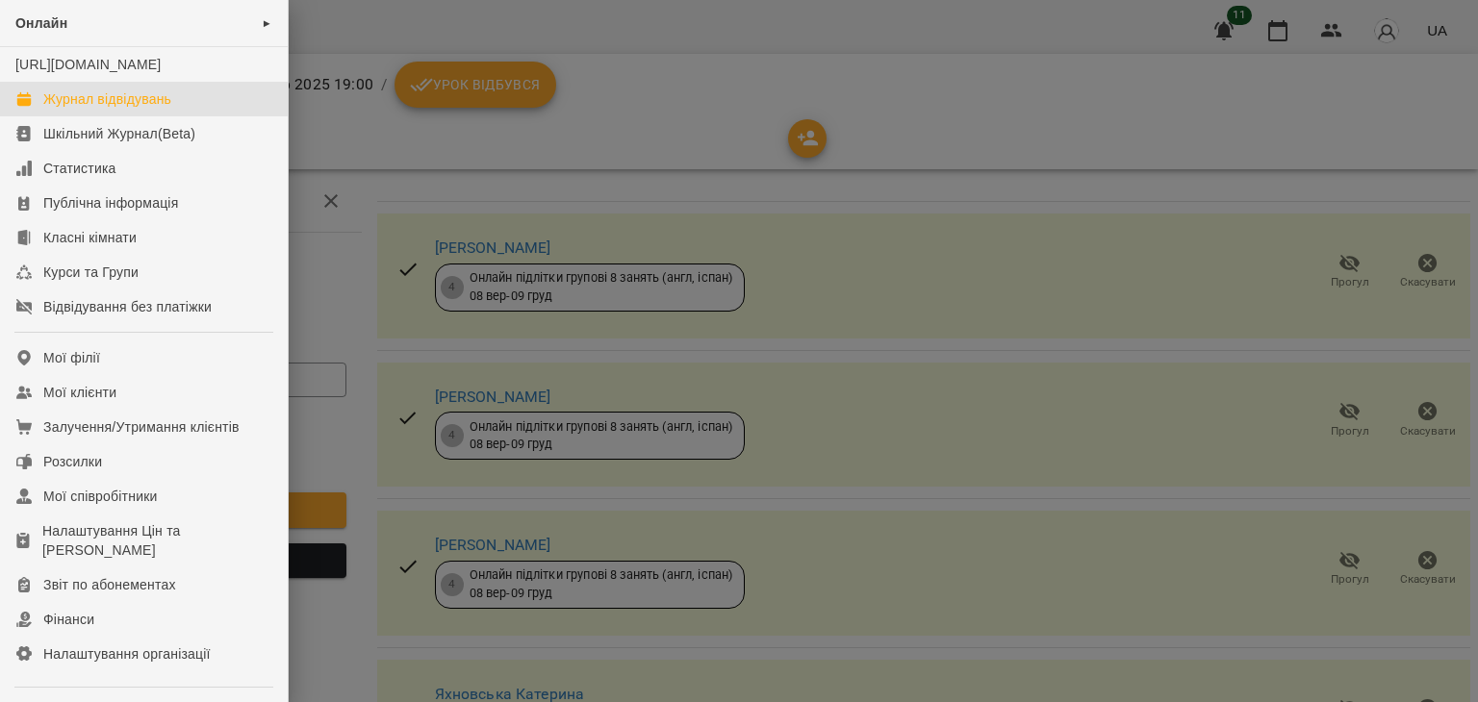
click at [94, 109] on div "Журнал відвідувань" at bounding box center [107, 98] width 128 height 19
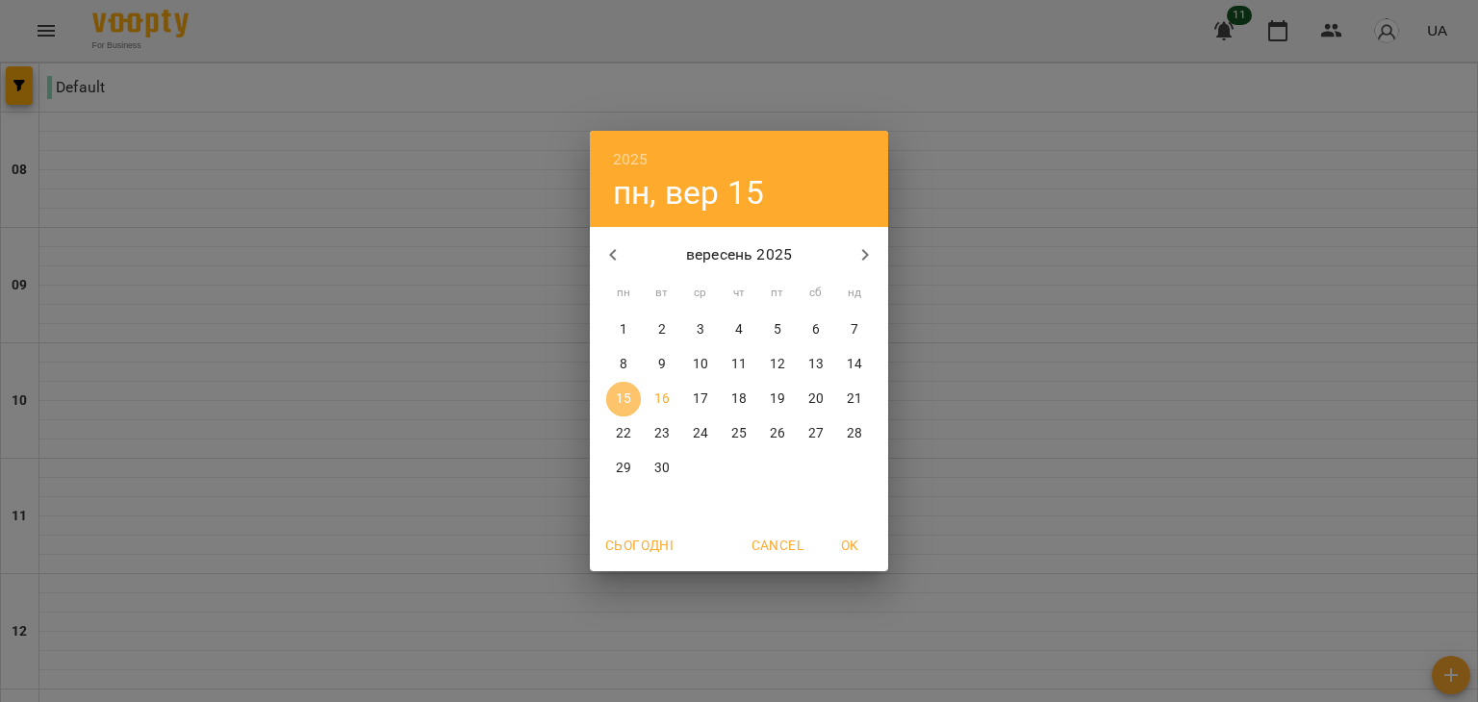
click at [627, 397] on p "15" at bounding box center [623, 399] width 15 height 19
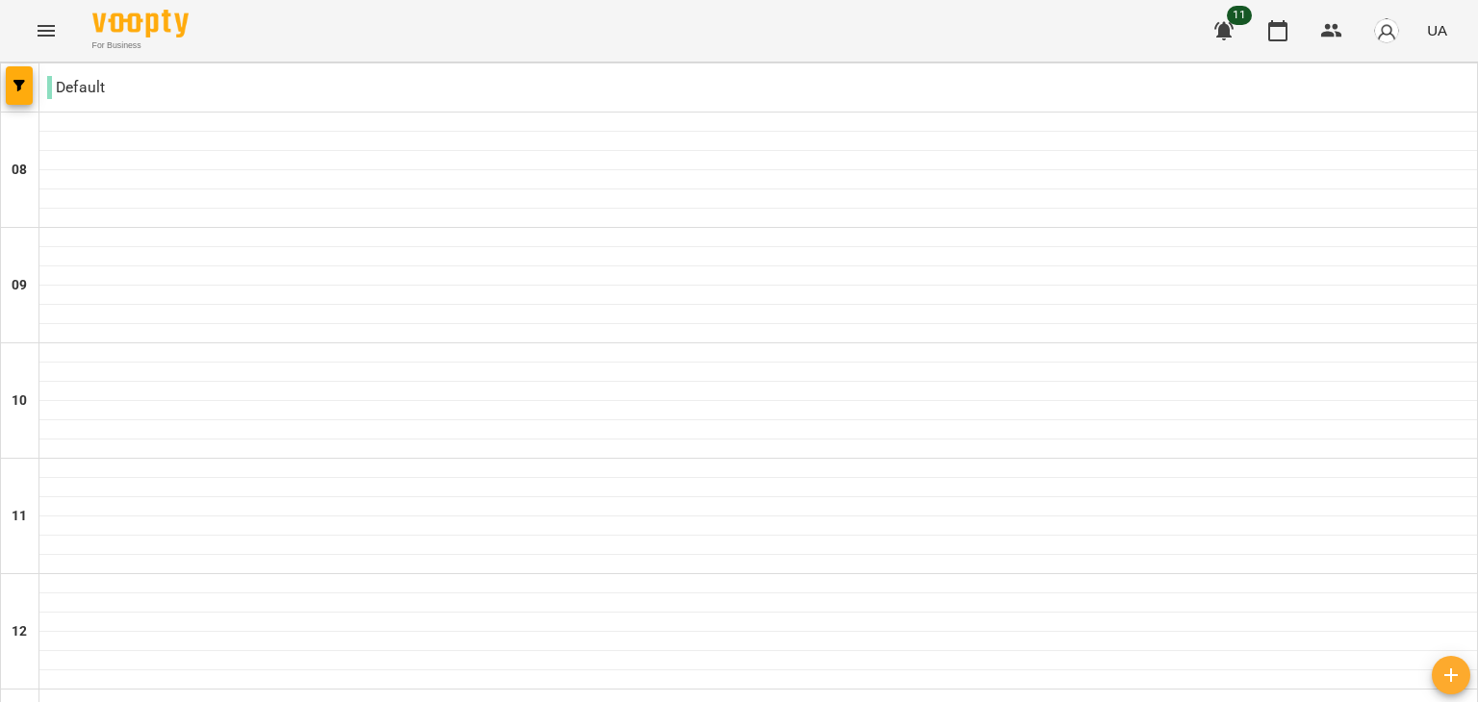
scroll to position [924, 0]
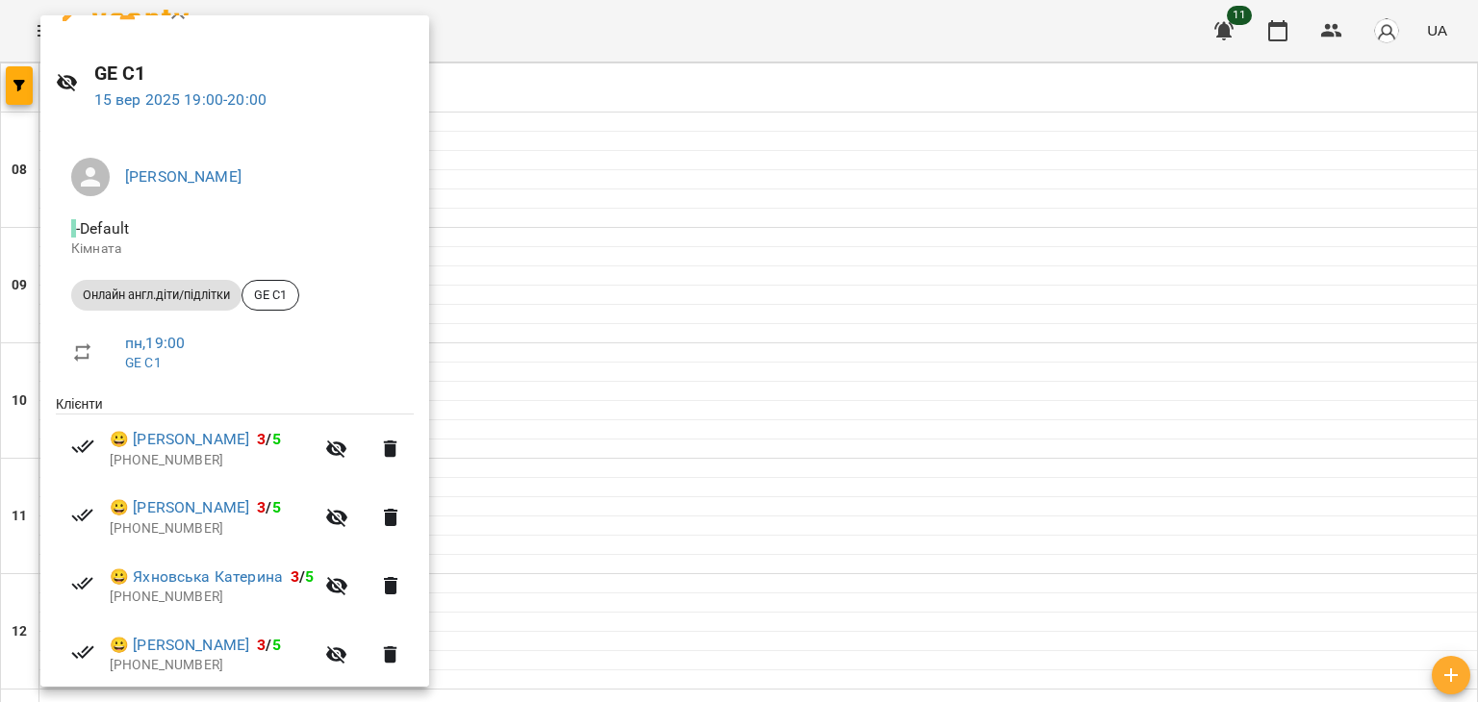
scroll to position [0, 0]
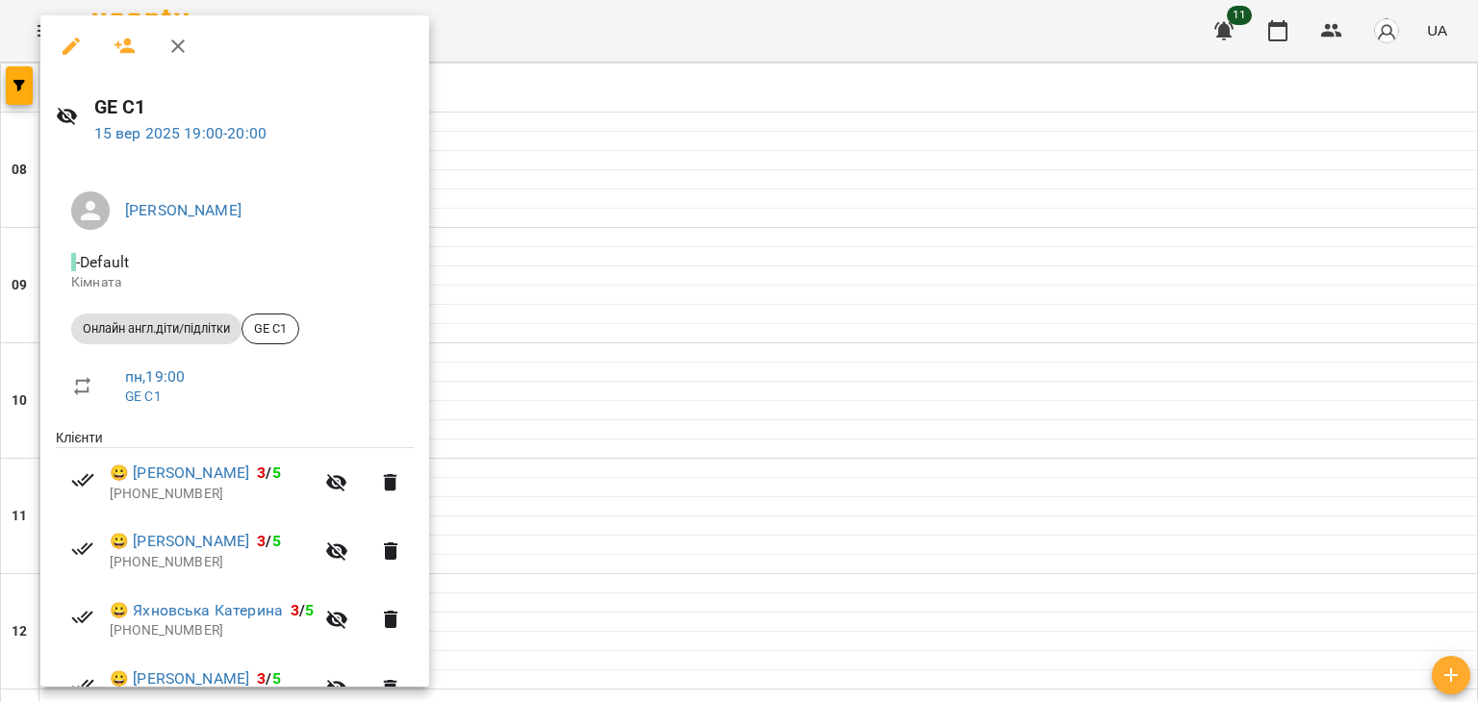
click at [116, 39] on icon "button" at bounding box center [125, 46] width 23 height 23
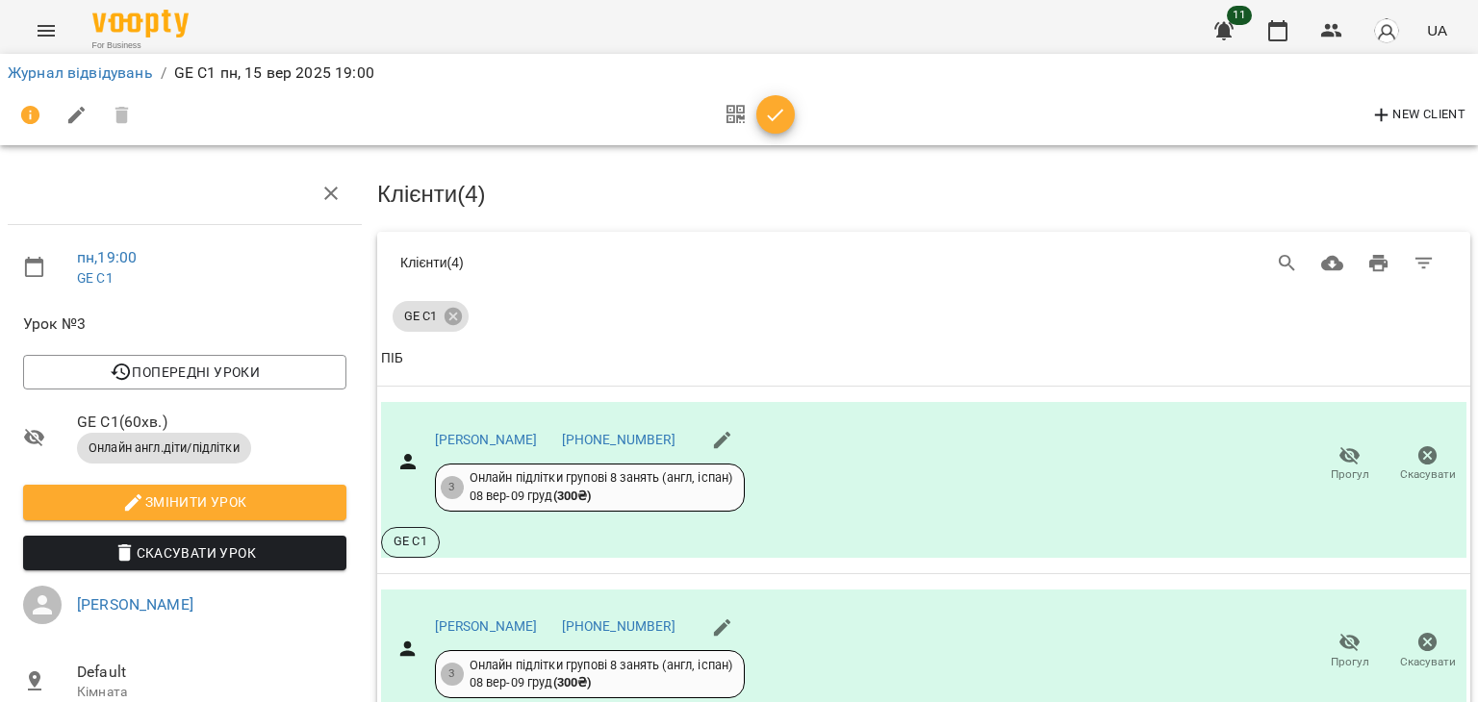
scroll to position [229, 0]
click at [734, 429] on icon "button" at bounding box center [722, 440] width 23 height 23
select select "**"
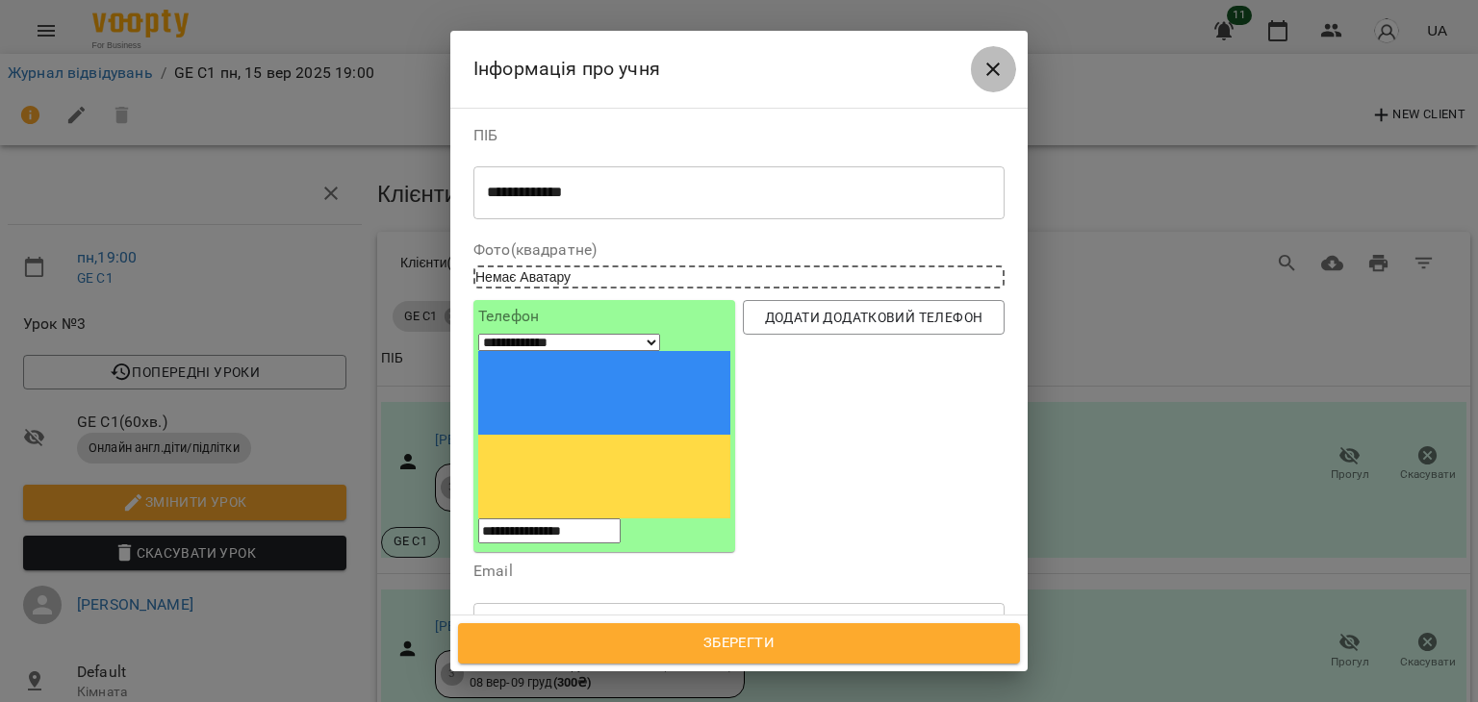
click at [985, 73] on icon "Close" at bounding box center [992, 69] width 23 height 23
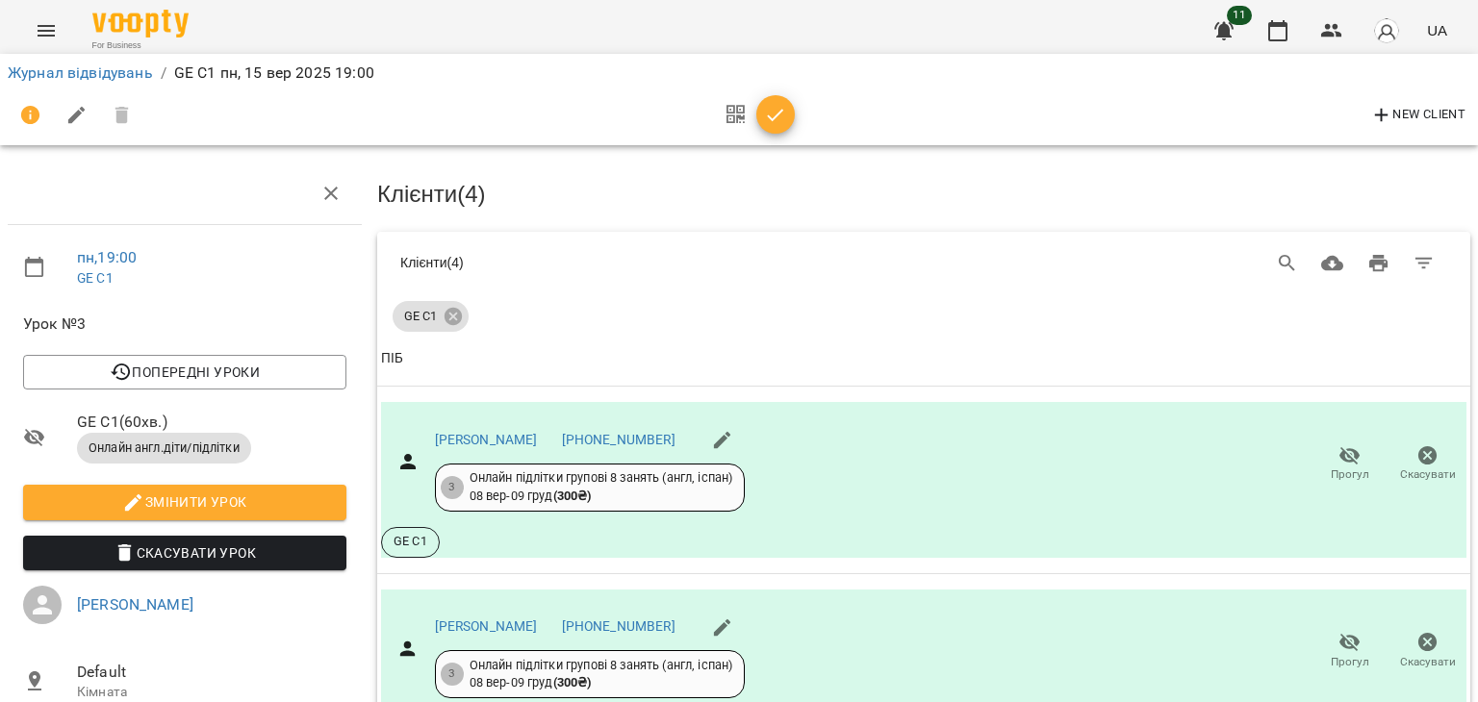
scroll to position [0, 0]
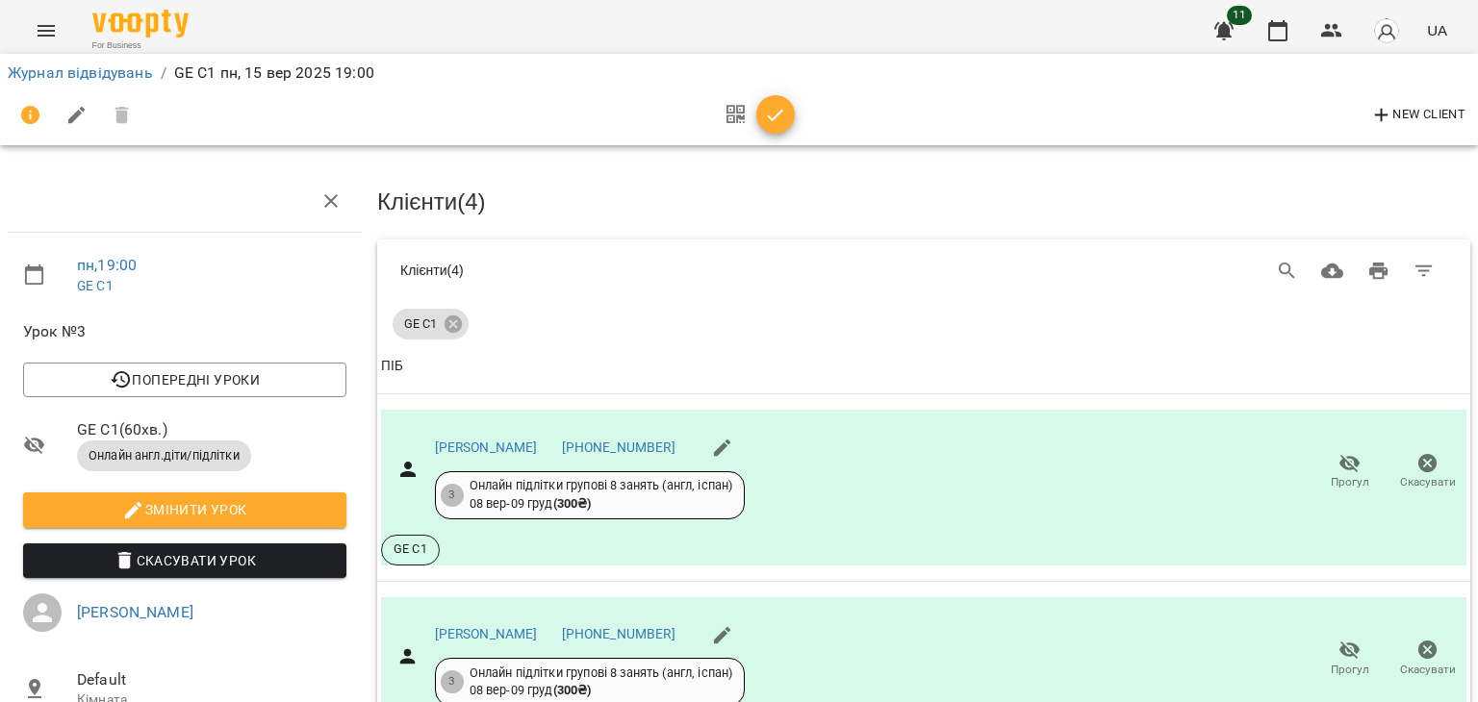
click at [64, 29] on button "Menu" at bounding box center [46, 31] width 46 height 46
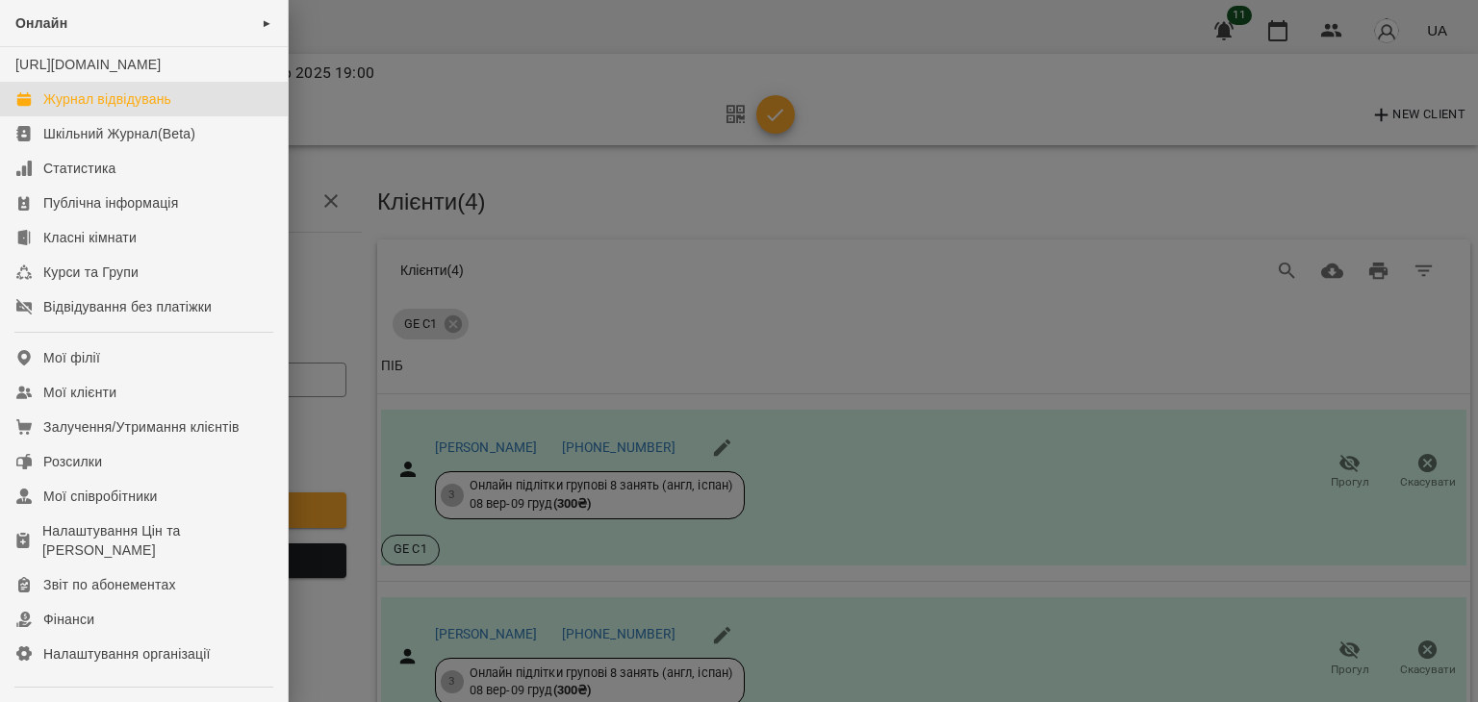
click at [103, 109] on div "Журнал відвідувань" at bounding box center [107, 98] width 128 height 19
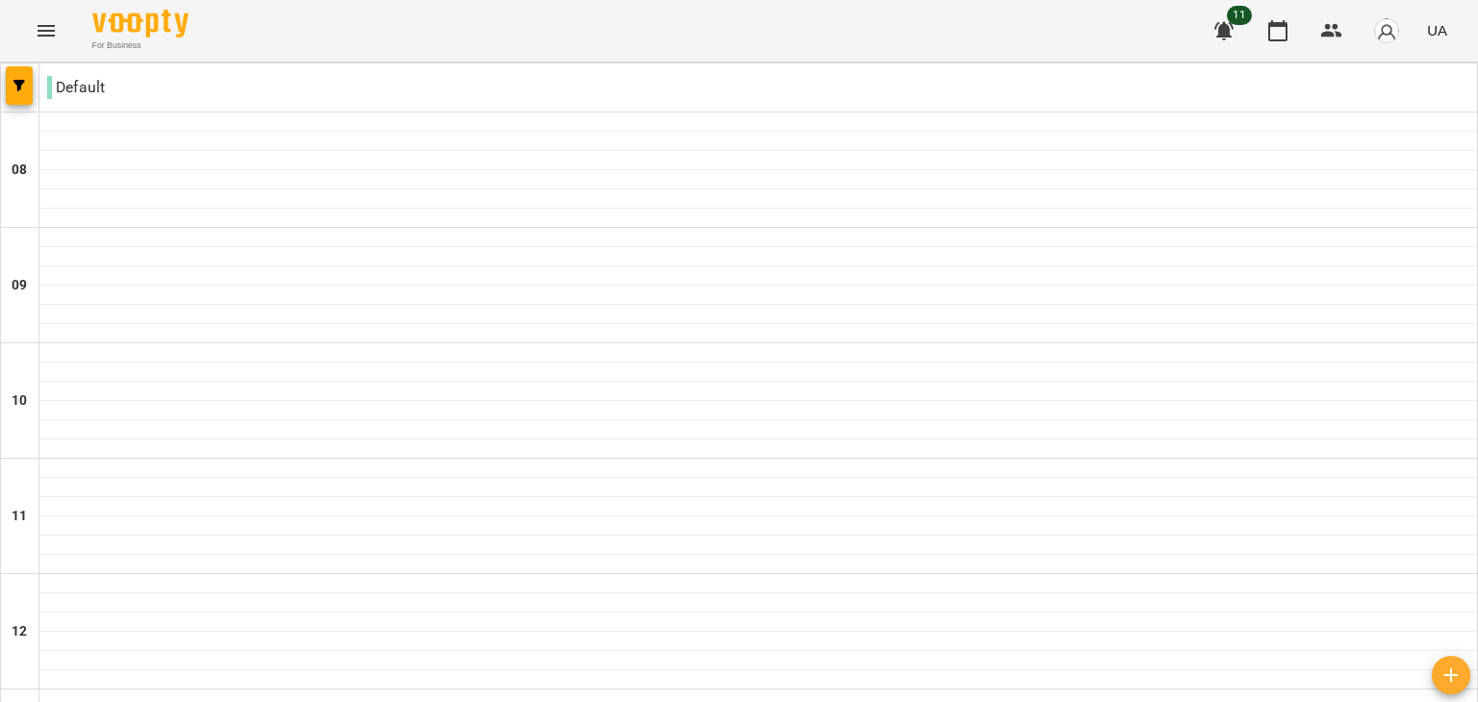
scroll to position [924, 0]
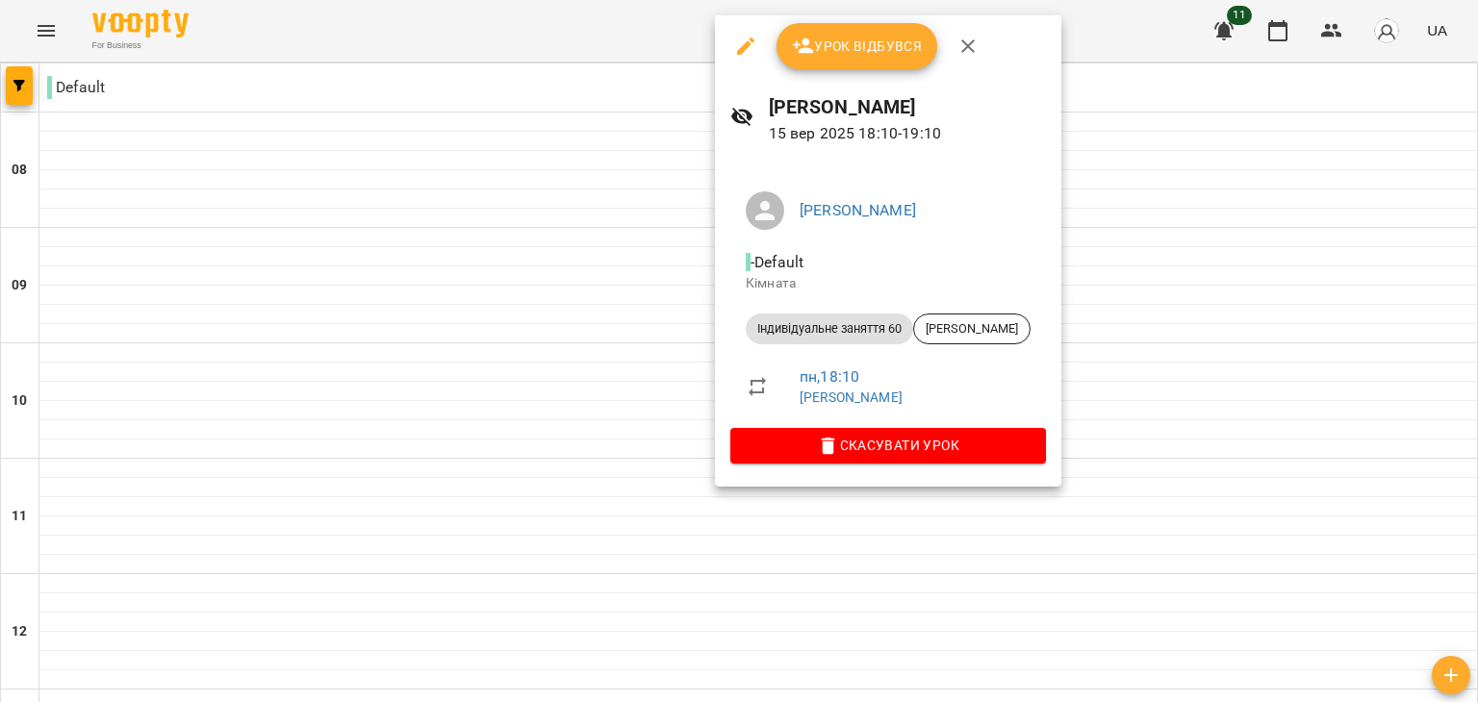
click at [496, 163] on div at bounding box center [739, 351] width 1478 height 702
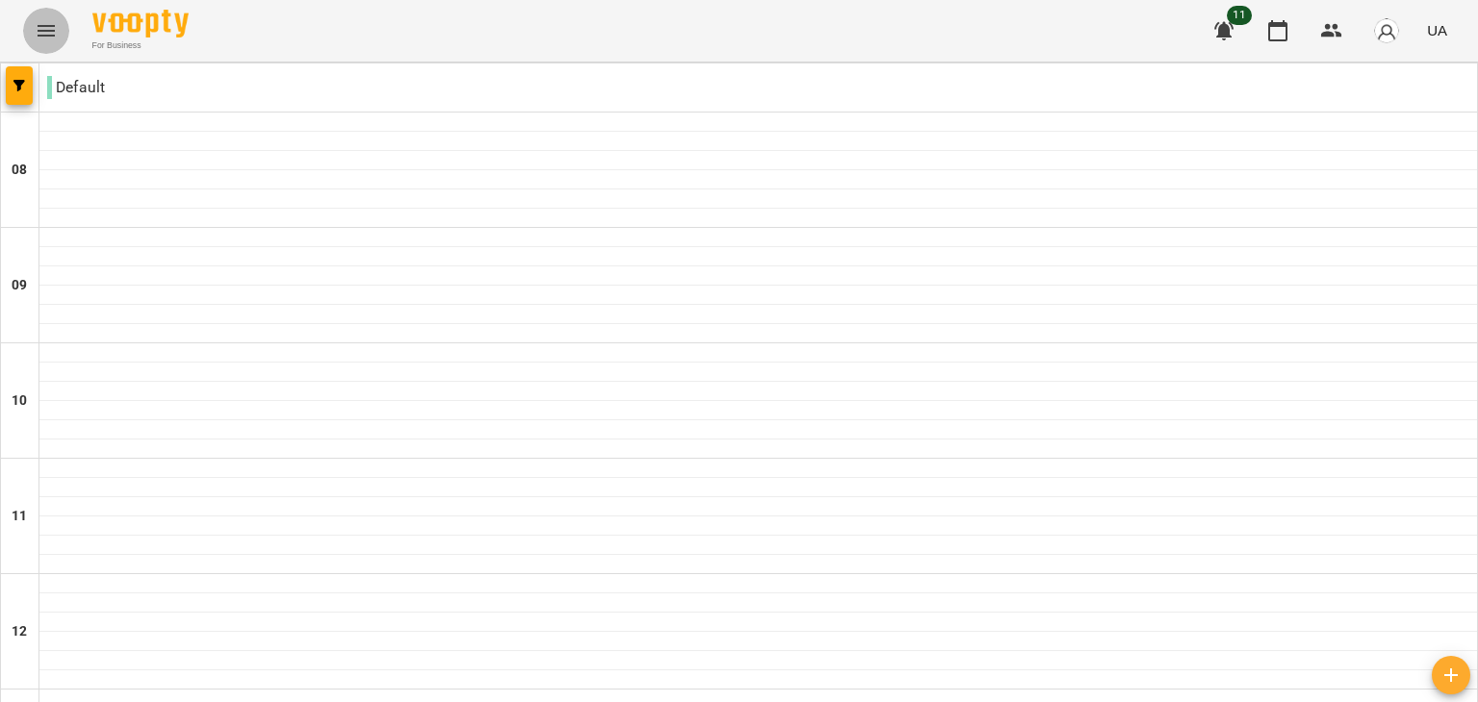
click at [34, 15] on button "Menu" at bounding box center [46, 31] width 46 height 46
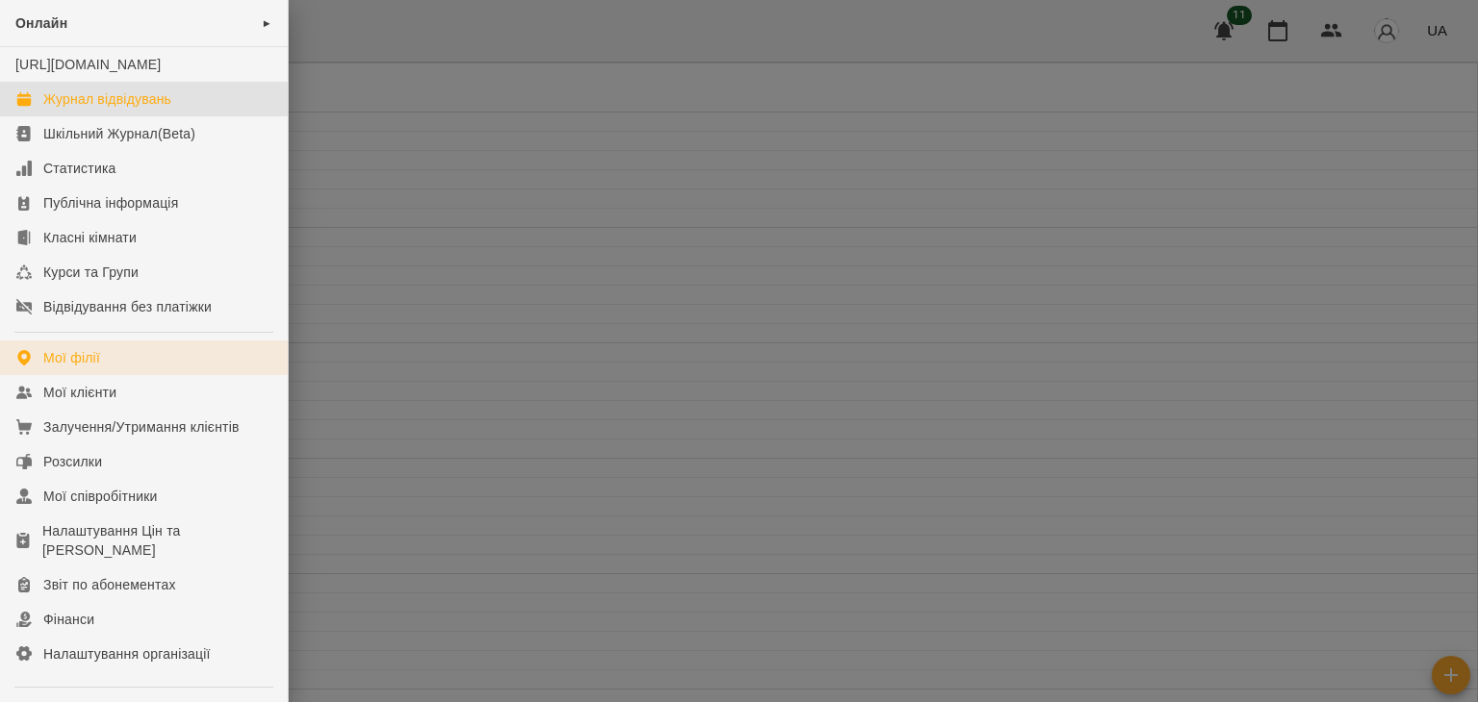
click at [62, 368] on div "Мої філії" at bounding box center [71, 357] width 57 height 19
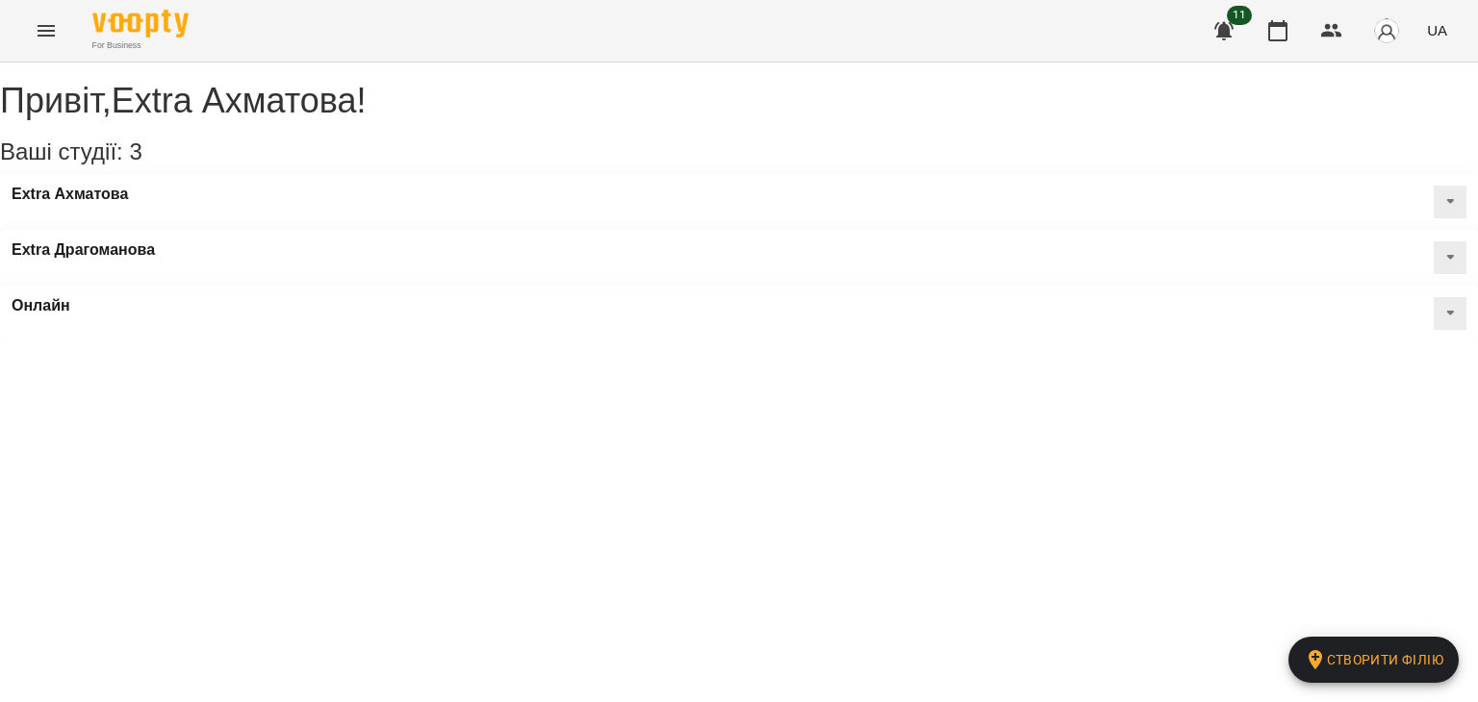
click at [45, 29] on icon "Menu" at bounding box center [46, 30] width 23 height 23
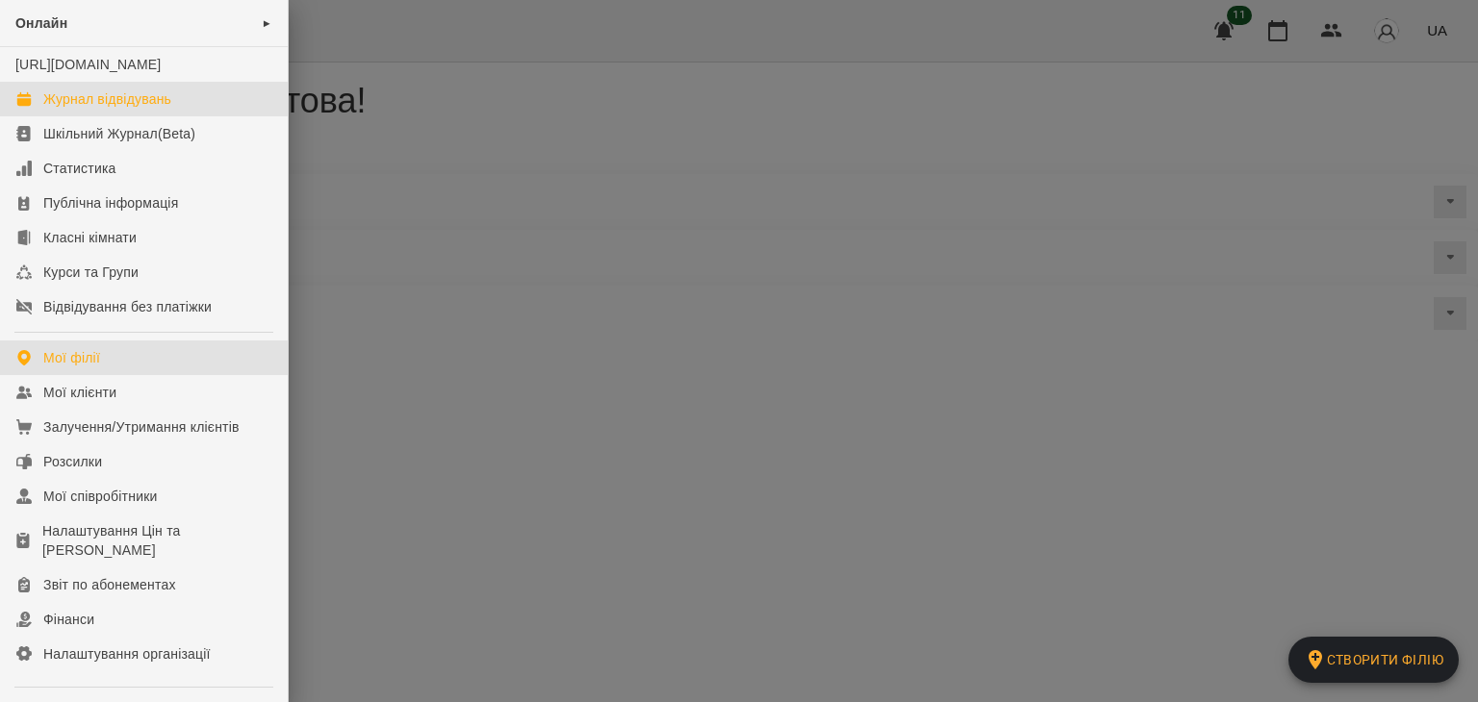
click at [112, 109] on div "Журнал відвідувань" at bounding box center [107, 98] width 128 height 19
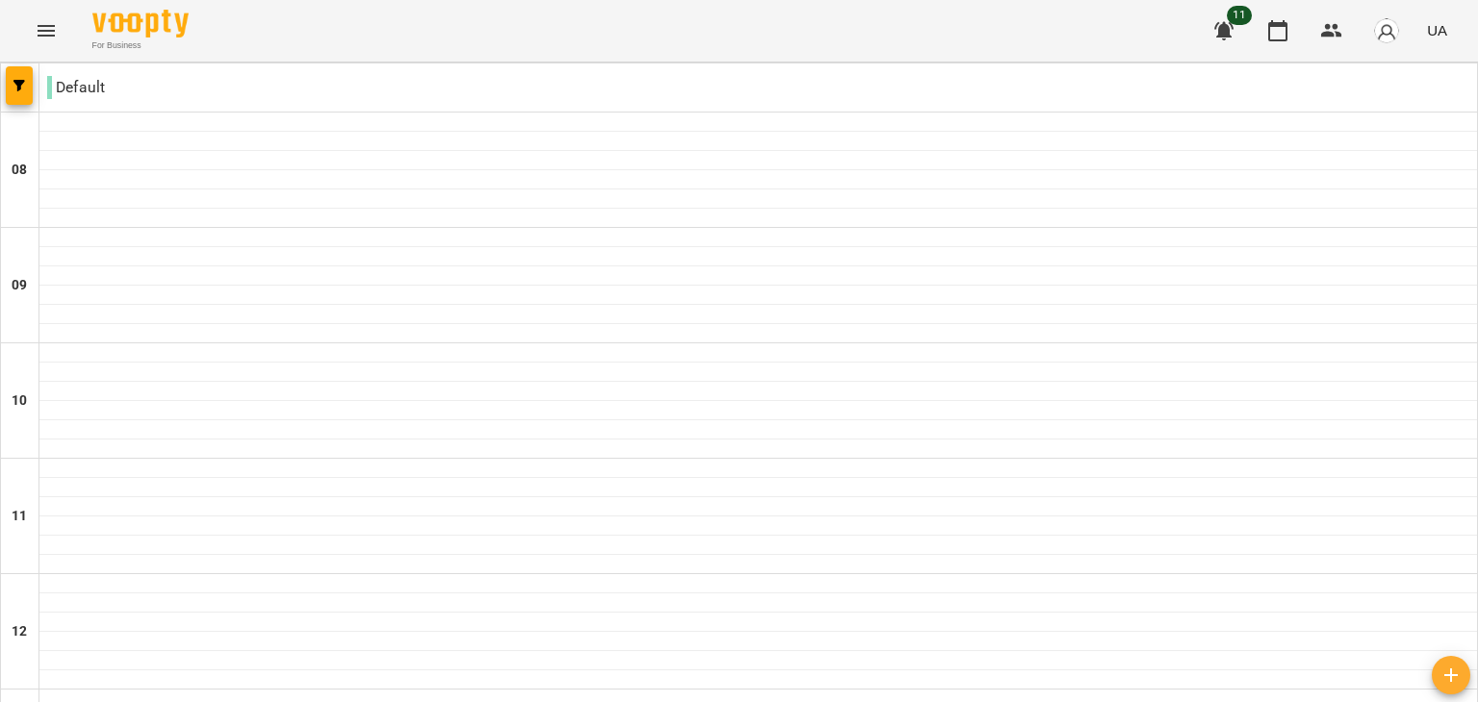
click at [54, 29] on icon "Menu" at bounding box center [46, 30] width 23 height 23
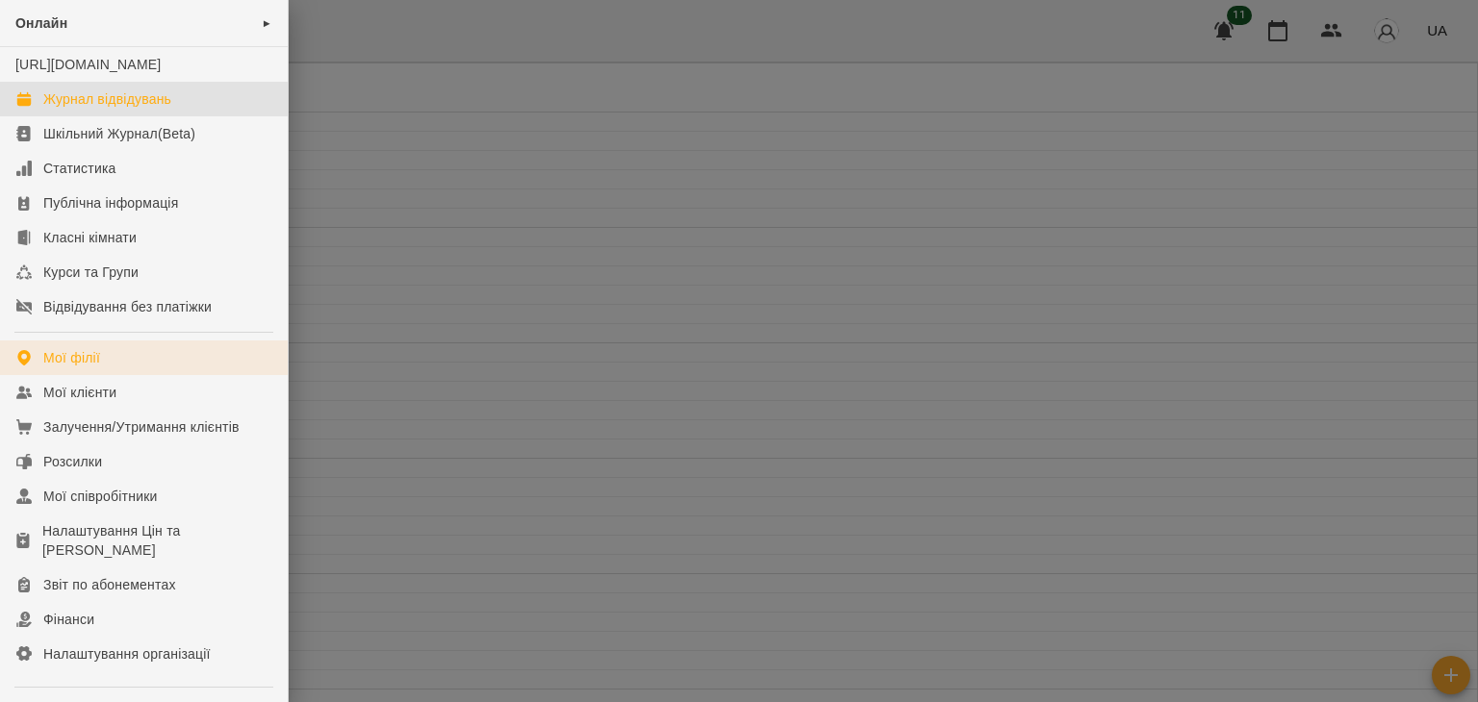
click at [69, 368] on div "Мої філії" at bounding box center [71, 357] width 57 height 19
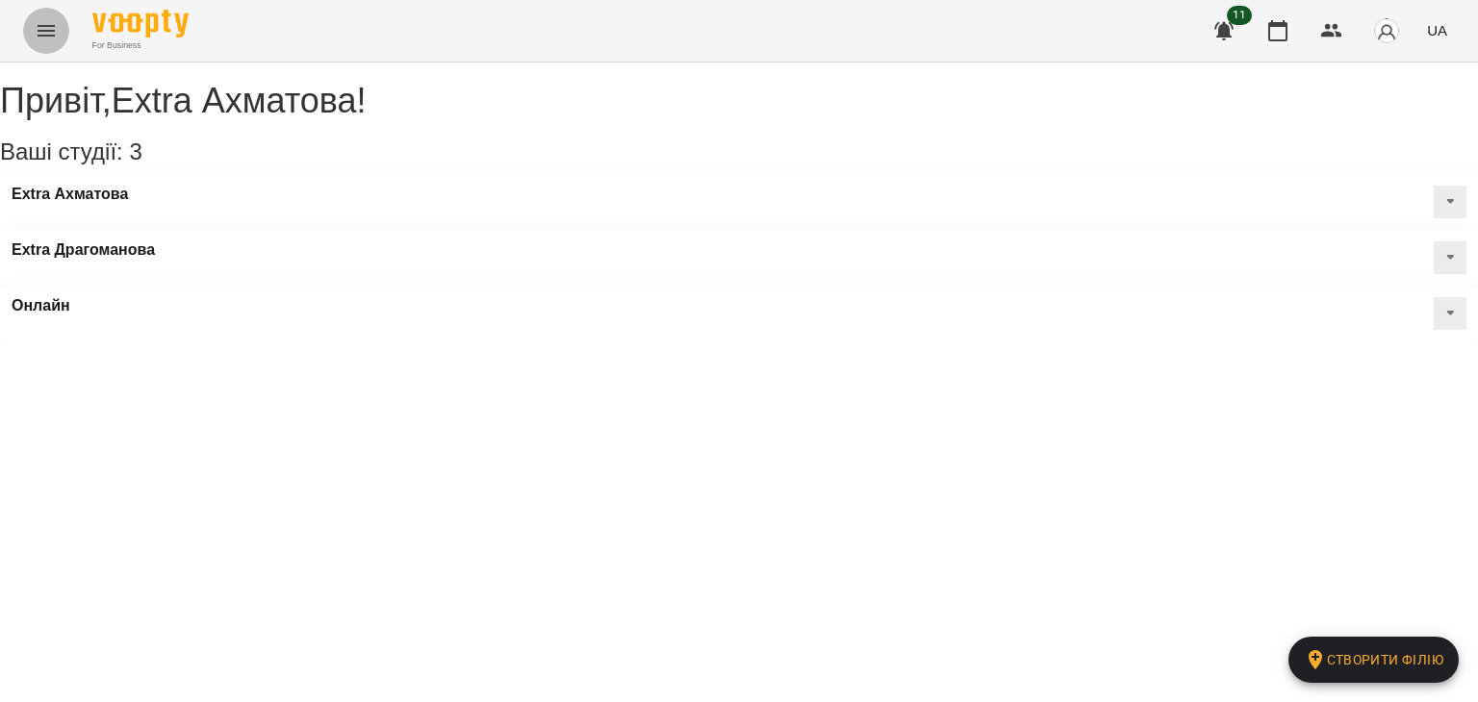
click at [38, 33] on icon "Menu" at bounding box center [46, 30] width 23 height 23
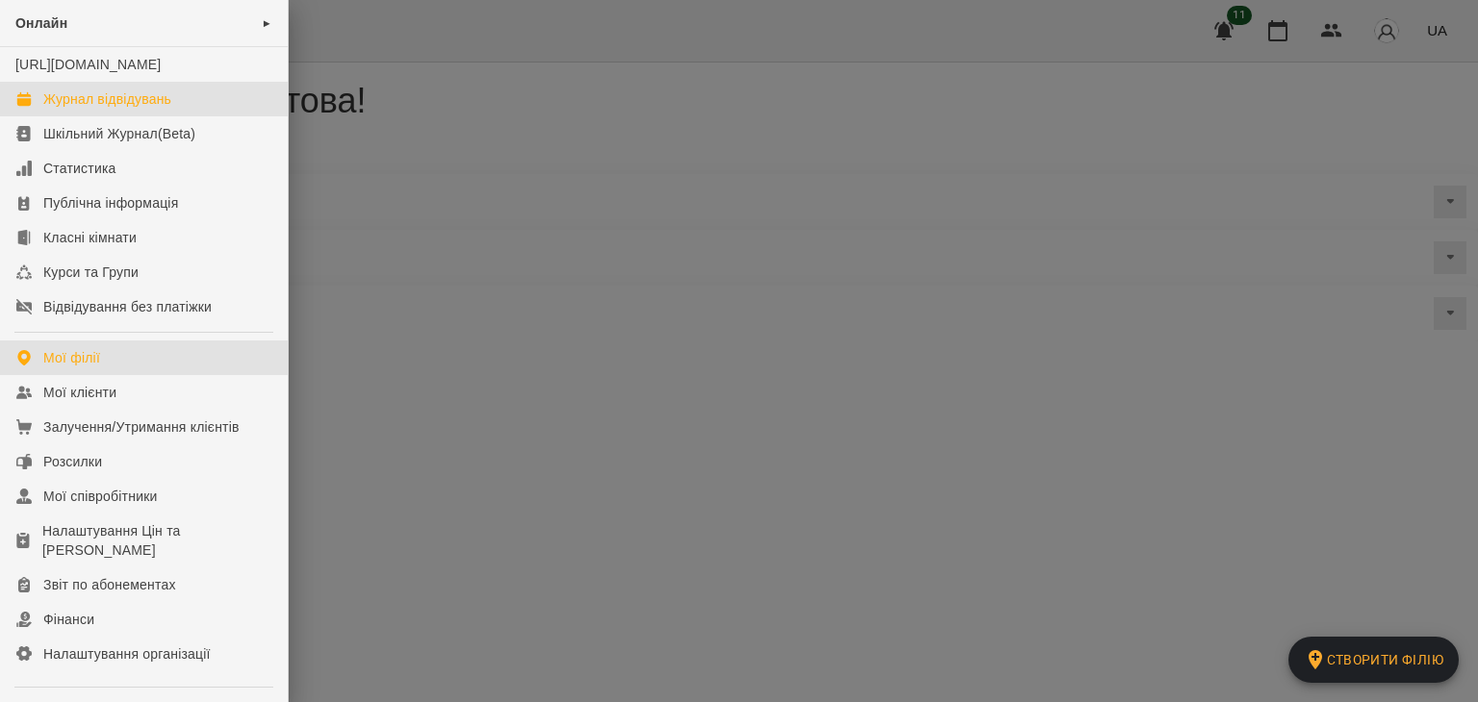
click at [86, 109] on div "Журнал відвідувань" at bounding box center [107, 98] width 128 height 19
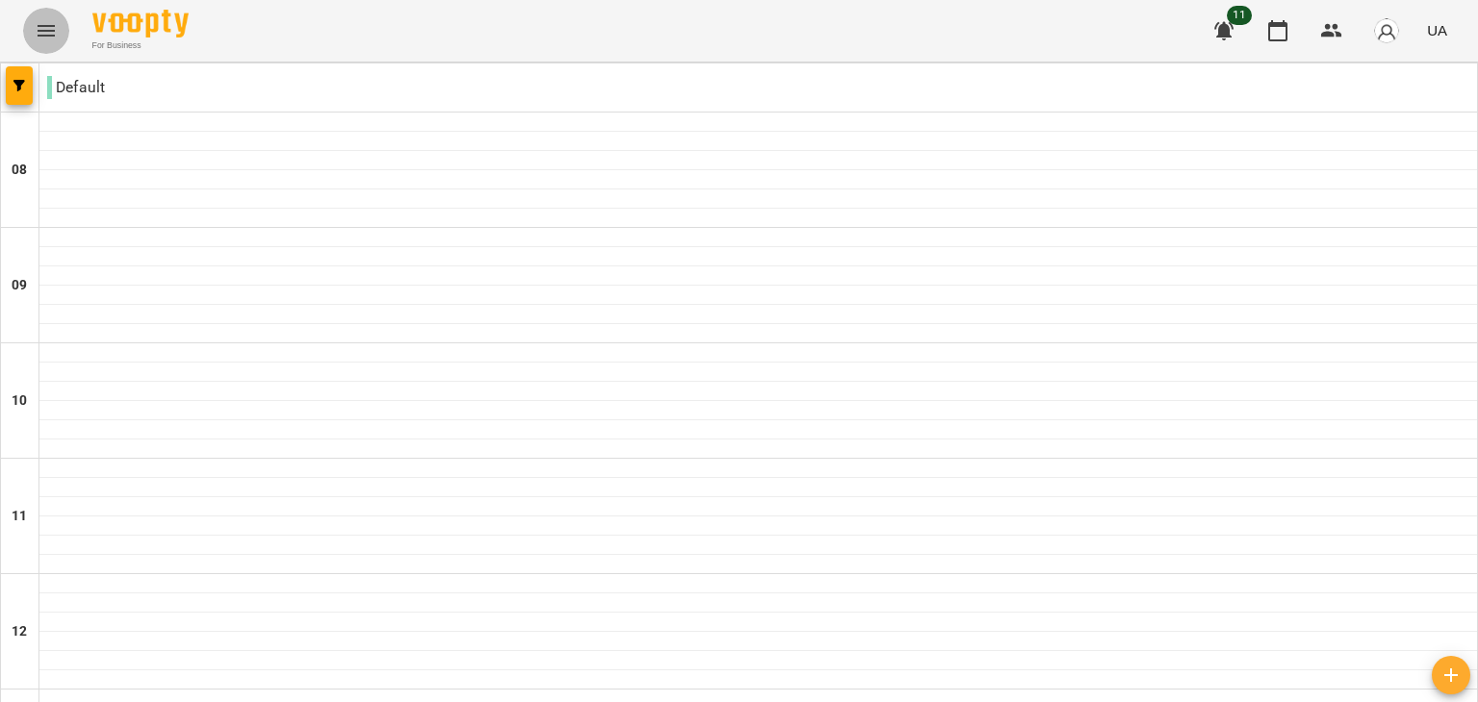
click at [44, 14] on button "Menu" at bounding box center [46, 31] width 46 height 46
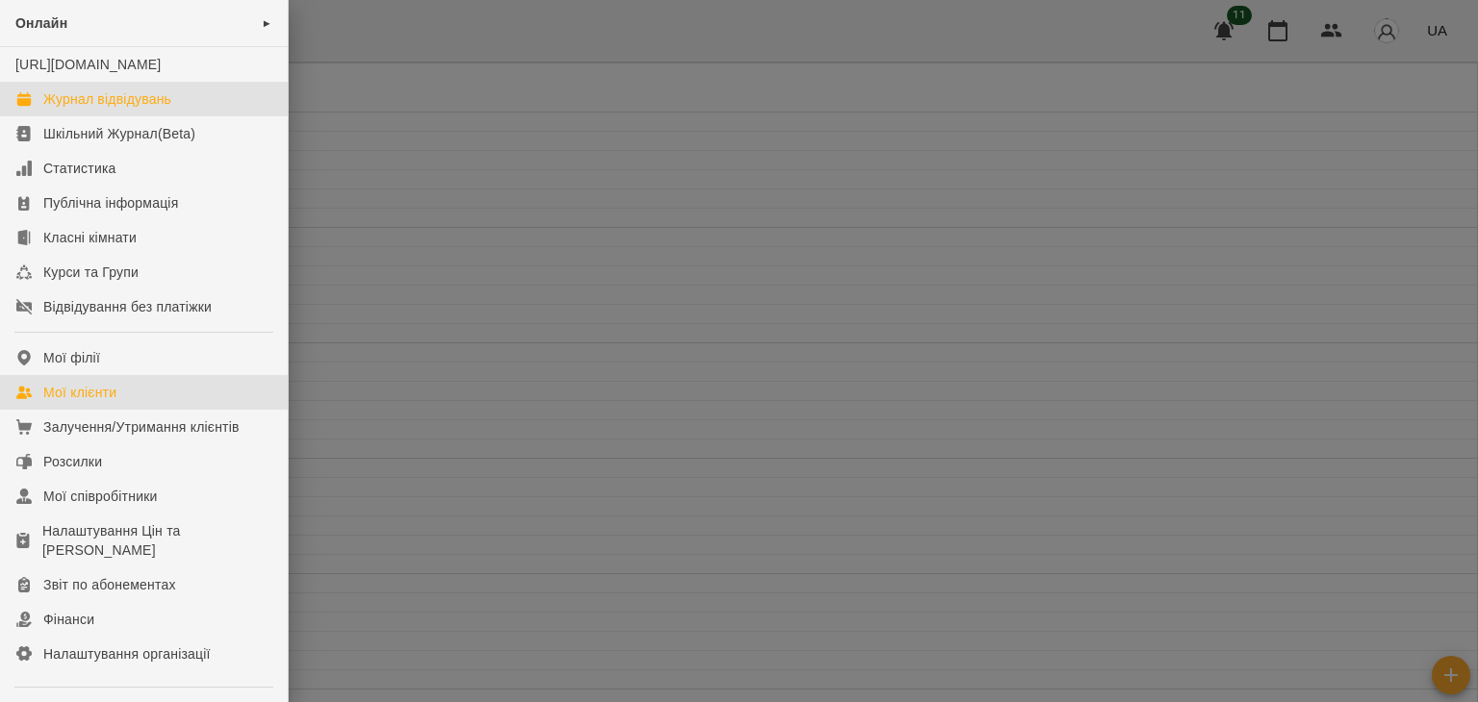
click at [102, 402] on div "Мої клієнти" at bounding box center [79, 392] width 73 height 19
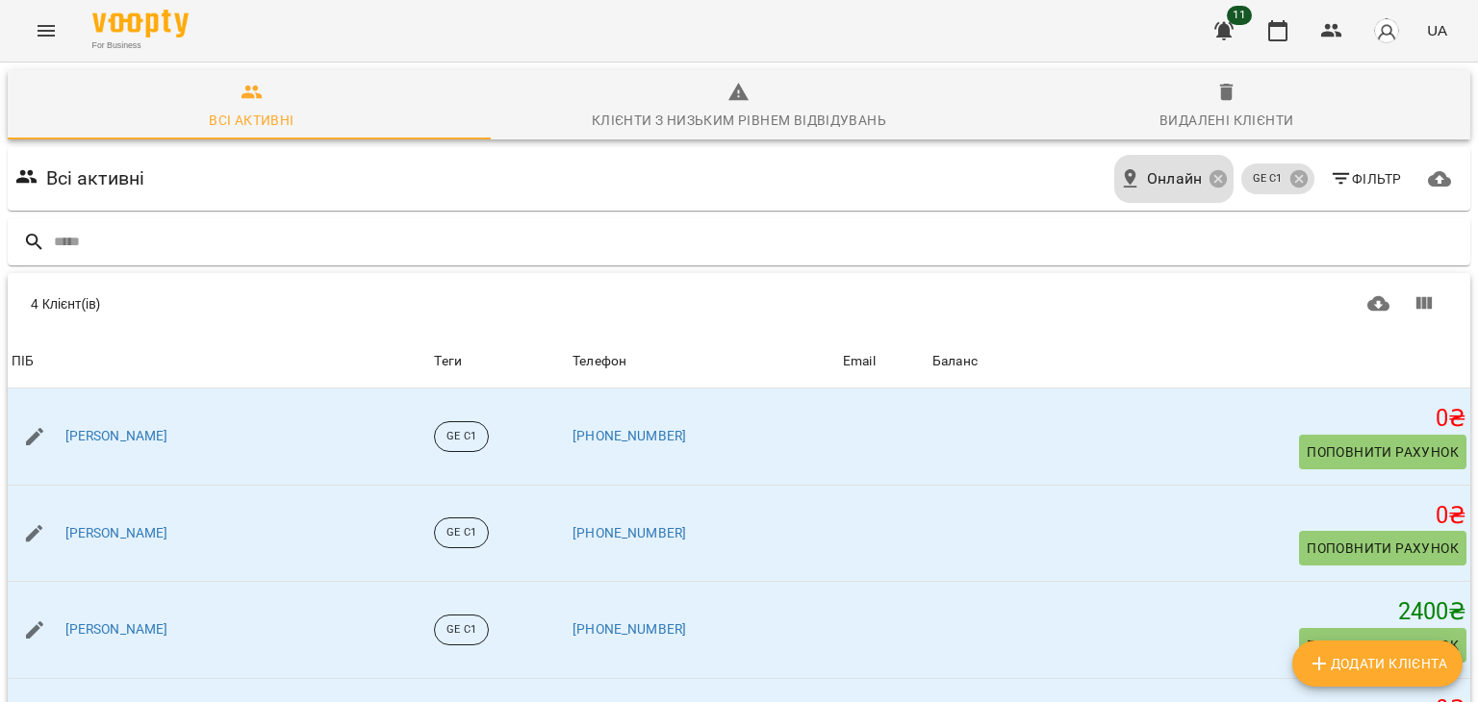
click at [62, 31] on button "Menu" at bounding box center [46, 31] width 46 height 46
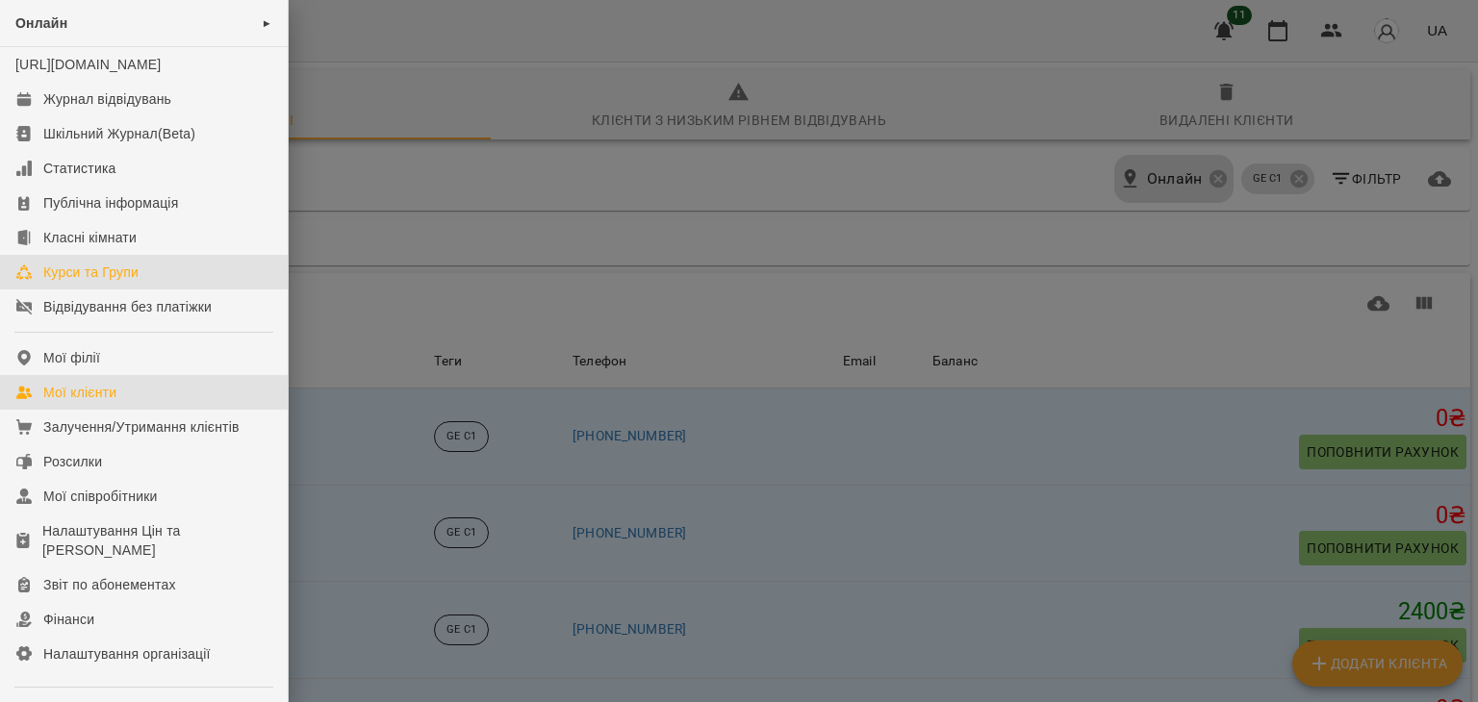
click at [109, 282] on div "Курси та Групи" at bounding box center [90, 272] width 95 height 19
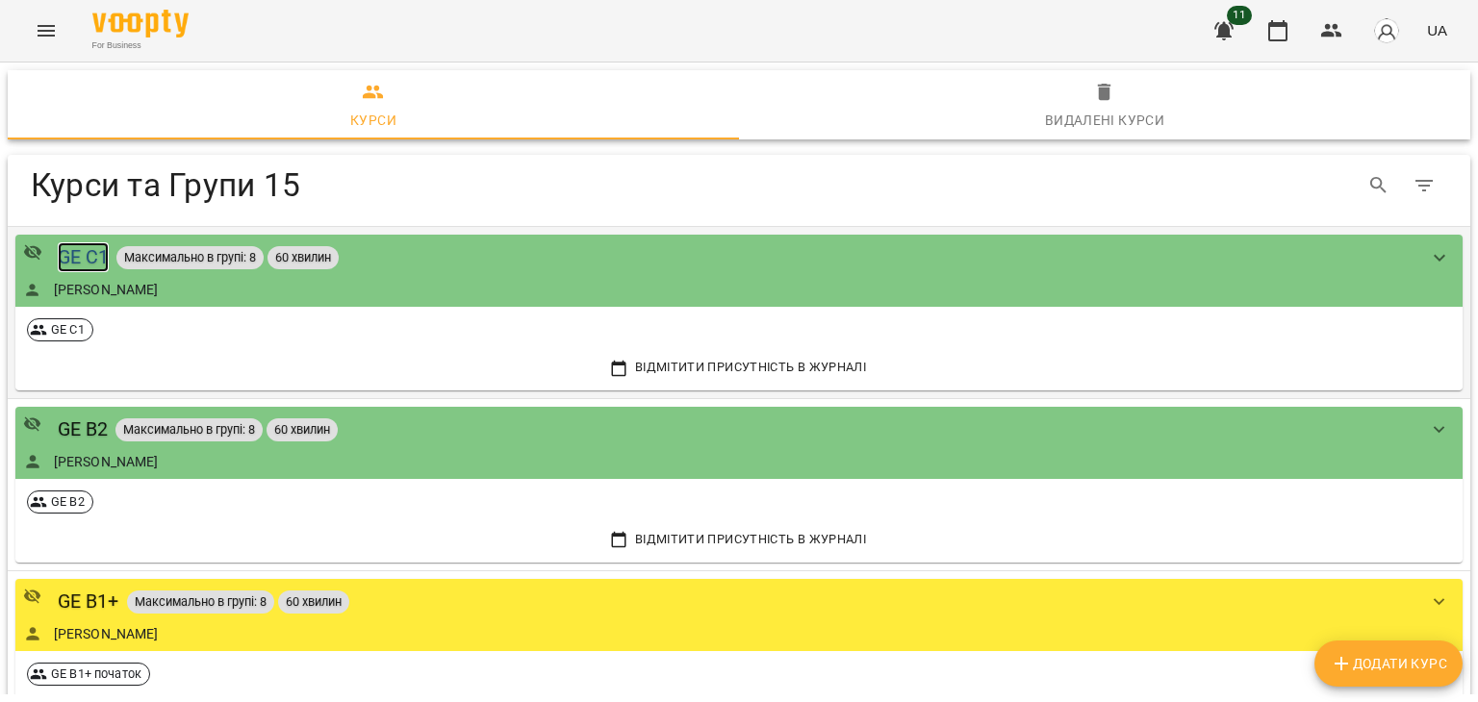
click at [76, 251] on div "GE C1" at bounding box center [84, 257] width 52 height 30
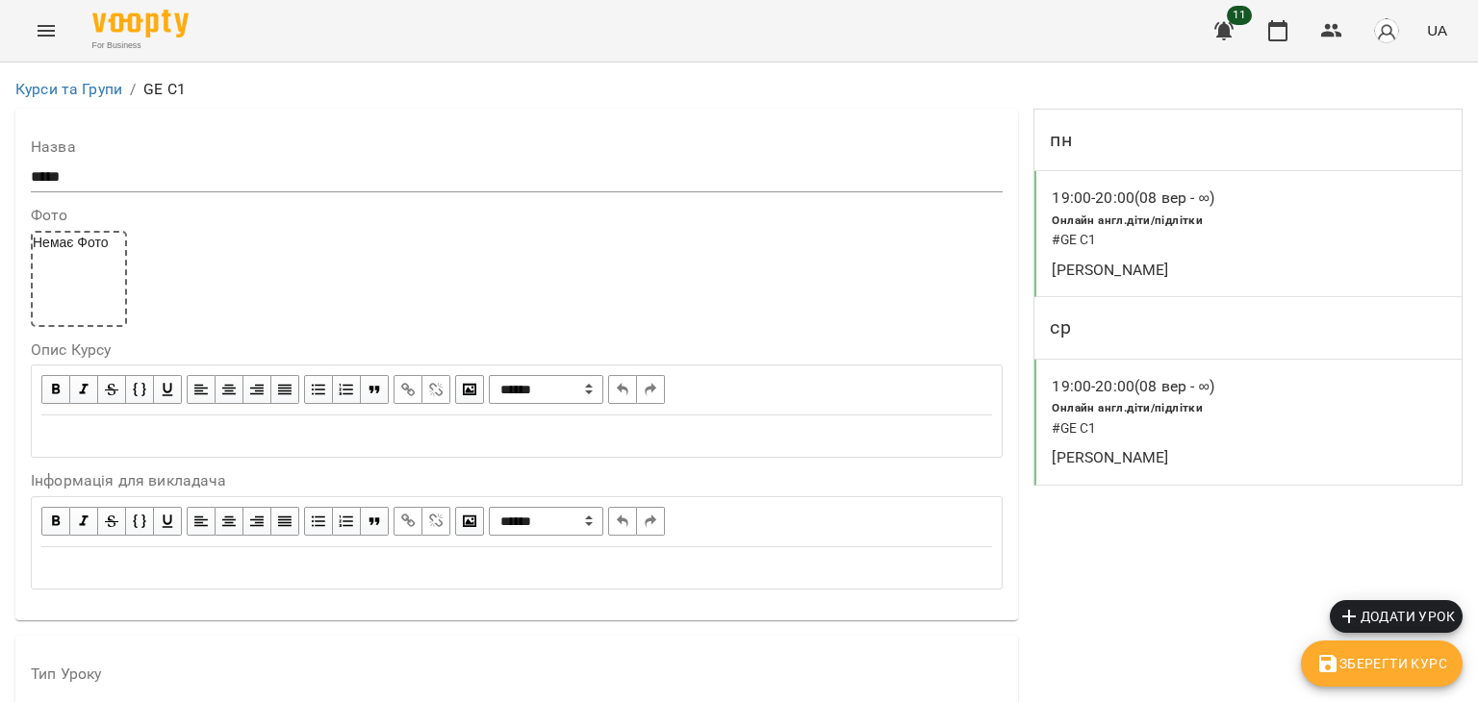
scroll to position [1539, 0]
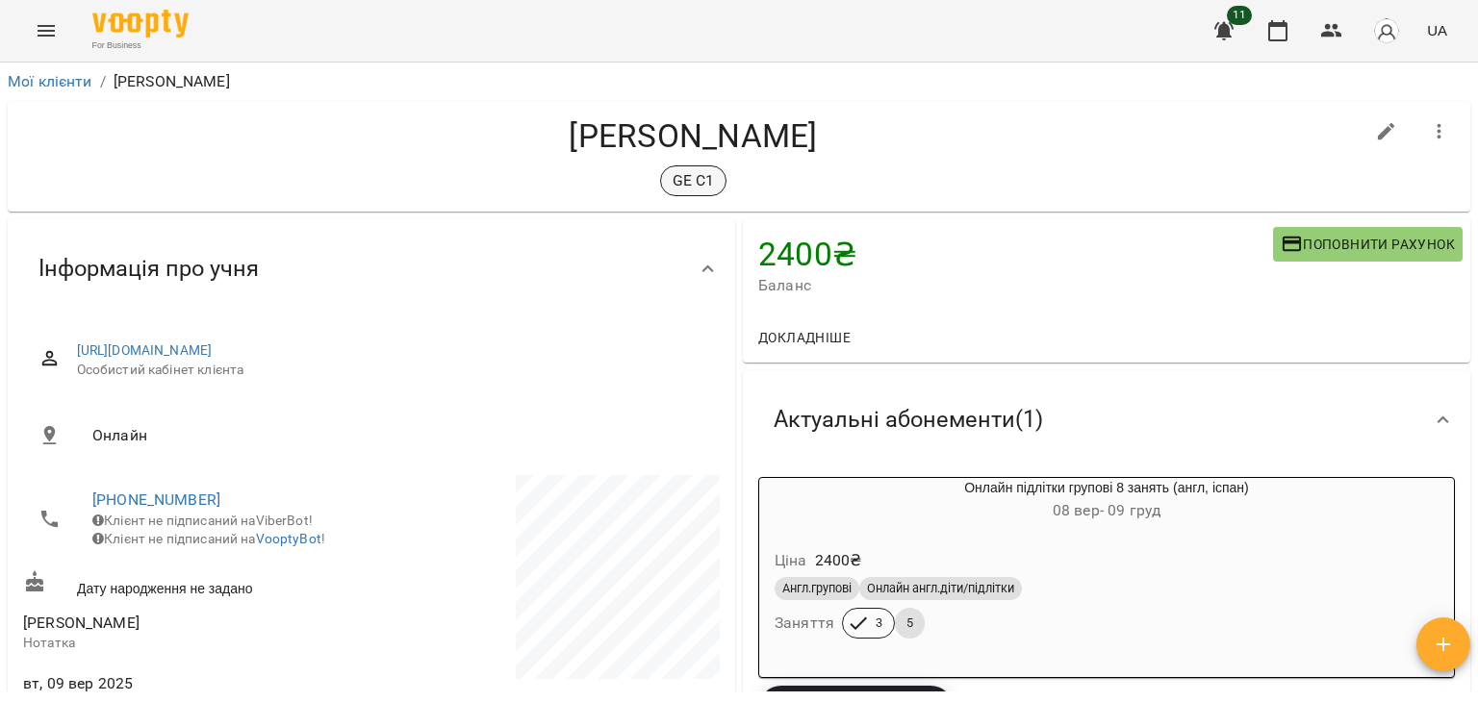
click at [662, 178] on span "GE C1" at bounding box center [693, 180] width 65 height 23
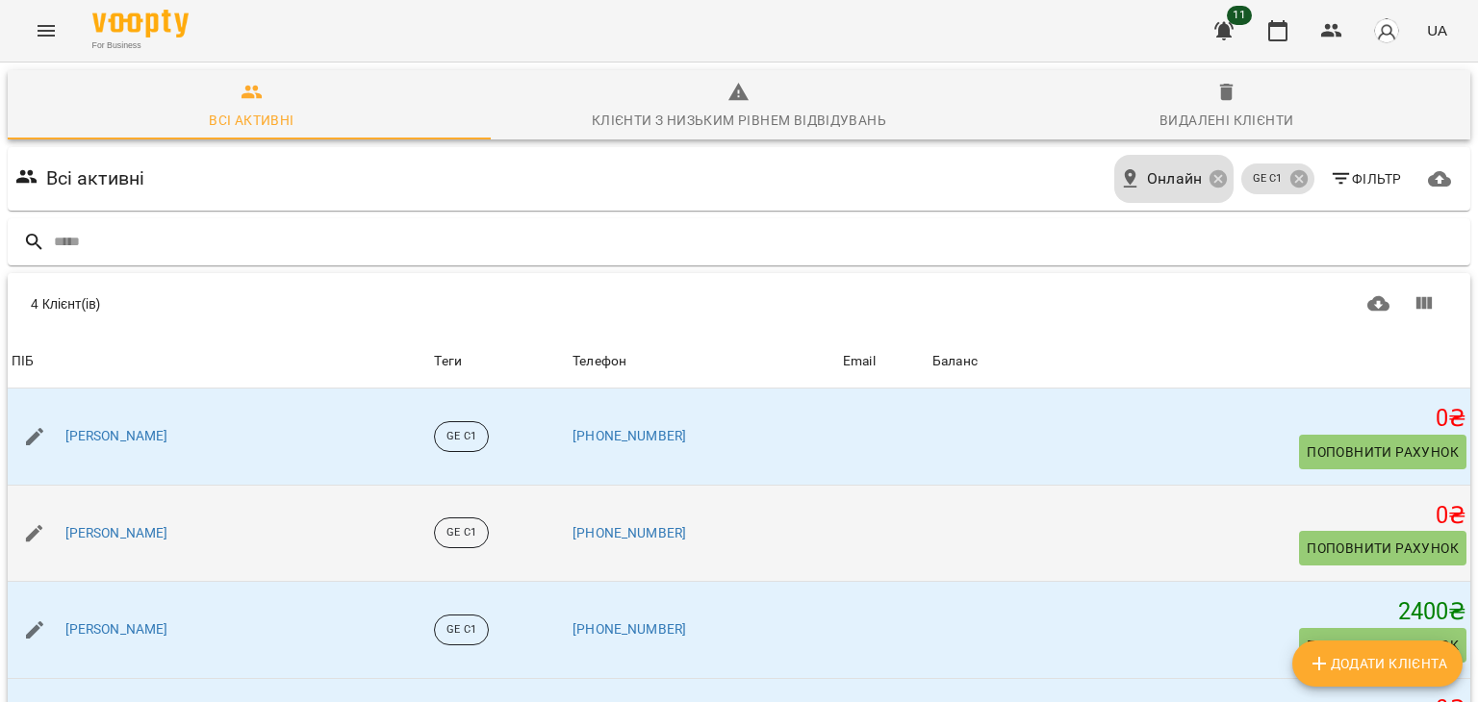
scroll to position [115, 0]
